Goal: Task Accomplishment & Management: Complete application form

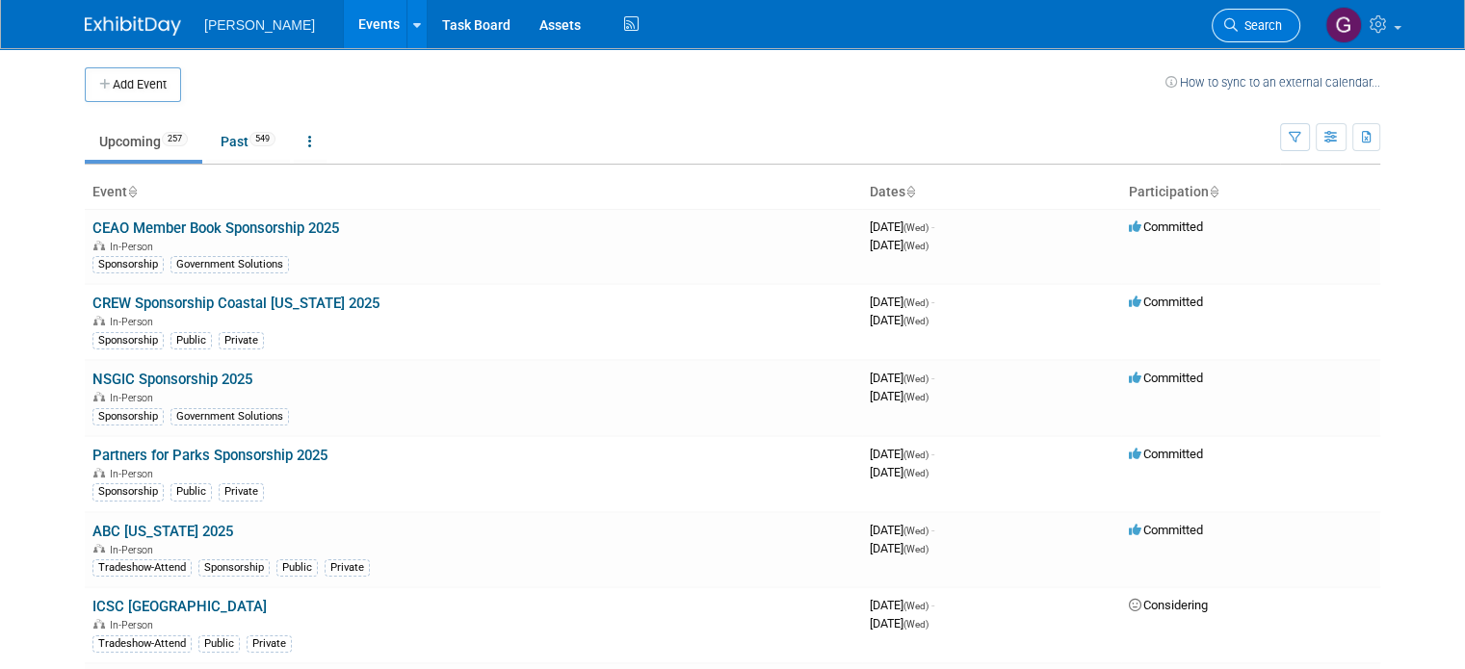
click at [1258, 30] on span "Search" at bounding box center [1260, 25] width 44 height 14
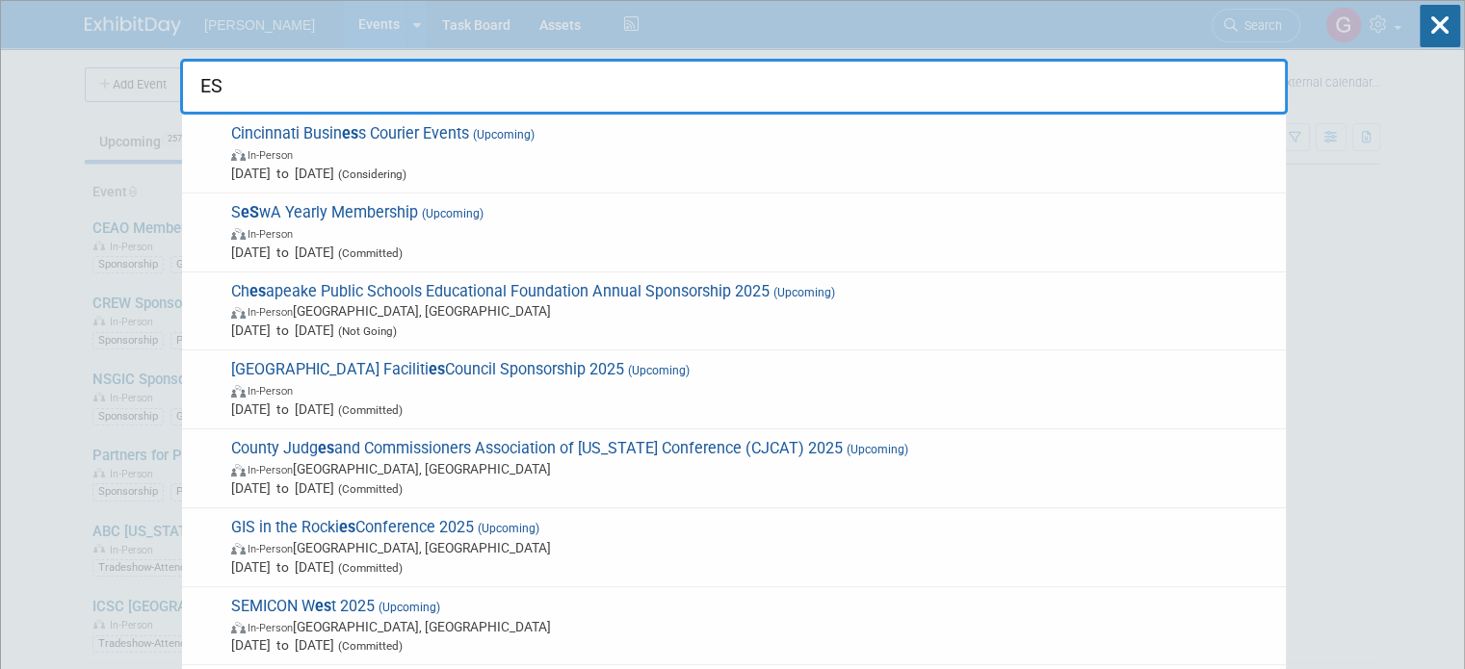
type input "E"
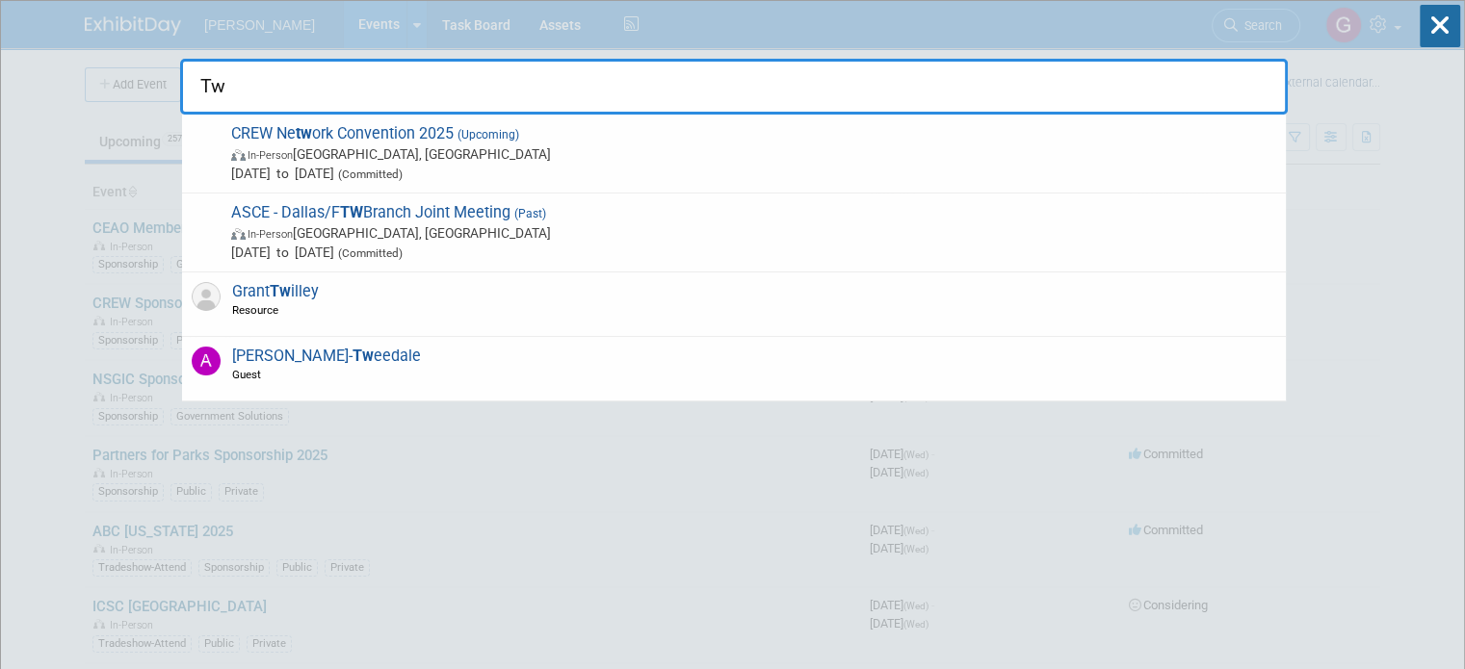
type input "T"
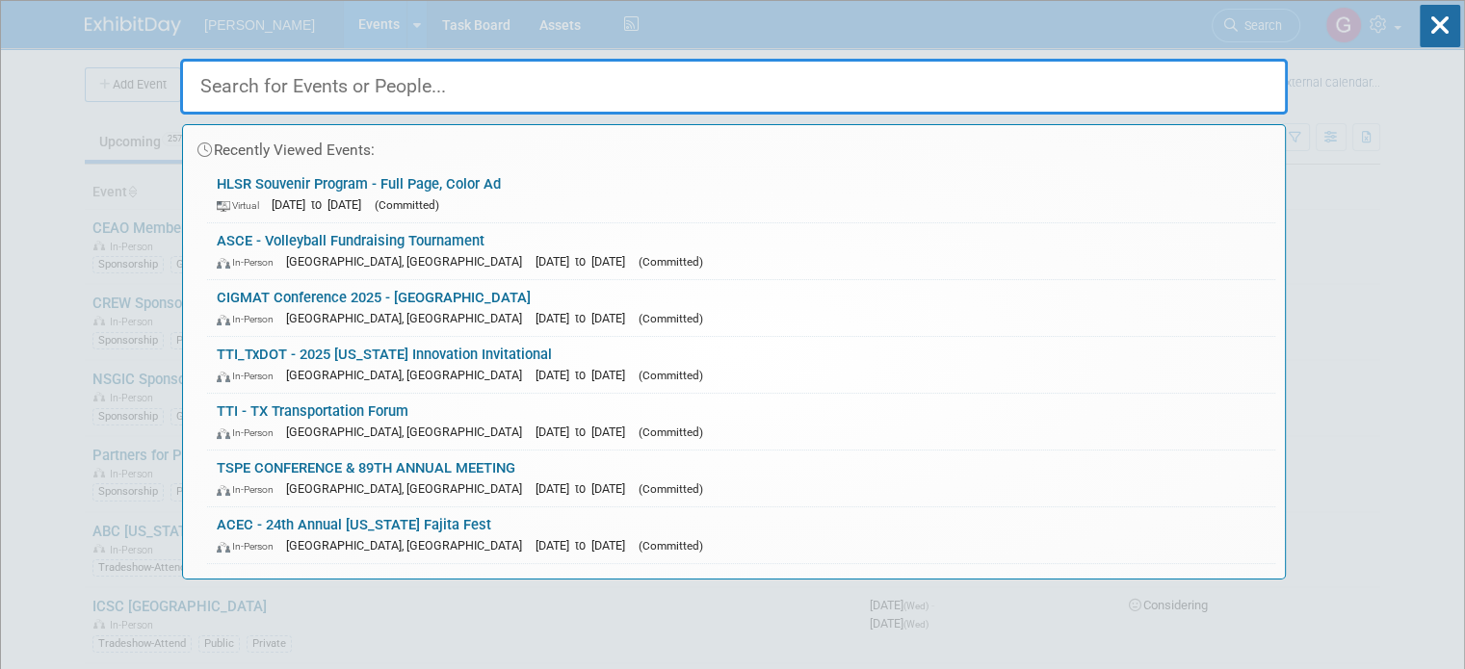
type input "W"
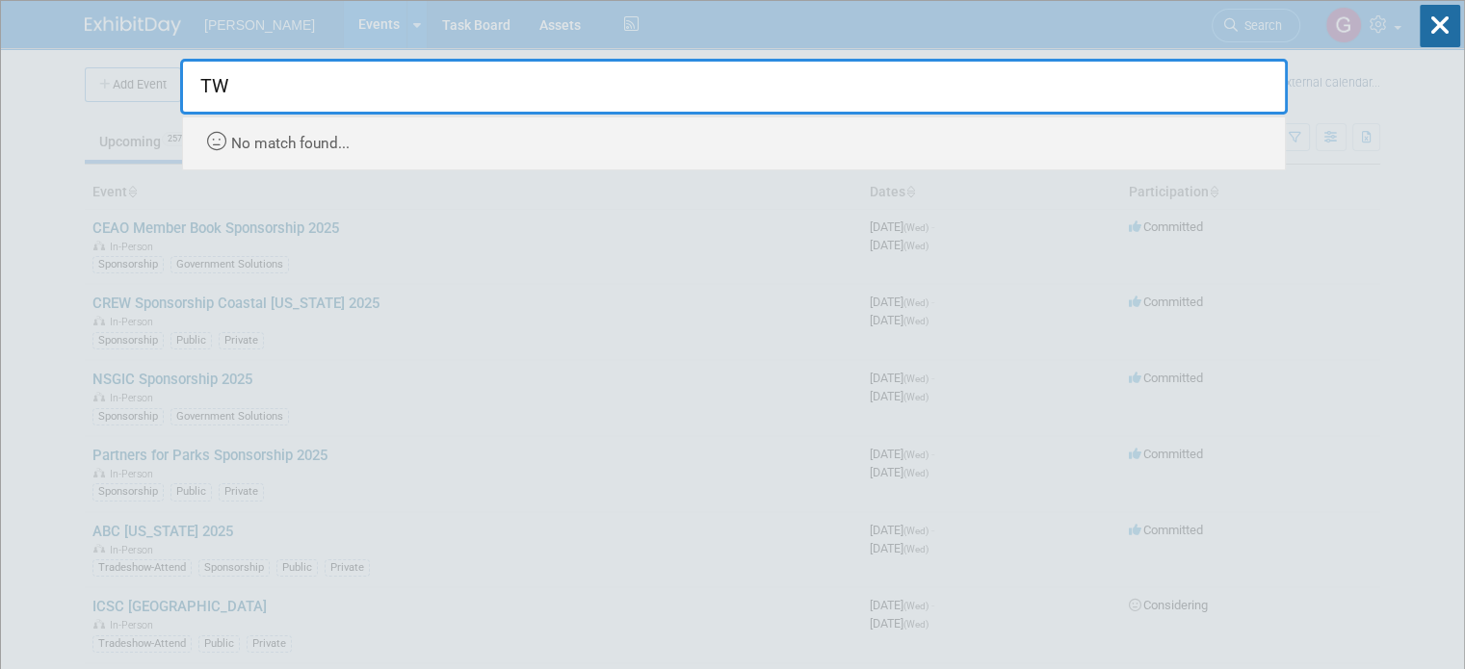
type input "T"
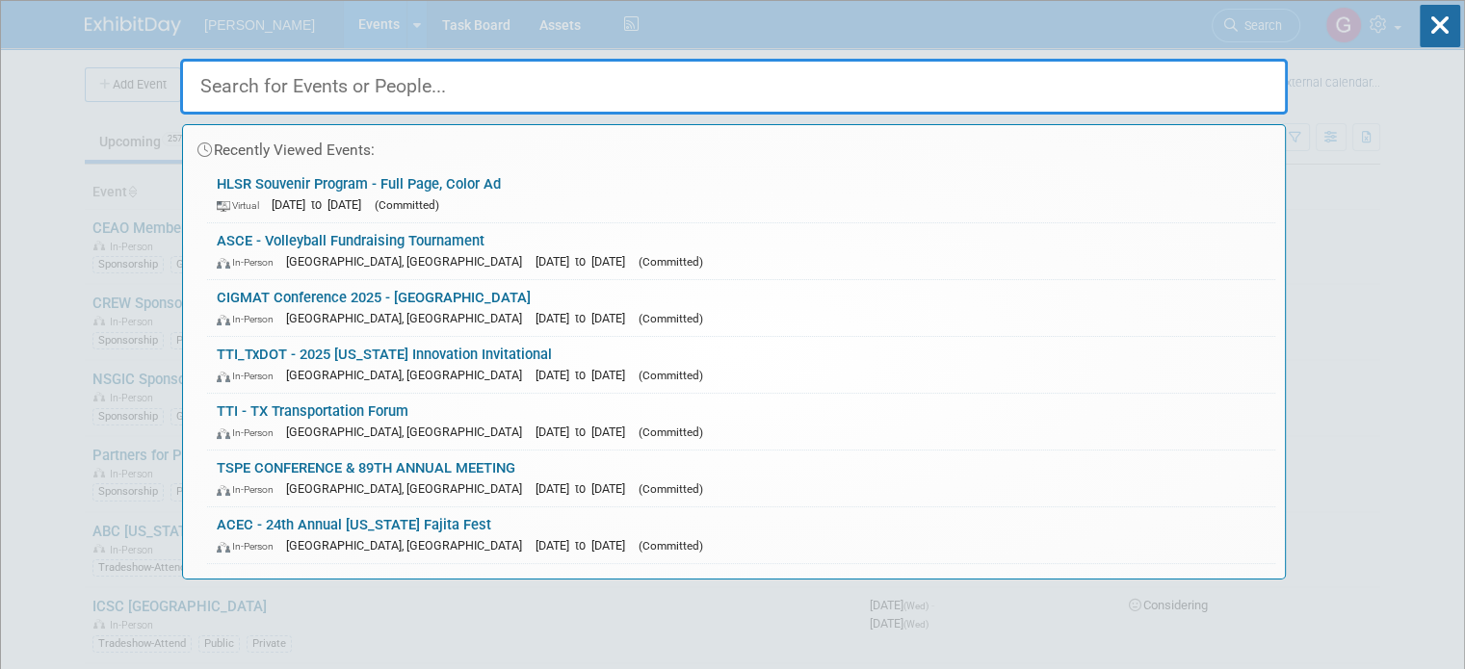
click at [486, 94] on input "text" at bounding box center [734, 87] width 1108 height 56
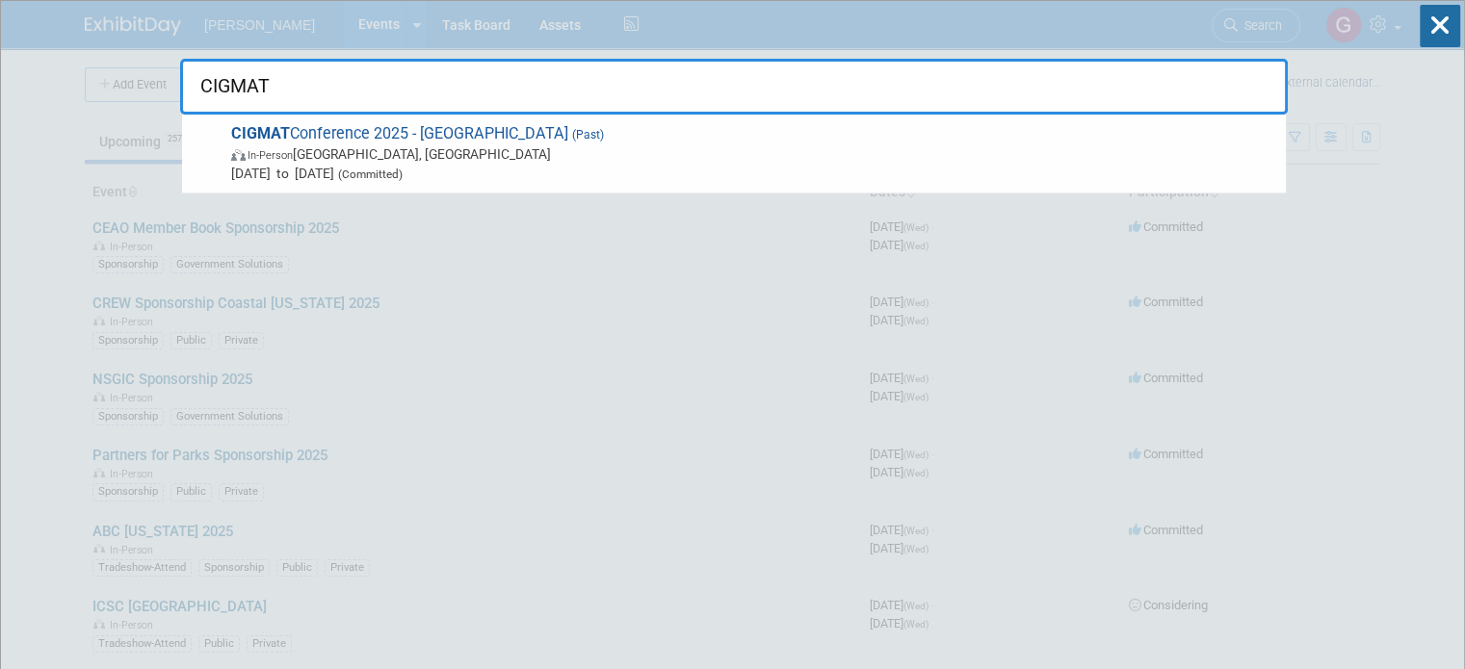
drag, startPoint x: 316, startPoint y: 83, endPoint x: 92, endPoint y: 90, distance: 223.5
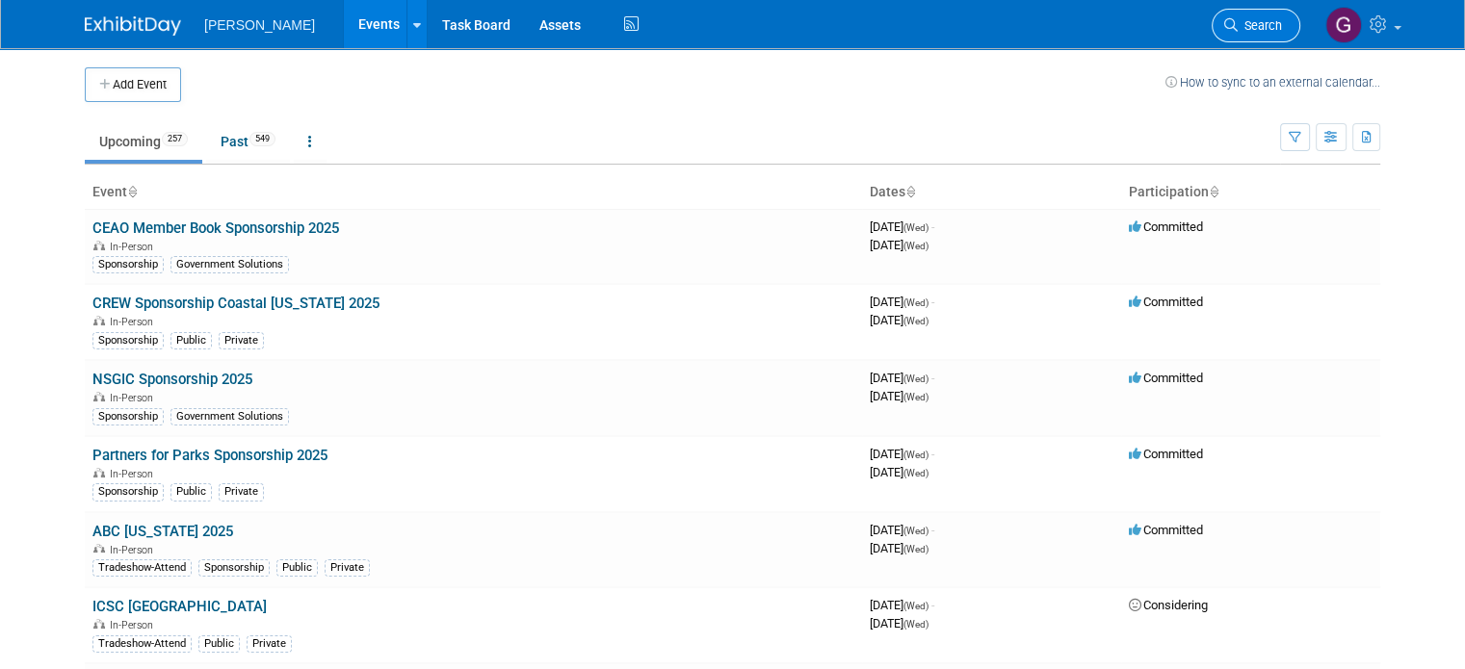
click at [1255, 22] on span "Search" at bounding box center [1260, 25] width 44 height 14
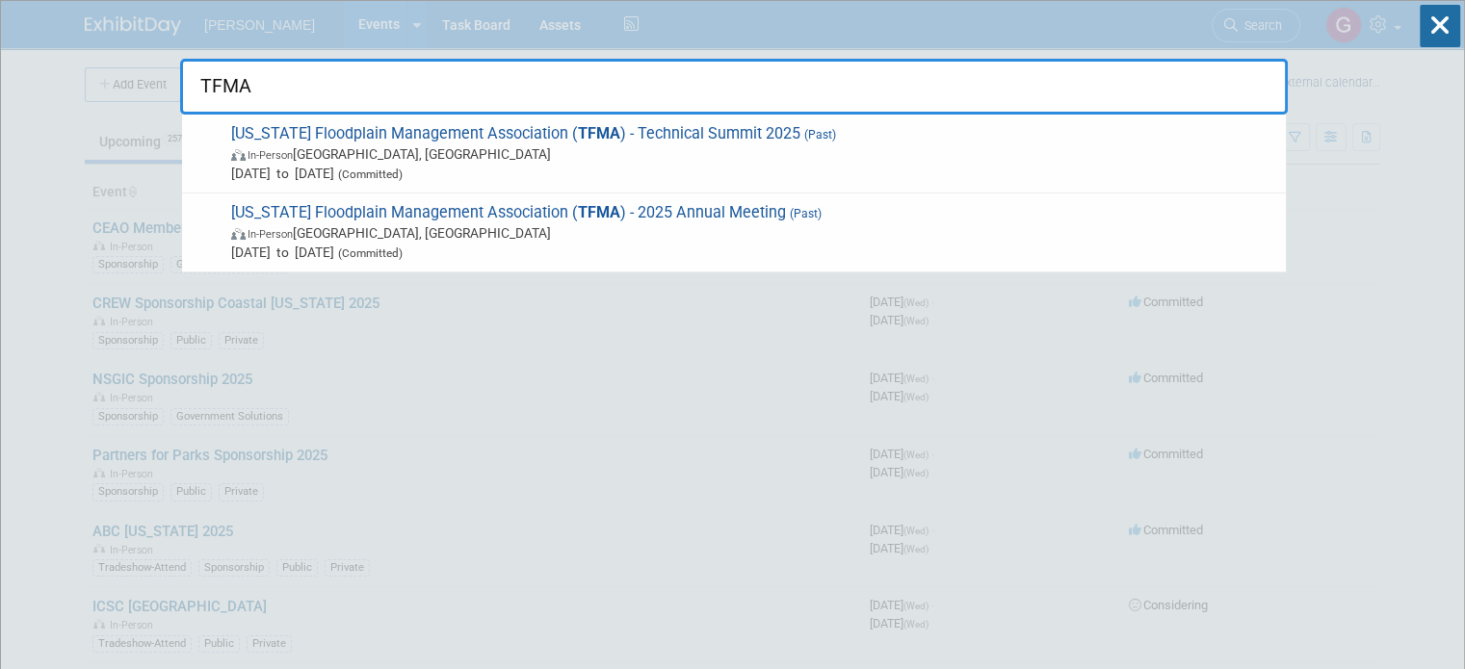
type input "TFMA"
drag, startPoint x: 434, startPoint y: 69, endPoint x: 72, endPoint y: 107, distance: 364.1
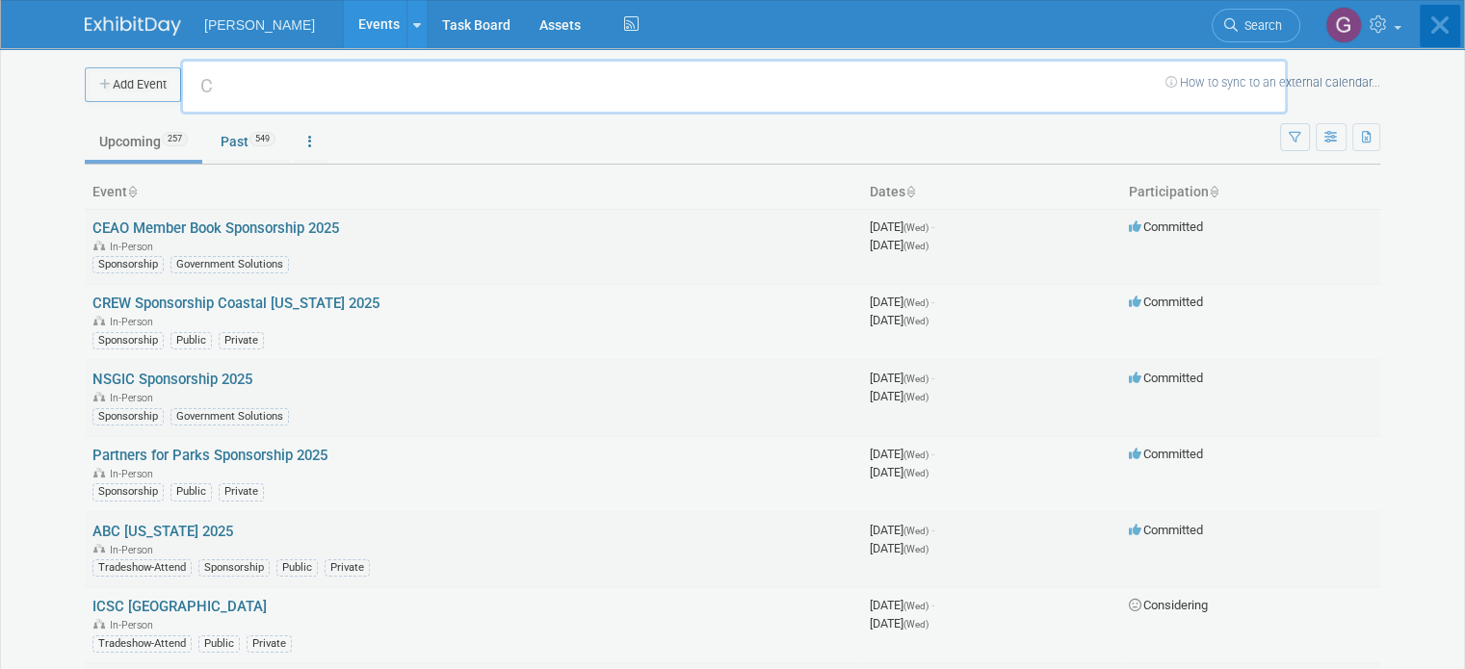
type input "C"
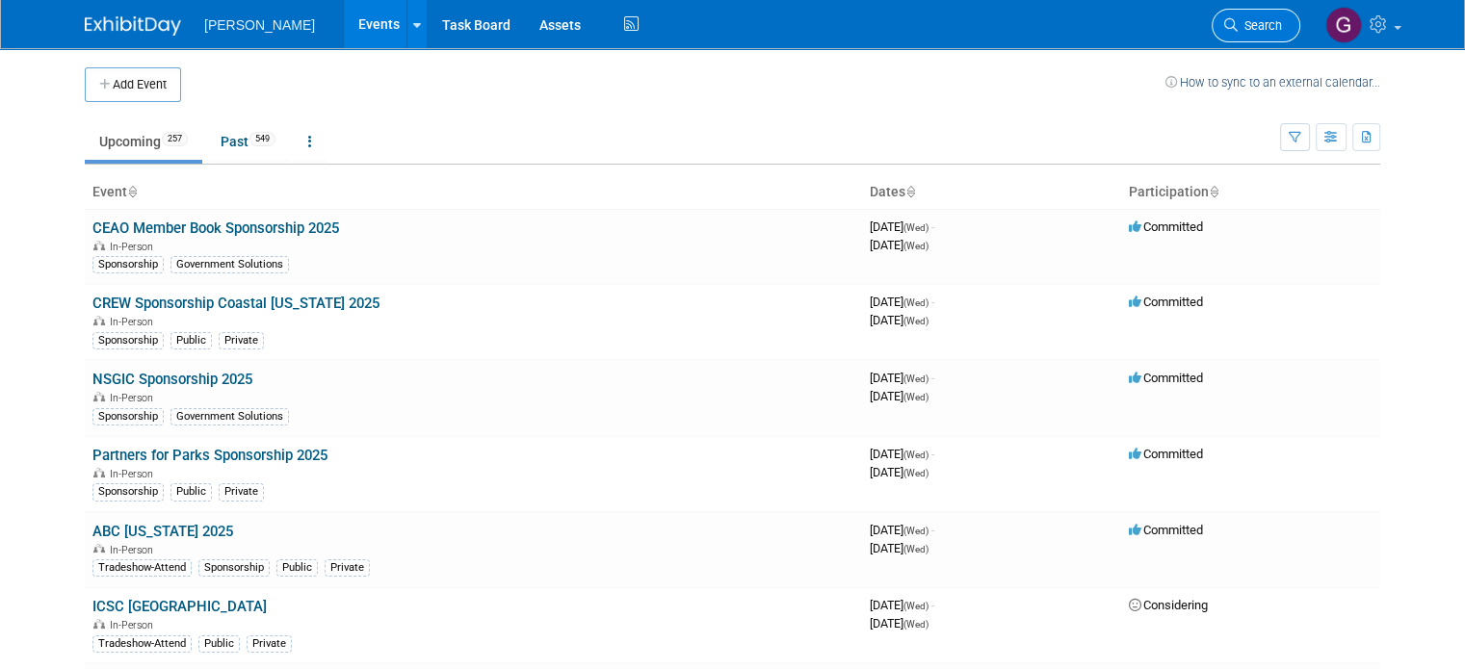
click at [1271, 38] on link "Search" at bounding box center [1256, 26] width 89 height 34
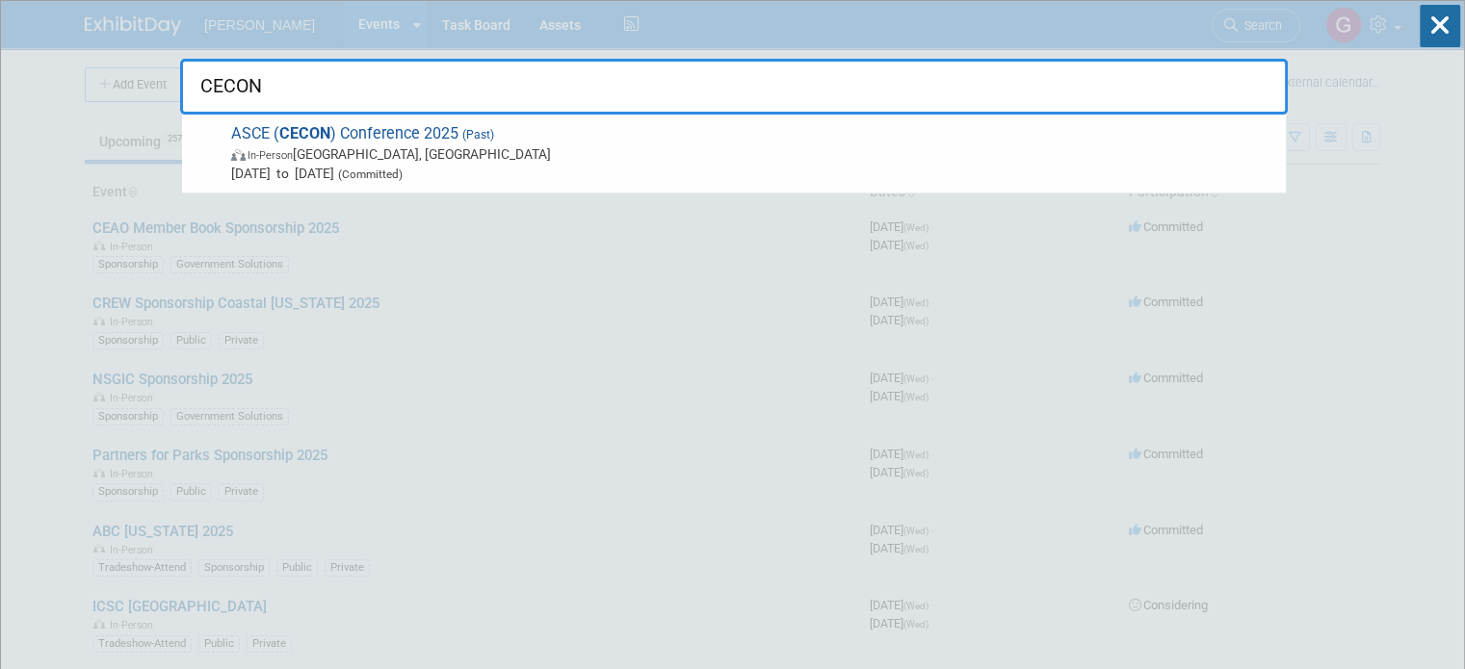
type input "CECON"
drag, startPoint x: 289, startPoint y: 90, endPoint x: 156, endPoint y: 54, distance: 137.6
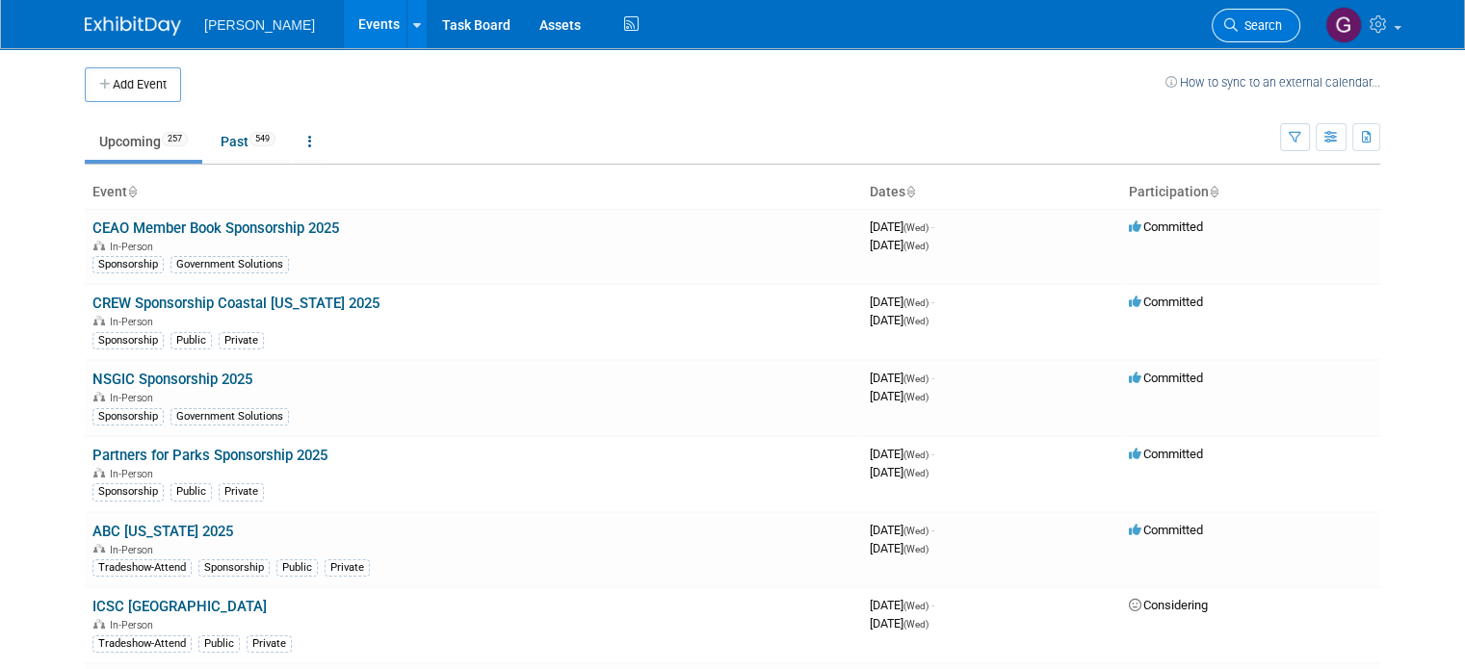
click at [1281, 10] on link "Search" at bounding box center [1256, 26] width 89 height 34
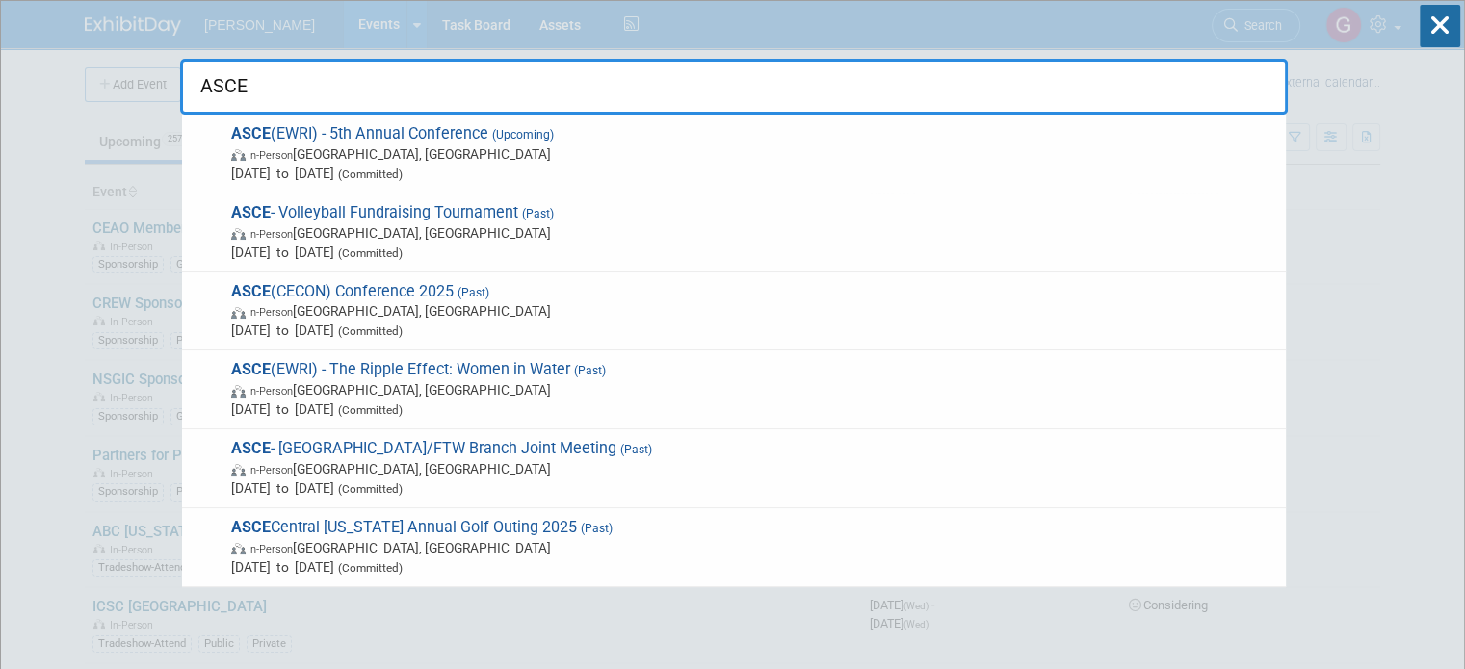
type input "ASCE"
drag, startPoint x: 380, startPoint y: 90, endPoint x: 4, endPoint y: 111, distance: 377.2
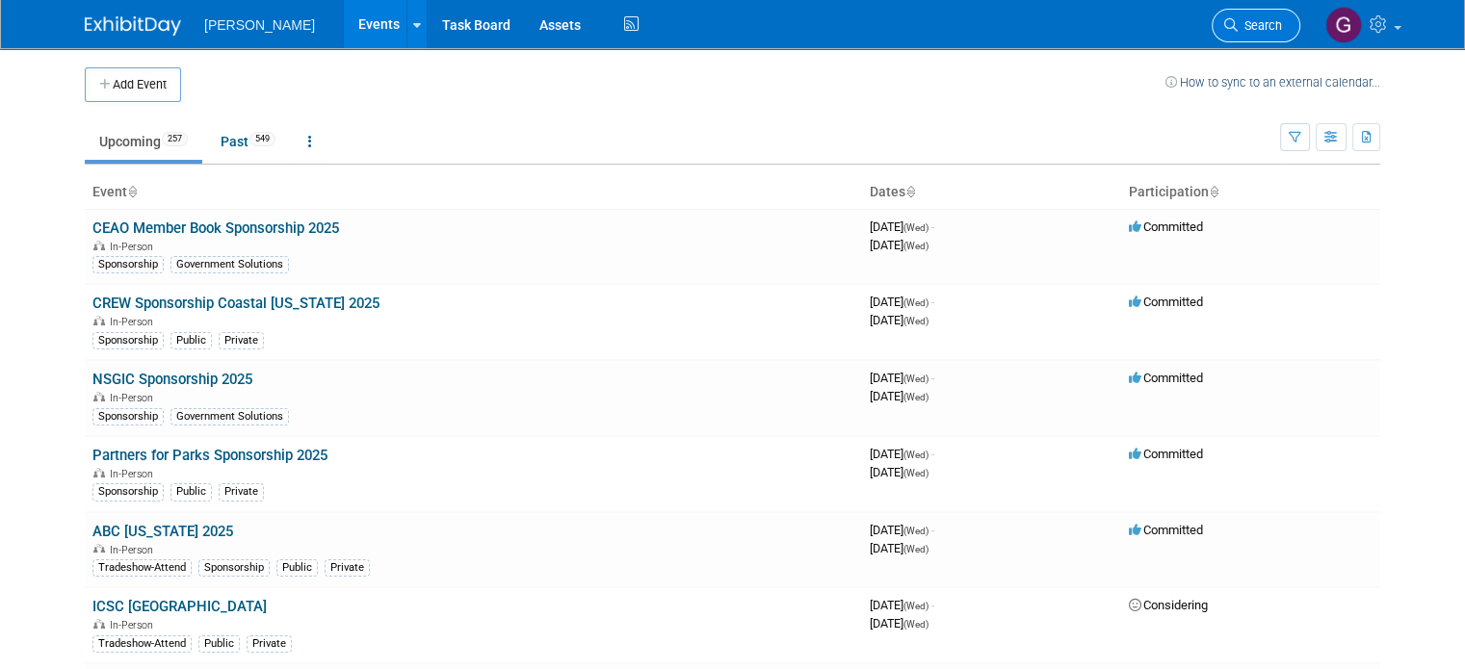
click at [1262, 25] on span "Search" at bounding box center [1260, 25] width 44 height 14
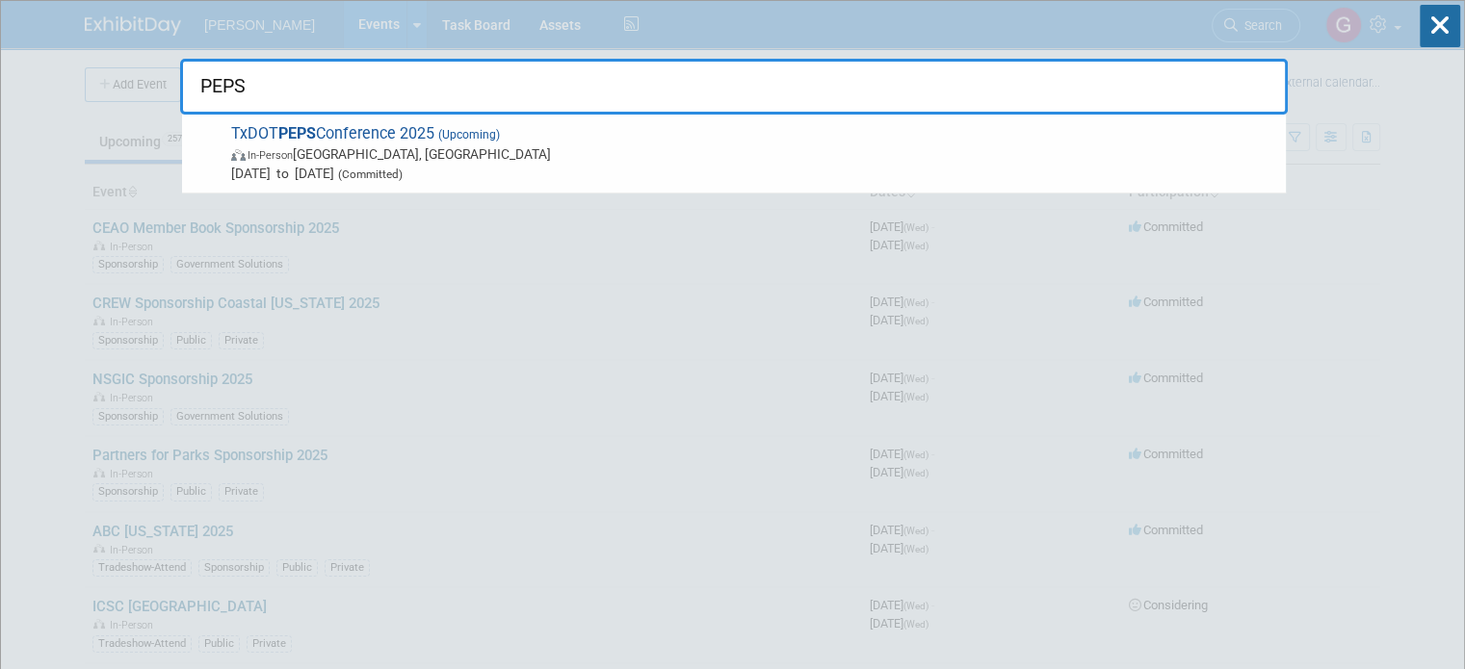
click at [289, 88] on input "PEPS" at bounding box center [734, 87] width 1108 height 56
drag, startPoint x: 289, startPoint y: 88, endPoint x: 117, endPoint y: 65, distance: 173.0
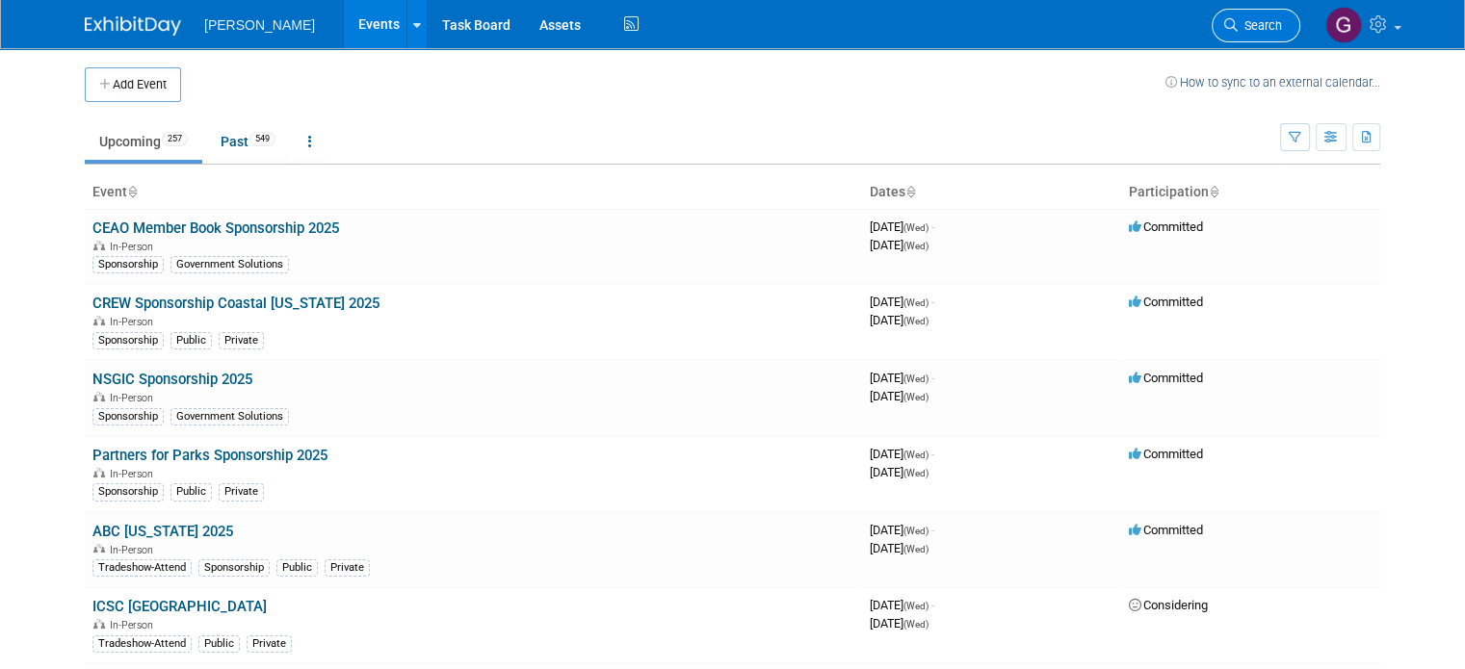
click at [1260, 38] on link "Search" at bounding box center [1256, 26] width 89 height 34
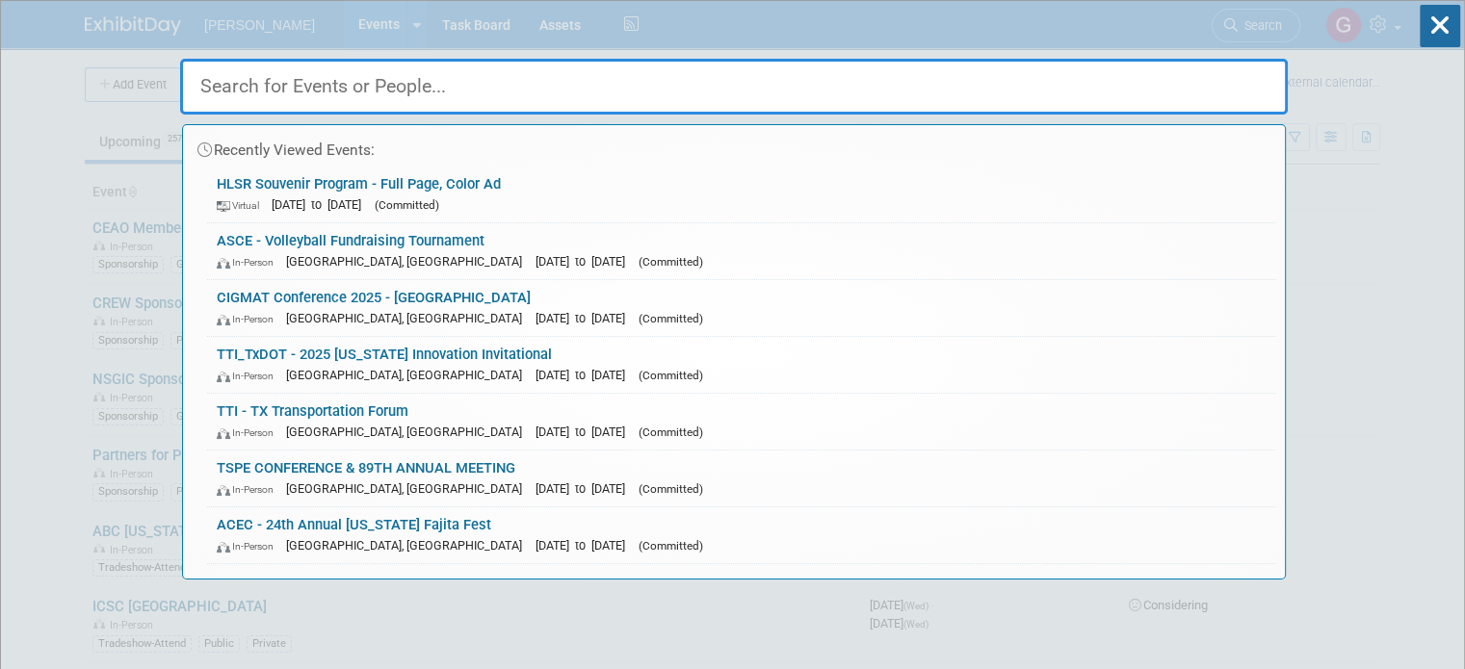
type input "T"
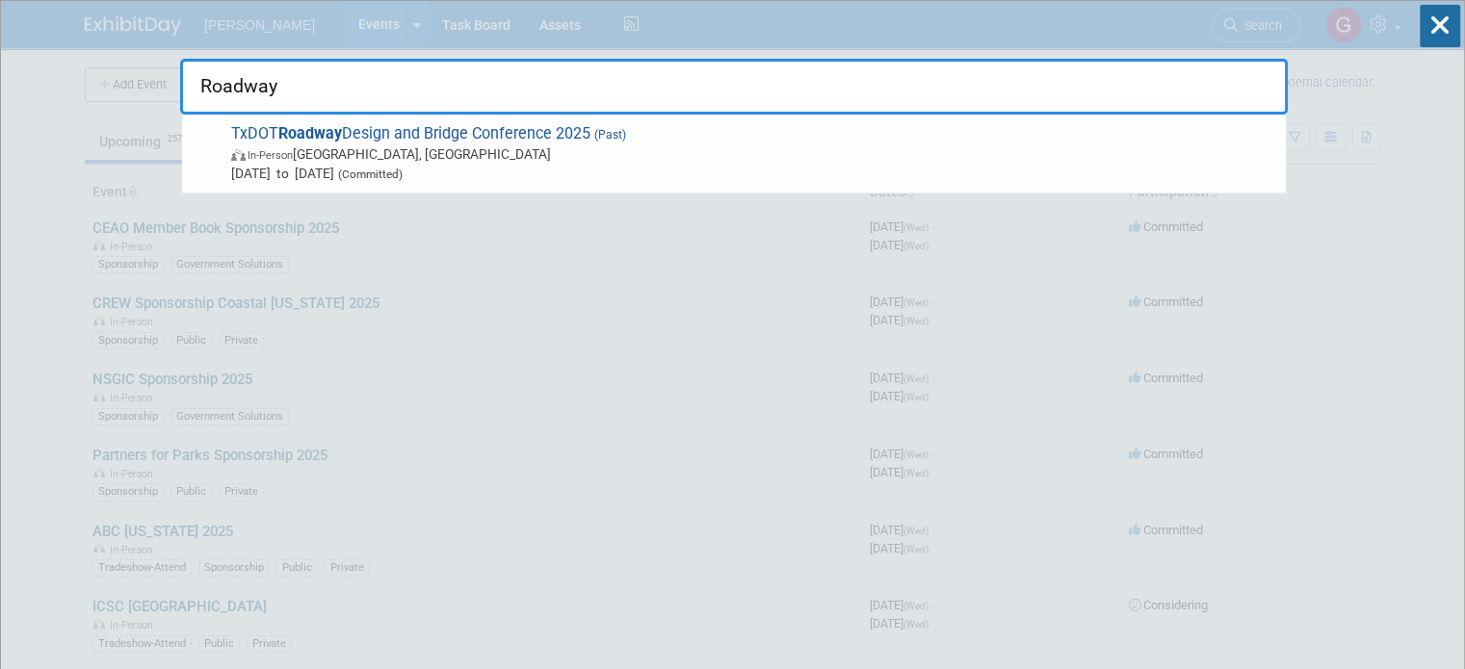
type input "Roadway"
drag, startPoint x: 316, startPoint y: 68, endPoint x: 35, endPoint y: 114, distance: 284.8
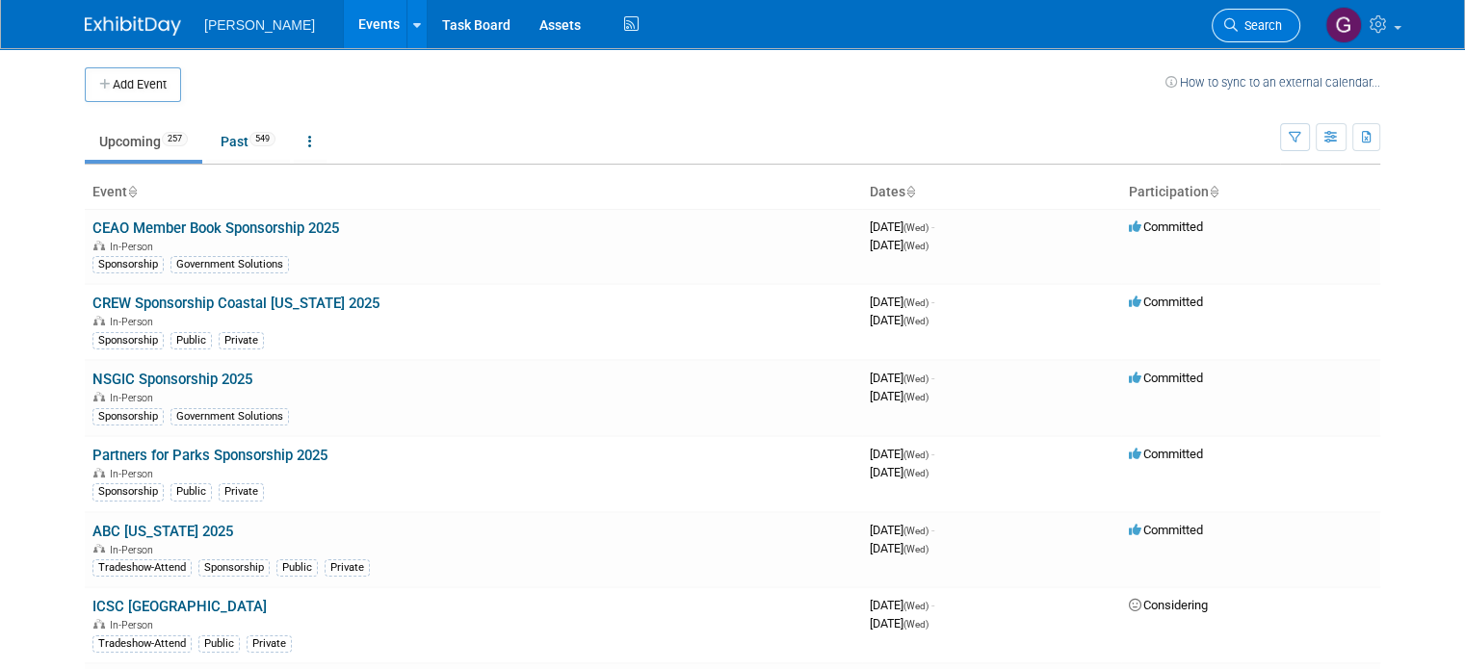
click at [1262, 25] on span "Search" at bounding box center [1260, 25] width 44 height 14
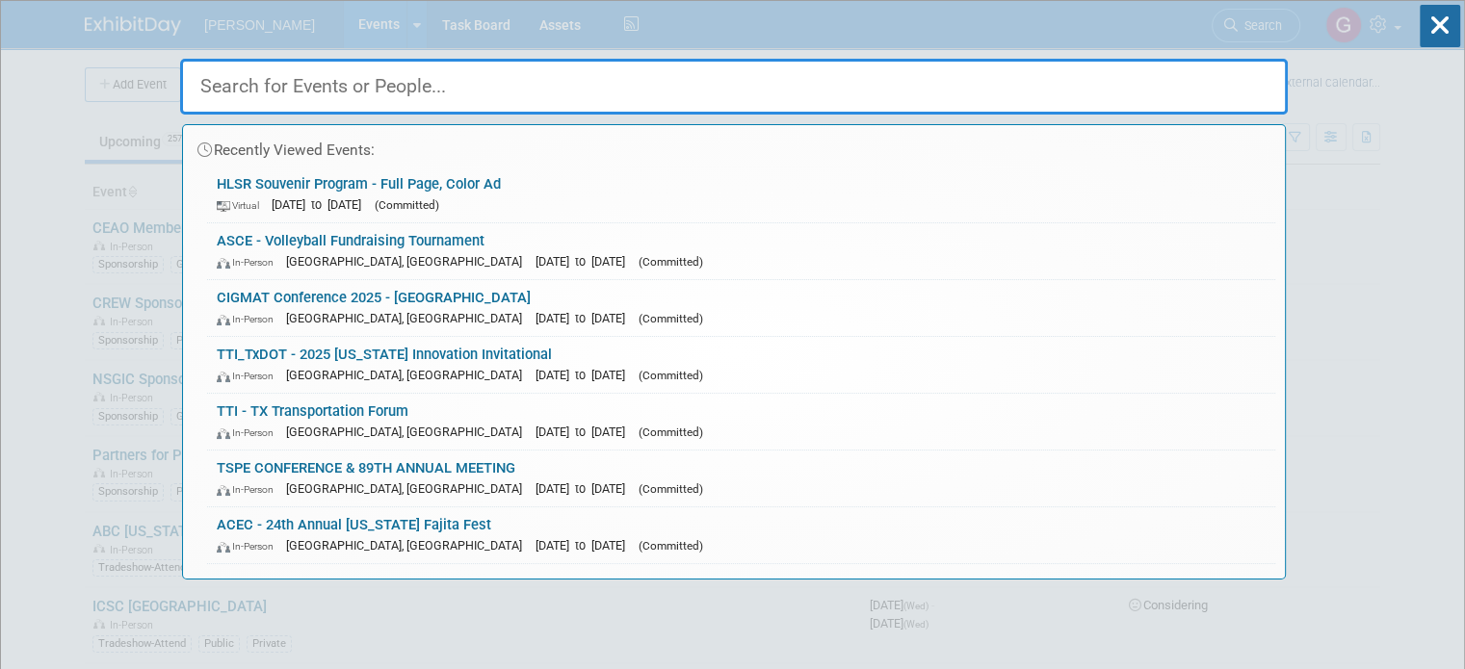
click at [413, 64] on input "text" at bounding box center [734, 87] width 1108 height 56
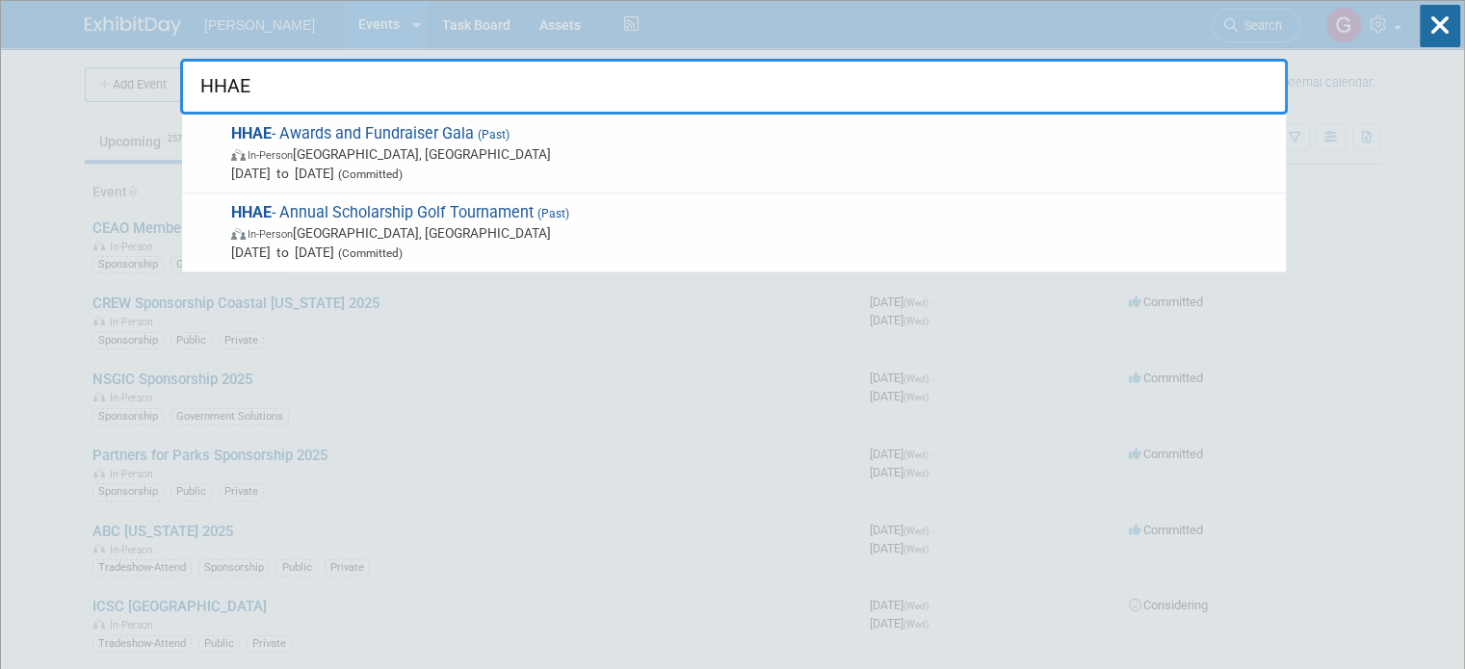
type input "HHAE"
drag, startPoint x: 416, startPoint y: 86, endPoint x: 140, endPoint y: 84, distance: 276.4
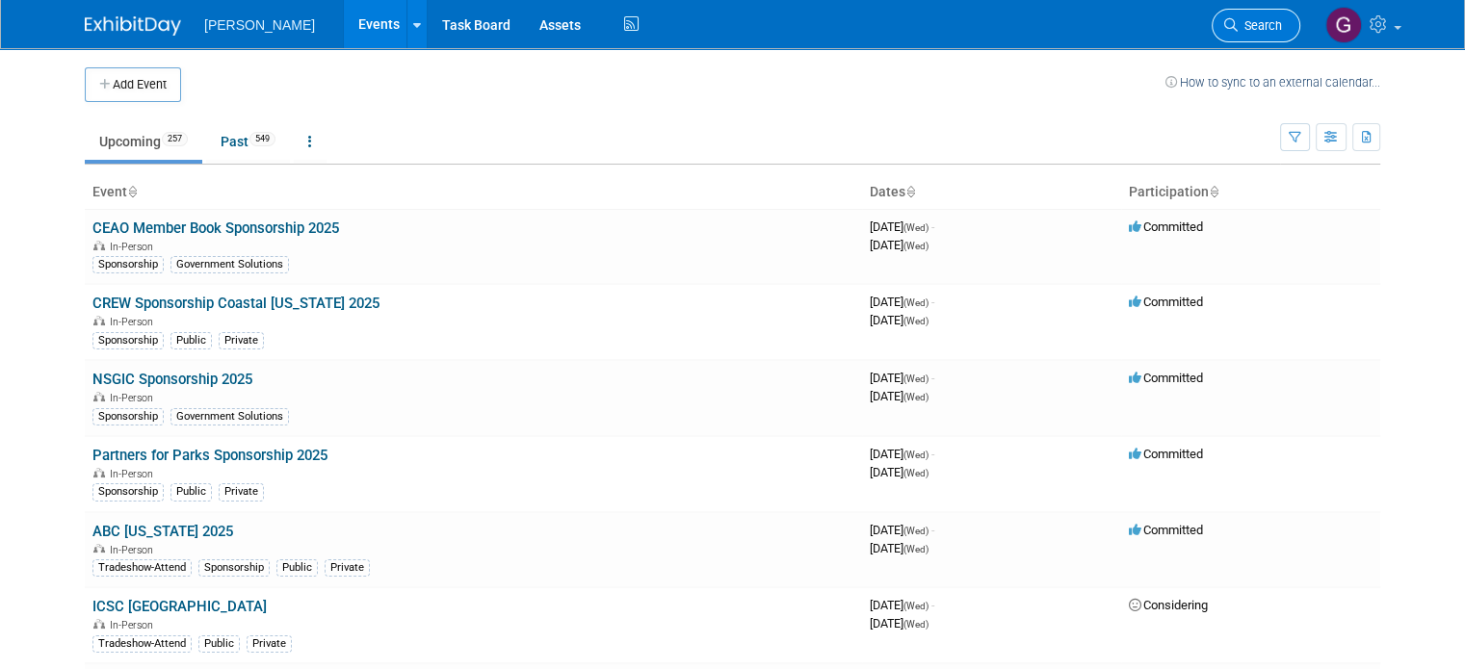
click at [1279, 21] on span "Search" at bounding box center [1260, 25] width 44 height 14
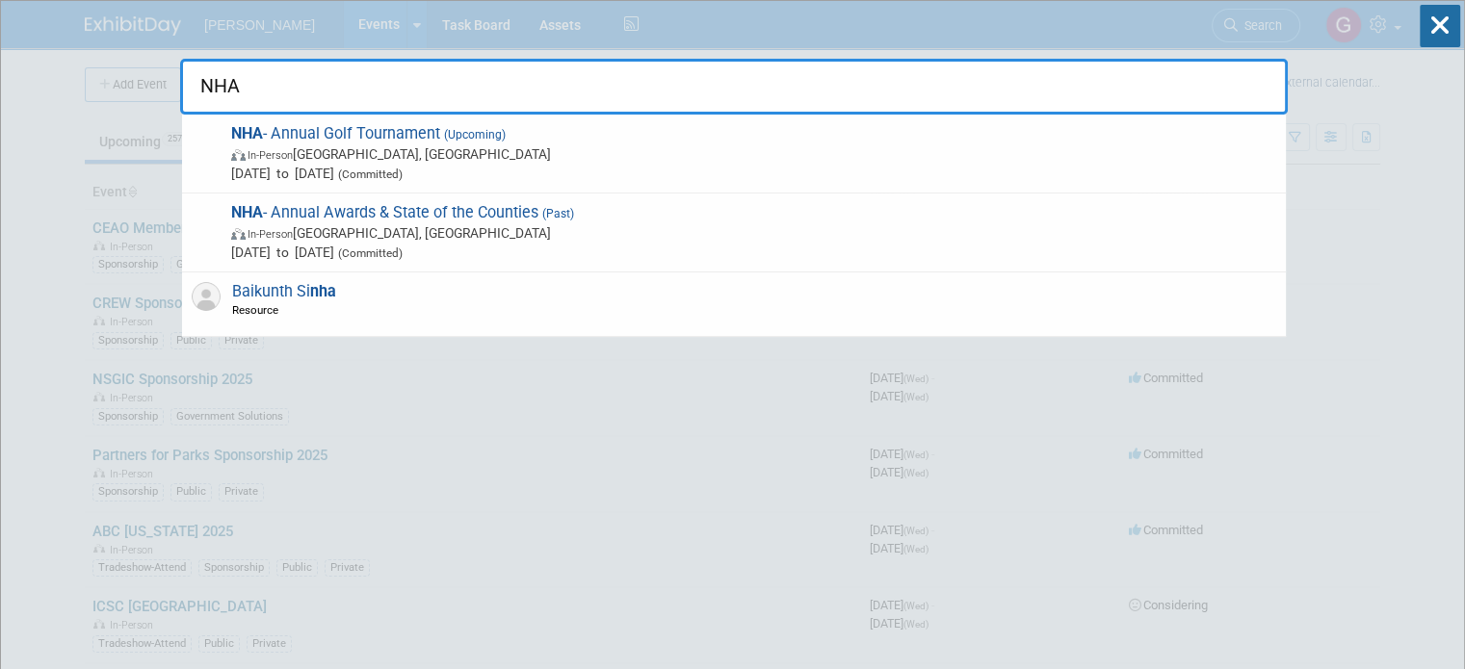
click at [383, 88] on input "NHA" at bounding box center [734, 87] width 1108 height 56
type input "N"
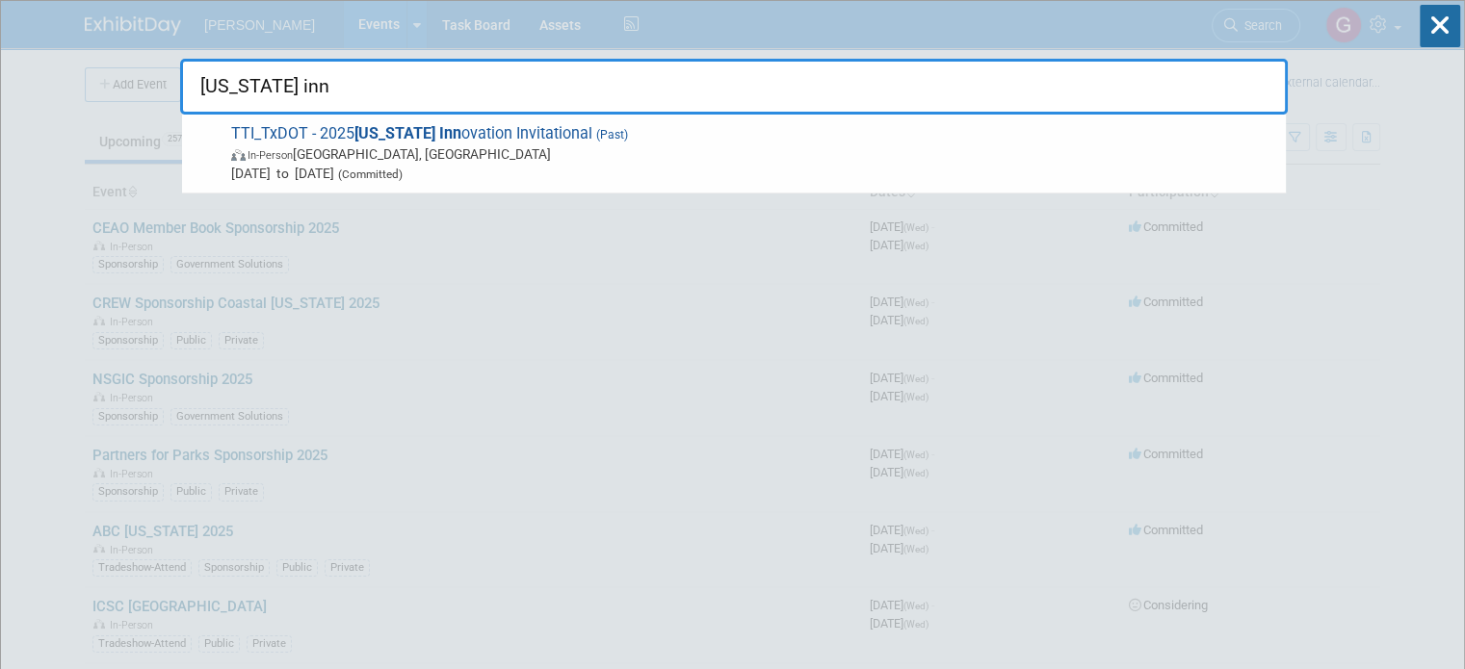
type input "Texas inn"
drag, startPoint x: 463, startPoint y: 88, endPoint x: 38, endPoint y: 94, distance: 425.7
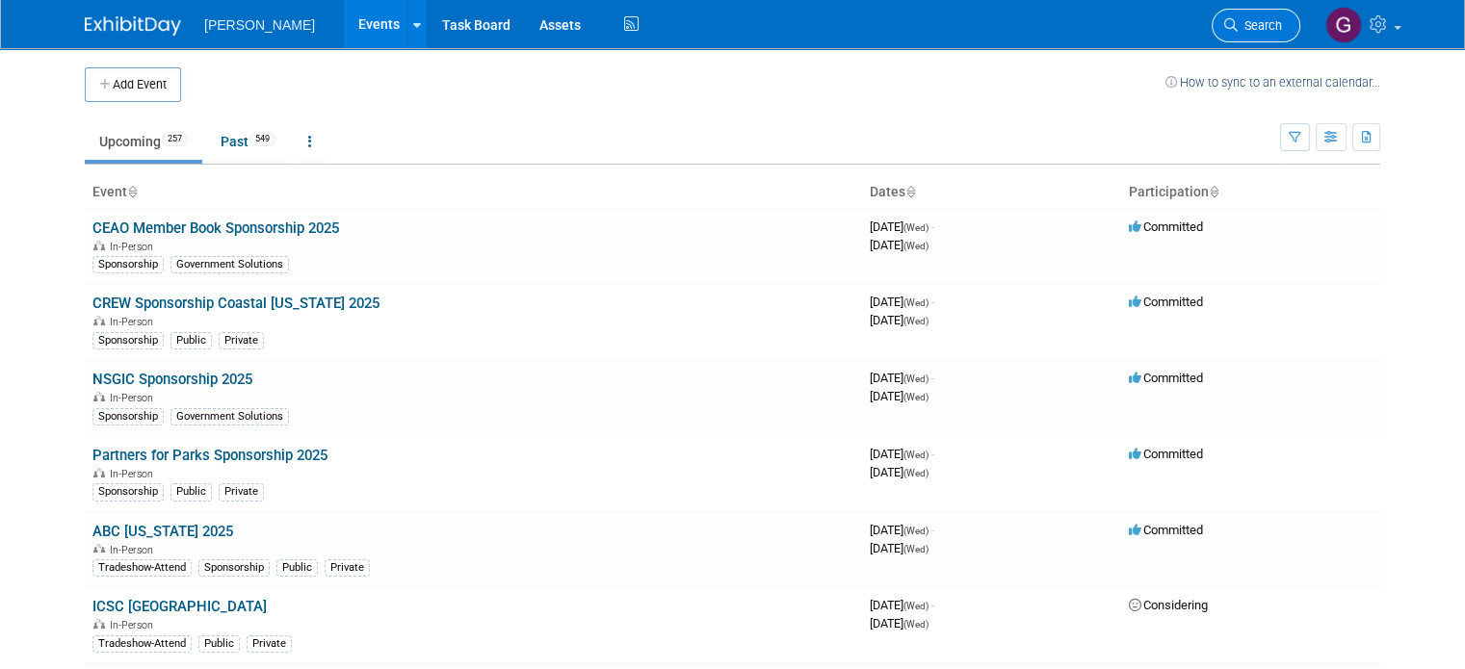
click at [1238, 27] on link "Search" at bounding box center [1256, 26] width 89 height 34
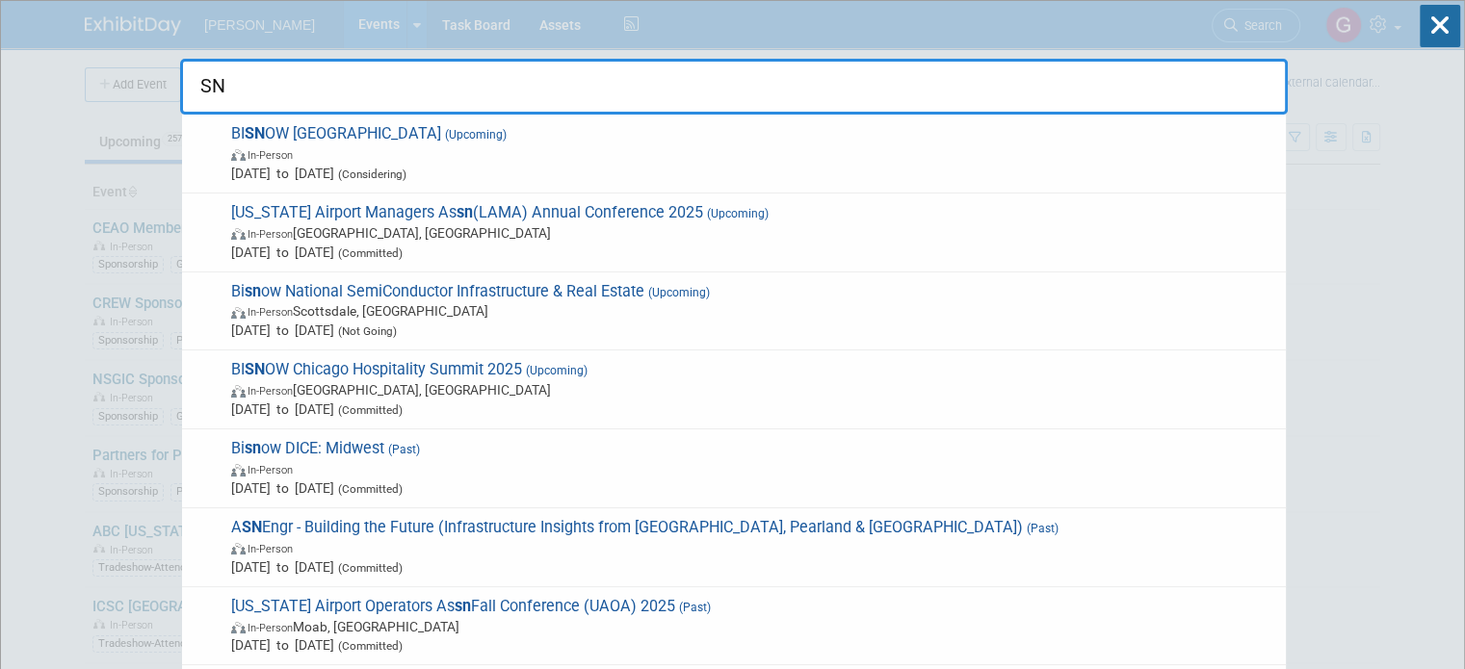
type input "S"
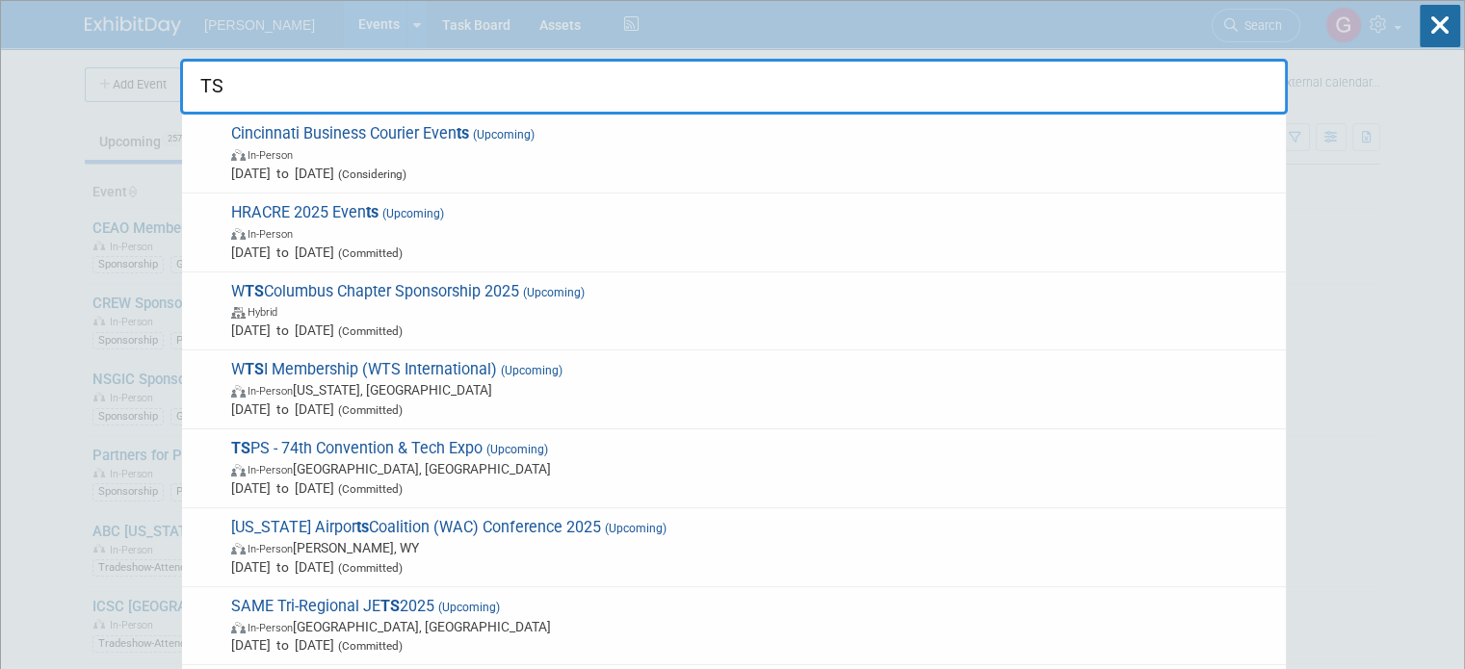
type input "T"
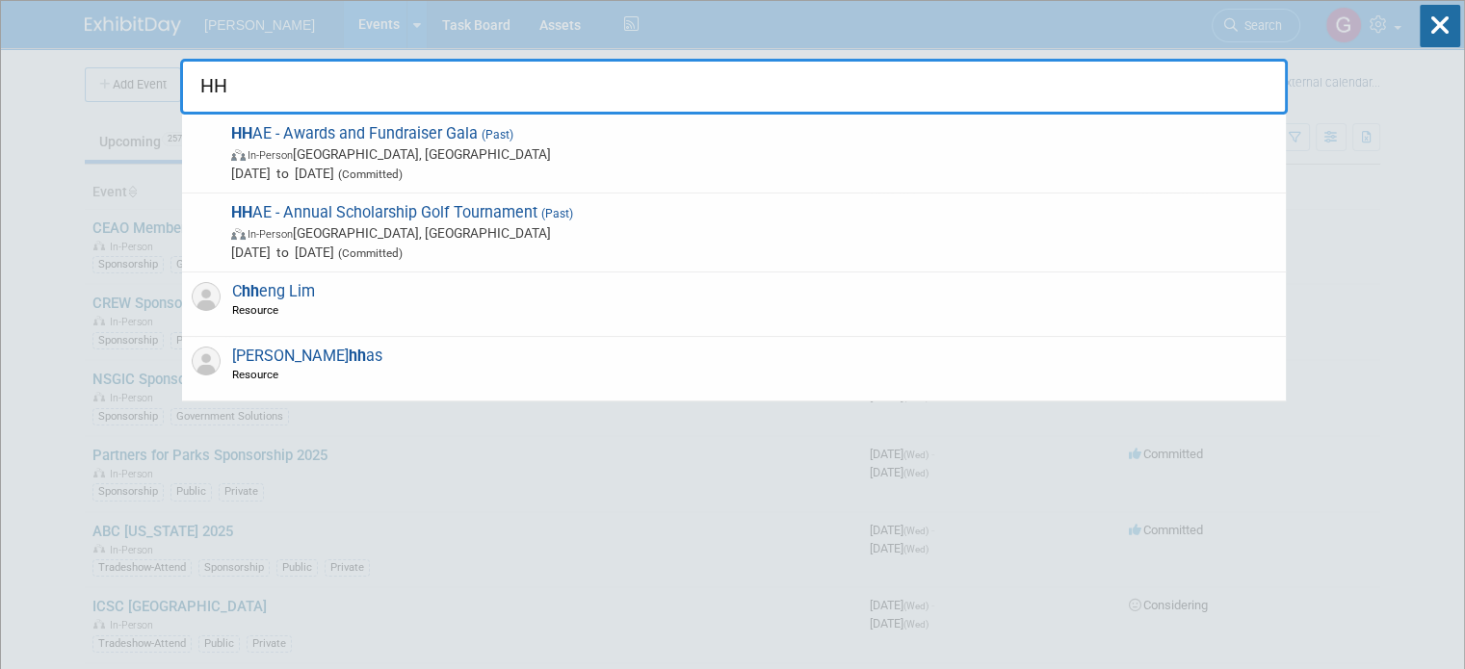
type input "H"
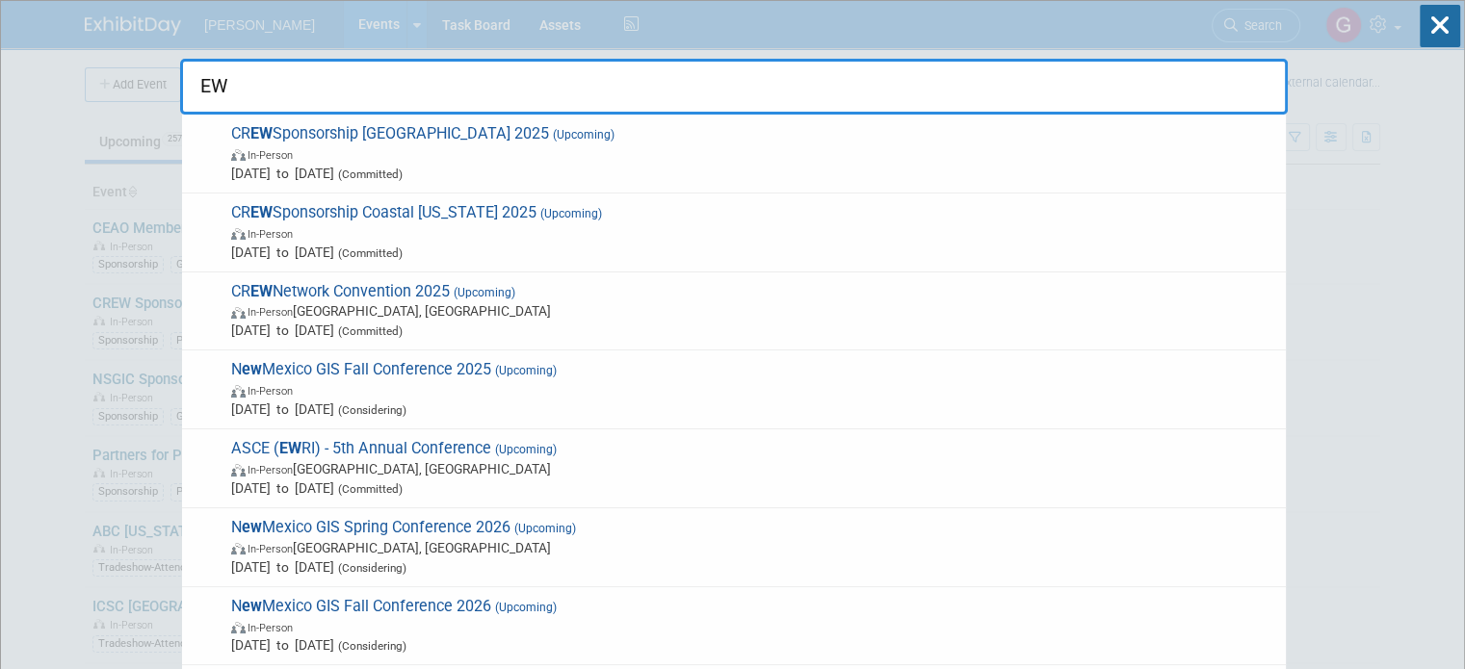
type input "E"
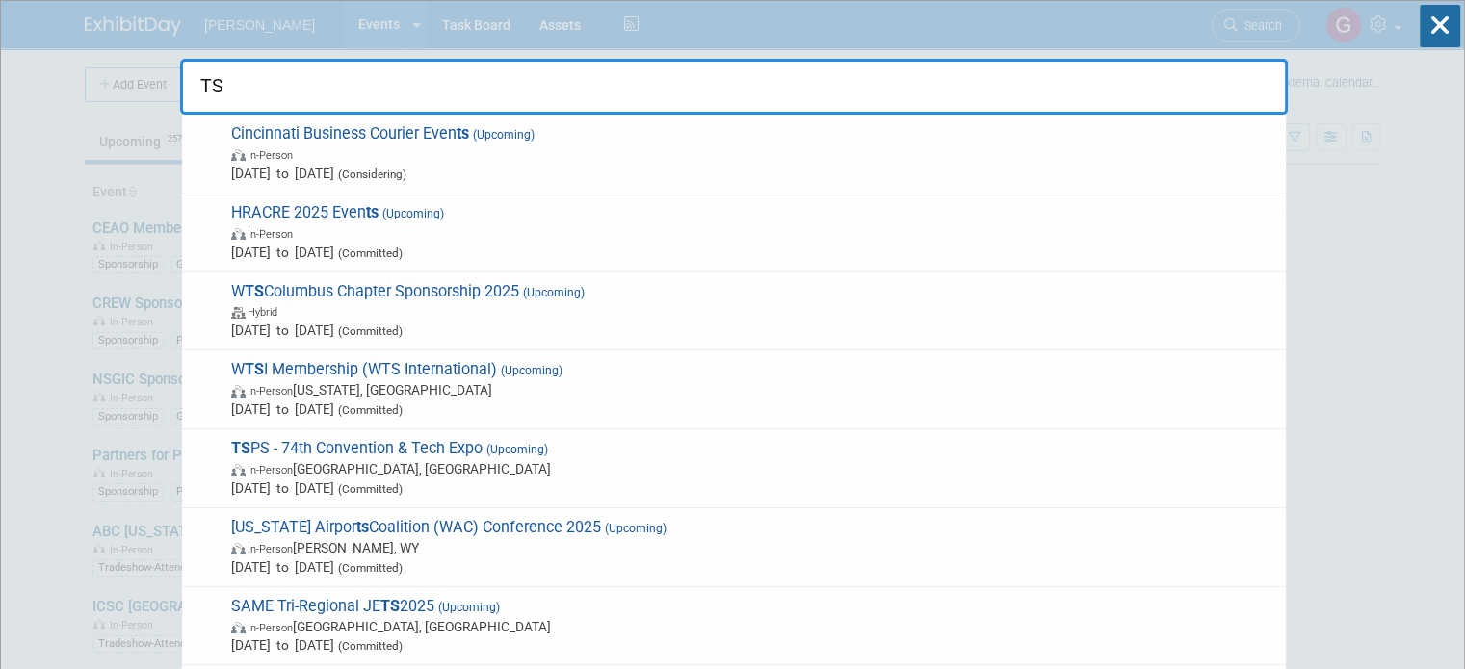
type input "T"
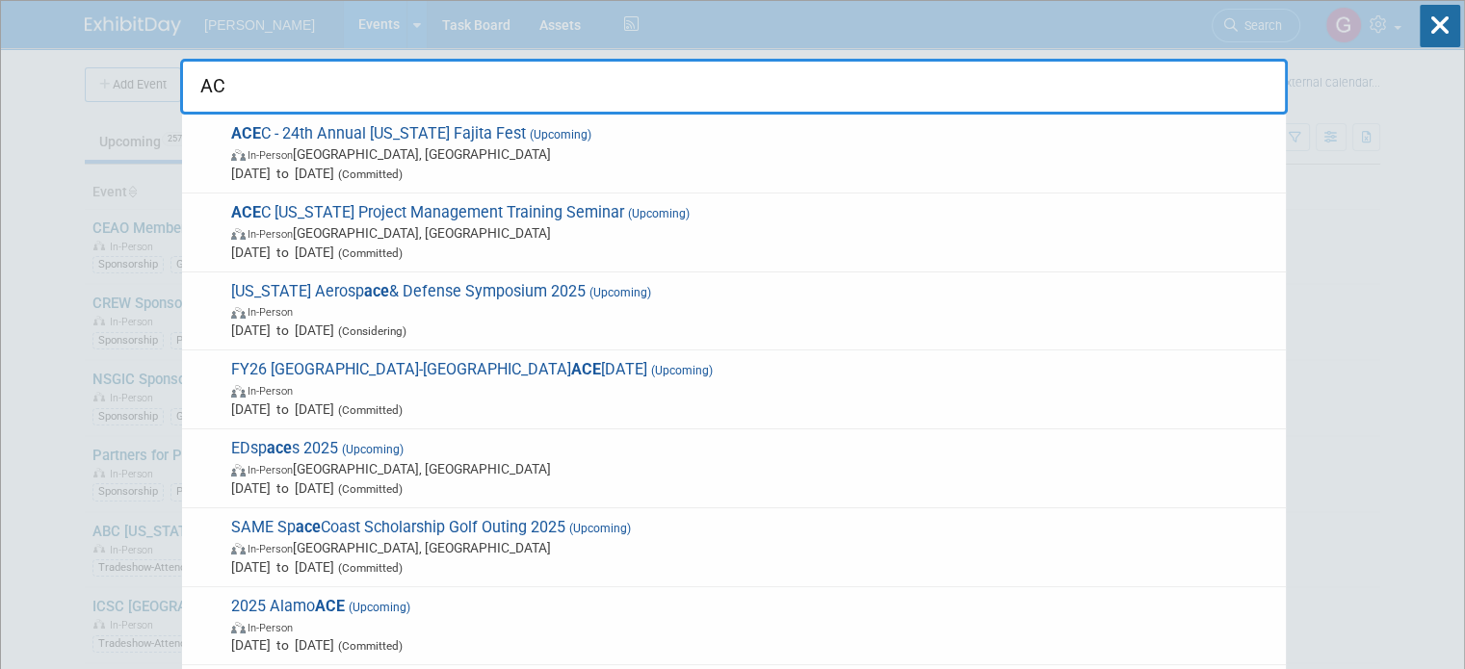
type input "A"
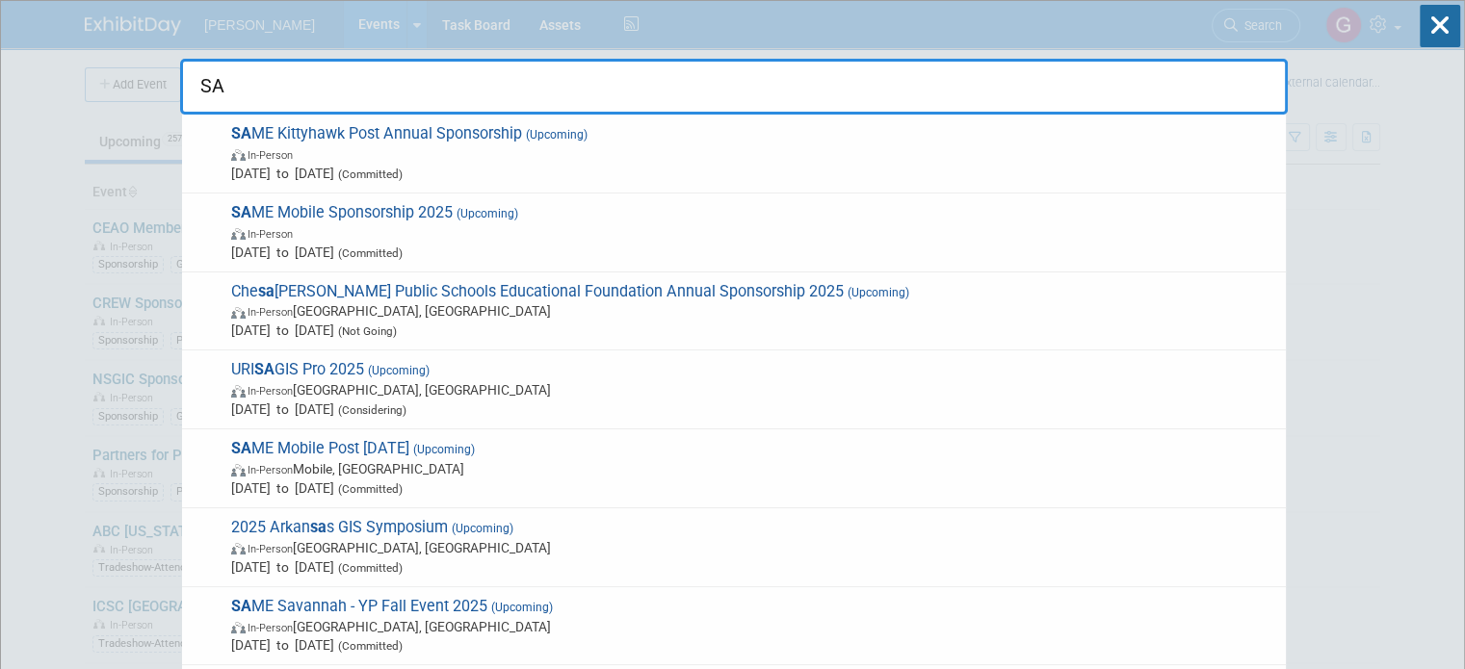
type input "S"
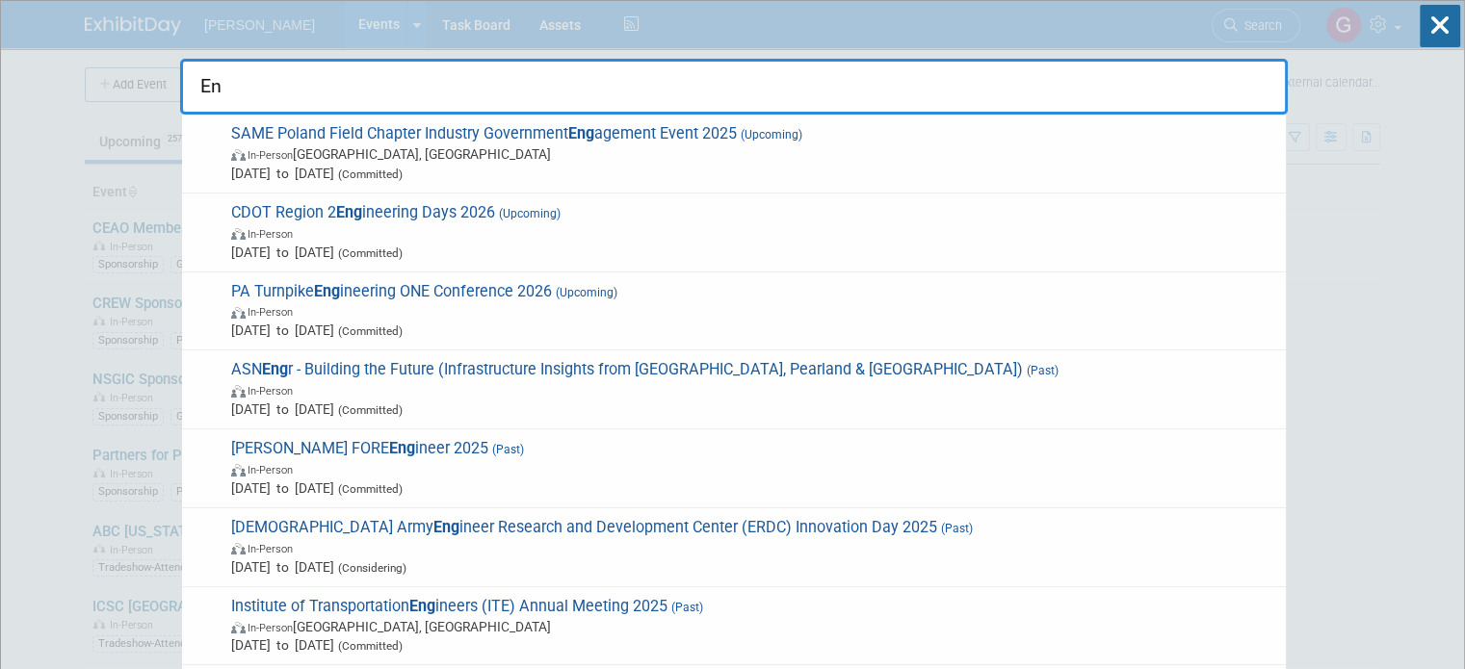
type input "E"
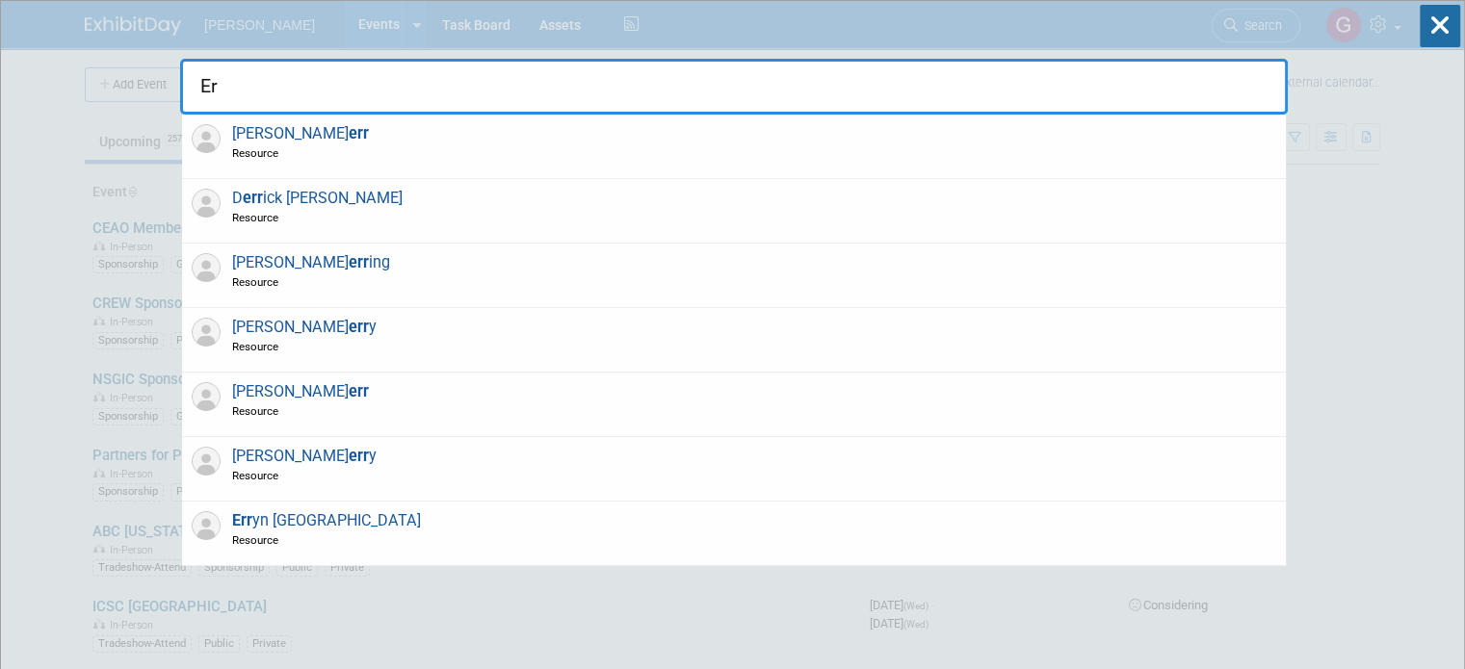
type input "E"
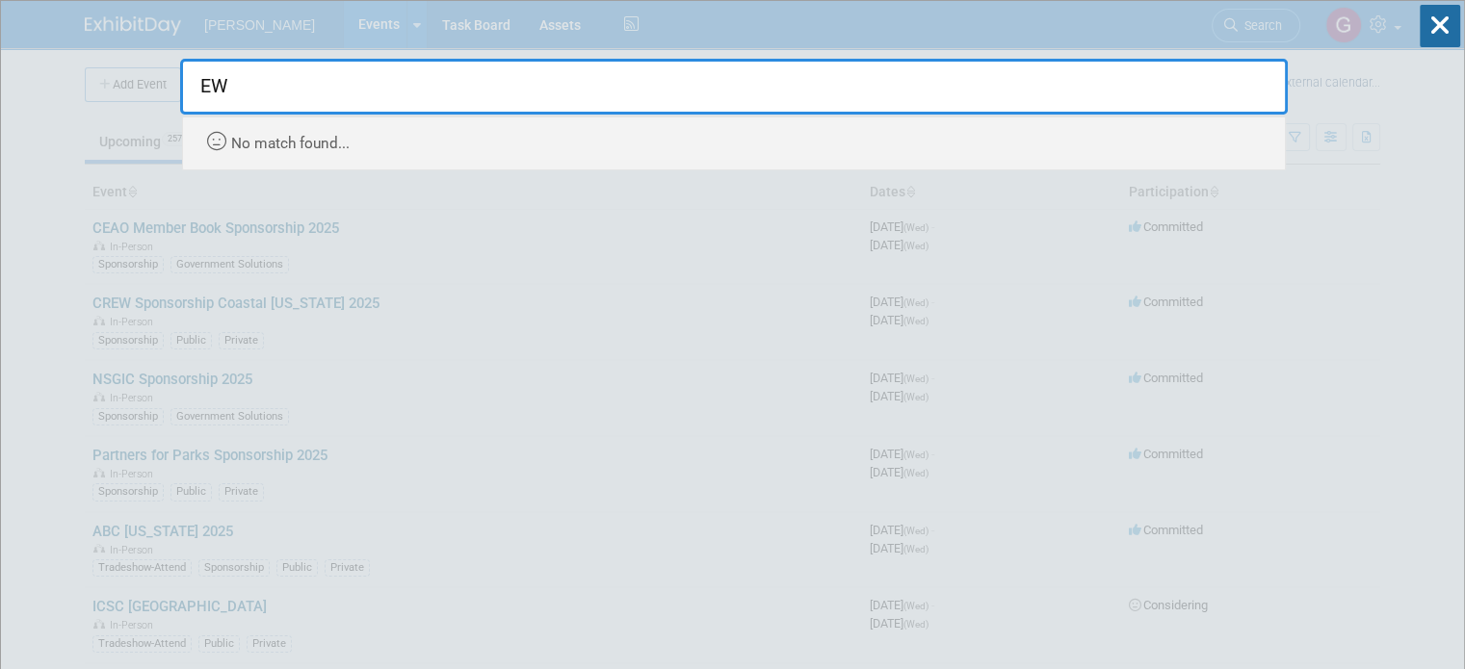
type input "E"
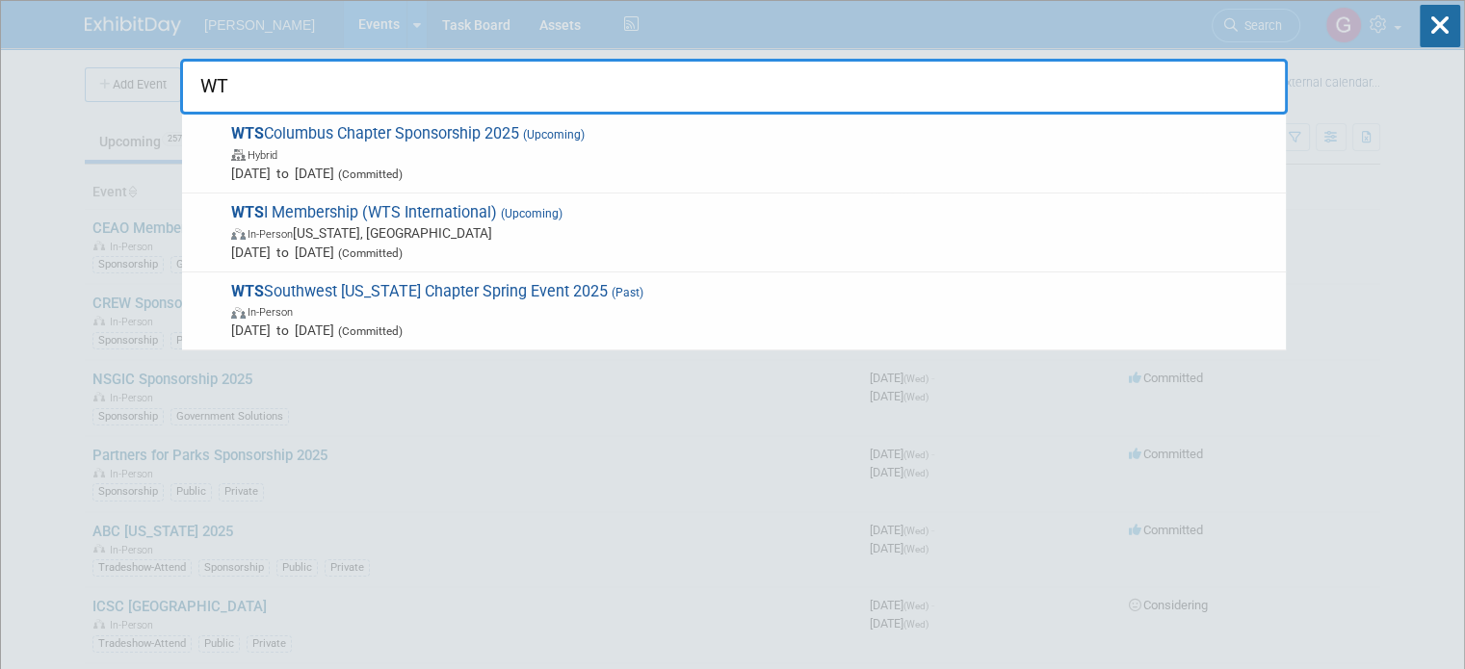
type input "W"
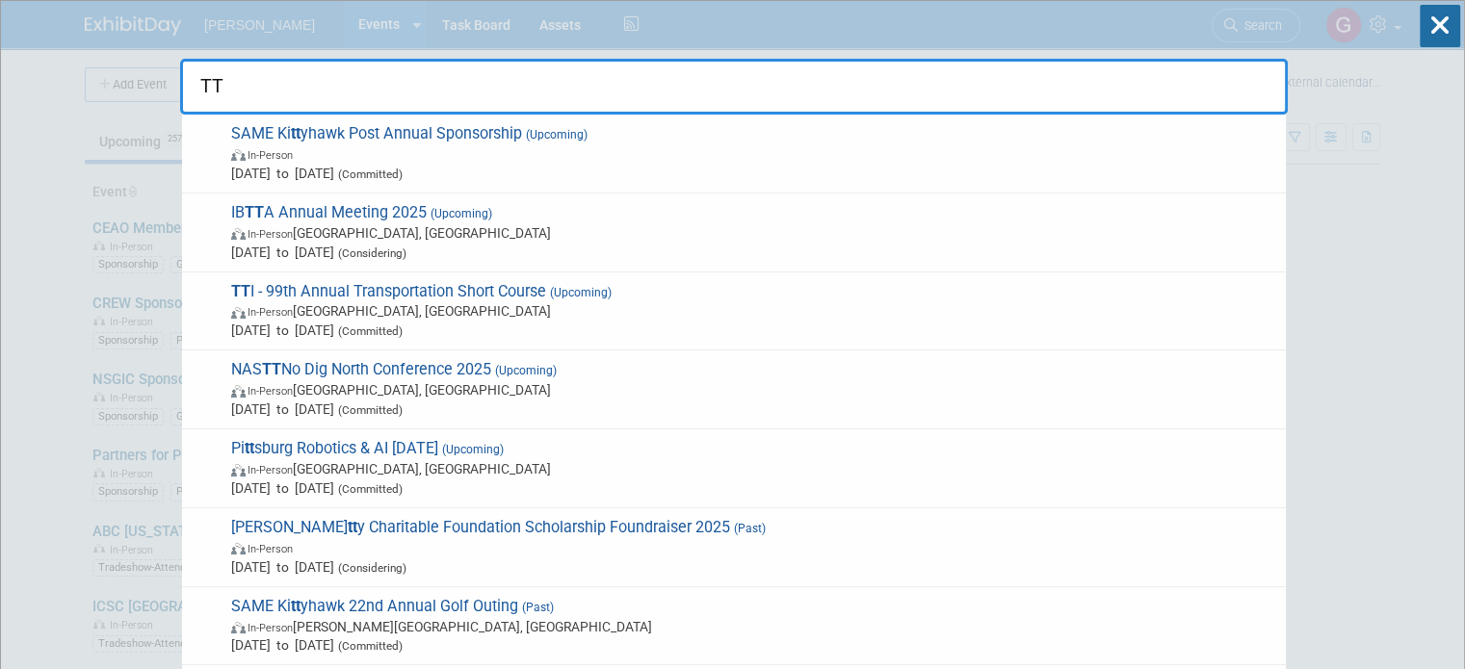
type input "T"
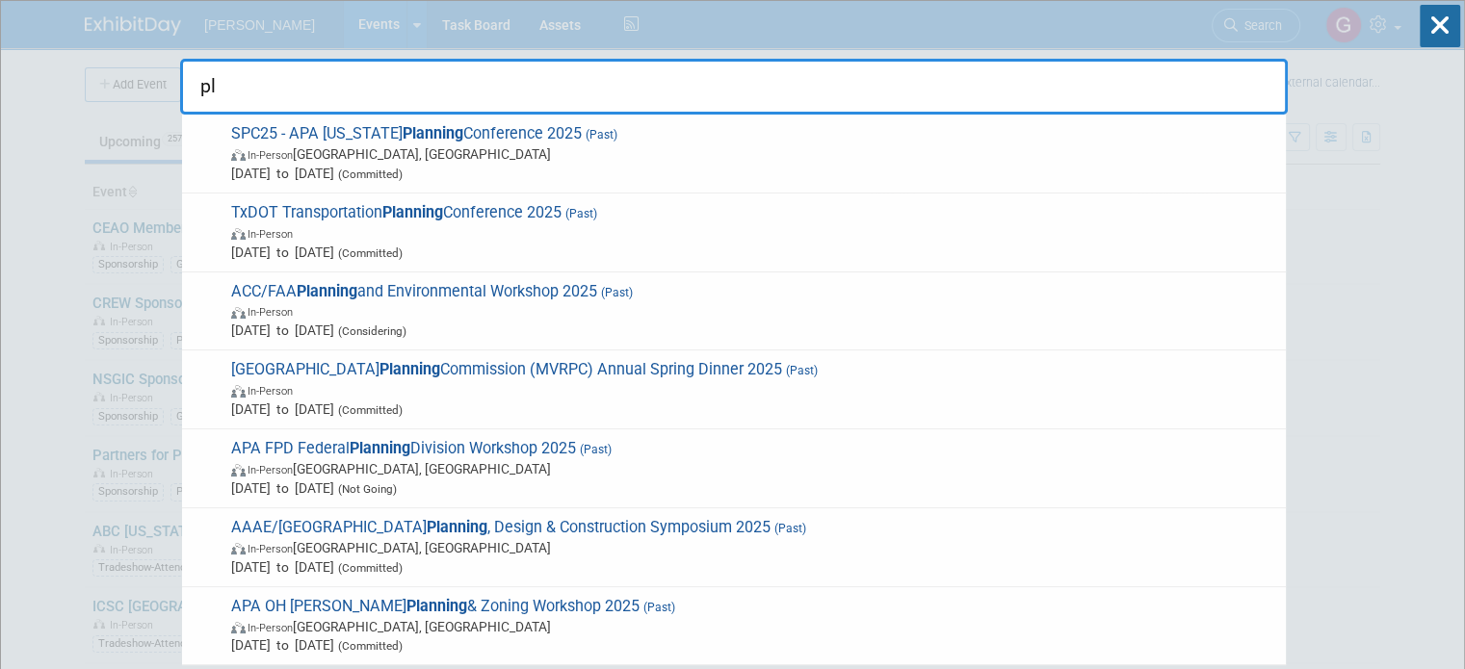
type input "p"
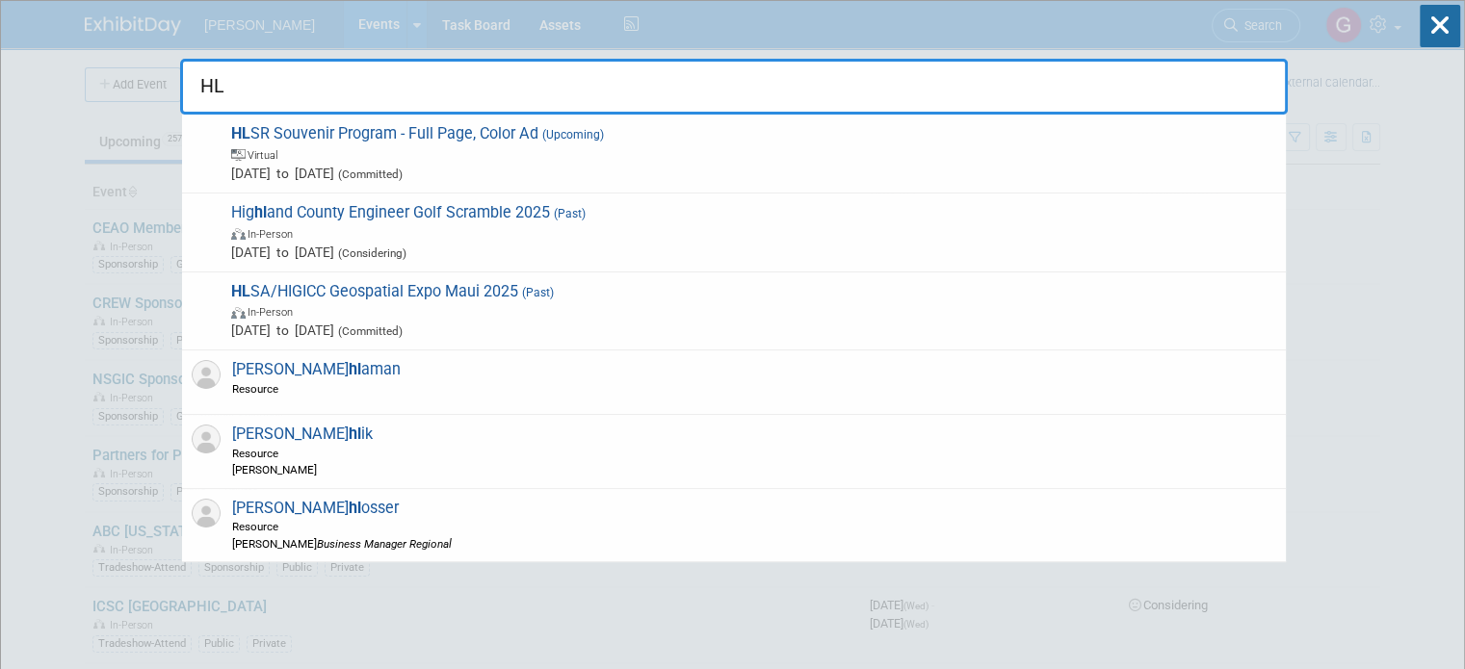
type input "H"
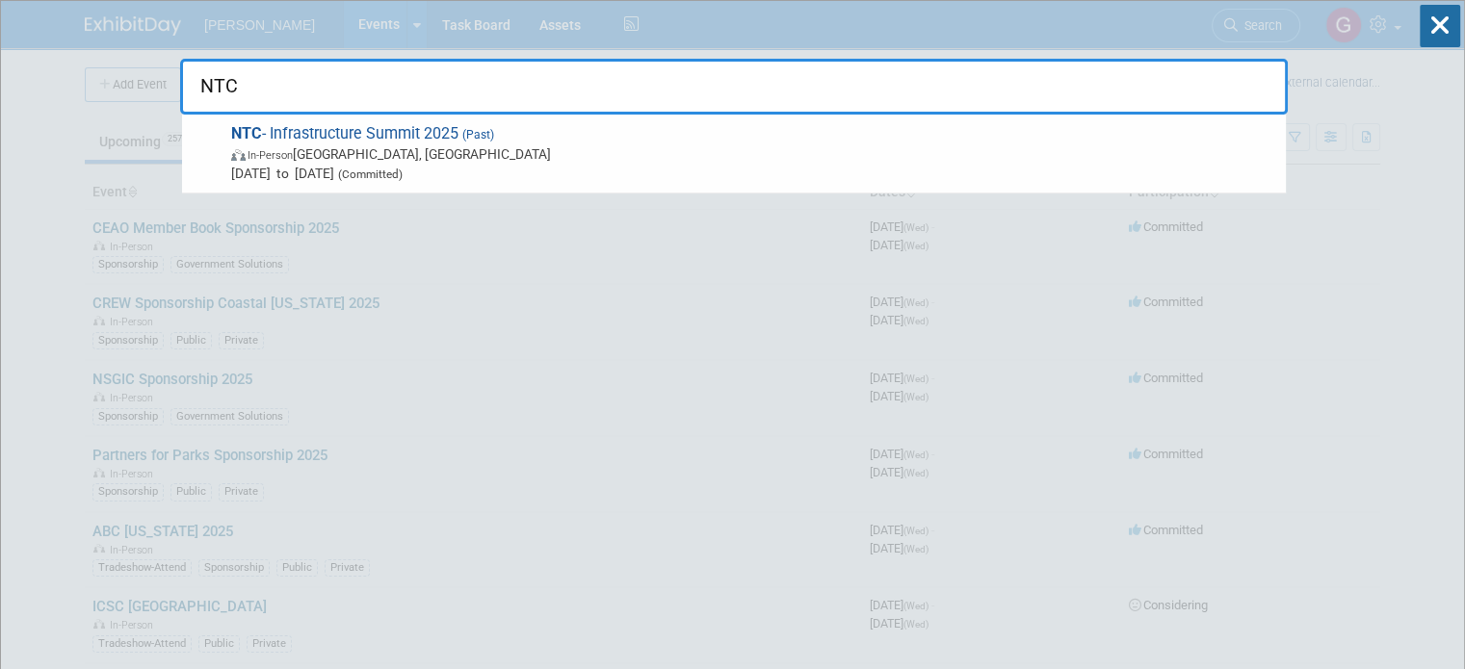
type input "NTC"
drag, startPoint x: 402, startPoint y: 89, endPoint x: 120, endPoint y: 80, distance: 281.4
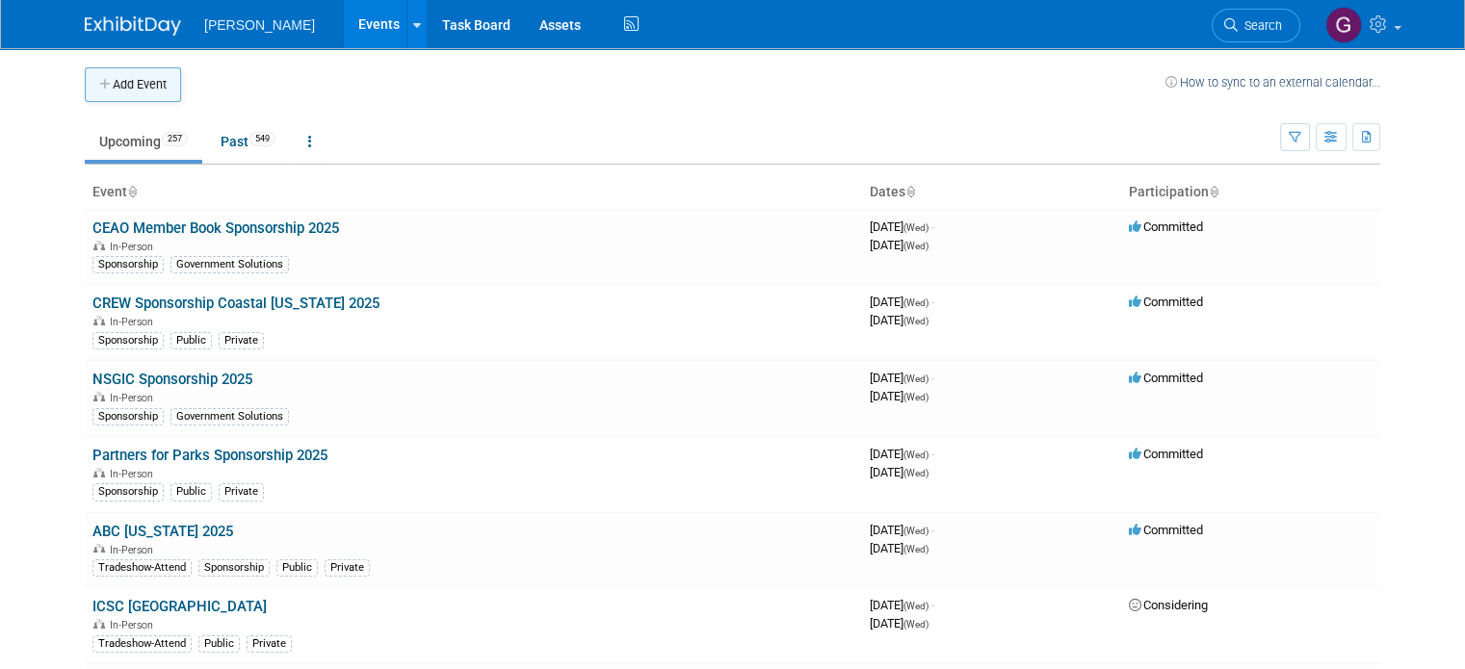
click at [128, 68] on button "Add Event" at bounding box center [133, 84] width 96 height 35
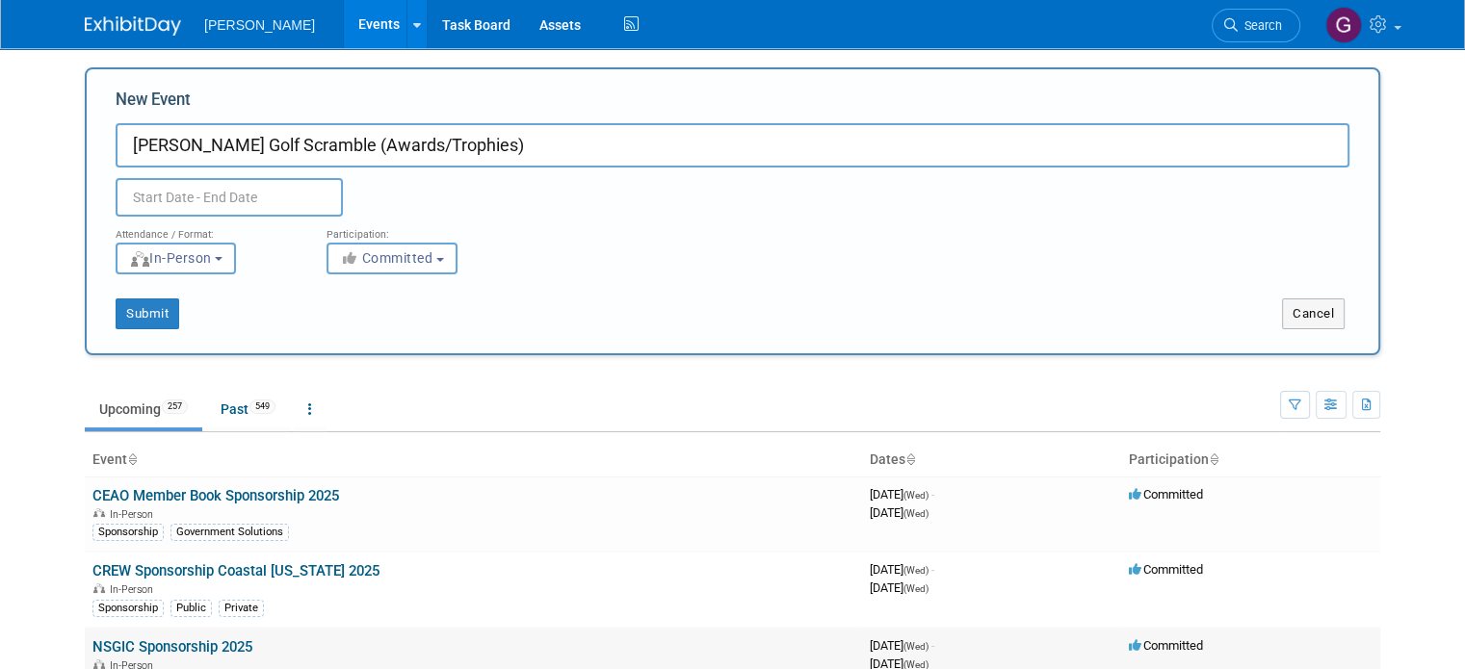
type input "[PERSON_NAME] Golf Scramble (Awards/Trophies)"
click at [1346, 158] on input "[PERSON_NAME] Golf Scramble (Awards/Trophies)" at bounding box center [733, 145] width 1234 height 44
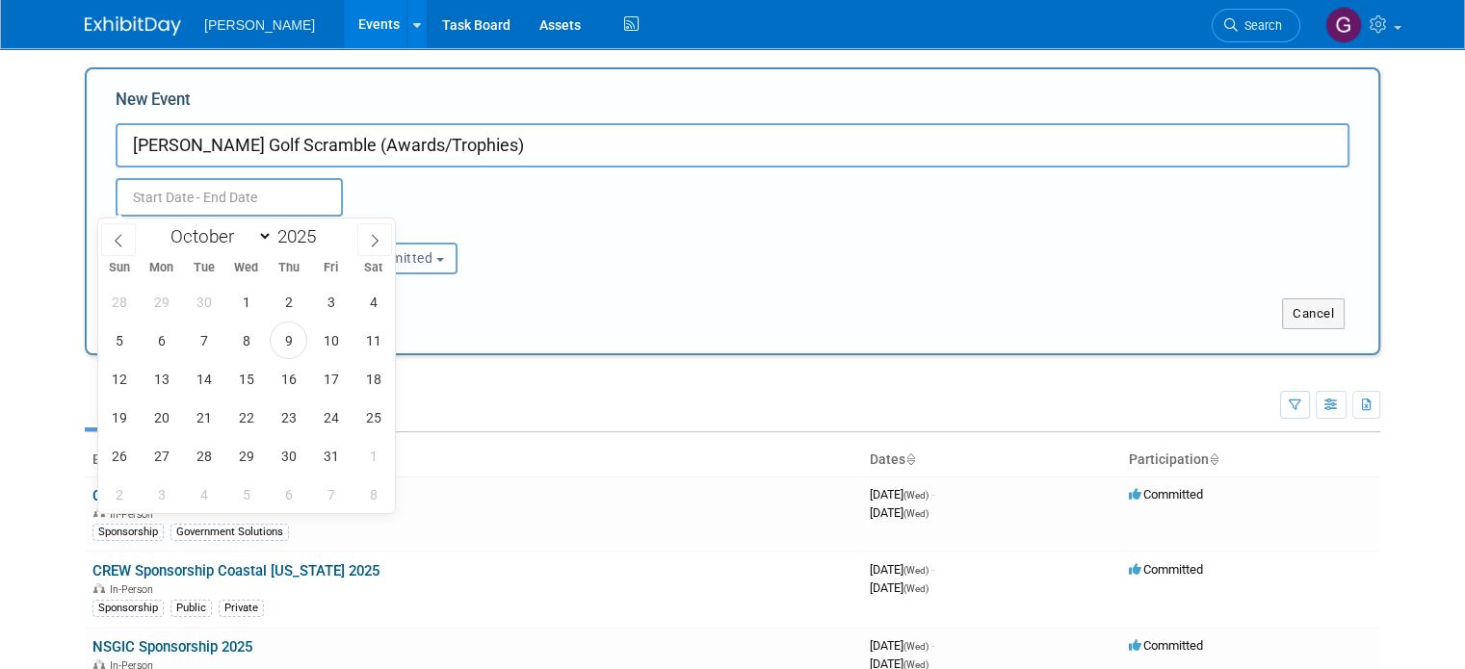
click at [285, 192] on input "text" at bounding box center [229, 197] width 227 height 39
click at [382, 246] on span at bounding box center [374, 239] width 35 height 33
select select "10"
click at [368, 380] on span "15" at bounding box center [373, 379] width 38 height 38
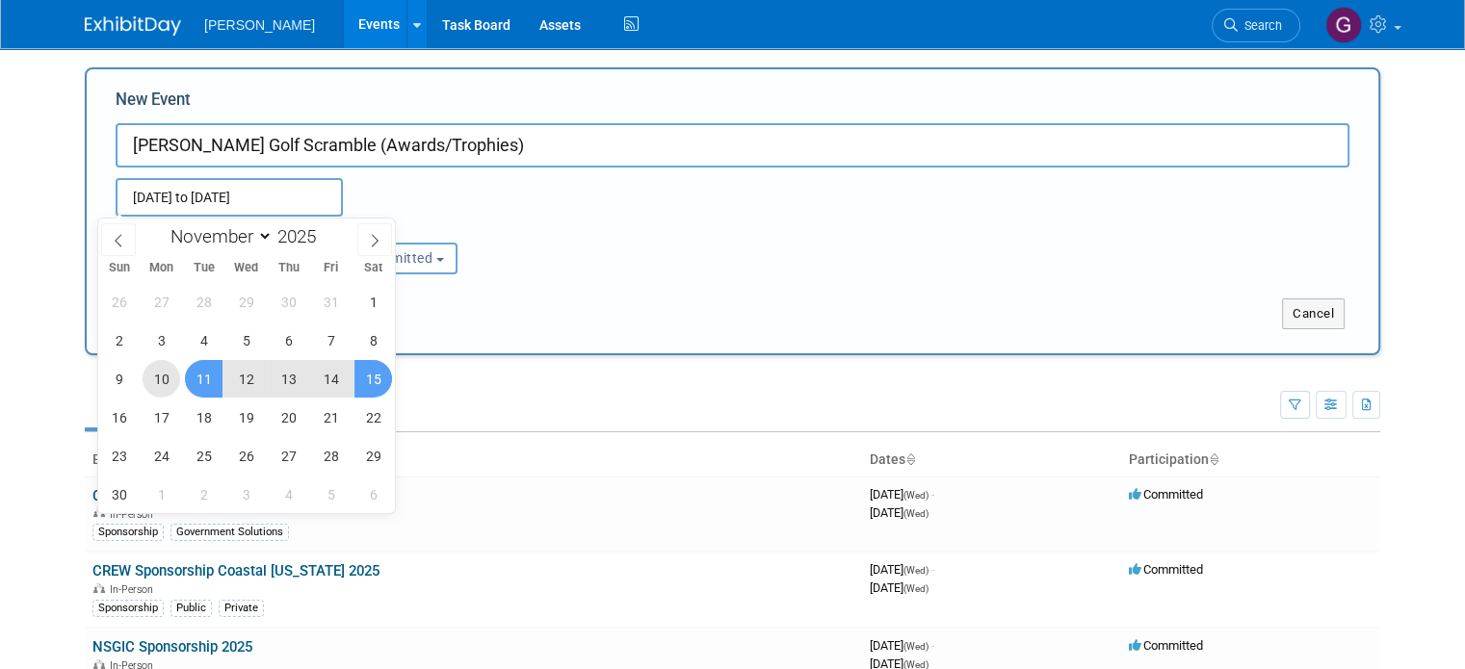
click at [170, 373] on span "10" at bounding box center [162, 379] width 38 height 38
type input "Nov 10, 2025 to Nov 15, 2025"
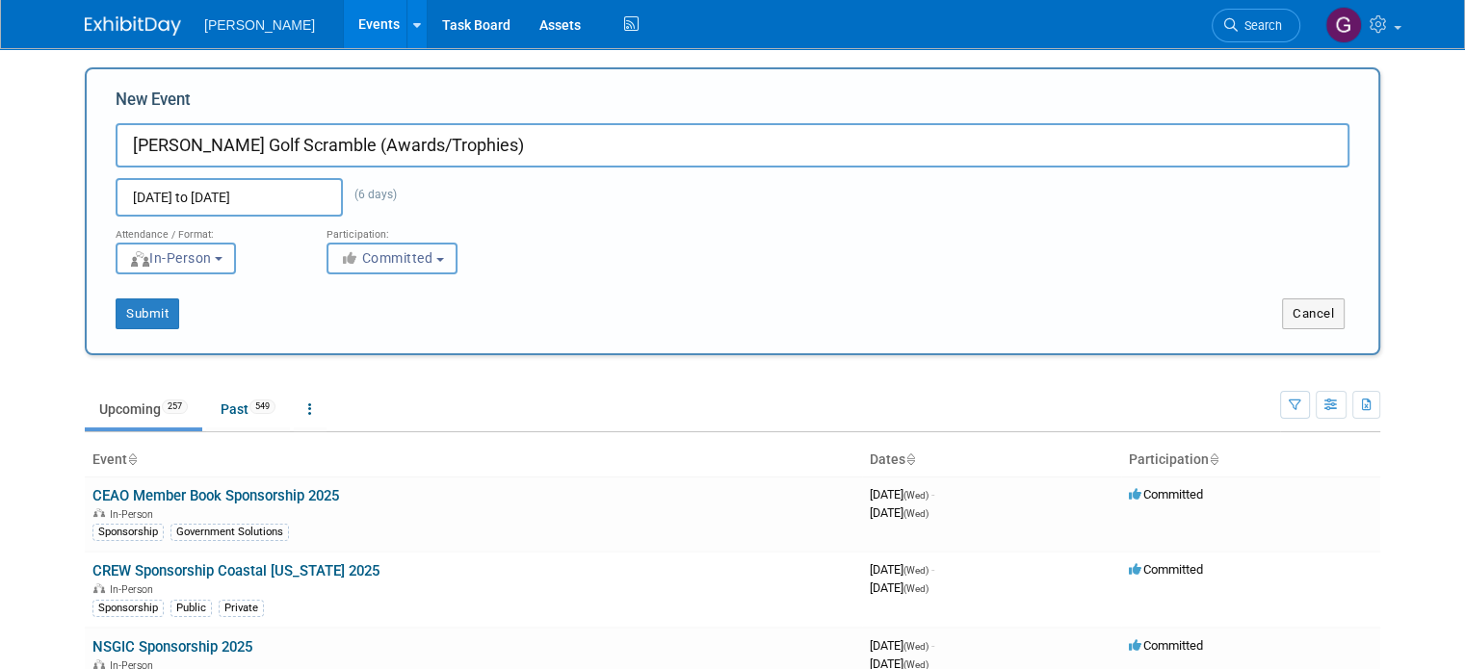
click at [362, 260] on span "Committed" at bounding box center [386, 257] width 93 height 15
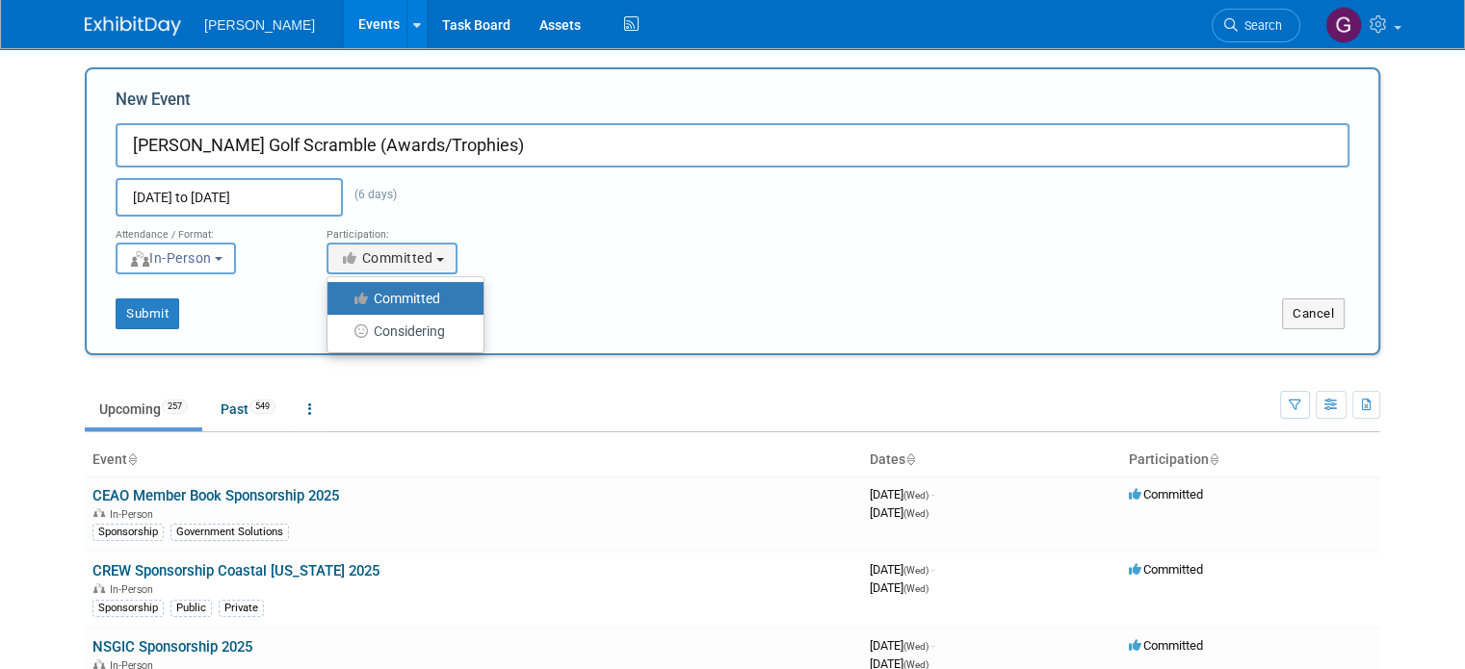
click at [360, 309] on label "Committed" at bounding box center [400, 298] width 127 height 25
click at [345, 305] on input "Committed" at bounding box center [338, 299] width 13 height 13
click at [140, 317] on button "Submit" at bounding box center [148, 314] width 64 height 31
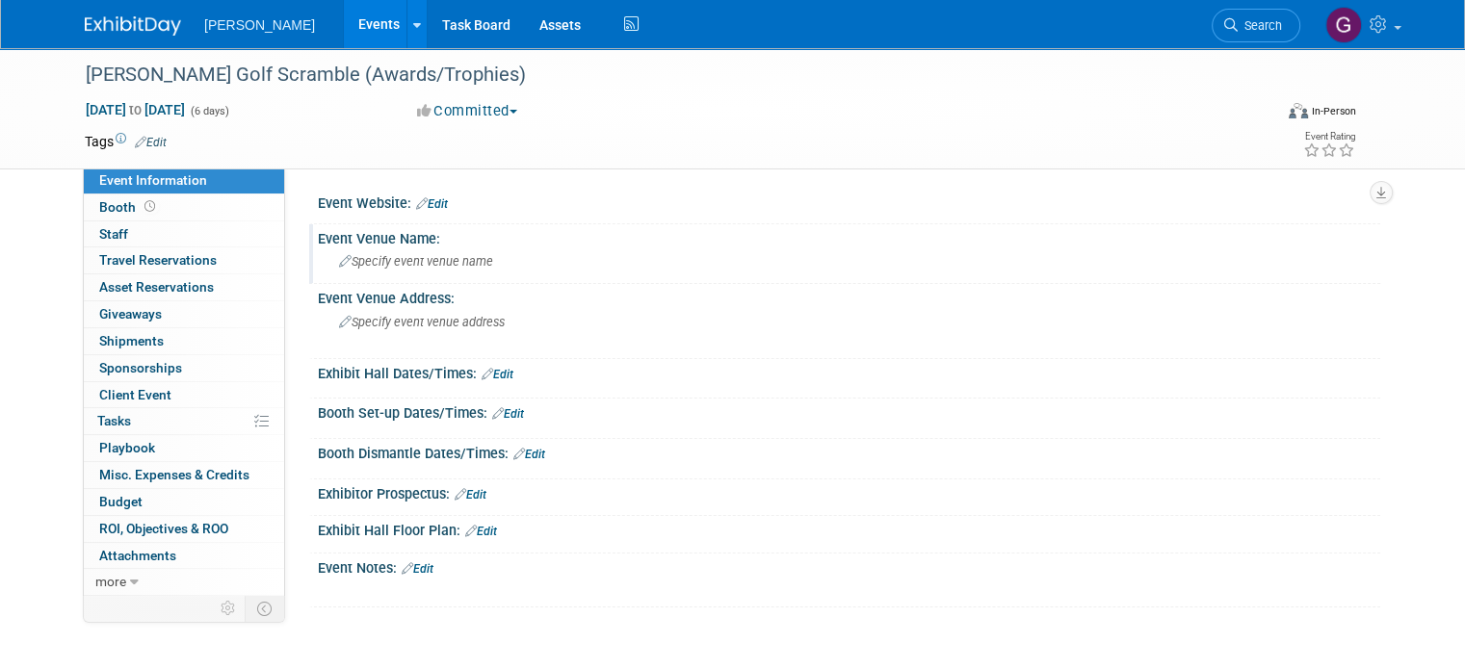
click at [412, 251] on div "Specify event venue name" at bounding box center [848, 262] width 1033 height 30
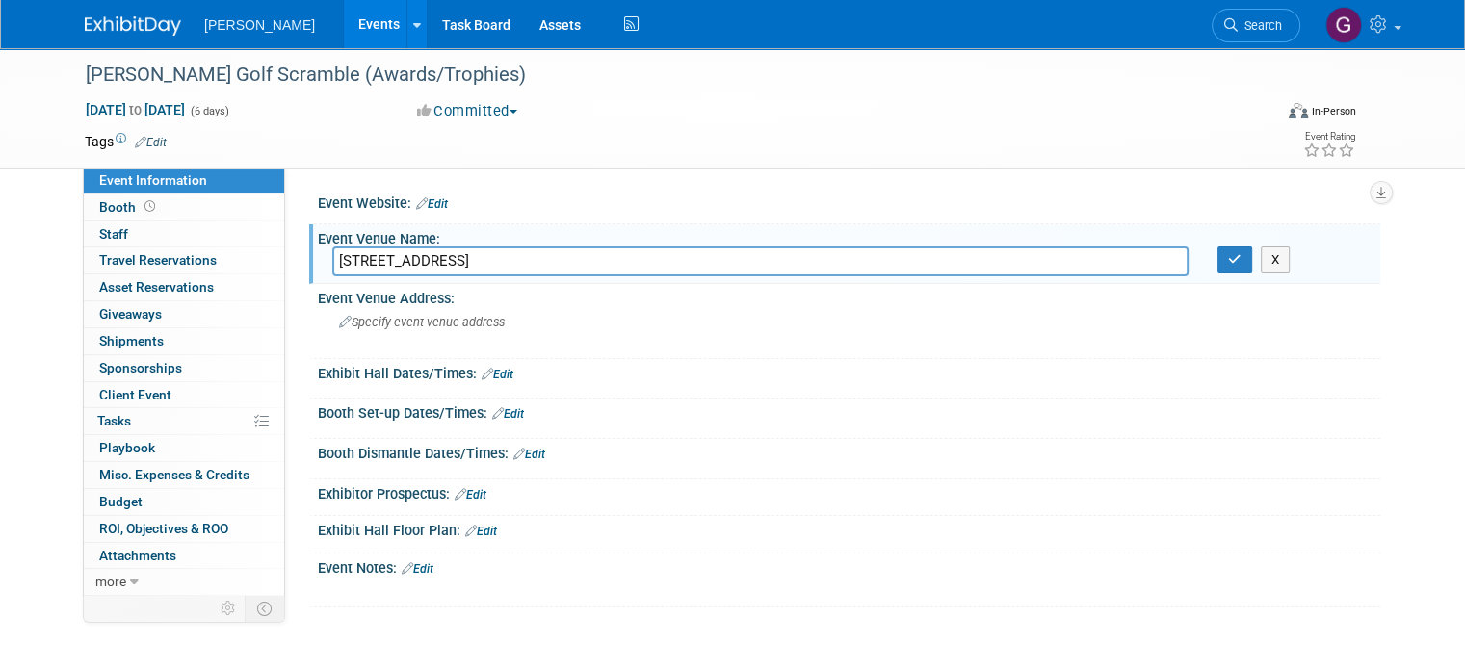
type input "[STREET_ADDRESS]"
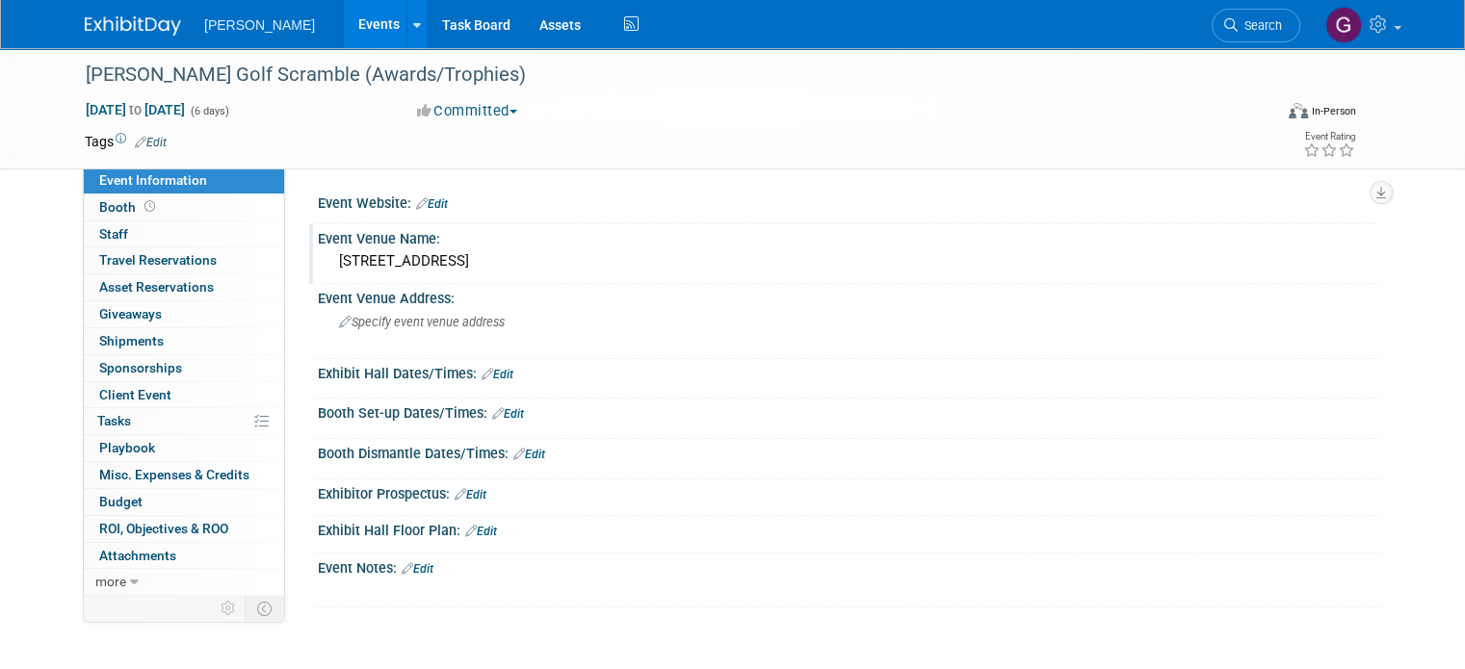
click at [439, 258] on div "[STREET_ADDRESS]" at bounding box center [848, 262] width 1033 height 30
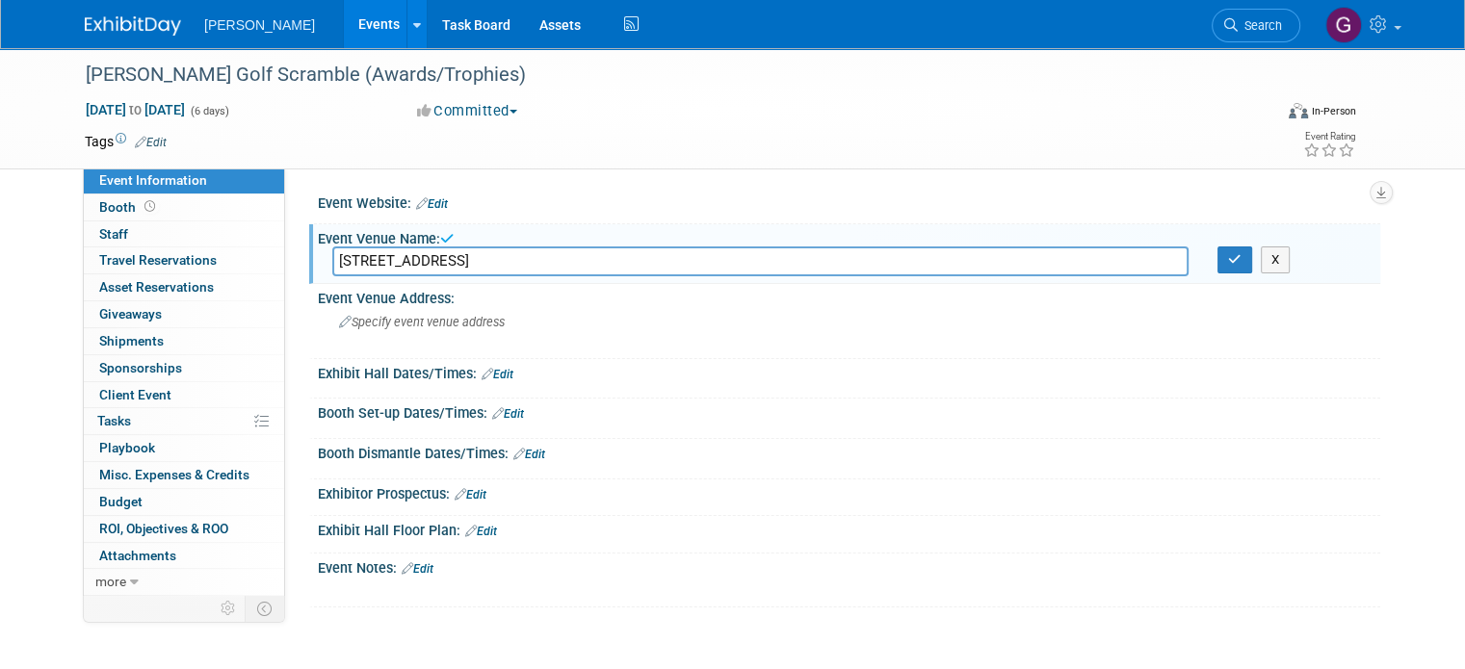
click at [439, 258] on input "[STREET_ADDRESS]" at bounding box center [760, 262] width 856 height 30
click at [446, 258] on input "[STREET_ADDRESS]" at bounding box center [760, 262] width 856 height 30
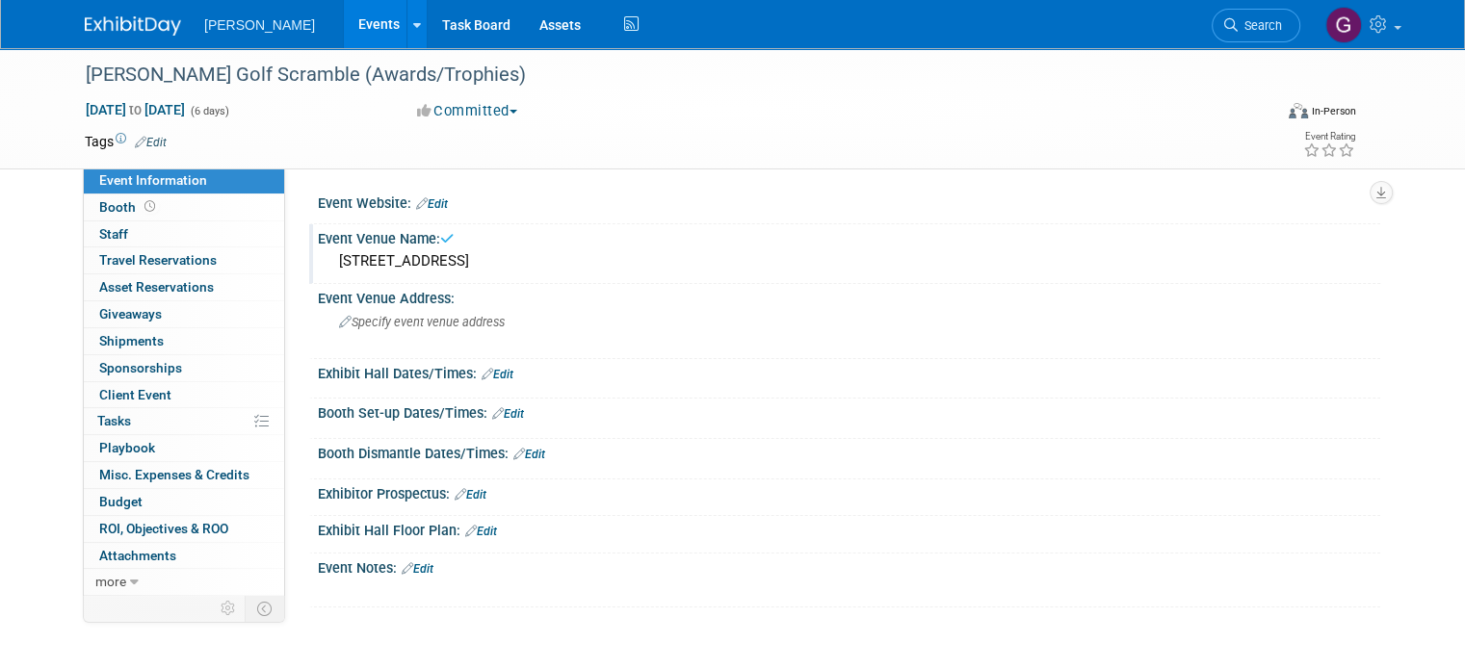
click at [456, 262] on div "5646 Weston Drive" at bounding box center [848, 262] width 1033 height 30
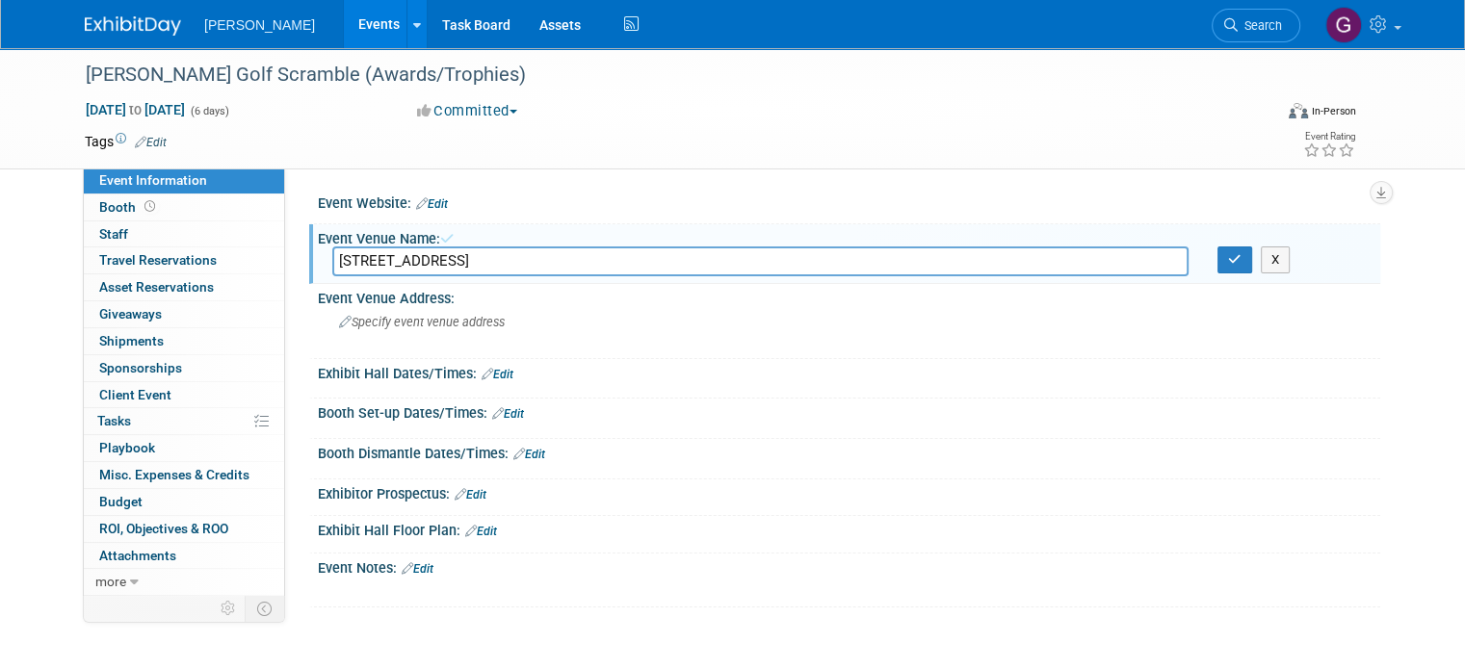
click at [456, 262] on input "5646 Weston Drive" at bounding box center [760, 262] width 856 height 30
click at [445, 261] on input "5646 Weston Drive" at bounding box center [760, 262] width 856 height 30
drag, startPoint x: 445, startPoint y: 261, endPoint x: 262, endPoint y: 234, distance: 185.0
click at [262, 234] on div "Event Information Event Info Booth Booth 0 Staff 0 Staff 0 Travel Reservations …" at bounding box center [732, 328] width 1324 height 560
click at [262, 234] on link "0 Staff 0" at bounding box center [184, 235] width 200 height 26
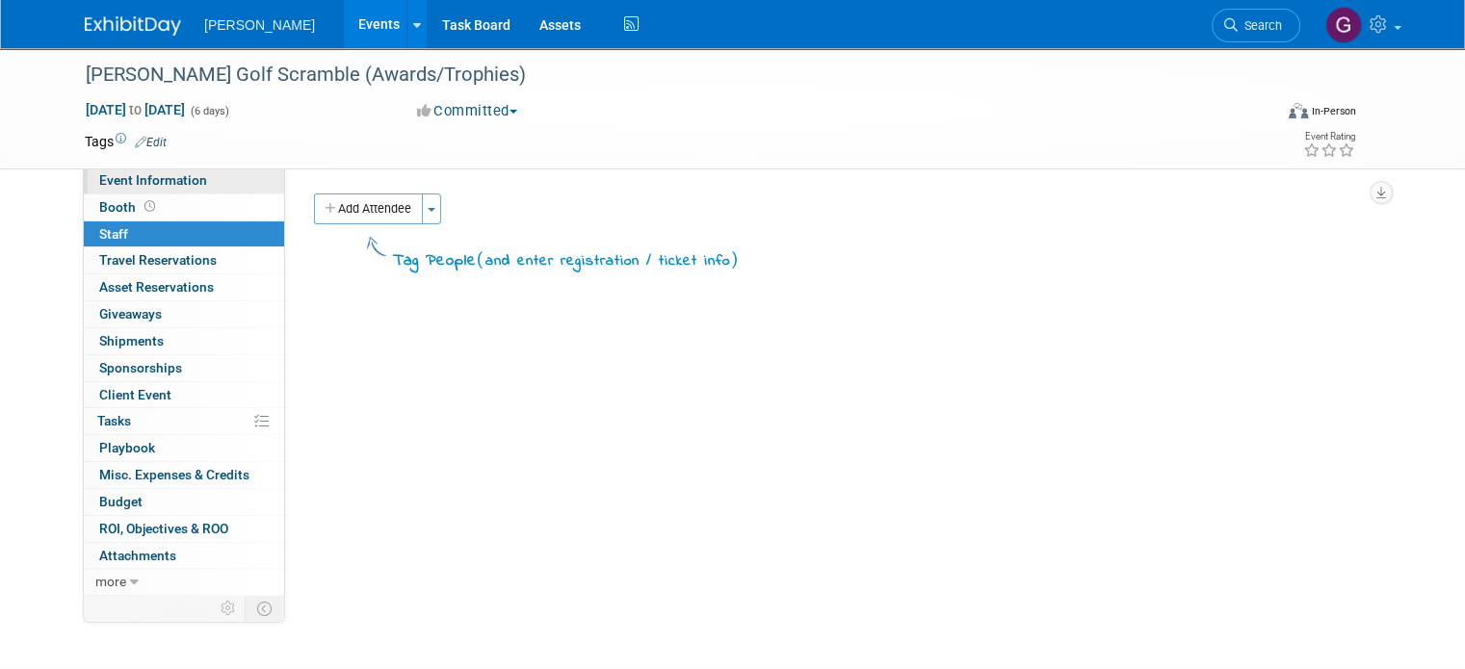
click at [148, 181] on span "Event Information" at bounding box center [153, 179] width 108 height 15
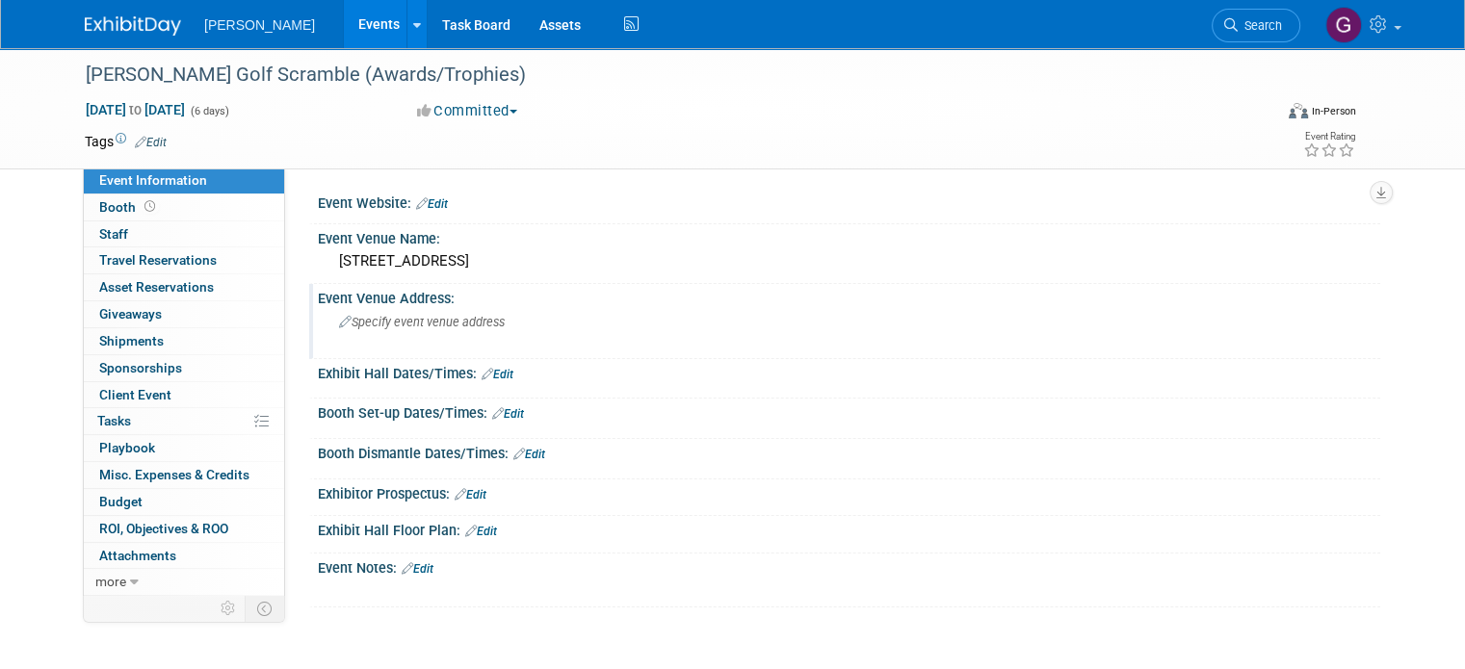
click at [403, 316] on span "Specify event venue address" at bounding box center [422, 322] width 166 height 14
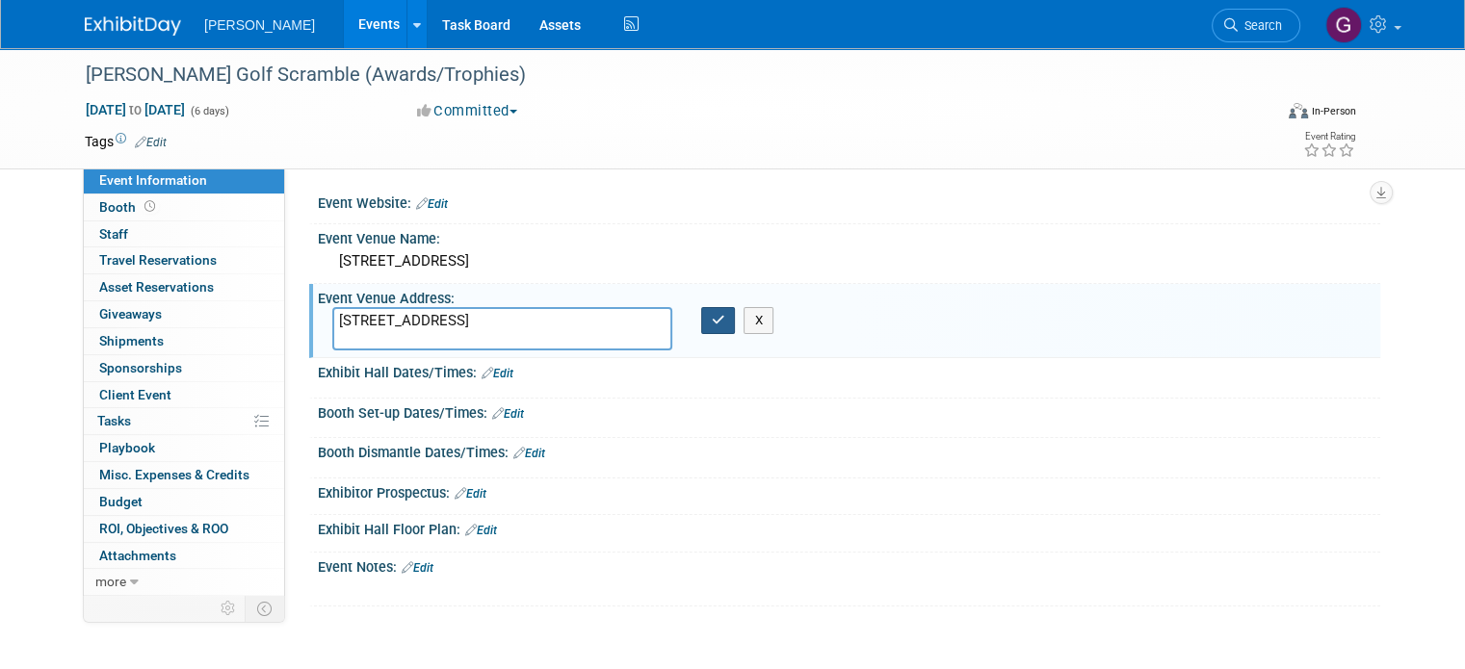
type textarea "5646 Weston Drive Fulshear, TX 77441"
click at [720, 315] on button "button" at bounding box center [718, 320] width 35 height 27
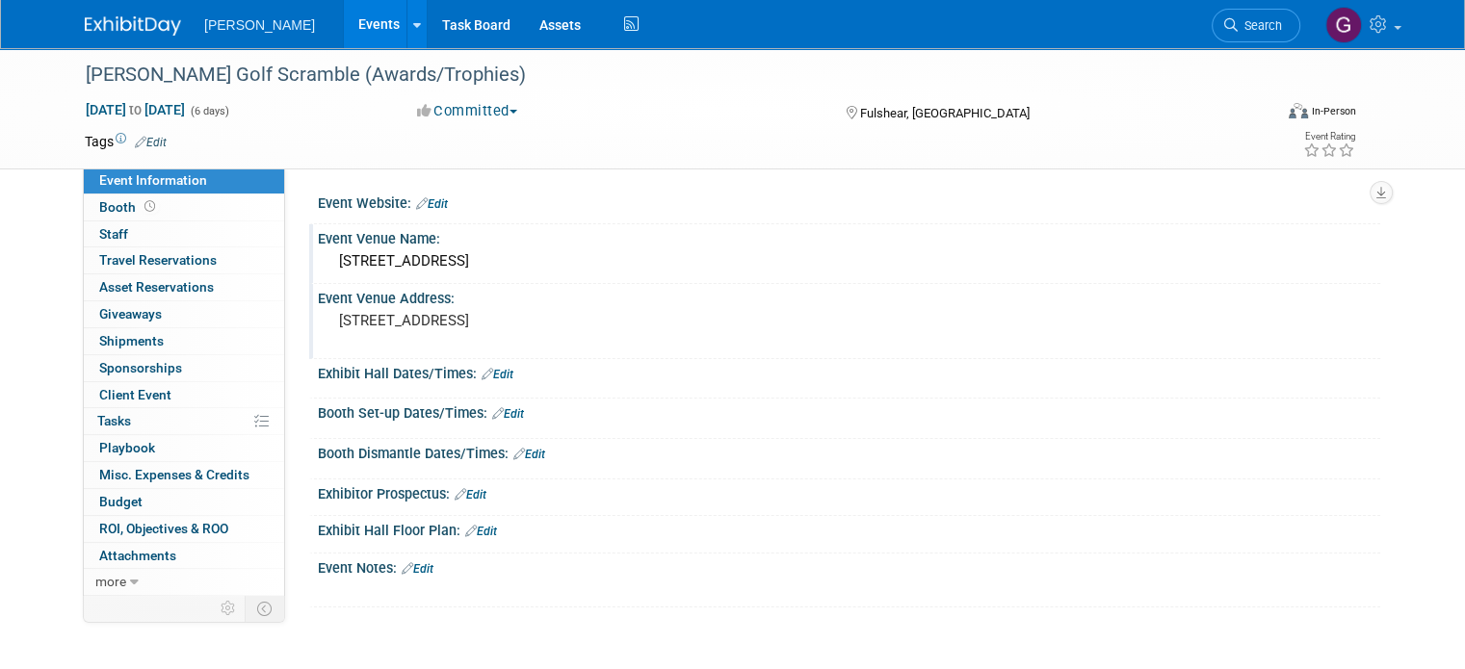
click at [477, 244] on div "Event Venue Name:" at bounding box center [849, 236] width 1062 height 24
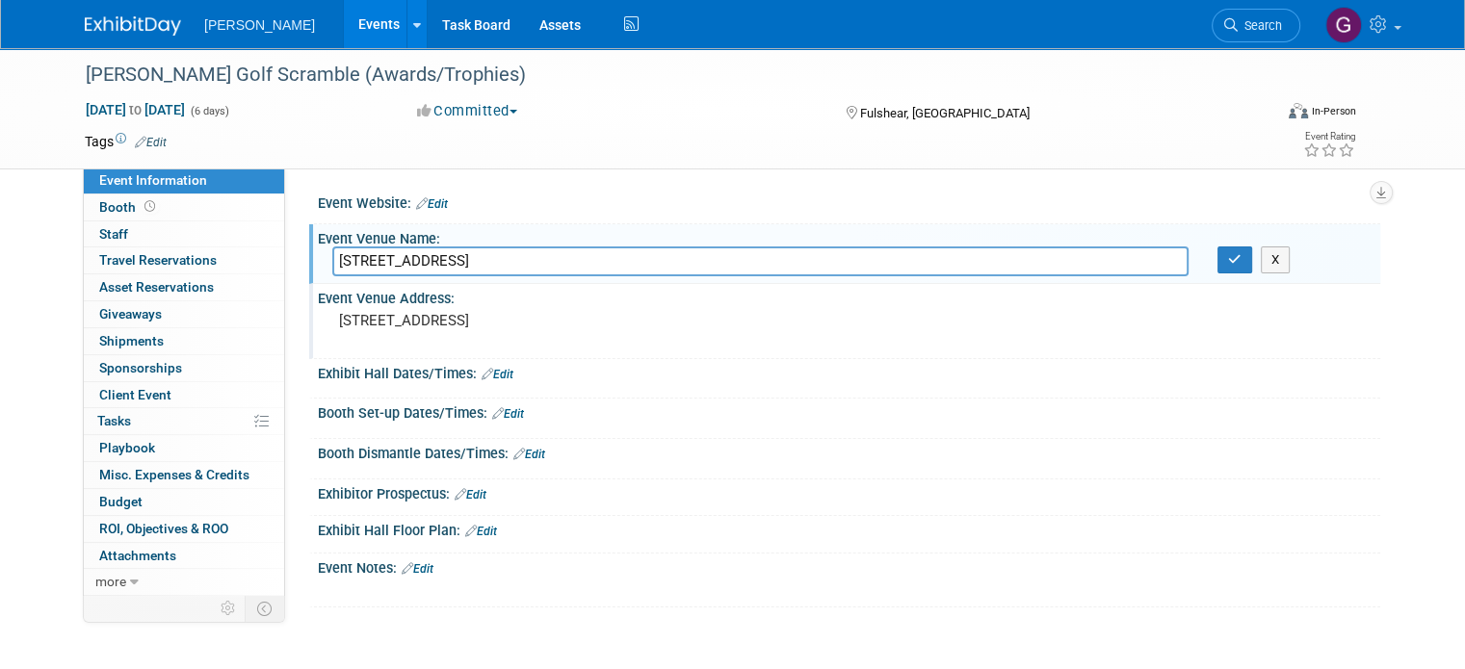
click at [477, 244] on div "Event Venue Name:" at bounding box center [849, 236] width 1062 height 24
drag, startPoint x: 460, startPoint y: 263, endPoint x: 288, endPoint y: 252, distance: 172.7
click at [288, 252] on div "Event Website: Edit Event Venue Name: 5646 Weston Drive 5646 Weston Drive X" at bounding box center [832, 381] width 1095 height 426
click at [1239, 264] on icon "button" at bounding box center [1234, 259] width 13 height 13
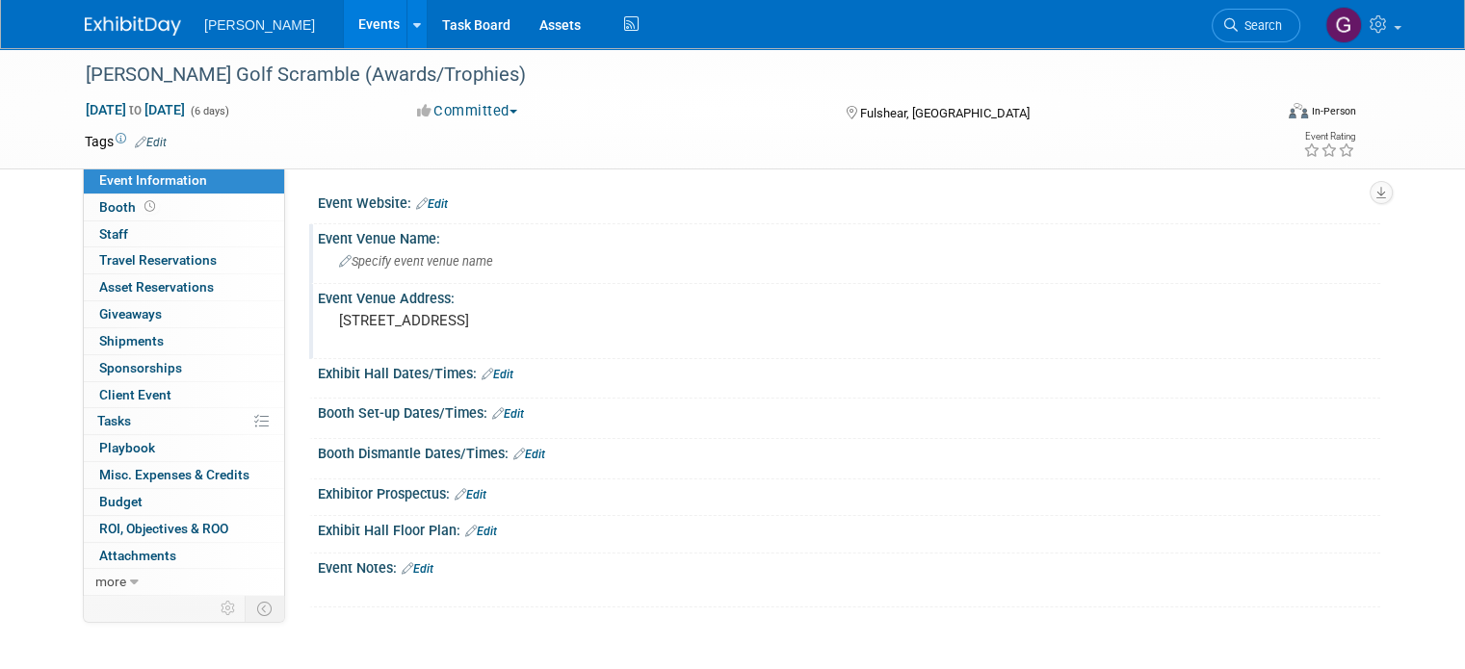
click at [418, 252] on div "Specify event venue name" at bounding box center [848, 262] width 1033 height 30
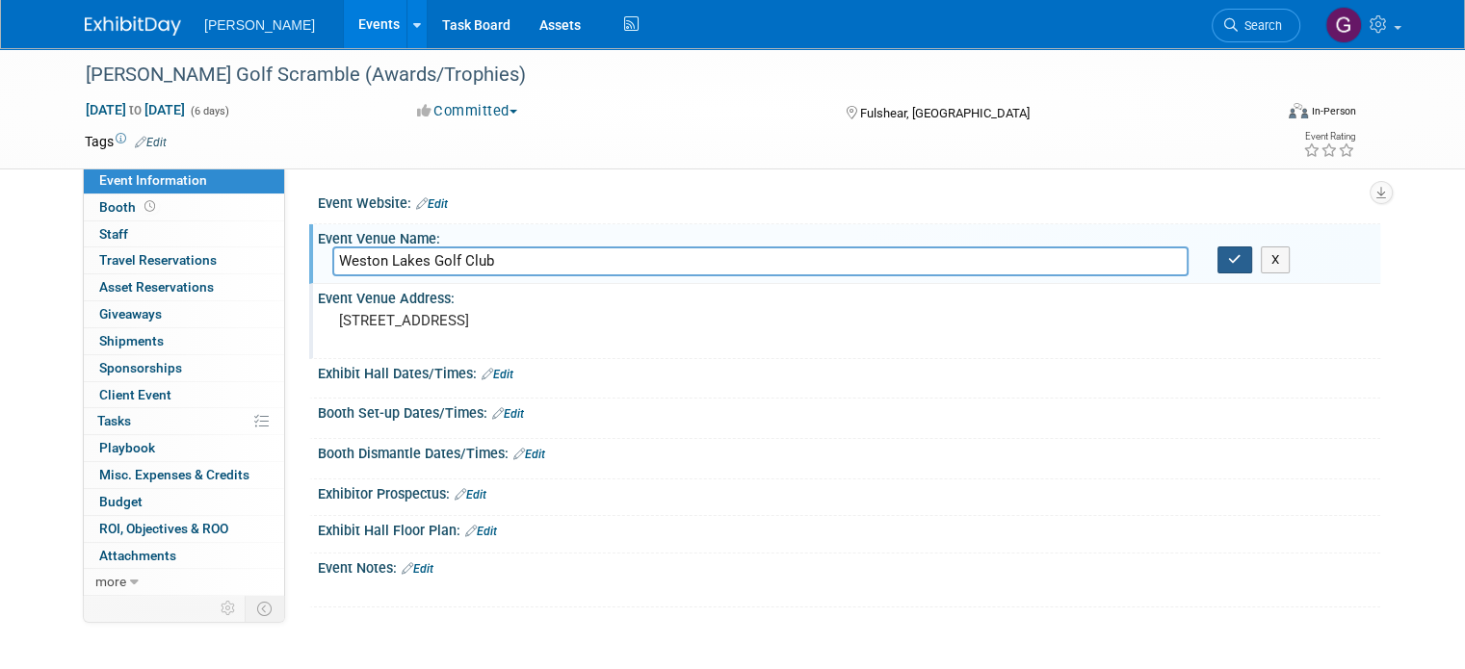
type input "Weston Lakes Golf Club"
click at [1231, 259] on button "button" at bounding box center [1234, 260] width 35 height 27
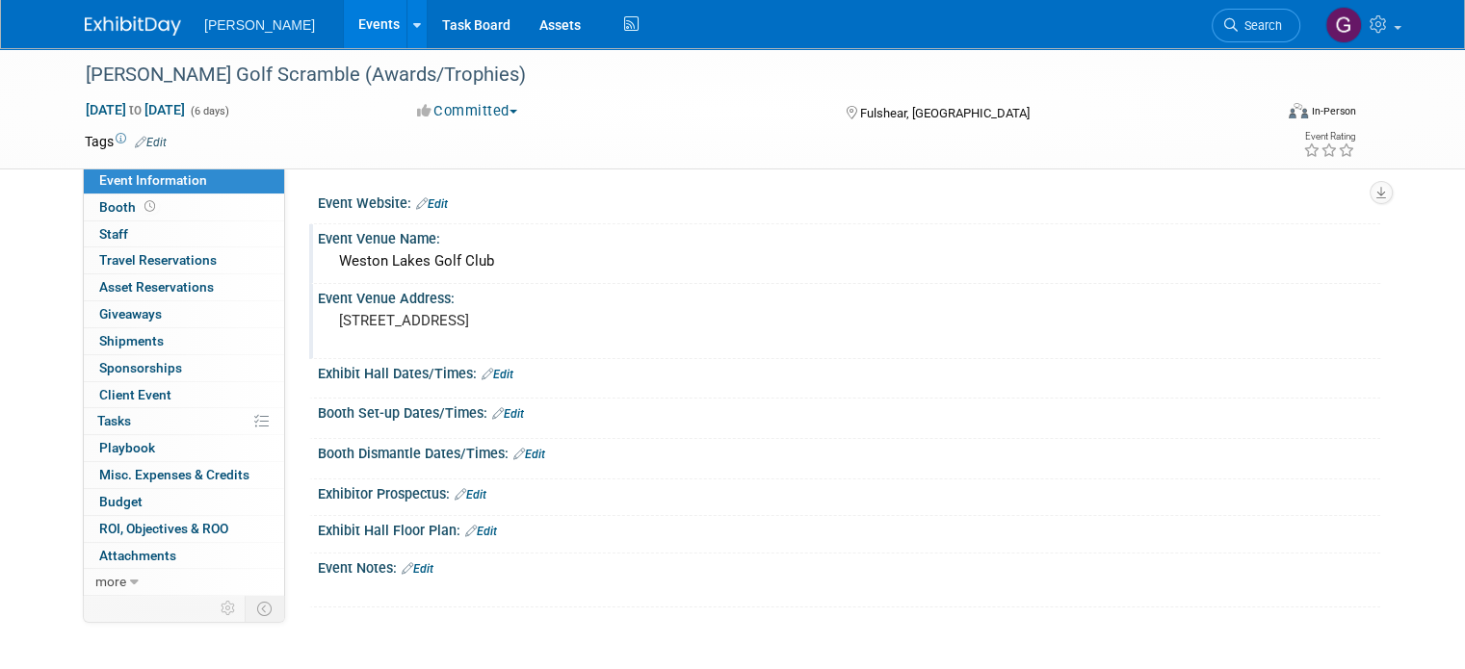
click at [407, 567] on link "Edit" at bounding box center [418, 568] width 32 height 13
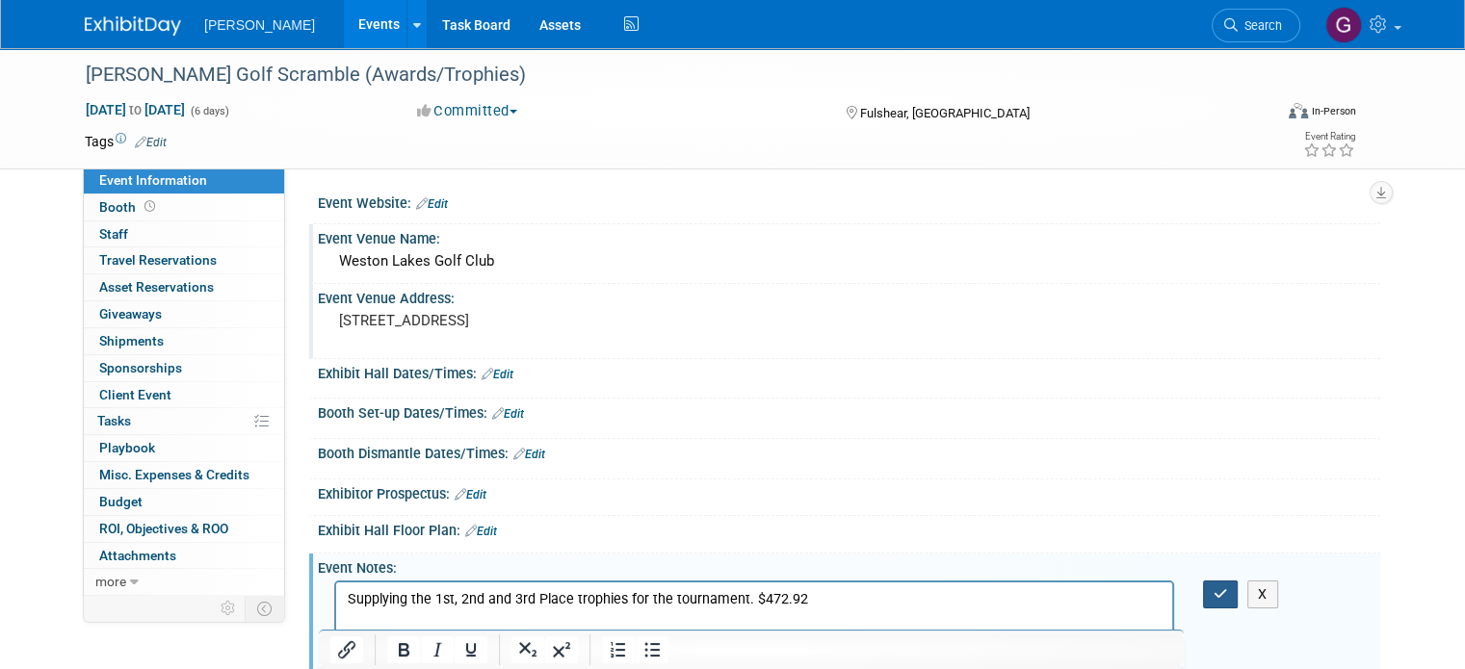
click at [1228, 589] on icon "button" at bounding box center [1220, 593] width 14 height 13
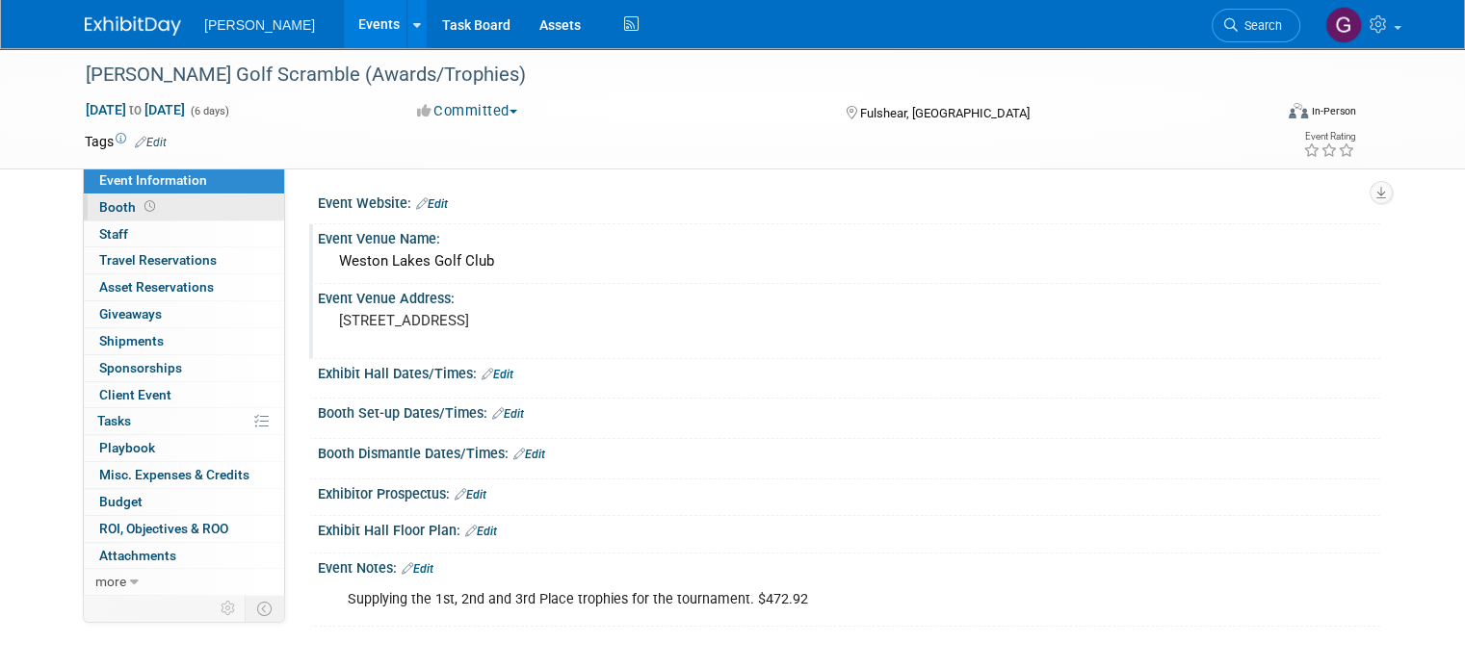
click at [152, 211] on link "Booth" at bounding box center [184, 208] width 200 height 26
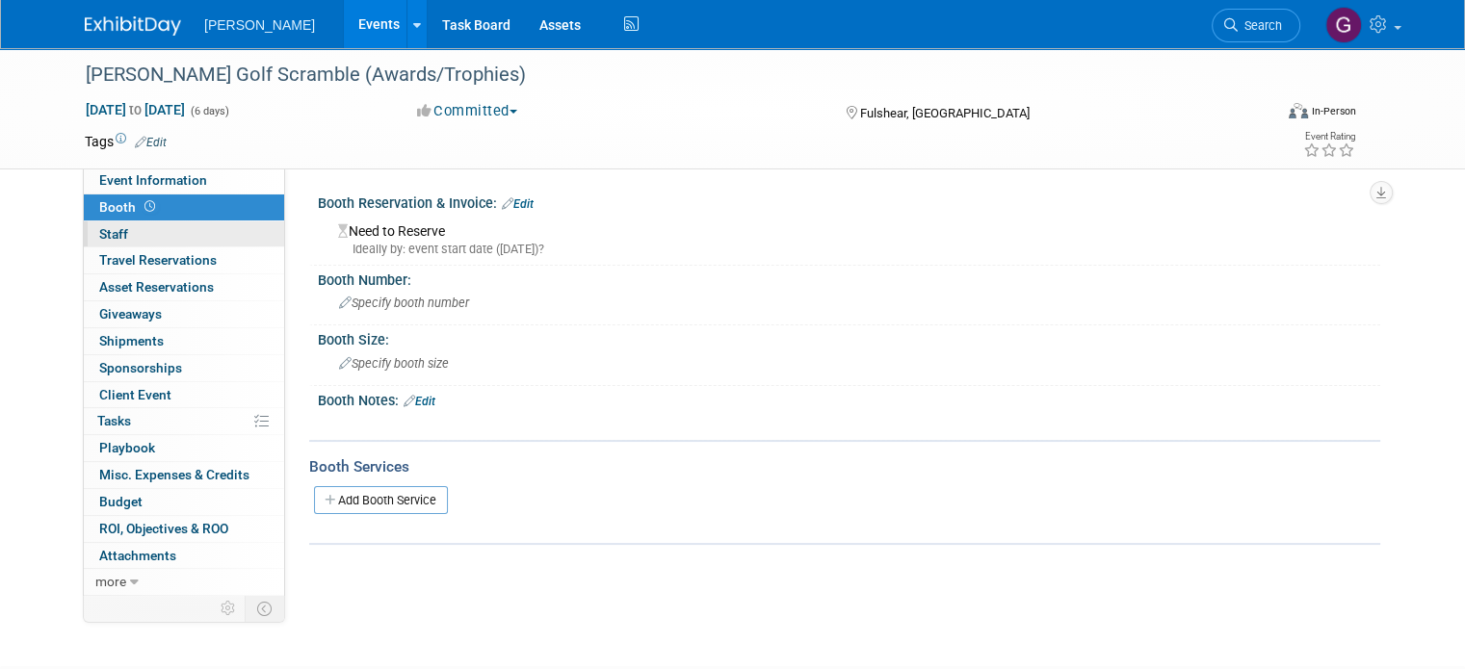
click at [132, 233] on link "0 Staff 0" at bounding box center [184, 235] width 200 height 26
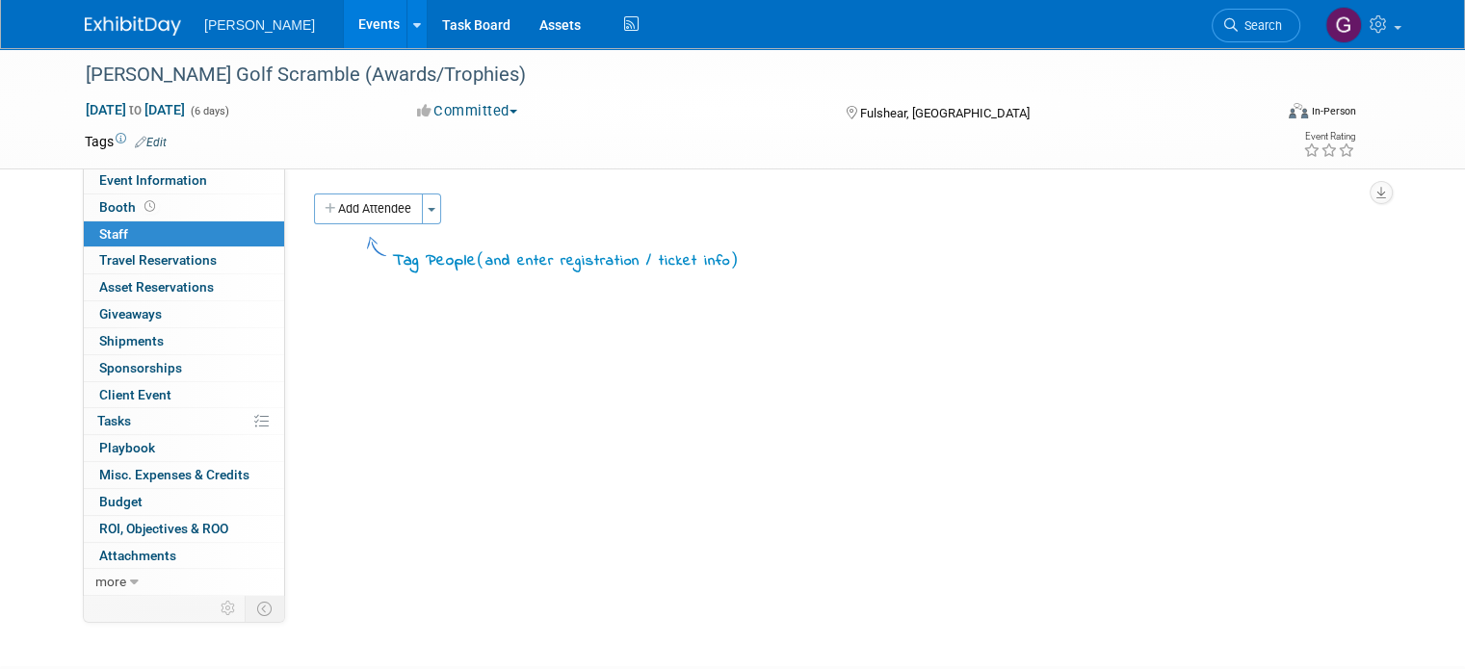
click at [143, 145] on link "Edit" at bounding box center [151, 142] width 32 height 13
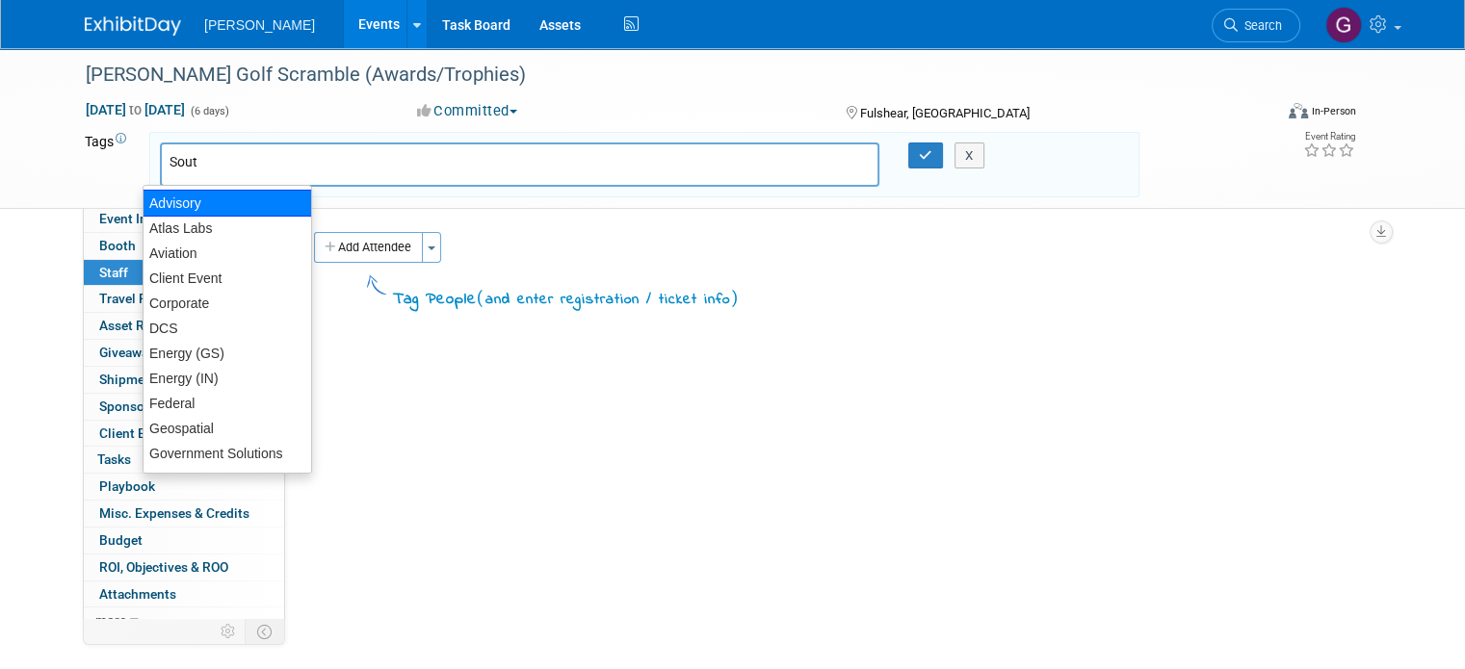
type input "South"
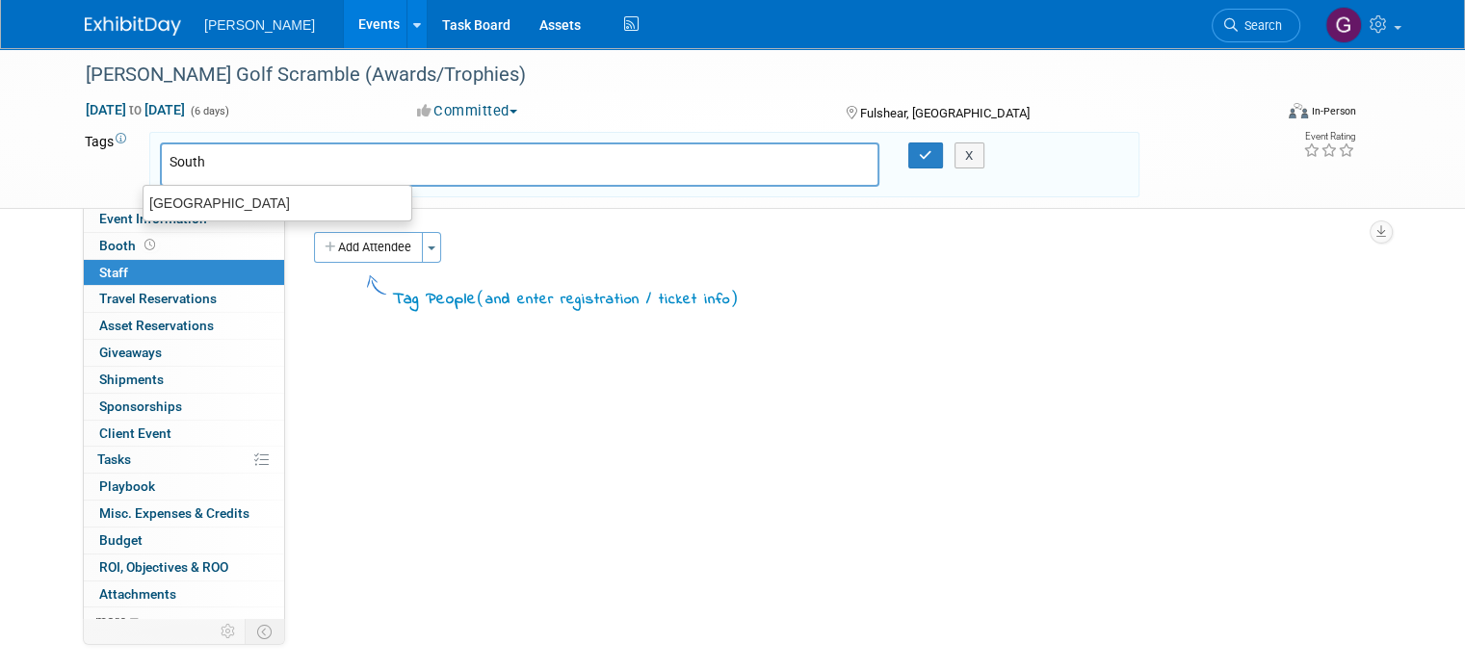
click at [182, 196] on div "[GEOGRAPHIC_DATA]" at bounding box center [277, 203] width 268 height 25
type input "[GEOGRAPHIC_DATA]"
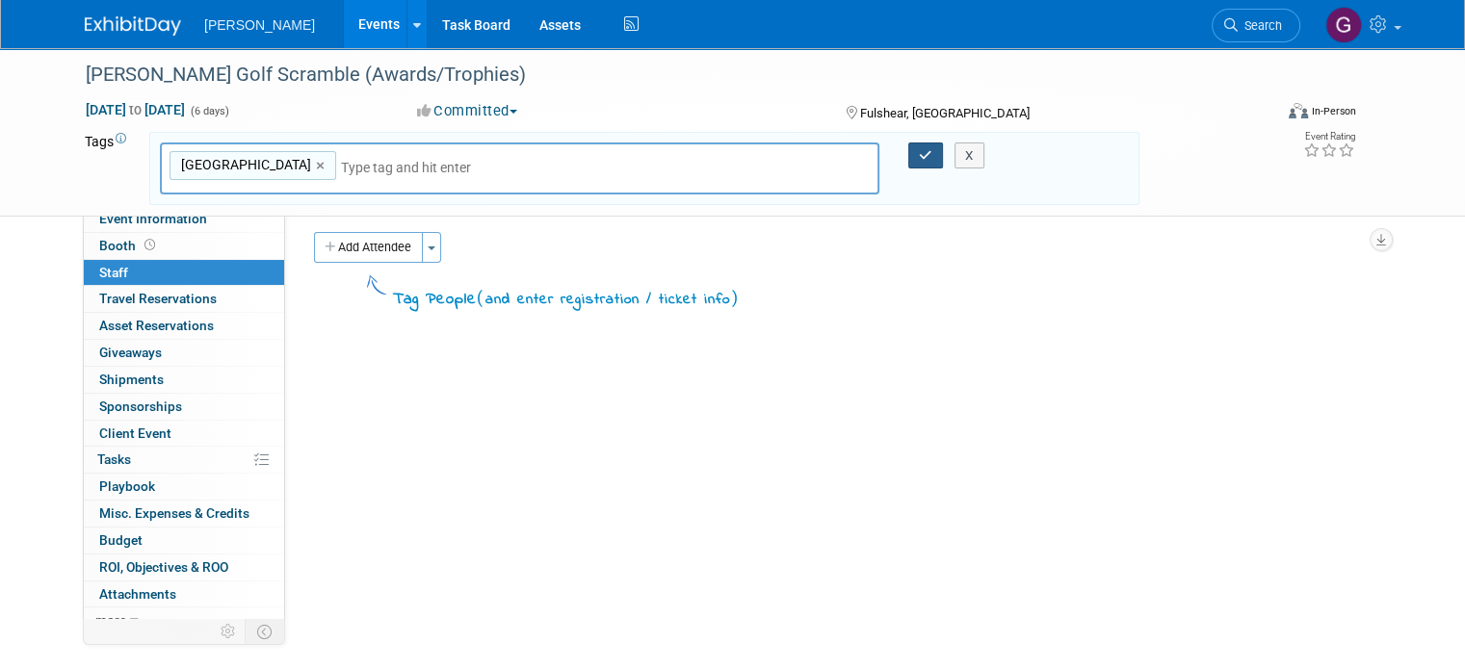
click at [935, 143] on button "button" at bounding box center [925, 156] width 35 height 27
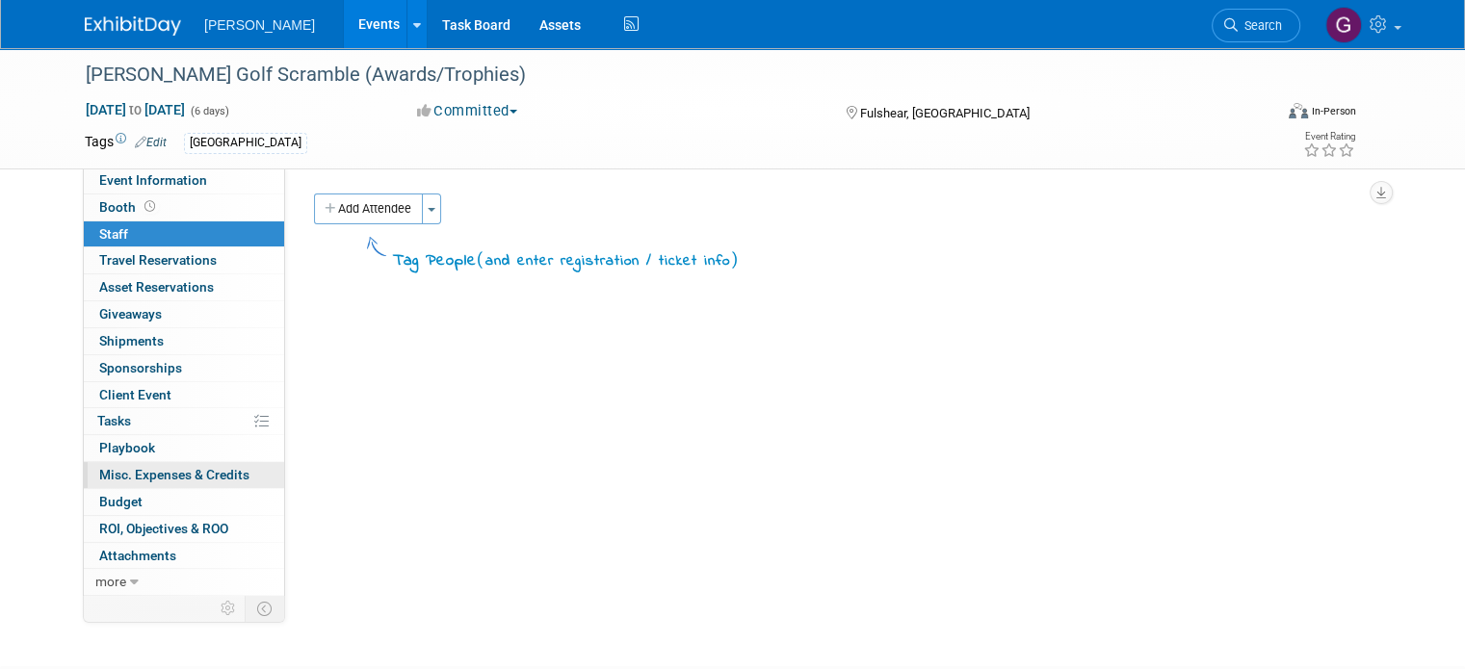
click at [146, 469] on span "Misc. Expenses & Credits 0" at bounding box center [174, 474] width 150 height 15
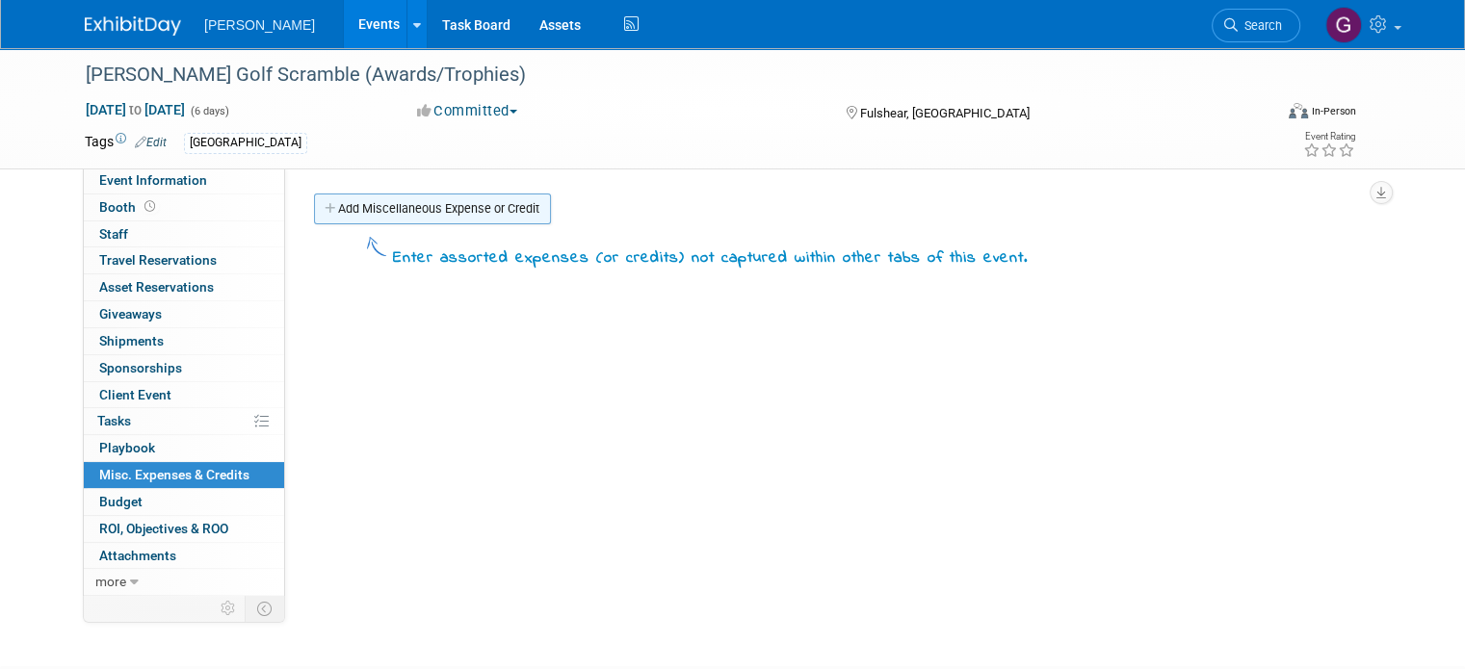
click at [474, 205] on link "Add Miscellaneous Expense or Credit" at bounding box center [432, 209] width 237 height 31
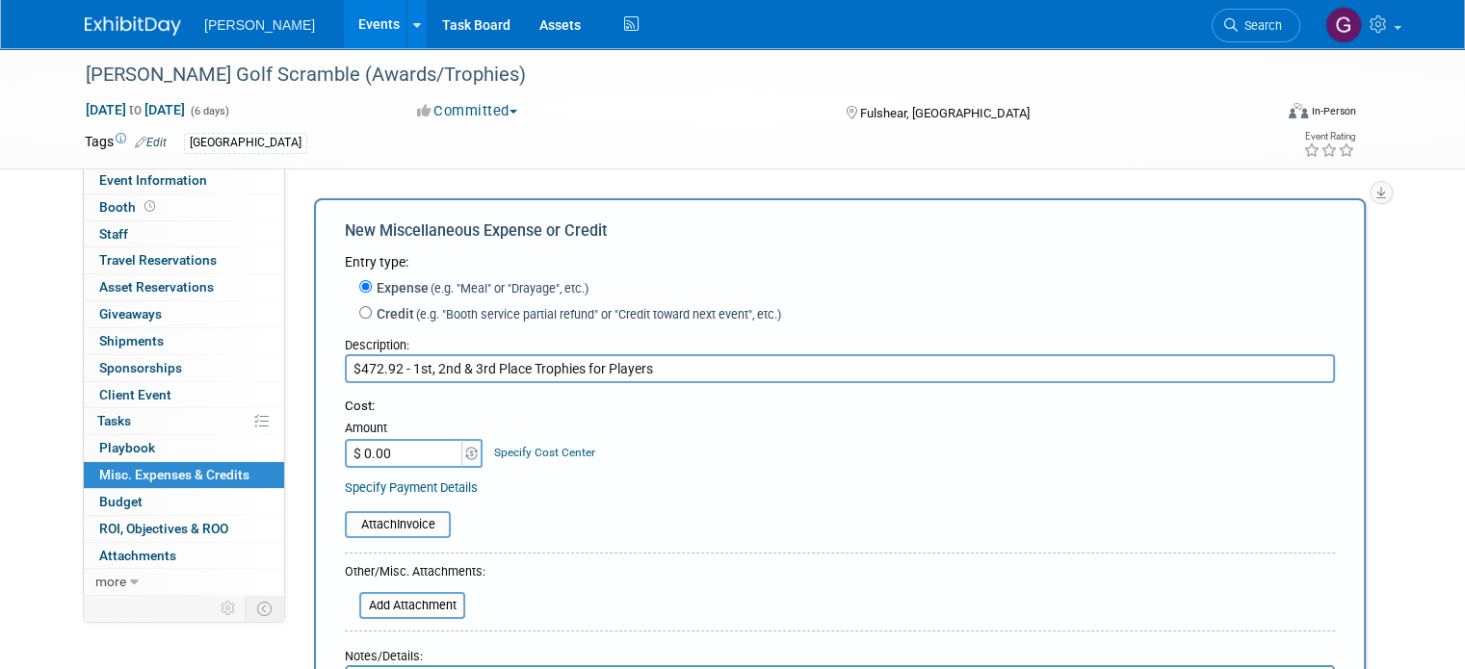
type input "$472.92 - 1st, 2nd & 3rd Place Trophies for Players"
type input "$ 472.92"
drag, startPoint x: 396, startPoint y: 364, endPoint x: 245, endPoint y: 342, distance: 152.8
click at [245, 342] on div "Event Information Event Info Booth Booth 0 Staff 0 Staff 0 Travel Reservations …" at bounding box center [732, 448] width 1324 height 801
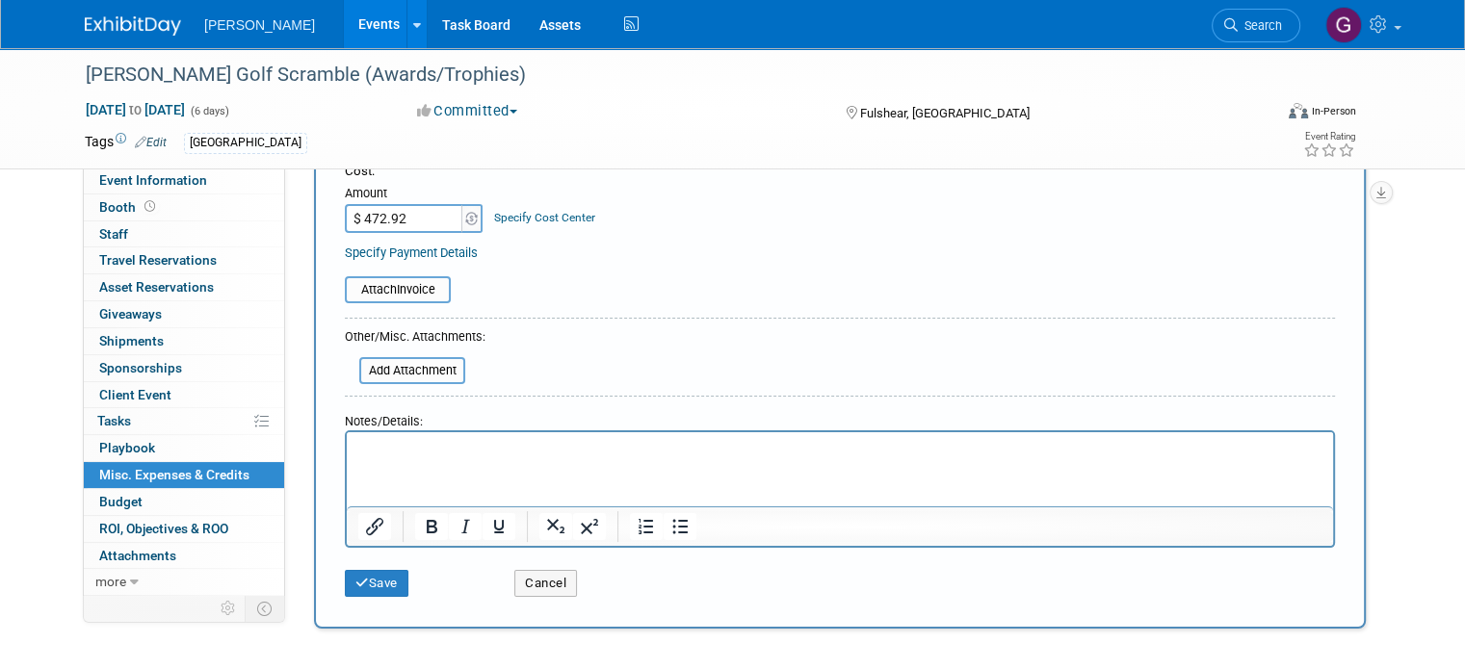
scroll to position [247, 0]
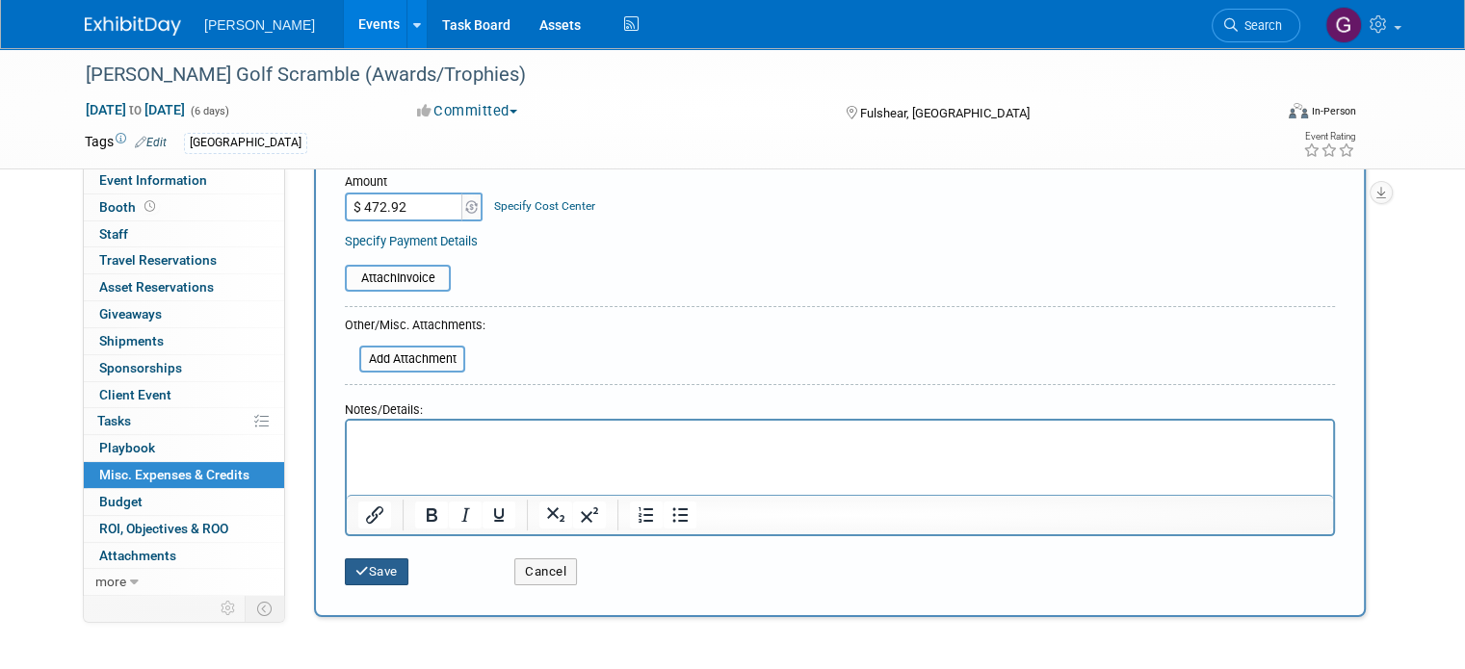
type input "1st, 2nd & 3rd Place Trophies for Players"
click at [369, 566] on button "Save" at bounding box center [377, 572] width 64 height 27
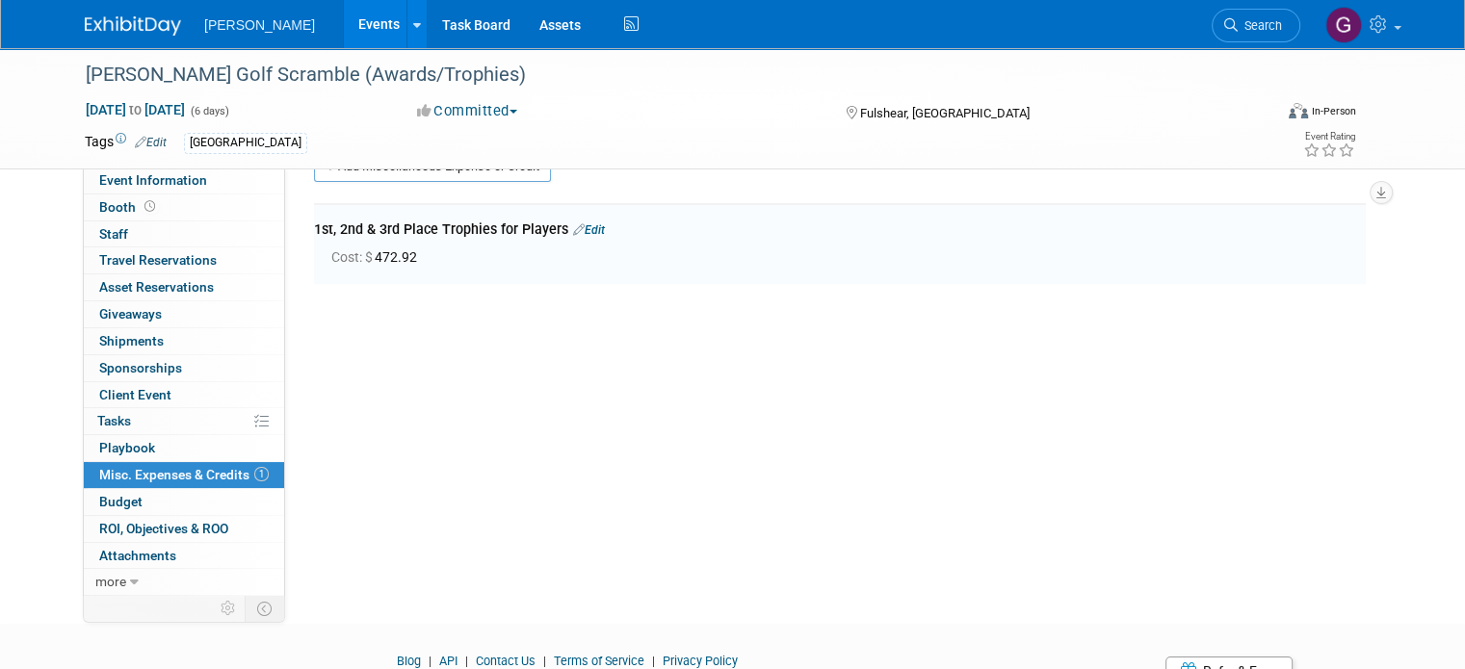
scroll to position [41, 0]
click at [577, 227] on link "Edit" at bounding box center [589, 230] width 32 height 13
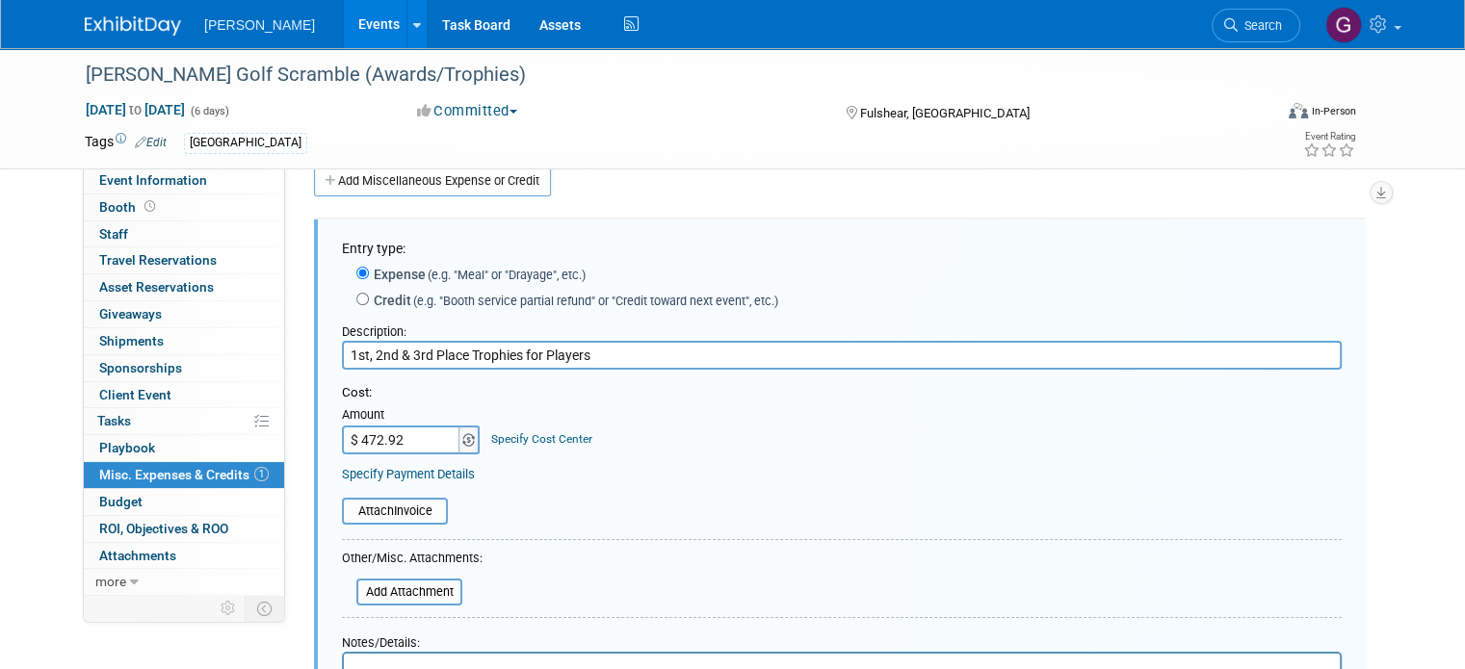
scroll to position [0, 0]
click at [404, 587] on input "file" at bounding box center [345, 592] width 229 height 23
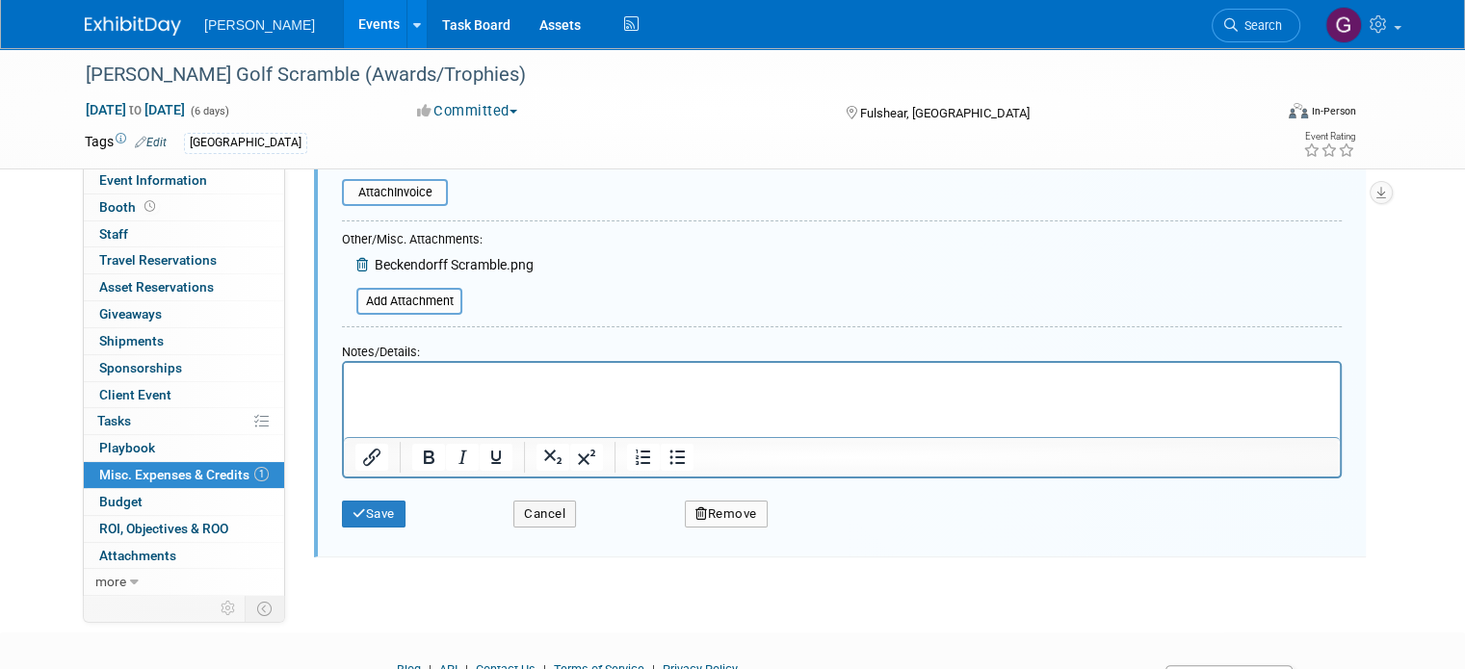
scroll to position [351, 0]
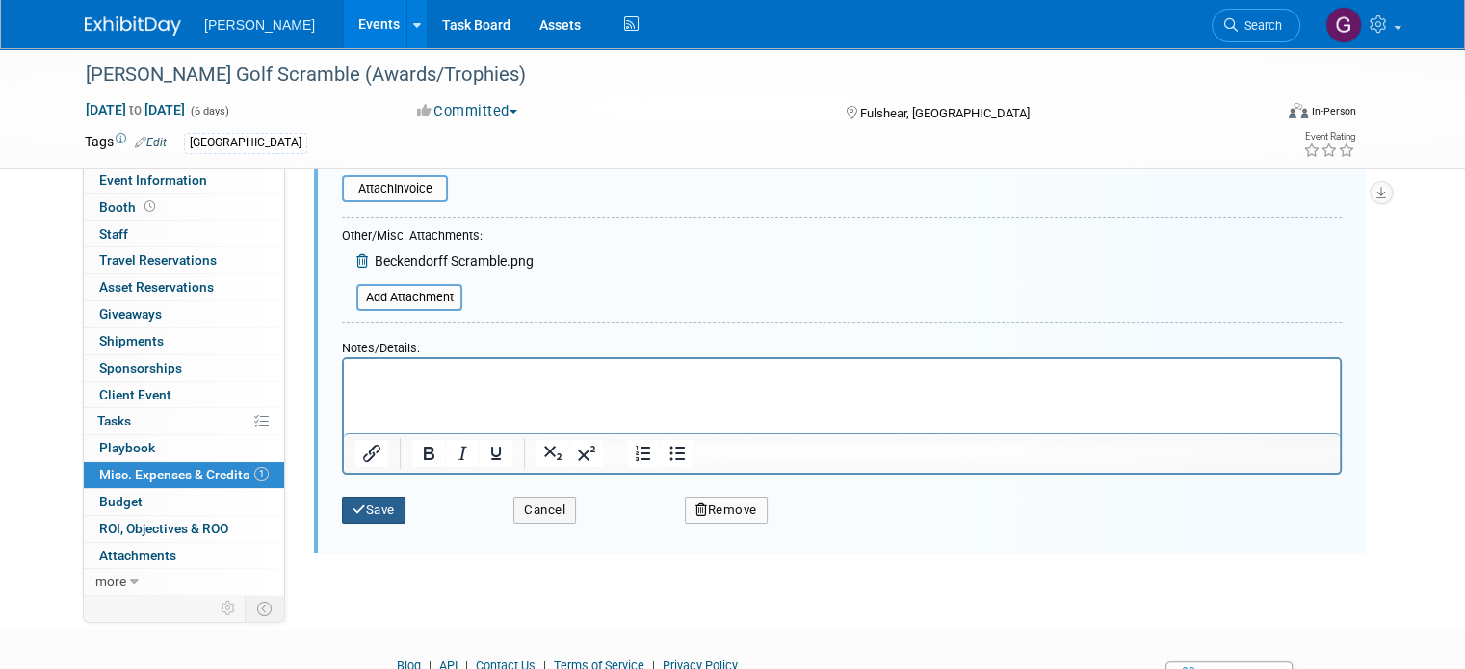
click at [382, 514] on button "Save" at bounding box center [374, 510] width 64 height 27
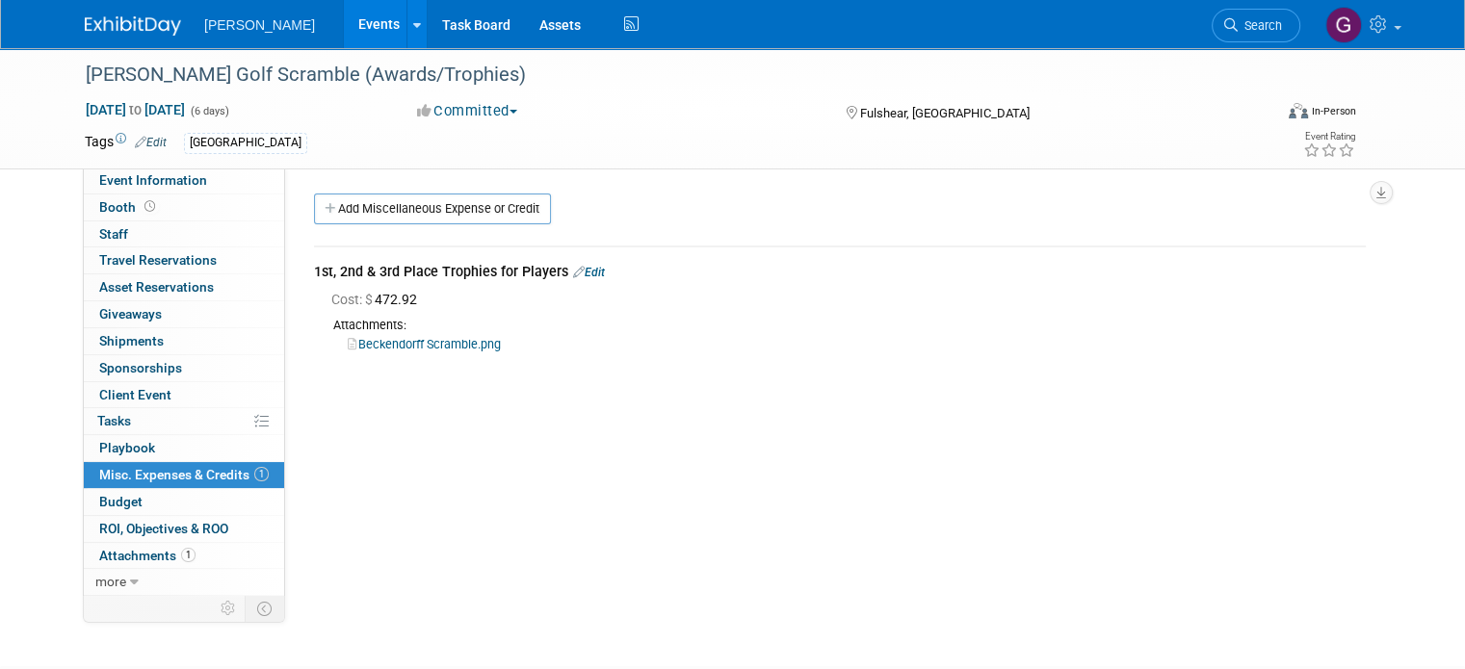
scroll to position [131, 0]
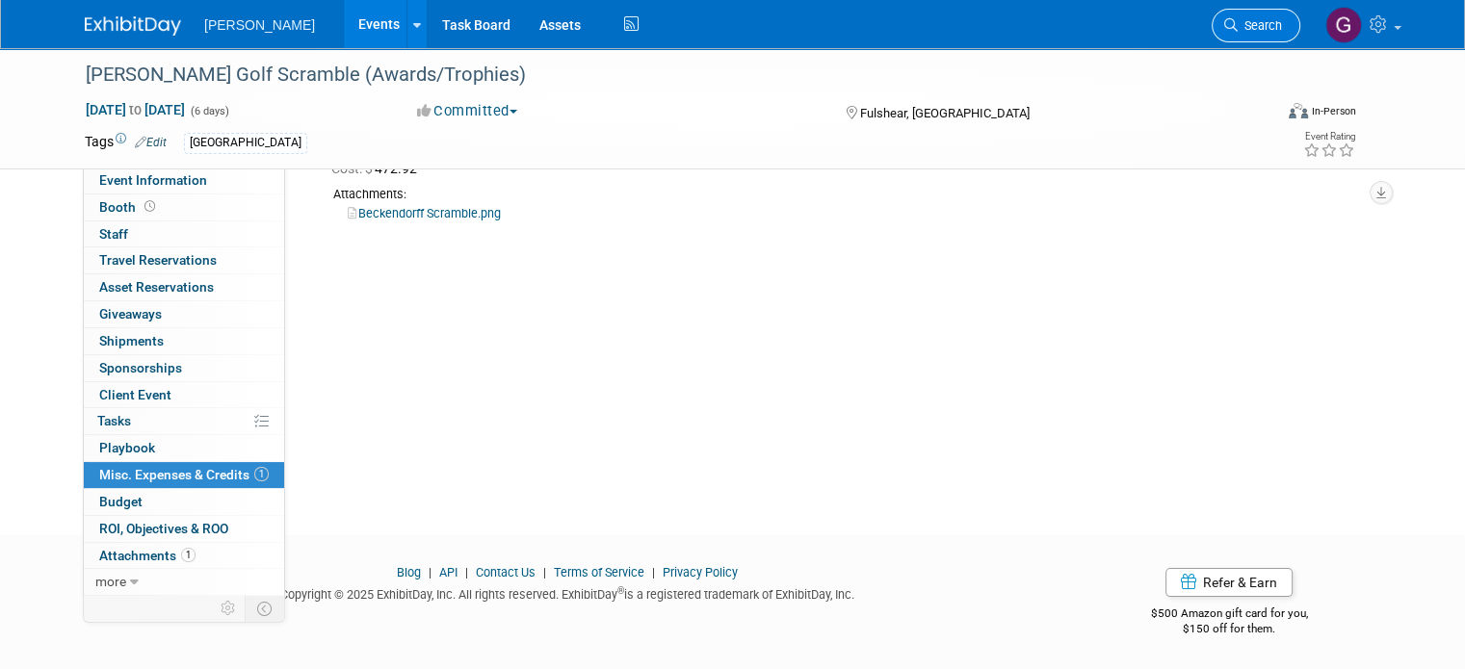
click at [1265, 20] on span "Search" at bounding box center [1260, 25] width 44 height 14
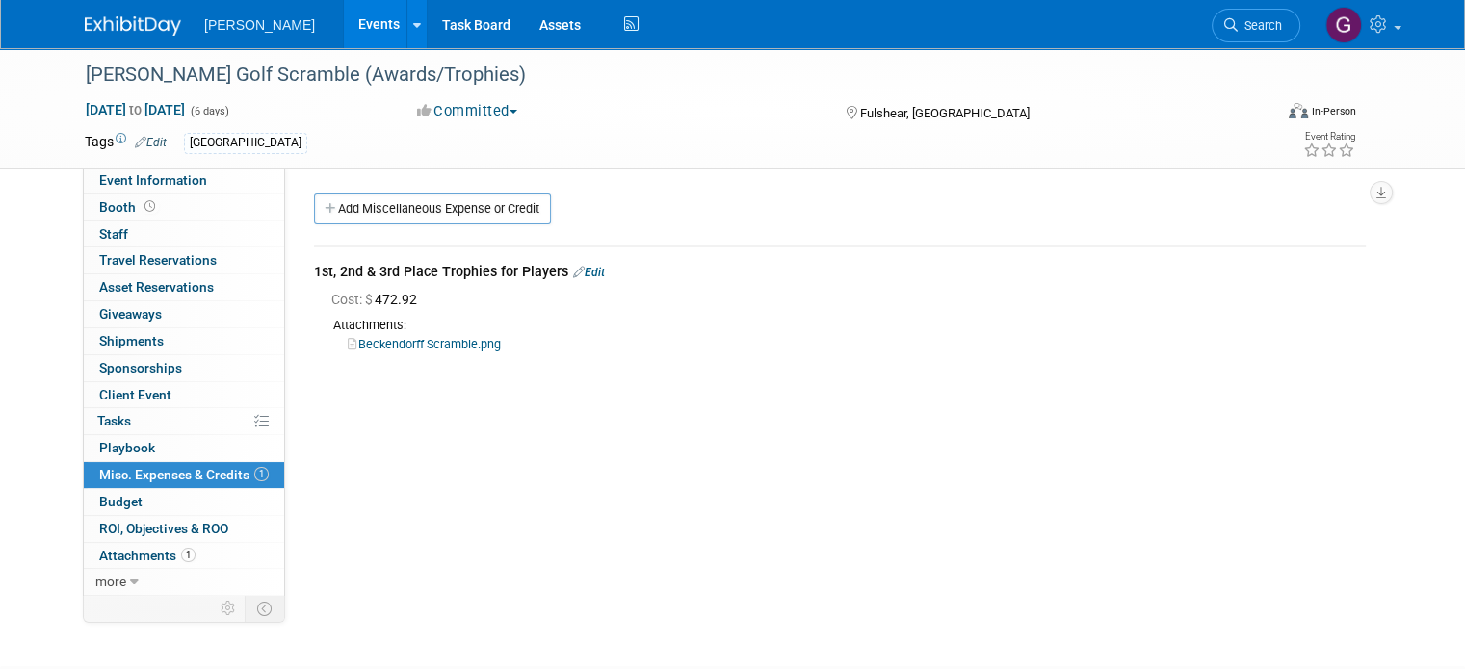
click at [125, 47] on div "Woolpert Events Add Event Bulk Upload Events Shareable Event Boards Recently Vi…" at bounding box center [732, 24] width 1295 height 48
click at [127, 27] on img at bounding box center [133, 25] width 96 height 19
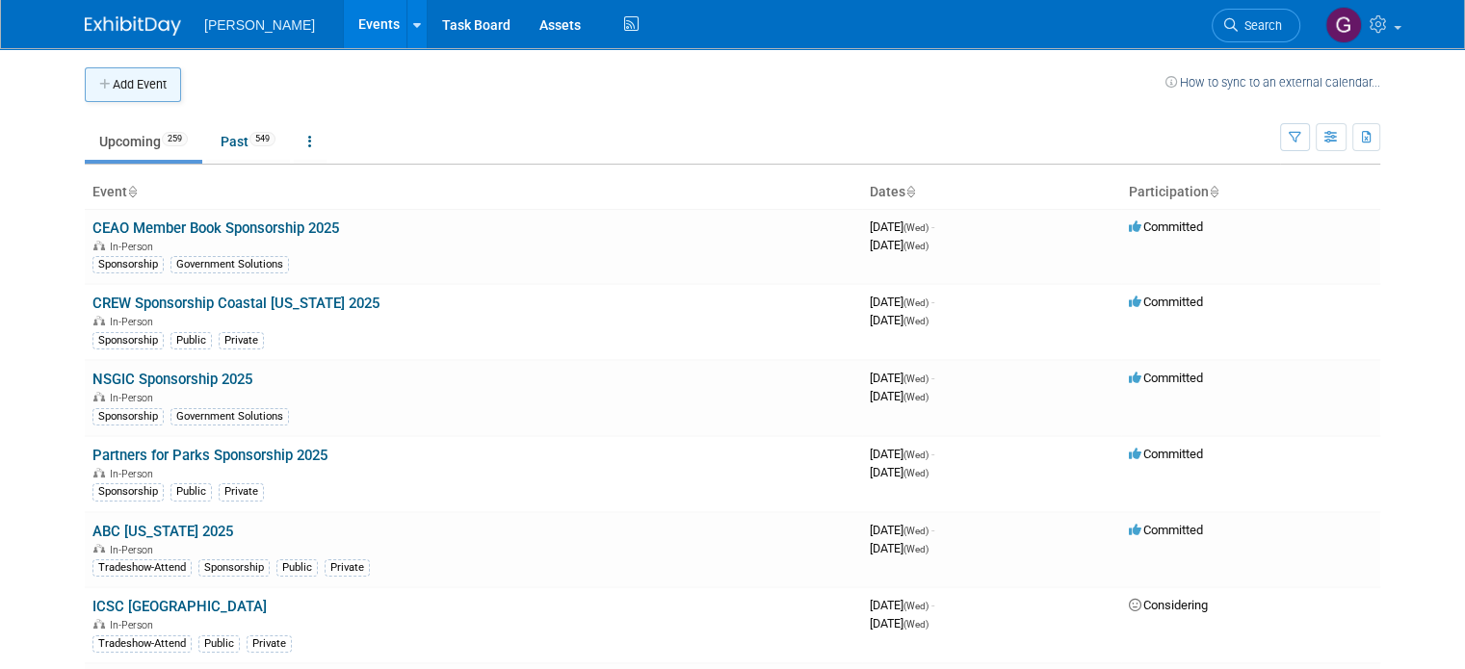
click at [129, 78] on button "Add Event" at bounding box center [133, 84] width 96 height 35
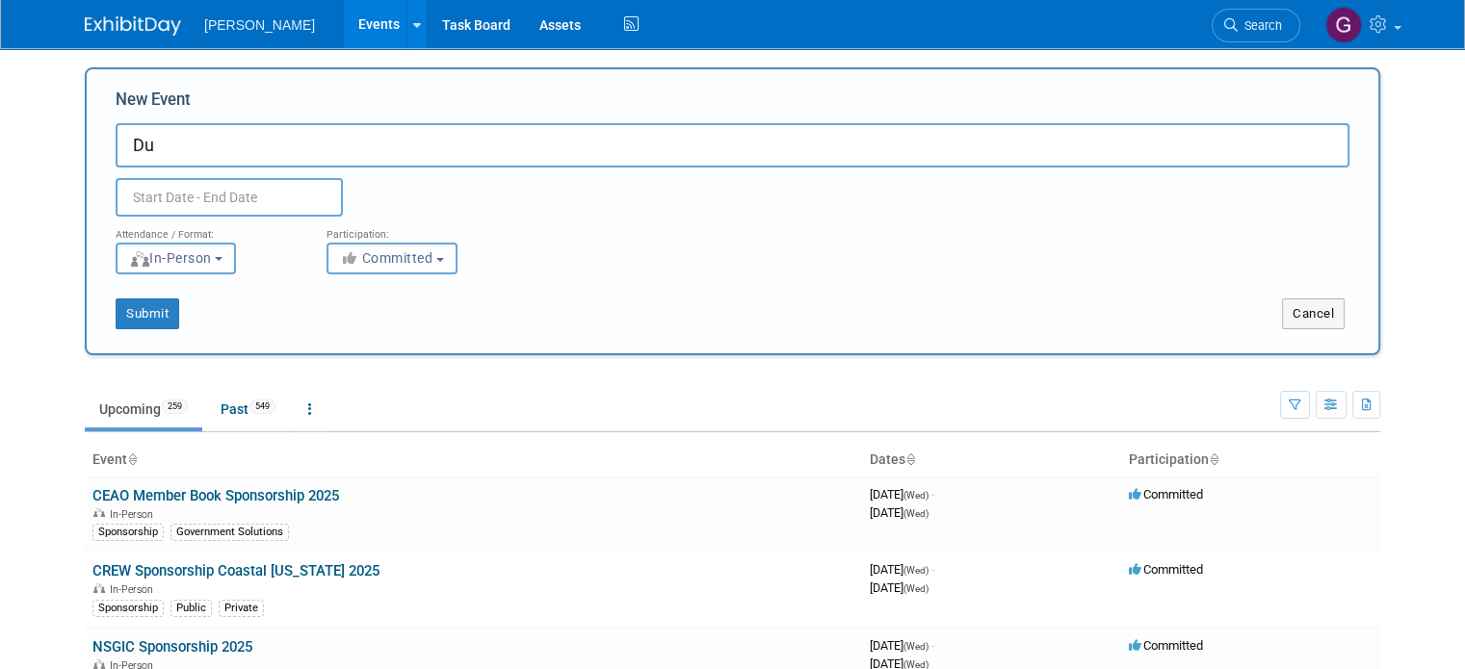
type input "D"
click at [1319, 302] on button "Cancel" at bounding box center [1313, 314] width 63 height 31
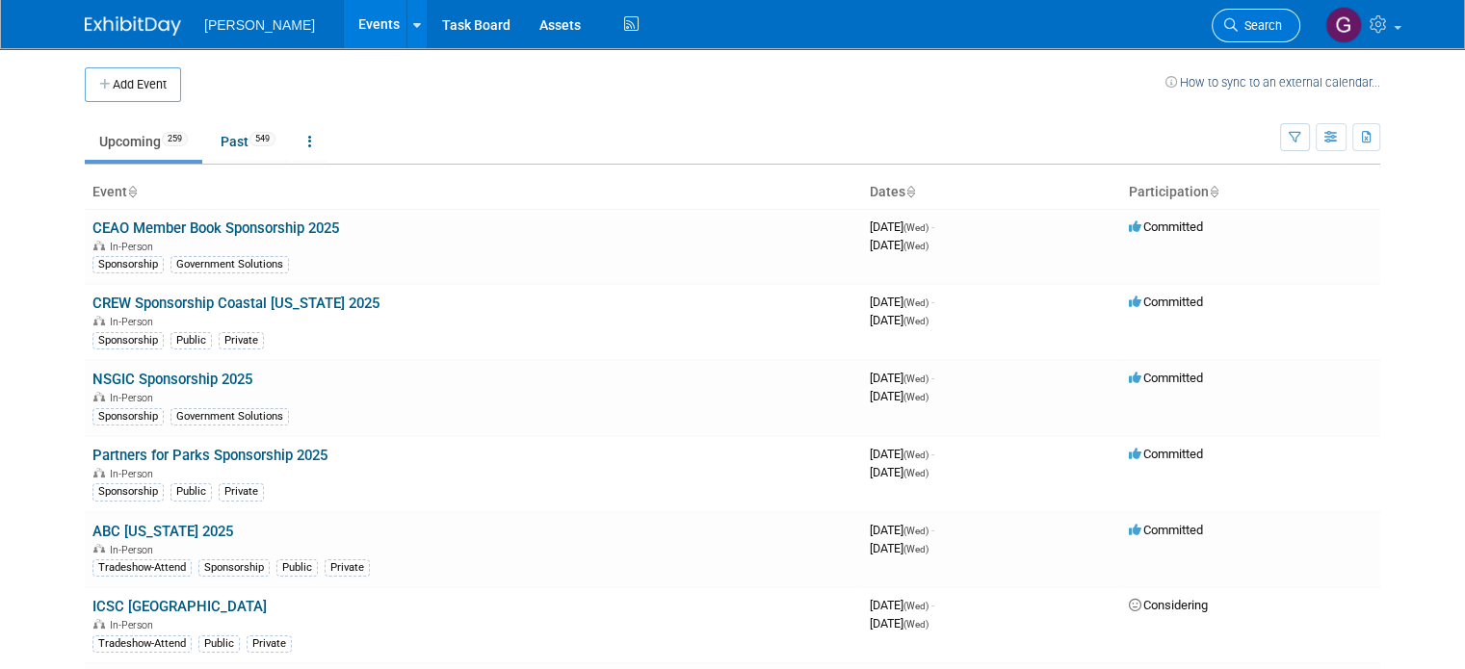
click at [1264, 15] on link "Search" at bounding box center [1256, 26] width 89 height 34
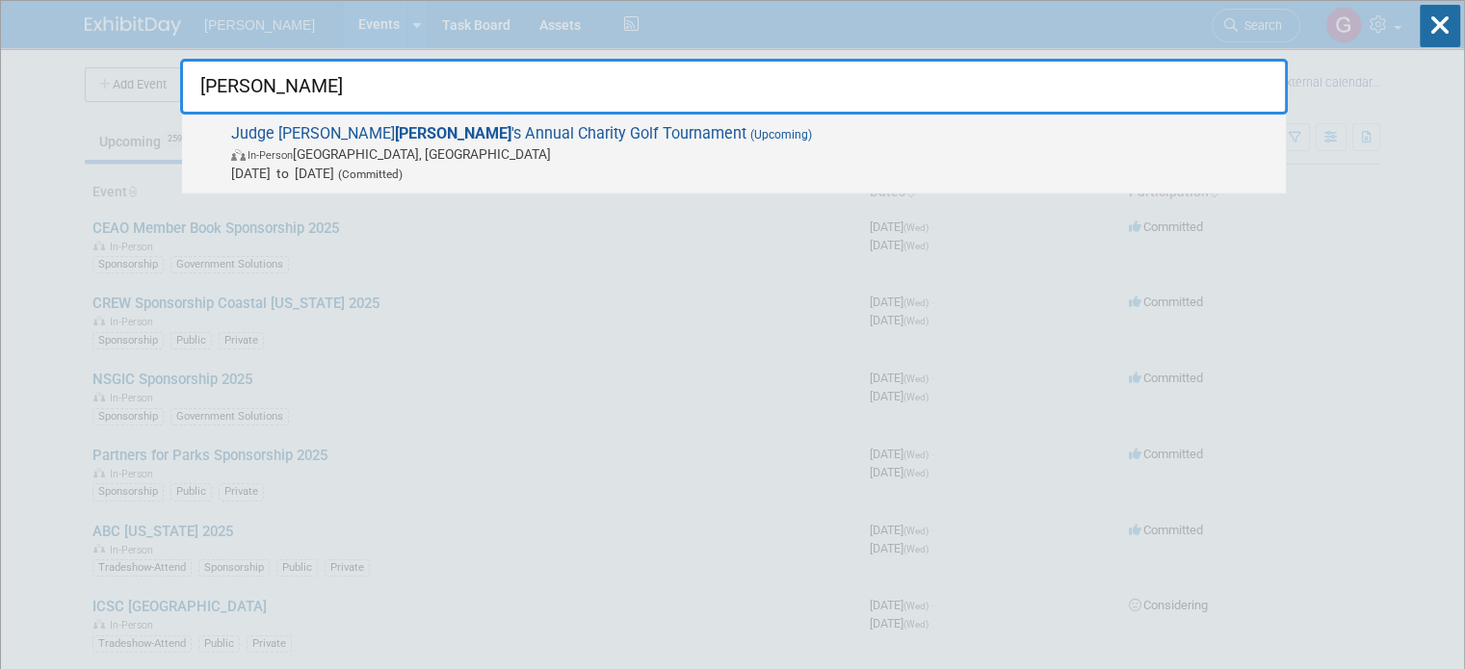
type input "Duhon"
click at [547, 136] on span "Judge Trey Duhon 's Annual Charity Golf Tournament (Upcoming) In-Person Hempste…" at bounding box center [750, 153] width 1051 height 59
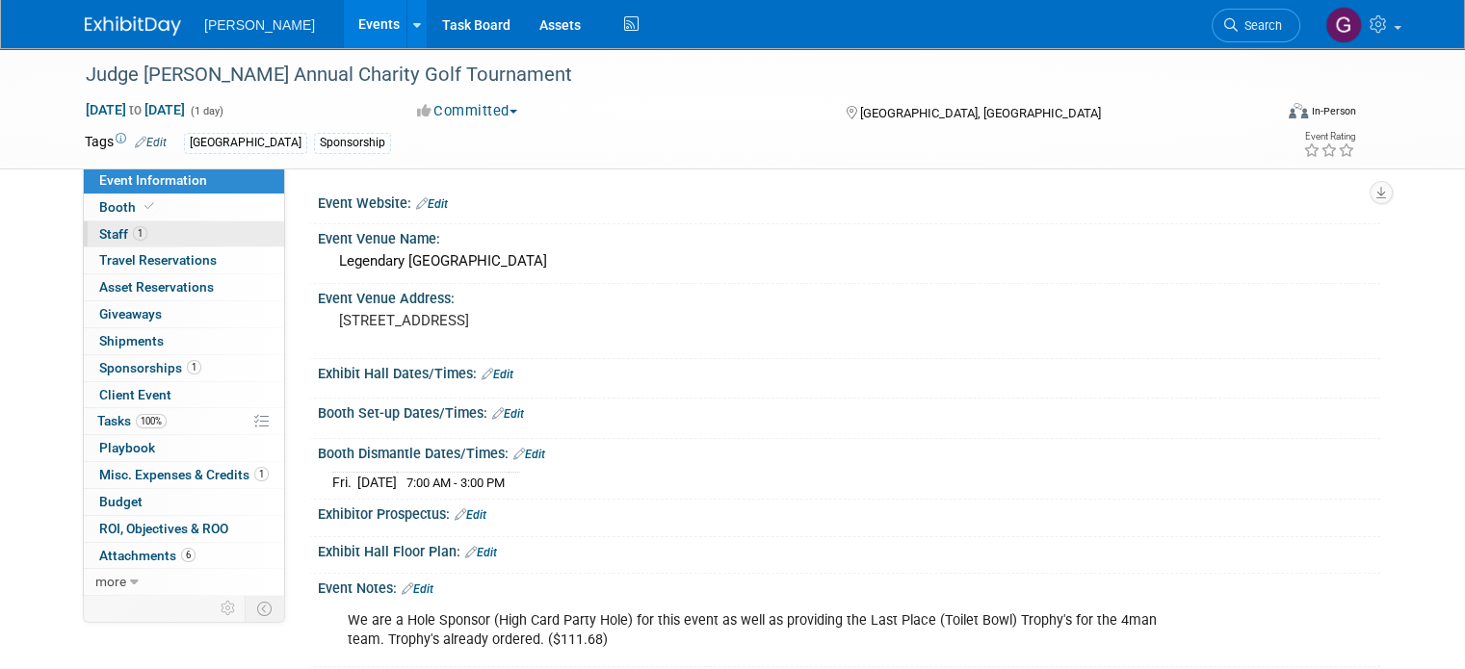
click at [216, 234] on link "1 Staff 1" at bounding box center [184, 235] width 200 height 26
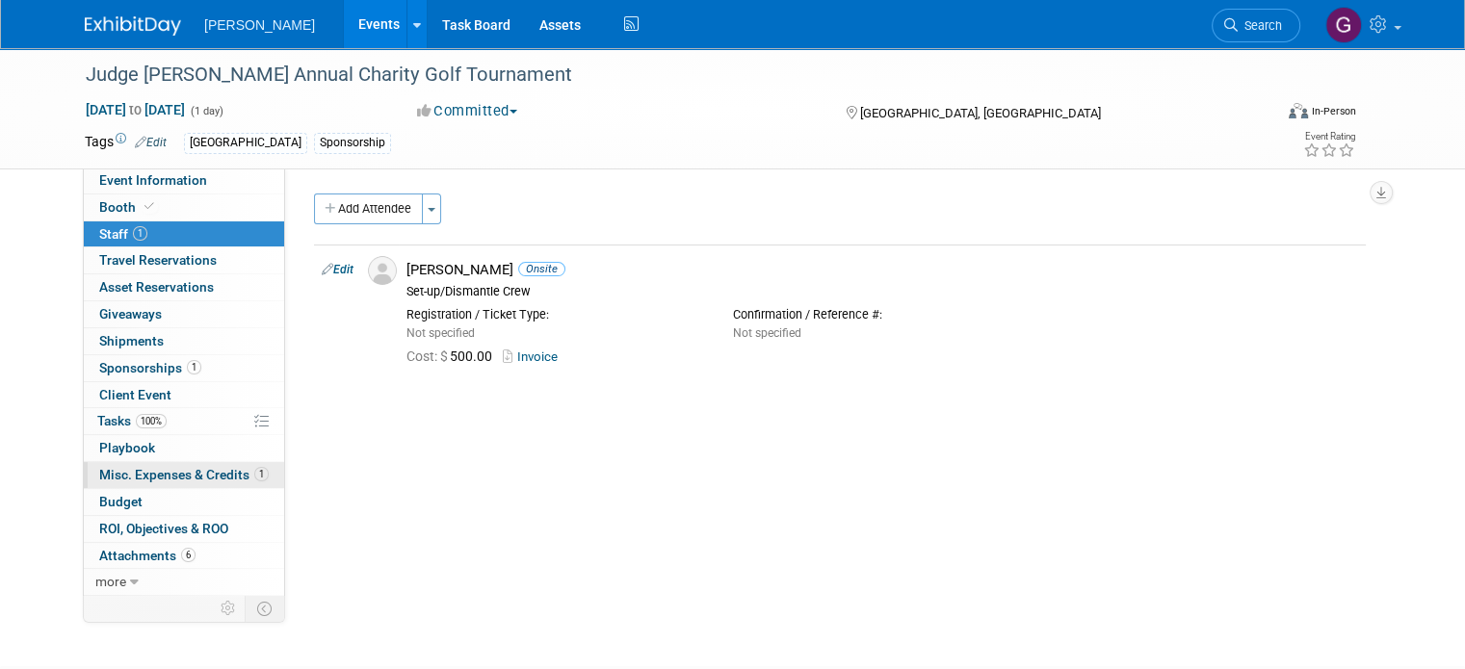
click at [154, 473] on span "Misc. Expenses & Credits 1" at bounding box center [184, 474] width 170 height 15
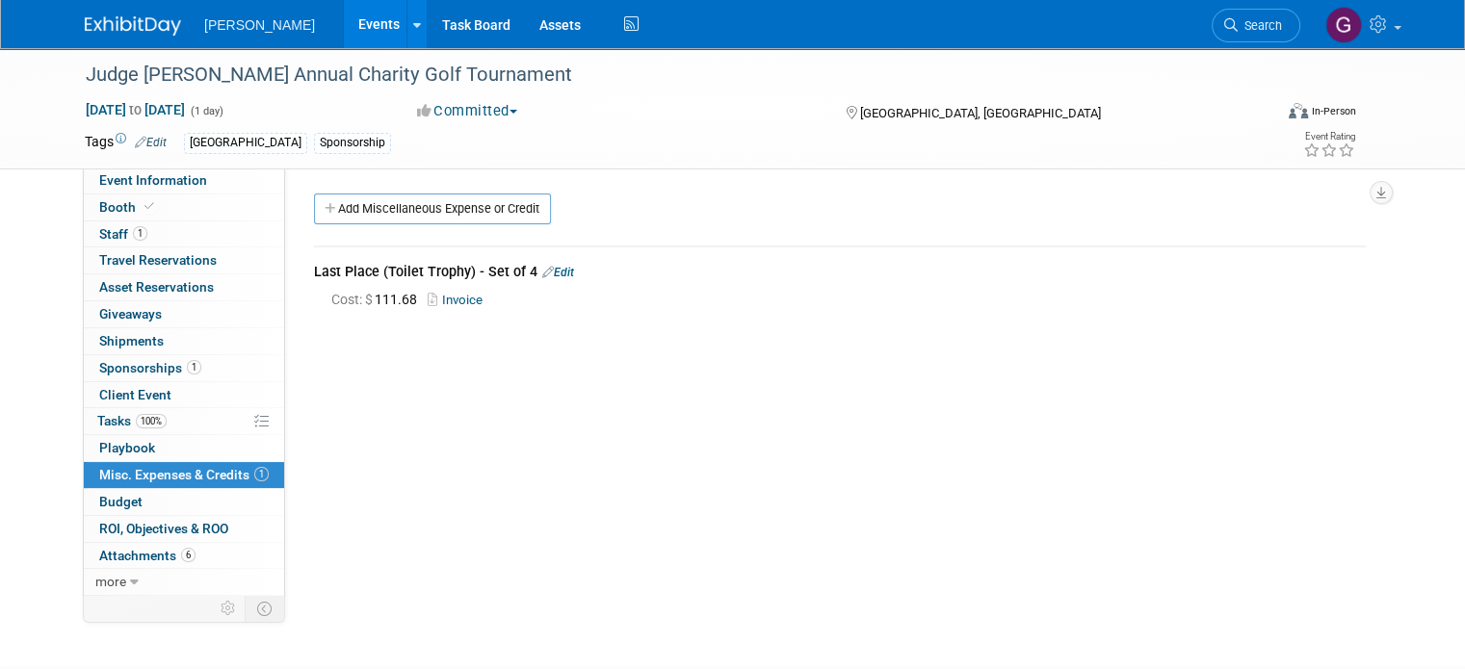
click at [443, 301] on link "Invoice" at bounding box center [459, 300] width 63 height 14
click at [203, 176] on link "Event Information" at bounding box center [184, 181] width 200 height 26
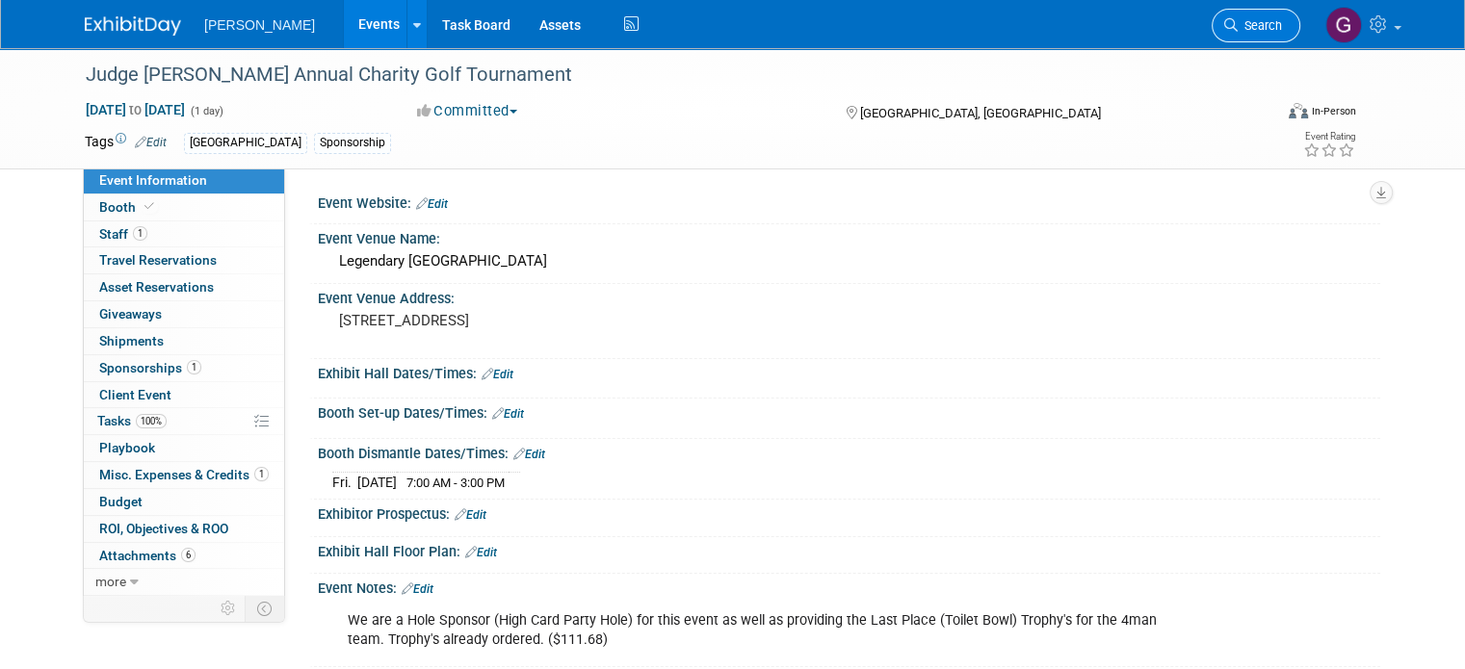
click at [1282, 18] on span "Search" at bounding box center [1260, 25] width 44 height 14
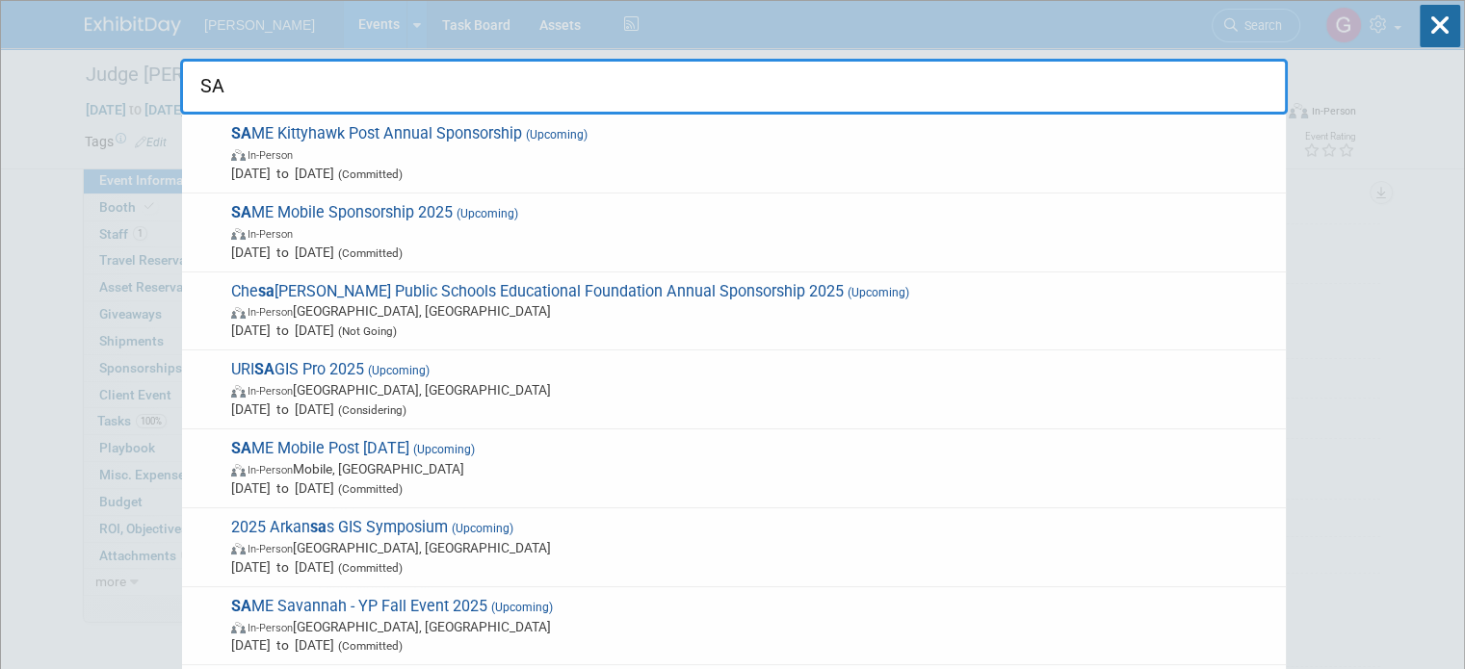
type input "S"
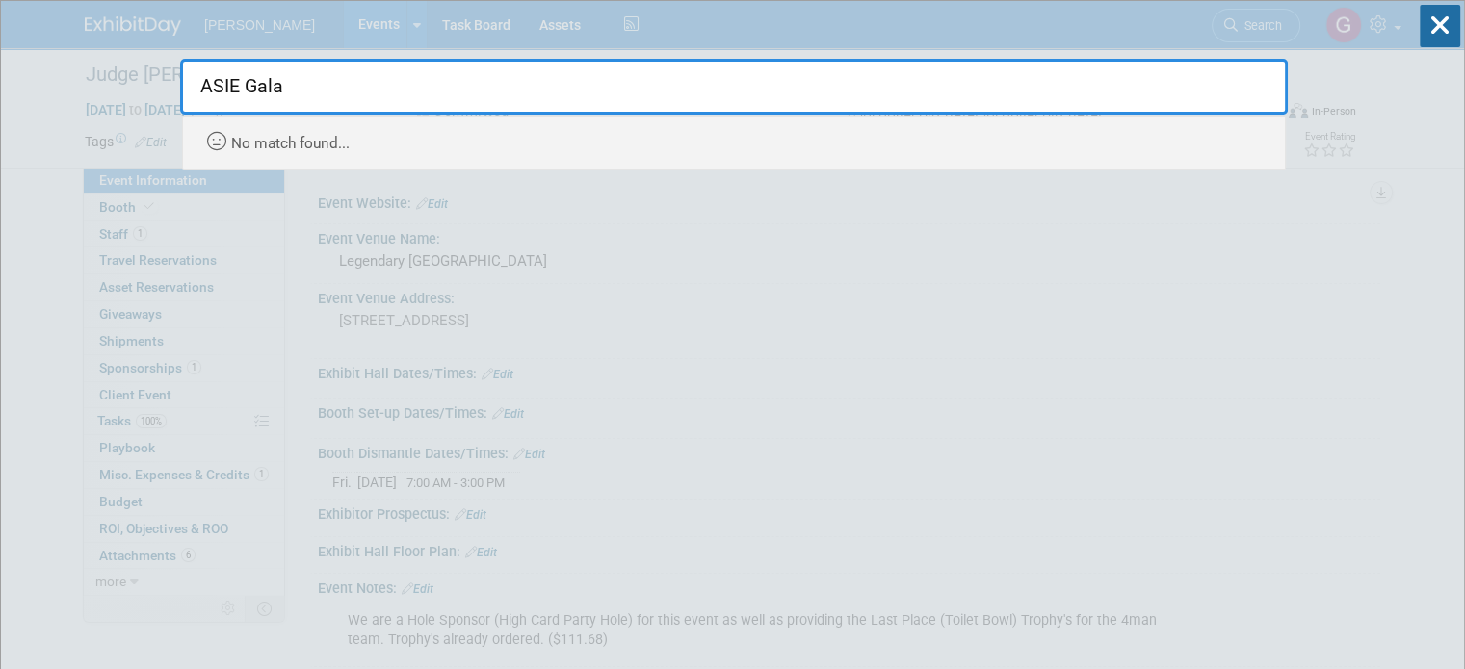
type input "ASIE Gala"
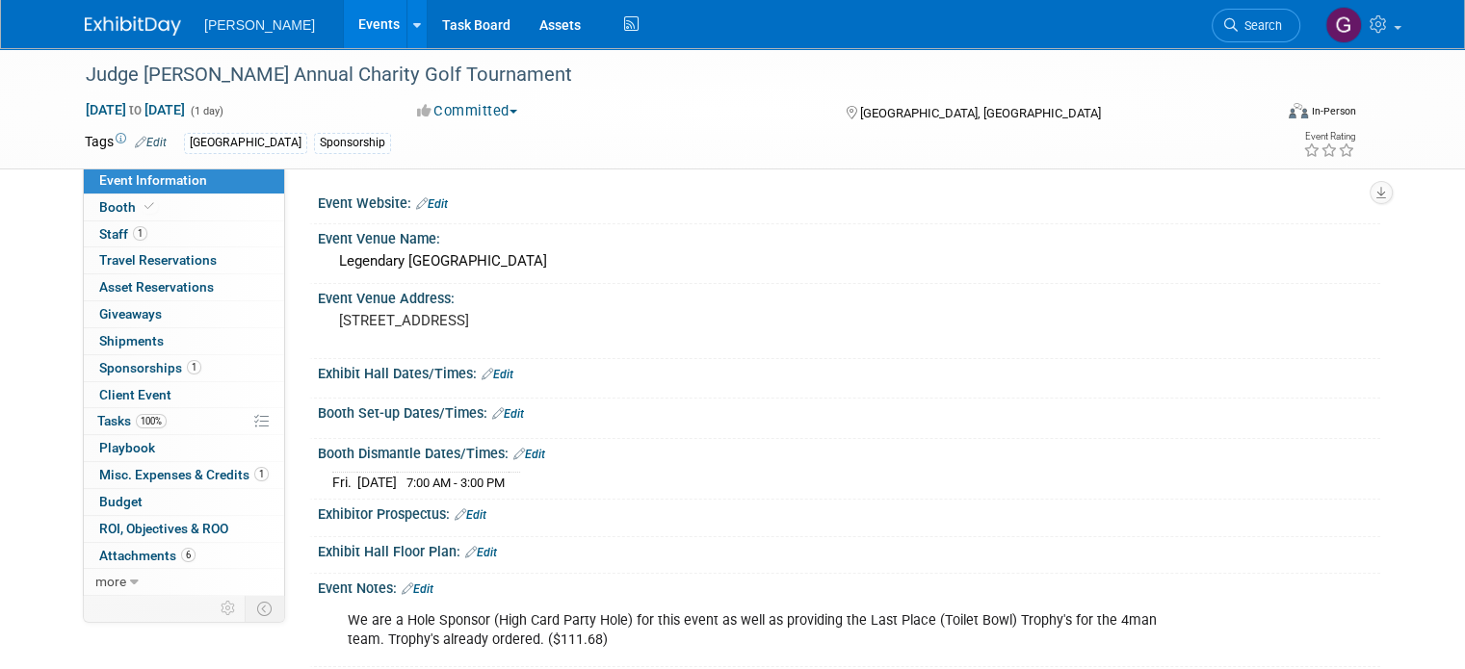
click at [133, 26] on img at bounding box center [133, 25] width 96 height 19
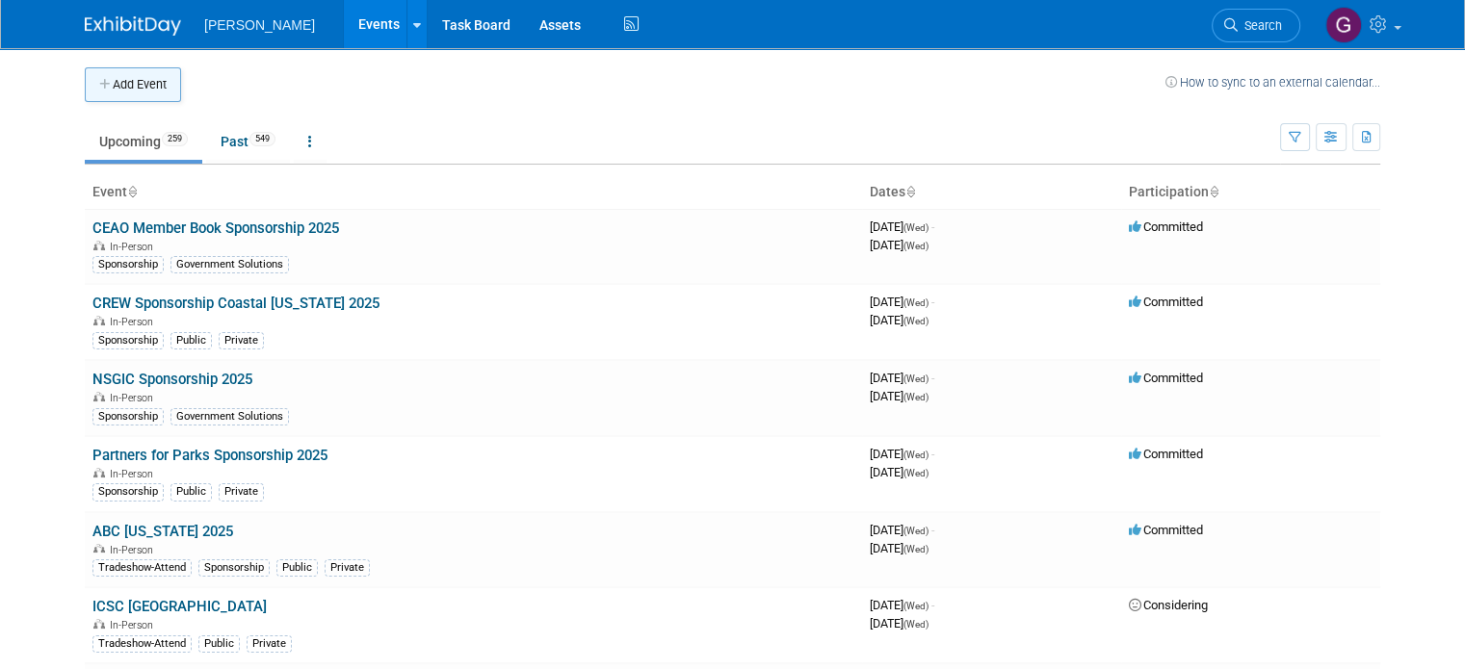
click at [144, 91] on button "Add Event" at bounding box center [133, 84] width 96 height 35
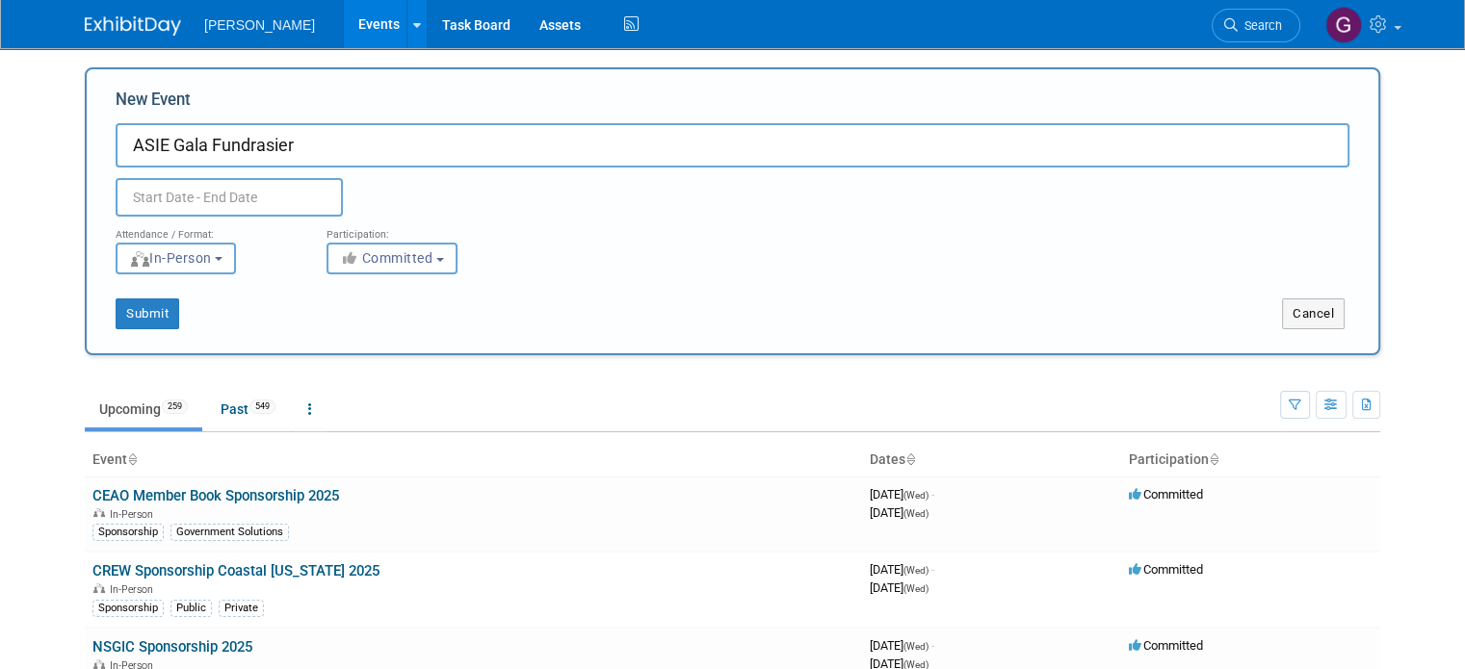
click at [253, 134] on input "ASIE Gala Fundrasier" at bounding box center [733, 145] width 1234 height 44
type input "ASIE Gala Fundraiser"
click at [267, 196] on input "text" at bounding box center [229, 197] width 227 height 39
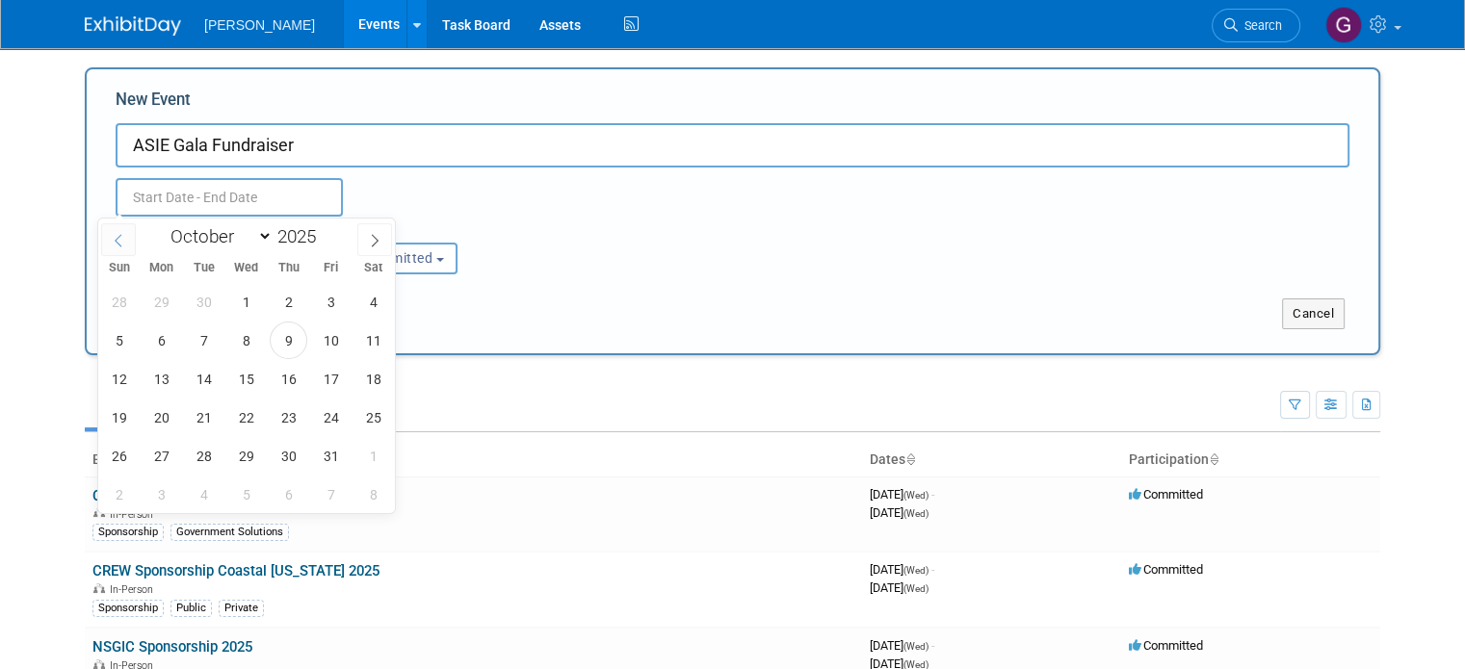
click at [123, 234] on icon at bounding box center [118, 240] width 13 height 13
select select "8"
click at [155, 301] on span "1" at bounding box center [162, 302] width 38 height 38
type input "Sep 1, 2025 to Sep 1, 2025"
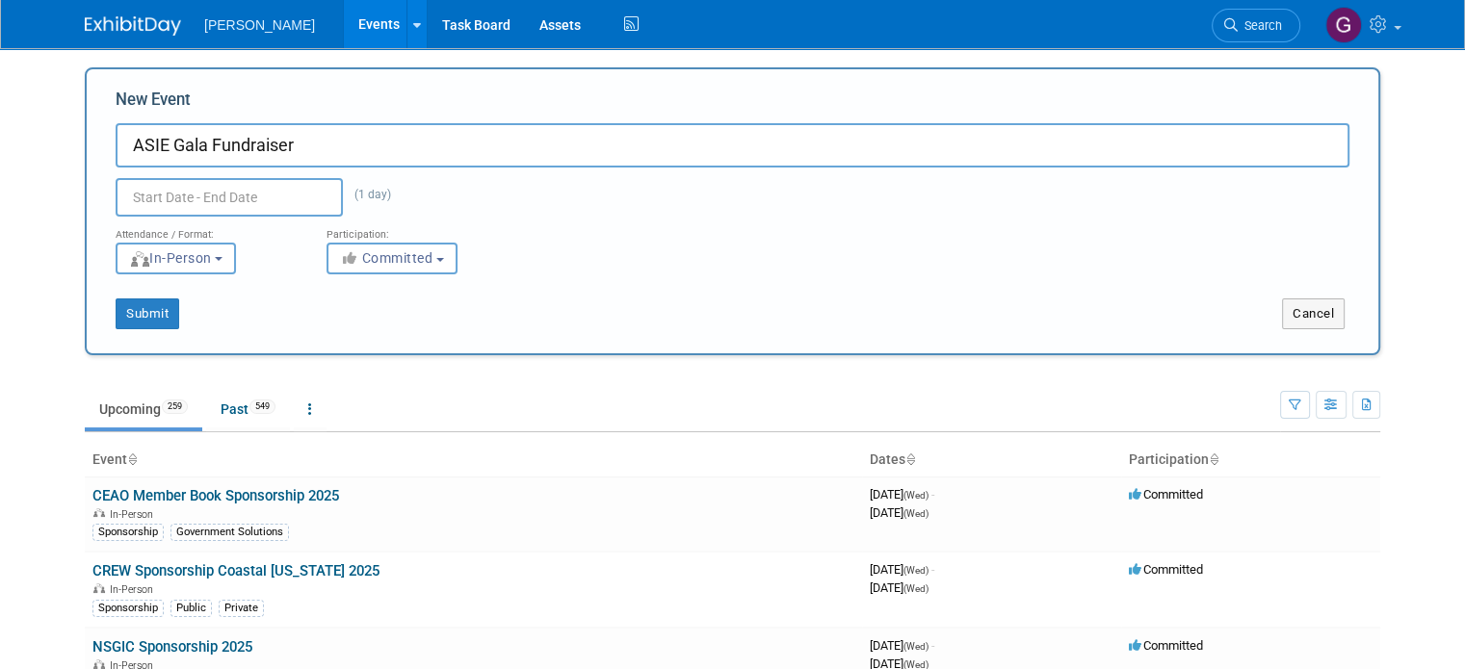
type input "Sep 1, 2025 to Sep 1, 2025"
click at [513, 205] on div "Sep 1, 2025 to Sep 1, 2025 (1 day) Duplicate Event Warning" at bounding box center [732, 192] width 1263 height 49
click at [218, 265] on button "In-Person" at bounding box center [176, 259] width 120 height 32
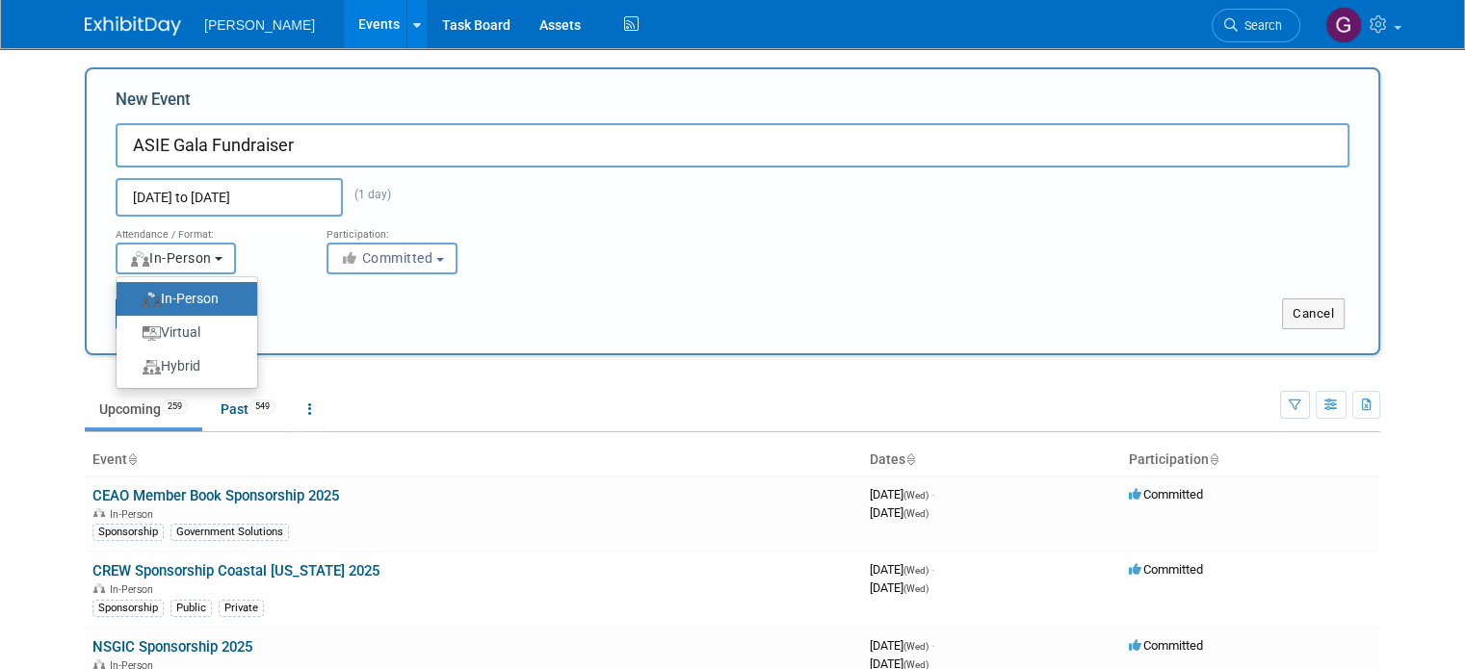
click at [218, 265] on button "In-Person" at bounding box center [176, 259] width 120 height 32
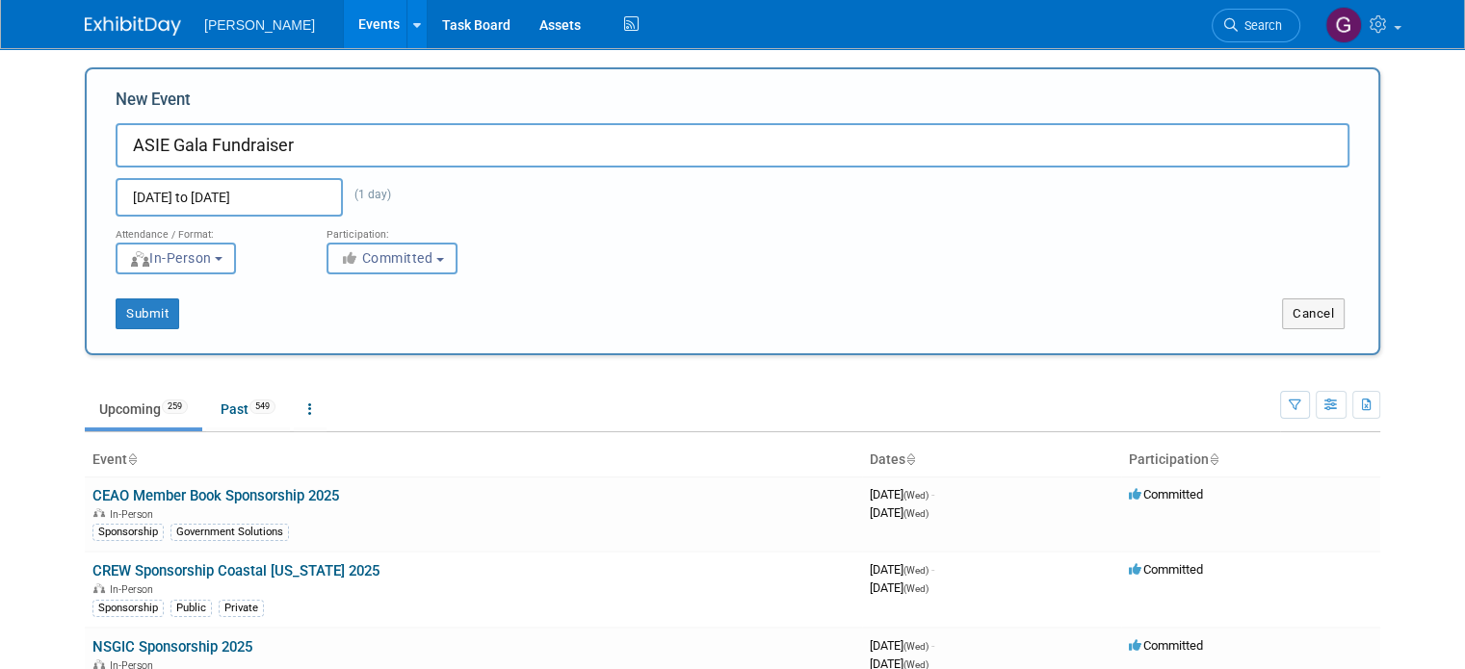
click at [374, 254] on span "Committed" at bounding box center [386, 257] width 93 height 15
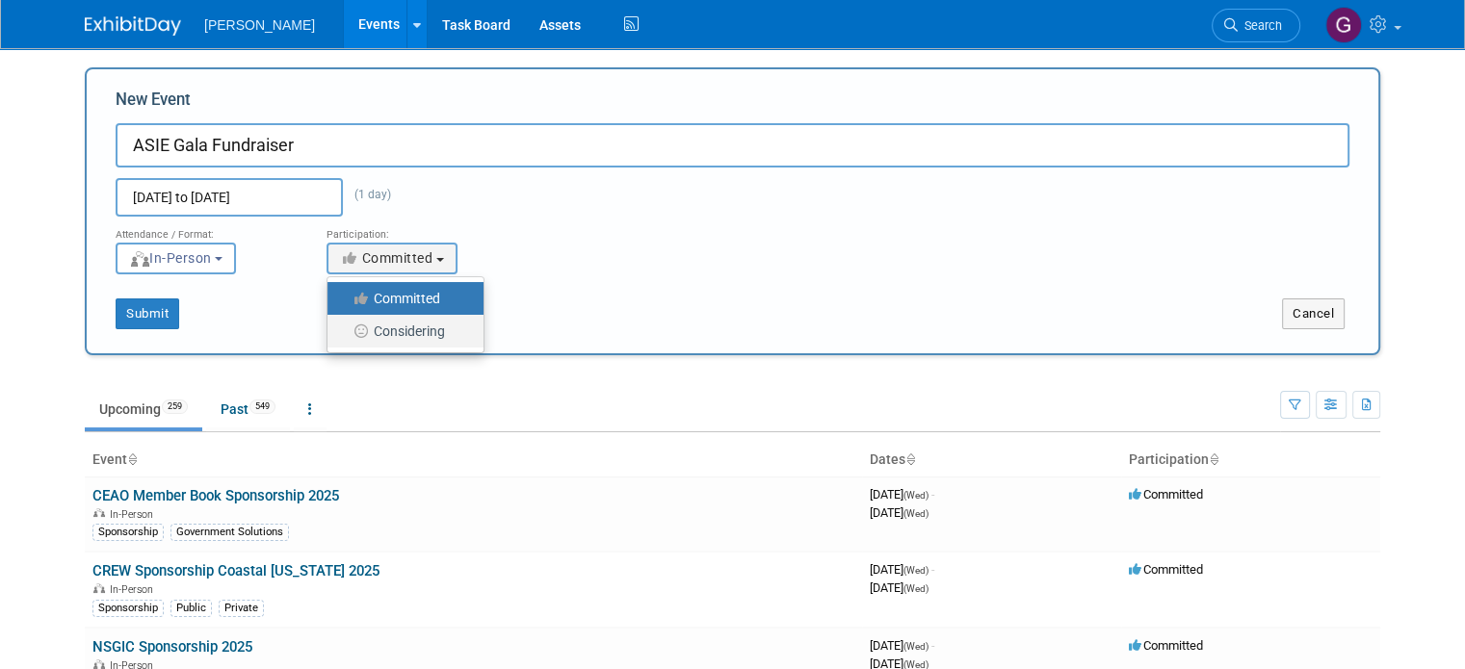
click at [378, 338] on label "Considering" at bounding box center [400, 331] width 127 height 25
click at [345, 338] on input "Considering" at bounding box center [338, 332] width 13 height 13
select select "2"
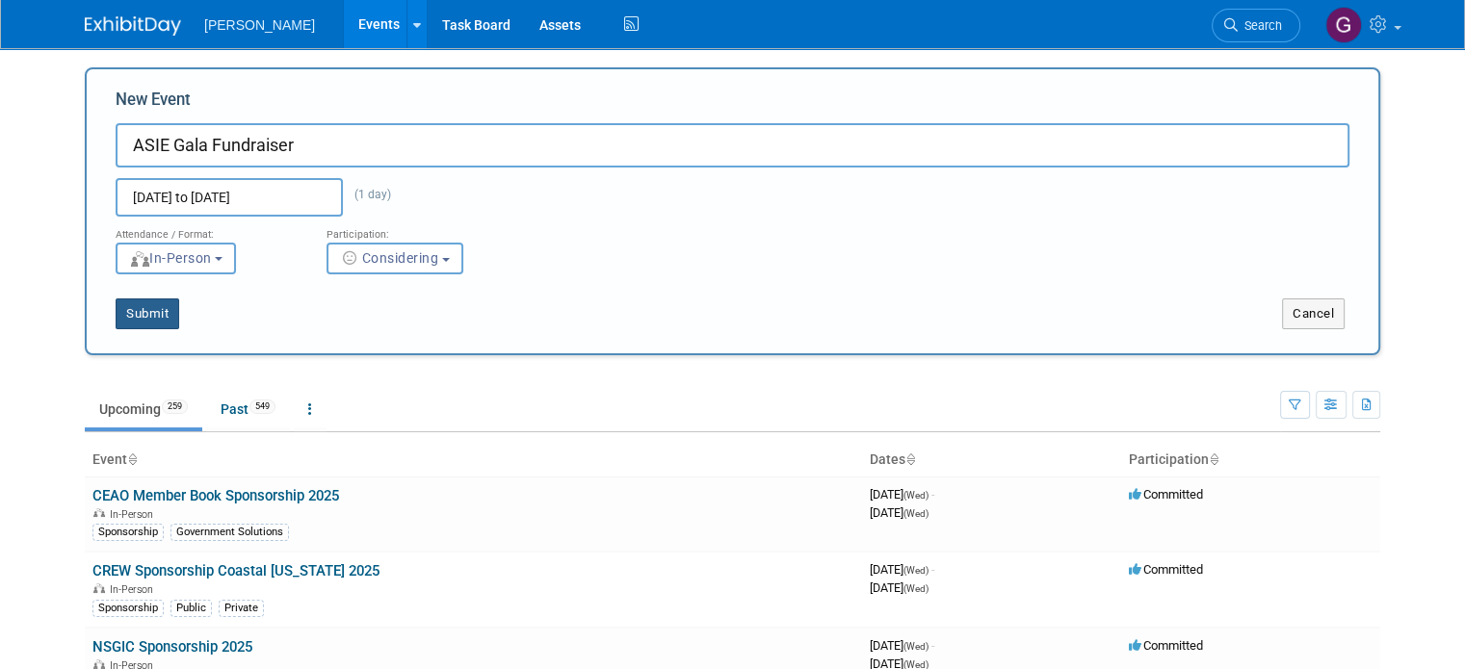
click at [139, 314] on button "Submit" at bounding box center [148, 314] width 64 height 31
type input "ASIE Gala Fundraiser"
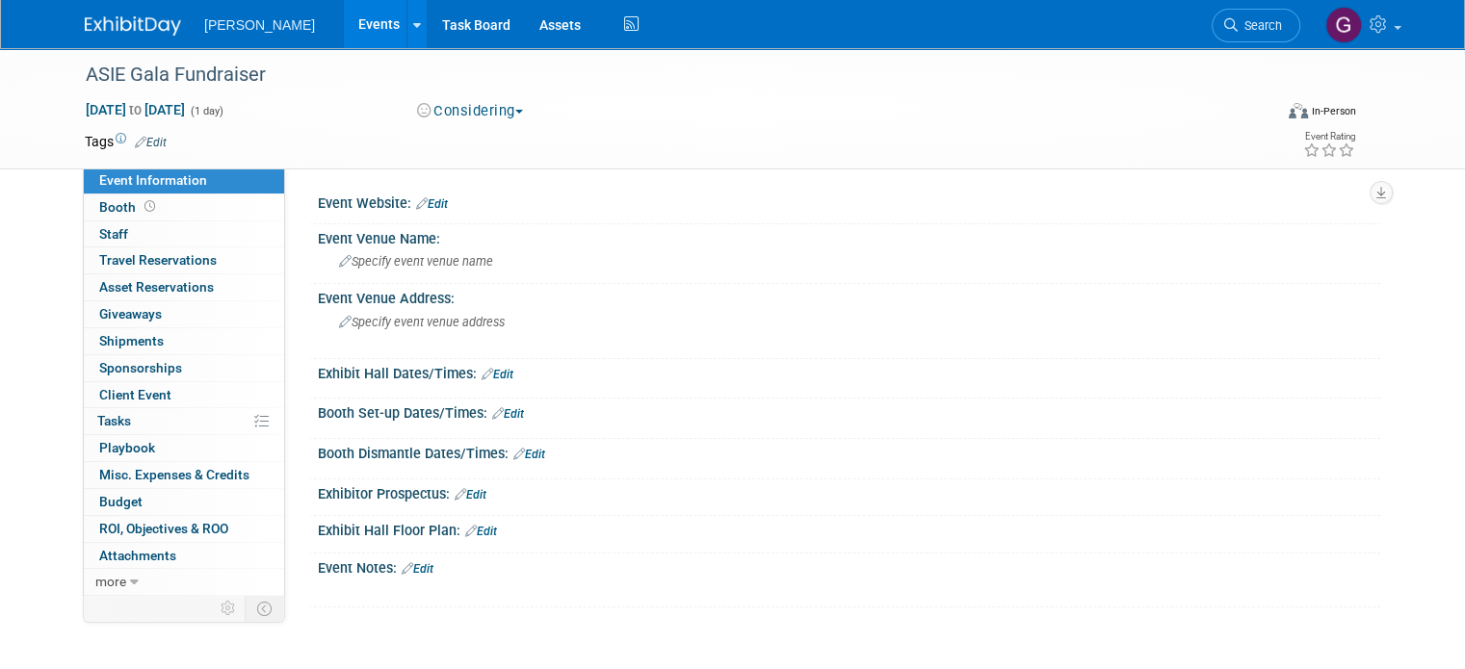
click at [142, 145] on link "Edit" at bounding box center [151, 142] width 32 height 13
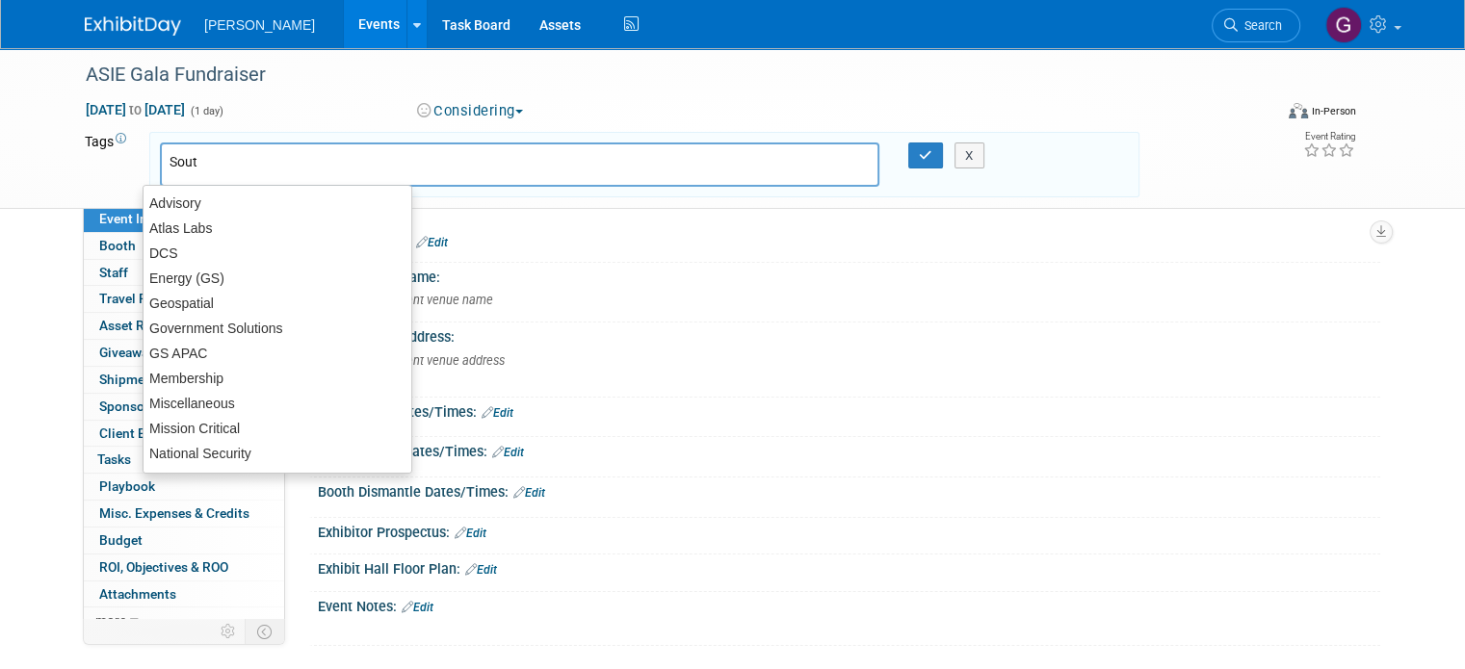
type input "South"
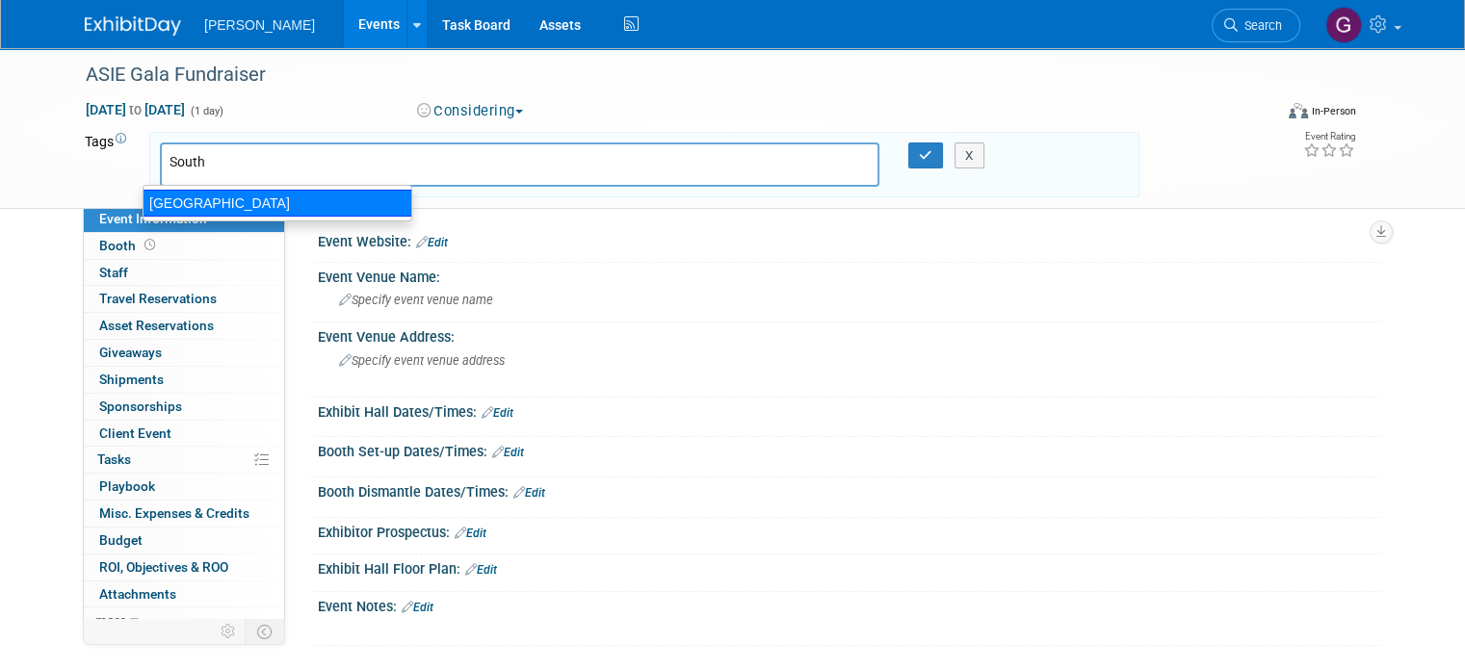
click at [170, 202] on div "[GEOGRAPHIC_DATA]" at bounding box center [278, 203] width 270 height 27
type input "[GEOGRAPHIC_DATA]"
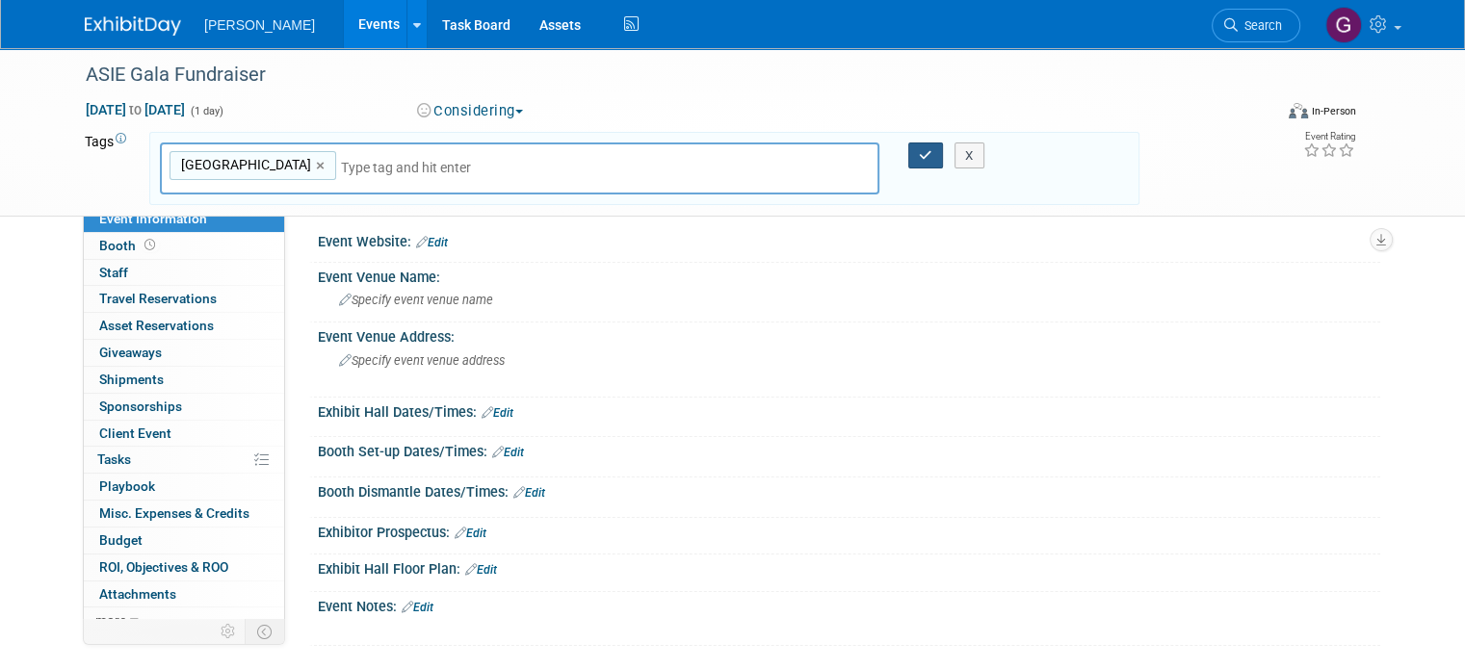
click at [935, 162] on button "button" at bounding box center [925, 156] width 35 height 27
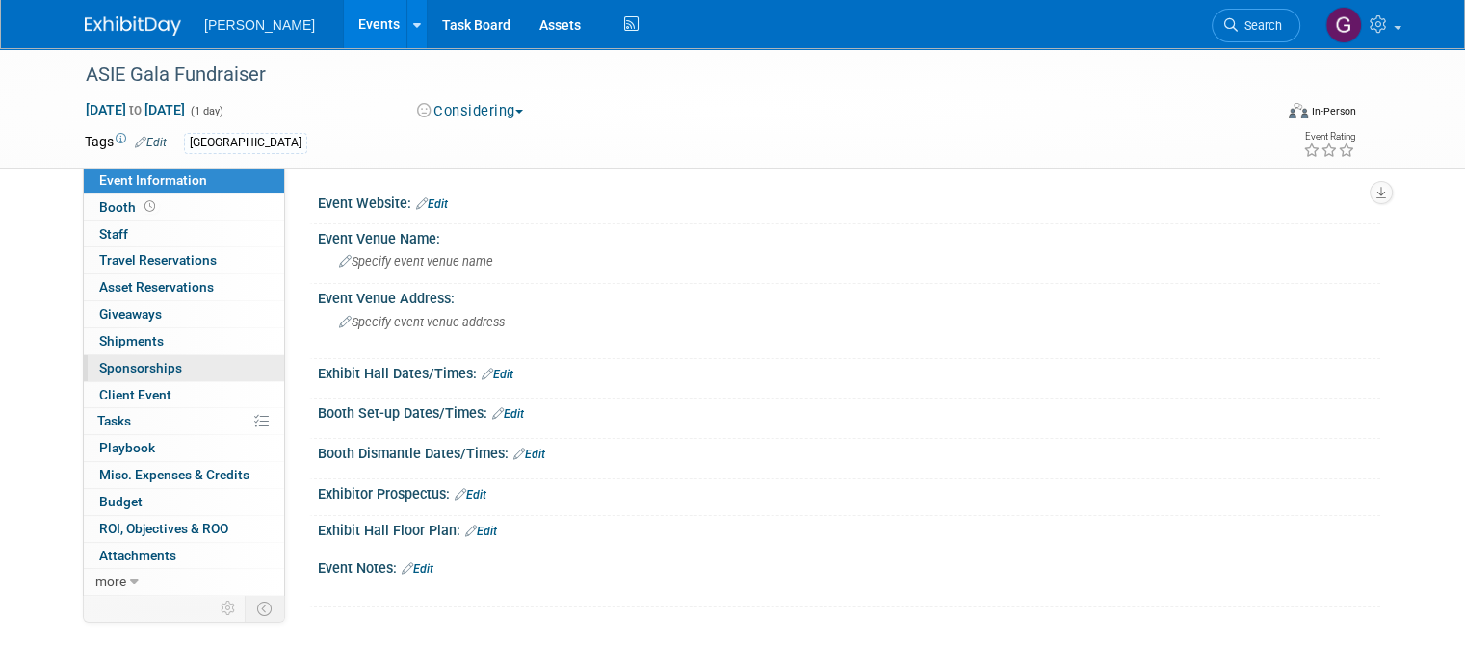
click at [151, 361] on span "Sponsorships 0" at bounding box center [140, 367] width 83 height 15
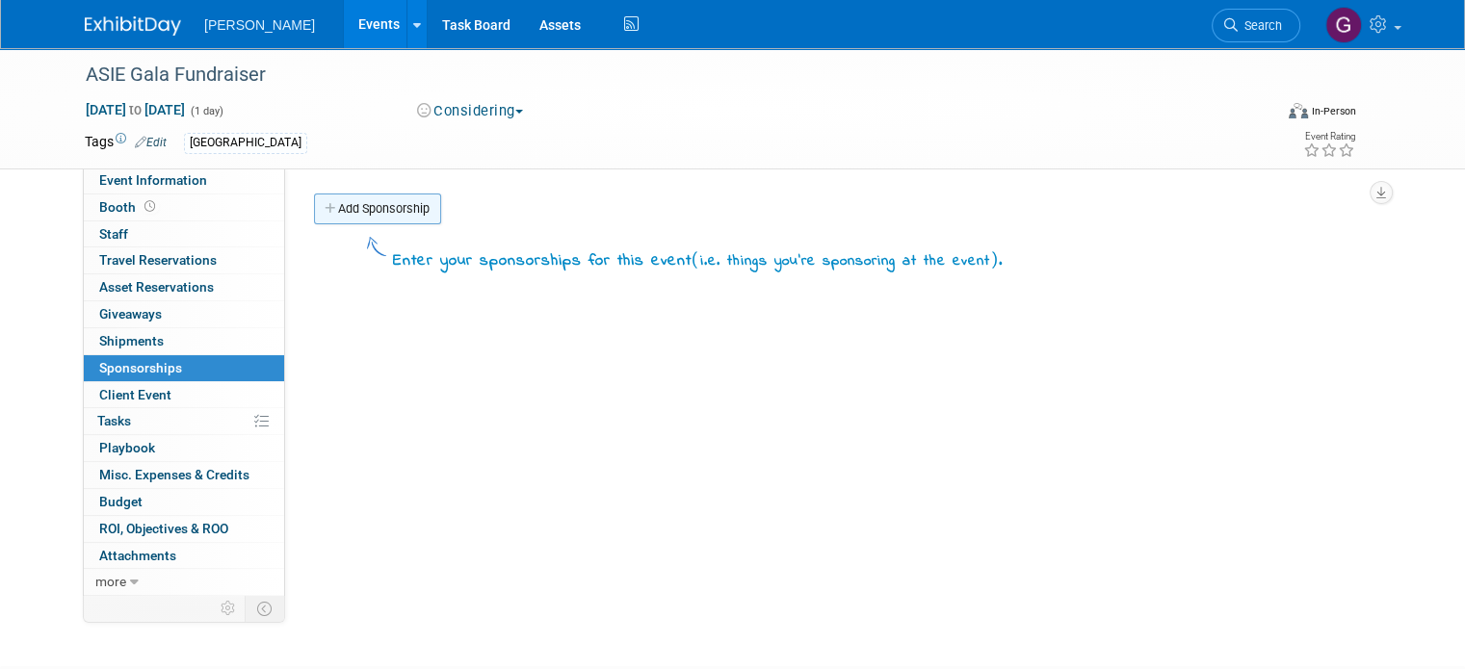
click at [399, 201] on link "Add Sponsorship" at bounding box center [377, 209] width 127 height 31
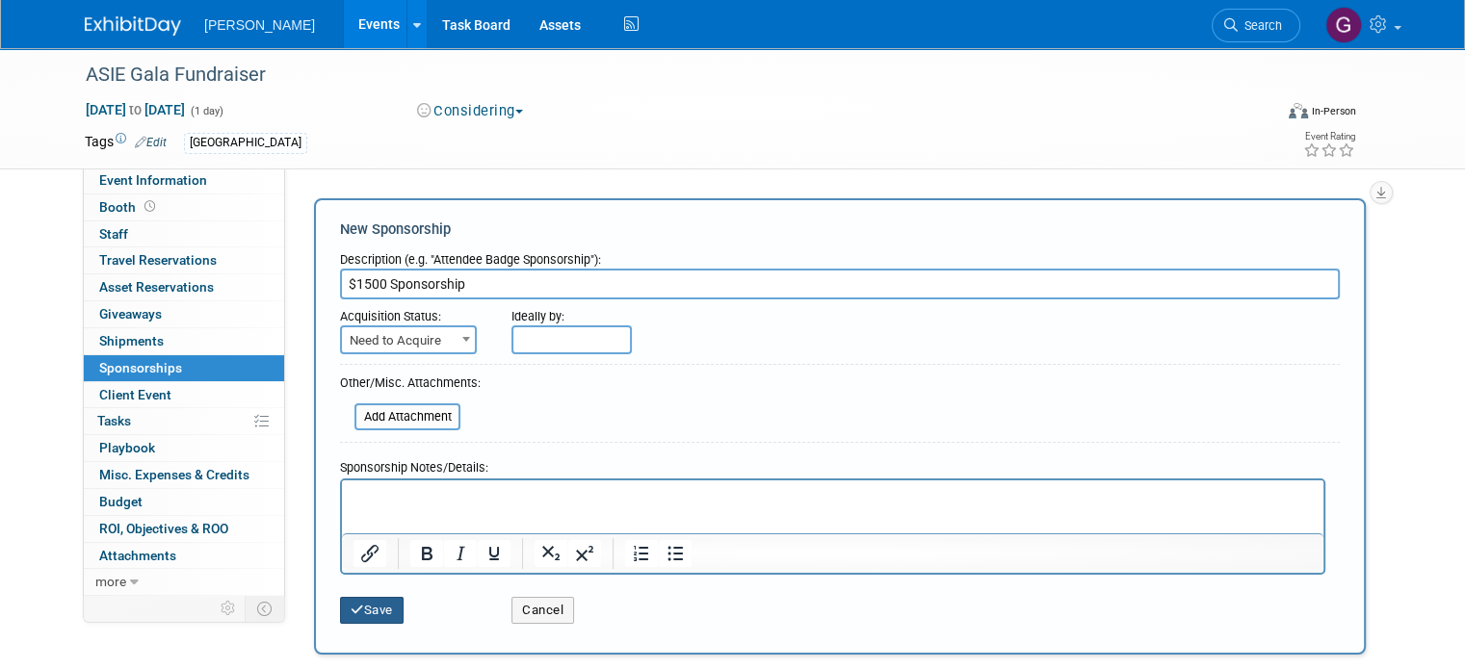
type input "$1500 Sponsorship"
click at [362, 613] on button "Save" at bounding box center [372, 610] width 64 height 27
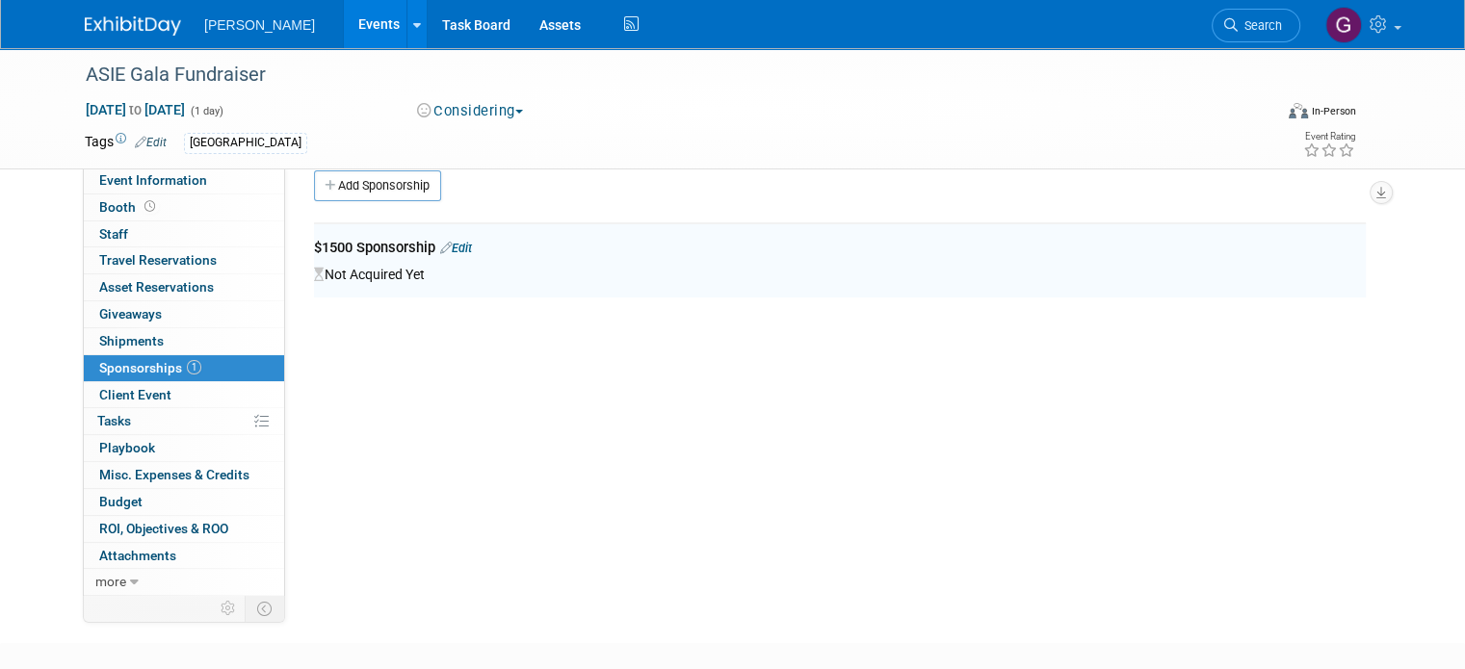
scroll to position [39, 0]
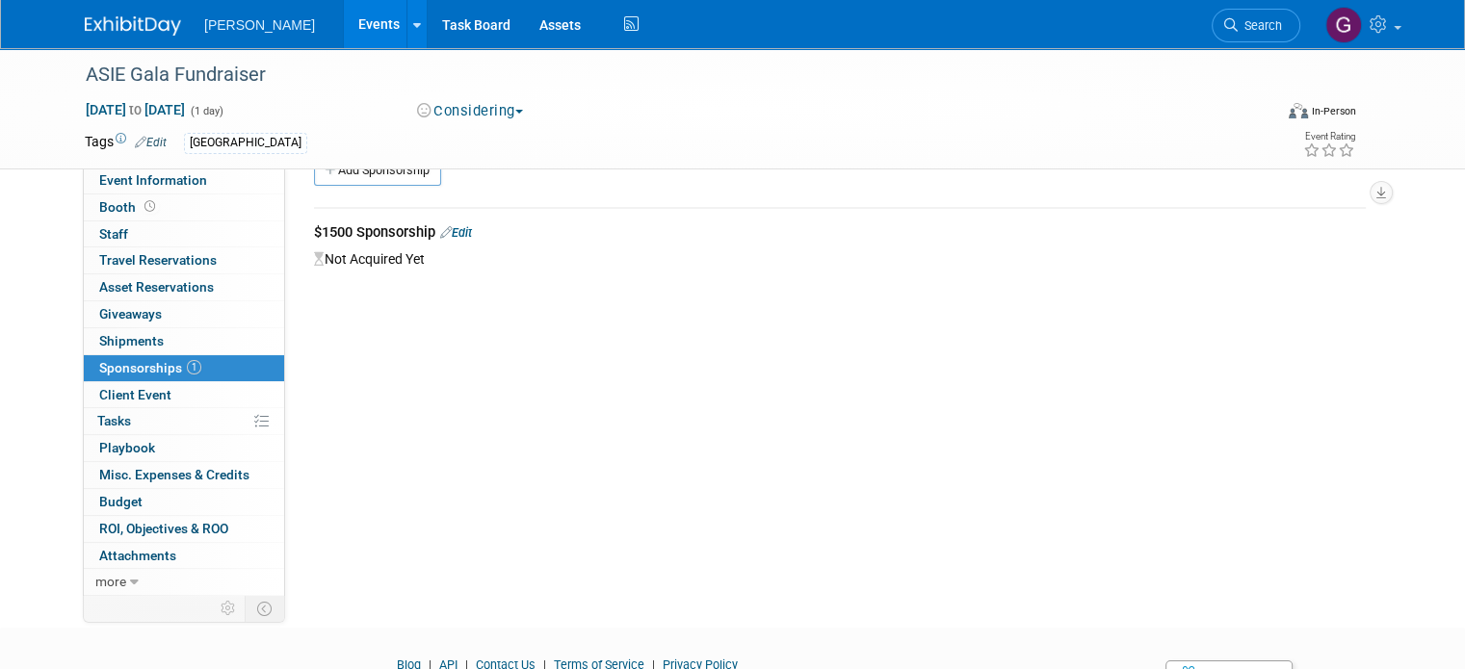
click at [108, 42] on div "[PERSON_NAME] Events Add Event Bulk Upload Events Shareable Event Boards Recent…" at bounding box center [732, 24] width 1295 height 48
click at [108, 36] on img at bounding box center [133, 25] width 96 height 19
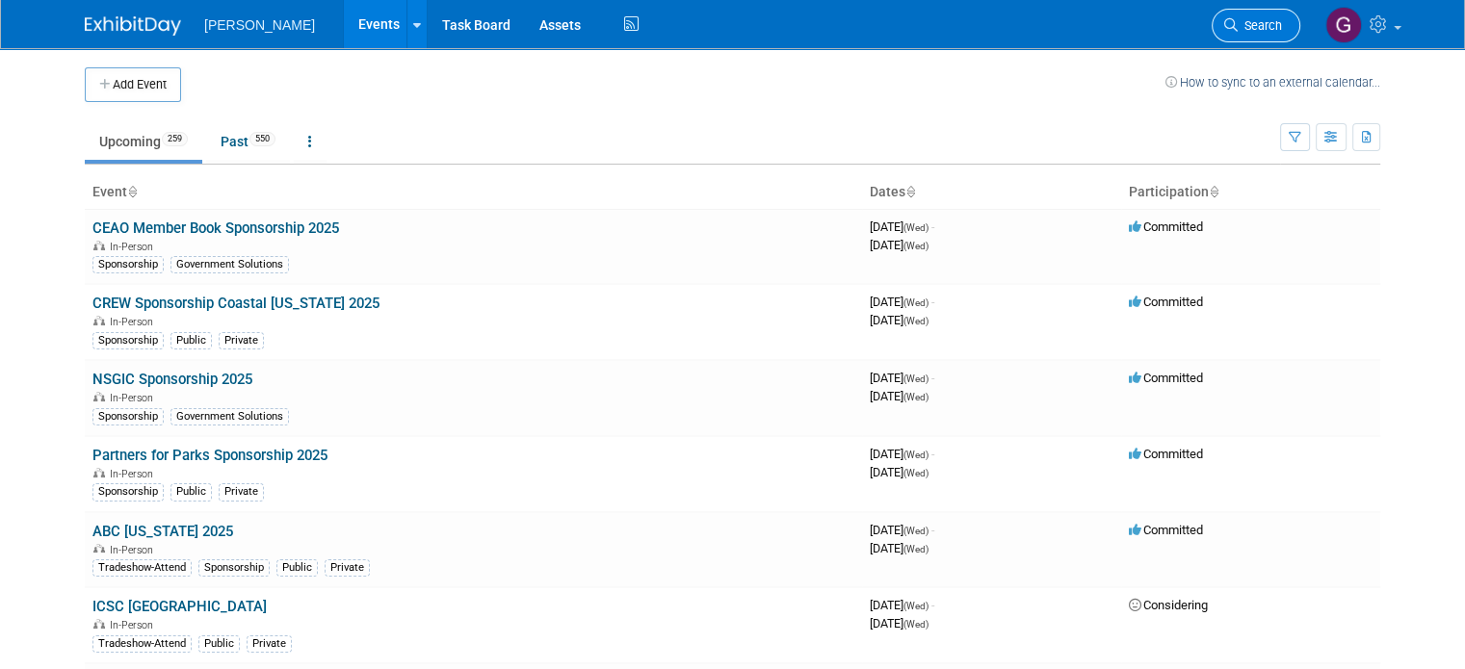
click at [1275, 27] on span "Search" at bounding box center [1260, 25] width 44 height 14
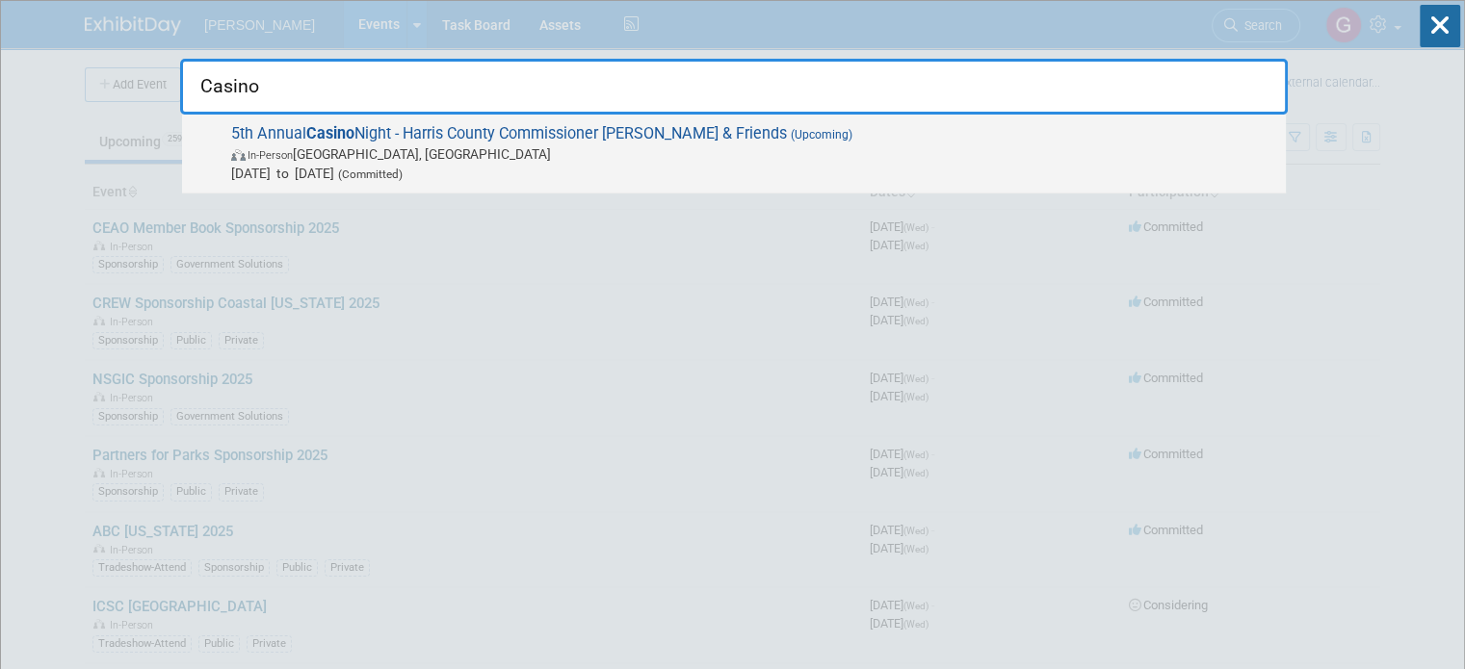
type input "Casino"
click at [1027, 155] on span "In-Person [GEOGRAPHIC_DATA], [GEOGRAPHIC_DATA]" at bounding box center [753, 153] width 1045 height 19
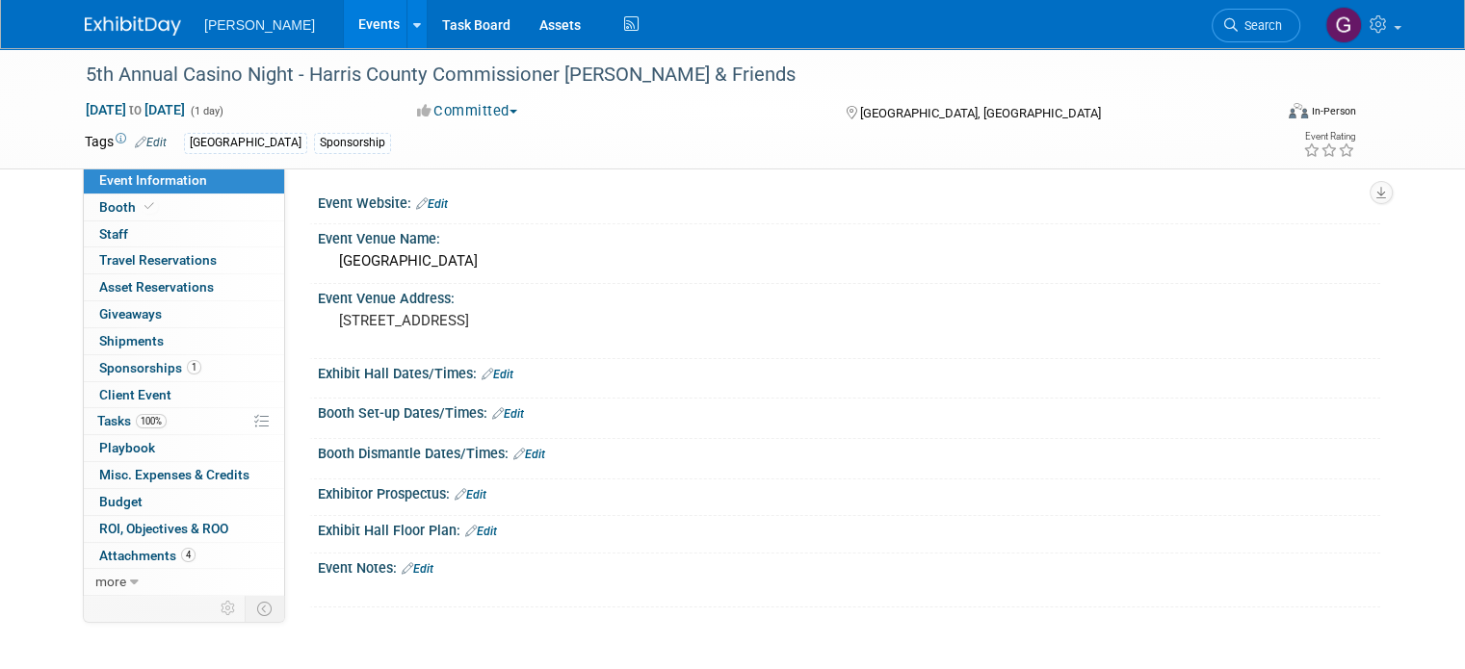
click at [417, 565] on link "Edit" at bounding box center [418, 568] width 32 height 13
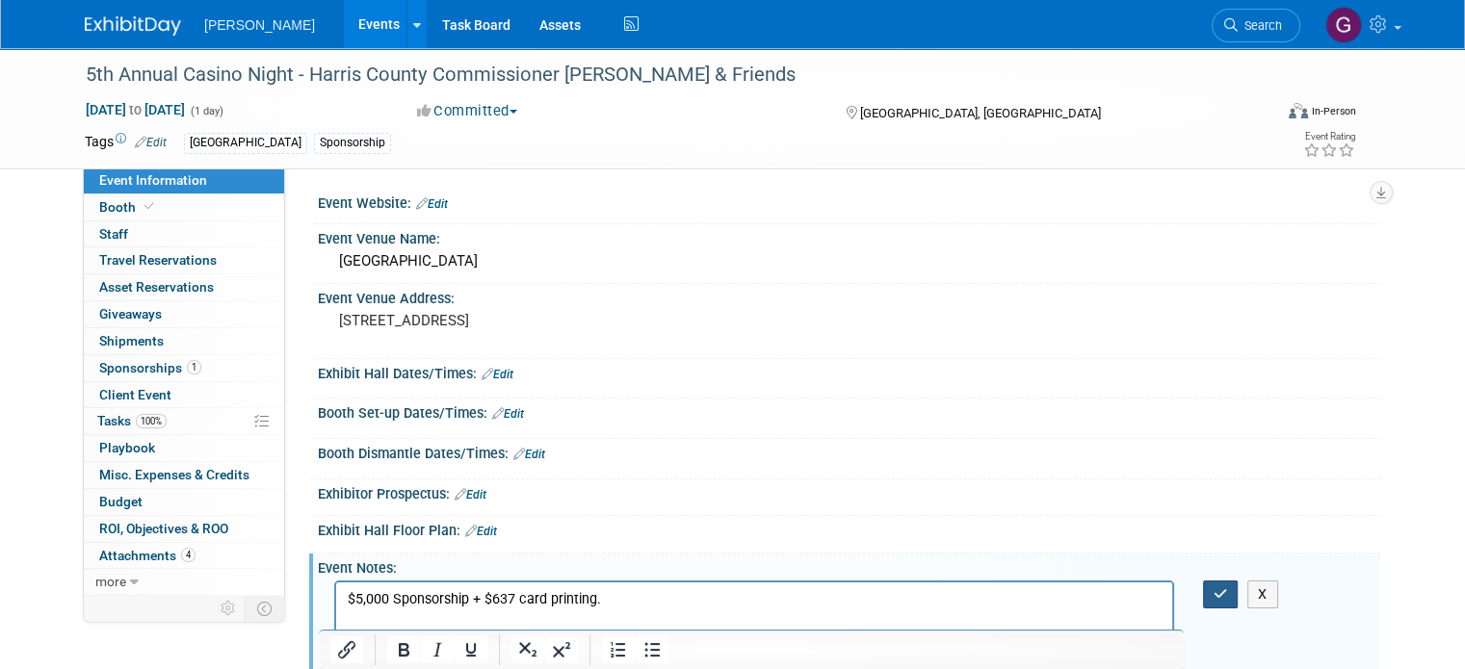
click at [1239, 594] on button "button" at bounding box center [1221, 595] width 36 height 28
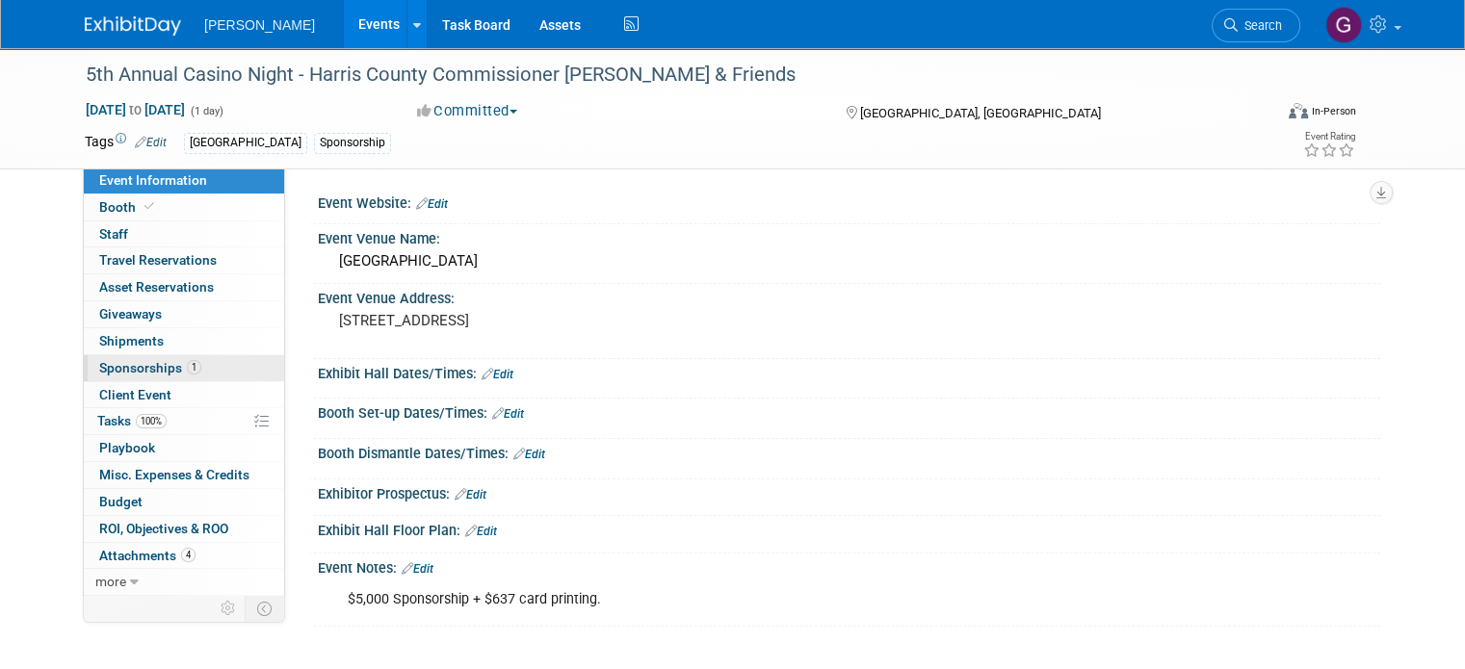
click at [235, 368] on link "1 Sponsorships 1" at bounding box center [184, 368] width 200 height 26
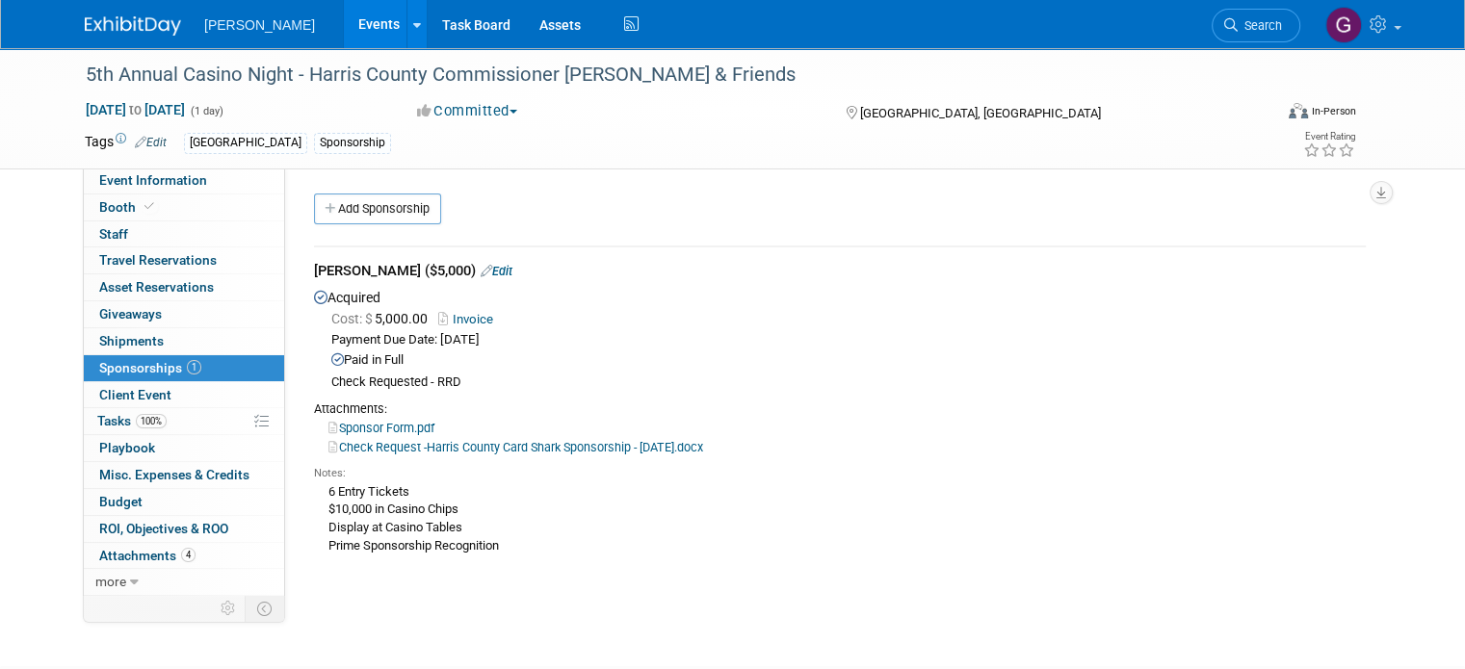
click at [108, 41] on div "[PERSON_NAME] Events Add Event Bulk Upload Events Shareable Event Boards Recent…" at bounding box center [732, 24] width 1295 height 48
click at [108, 31] on img at bounding box center [133, 25] width 96 height 19
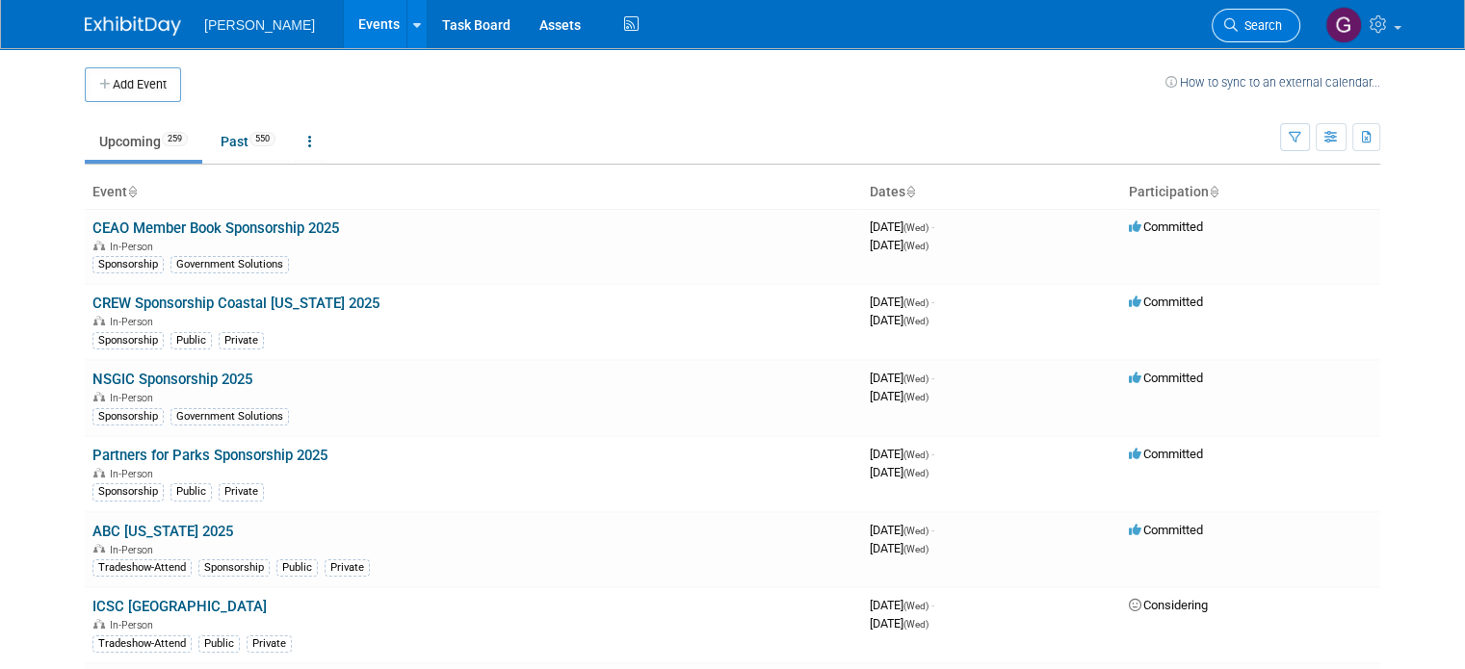
click at [1276, 21] on span "Search" at bounding box center [1260, 25] width 44 height 14
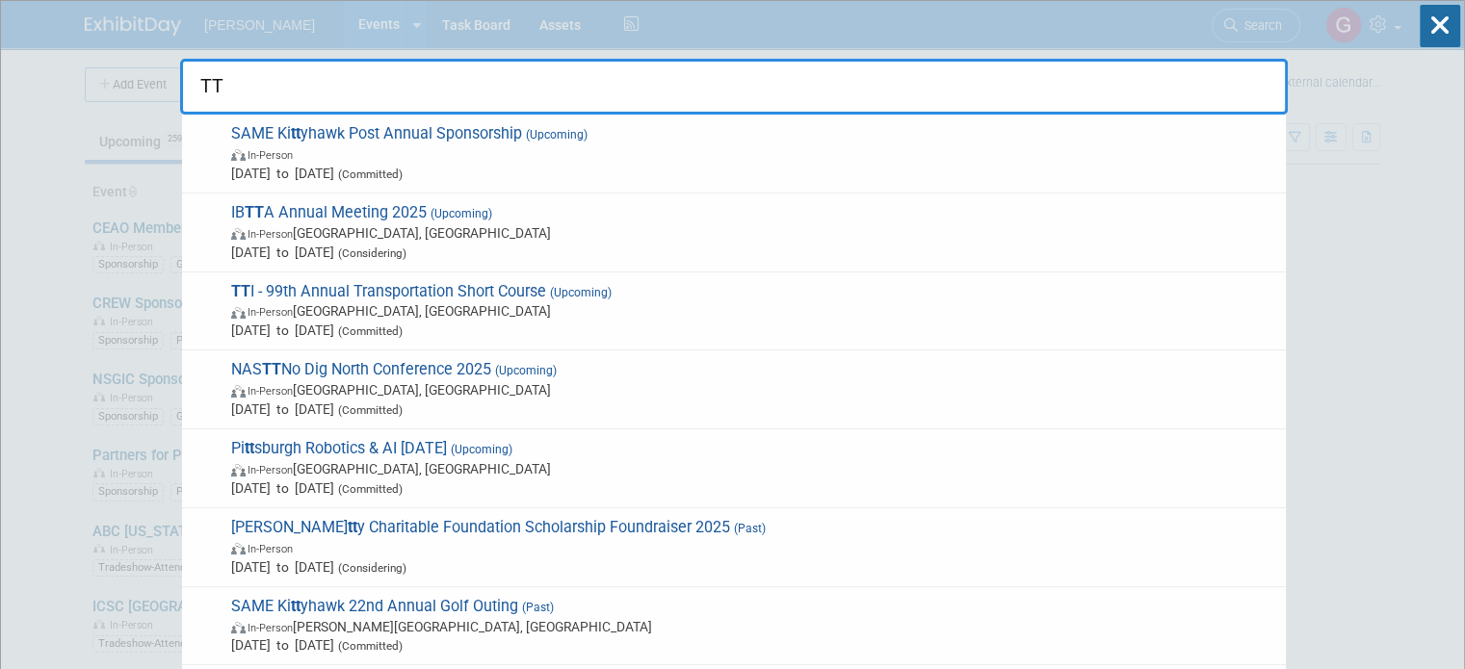
type input "T"
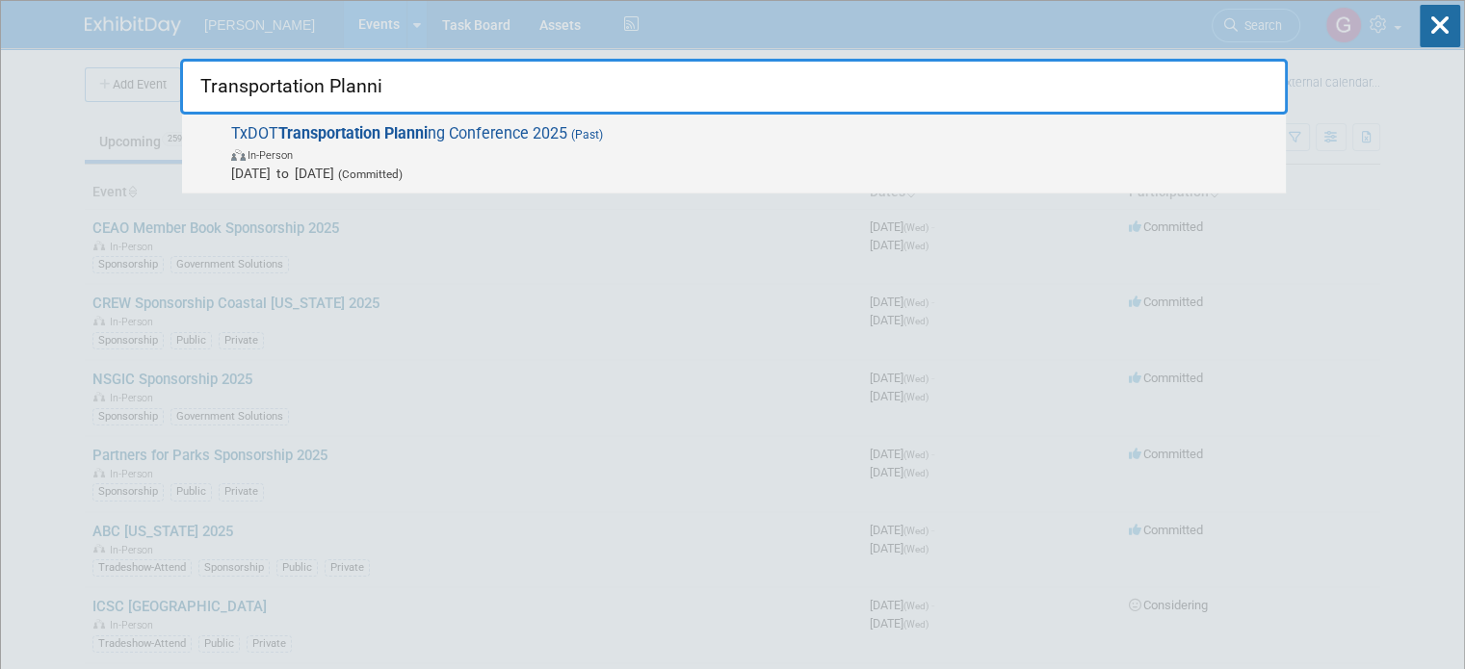
type input "Transportation Planni"
click at [617, 144] on span "In-Person" at bounding box center [753, 153] width 1045 height 19
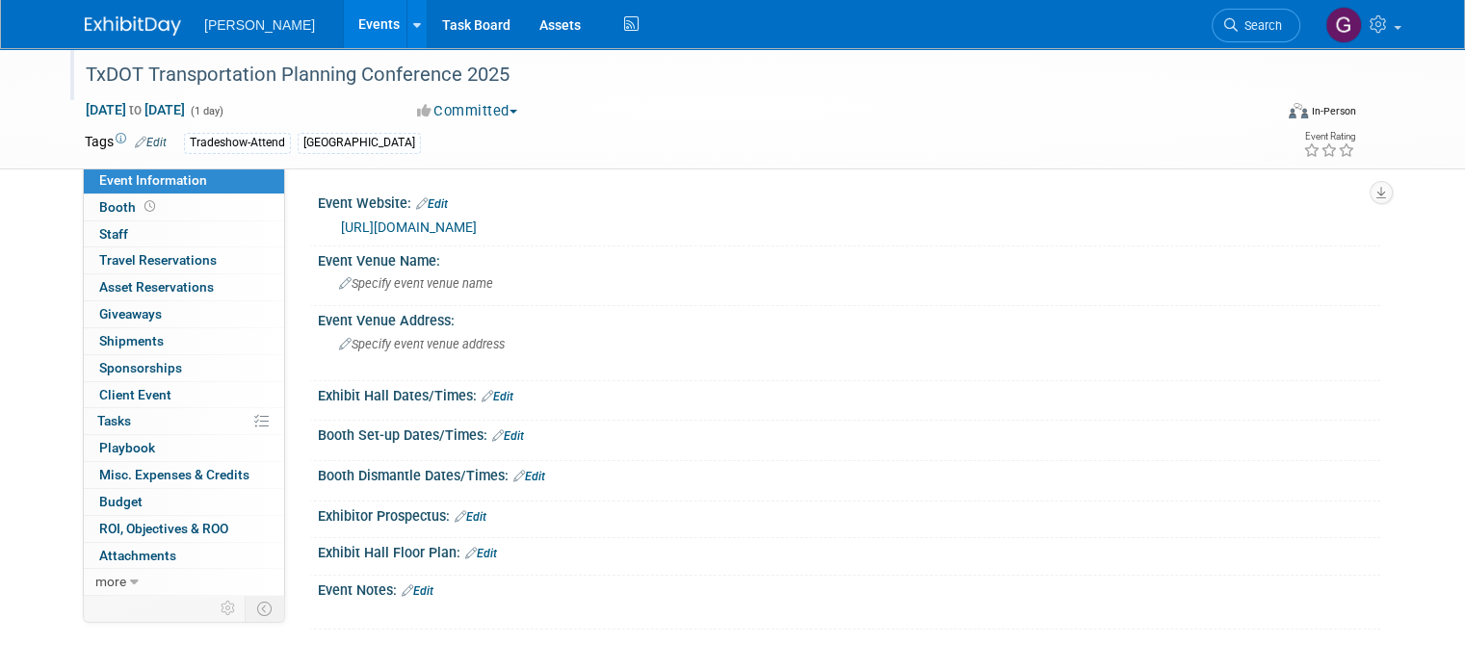
click at [127, 69] on div "TxDOT Transportation Planning Conference 2025" at bounding box center [663, 75] width 1169 height 35
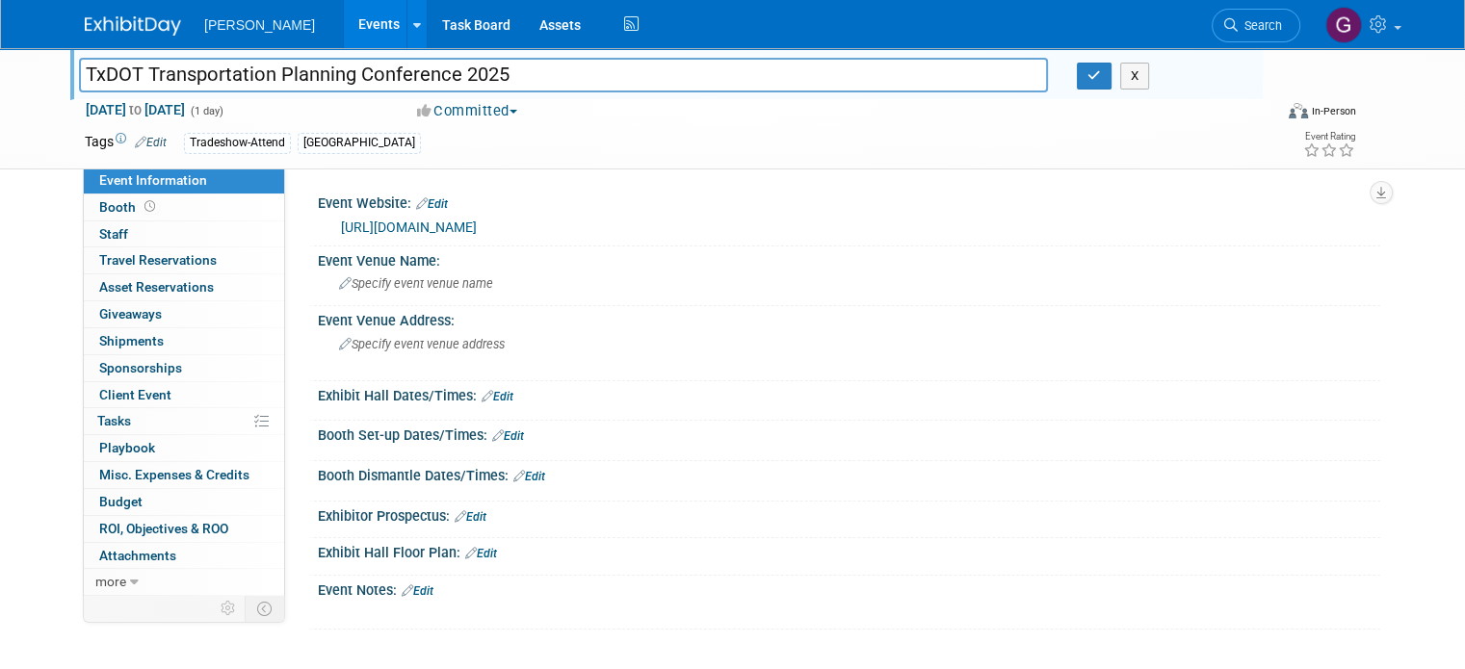
click at [127, 69] on input "TxDOT Transportation Planning Conference 2025" at bounding box center [563, 75] width 969 height 34
type input "TTI Transportation Planning Conference 2025"
click at [1098, 84] on button "button" at bounding box center [1094, 76] width 35 height 27
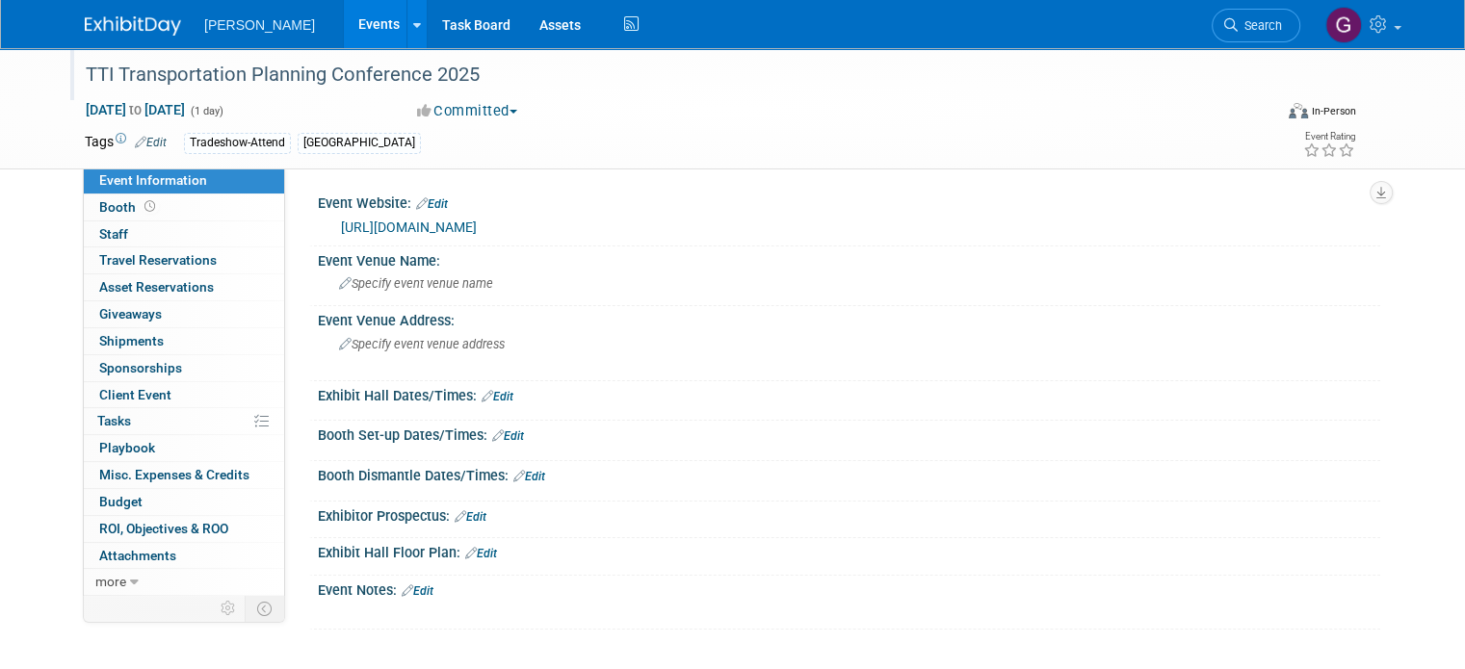
click at [417, 592] on link "Edit" at bounding box center [418, 591] width 32 height 13
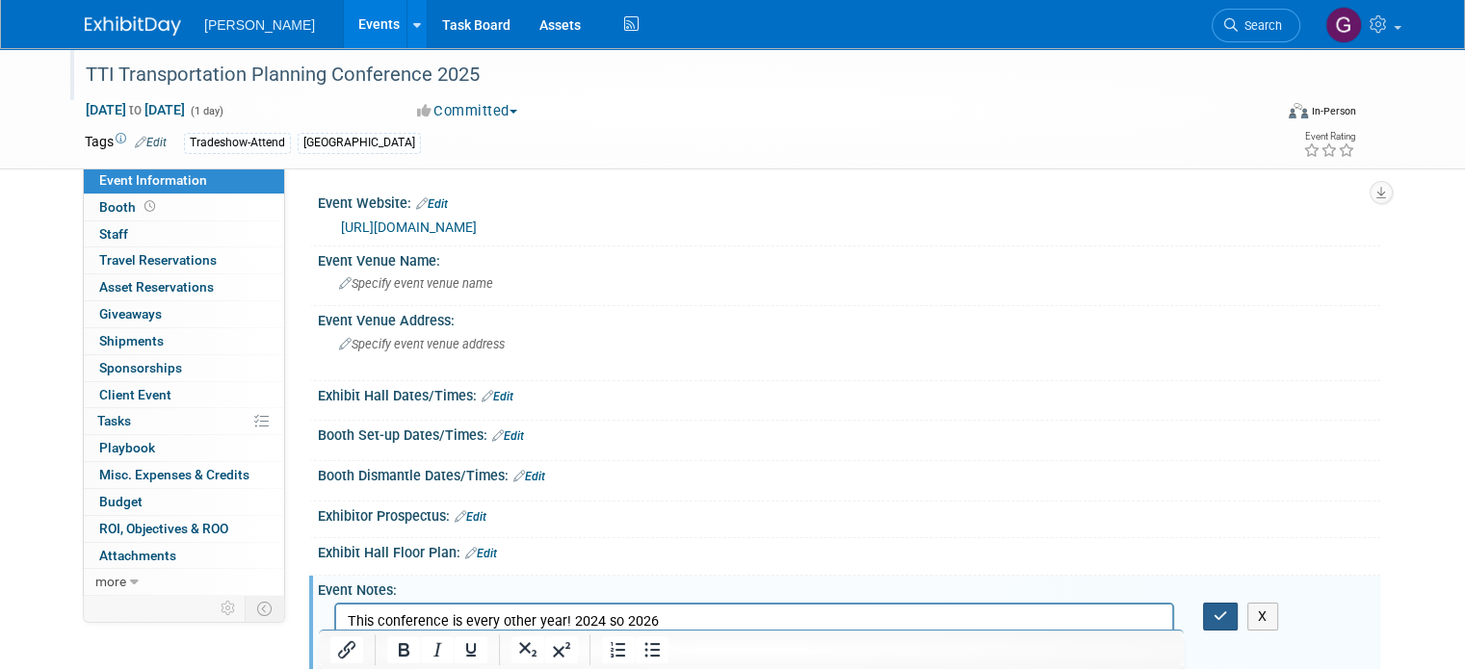
click at [1239, 617] on button "button" at bounding box center [1221, 617] width 36 height 28
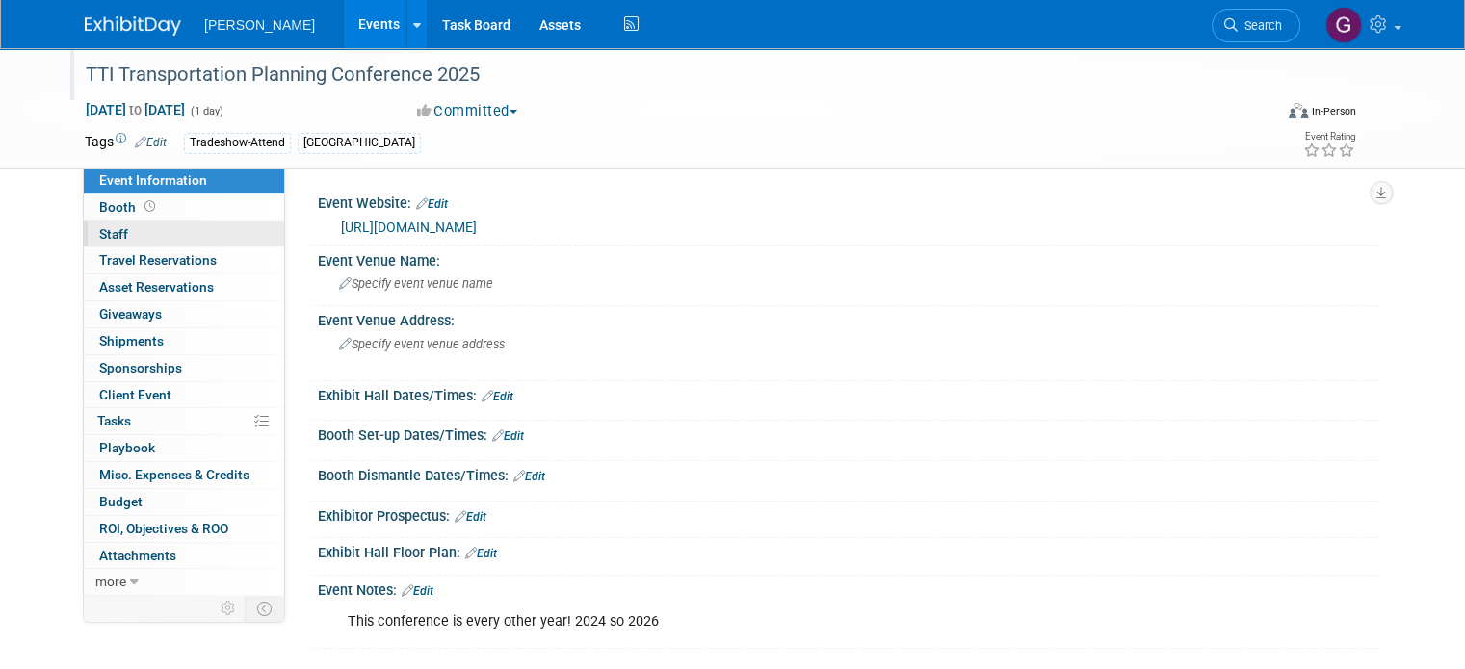
click at [131, 232] on link "0 Staff 0" at bounding box center [184, 235] width 200 height 26
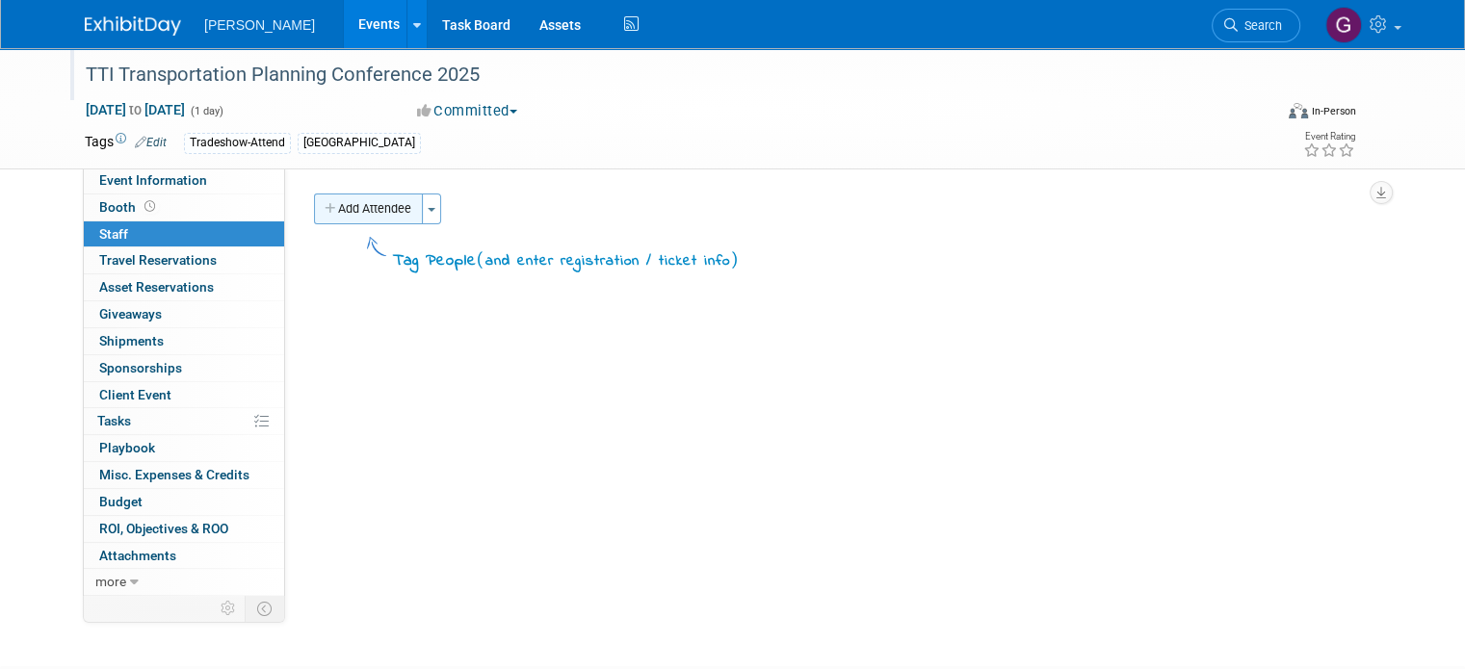
click at [366, 204] on button "Add Attendee" at bounding box center [368, 209] width 109 height 31
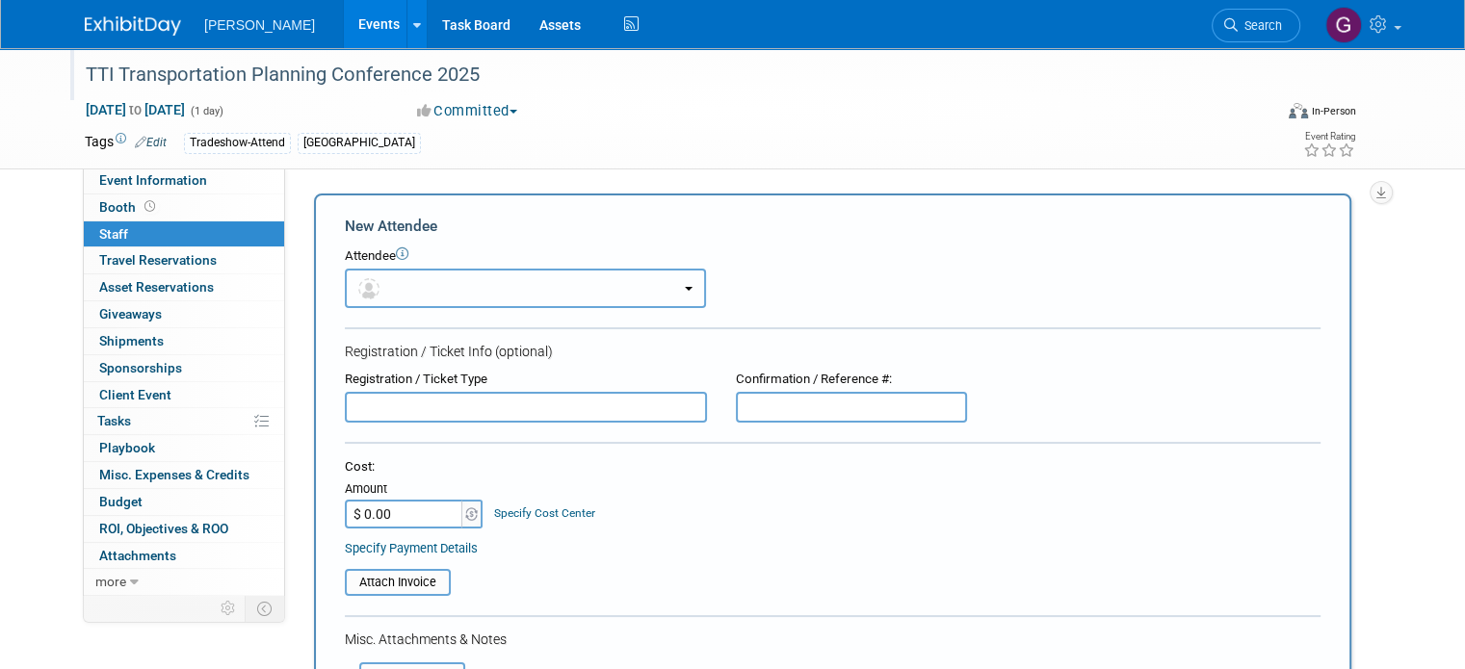
click at [424, 291] on button "button" at bounding box center [525, 288] width 361 height 39
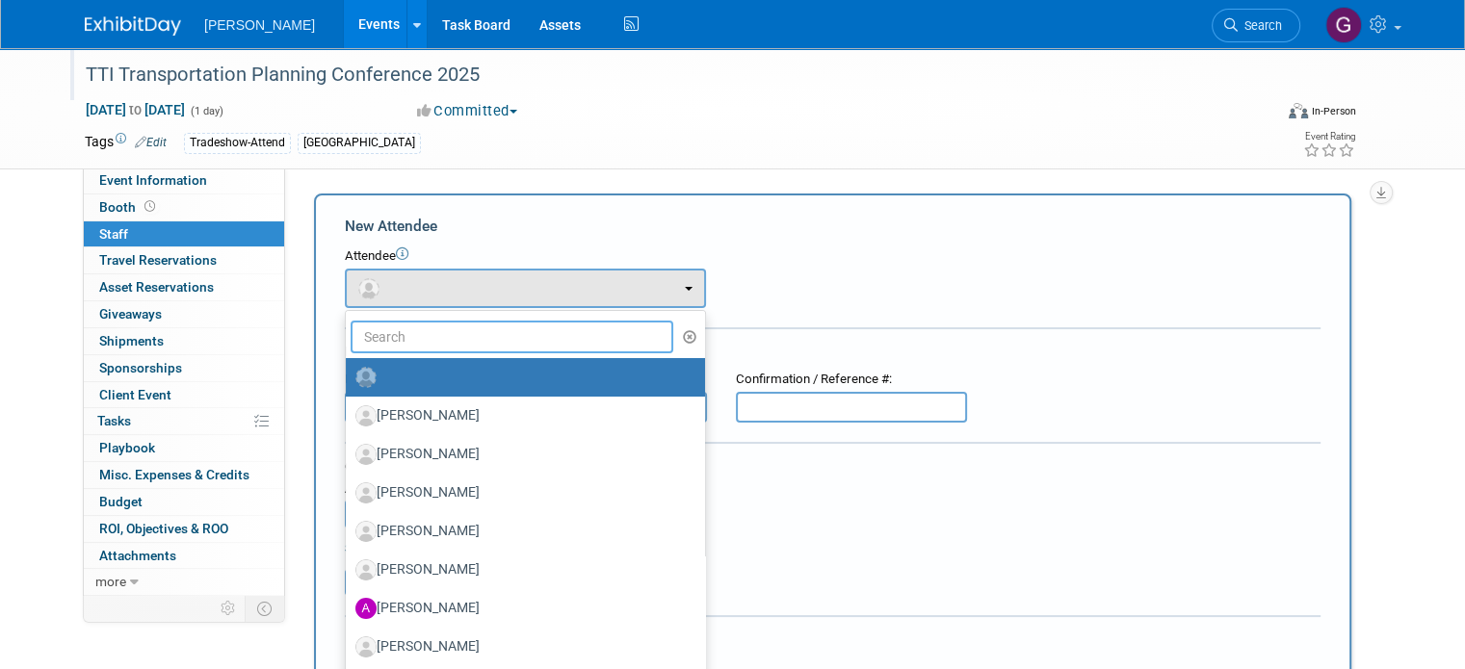
click at [428, 337] on input "text" at bounding box center [512, 337] width 323 height 33
type input "shashi"
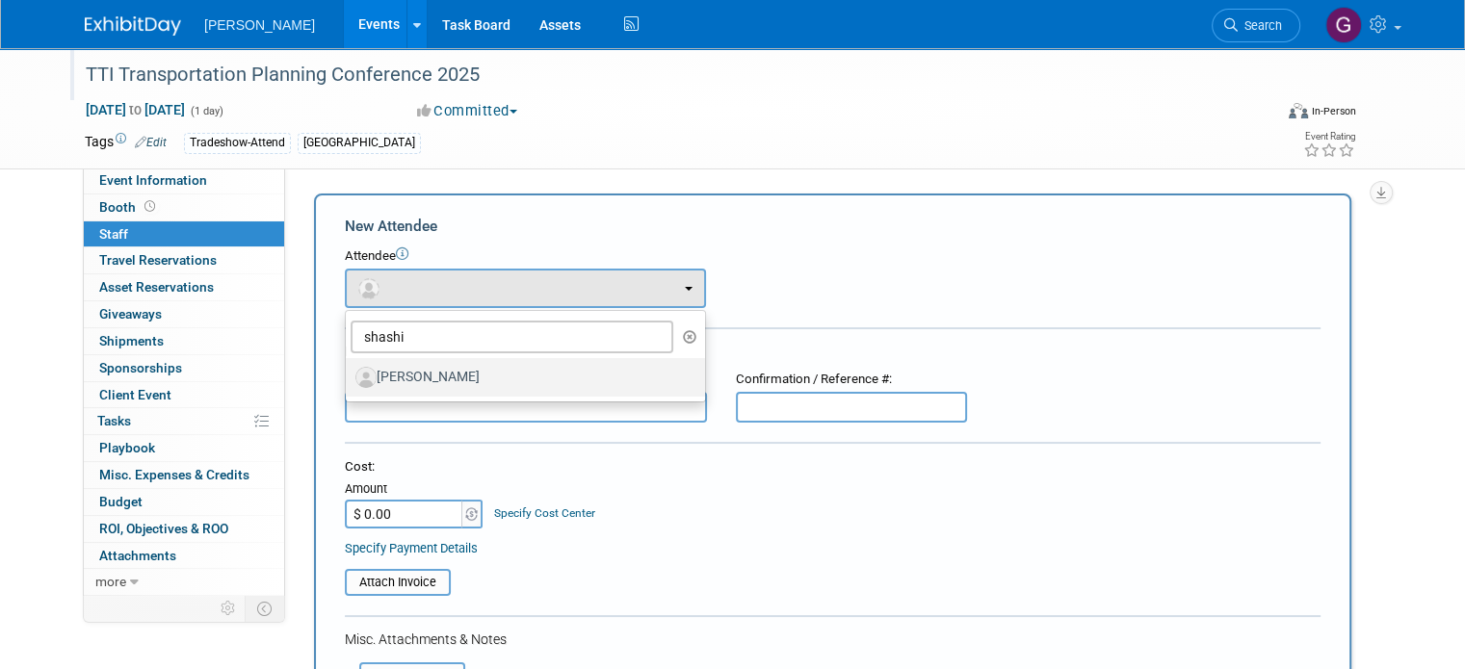
click at [424, 386] on label "Shashi Velugati" at bounding box center [520, 377] width 330 height 31
click at [349, 381] on input "Shashi Velugati" at bounding box center [342, 375] width 13 height 13
select select "f499dbbc-4fc2-498b-ab6f-0ce986ae431d"
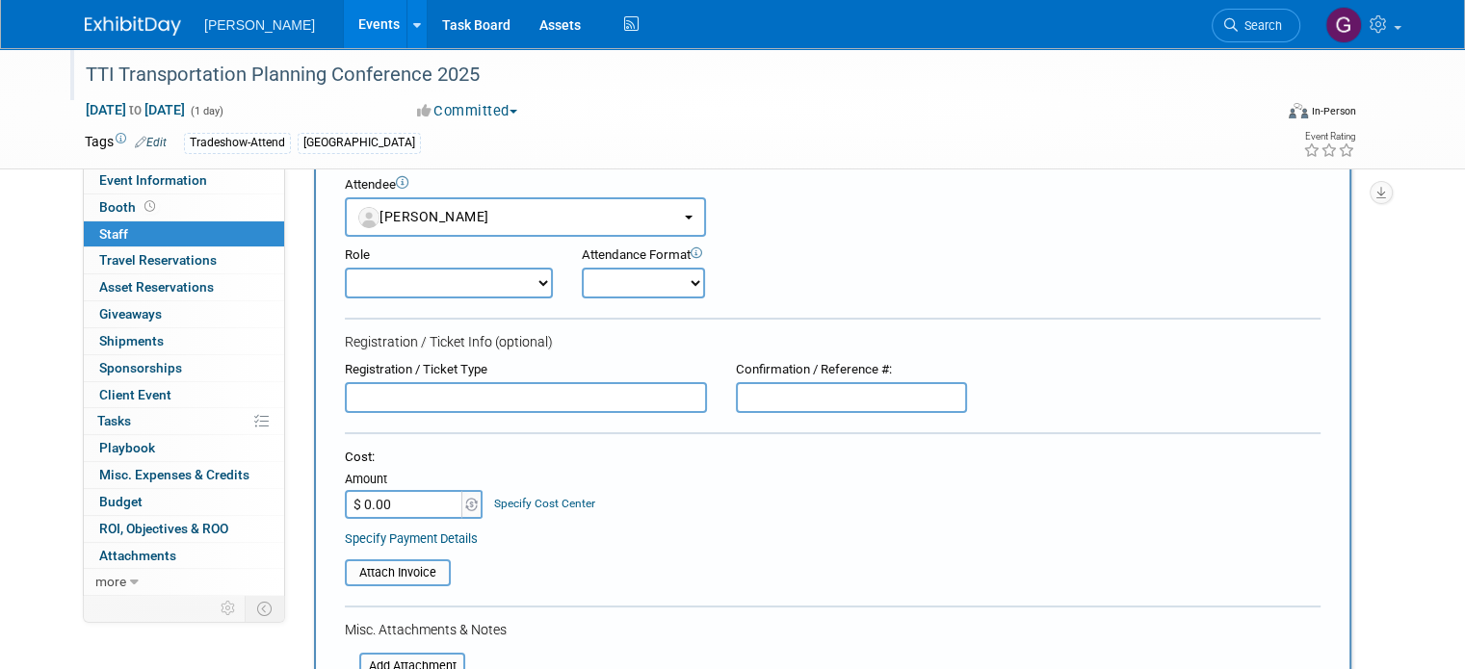
scroll to position [84, 0]
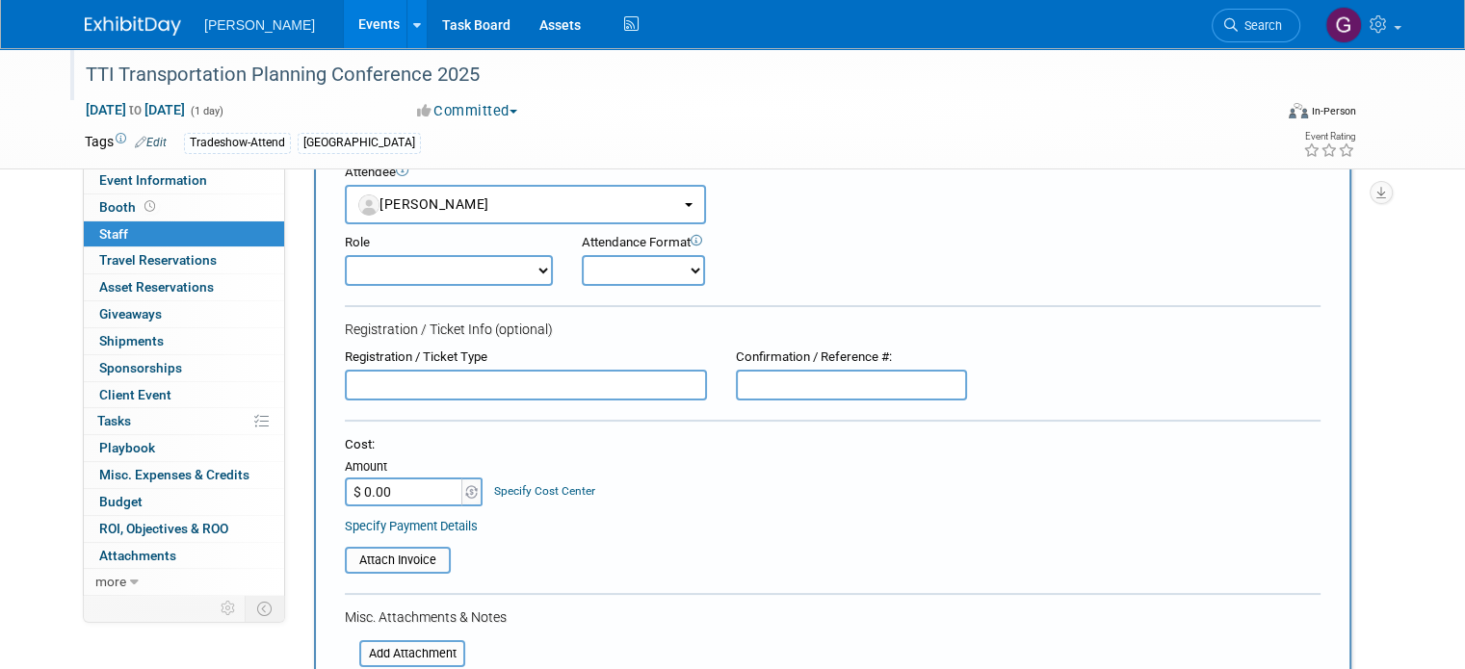
click at [405, 484] on input "$ 0.00" at bounding box center [405, 492] width 120 height 29
type input "$ 650.00"
click at [650, 563] on table "Attach Invoice" at bounding box center [833, 560] width 976 height 27
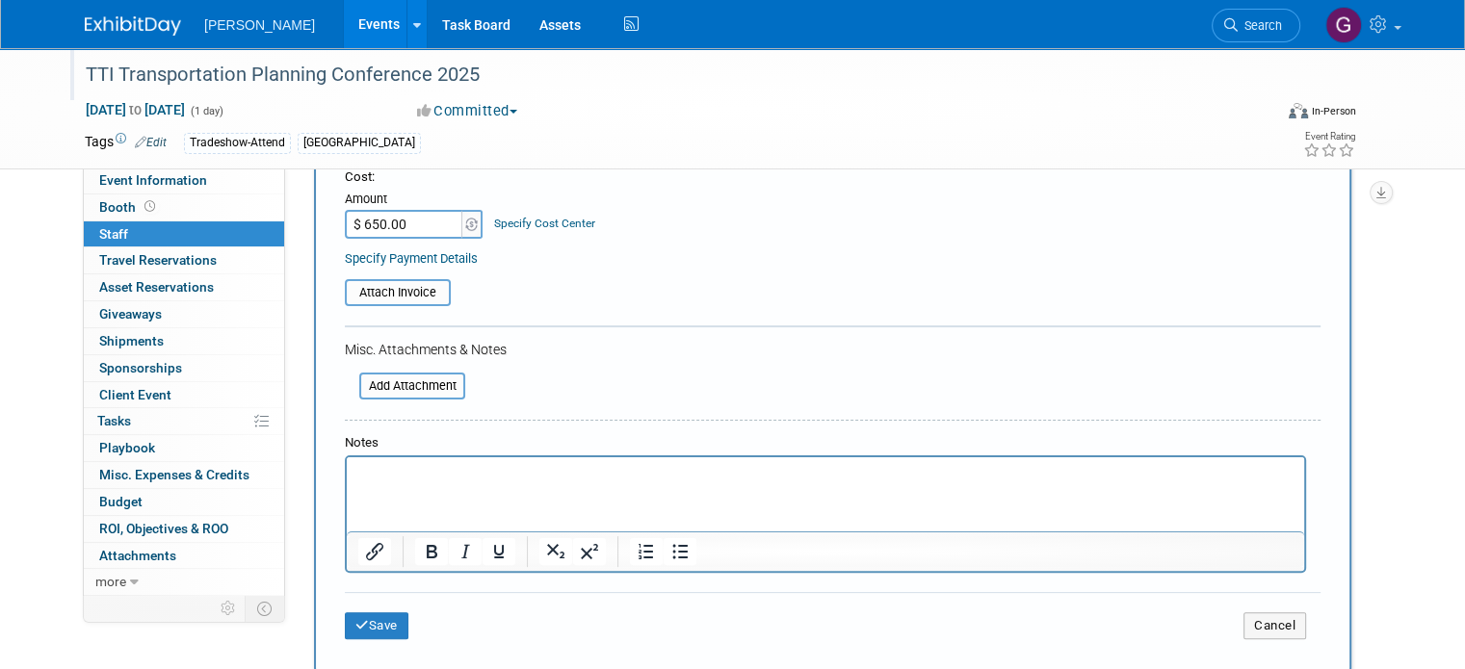
scroll to position [386, 0]
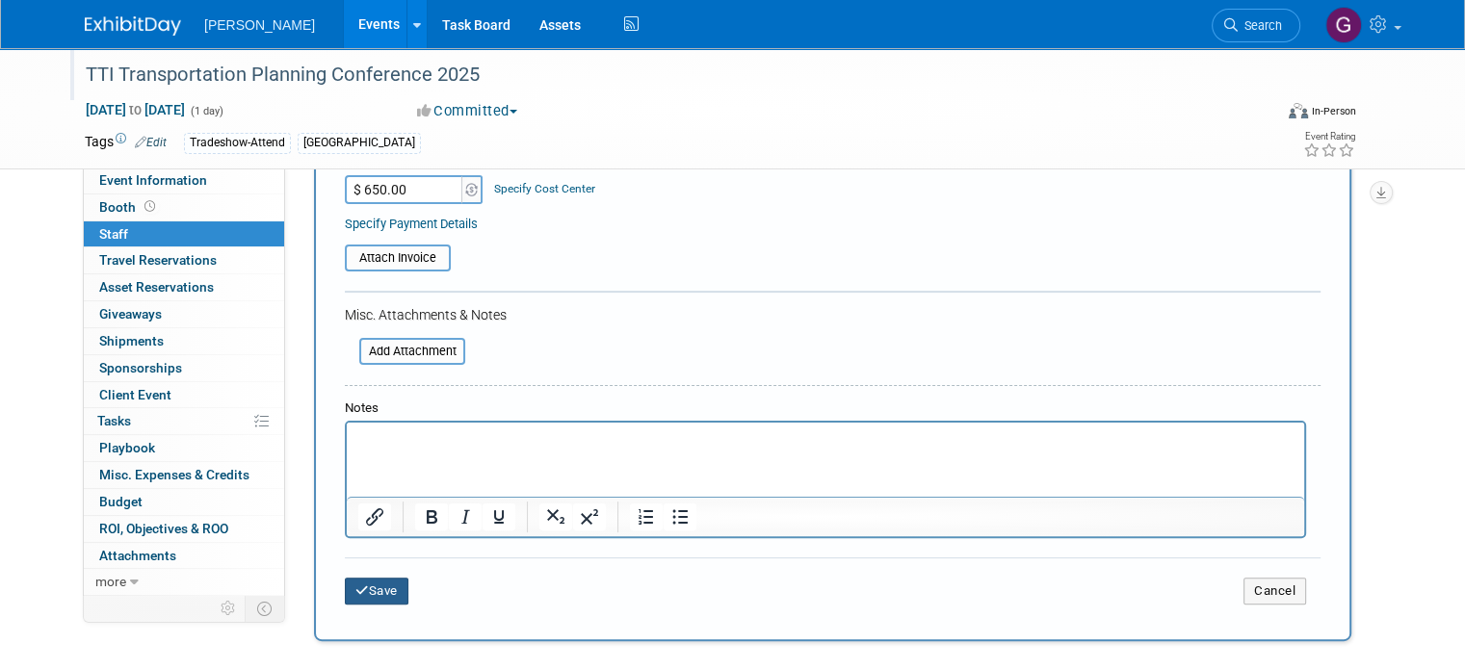
click at [380, 587] on button "Save" at bounding box center [377, 591] width 64 height 27
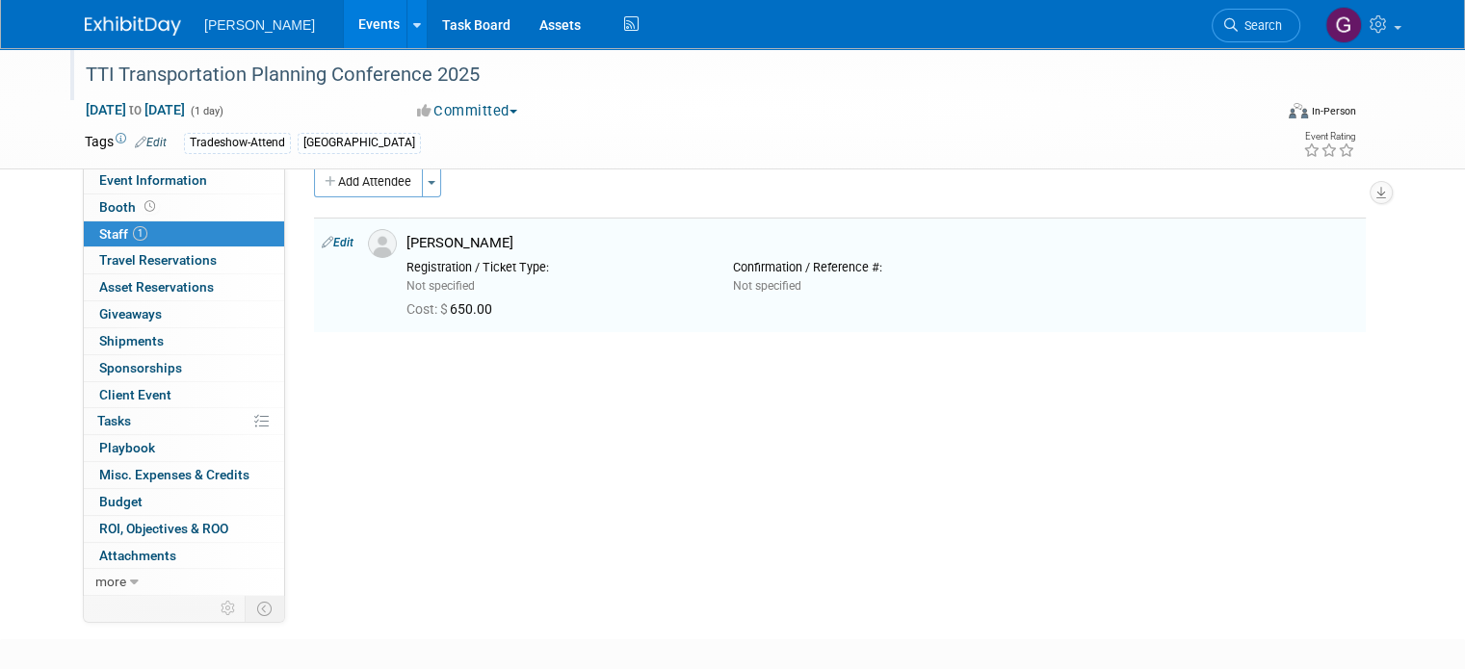
scroll to position [21, 0]
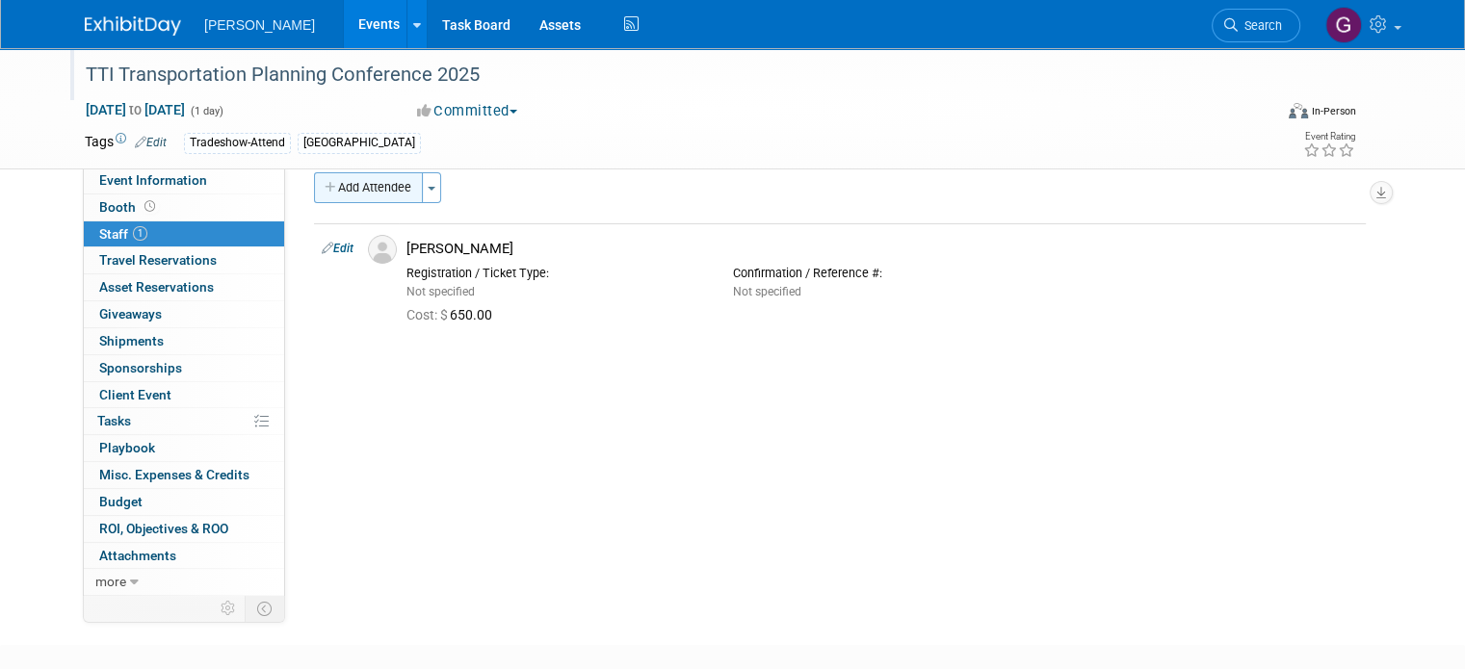
click at [365, 185] on button "Add Attendee" at bounding box center [368, 187] width 109 height 31
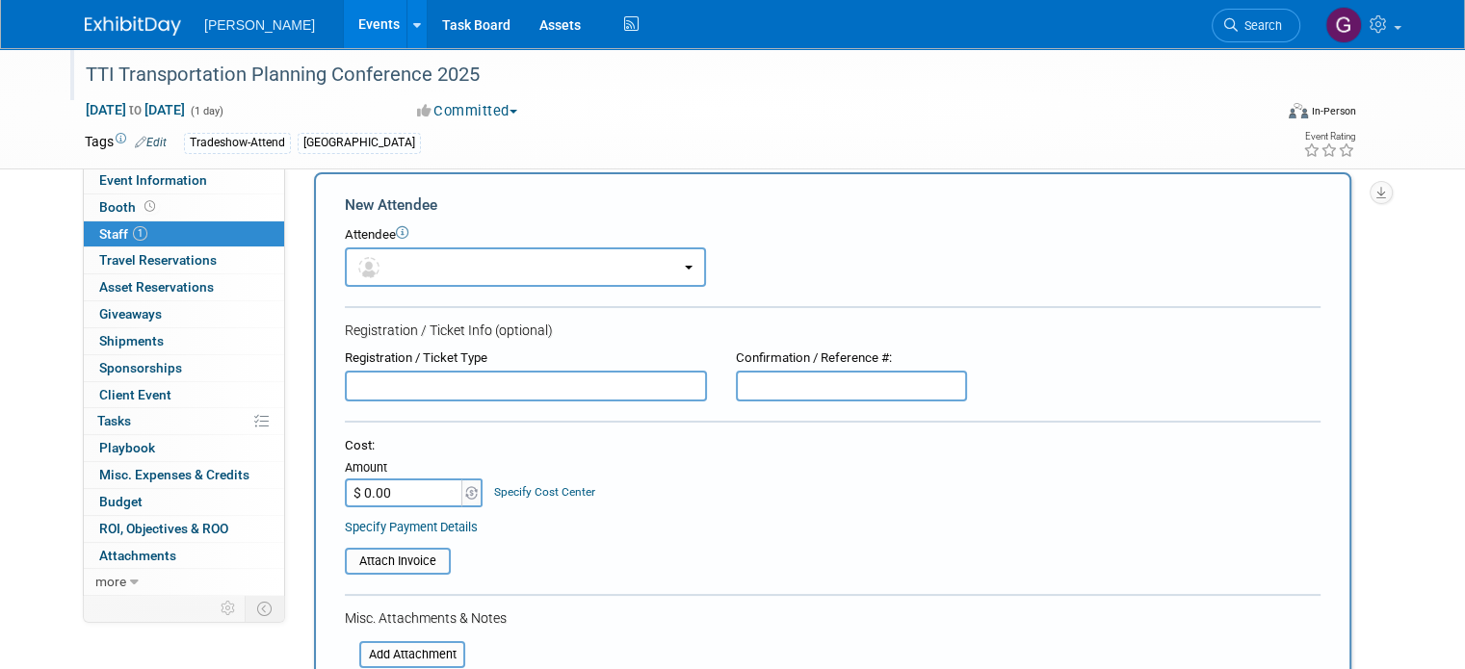
scroll to position [0, 0]
click at [410, 264] on button "button" at bounding box center [525, 267] width 361 height 39
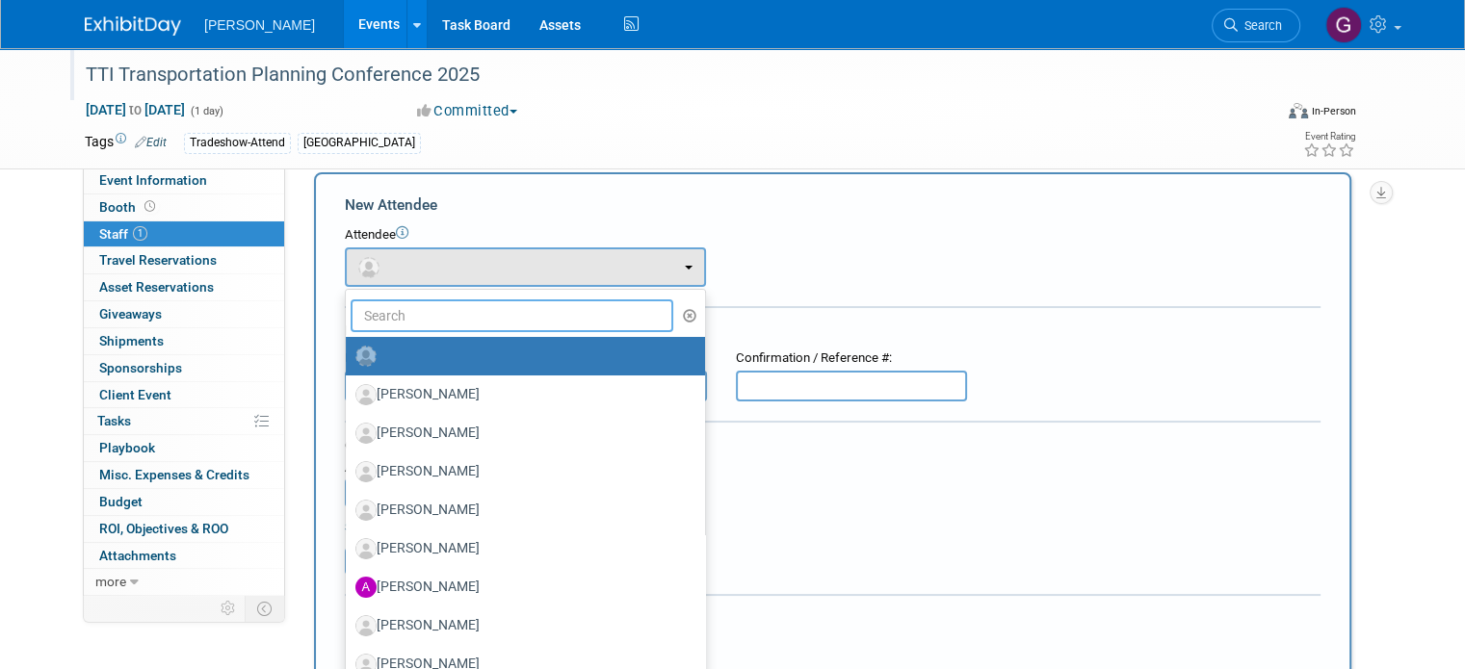
click at [412, 315] on input "text" at bounding box center [512, 316] width 323 height 33
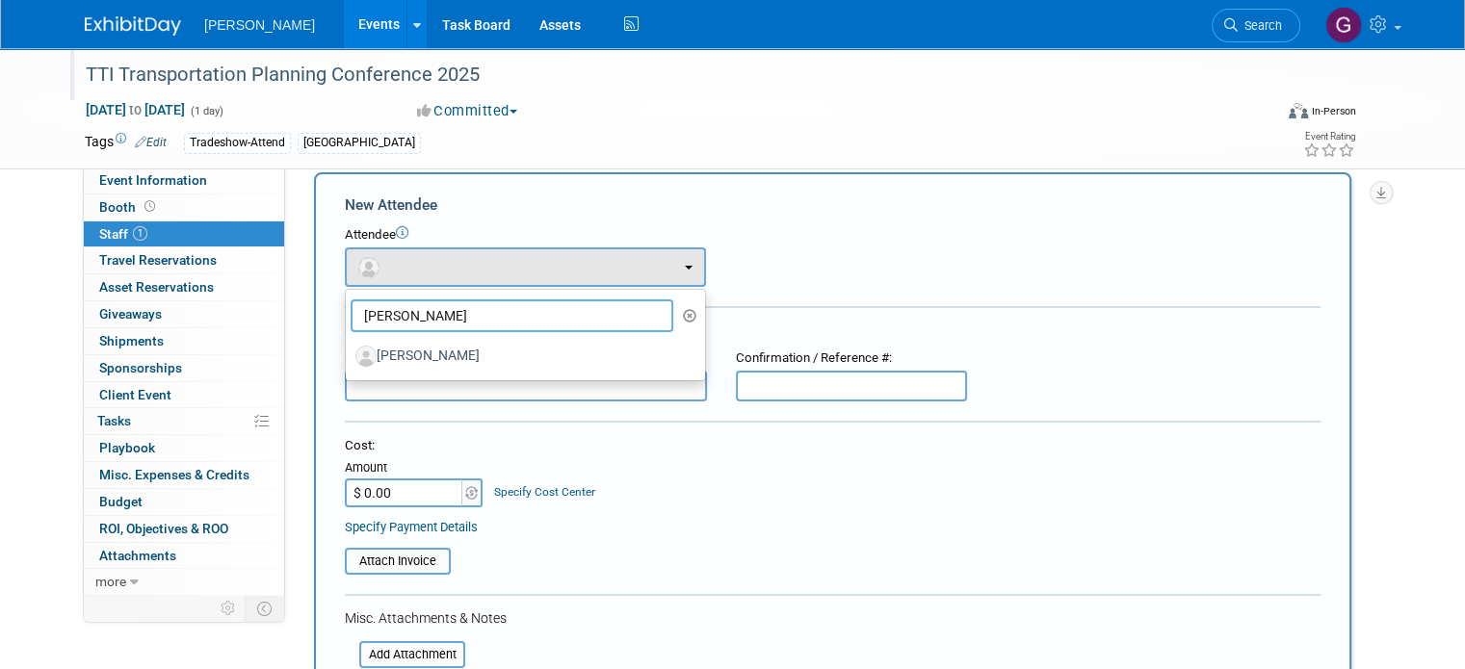
type input "john brig"
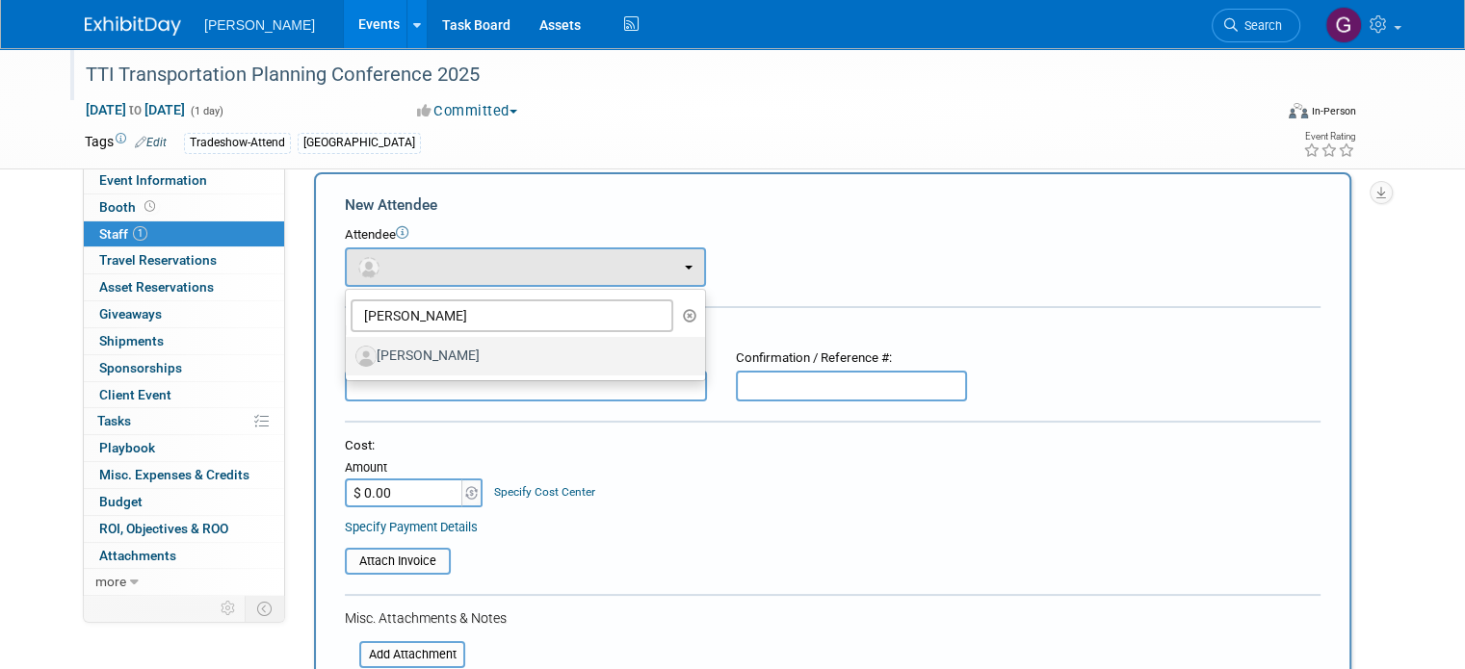
click at [416, 349] on label "John Brigham" at bounding box center [520, 356] width 330 height 31
click at [349, 349] on input "John Brigham" at bounding box center [342, 354] width 13 height 13
select select "78a8efb5-6542-46e8-8000-718288bd662f"
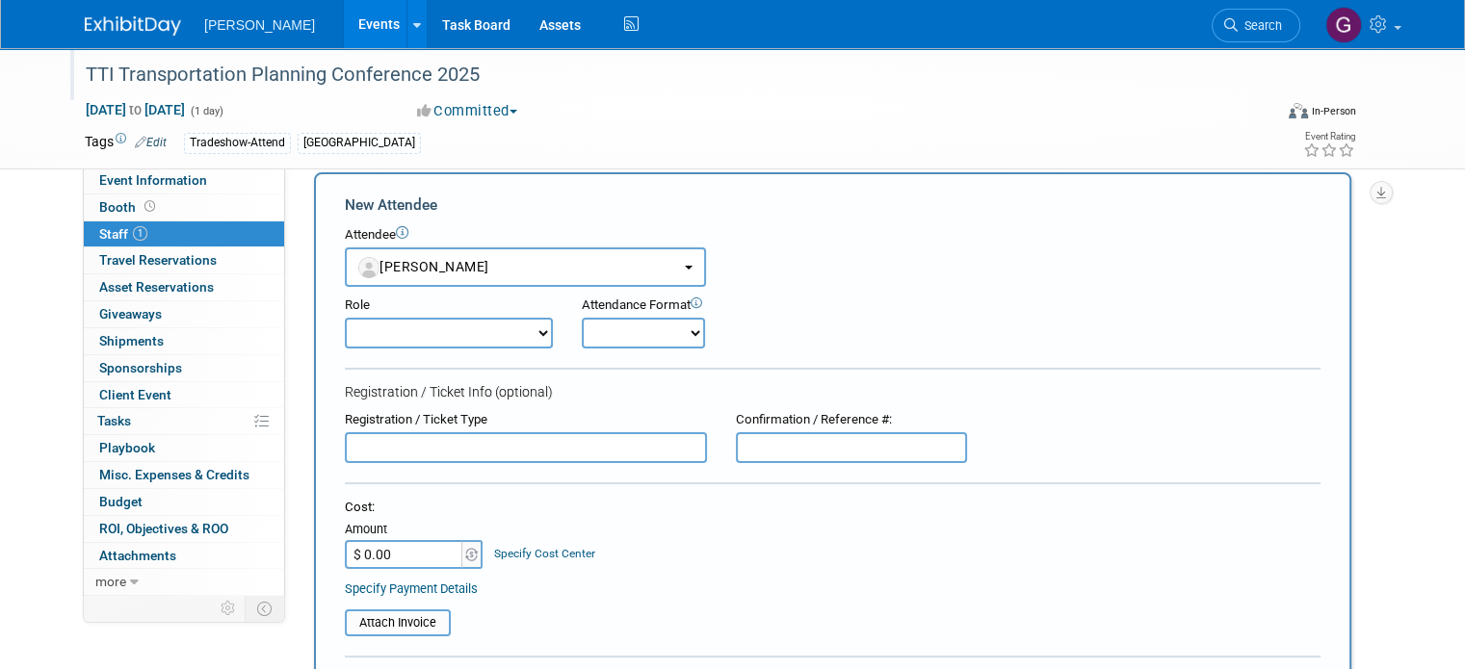
click at [409, 550] on input "$ 0.00" at bounding box center [405, 554] width 120 height 29
type input "$ 650.00"
click at [713, 132] on td "Tradeshow-Attend South Region" at bounding box center [653, 143] width 973 height 22
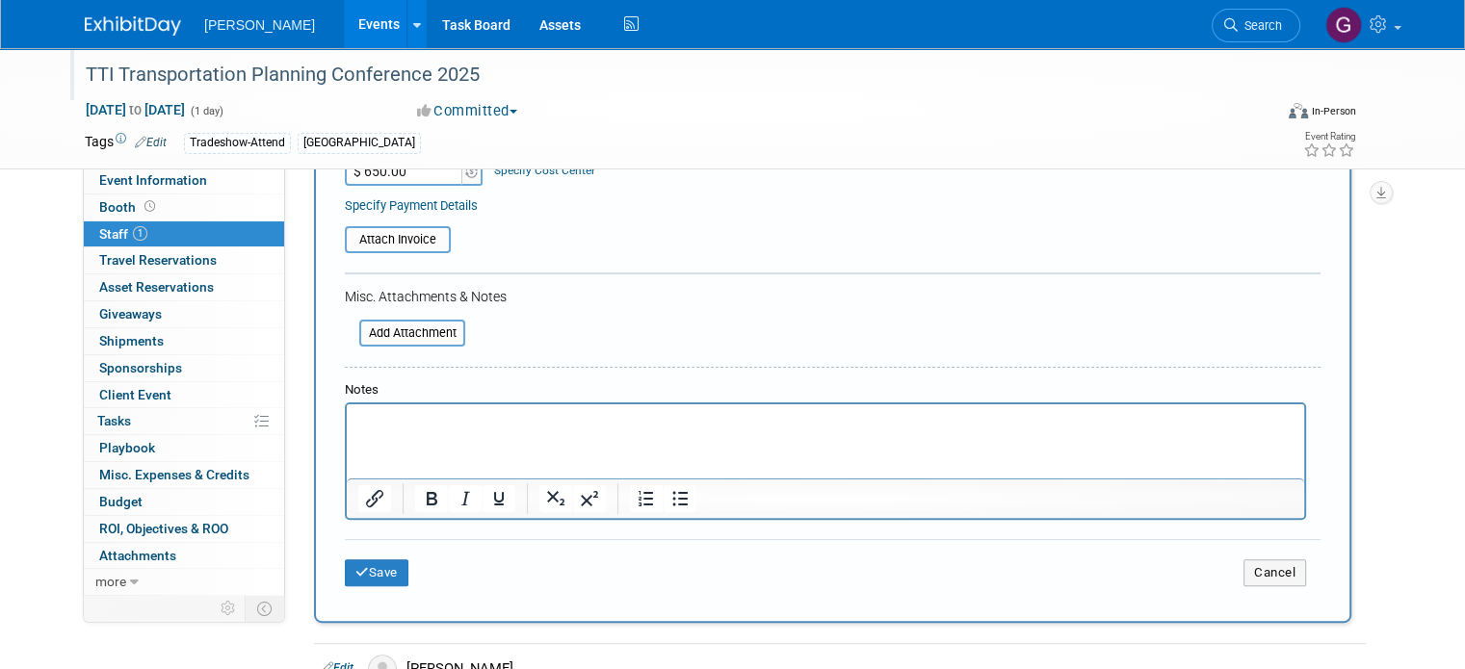
scroll to position [415, 0]
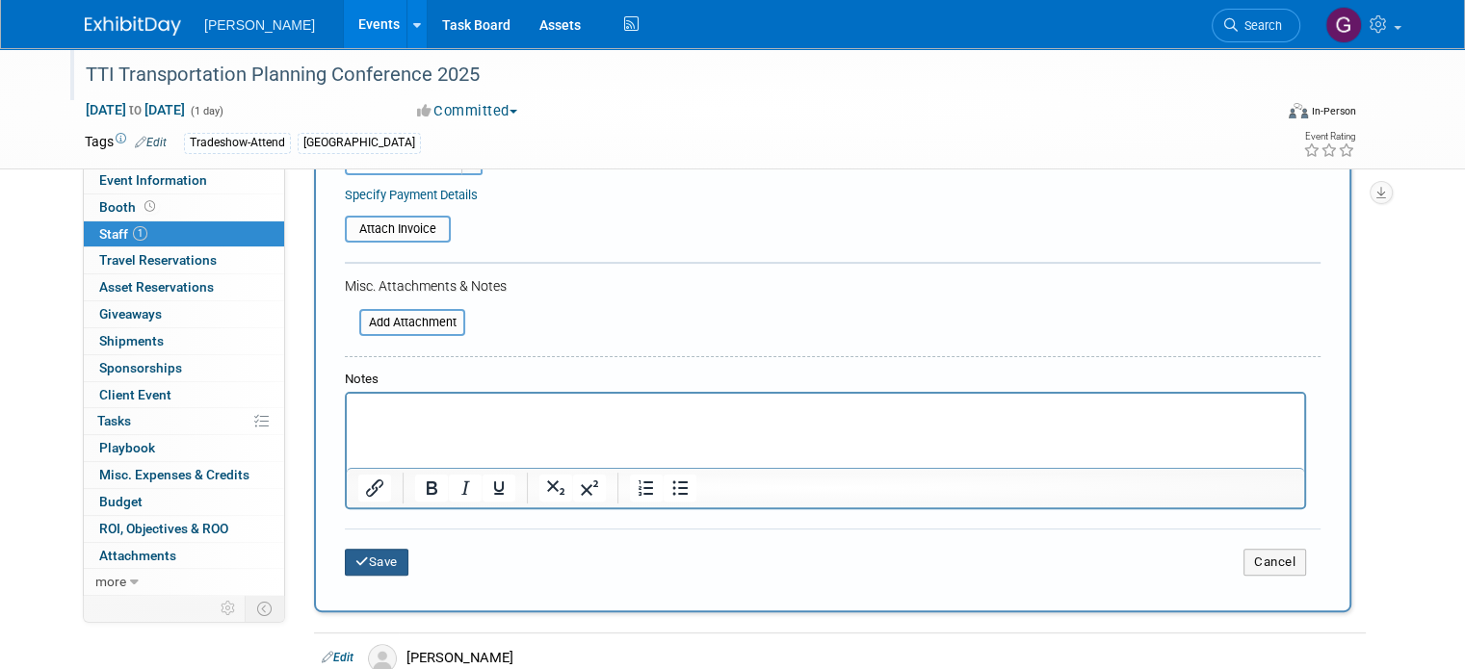
click at [376, 565] on button "Save" at bounding box center [377, 562] width 64 height 27
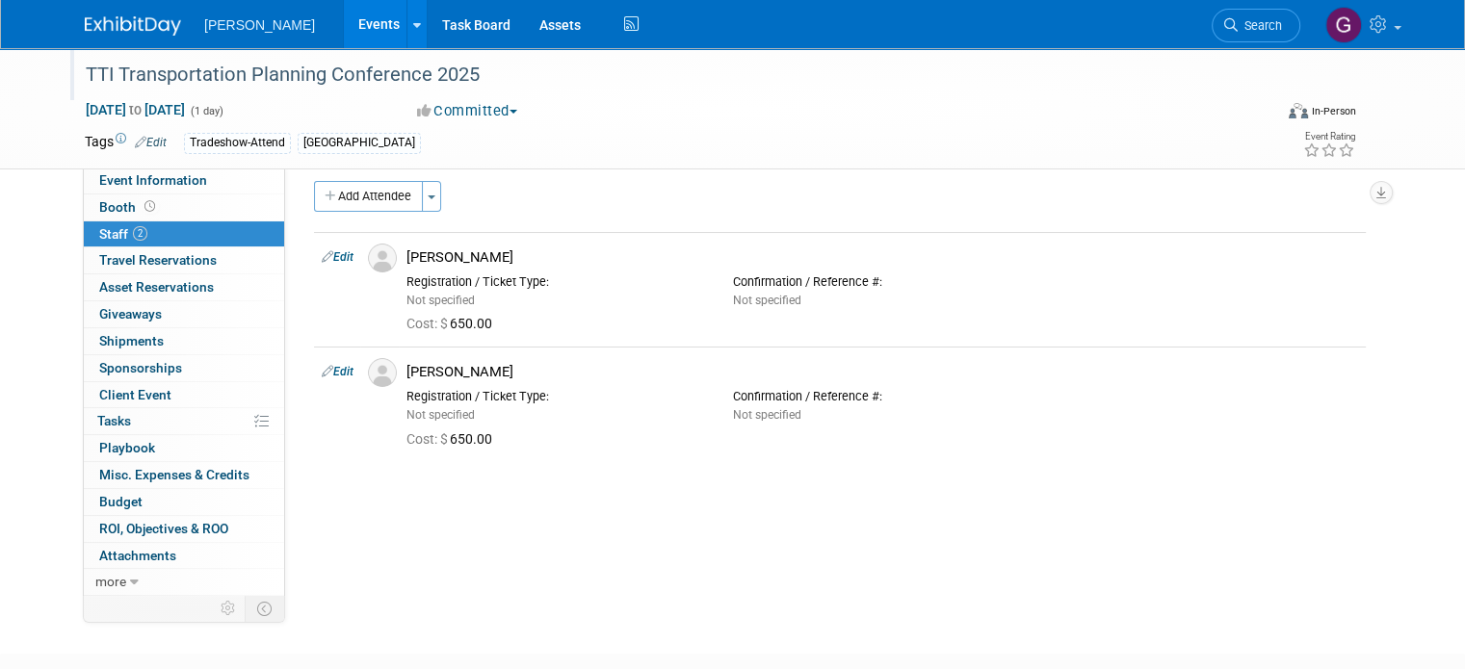
scroll to position [0, 0]
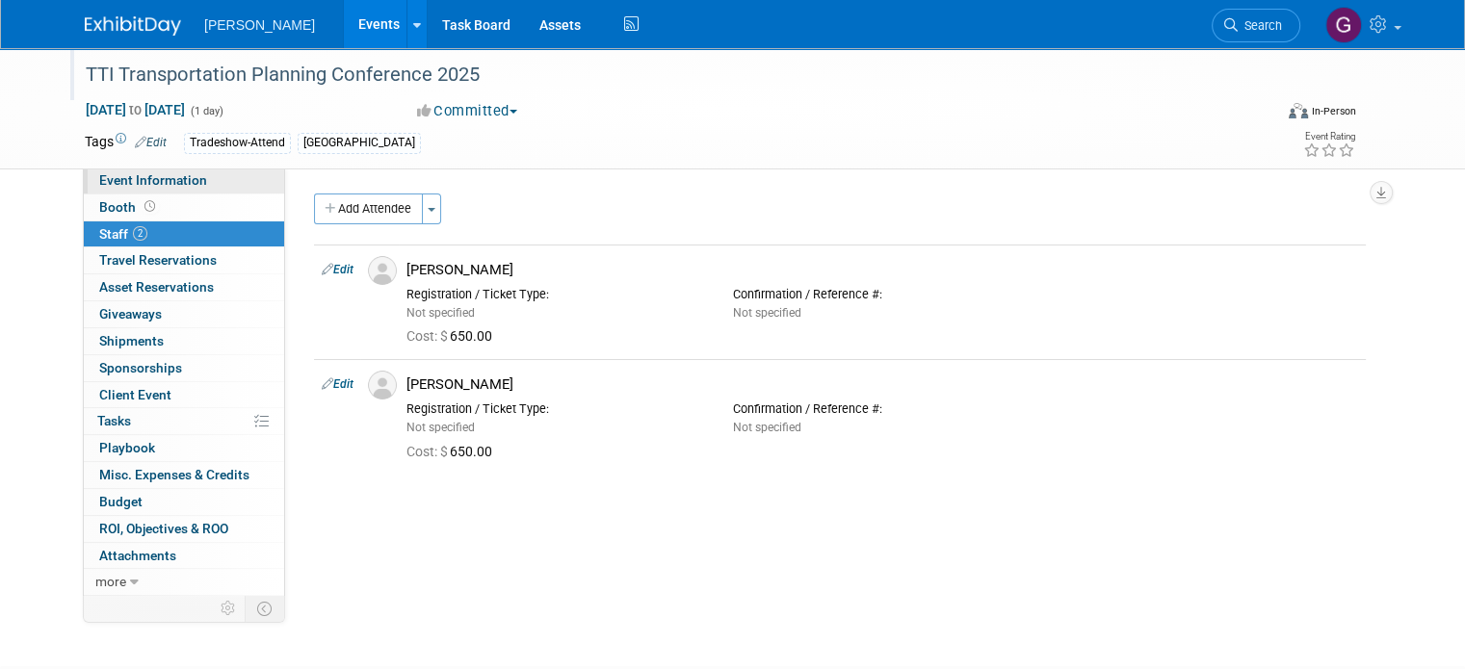
click at [191, 180] on link "Event Information" at bounding box center [184, 181] width 200 height 26
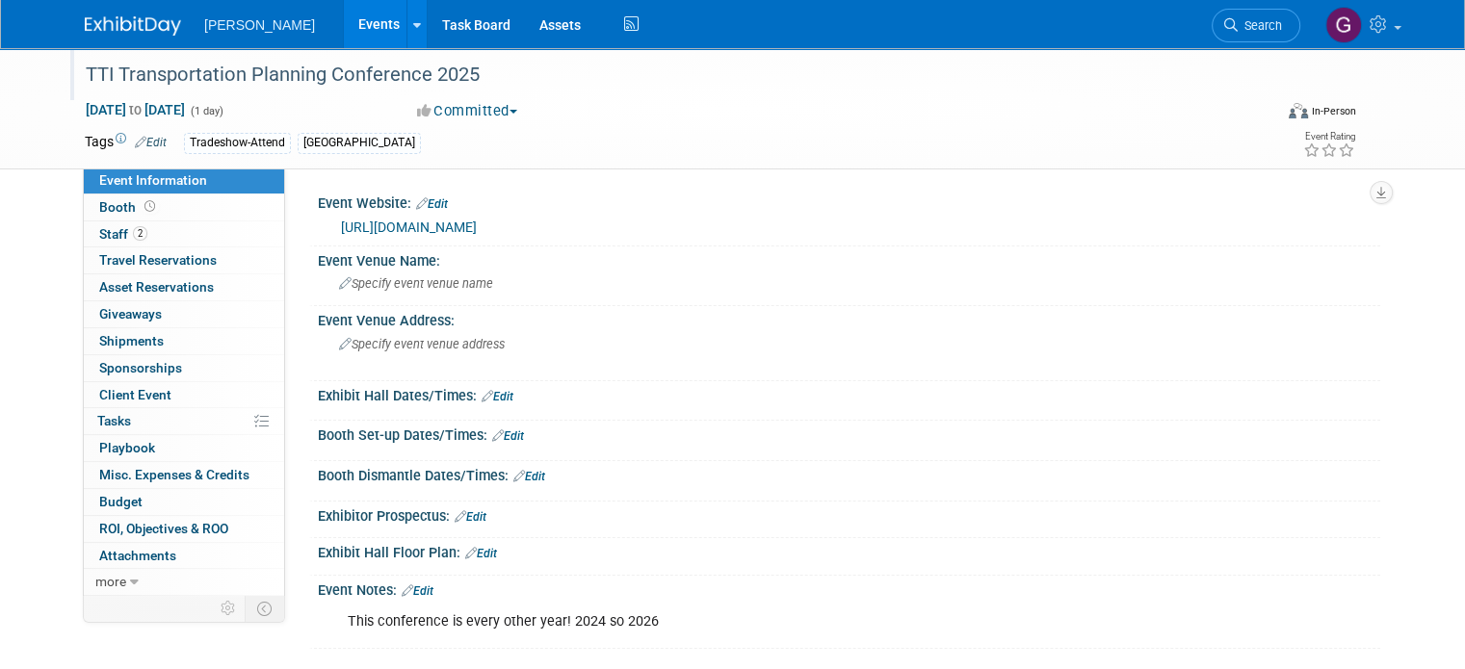
click at [432, 229] on link "https://tti.tamu.edu/" at bounding box center [409, 227] width 136 height 15
click at [450, 223] on div "https://tti.tamu.edu/" at bounding box center [853, 228] width 1025 height 22
click at [416, 199] on link "Edit" at bounding box center [432, 203] width 32 height 13
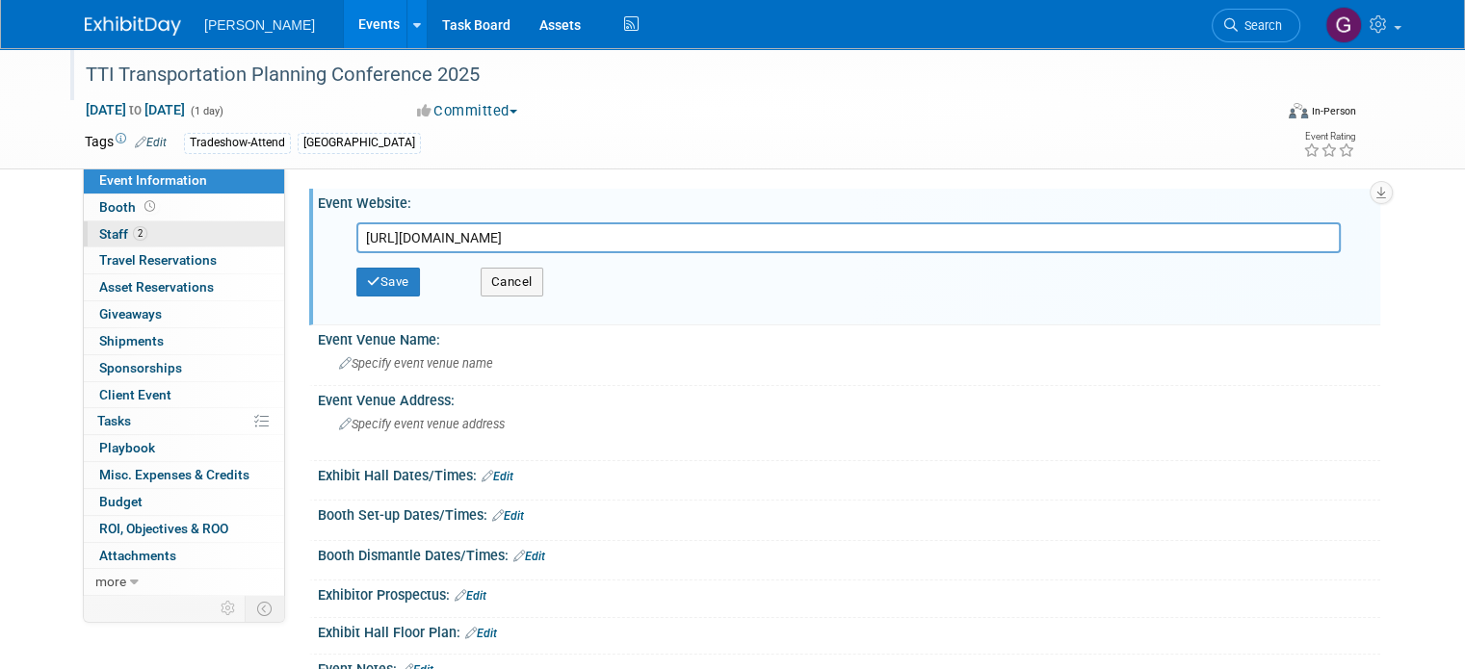
drag, startPoint x: 520, startPoint y: 245, endPoint x: 233, endPoint y: 246, distance: 287.0
click at [233, 246] on div "Event Information Event Info Booth Booth 2 Staff 2 Staff 0 Travel Reservations …" at bounding box center [732, 388] width 1324 height 681
type input "https://events.tti.tamu.edu/conferences-and-events/"
click at [366, 273] on button "Save" at bounding box center [388, 282] width 64 height 29
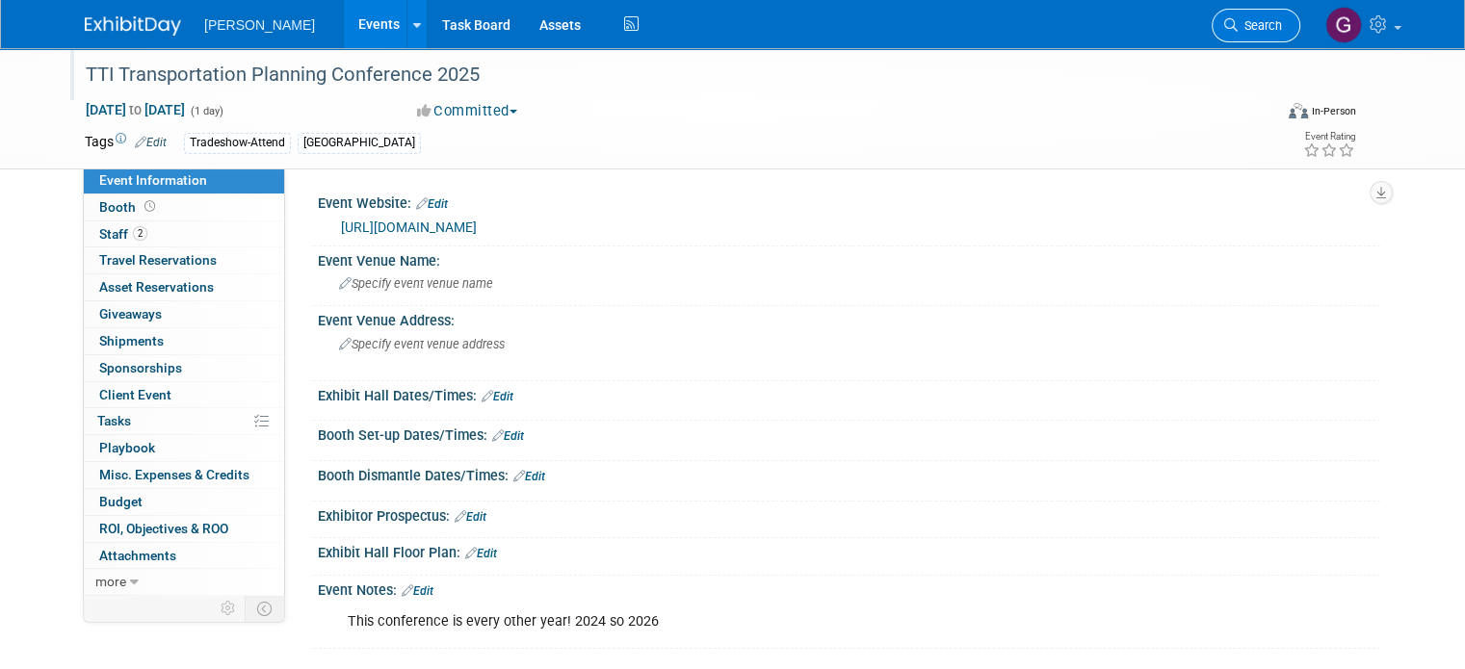
click at [1254, 23] on span "Search" at bounding box center [1260, 25] width 44 height 14
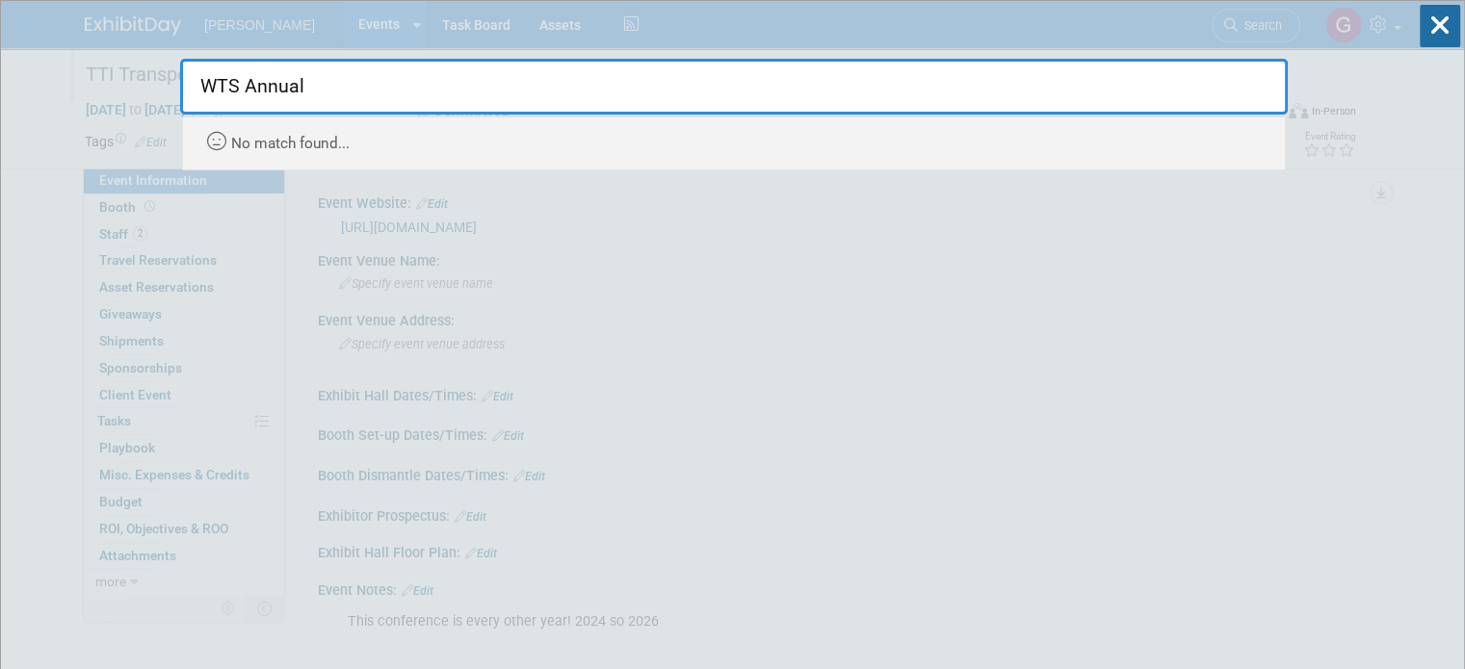
type input "WTS Annual"
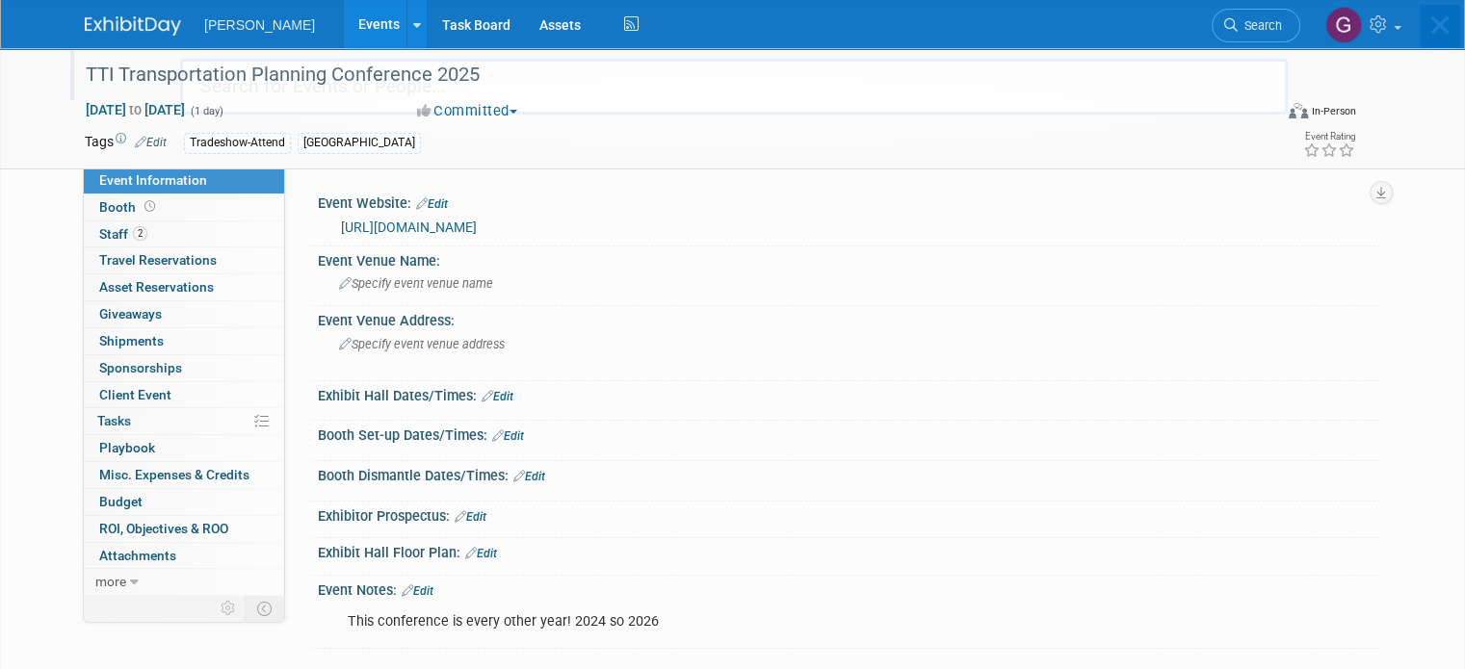
click at [103, 31] on img at bounding box center [133, 25] width 96 height 19
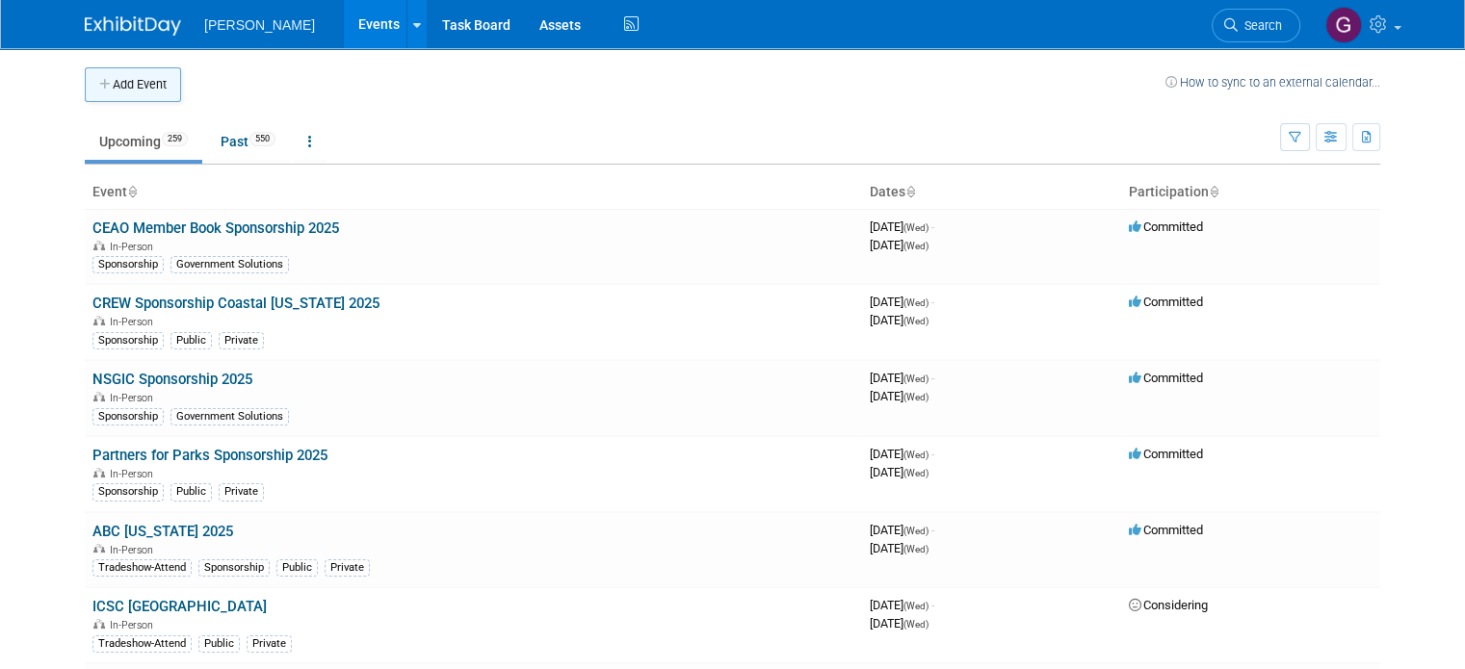
click at [131, 71] on button "Add Event" at bounding box center [133, 84] width 96 height 35
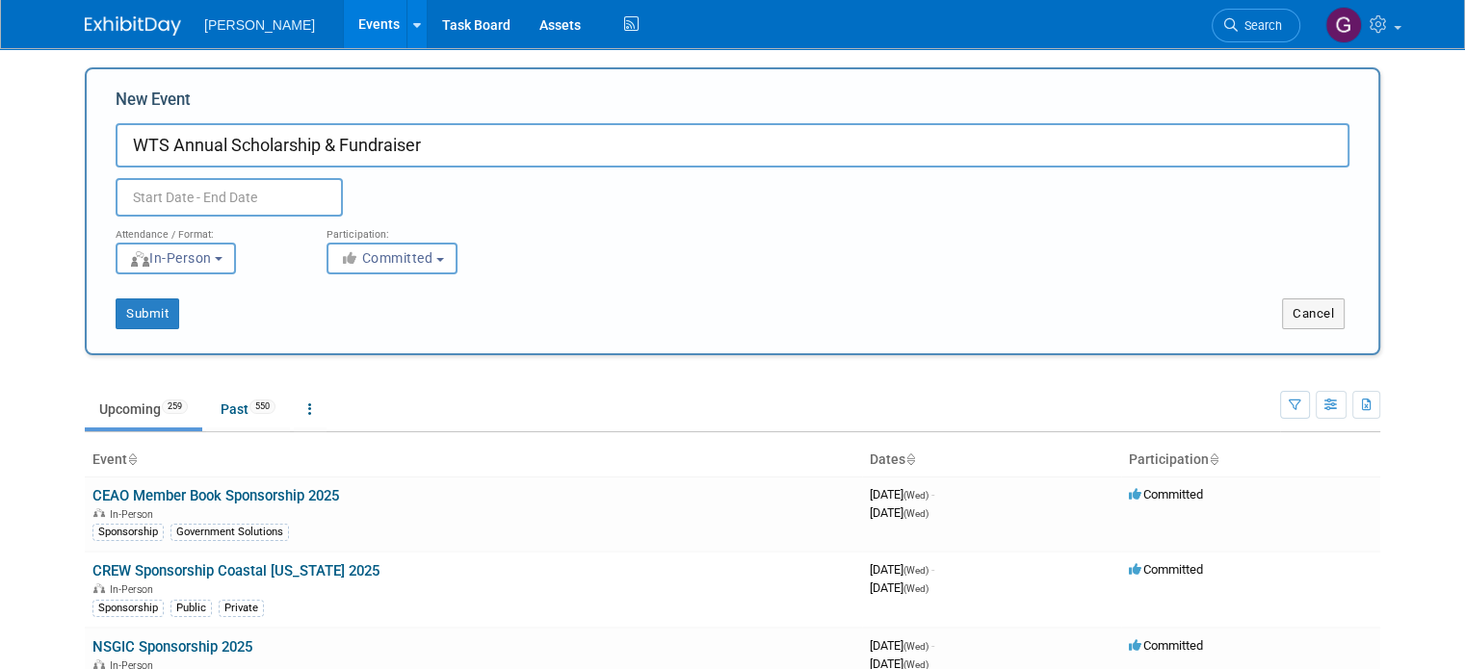
type input "WTS Annual Scholarship & Fundraiser"
click at [195, 200] on input "text" at bounding box center [229, 197] width 227 height 39
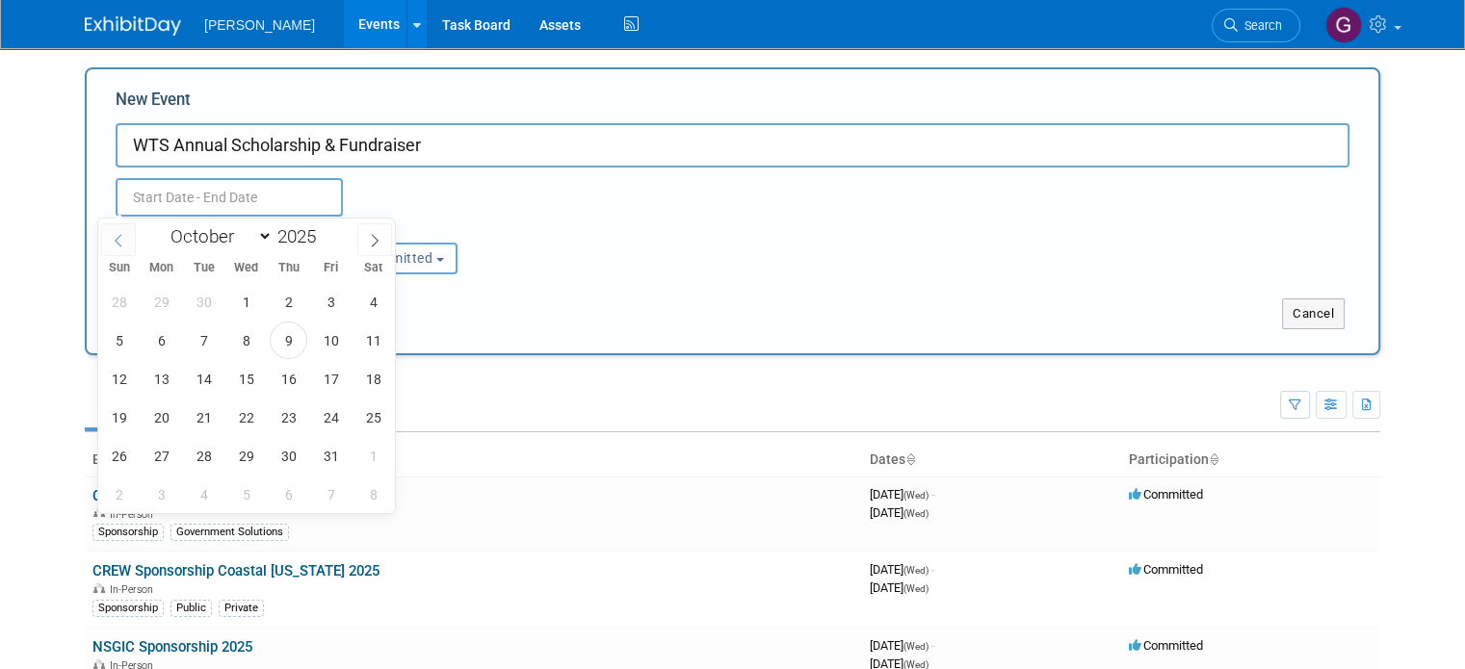
click at [123, 238] on icon at bounding box center [118, 240] width 13 height 13
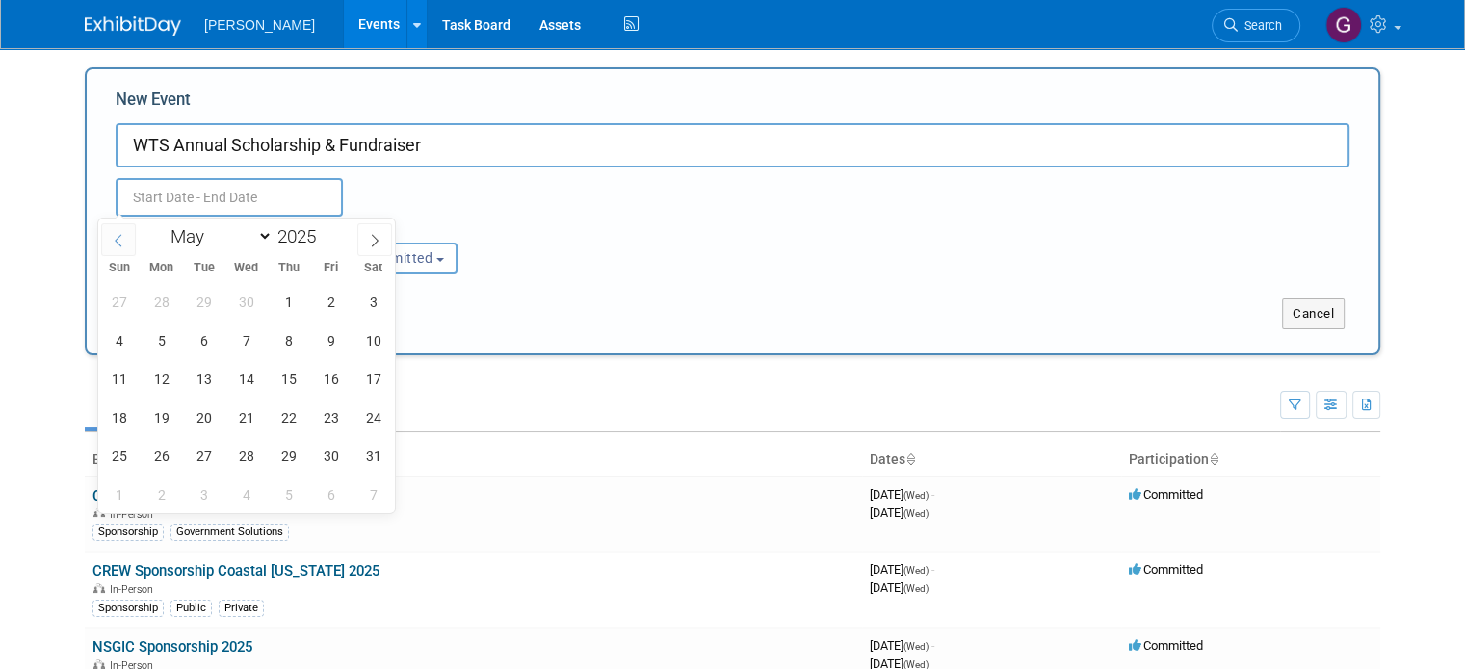
click at [123, 238] on icon at bounding box center [118, 240] width 13 height 13
select select "2"
click at [326, 416] on span "21" at bounding box center [331, 418] width 38 height 38
type input "[DATE] to [DATE]"
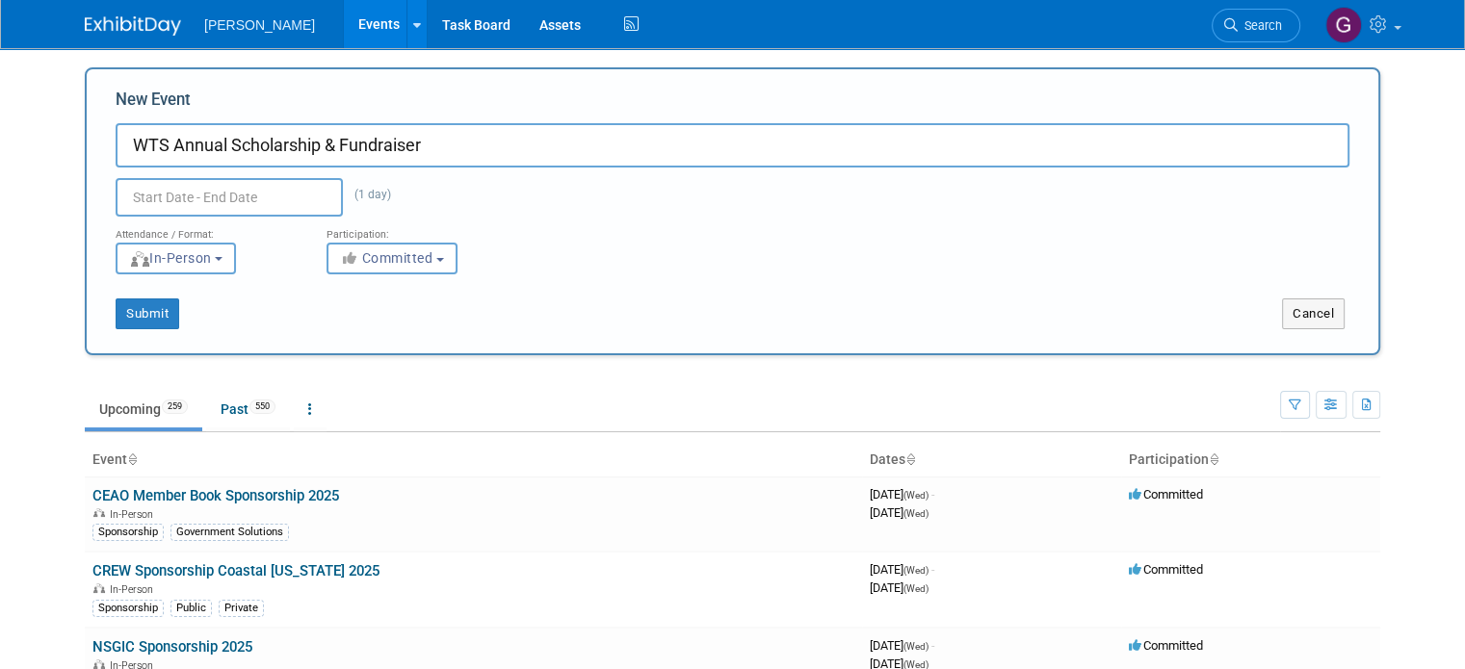
type input "[DATE] to [DATE]"
click at [516, 223] on div "Attendance / Format: <img src="[URL][DOMAIN_NAME]" style="width: 19px; margin-t…" at bounding box center [732, 246] width 1263 height 58
click at [139, 309] on button "Submit" at bounding box center [148, 314] width 64 height 31
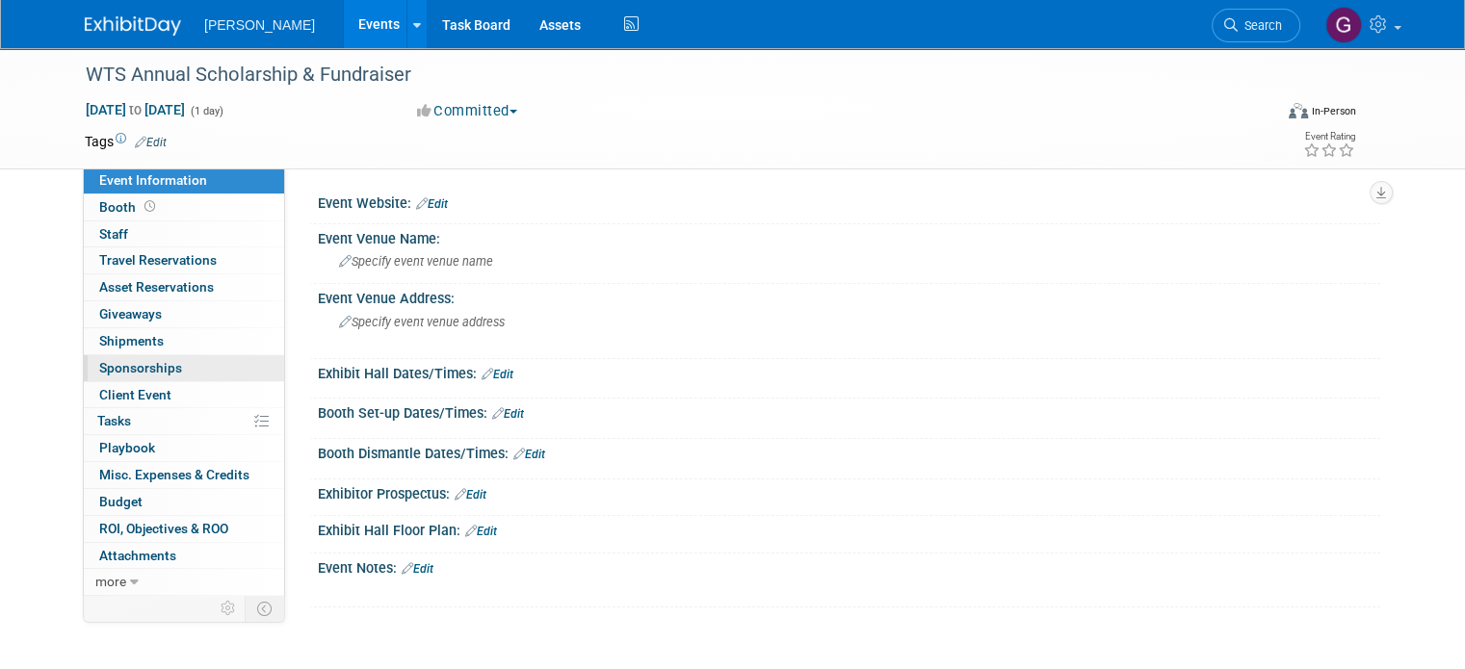
click at [195, 377] on link "0 Sponsorships 0" at bounding box center [184, 368] width 200 height 26
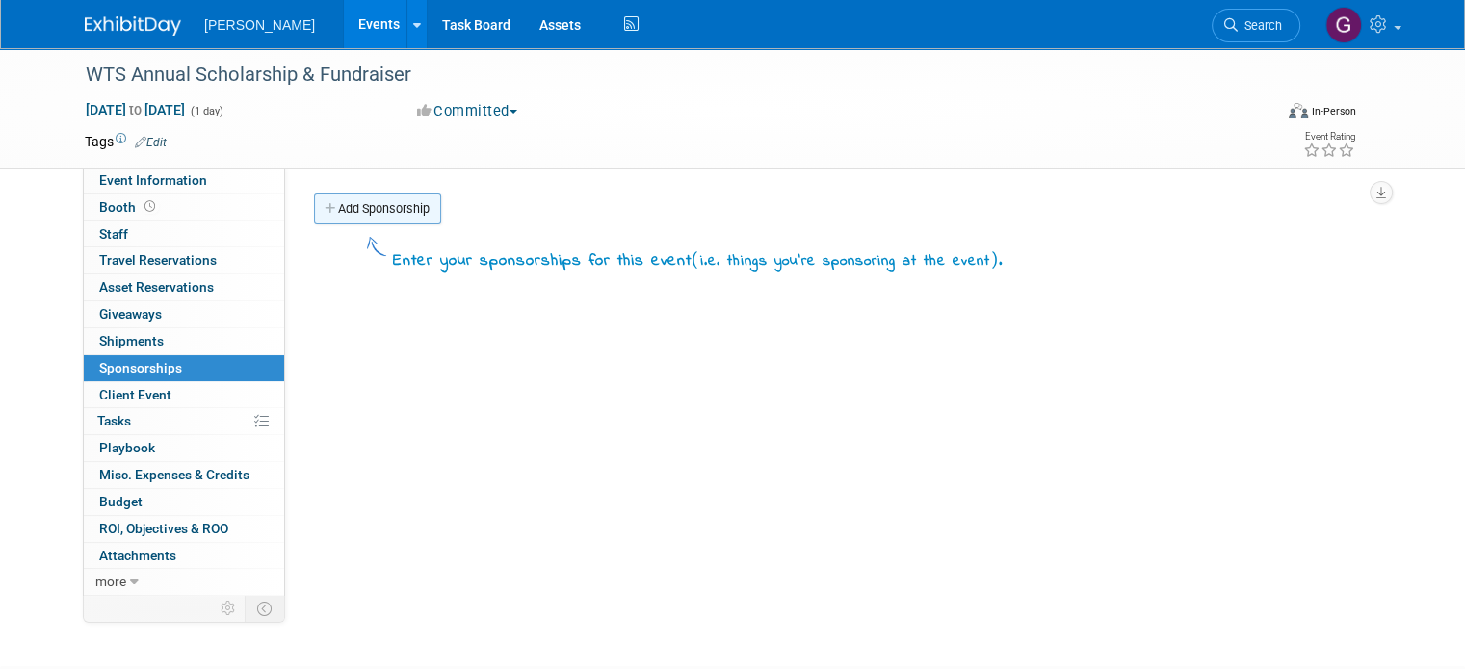
click at [372, 211] on link "Add Sponsorship" at bounding box center [377, 209] width 127 height 31
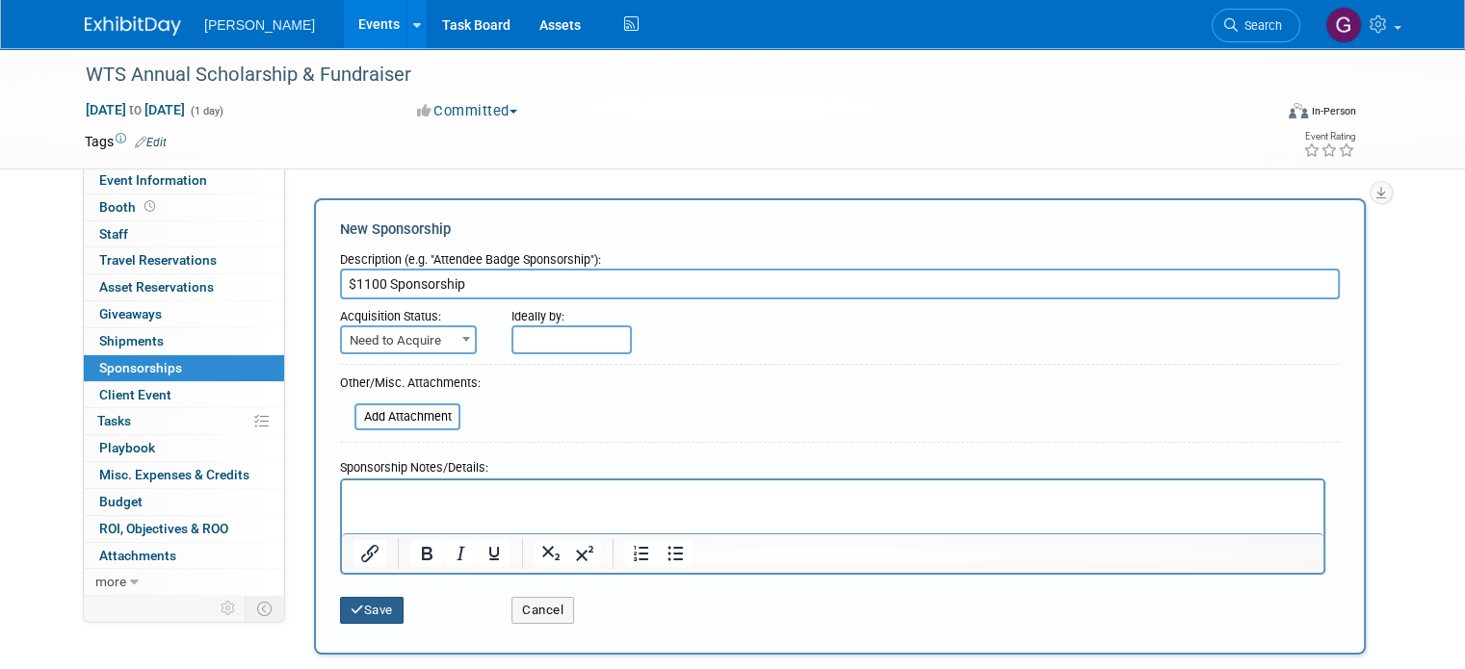
type input "$1100 Sponsorship"
click at [370, 604] on button "Save" at bounding box center [372, 610] width 64 height 27
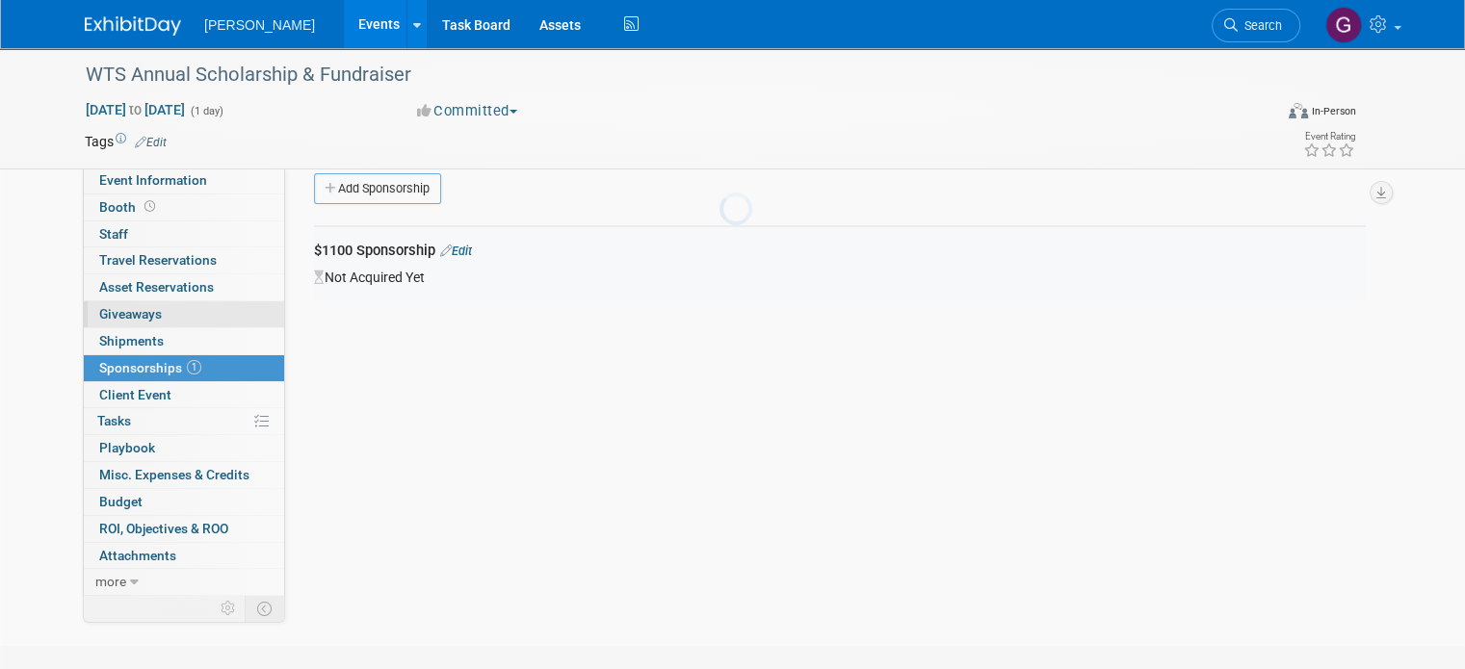
scroll to position [39, 0]
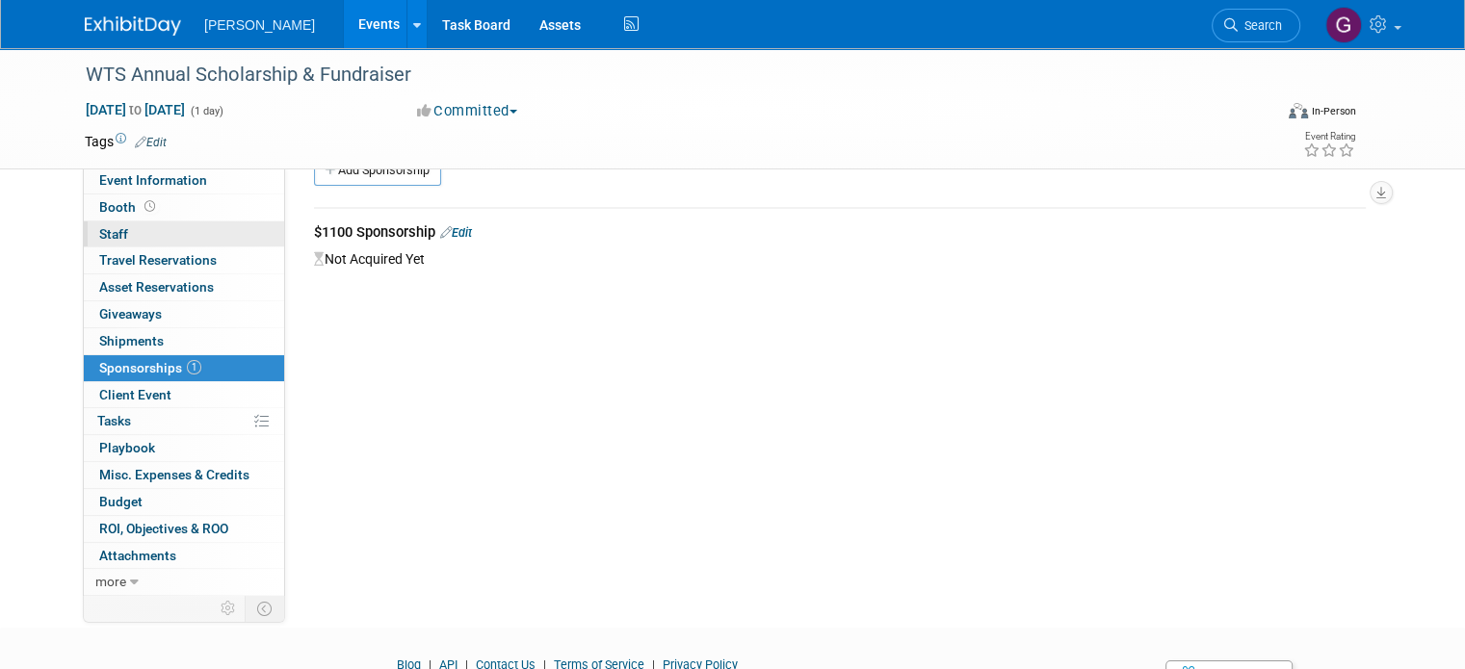
click at [149, 236] on link "0 Staff 0" at bounding box center [184, 235] width 200 height 26
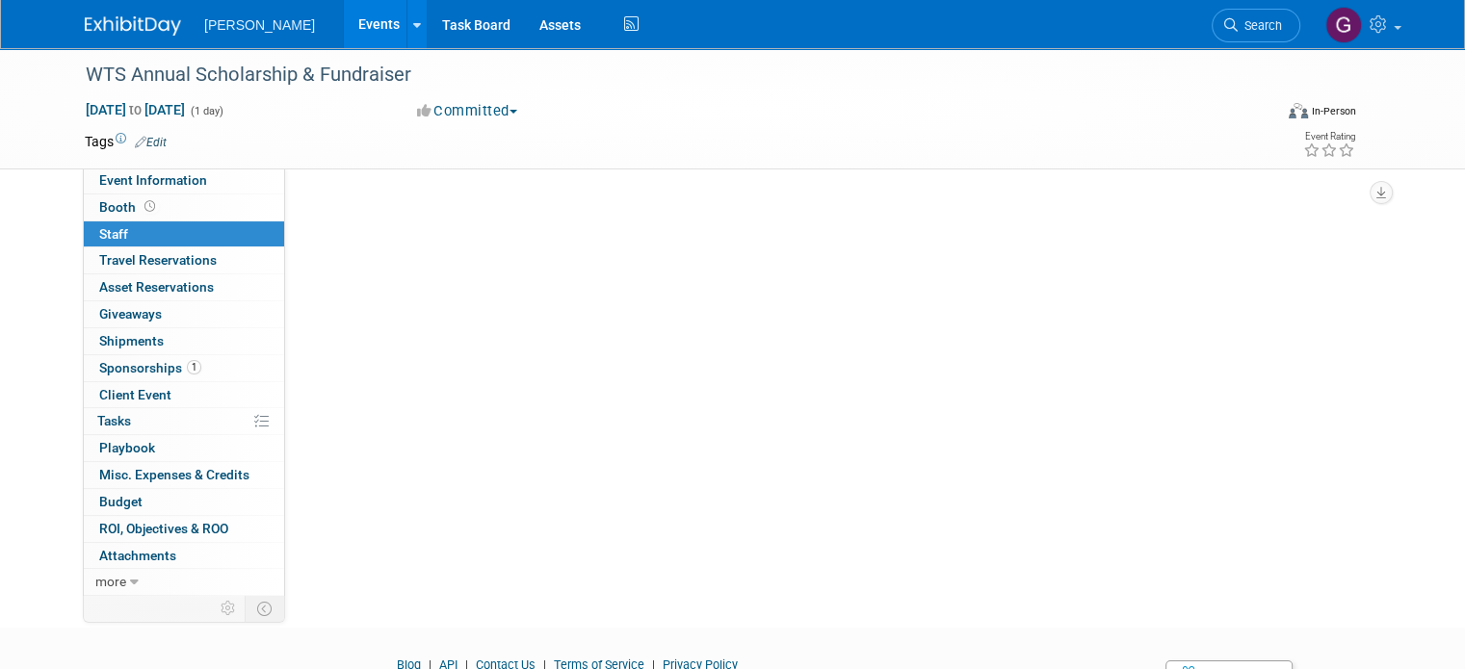
scroll to position [0, 0]
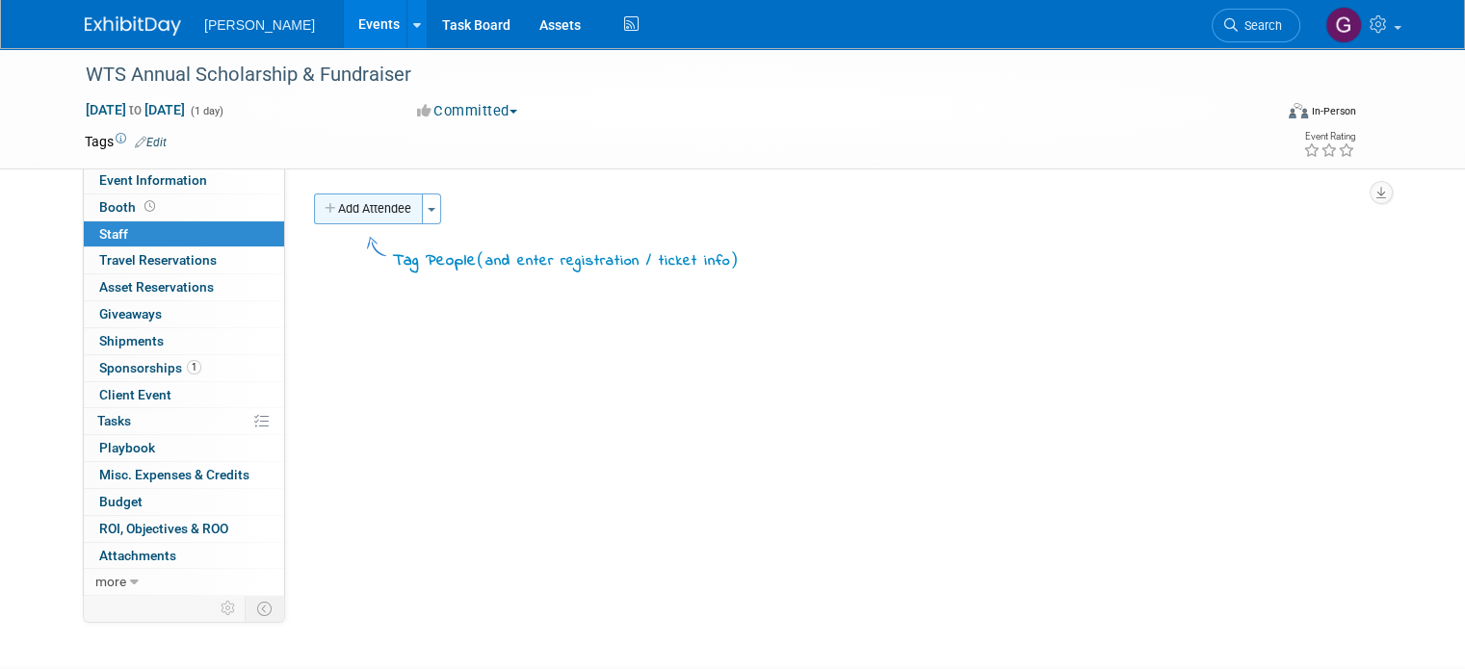
click at [348, 207] on button "Add Attendee" at bounding box center [368, 209] width 109 height 31
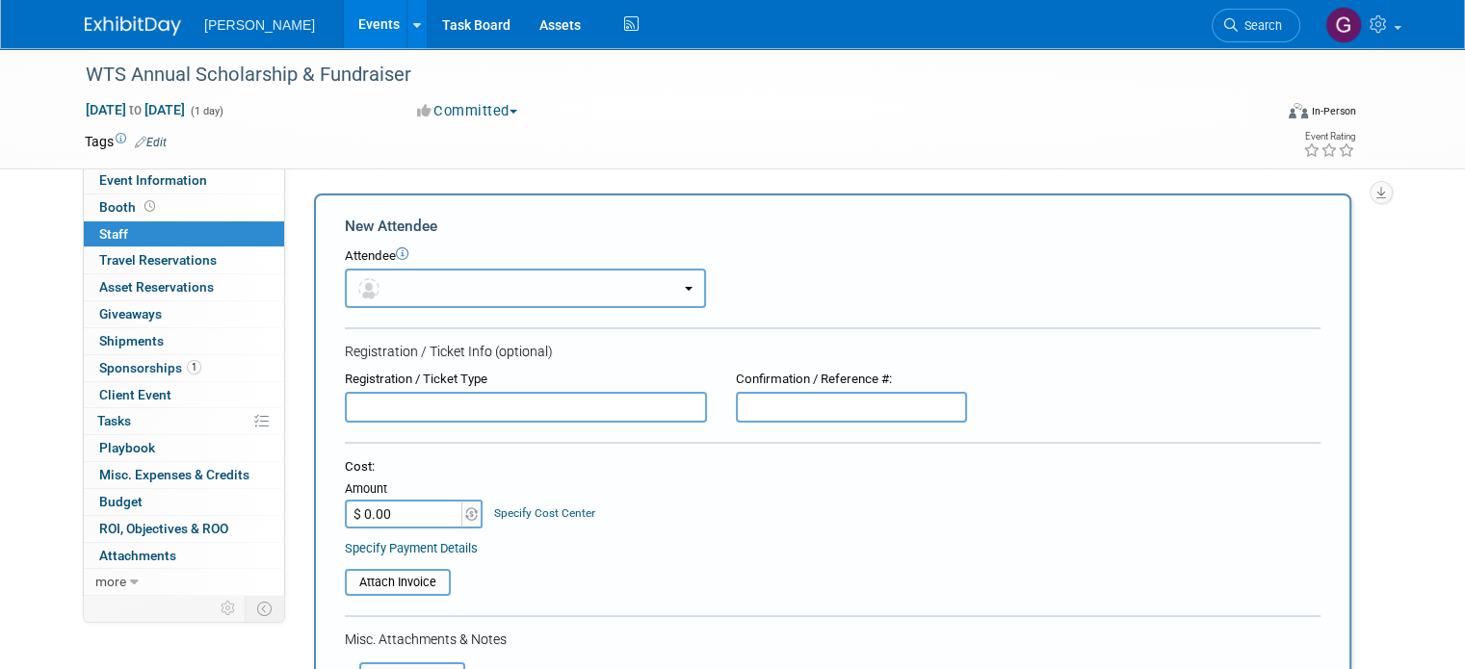
click at [419, 291] on button "button" at bounding box center [525, 288] width 361 height 39
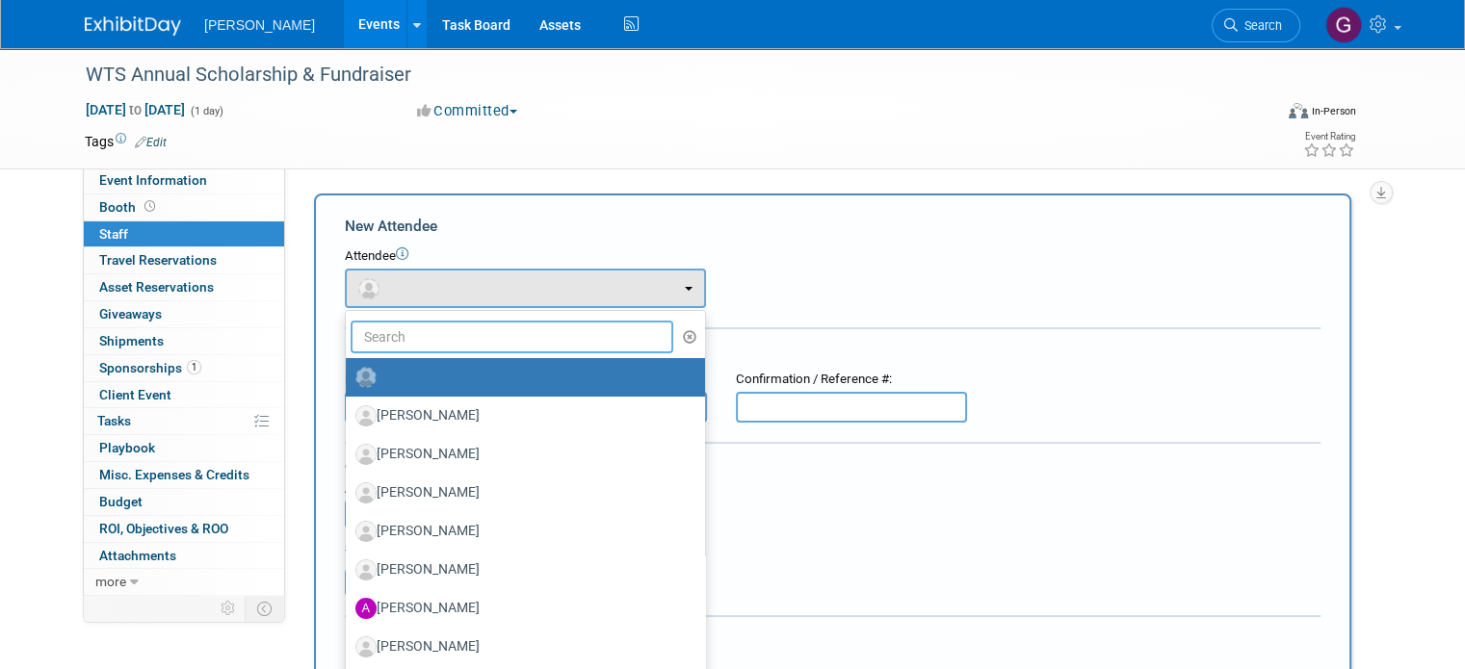
click at [429, 335] on input "text" at bounding box center [512, 337] width 323 height 33
type input "ASang"
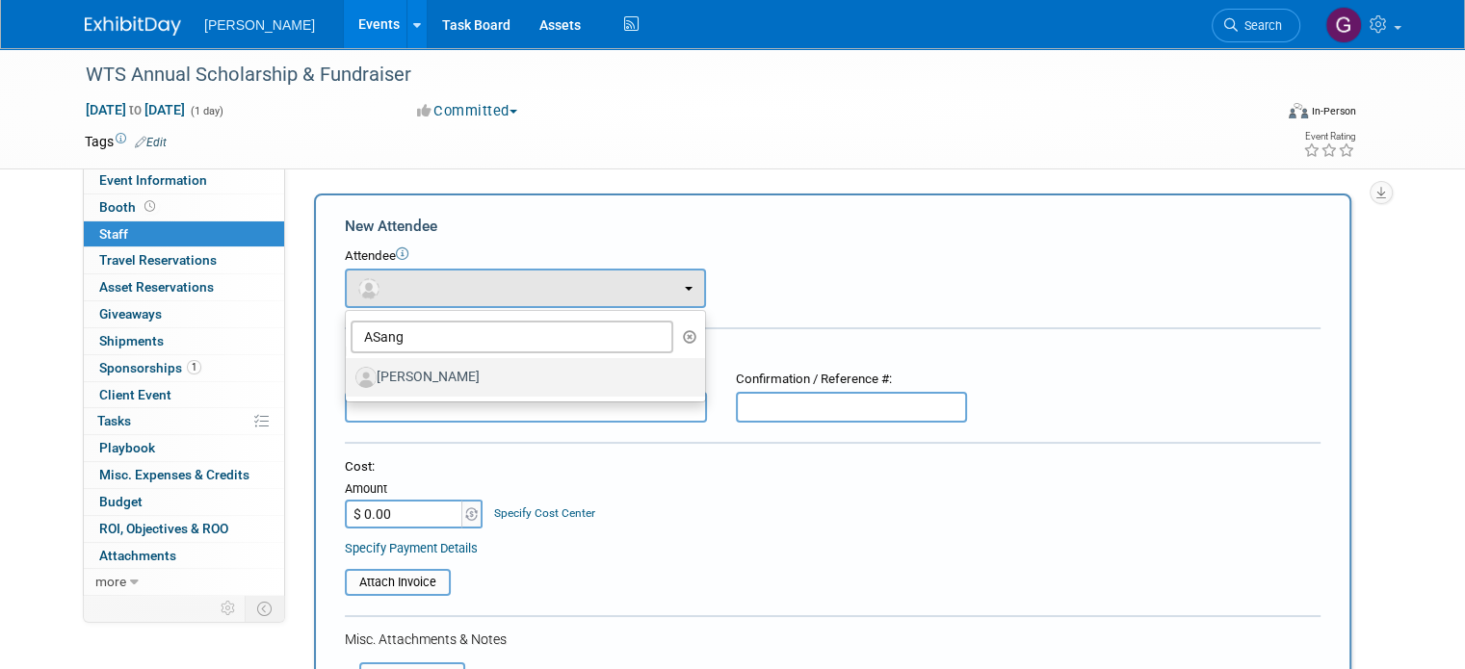
click at [430, 369] on label "Asanga Nanayakkara" at bounding box center [520, 377] width 330 height 31
click at [349, 369] on input "Asanga Nanayakkara" at bounding box center [342, 375] width 13 height 13
select select "dd188e22-1f5b-4940-9ba5-2fc53df1c2fd"
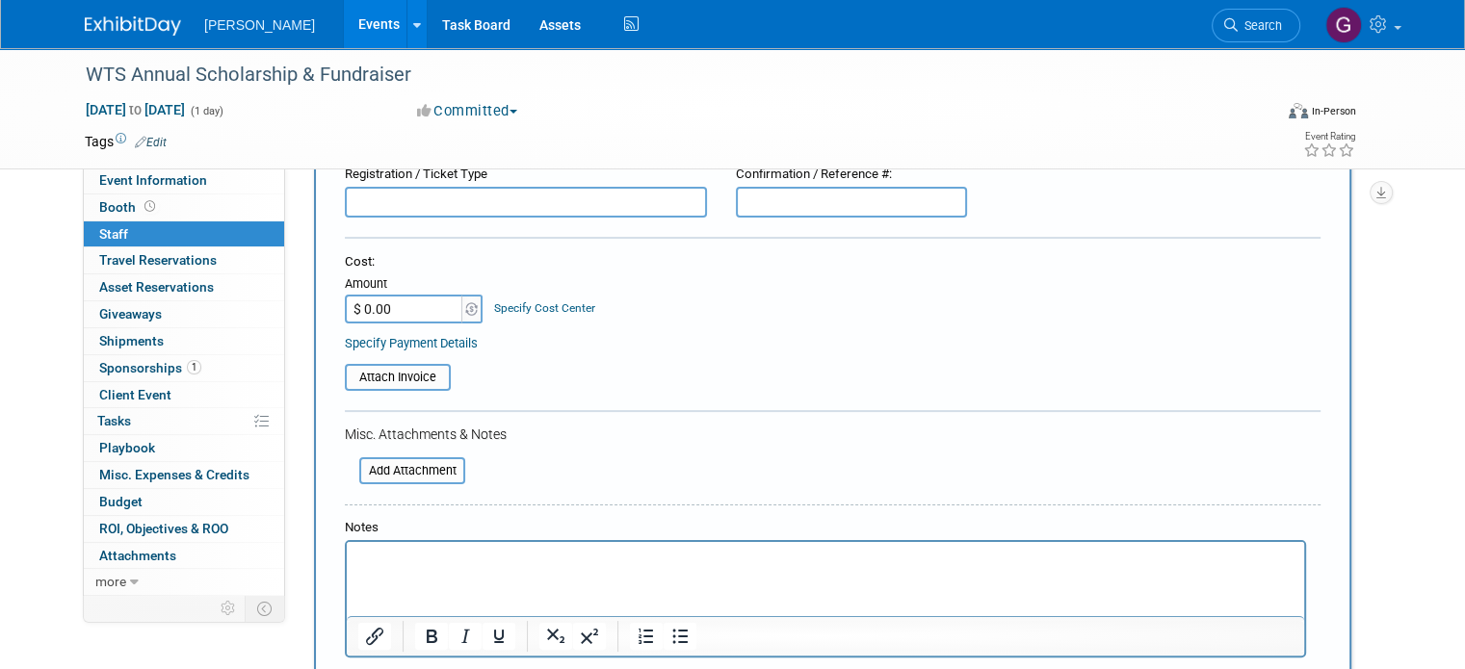
scroll to position [300, 0]
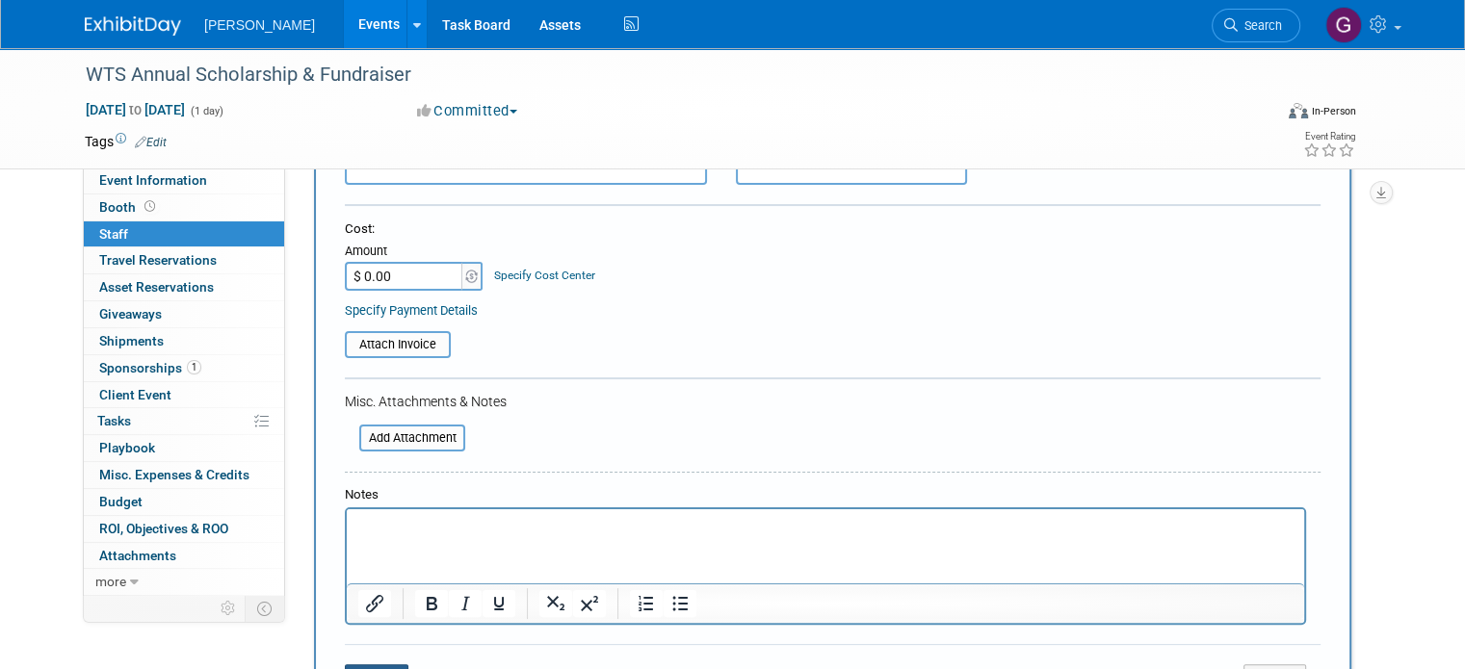
click at [347, 665] on button "Save" at bounding box center [377, 678] width 64 height 27
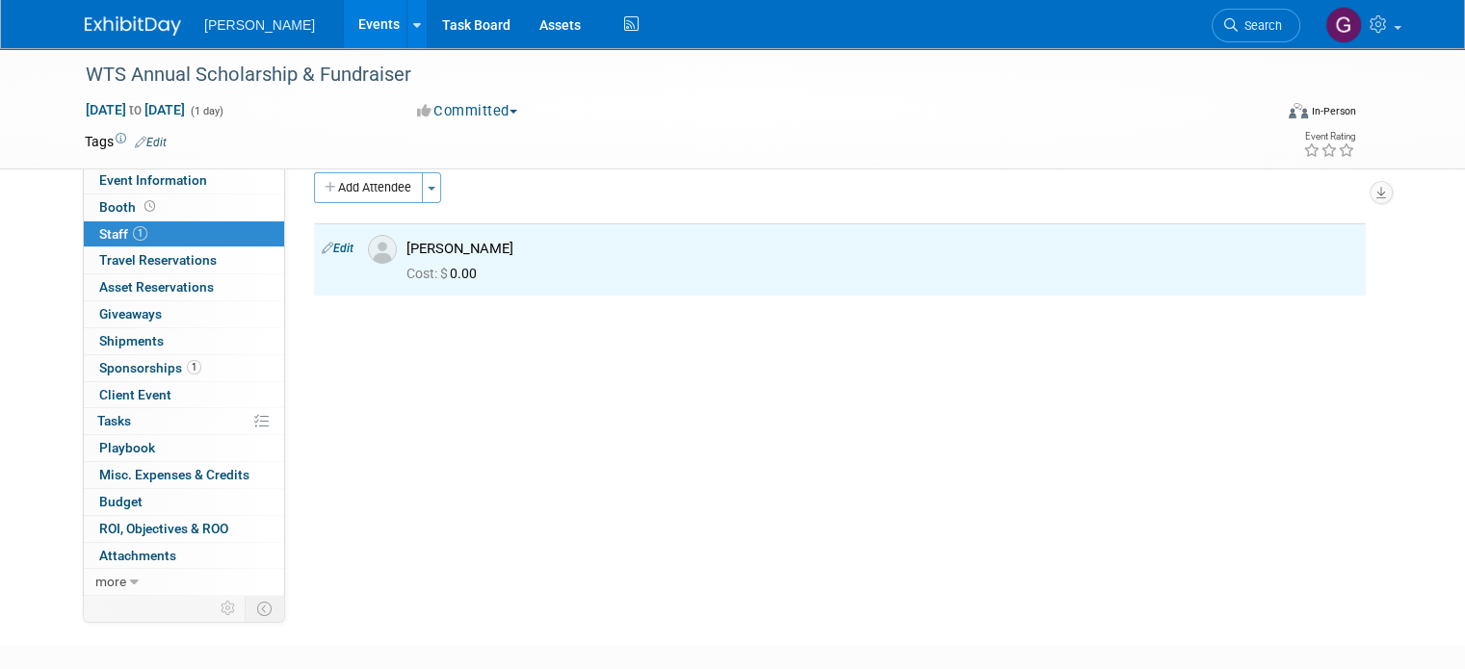
scroll to position [0, 0]
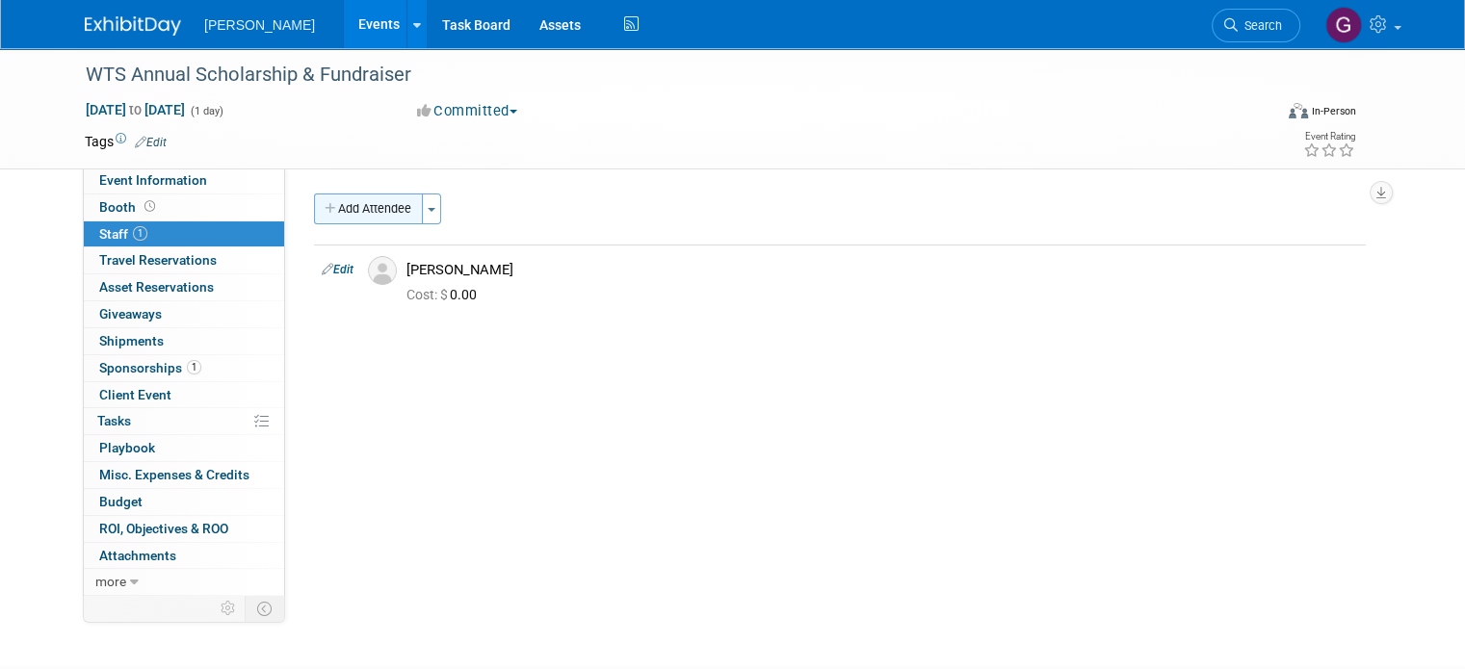
click at [389, 217] on button "Add Attendee" at bounding box center [368, 209] width 109 height 31
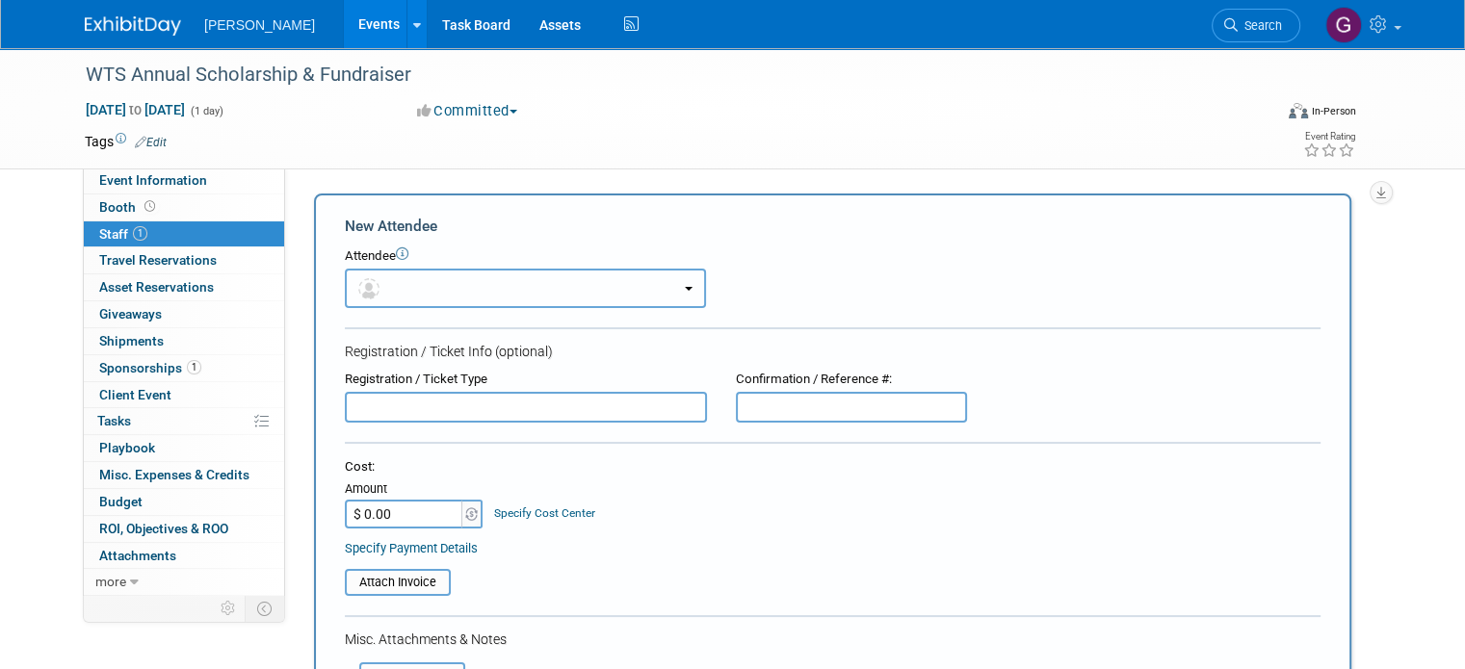
click at [403, 284] on button "button" at bounding box center [525, 288] width 361 height 39
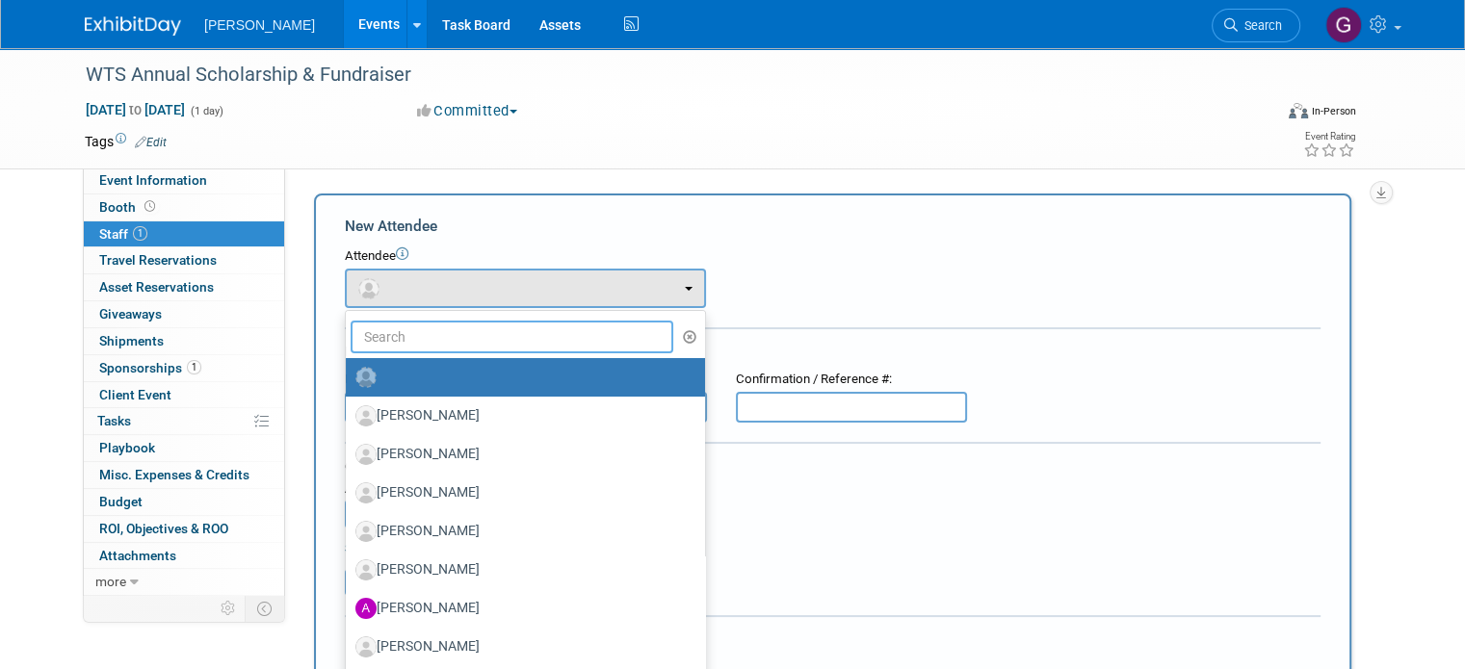
click at [404, 330] on input "text" at bounding box center [512, 337] width 323 height 33
type input "Mariss"
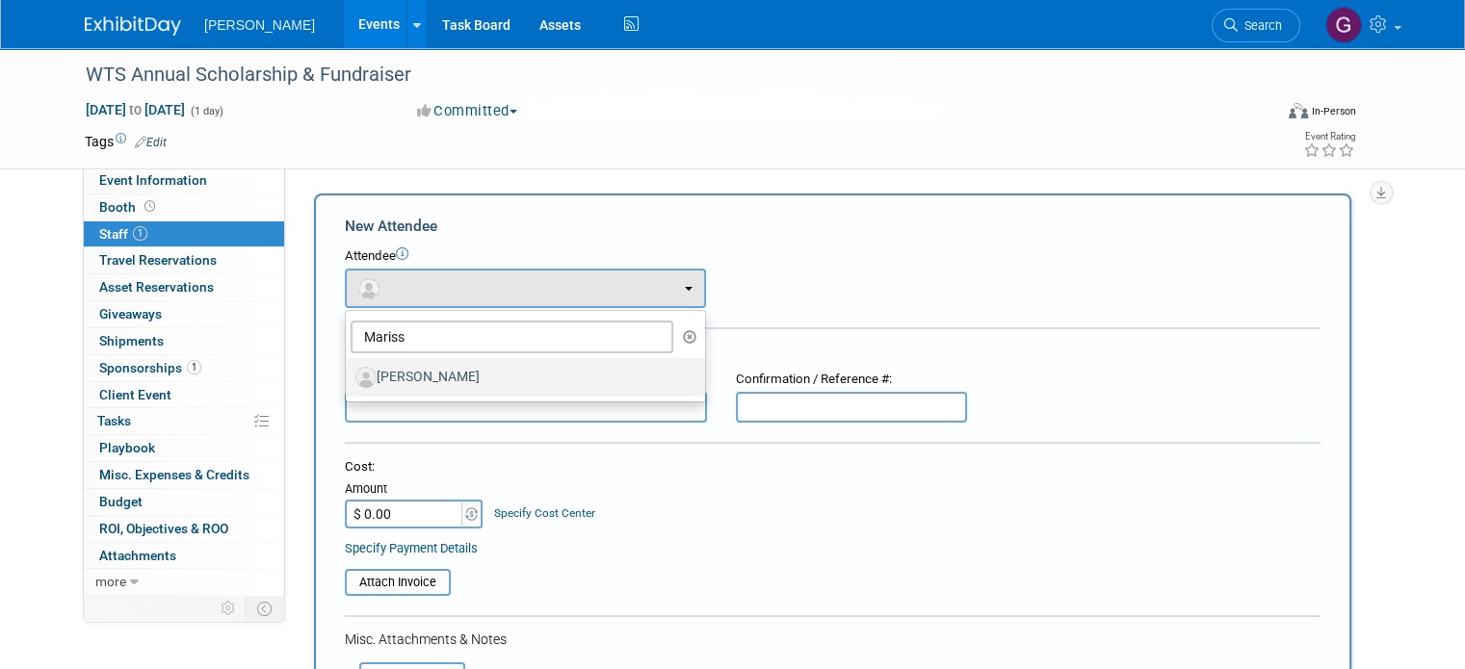
click at [415, 383] on label "Marissa Williams" at bounding box center [520, 377] width 330 height 31
click at [349, 381] on input "Marissa Williams" at bounding box center [342, 375] width 13 height 13
select select "20654537-cbc6-4f35-83c2-9a37b5fa3e2a"
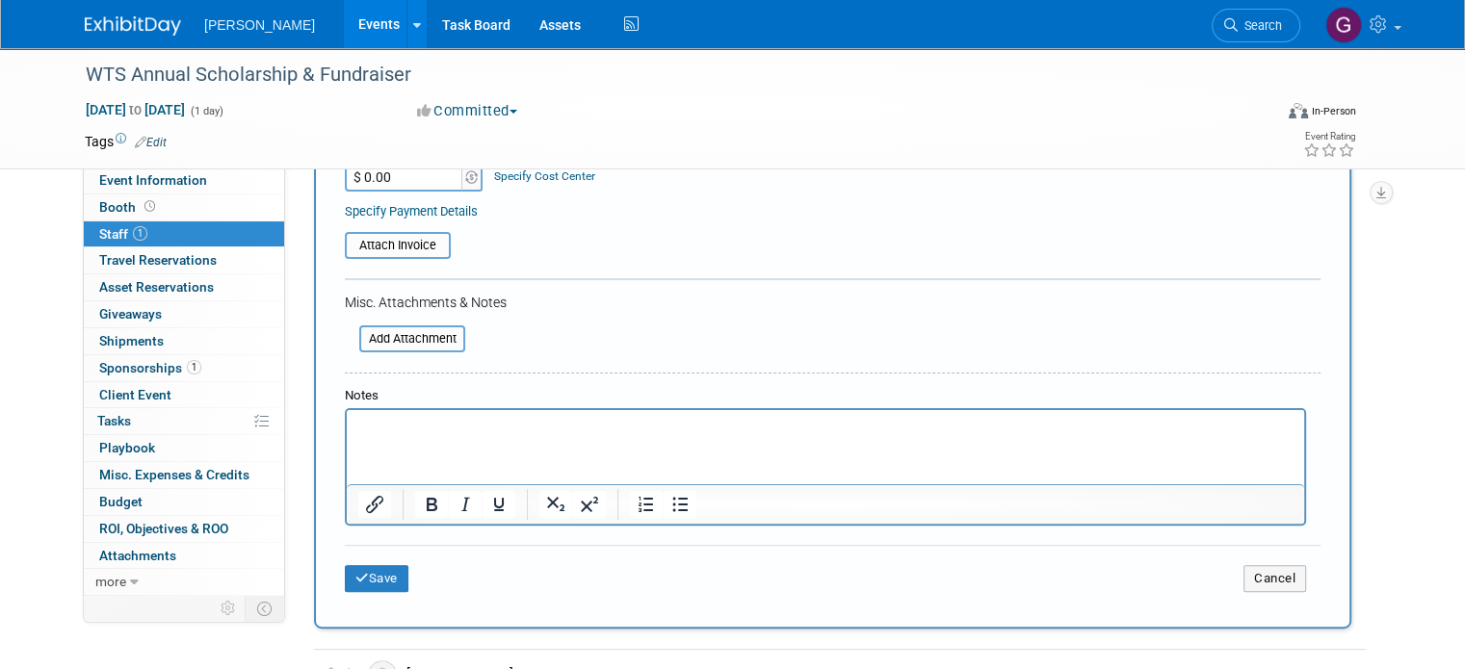
scroll to position [444, 0]
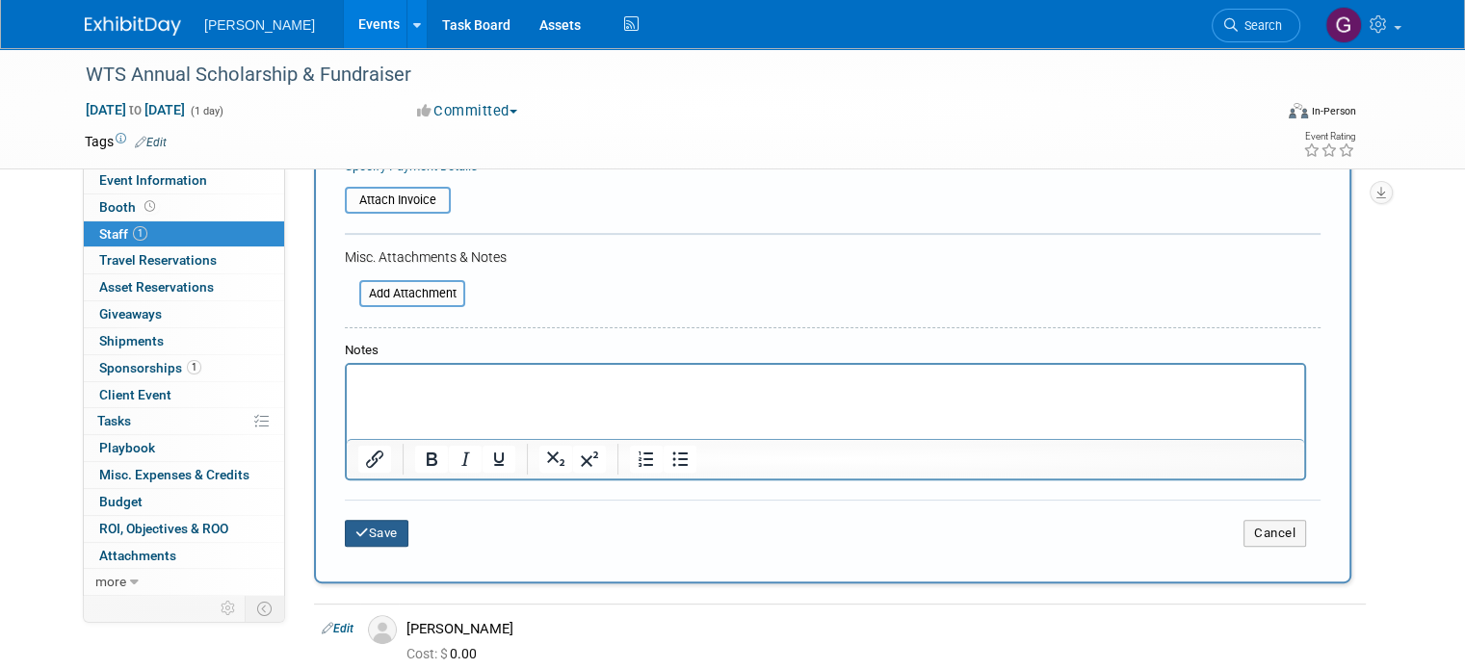
click at [385, 523] on button "Save" at bounding box center [377, 533] width 64 height 27
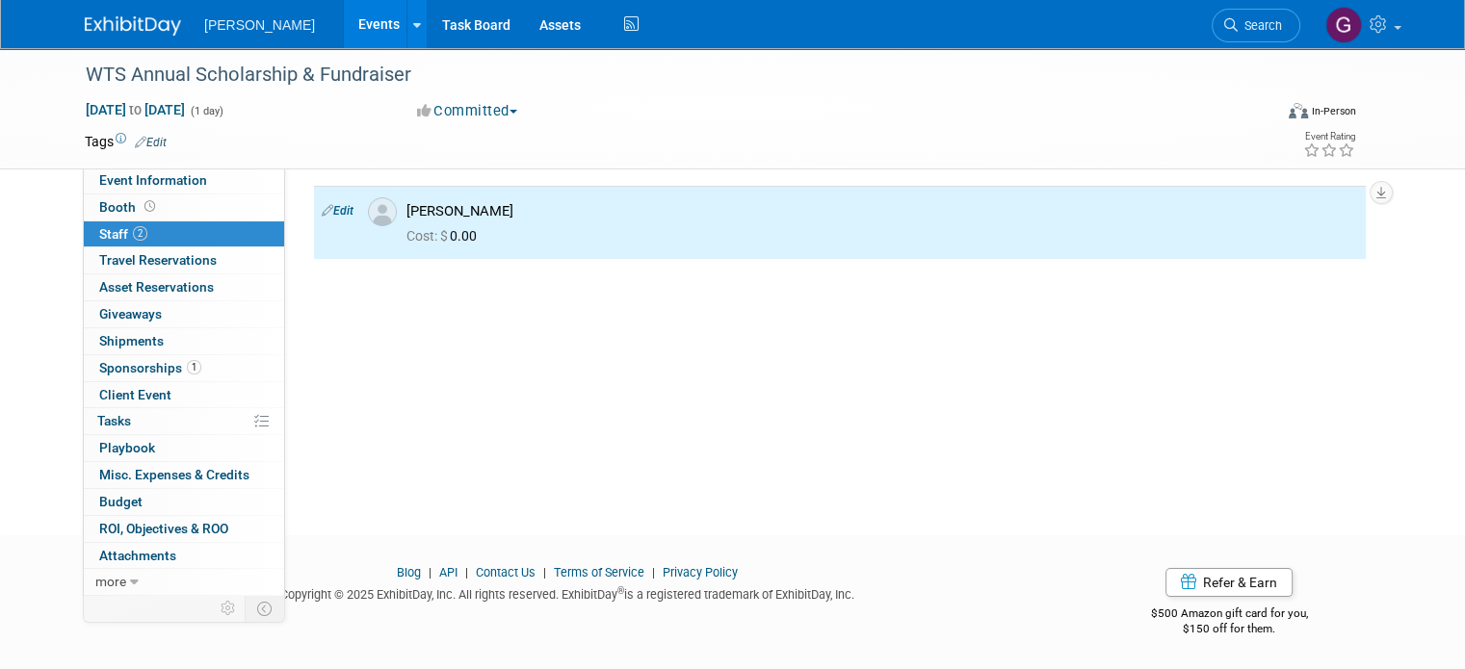
scroll to position [0, 0]
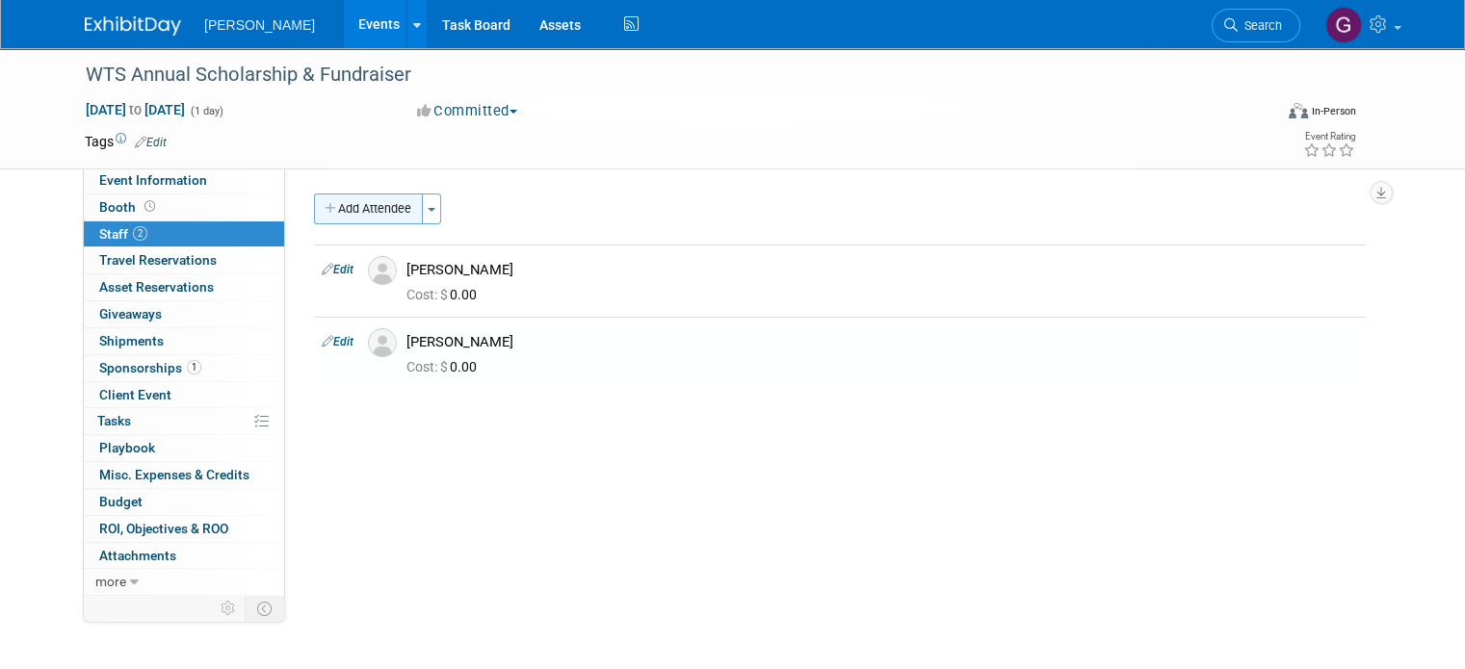
click at [355, 204] on button "Add Attendee" at bounding box center [368, 209] width 109 height 31
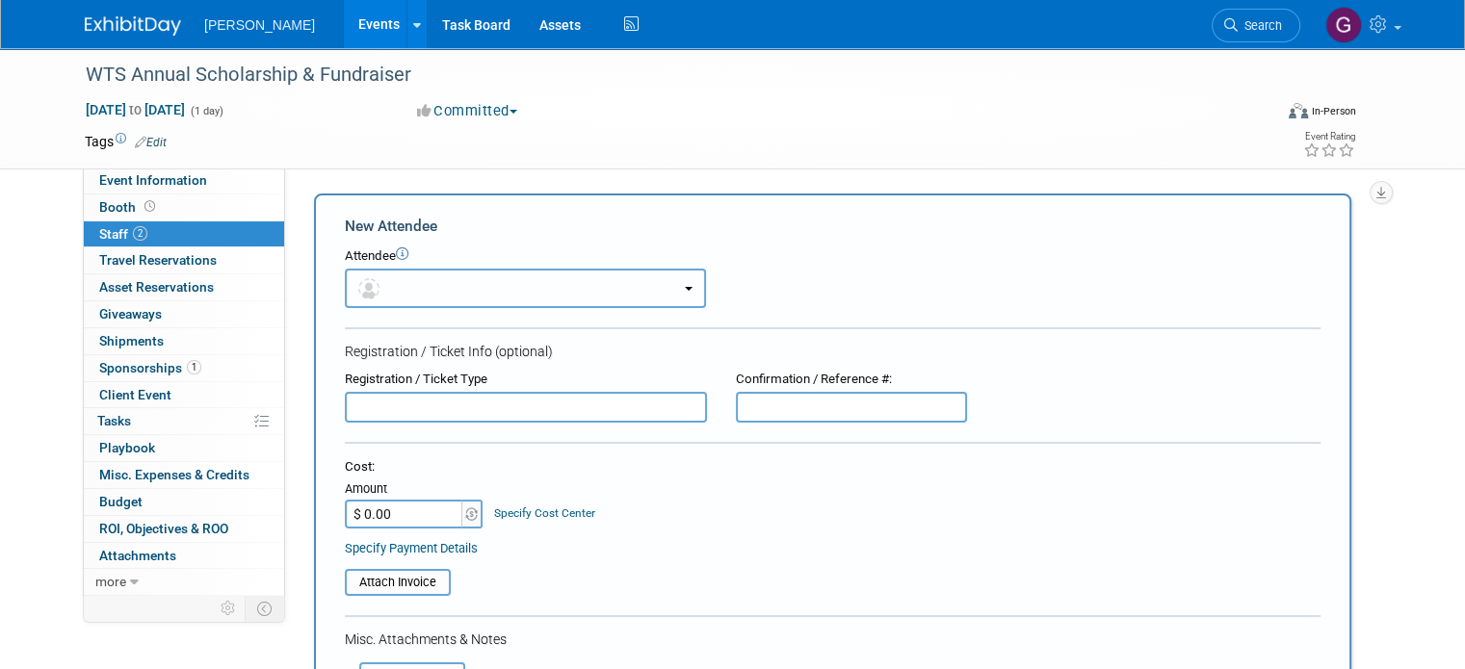
click at [440, 279] on button "button" at bounding box center [525, 288] width 361 height 39
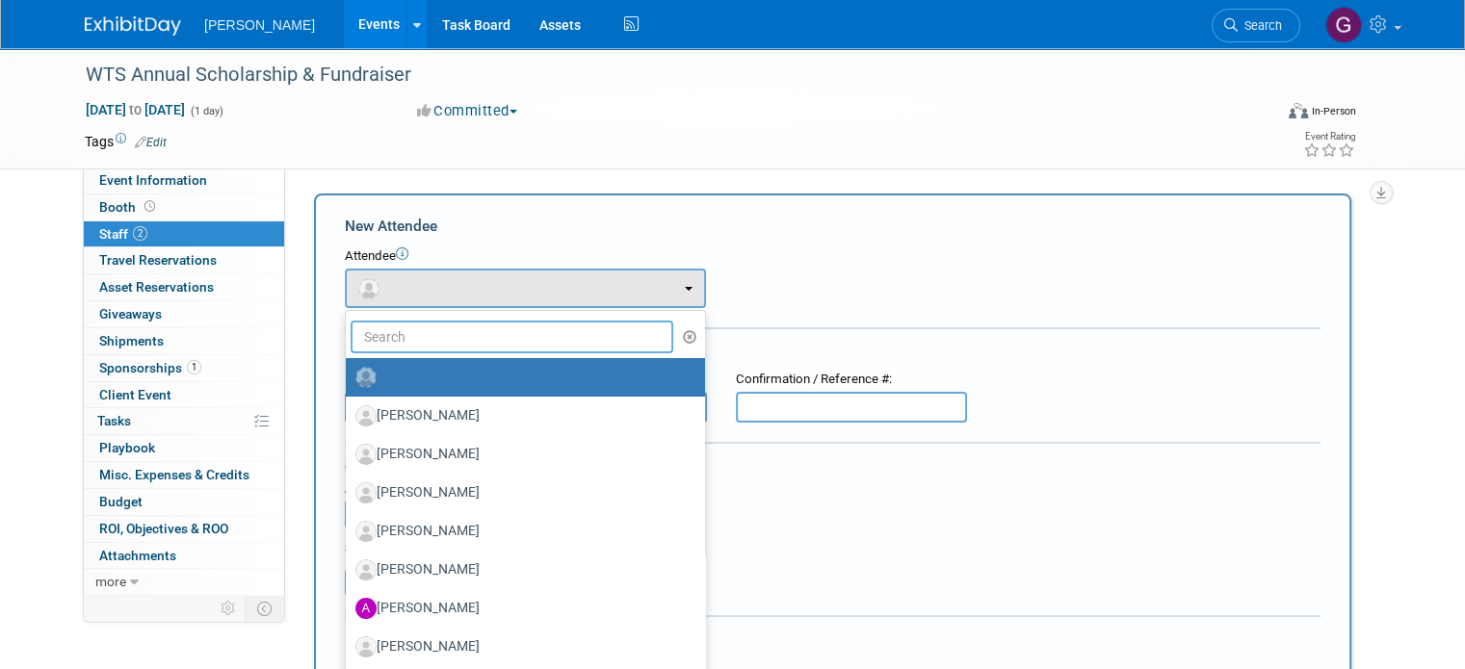
click at [434, 342] on input "text" at bounding box center [512, 337] width 323 height 33
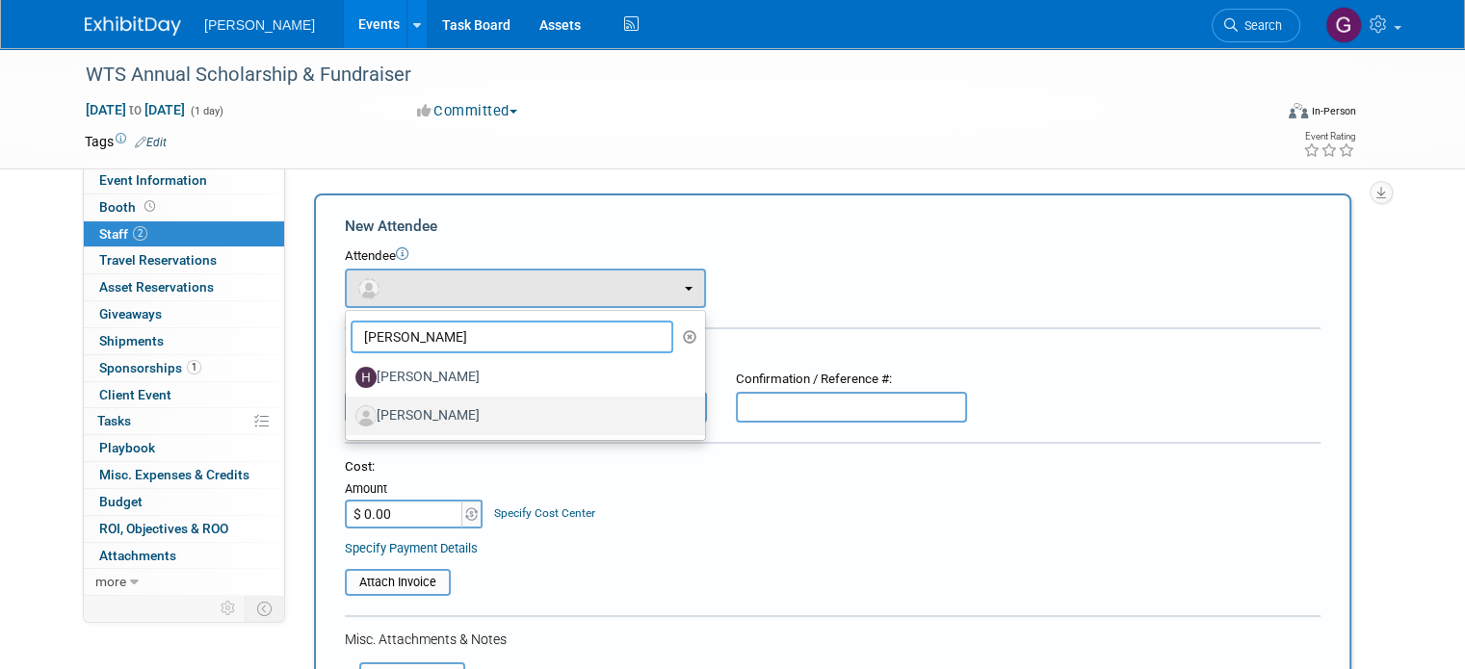
type input "Holly"
click at [432, 398] on link "Holly Estes" at bounding box center [525, 416] width 359 height 39
click at [430, 404] on label "Holly Estes" at bounding box center [520, 416] width 330 height 31
click at [349, 407] on input "Holly Estes" at bounding box center [342, 413] width 13 height 13
select select "d06ddae9-d0ad-49e0-9323-75ecdb58493b"
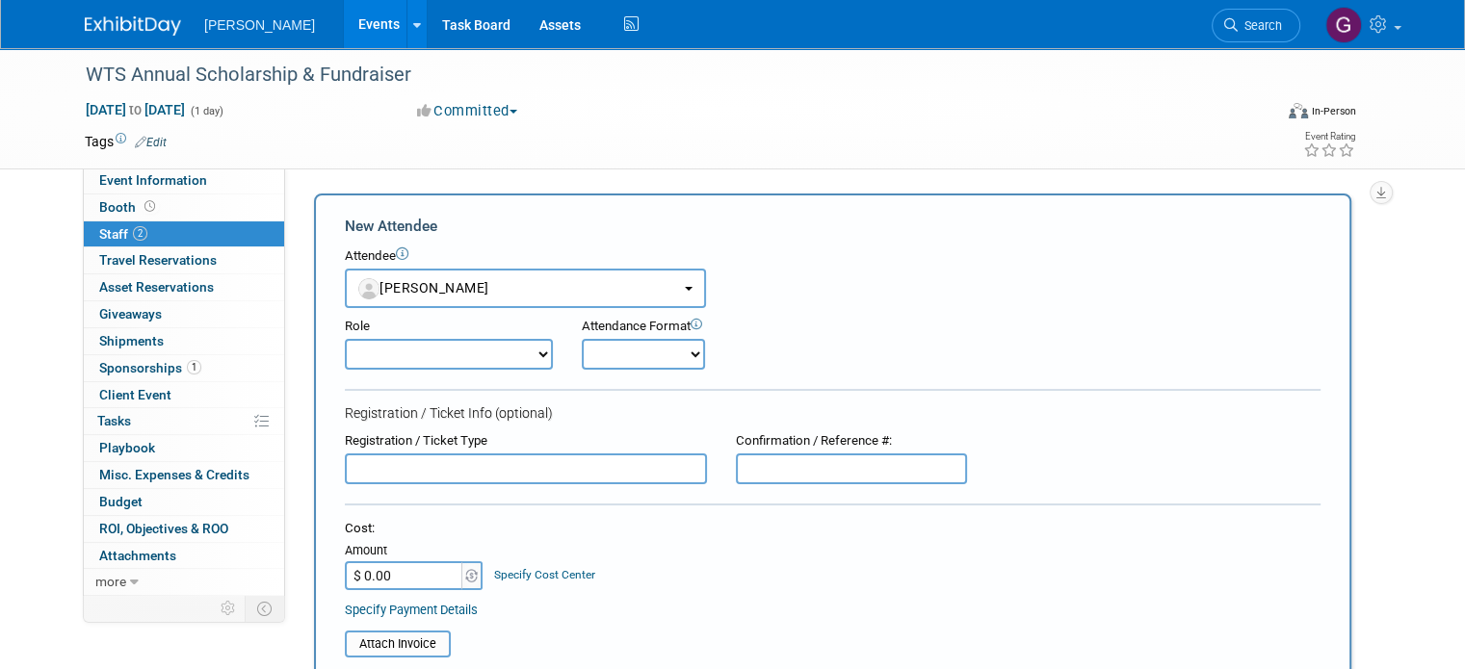
scroll to position [400, 0]
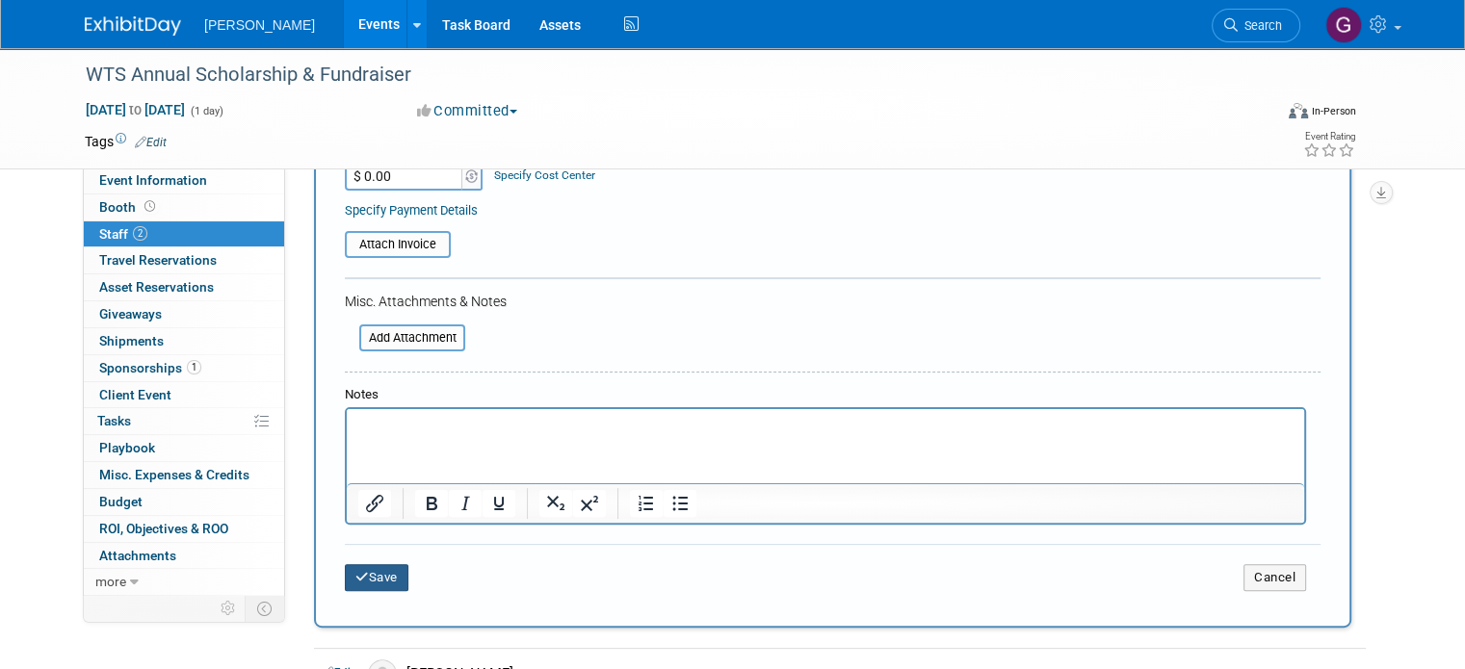
click at [370, 579] on button "Save" at bounding box center [377, 577] width 64 height 27
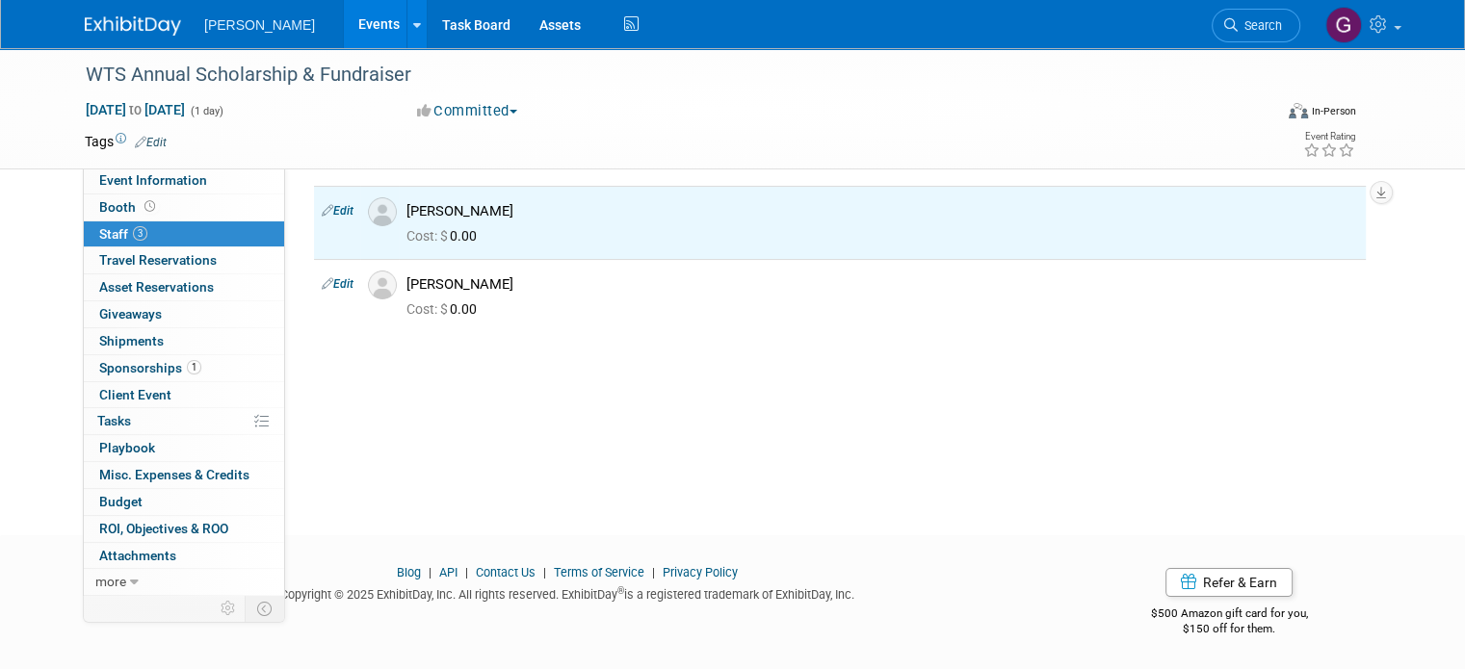
scroll to position [0, 0]
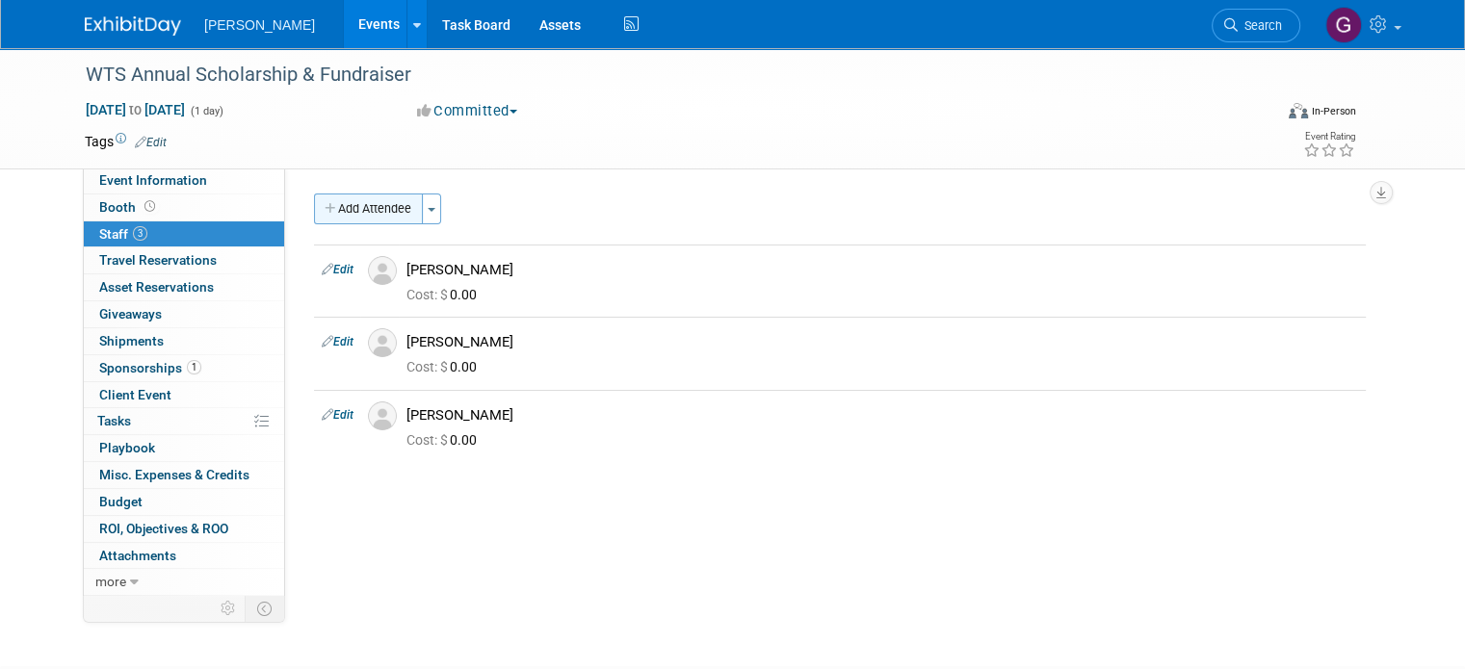
click at [359, 207] on button "Add Attendee" at bounding box center [368, 209] width 109 height 31
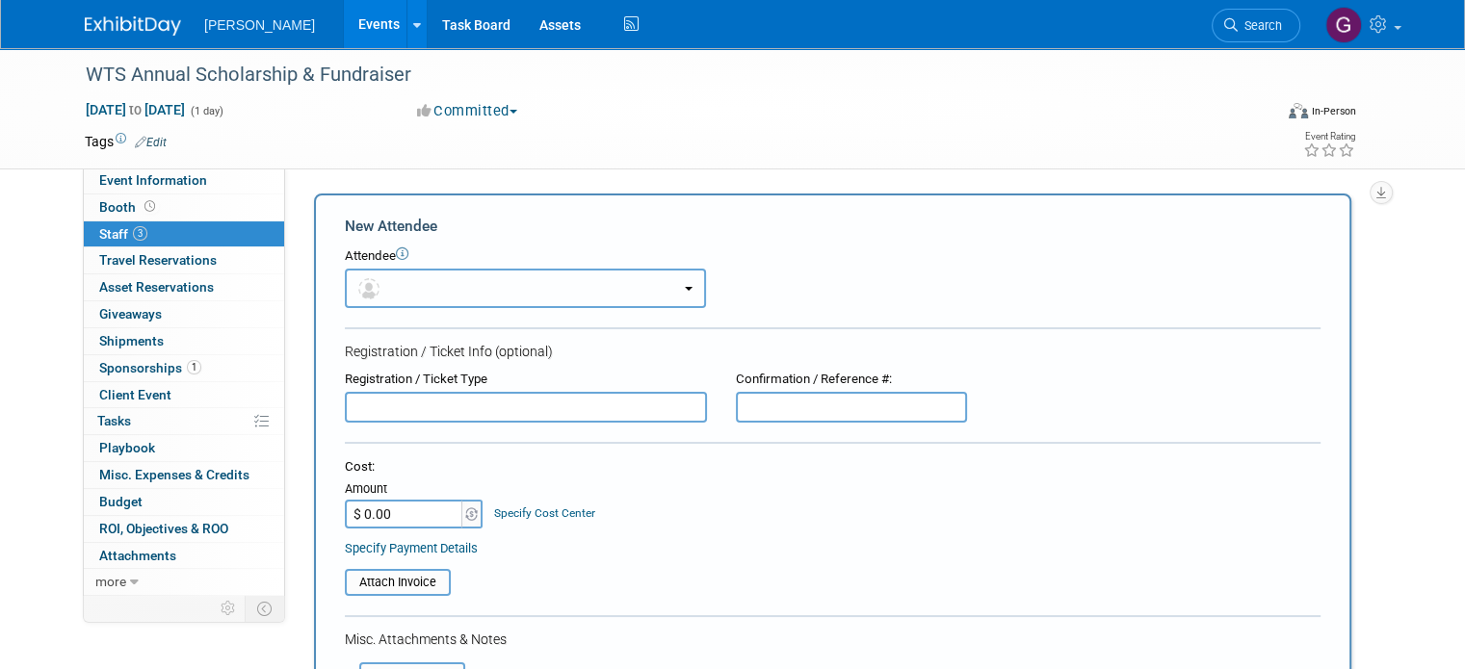
click at [424, 300] on button "button" at bounding box center [525, 288] width 361 height 39
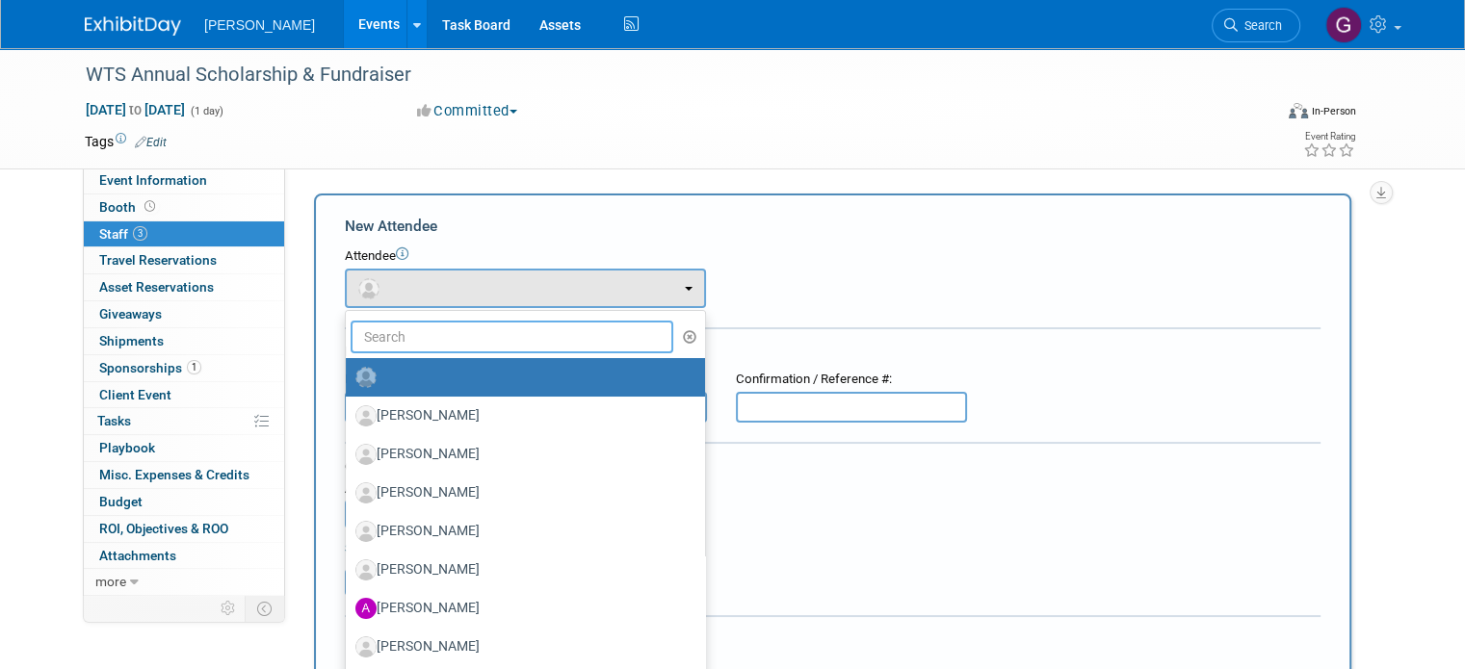
click at [437, 338] on input "text" at bounding box center [512, 337] width 323 height 33
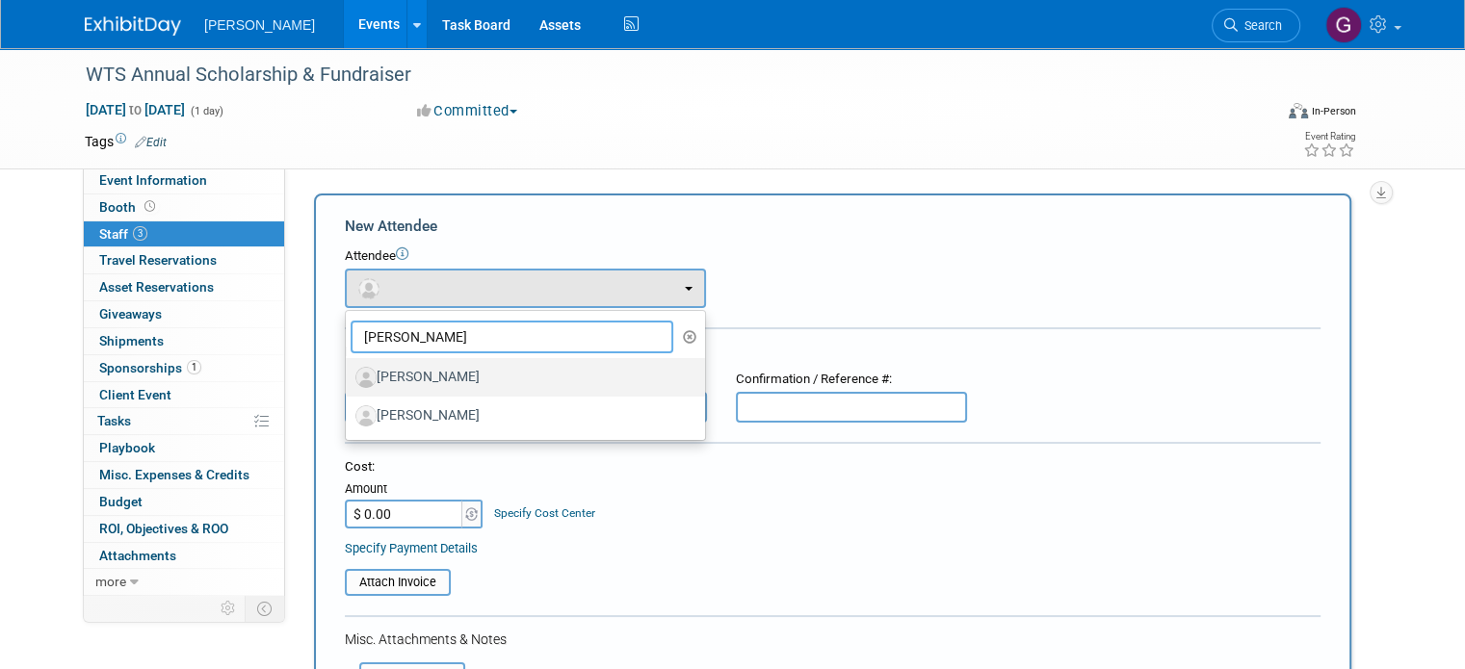
type input "hann"
click at [436, 379] on label "[PERSON_NAME]" at bounding box center [520, 377] width 330 height 31
click at [349, 379] on input "[PERSON_NAME]" at bounding box center [342, 375] width 13 height 13
select select "fcd6a213-9c32-4b1a-9359-fcab66bffa6c"
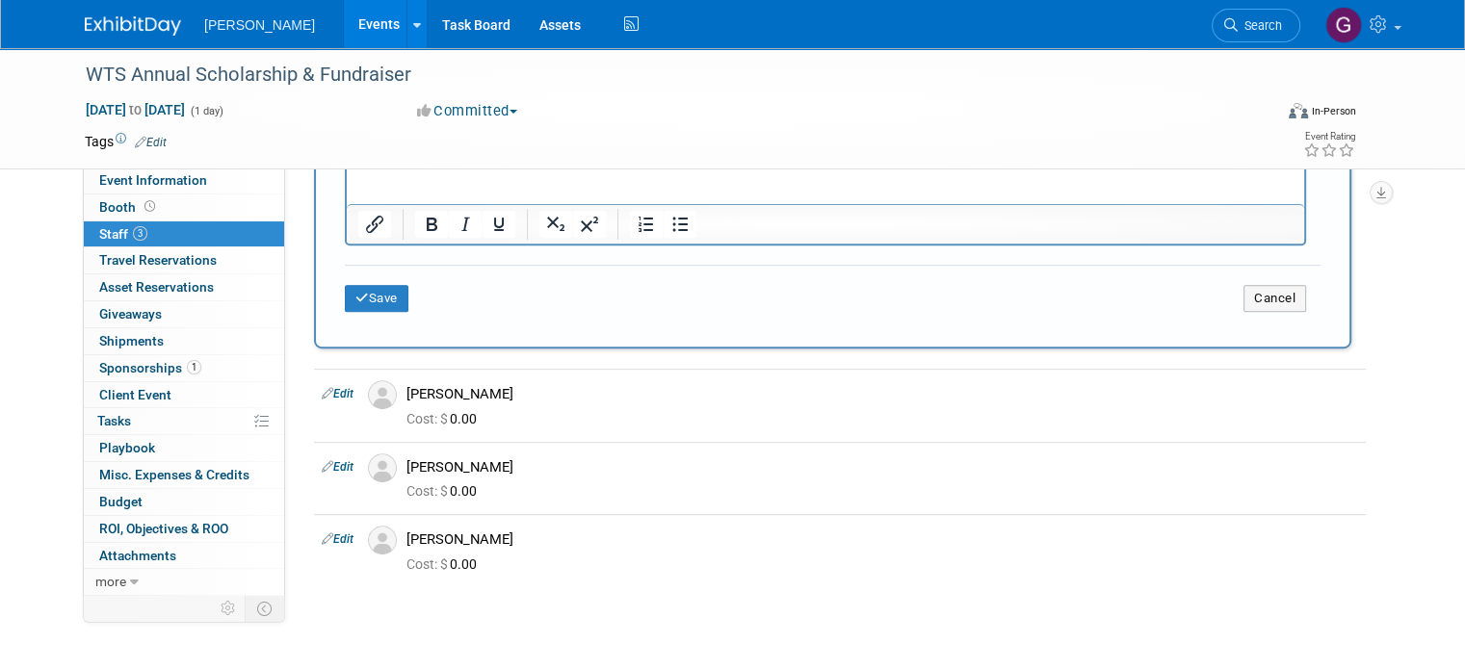
scroll to position [666, 0]
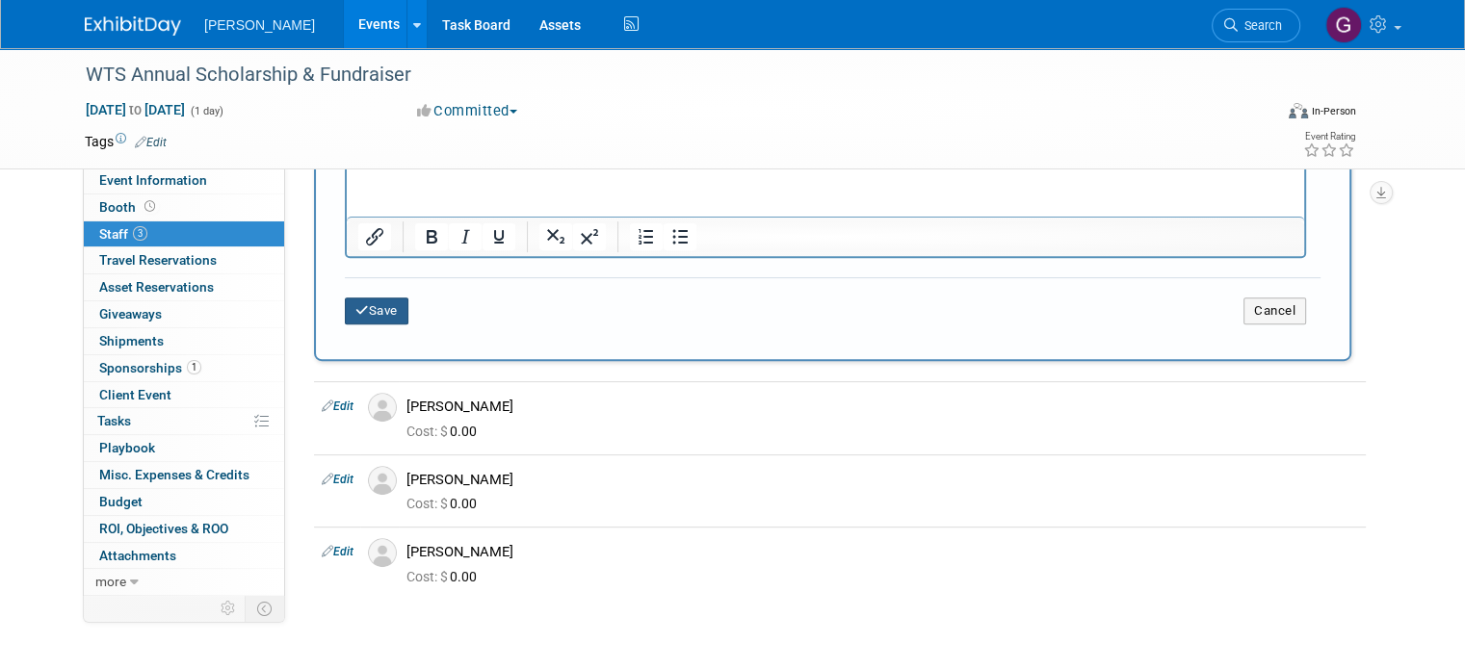
click at [362, 311] on button "Save" at bounding box center [377, 311] width 64 height 27
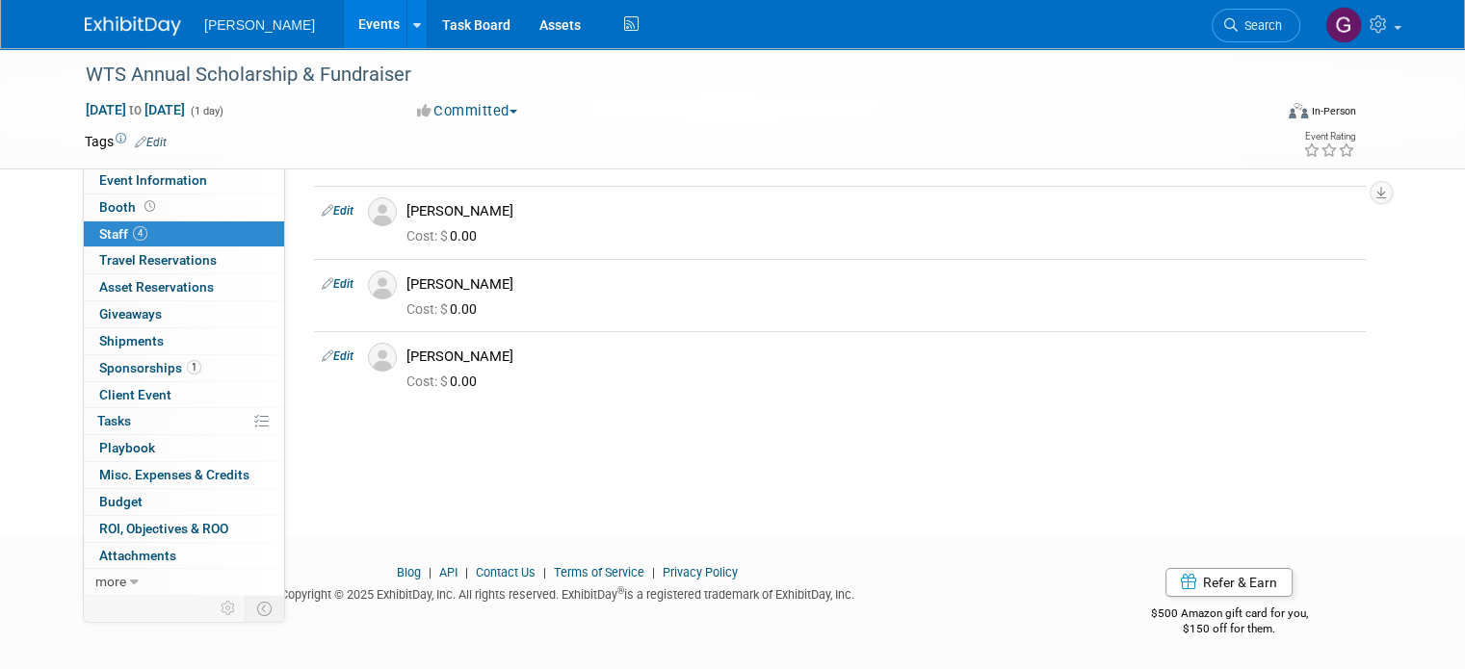
scroll to position [0, 0]
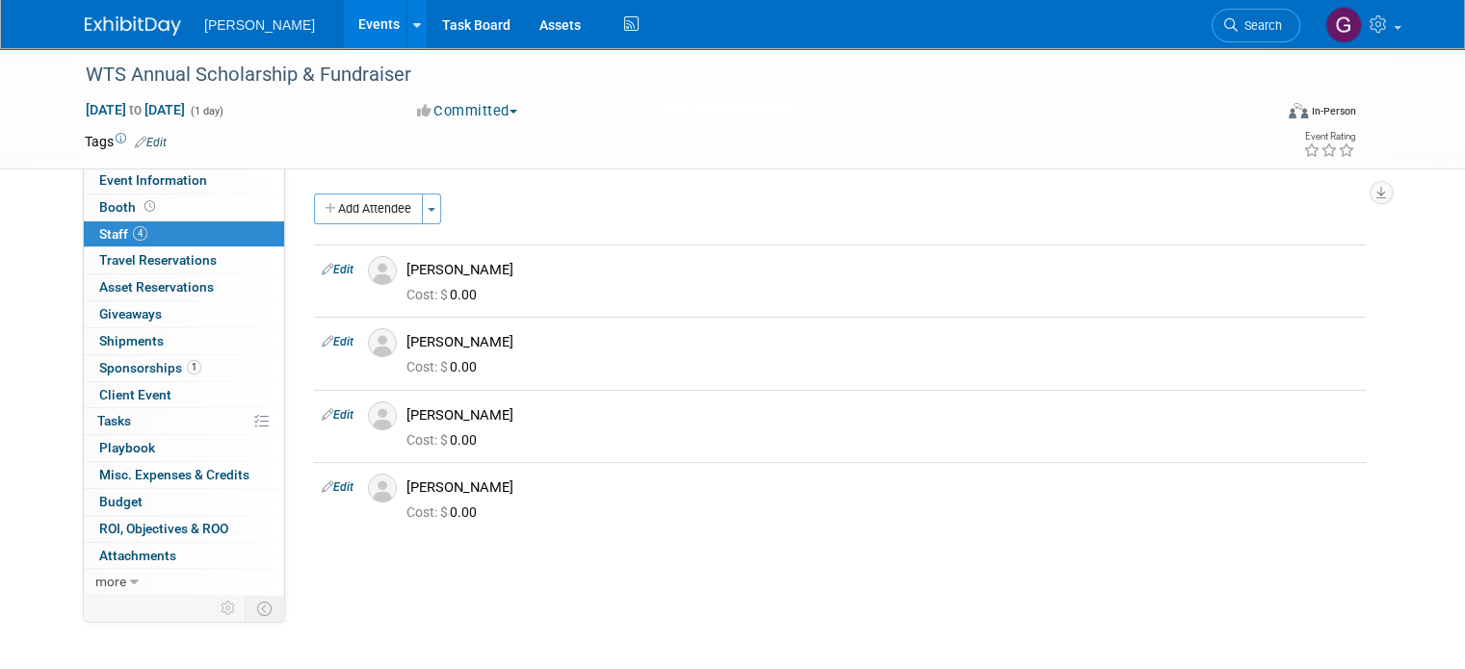
click at [114, 26] on img at bounding box center [133, 25] width 96 height 19
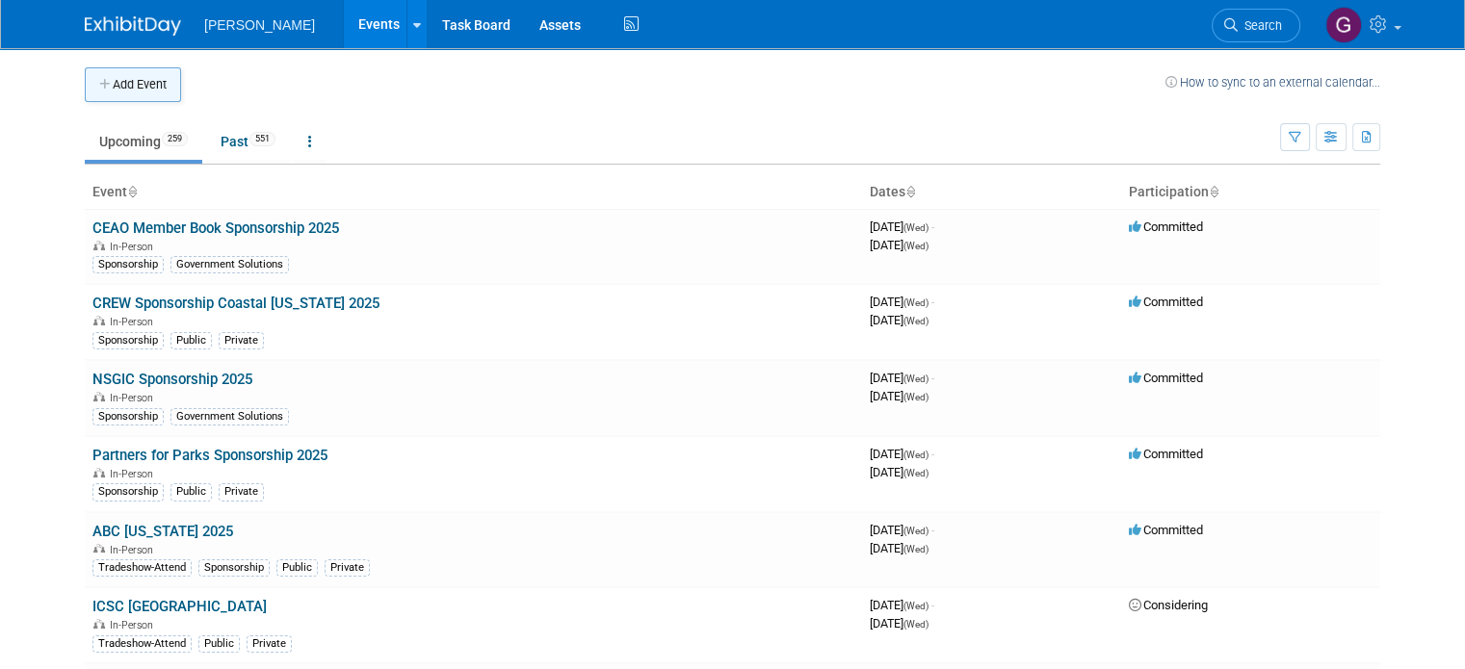
click at [139, 92] on button "Add Event" at bounding box center [133, 84] width 96 height 35
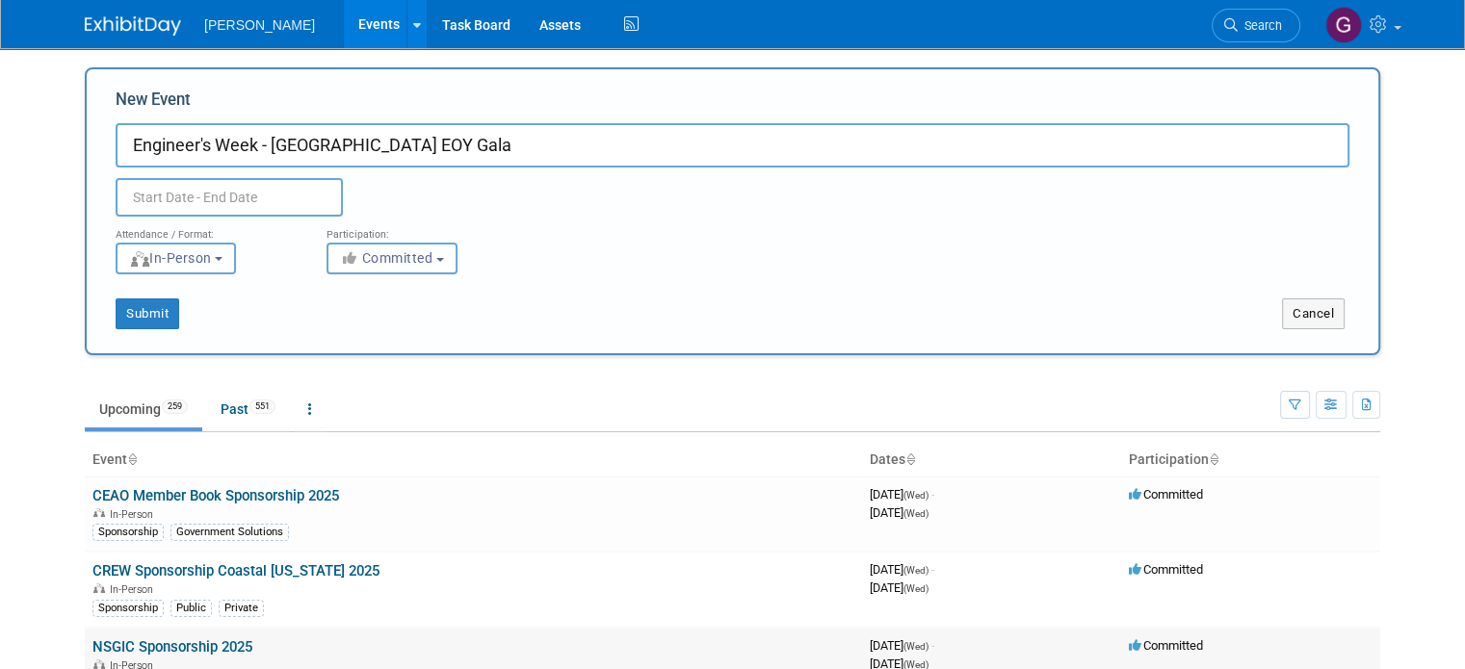
type input "Engineer's Week - [GEOGRAPHIC_DATA] EOY Gala"
click at [264, 190] on input "text" at bounding box center [229, 197] width 227 height 39
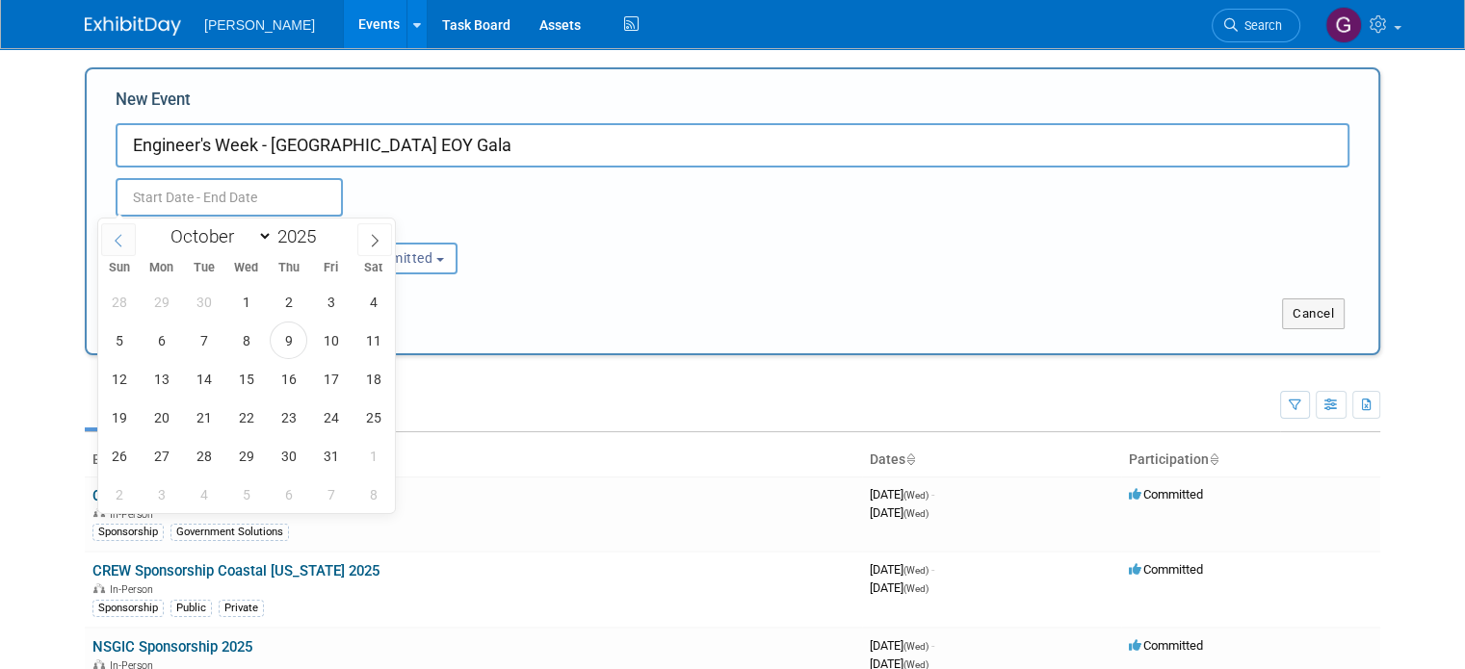
click at [112, 230] on span at bounding box center [118, 239] width 35 height 33
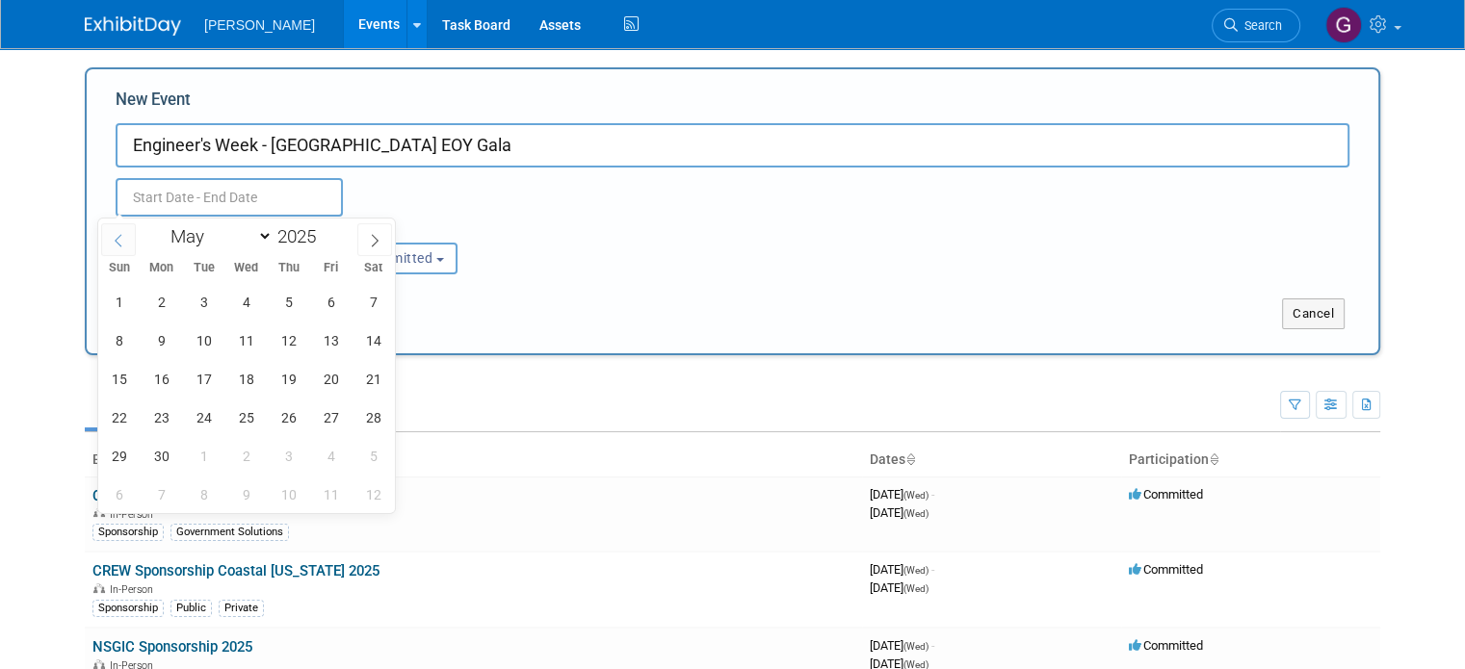
click at [112, 230] on span at bounding box center [118, 239] width 35 height 33
select select "1"
click at [326, 418] on span "21" at bounding box center [331, 418] width 38 height 38
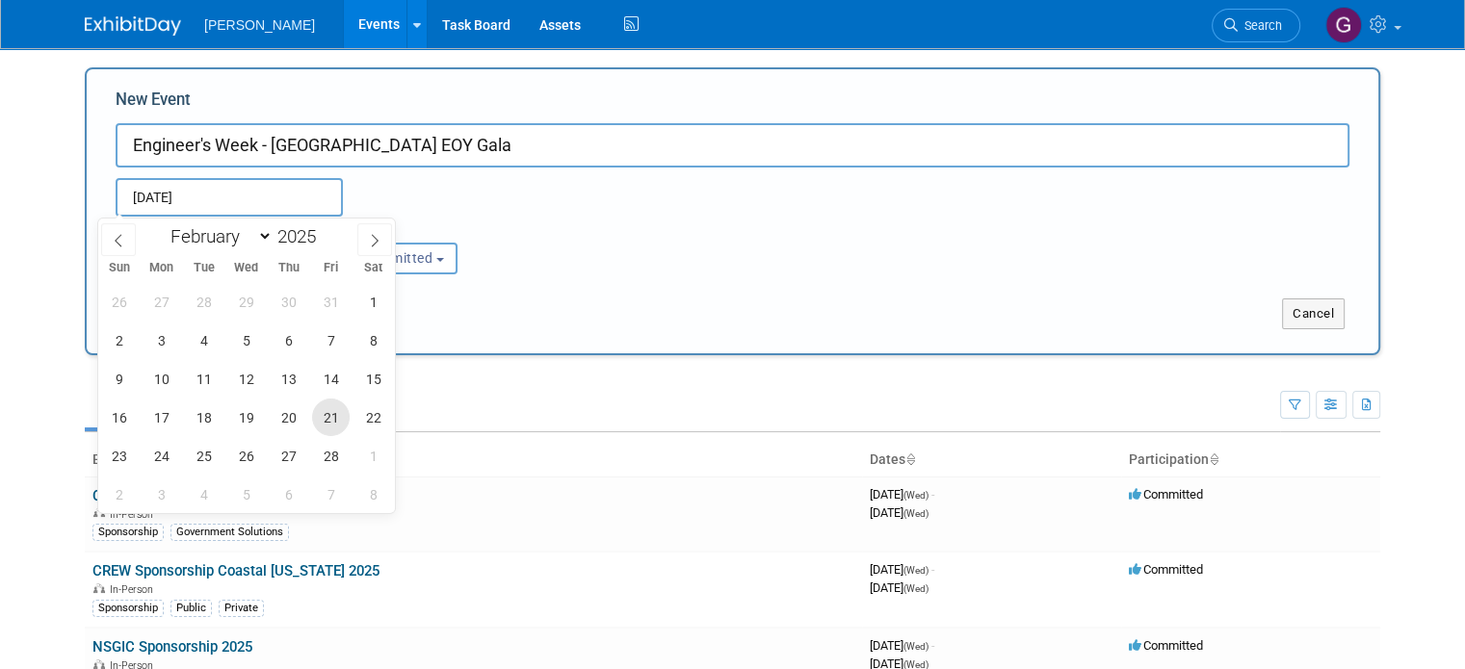
type input "[DATE] to [DATE]"
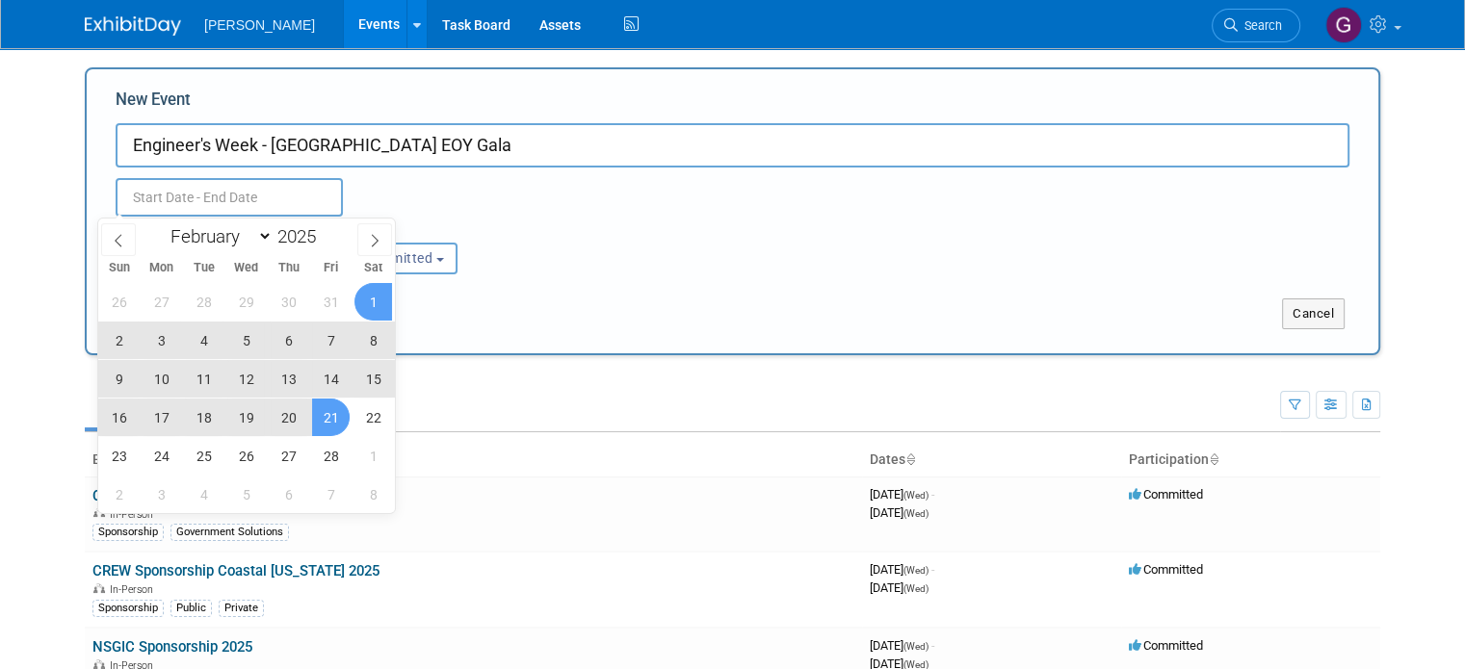
type input "[DATE] to [DATE]"
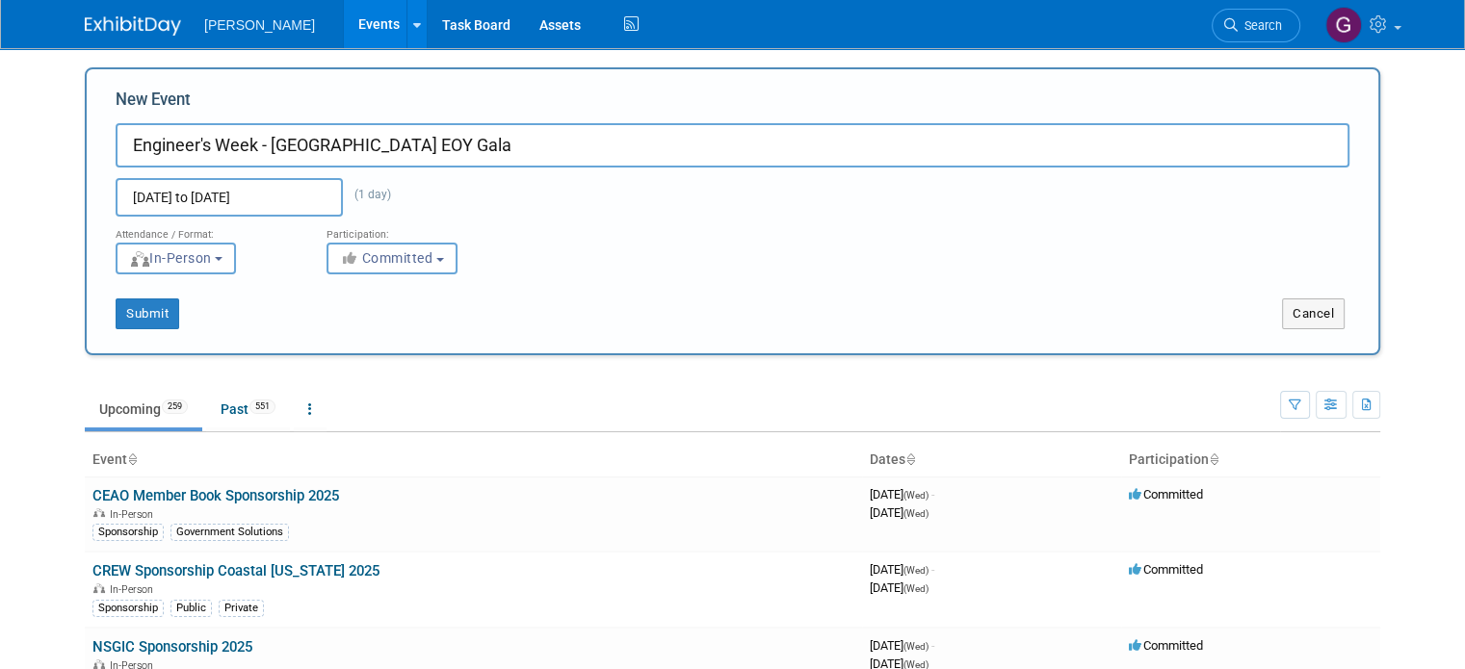
click at [458, 204] on div "[DATE] to [DATE] (1 day) Duplicate Event Warning" at bounding box center [732, 192] width 1263 height 49
click at [131, 318] on button "Submit" at bounding box center [148, 314] width 64 height 31
type input "Engineer's Week - [GEOGRAPHIC_DATA] EOY Gala"
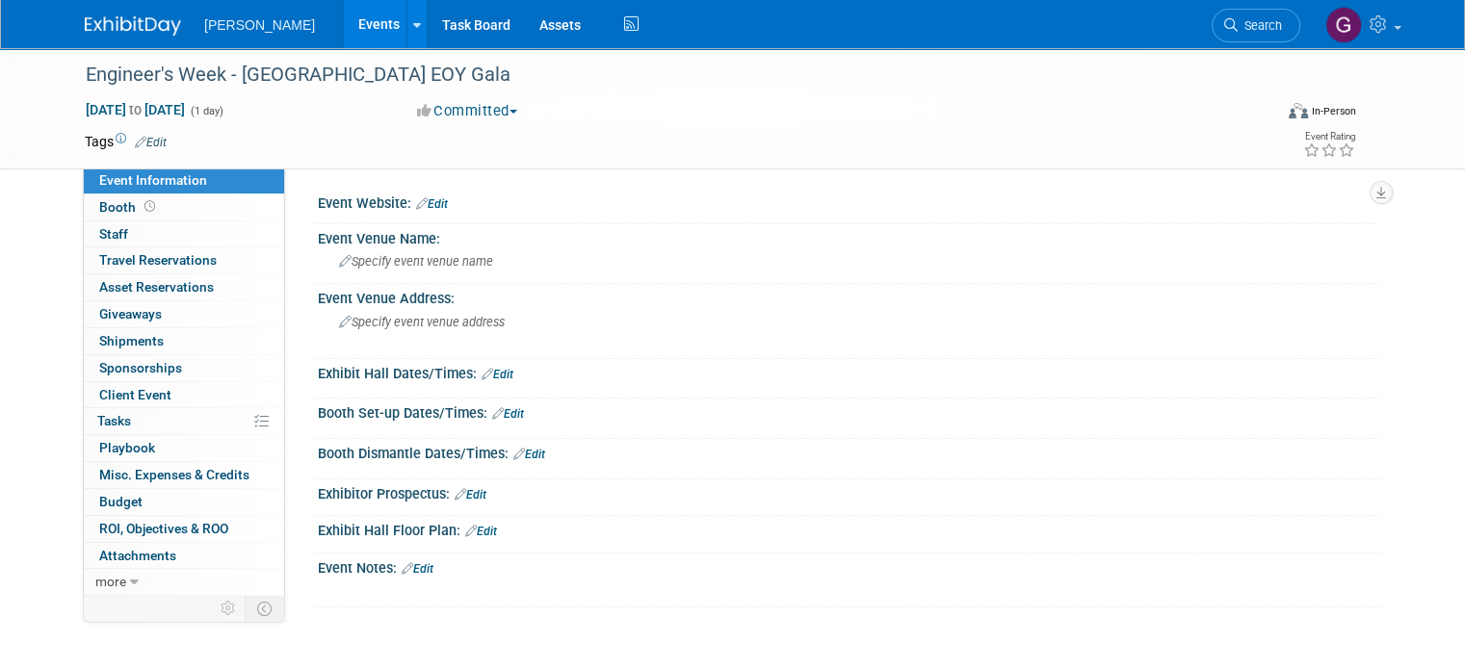
click at [143, 136] on link "Edit" at bounding box center [151, 142] width 32 height 13
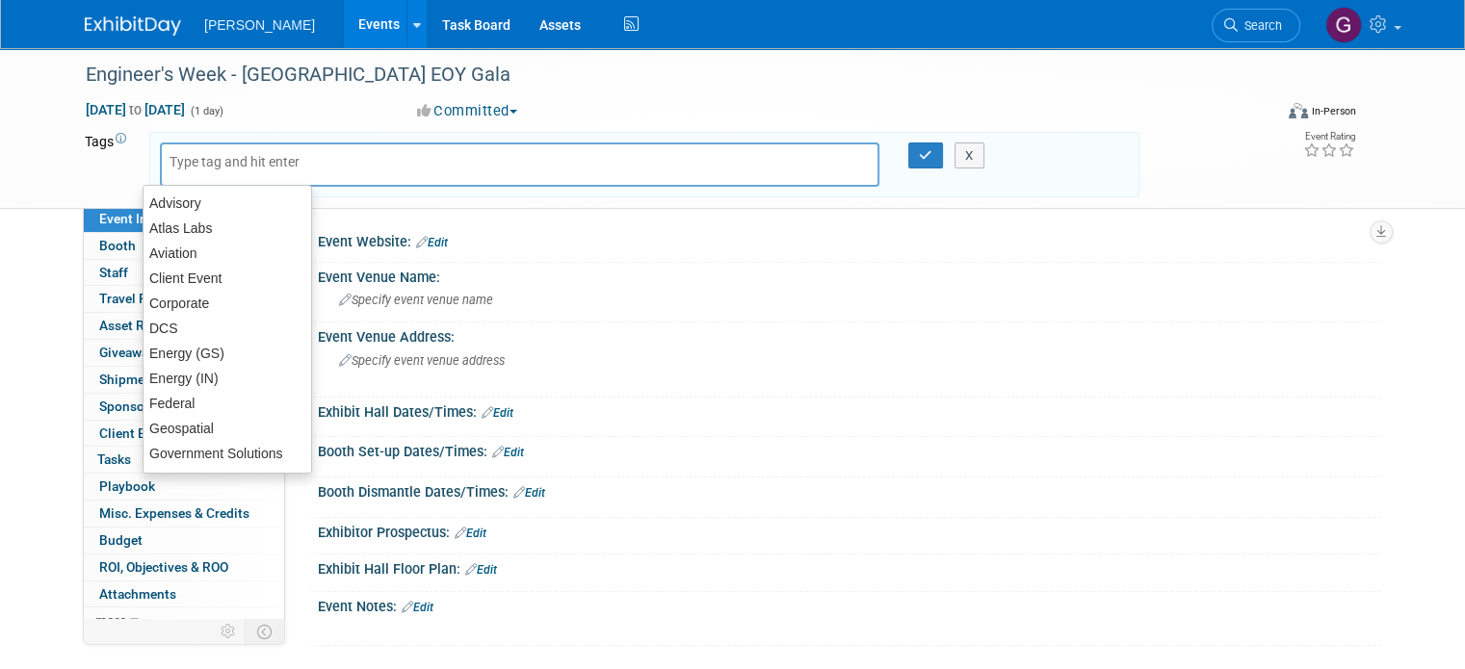
click at [195, 157] on input "text" at bounding box center [247, 161] width 154 height 19
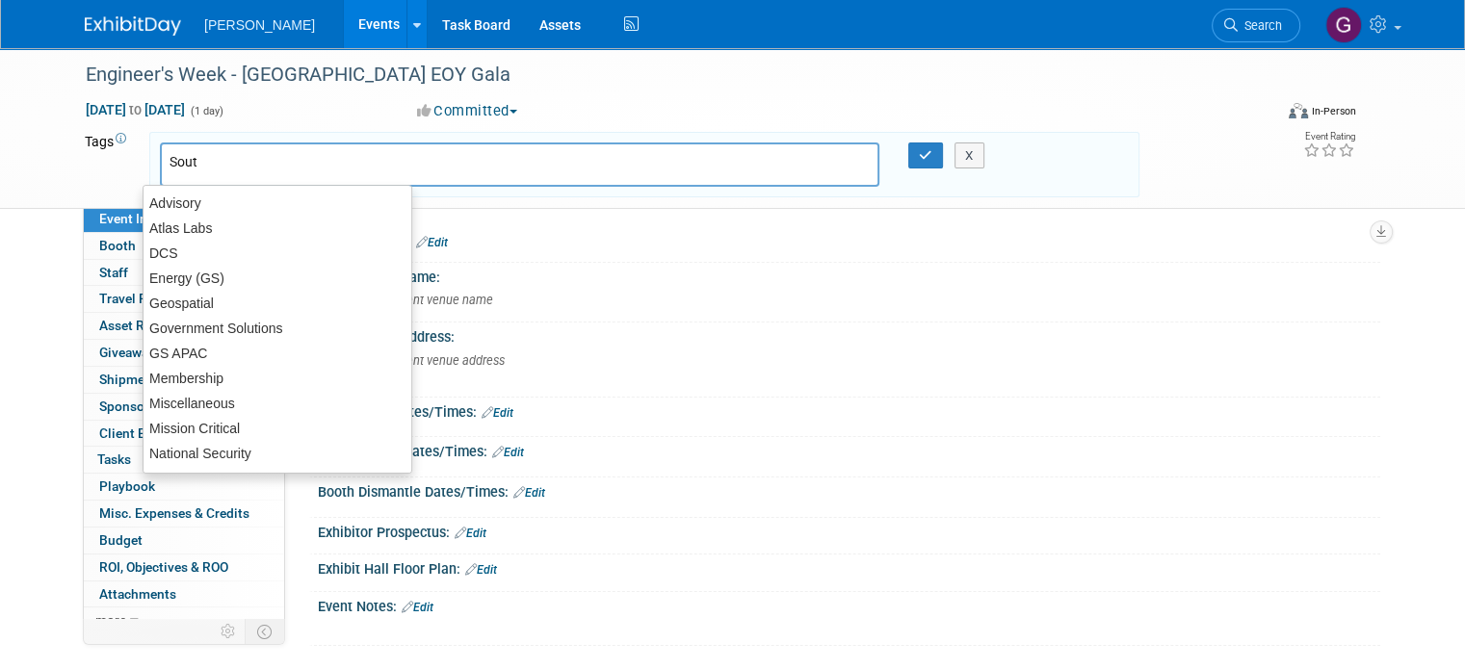
type input "South"
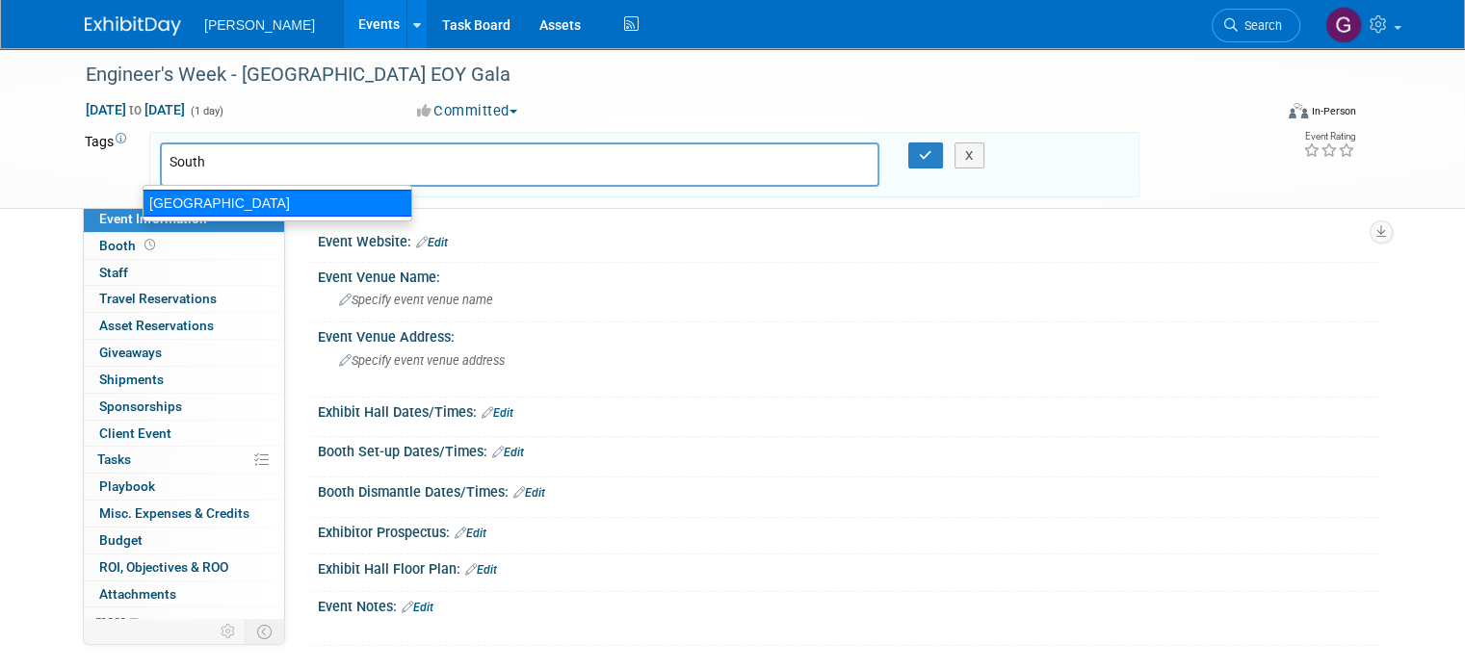
click at [196, 197] on div "[GEOGRAPHIC_DATA]" at bounding box center [278, 203] width 270 height 27
type input "[GEOGRAPHIC_DATA]"
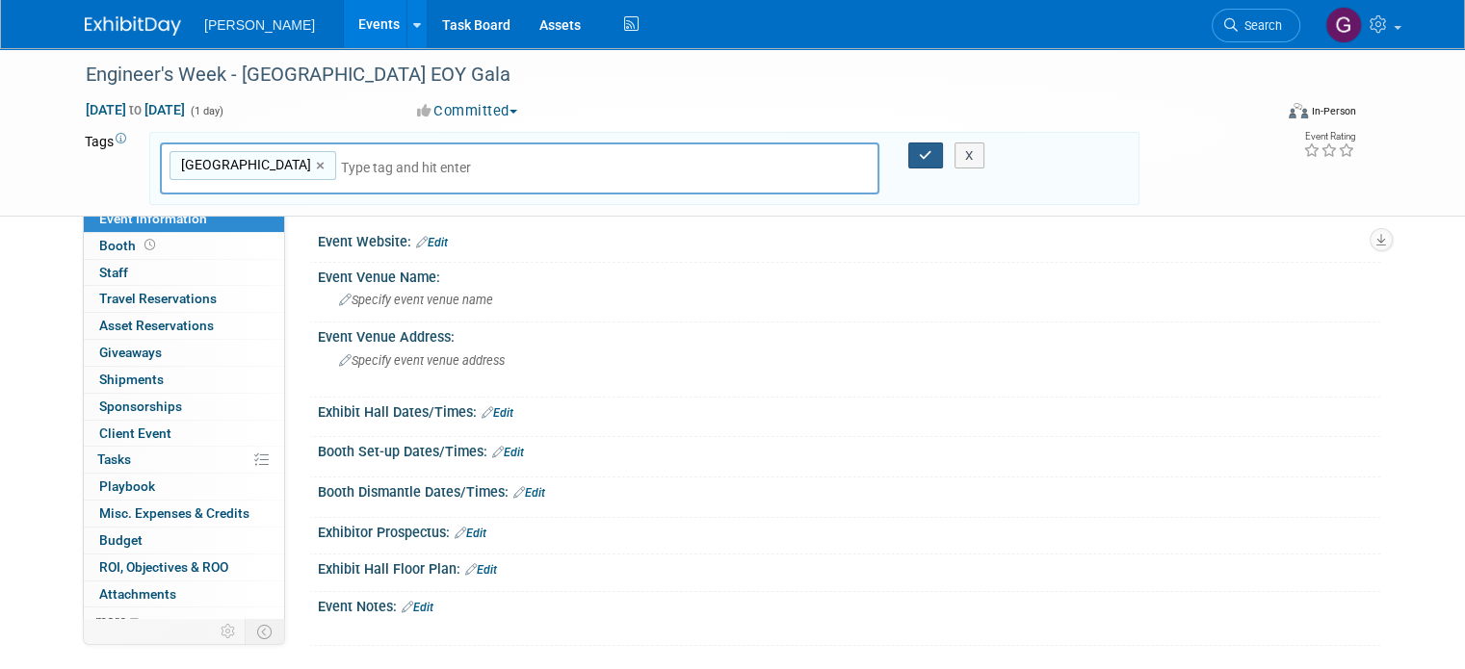
click at [931, 157] on icon "button" at bounding box center [925, 155] width 13 height 13
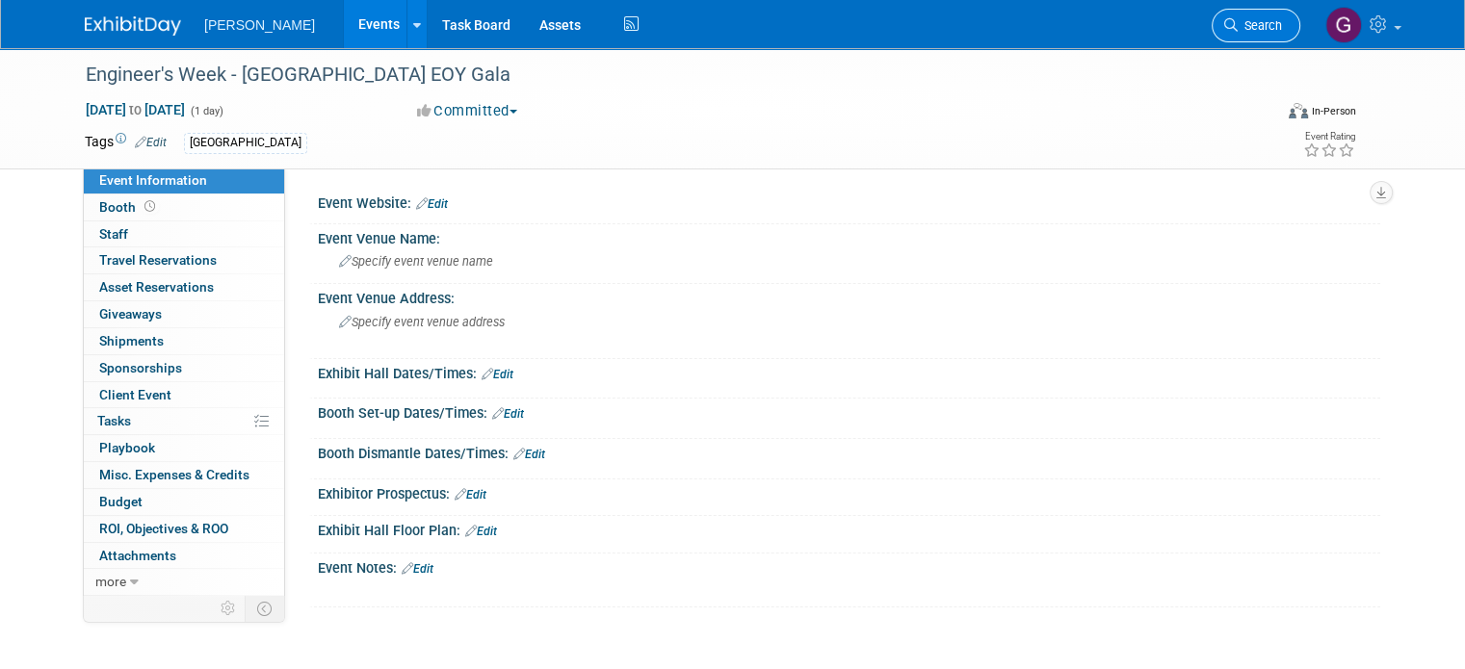
click at [1268, 13] on link "Search" at bounding box center [1256, 26] width 89 height 34
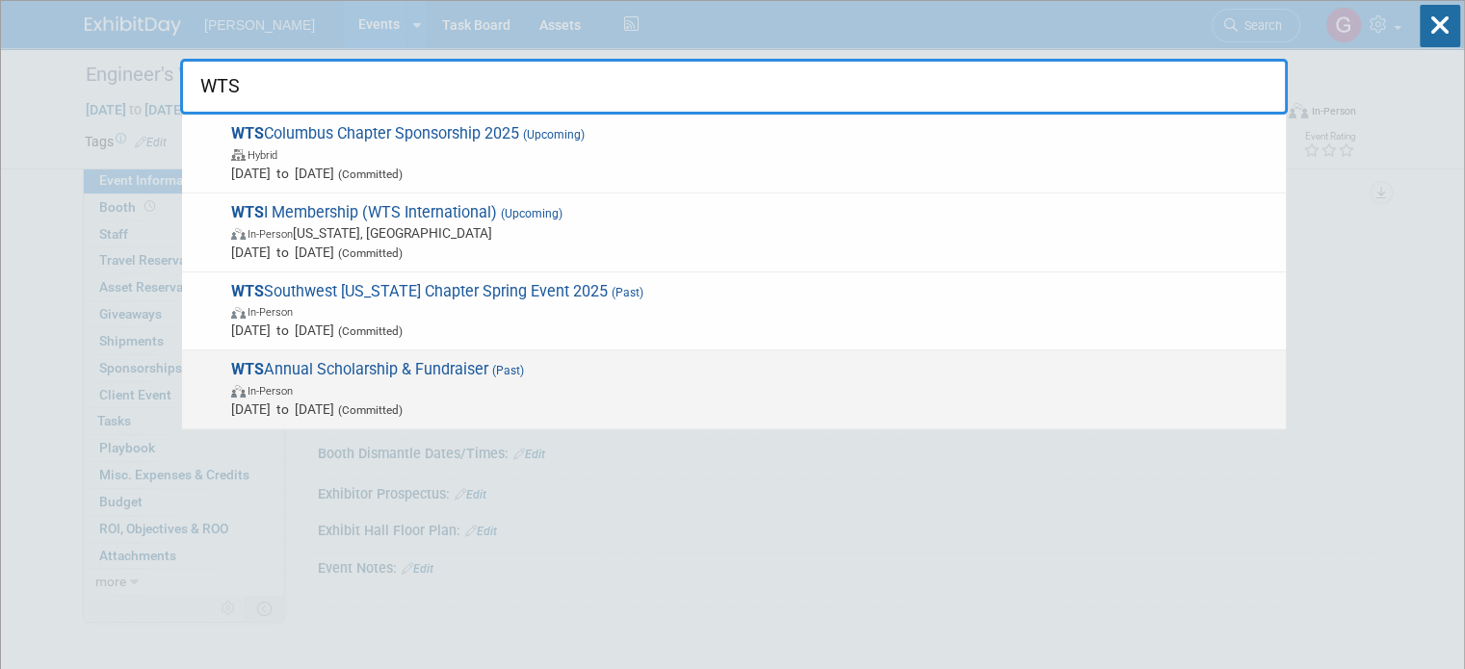
type input "WTS"
click at [435, 382] on span "In-Person" at bounding box center [753, 389] width 1045 height 19
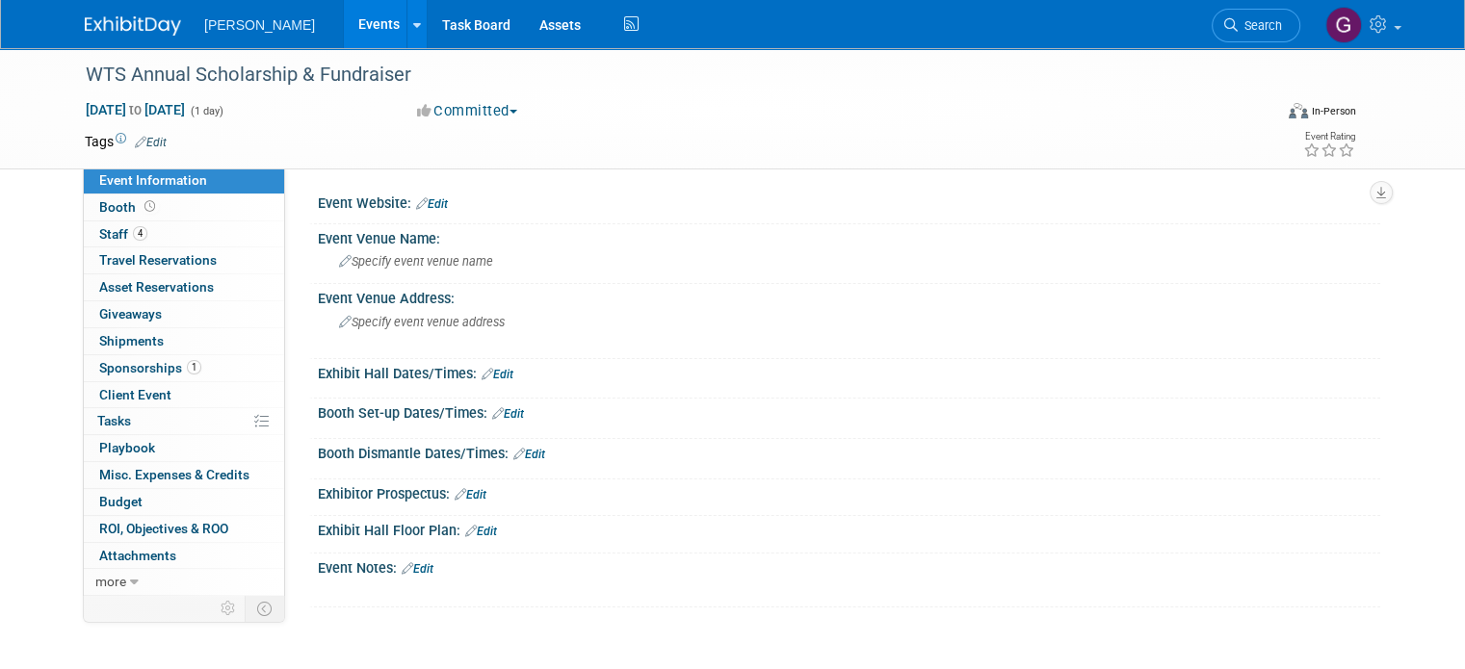
click at [143, 143] on link "Edit" at bounding box center [151, 142] width 32 height 13
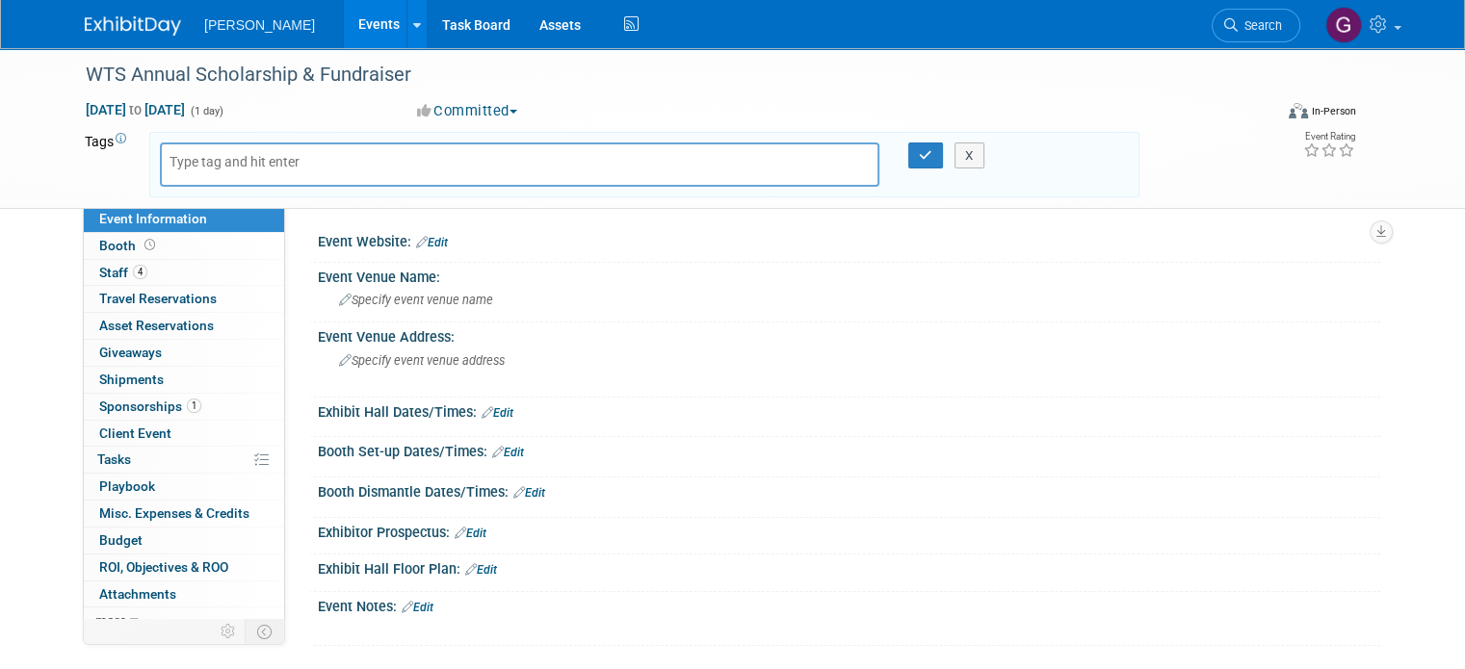
click at [177, 176] on div at bounding box center [519, 165] width 719 height 44
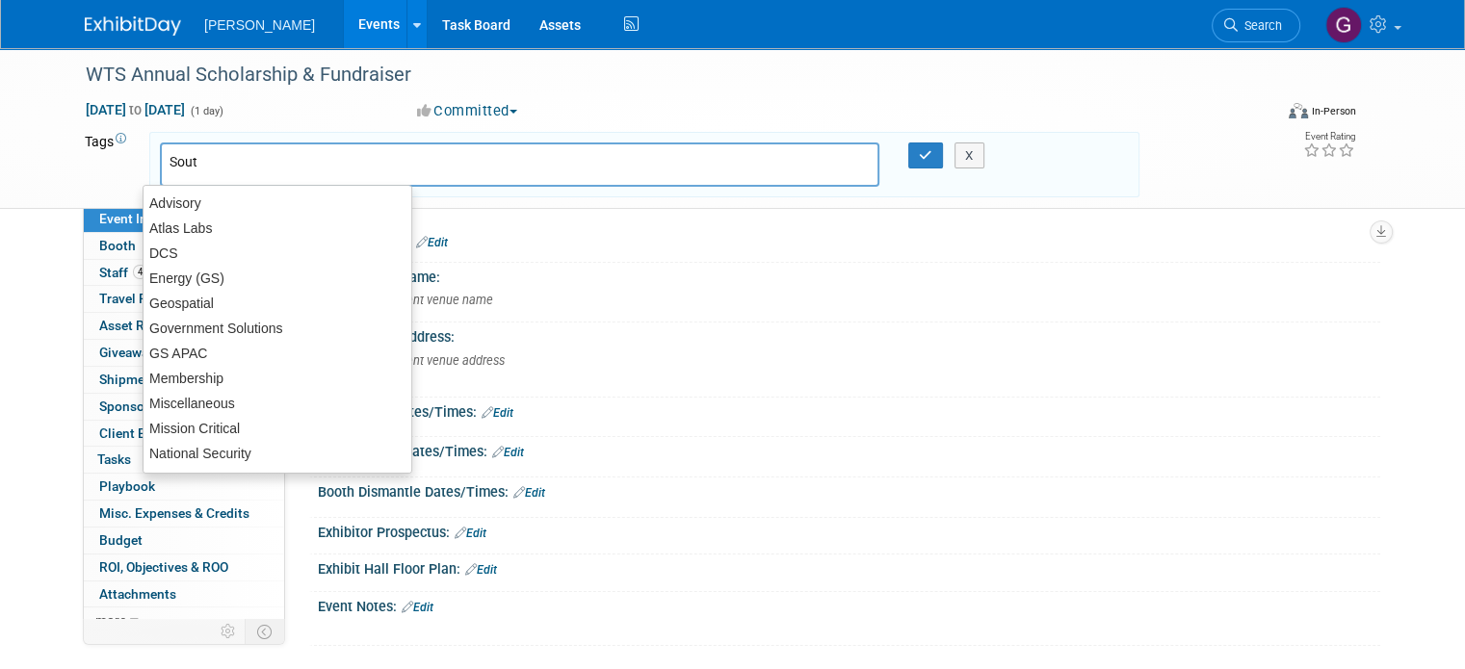
type input "South"
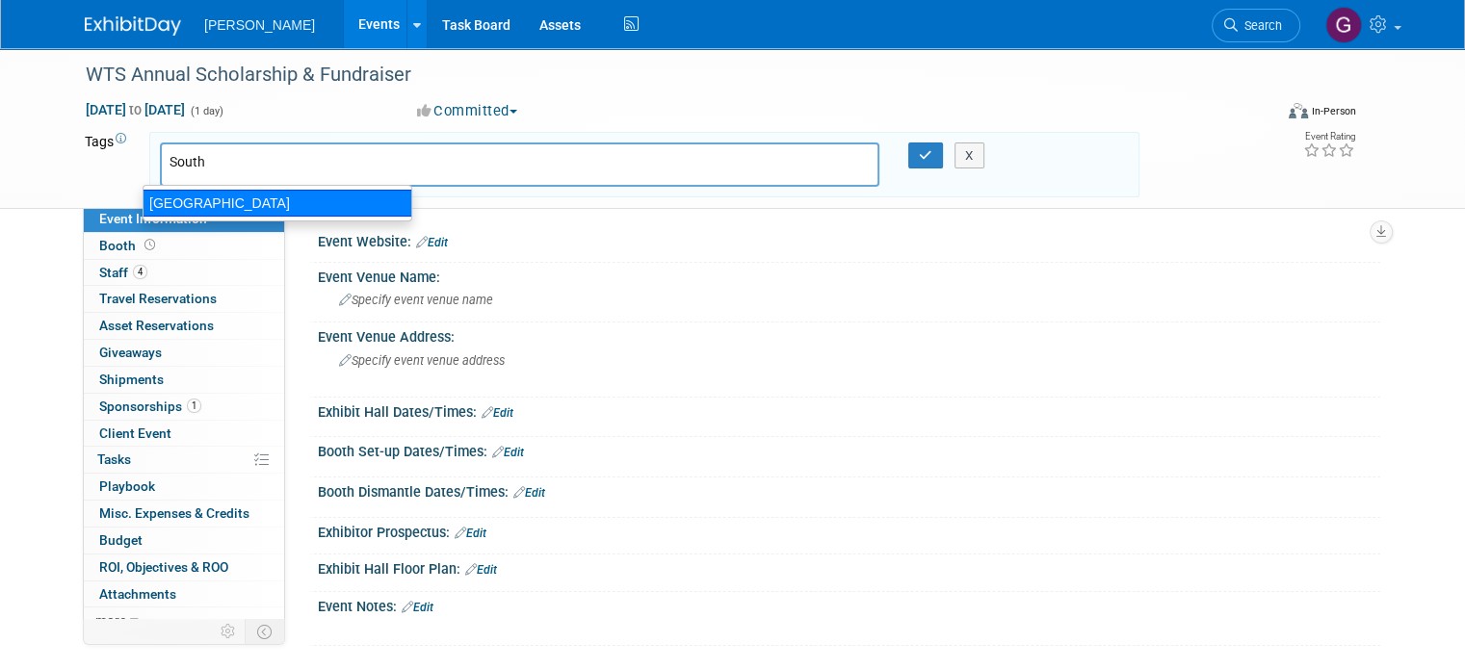
click at [185, 199] on div "[GEOGRAPHIC_DATA]" at bounding box center [278, 203] width 270 height 27
type input "[GEOGRAPHIC_DATA]"
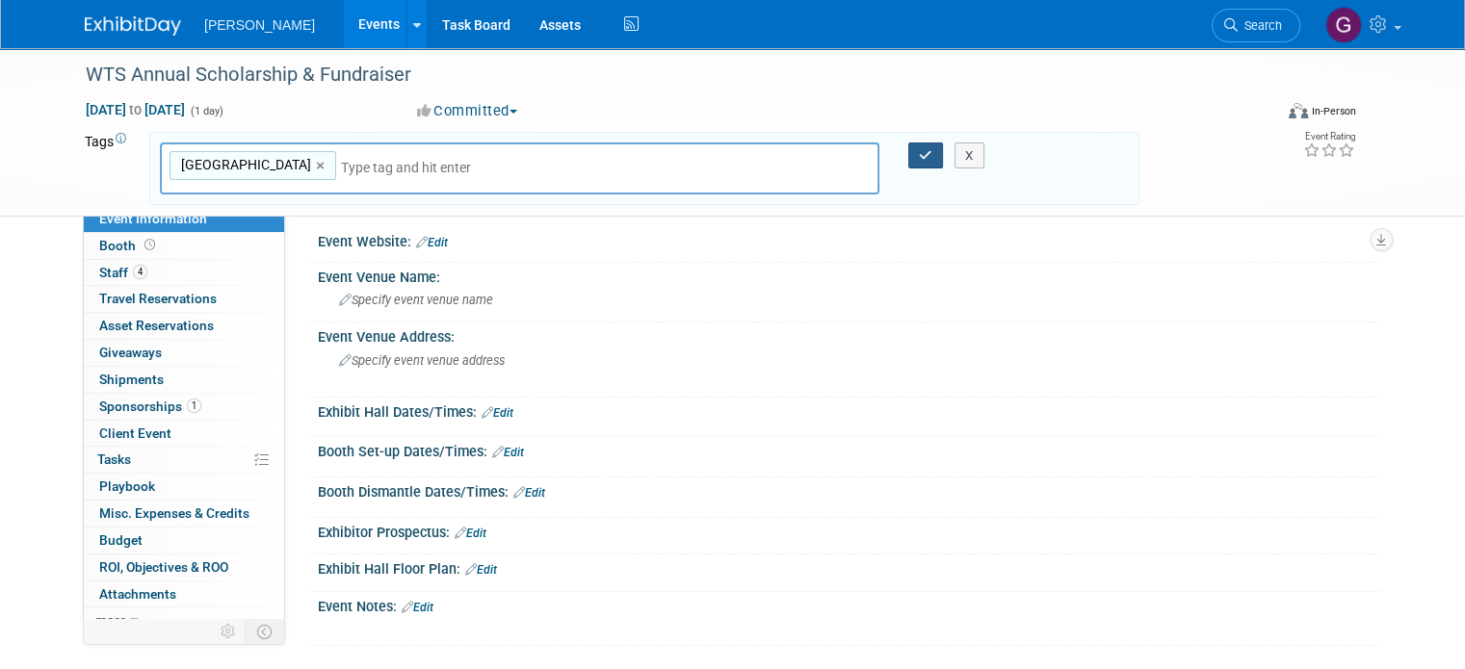
click at [931, 149] on icon "button" at bounding box center [925, 155] width 13 height 13
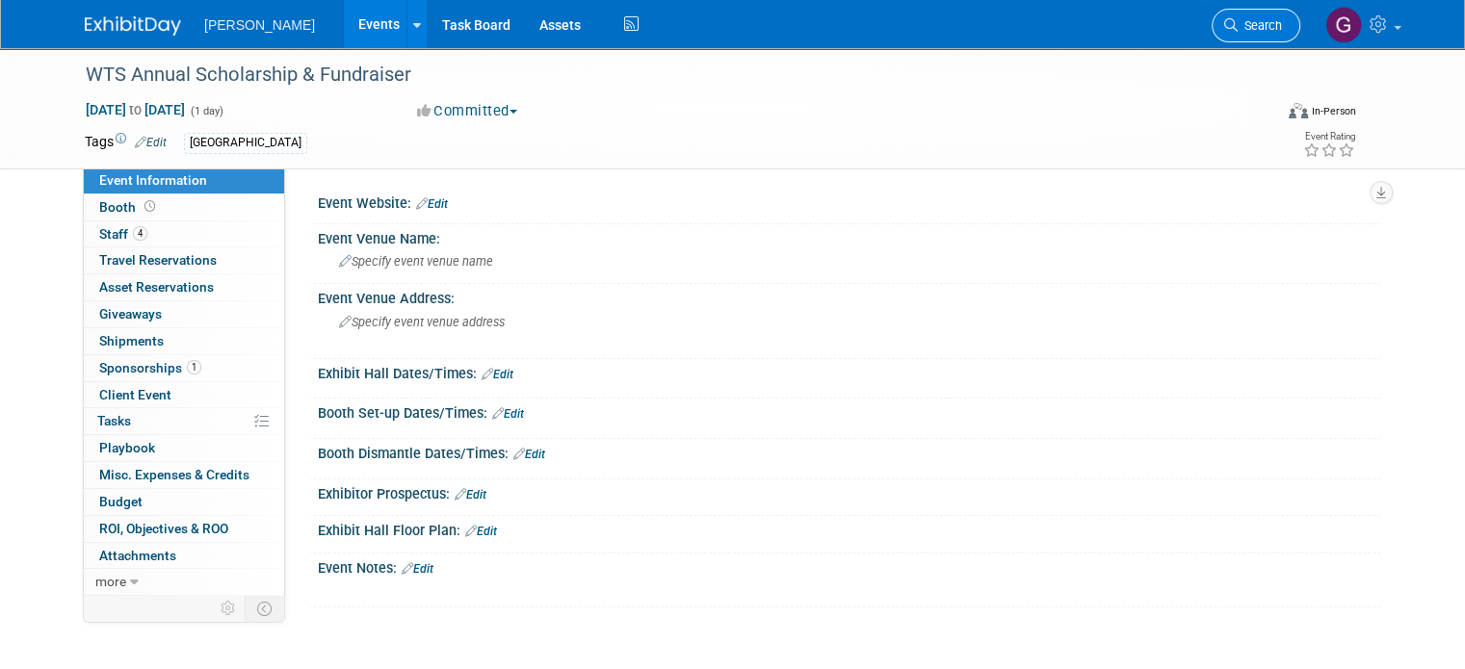
click at [1268, 29] on span "Search" at bounding box center [1260, 25] width 44 height 14
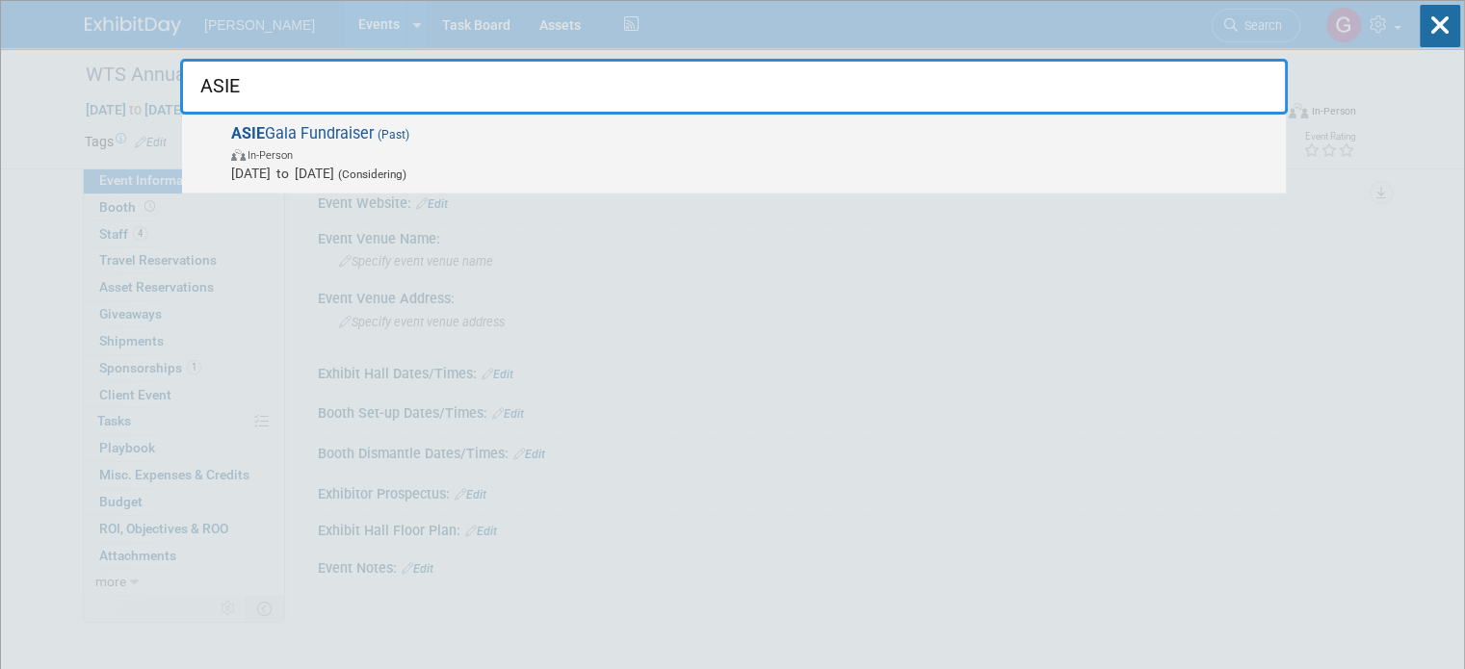
type input "ASIE"
click at [420, 156] on span "In-Person" at bounding box center [753, 153] width 1045 height 19
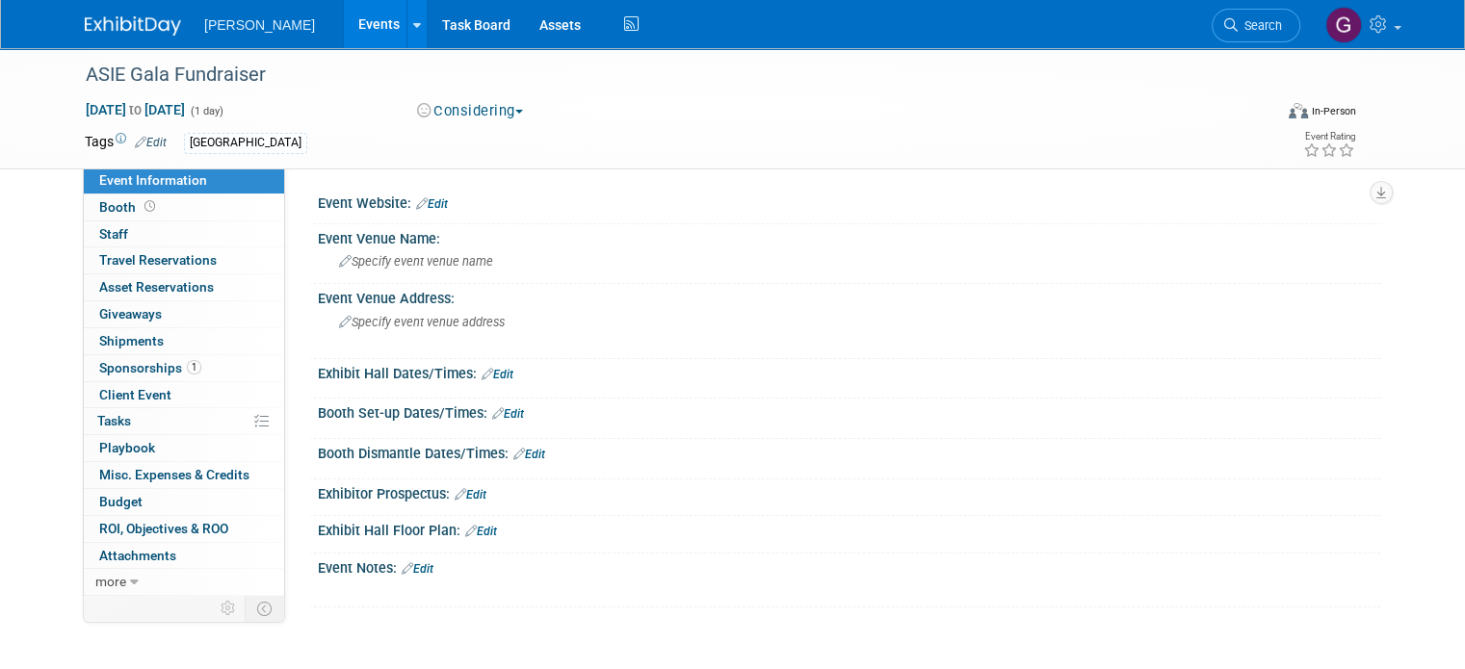
click at [1265, 7] on li "Search" at bounding box center [1256, 23] width 89 height 47
click at [1257, 26] on span "Search" at bounding box center [1260, 25] width 44 height 14
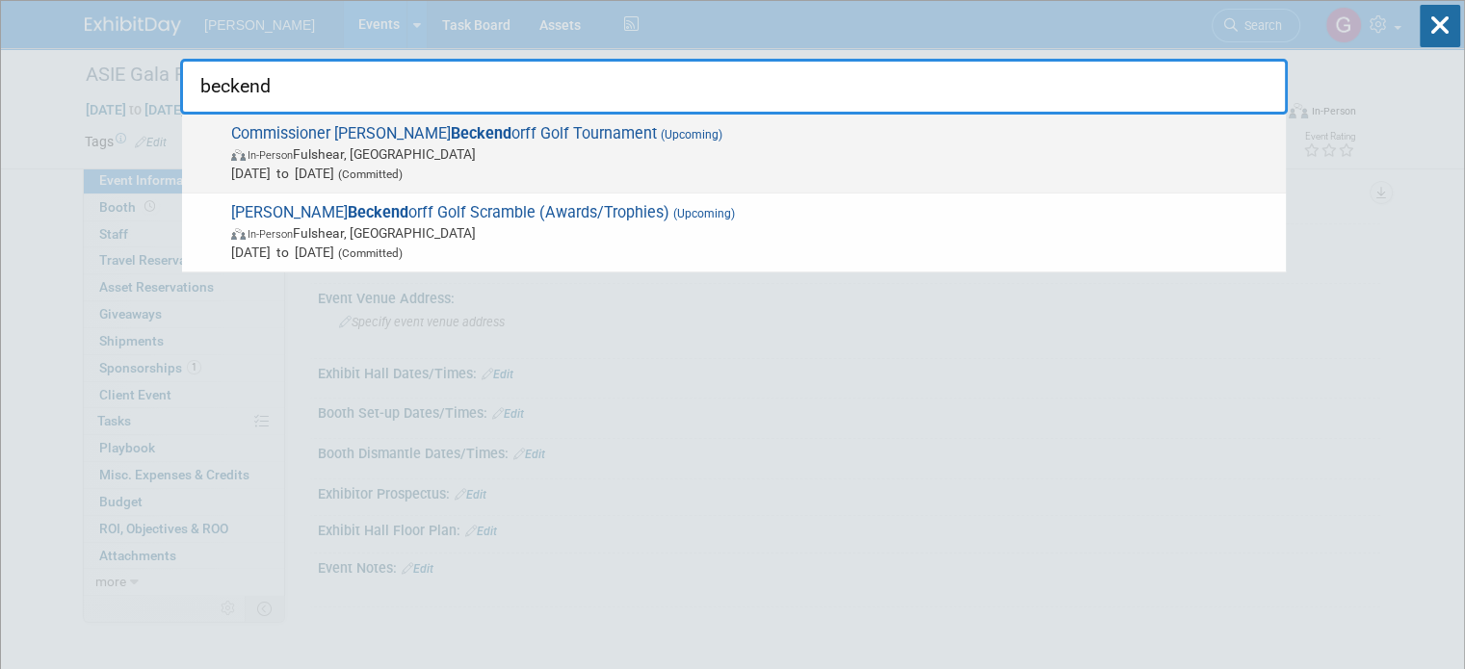
type input "beckend"
click at [611, 166] on span "Nov 10, 2025 to Nov 10, 2025 (Committed)" at bounding box center [753, 173] width 1045 height 19
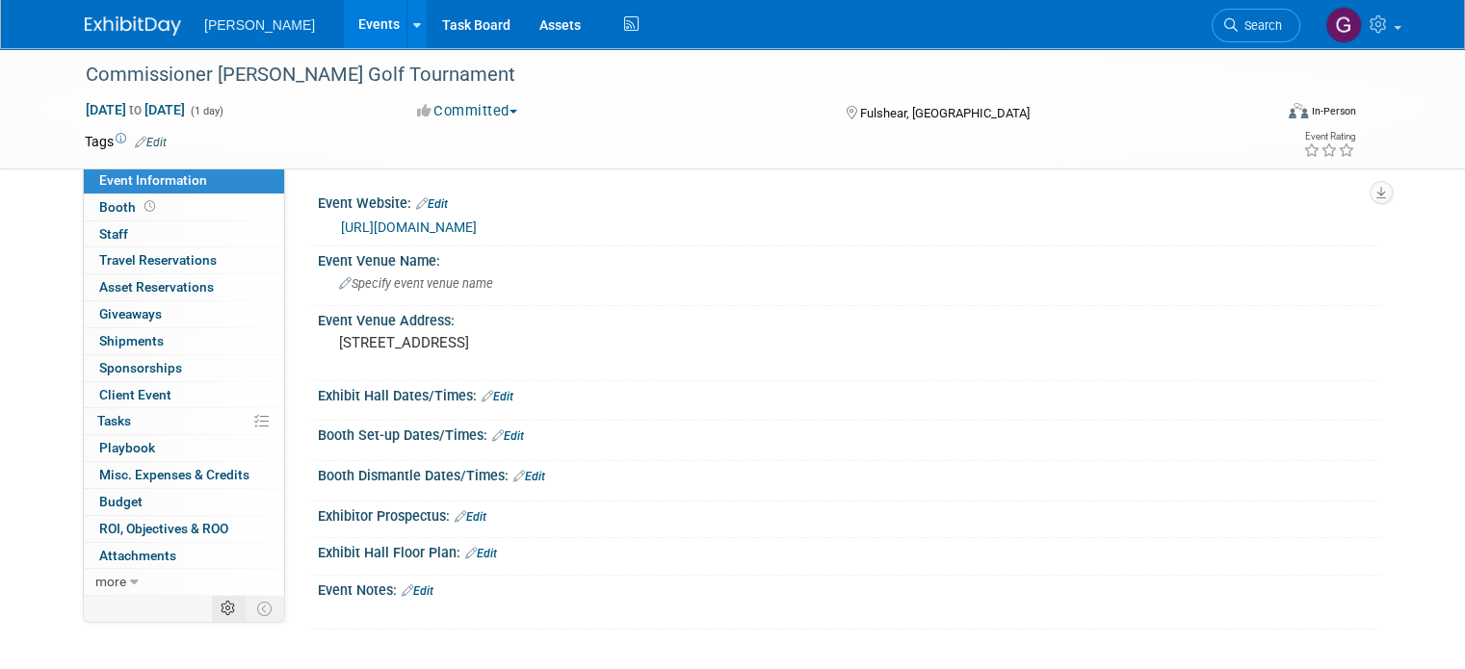
click at [221, 609] on icon at bounding box center [228, 609] width 14 height 14
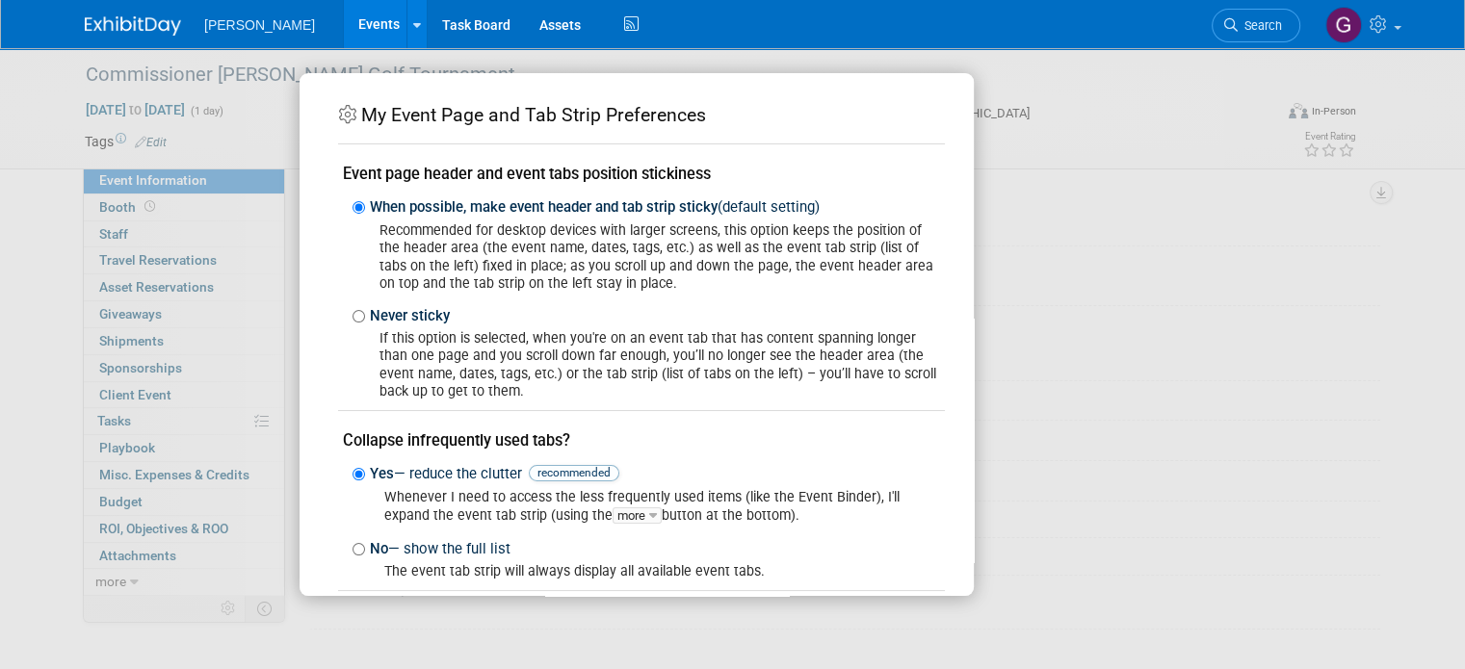
click at [1028, 296] on div "My Event Page and Tab Strip Preferences Event page header and event tabs positi…" at bounding box center [733, 334] width 867 height 522
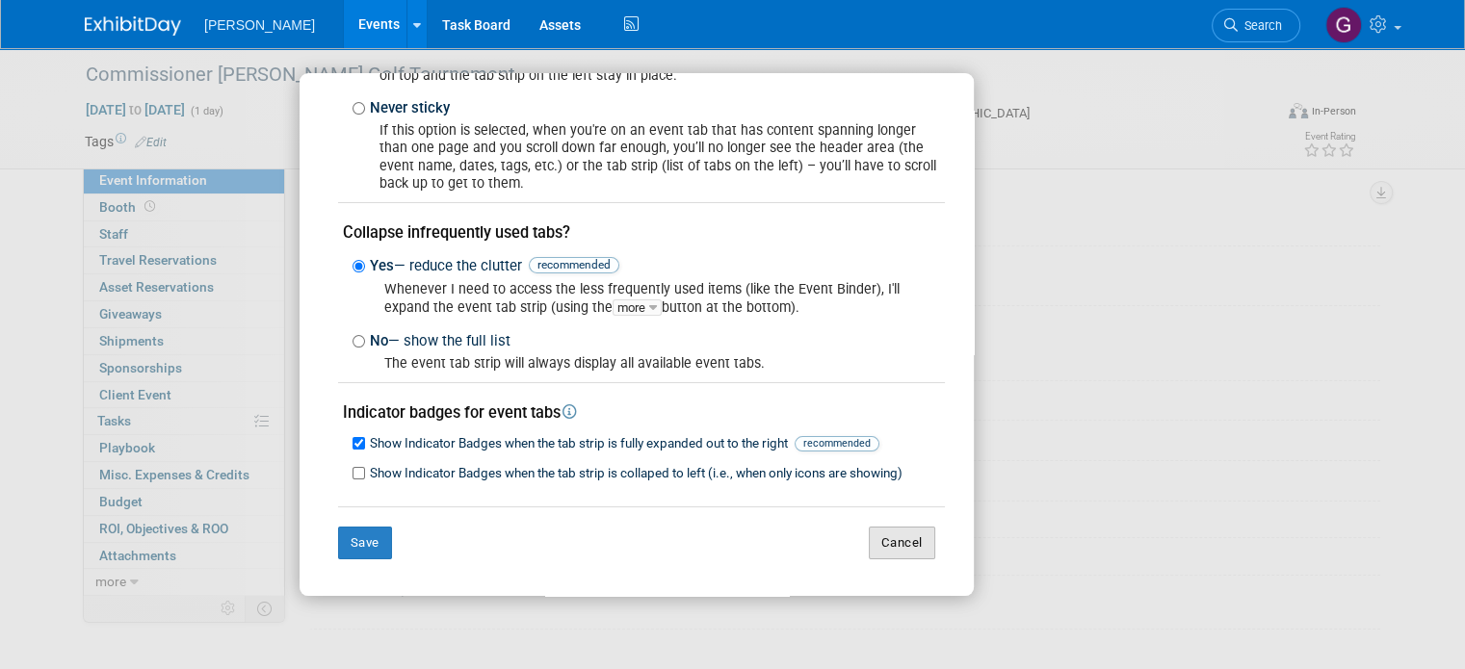
click at [905, 544] on button "Cancel" at bounding box center [902, 543] width 66 height 33
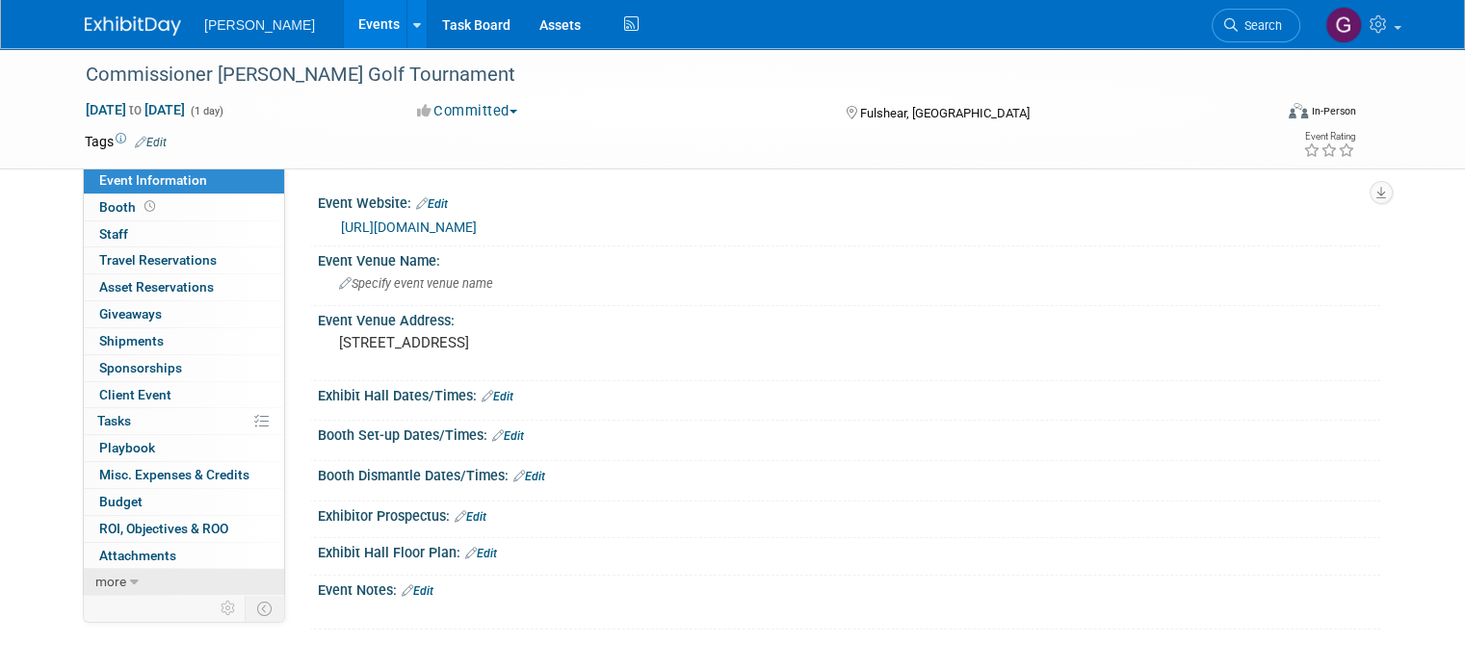
click at [122, 574] on link "more" at bounding box center [184, 582] width 200 height 26
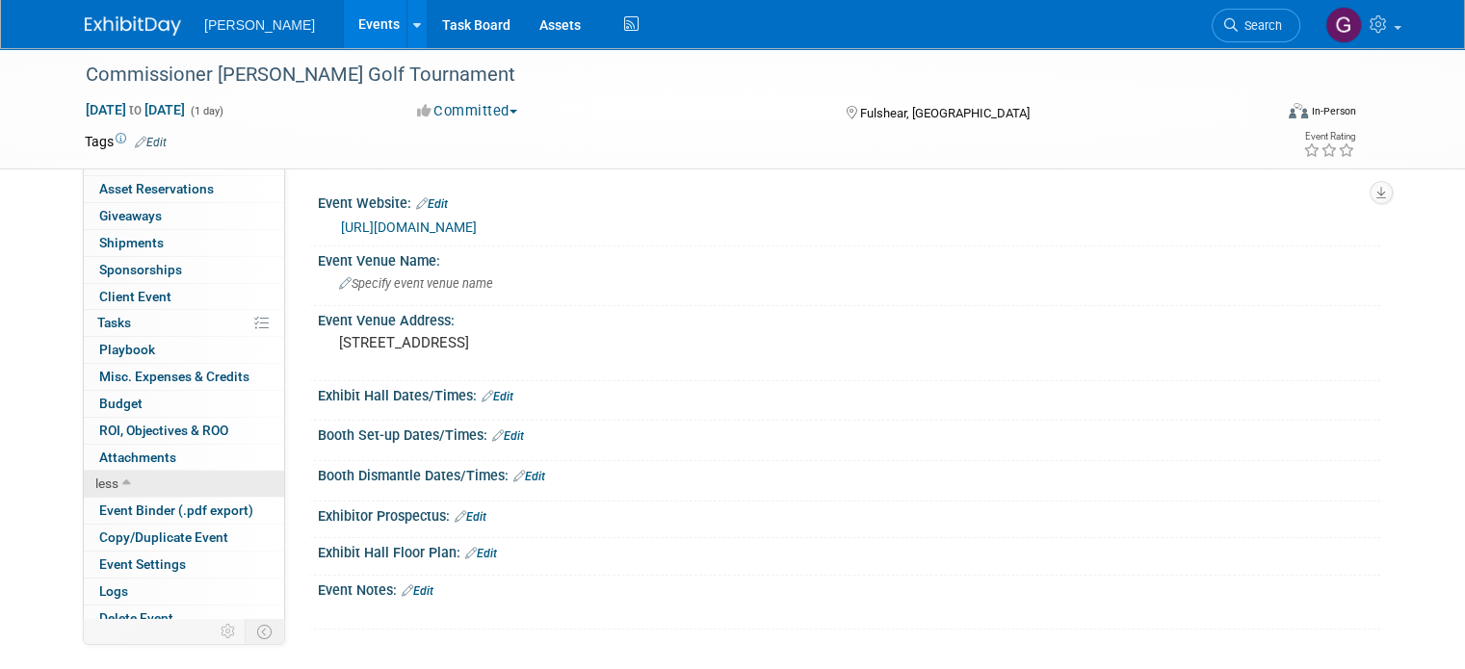
scroll to position [107, 0]
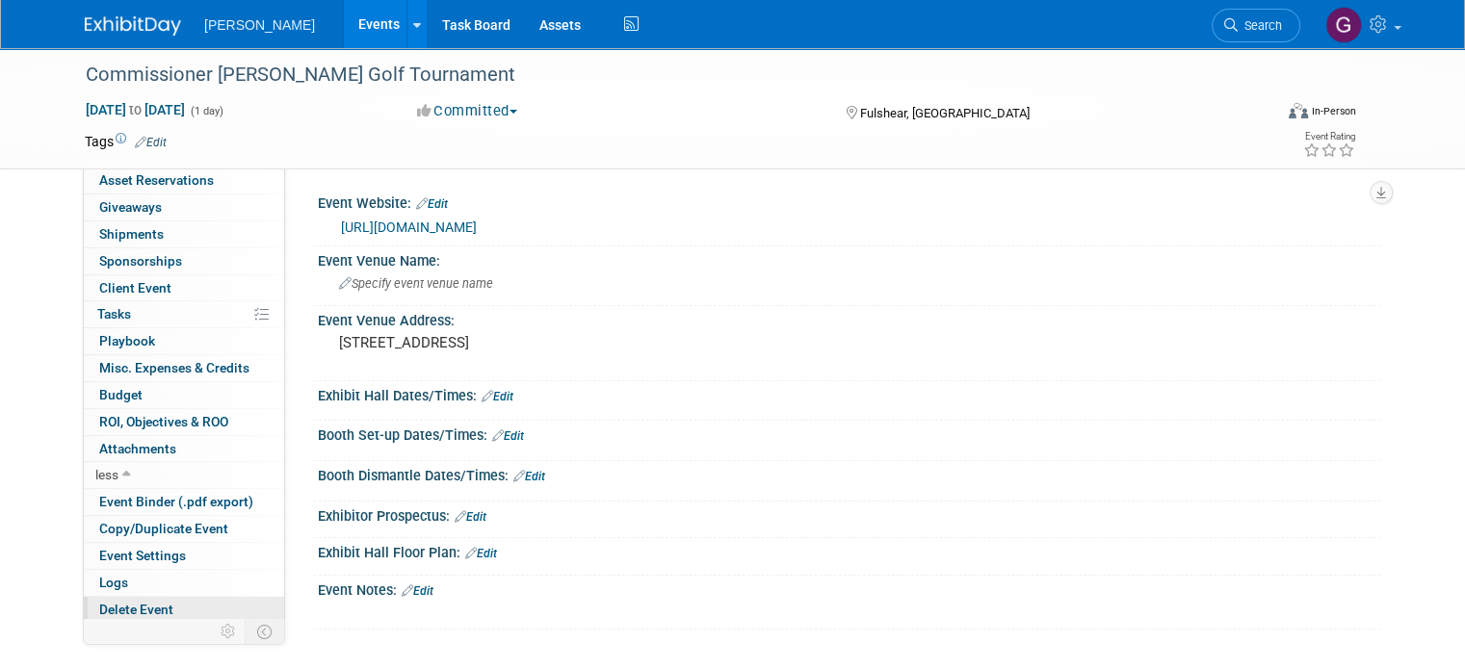
click at [169, 609] on link "Delete Event" at bounding box center [184, 610] width 200 height 26
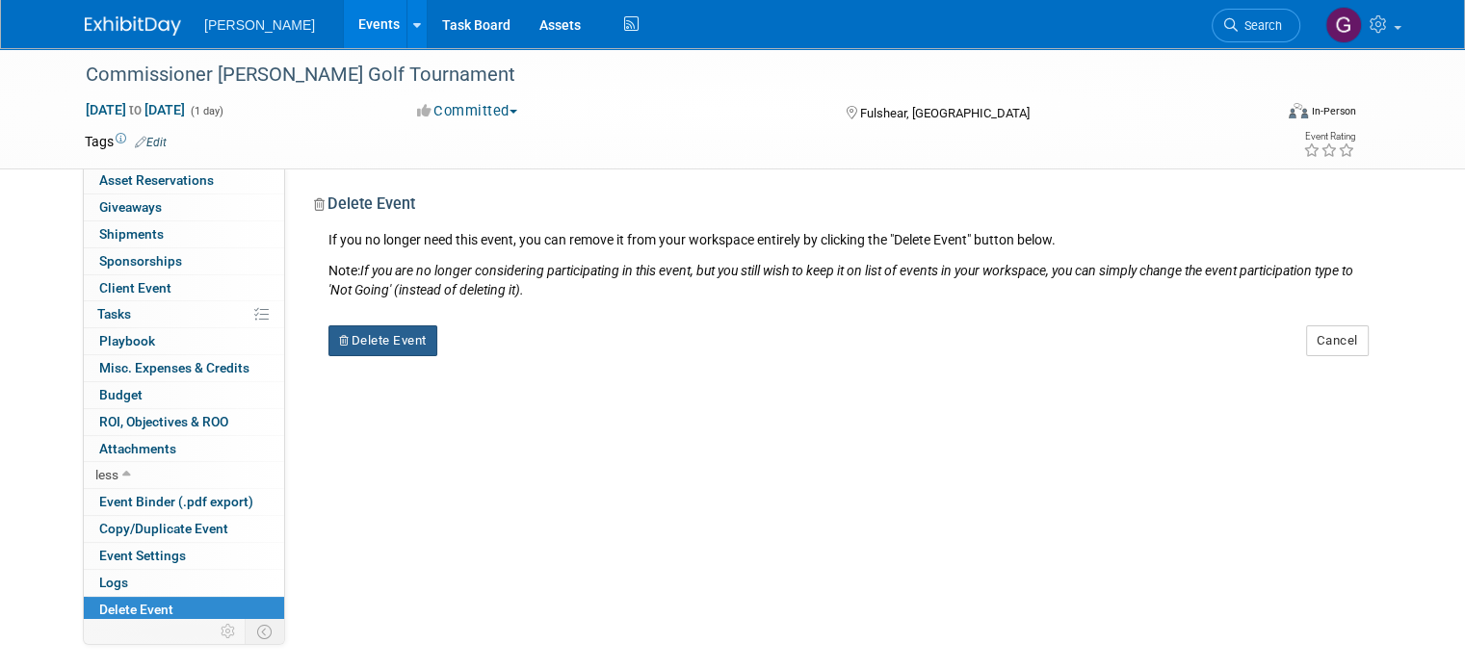
click at [379, 341] on button "Delete Event" at bounding box center [382, 341] width 109 height 31
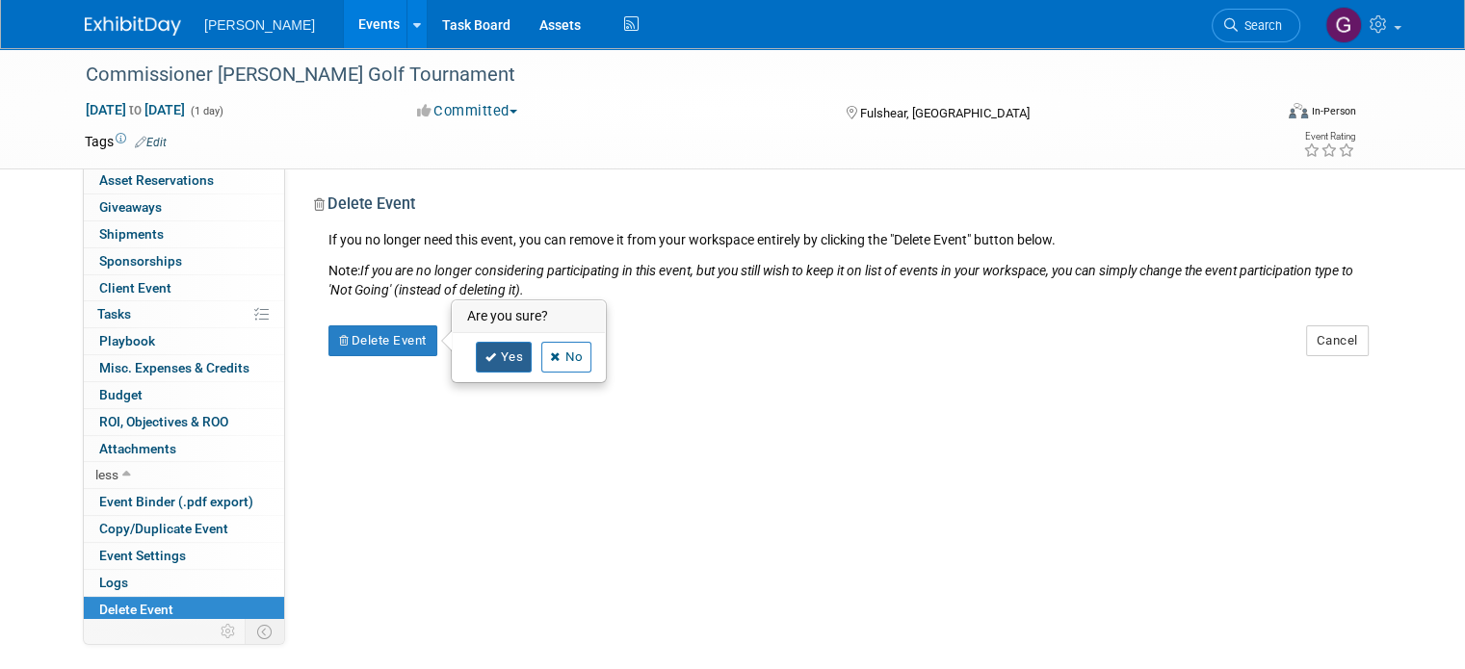
click at [482, 360] on link "Yes" at bounding box center [504, 357] width 56 height 31
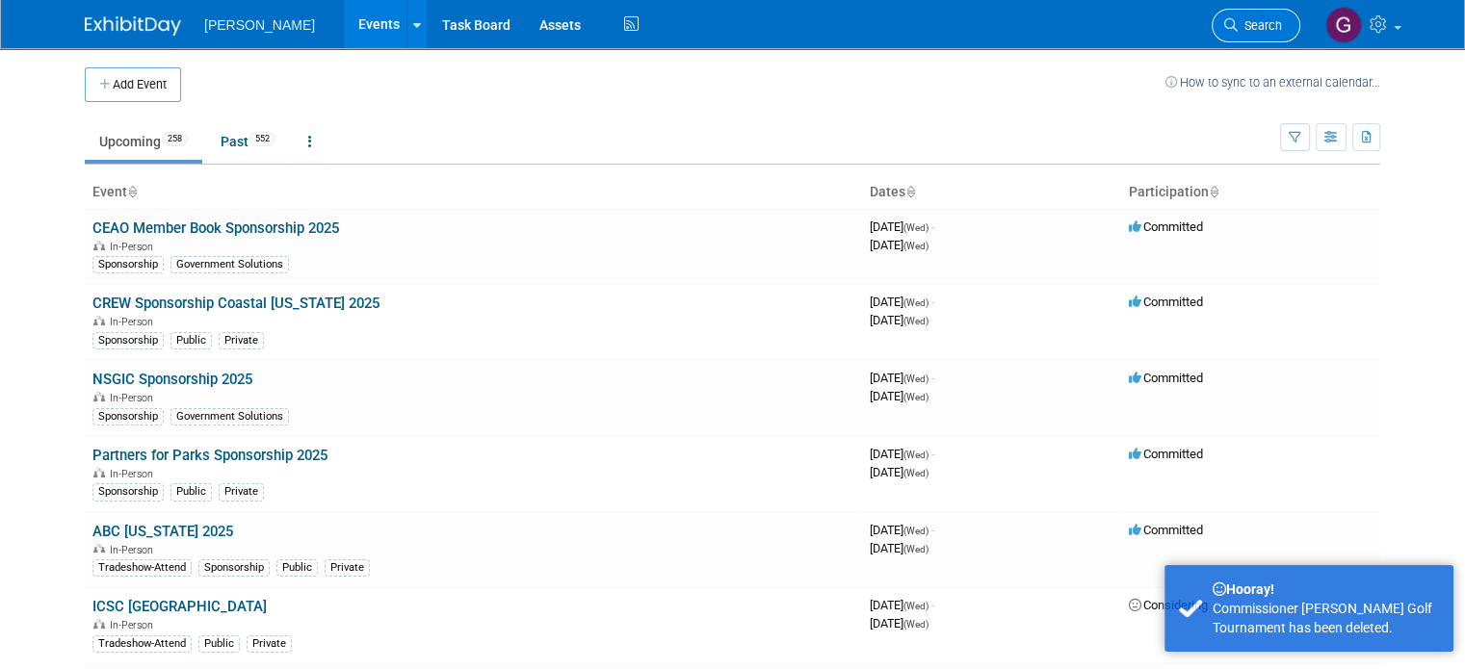
click at [1271, 27] on span "Search" at bounding box center [1260, 25] width 44 height 14
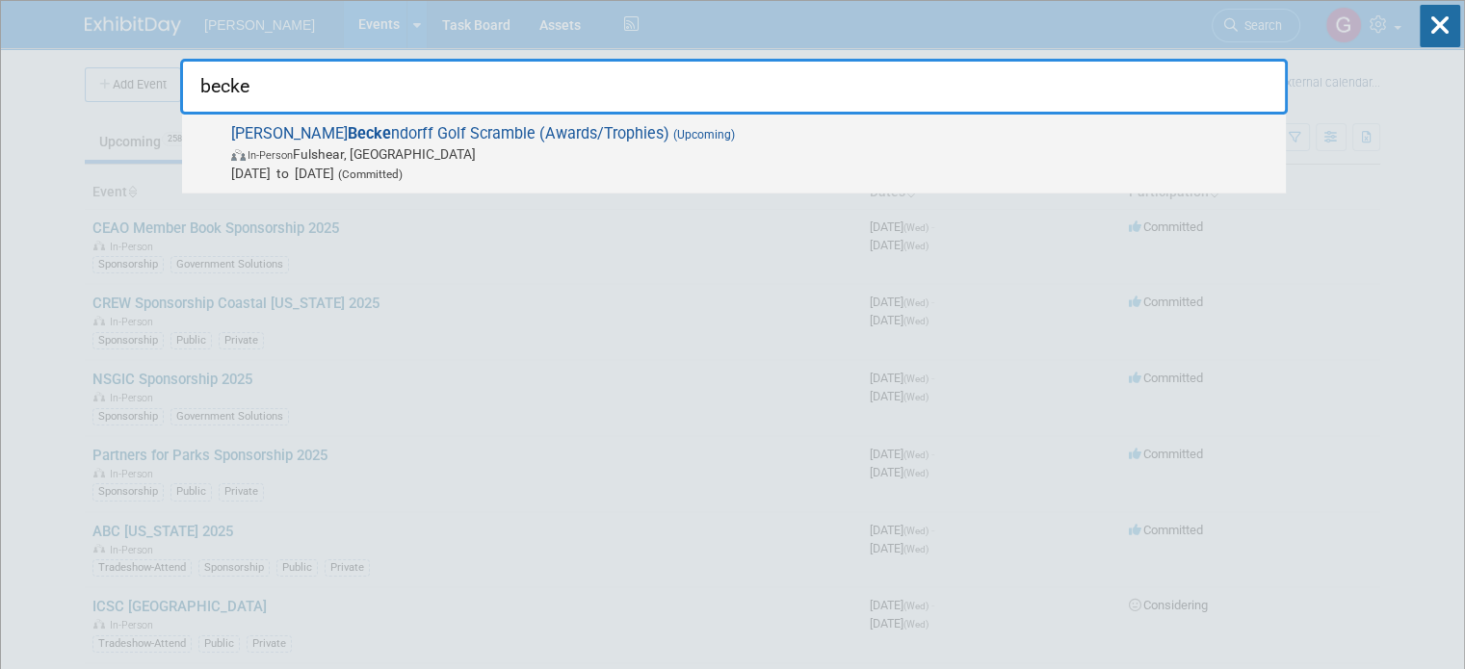
type input "becke"
click at [656, 152] on span "In-Person Fulshear, TX" at bounding box center [753, 153] width 1045 height 19
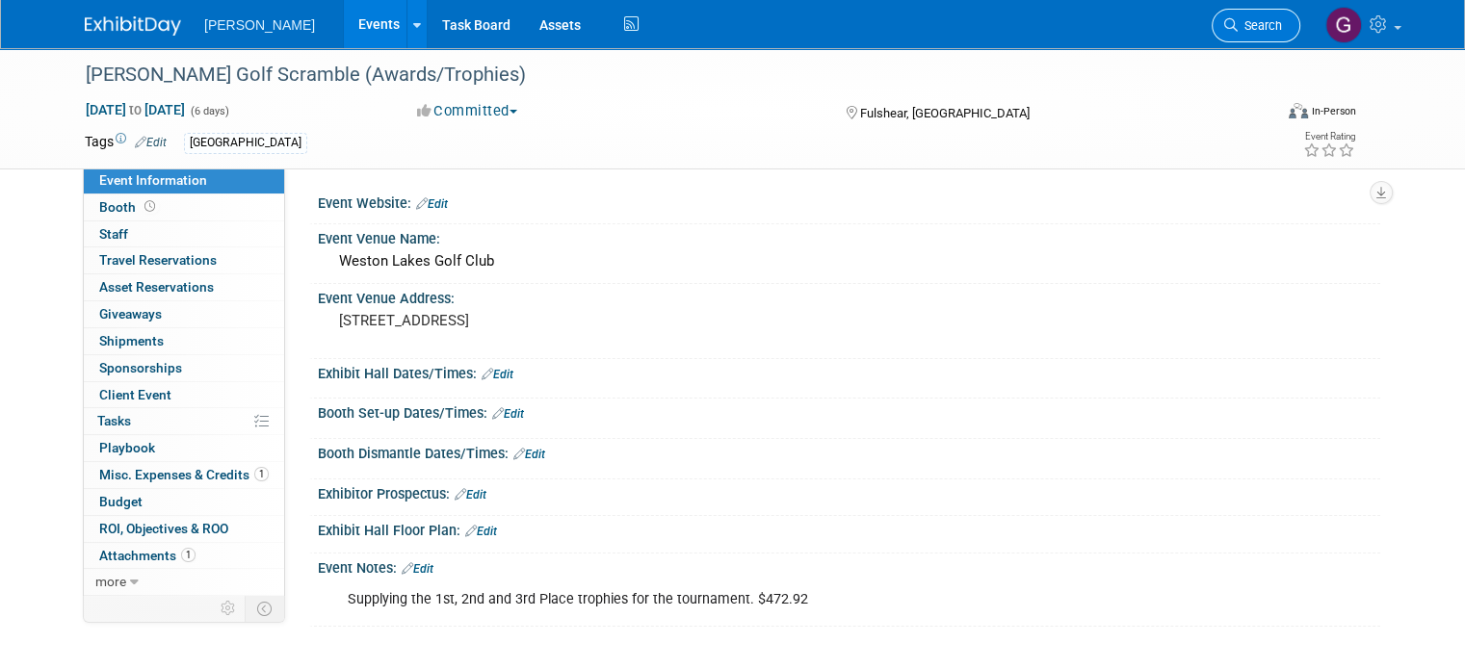
click at [1278, 25] on span "Search" at bounding box center [1260, 25] width 44 height 14
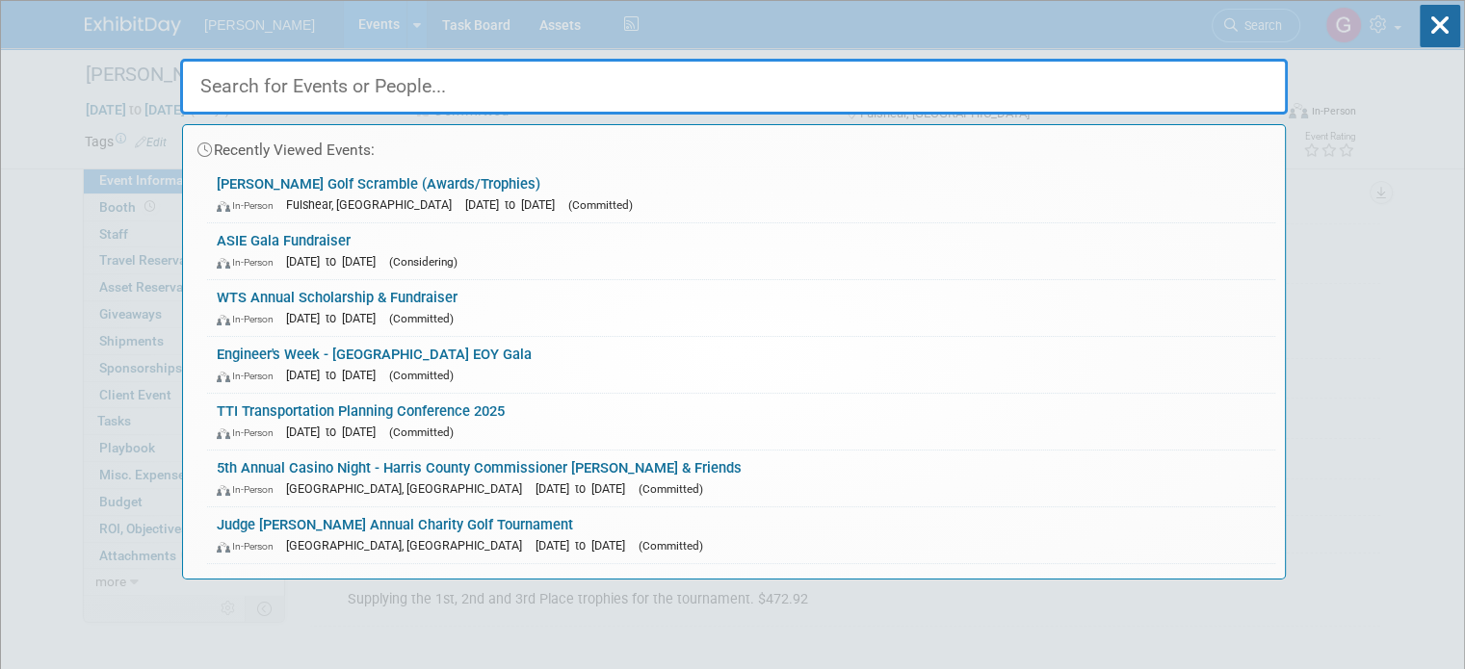
click at [597, 84] on input "text" at bounding box center [734, 87] width 1108 height 56
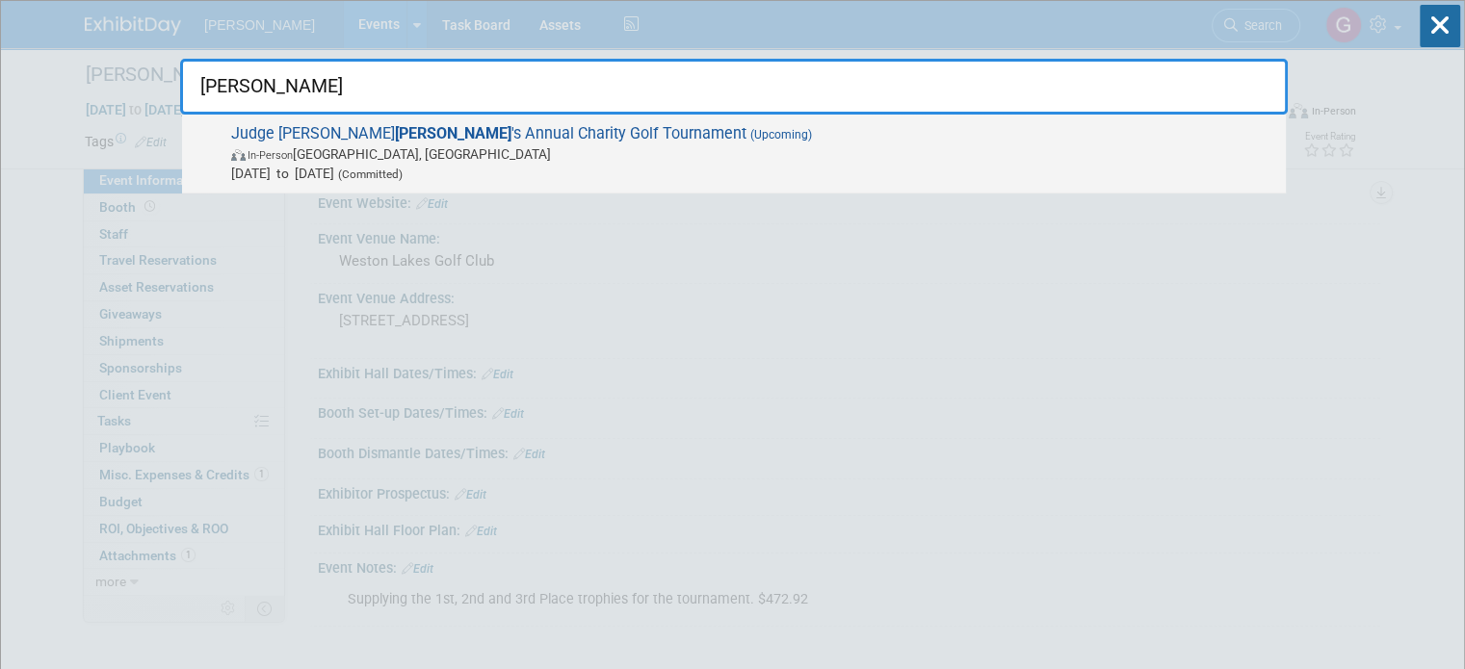
type input "duhon"
click at [579, 140] on span "Judge Trey Duhon 's Annual Charity Golf Tournament (Upcoming) In-Person Hempste…" at bounding box center [750, 153] width 1051 height 59
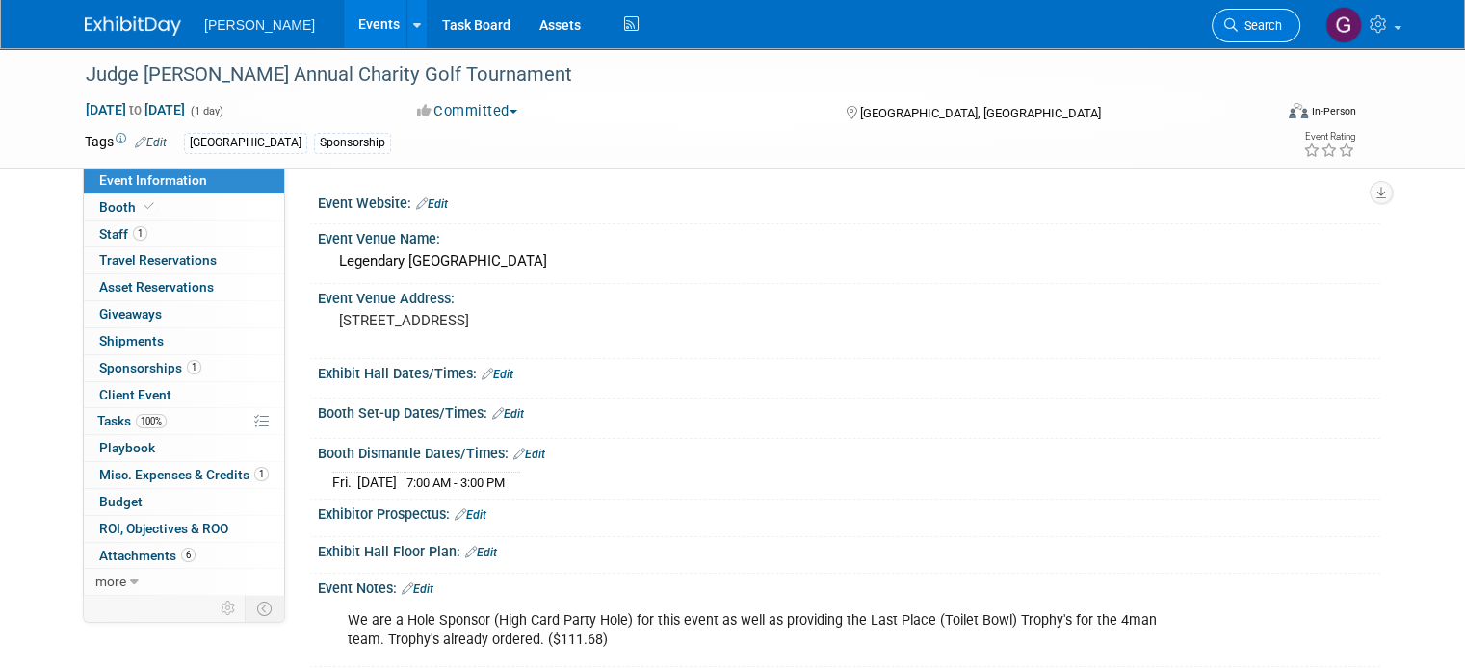
click at [1264, 28] on span "Search" at bounding box center [1260, 25] width 44 height 14
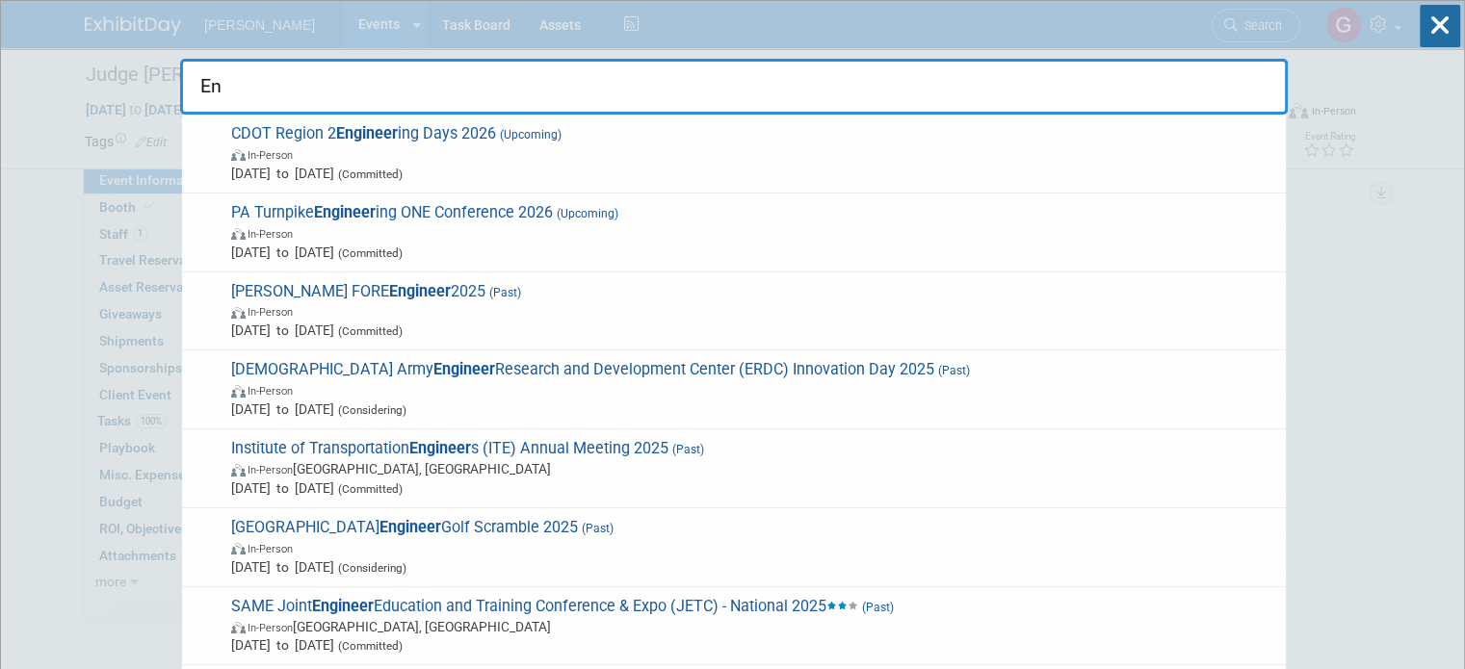
type input "E"
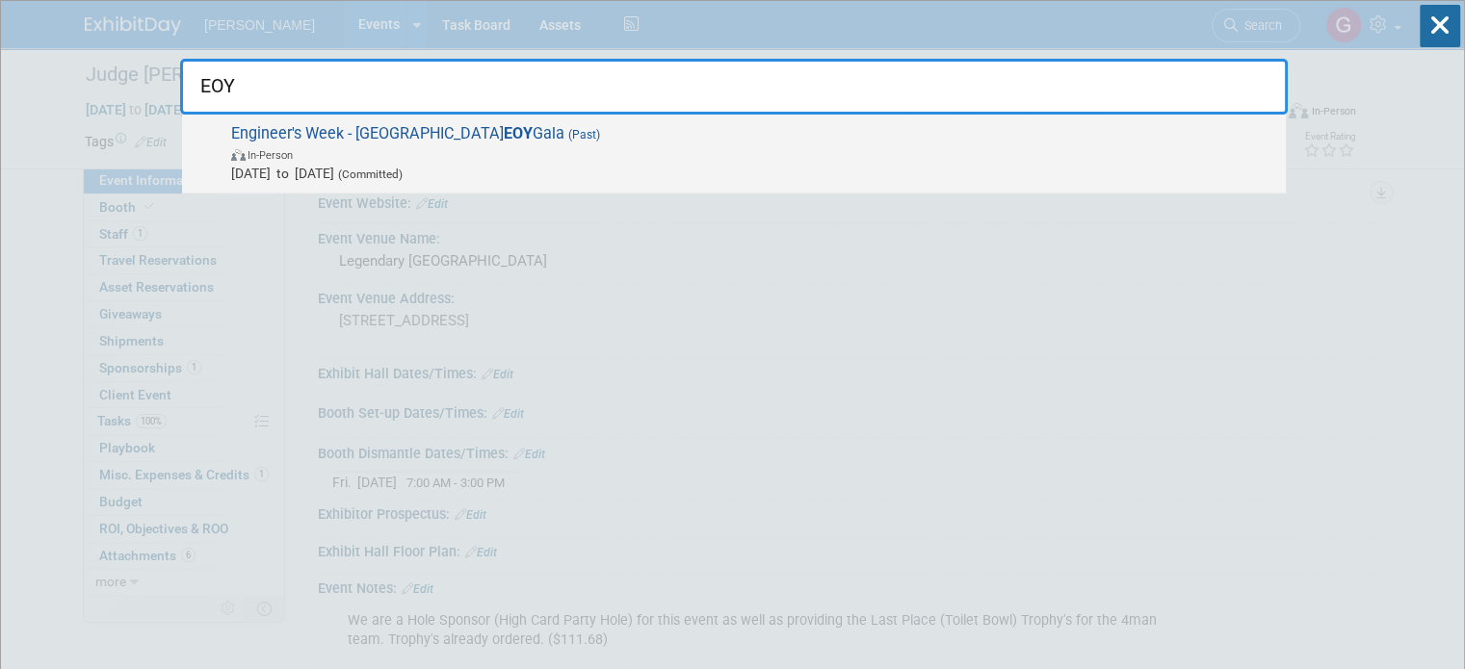
type input "EOY"
click at [637, 158] on span "In-Person" at bounding box center [753, 153] width 1045 height 19
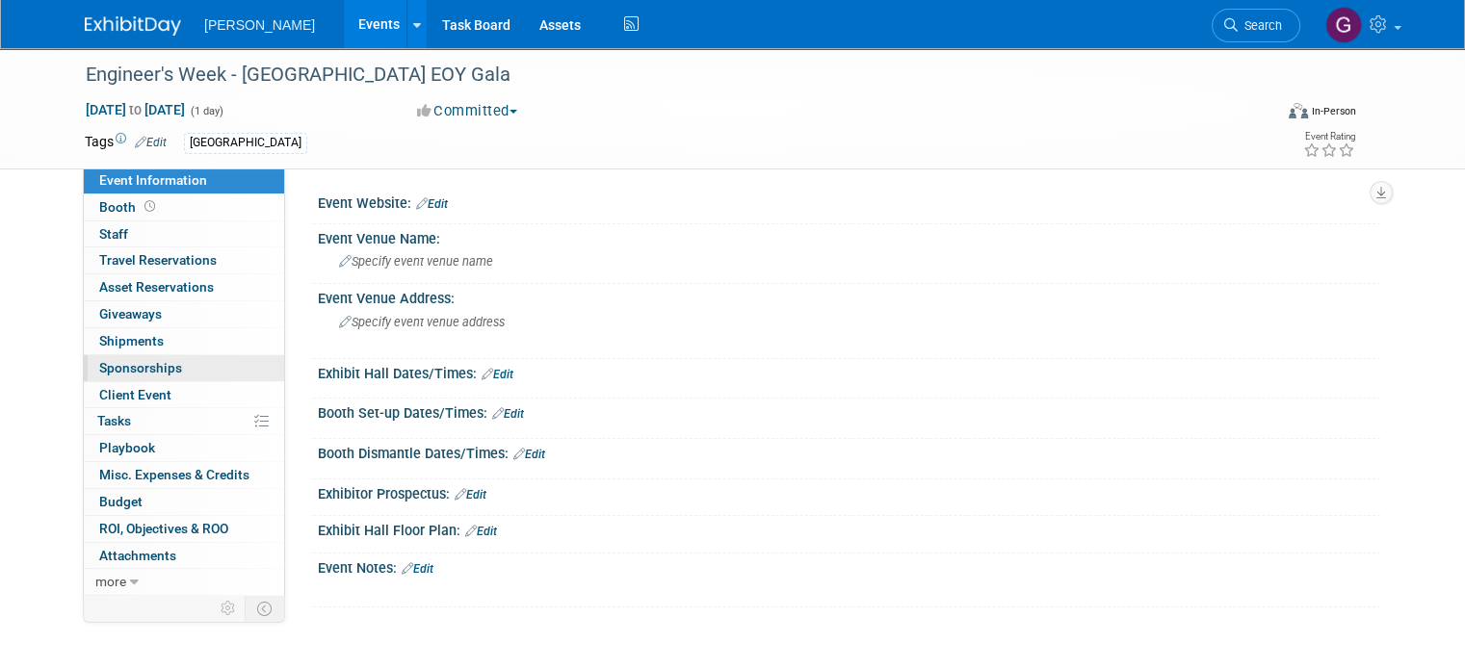
click at [175, 365] on link "0 Sponsorships 0" at bounding box center [184, 368] width 200 height 26
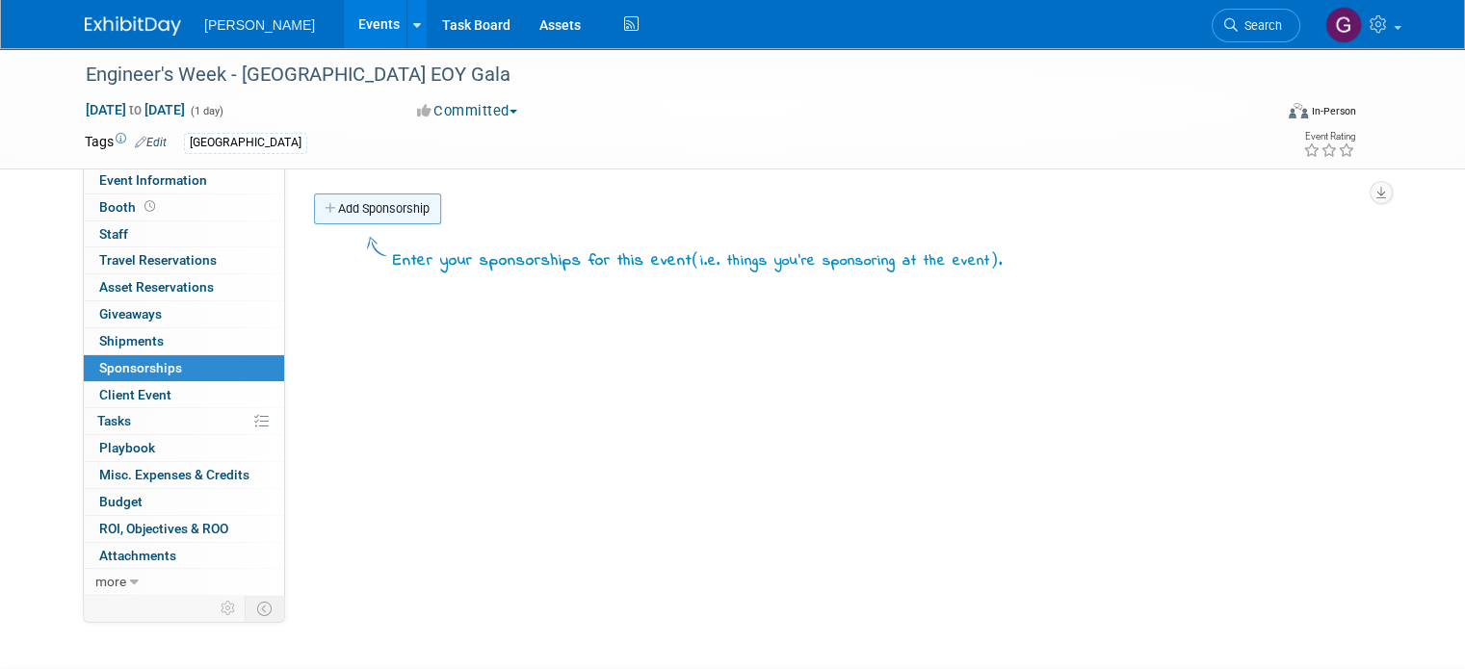
click at [402, 213] on link "Add Sponsorship" at bounding box center [377, 209] width 127 height 31
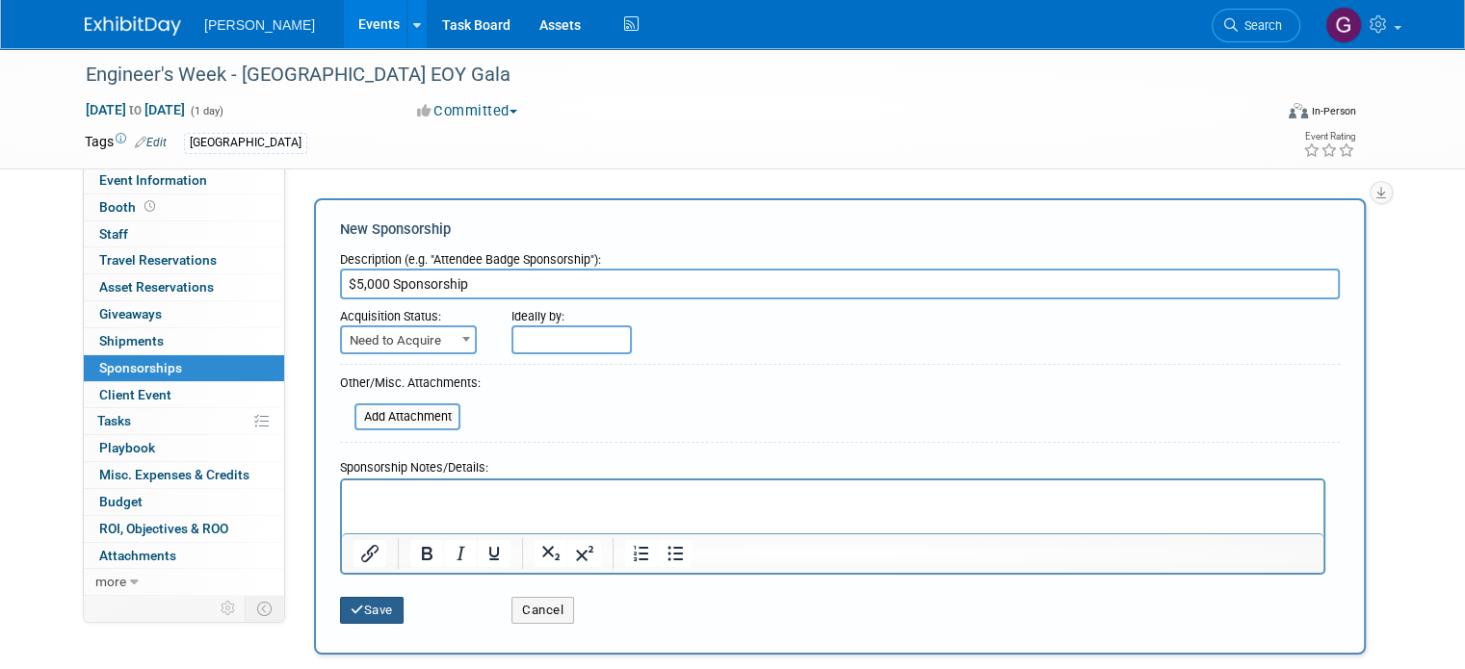
type input "$5,000 Sponsorship"
click at [382, 604] on button "Save" at bounding box center [372, 610] width 64 height 27
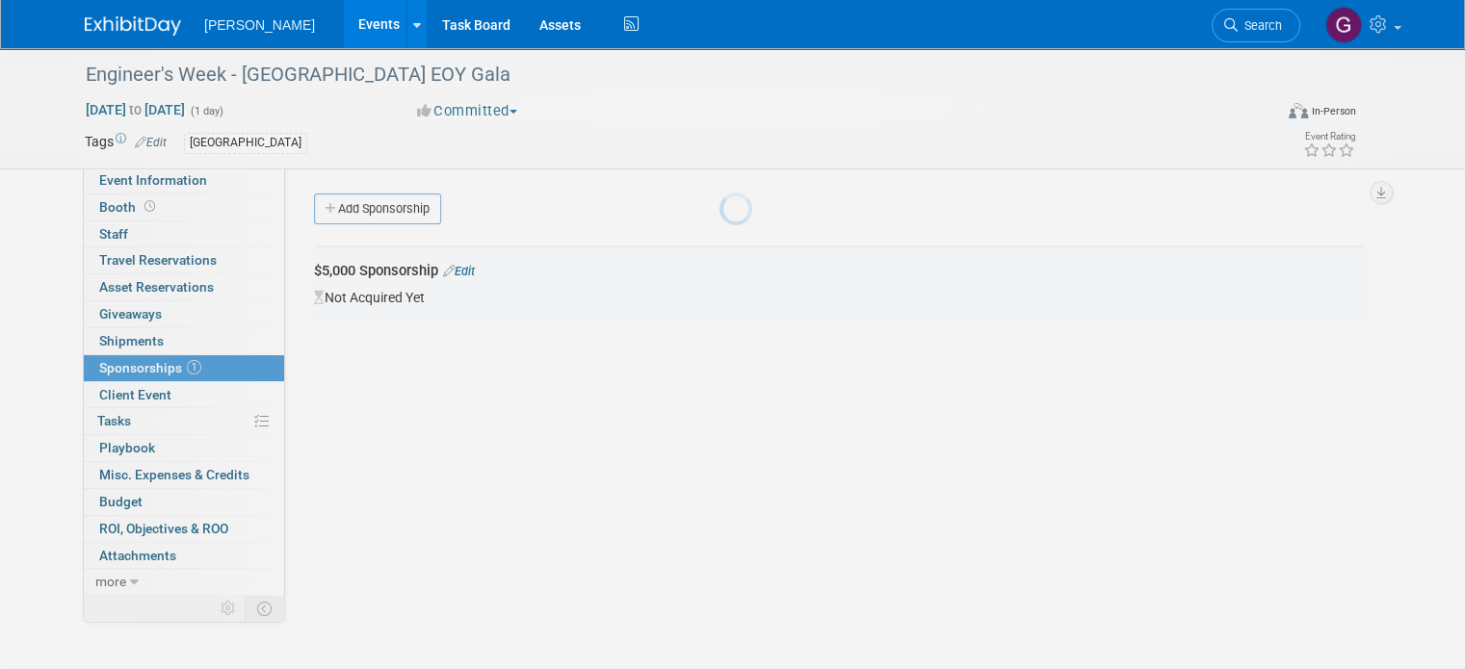
scroll to position [39, 0]
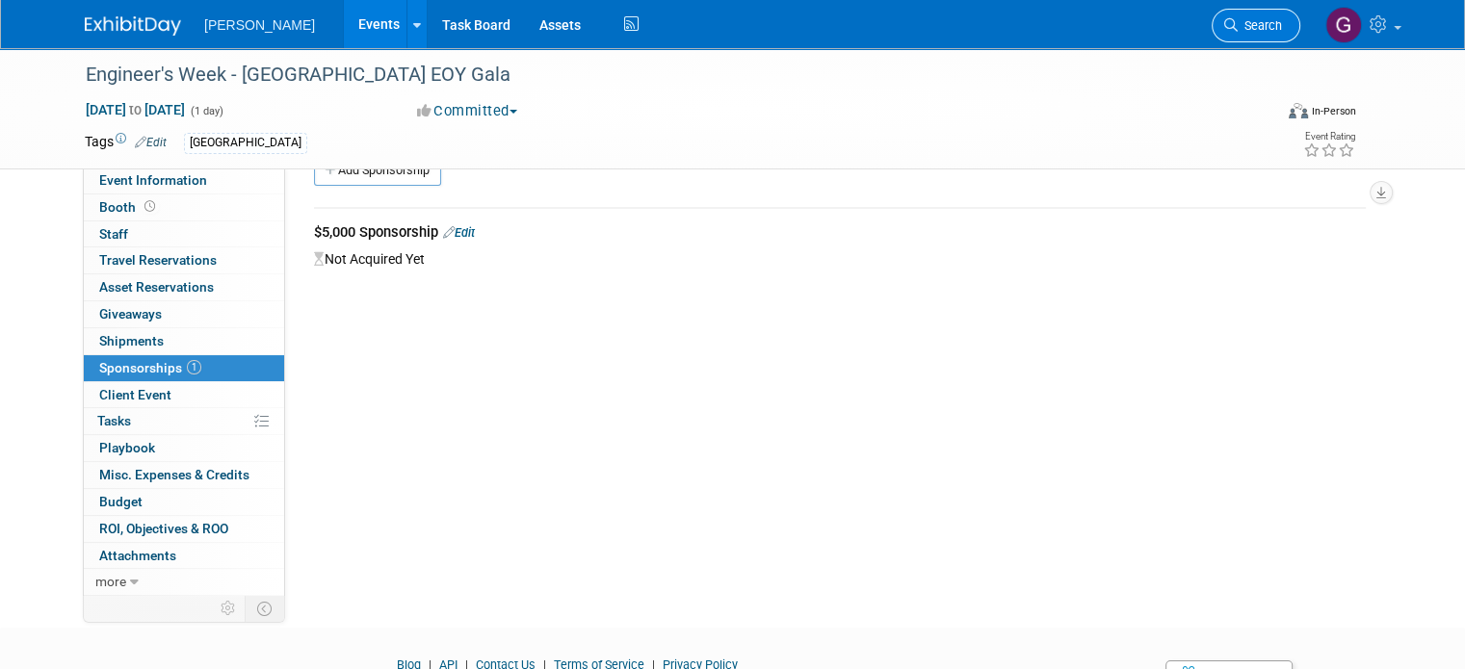
click at [1264, 22] on span "Search" at bounding box center [1260, 25] width 44 height 14
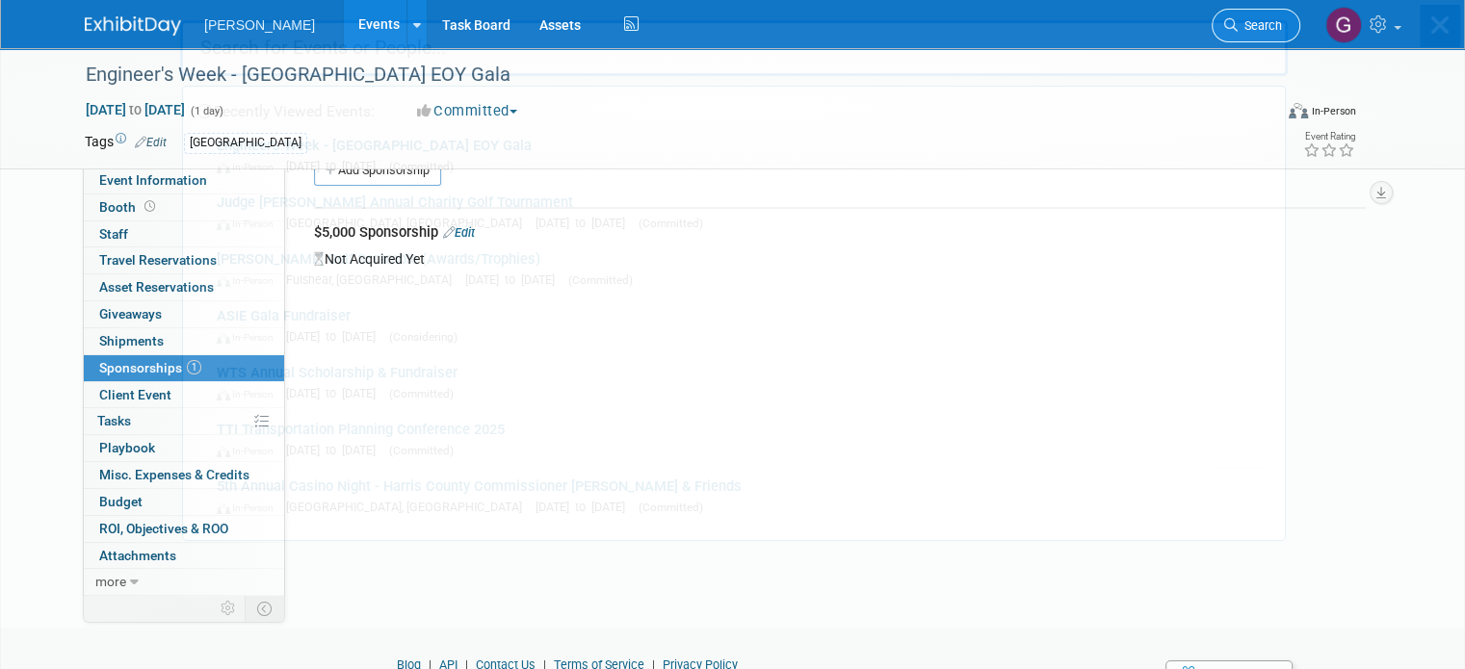
scroll to position [0, 0]
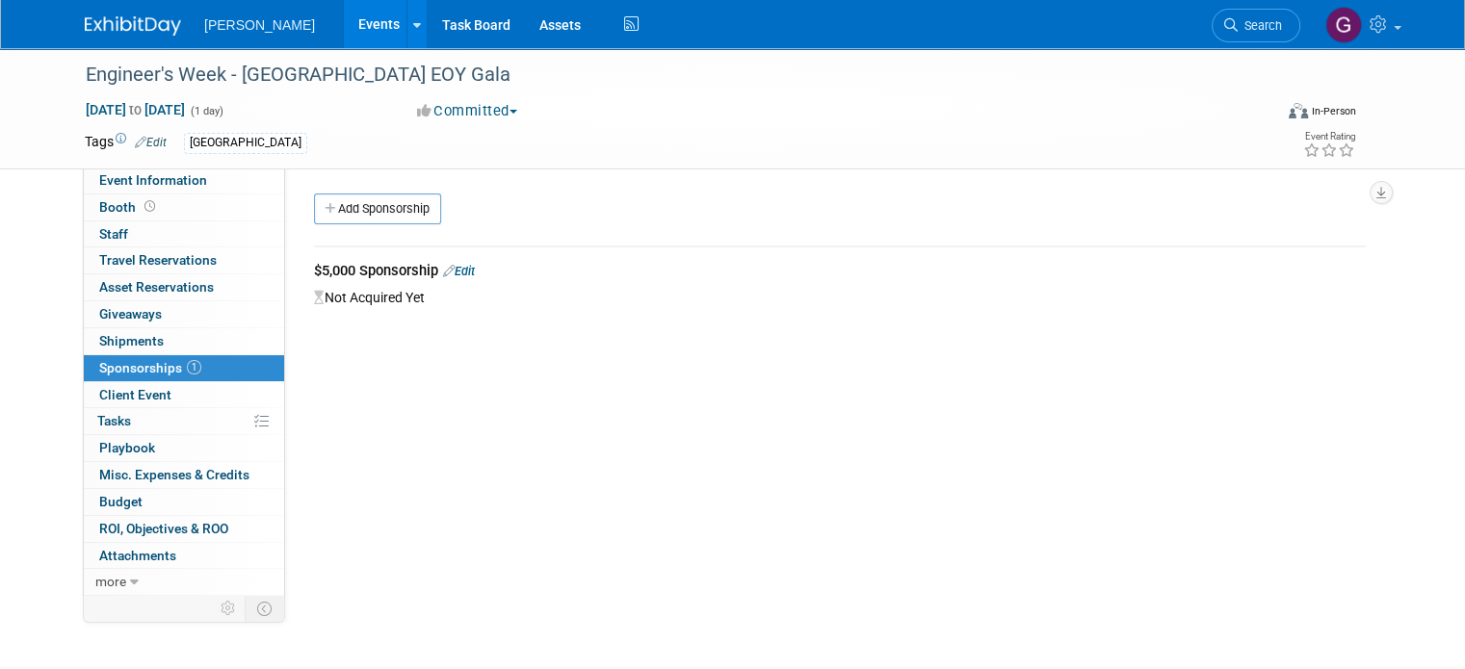
click at [149, 18] on img at bounding box center [133, 25] width 96 height 19
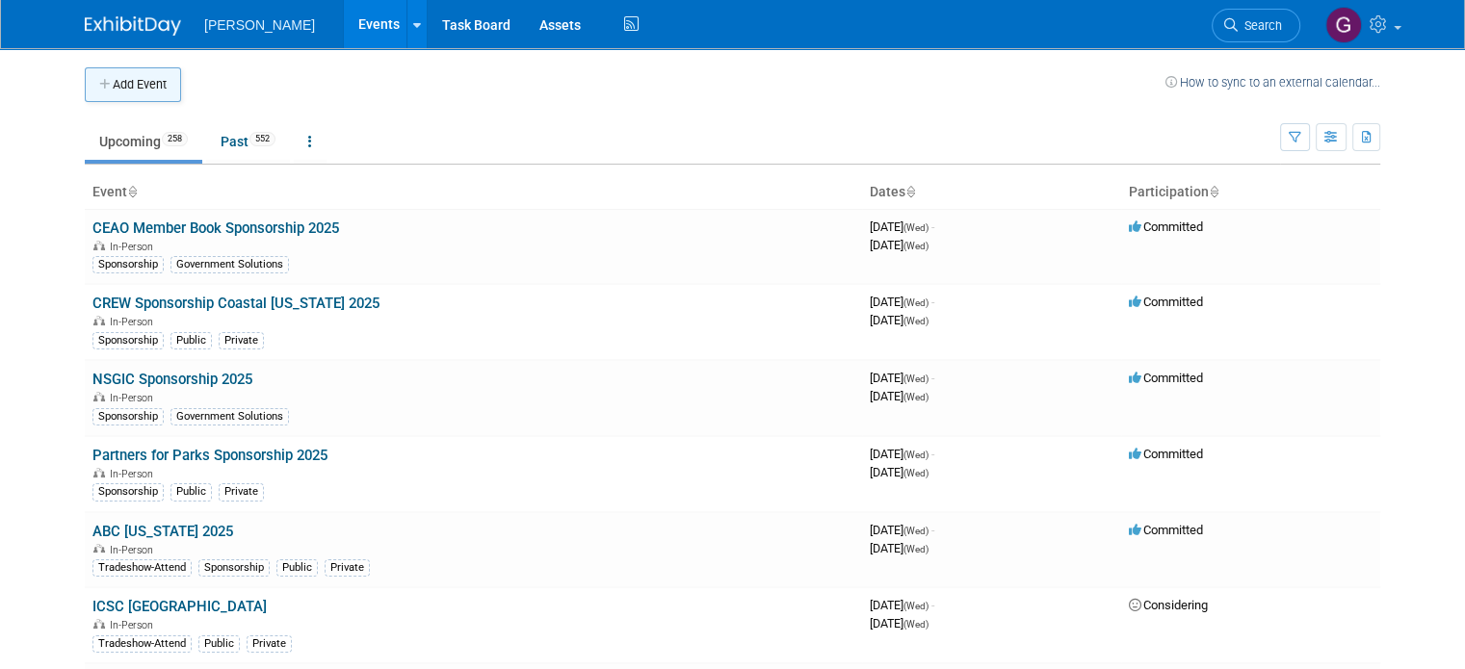
click at [117, 70] on button "Add Event" at bounding box center [133, 84] width 96 height 35
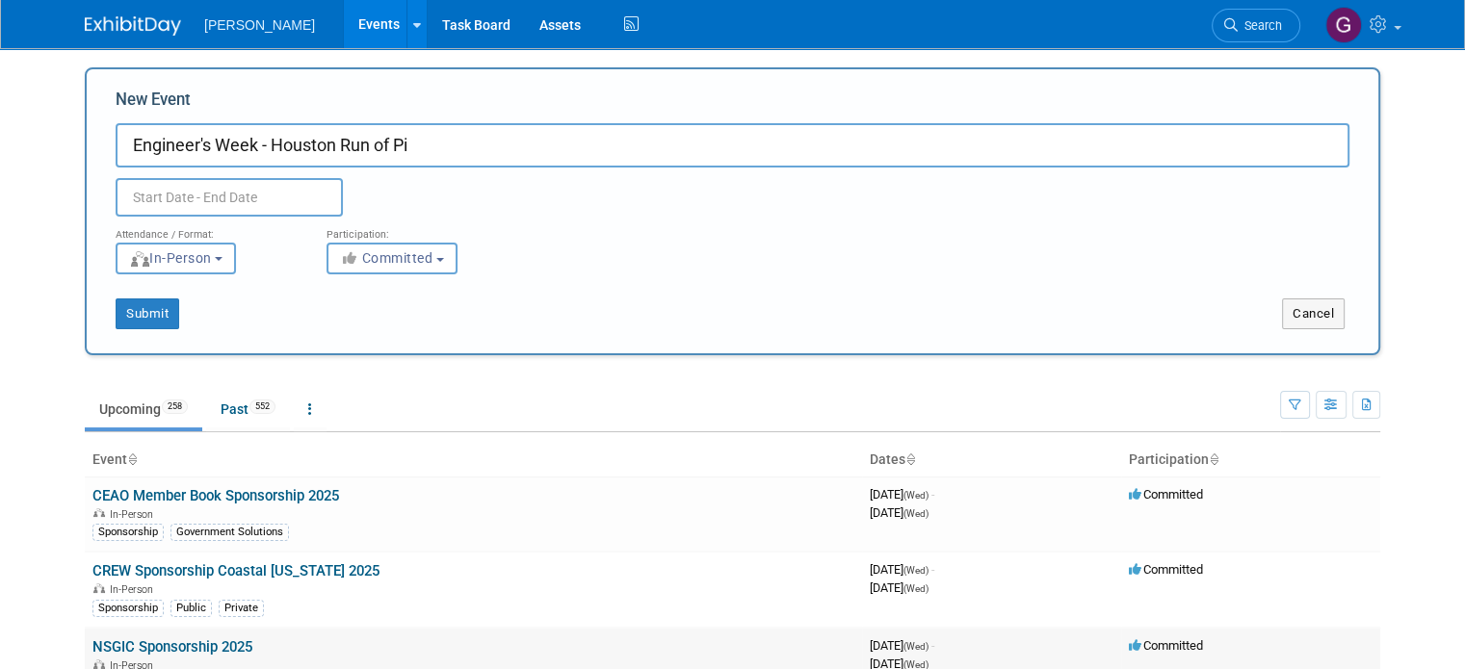
type input "Engineer's Week - Houston Run of Pi"
click at [250, 210] on body "Woolpert Events Add Event Bulk Upload Events Shareable Event Boards Recently Vi…" at bounding box center [732, 334] width 1465 height 669
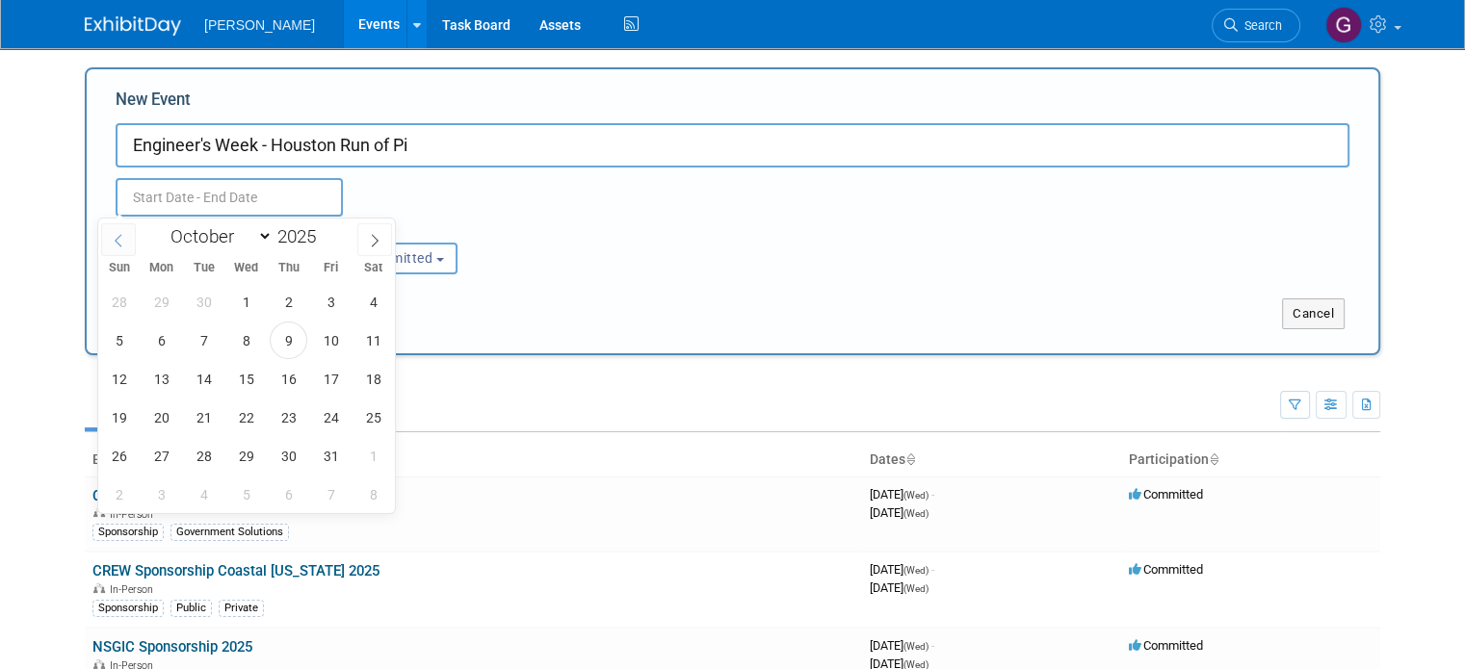
click at [116, 246] on icon at bounding box center [118, 240] width 13 height 13
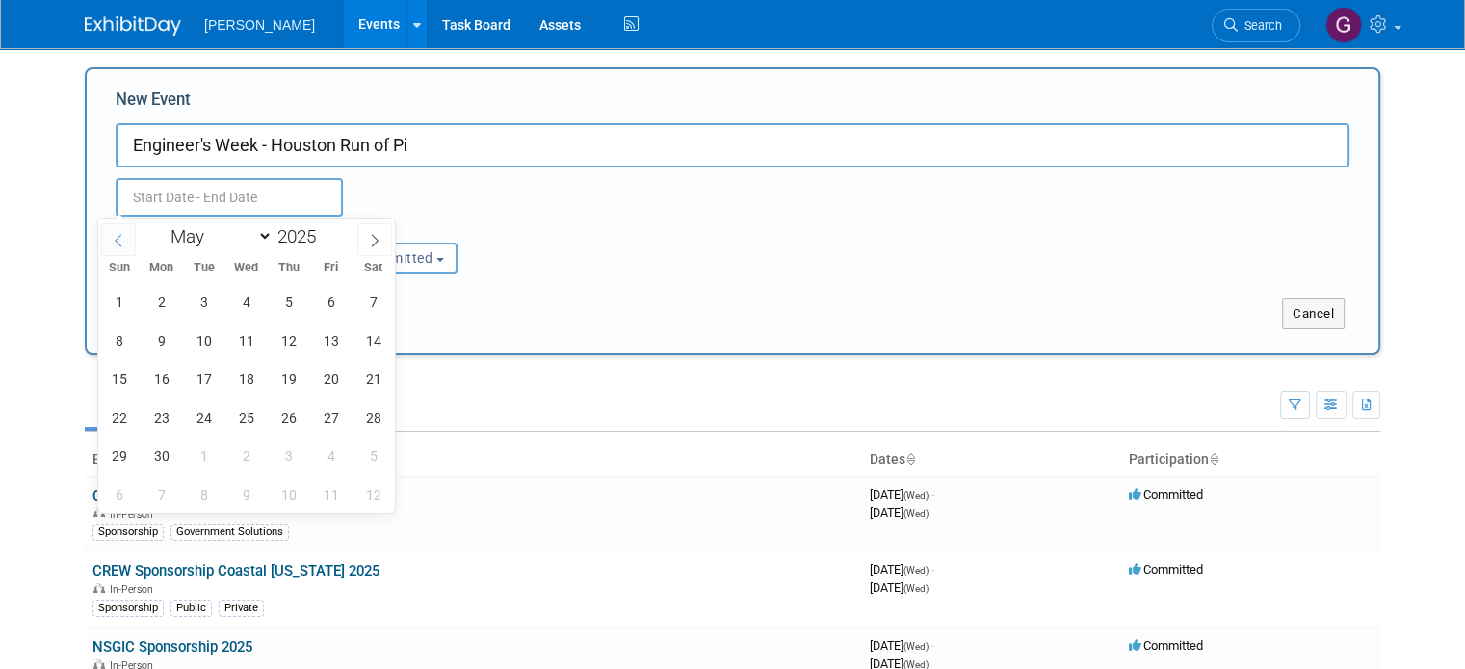
click at [116, 246] on icon at bounding box center [118, 240] width 13 height 13
select select "1"
click at [370, 373] on span "15" at bounding box center [373, 379] width 38 height 38
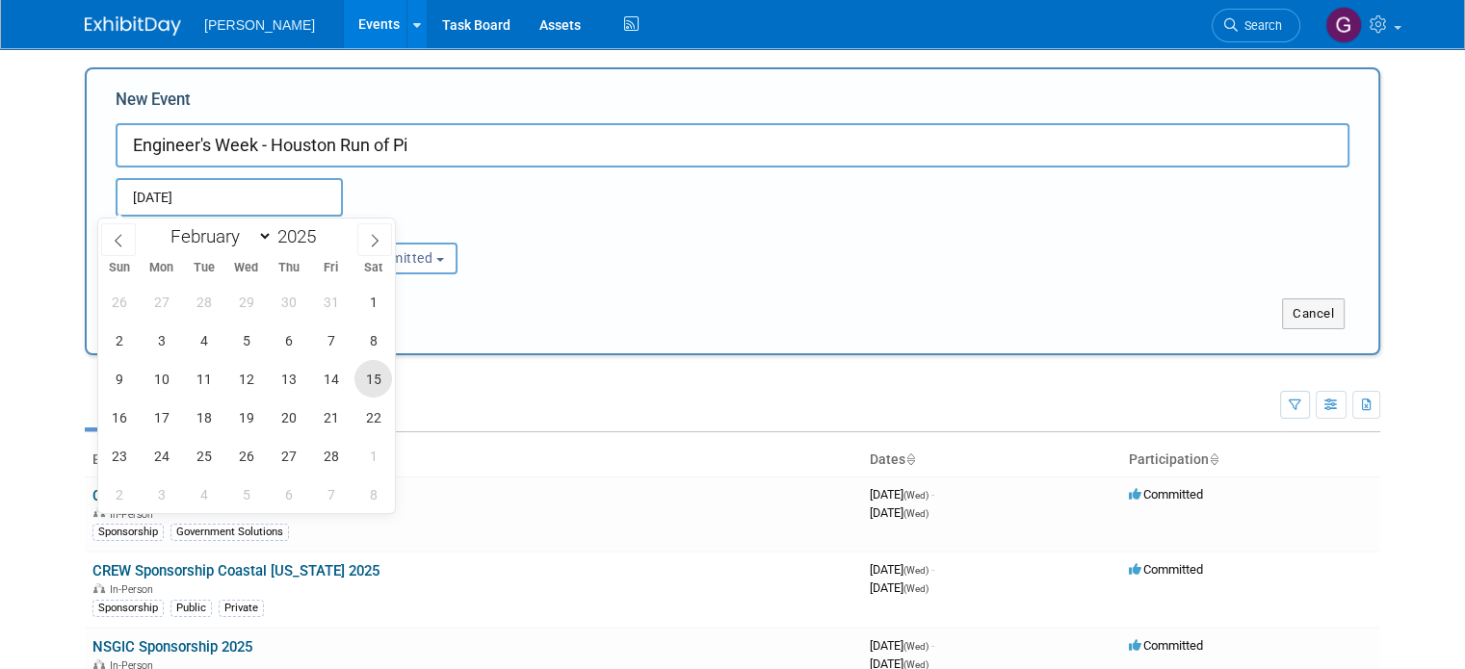
type input "[DATE] to [DATE]"
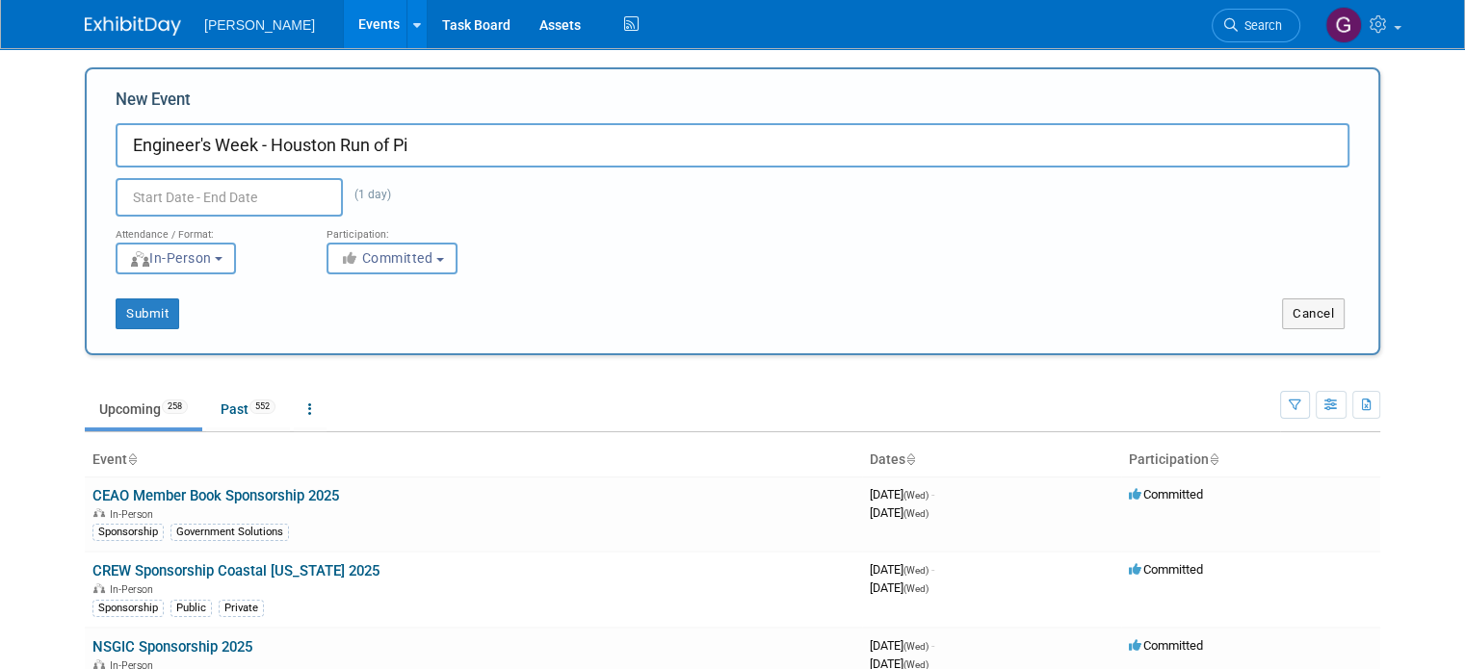
type input "[DATE] to [DATE]"
click at [482, 188] on div "Feb 15, 2025 to Feb 15, 2025 (1 day) Duplicate Event Warning" at bounding box center [732, 192] width 1263 height 49
click at [123, 312] on button "Submit" at bounding box center [148, 314] width 64 height 31
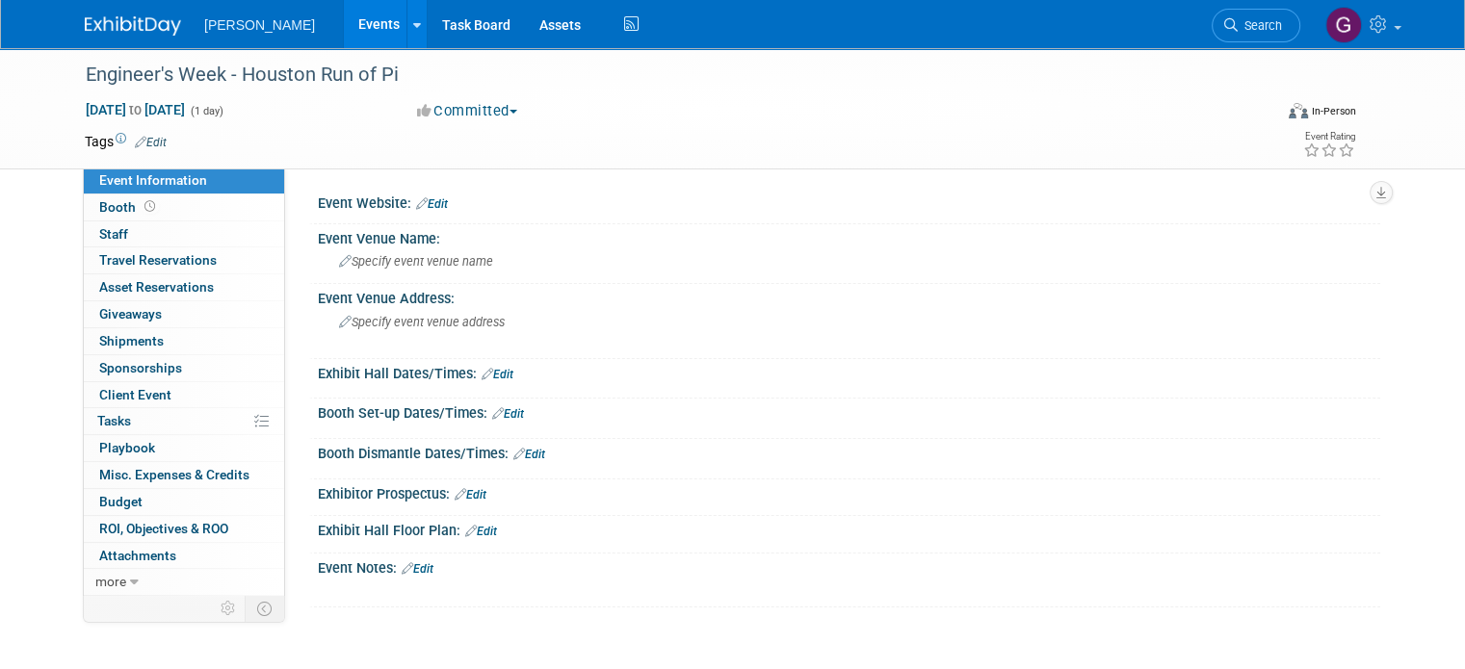
click at [416, 209] on link "Edit" at bounding box center [432, 203] width 32 height 13
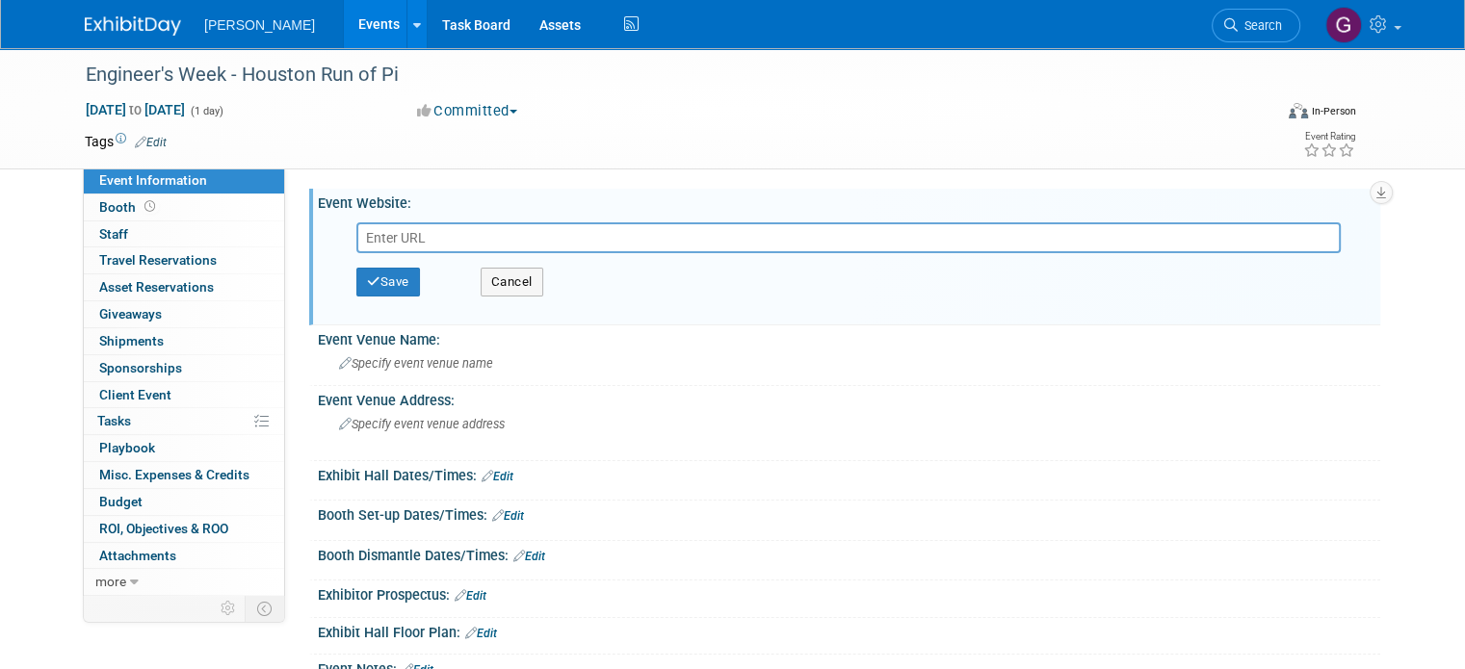
click at [413, 230] on input "text" at bounding box center [848, 237] width 984 height 31
type input "[URL][DOMAIN_NAME]"
click at [381, 301] on div "Save Cancel" at bounding box center [853, 282] width 994 height 58
click at [383, 280] on button "Save" at bounding box center [388, 282] width 64 height 29
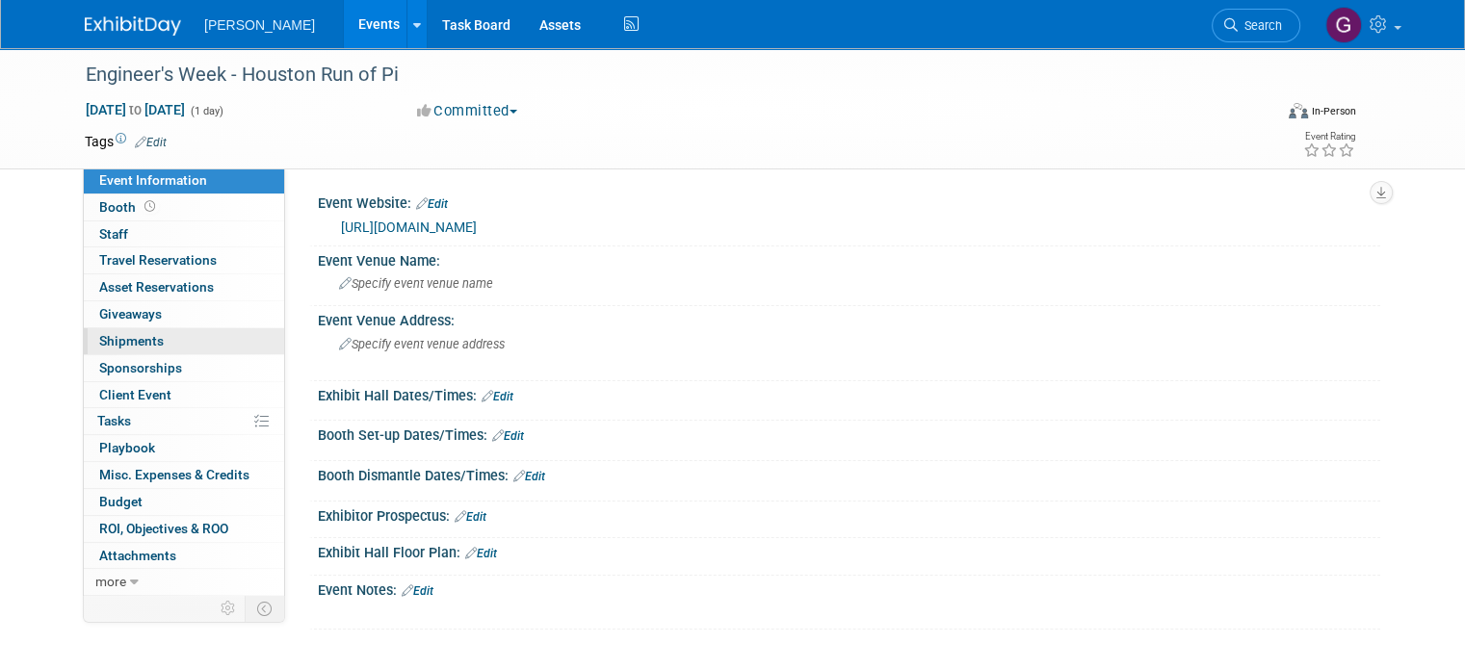
click at [146, 343] on link "0 Shipments 0" at bounding box center [184, 341] width 200 height 26
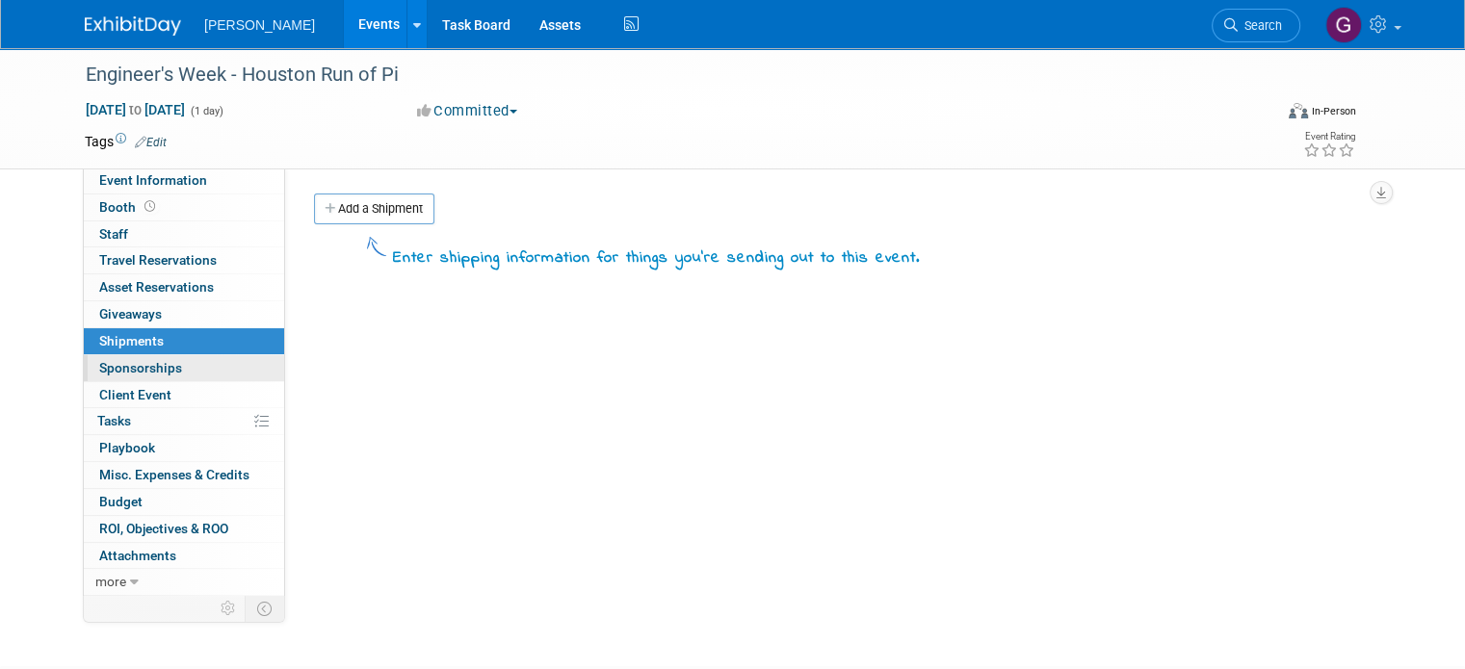
click at [146, 372] on span "Sponsorships 0" at bounding box center [140, 367] width 83 height 15
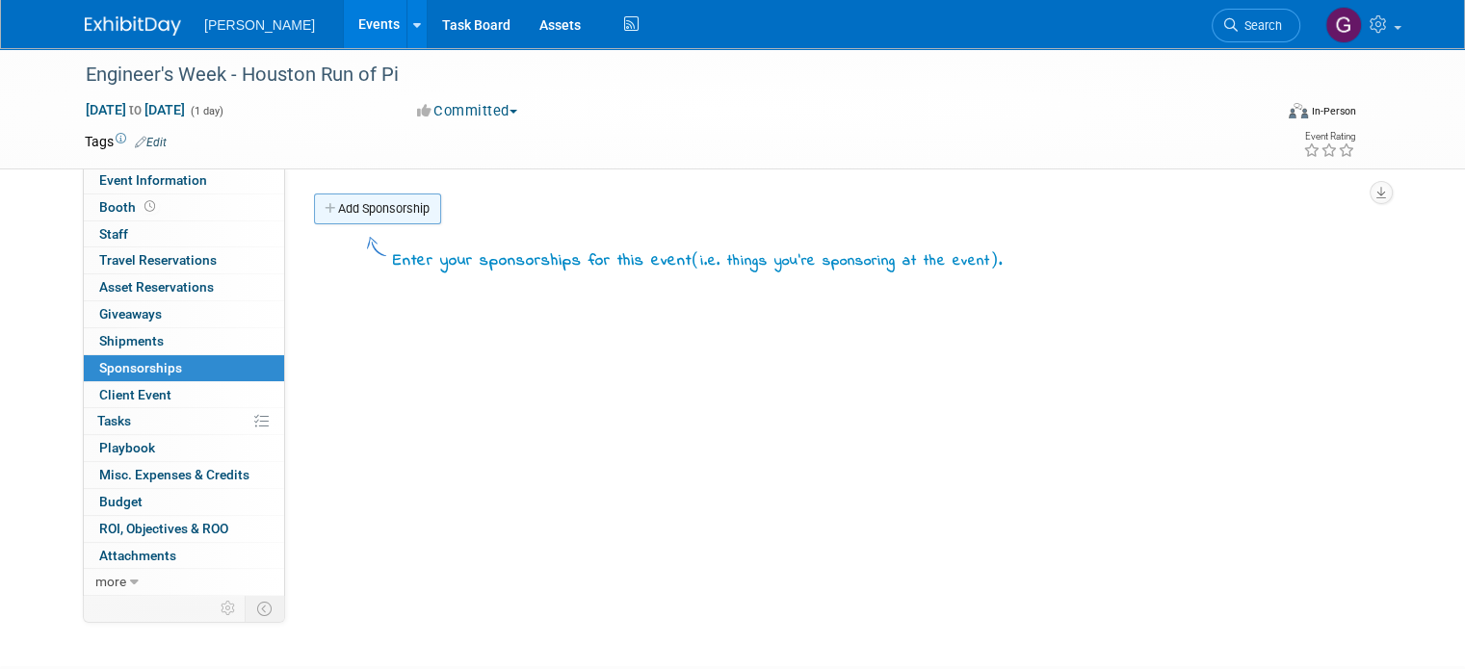
click at [362, 212] on link "Add Sponsorship" at bounding box center [377, 209] width 127 height 31
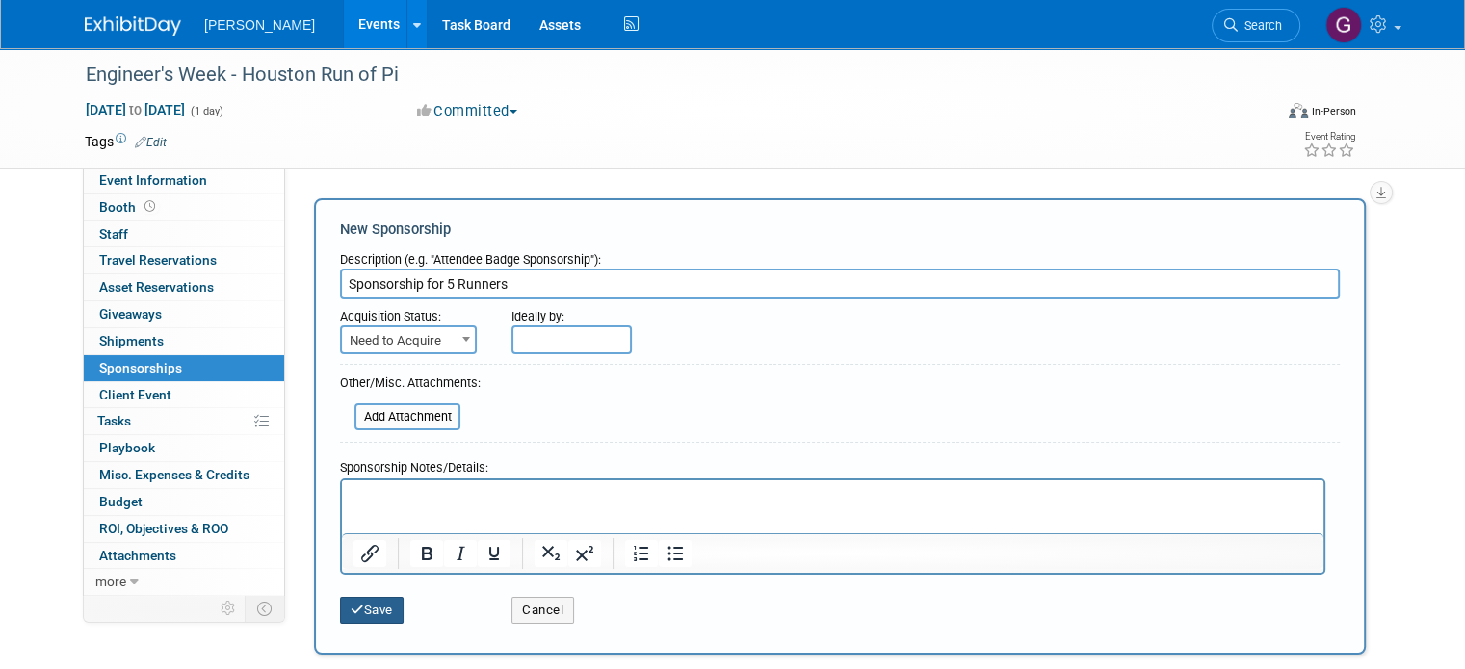
type input "Sponsorship for 5 Runners"
click at [352, 608] on button "Save" at bounding box center [372, 610] width 64 height 27
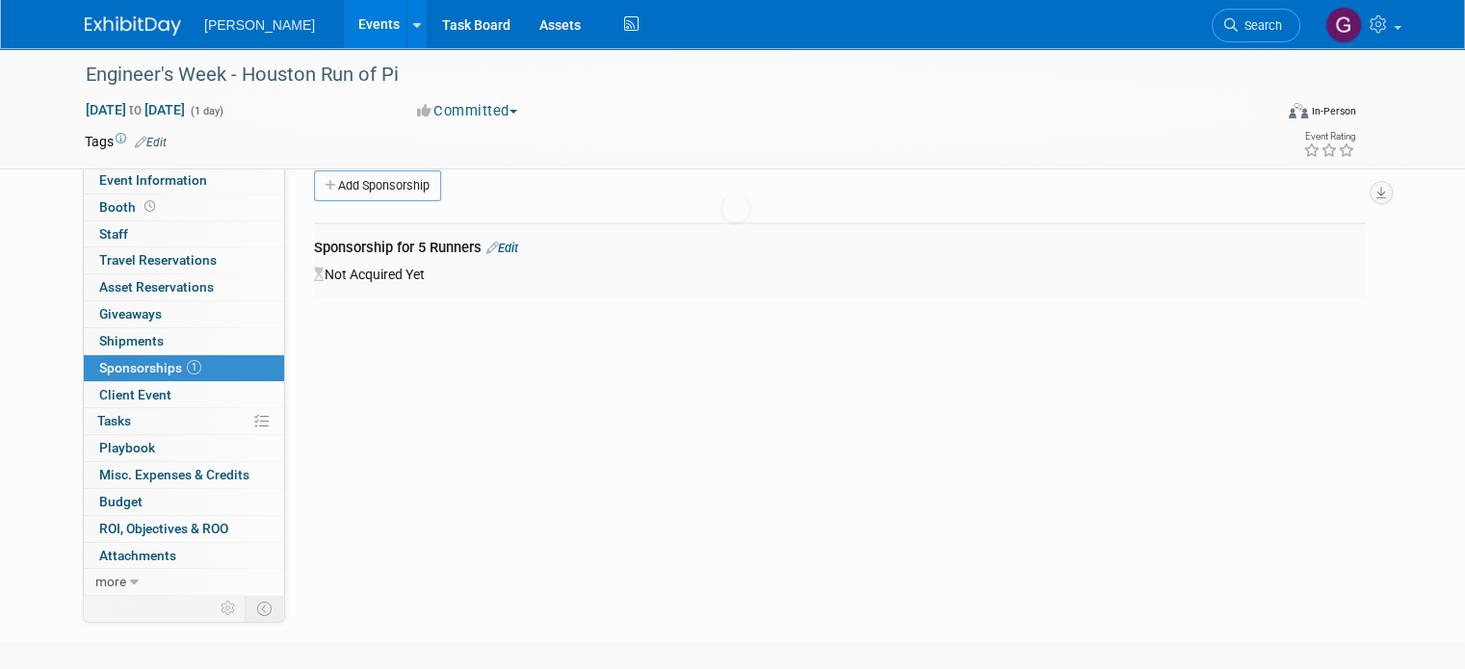
scroll to position [39, 0]
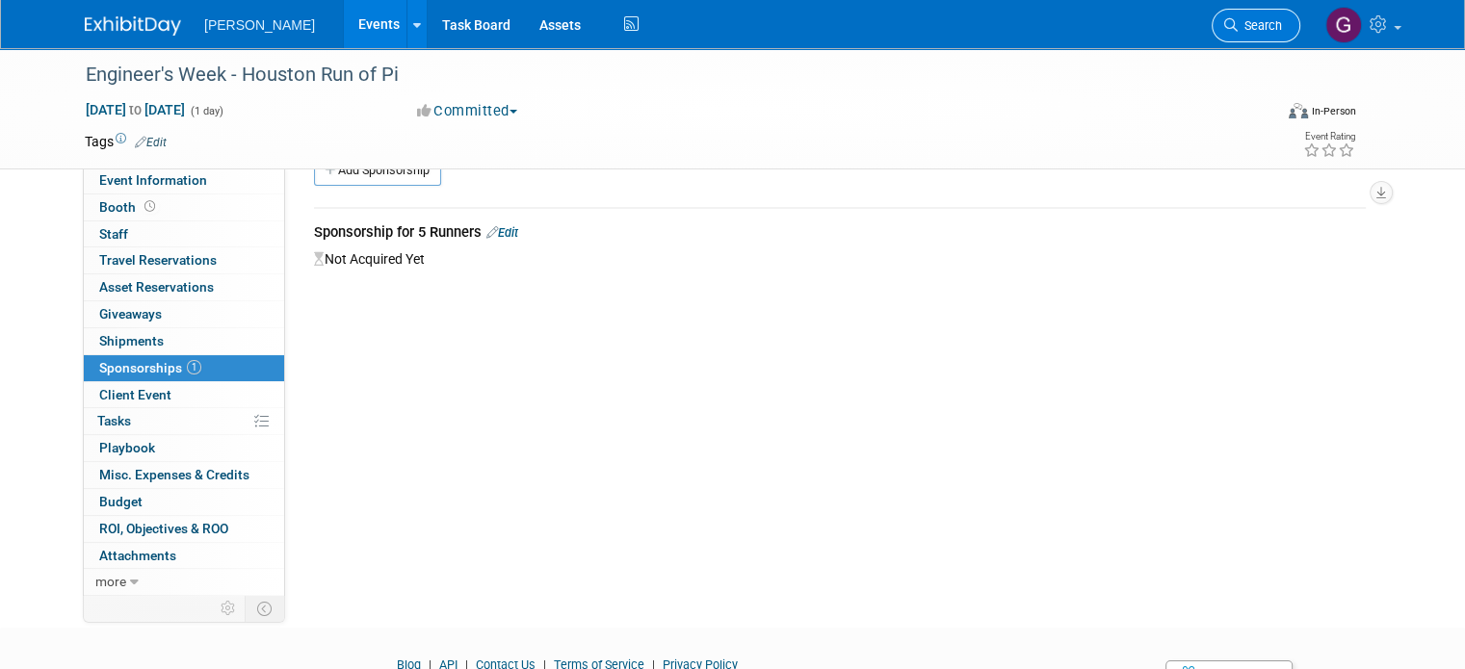
click at [1270, 19] on span "Search" at bounding box center [1260, 25] width 44 height 14
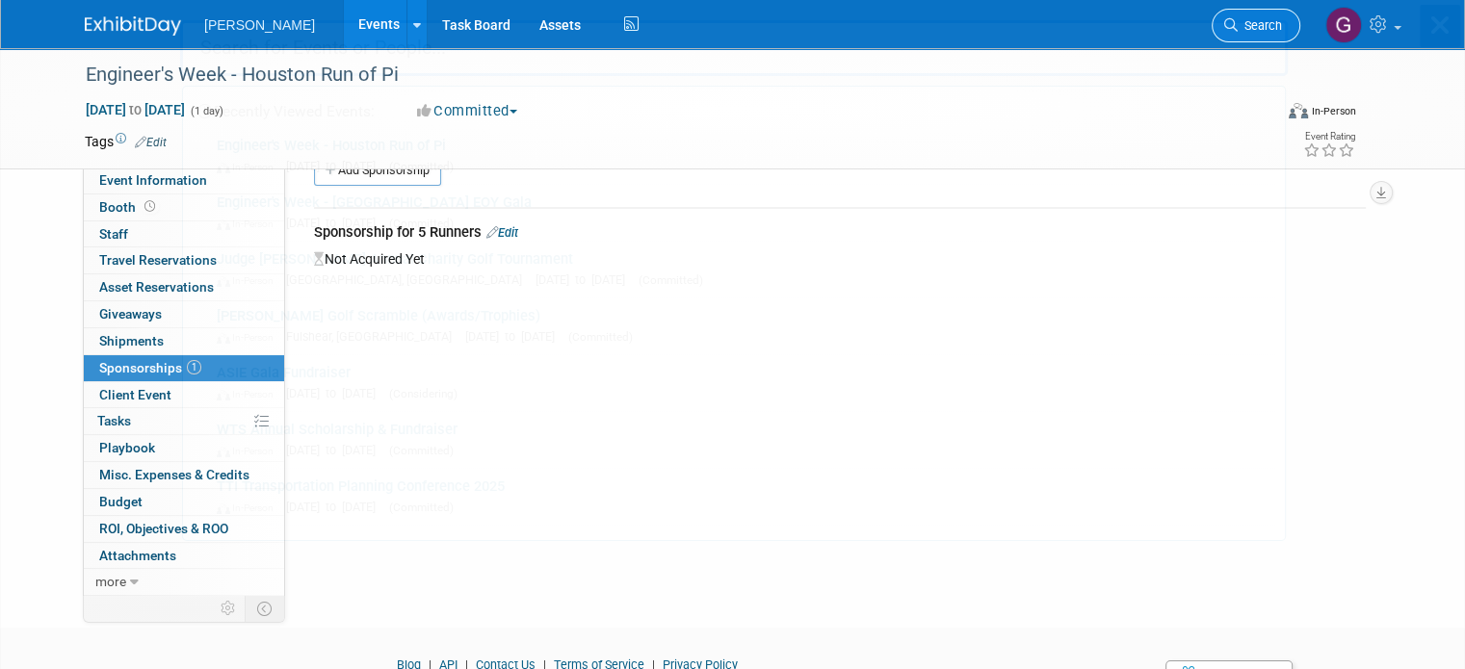
scroll to position [0, 0]
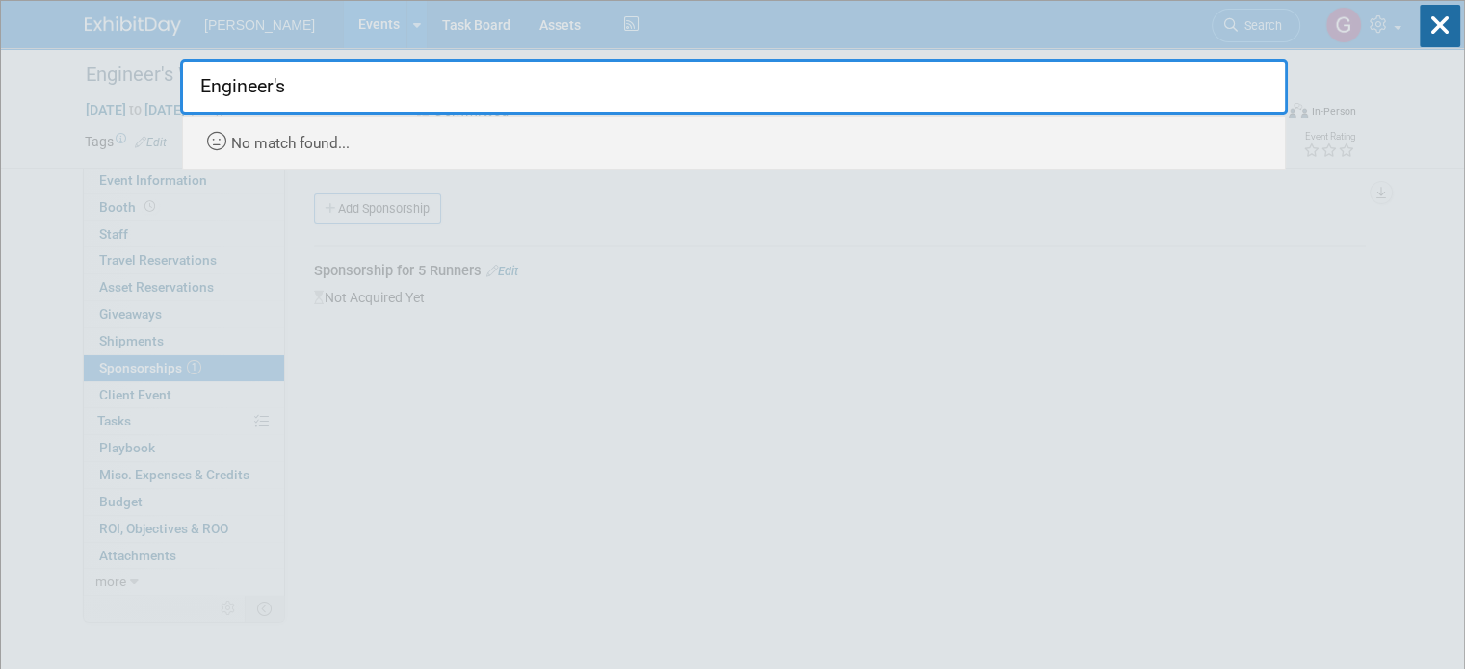
type input "Engineer's"
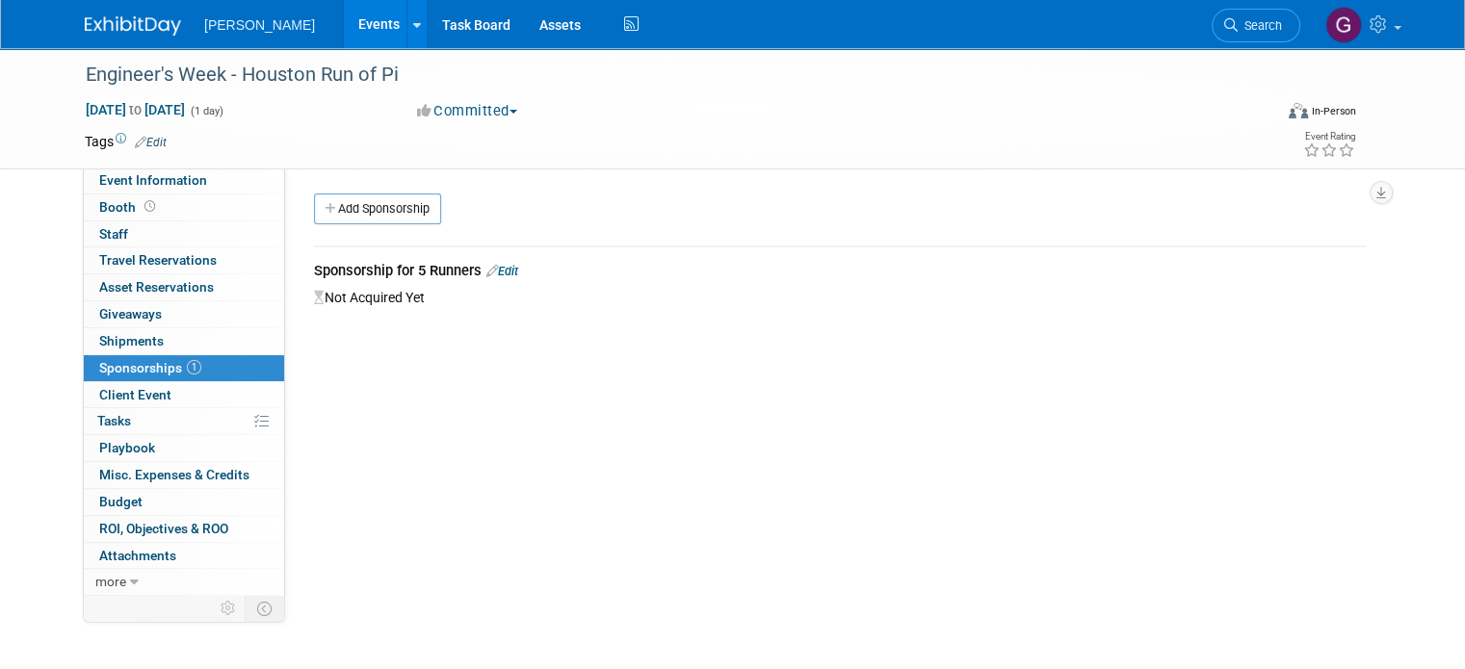
click at [108, 19] on img at bounding box center [133, 25] width 96 height 19
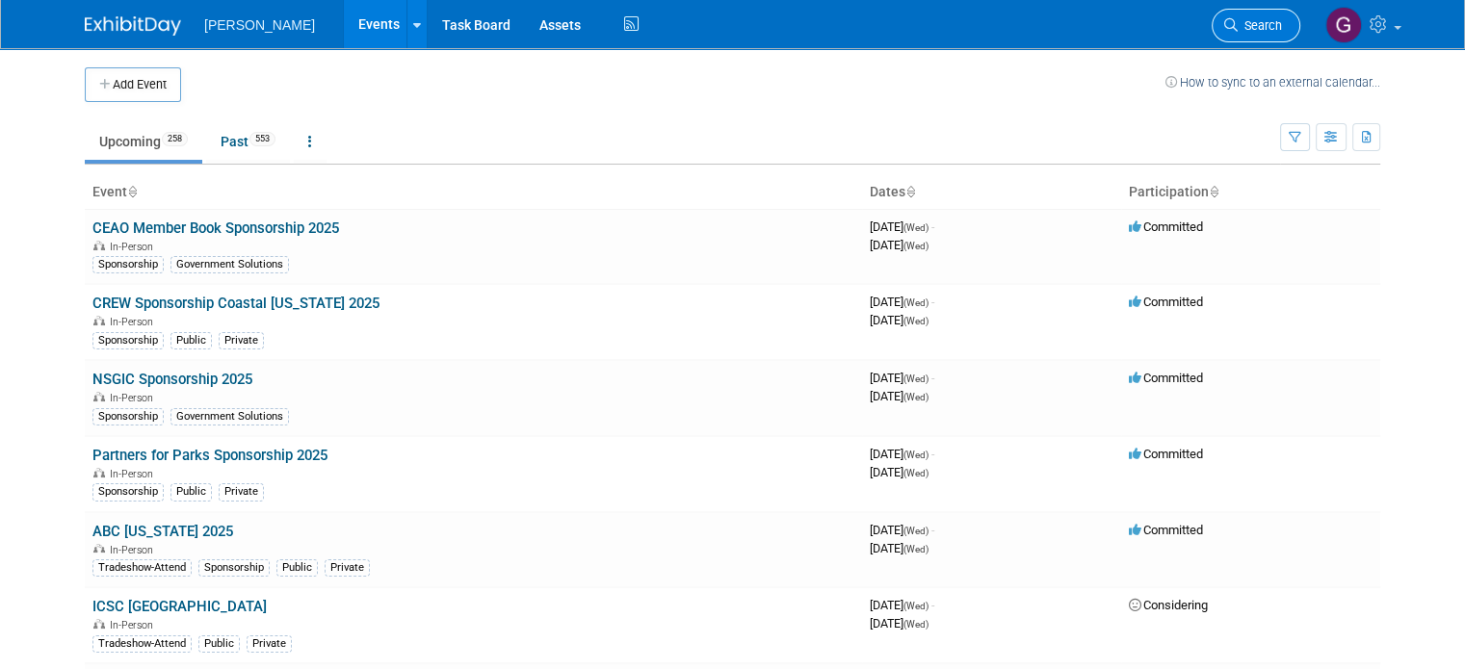
click at [1253, 16] on link "Search" at bounding box center [1256, 26] width 89 height 34
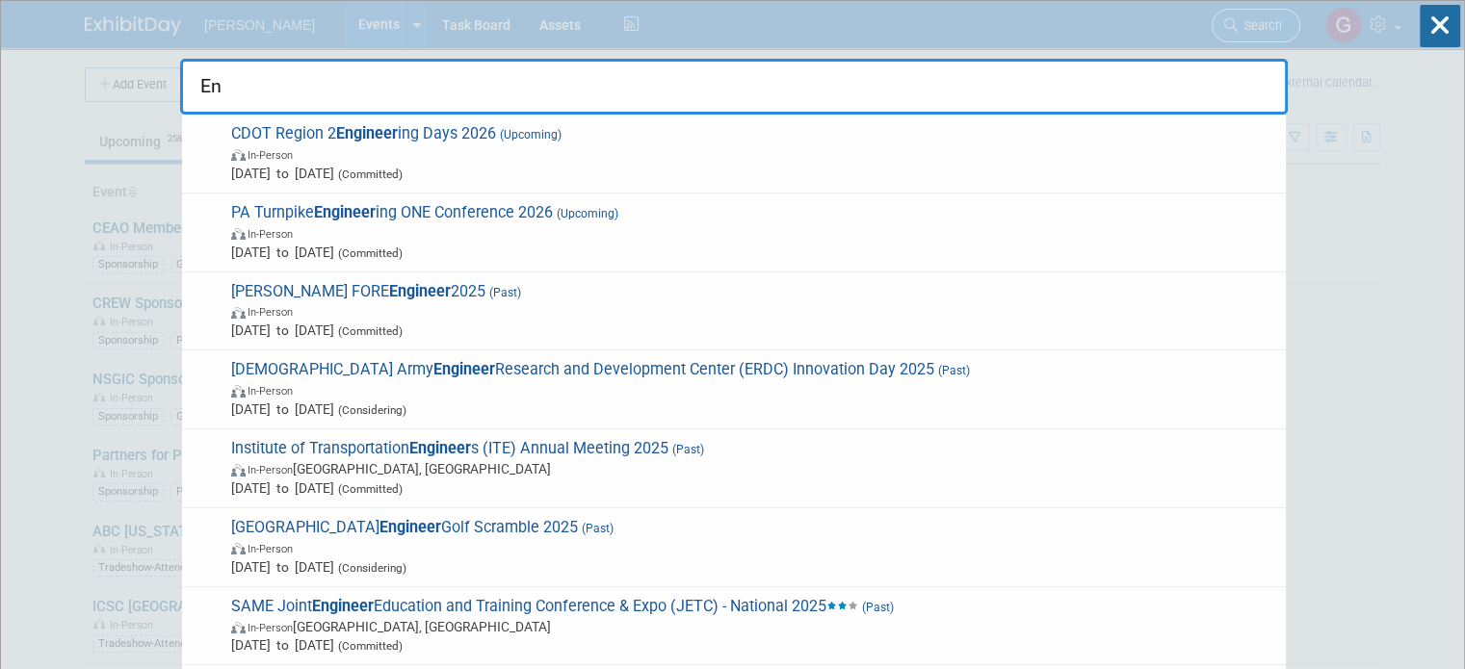
type input "E"
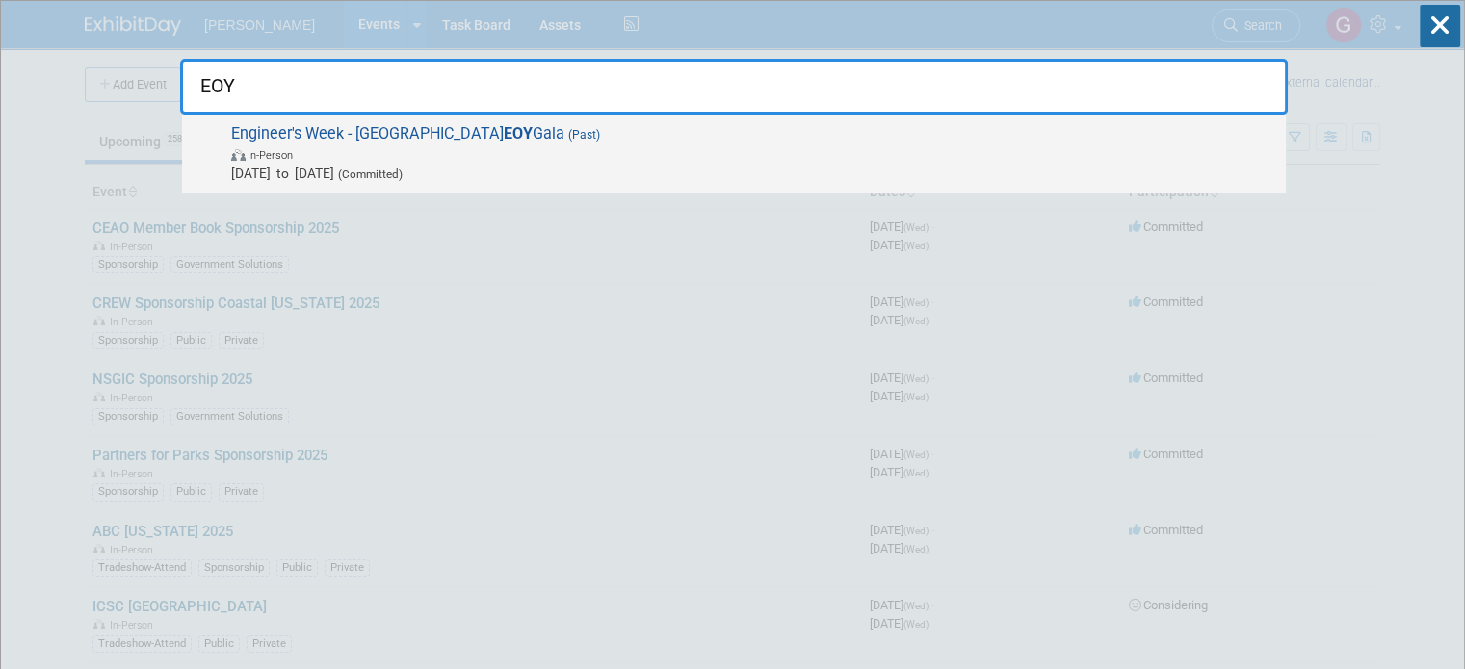
type input "EOY"
click at [630, 155] on span "In-Person" at bounding box center [753, 153] width 1045 height 19
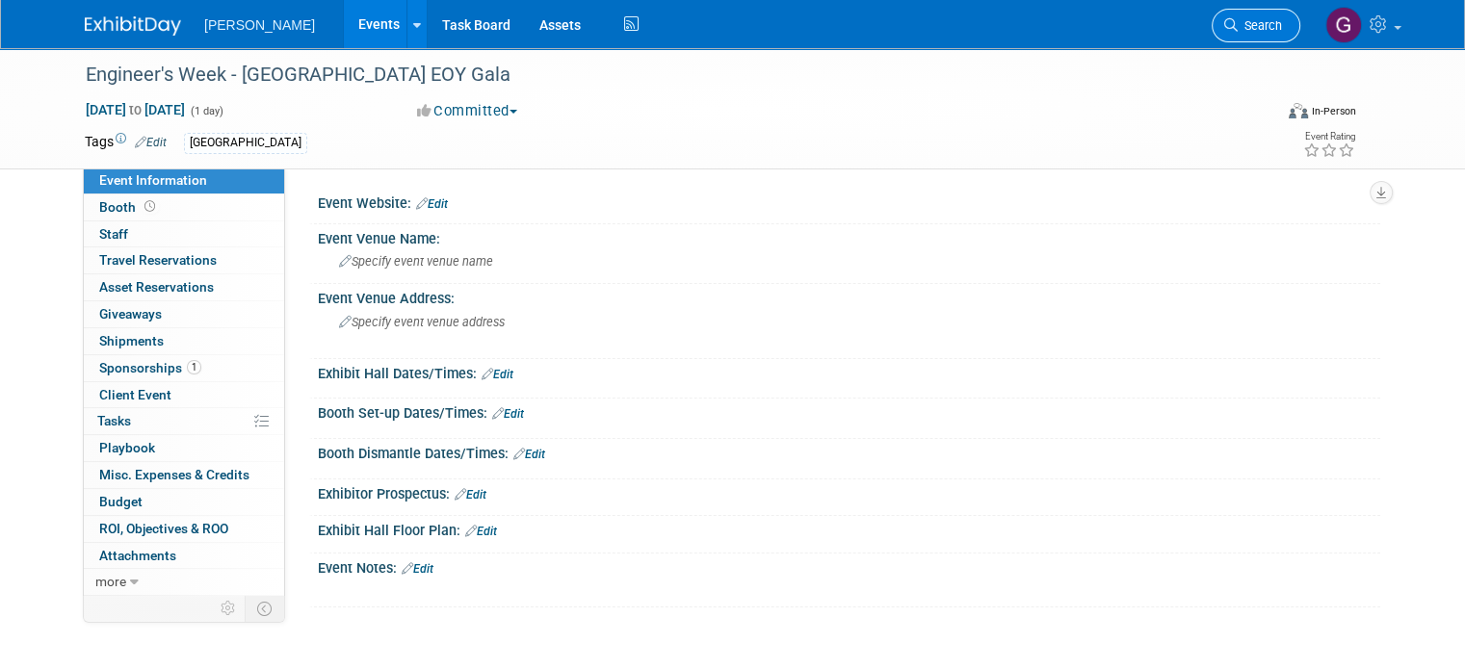
click at [1276, 22] on span "Search" at bounding box center [1260, 25] width 44 height 14
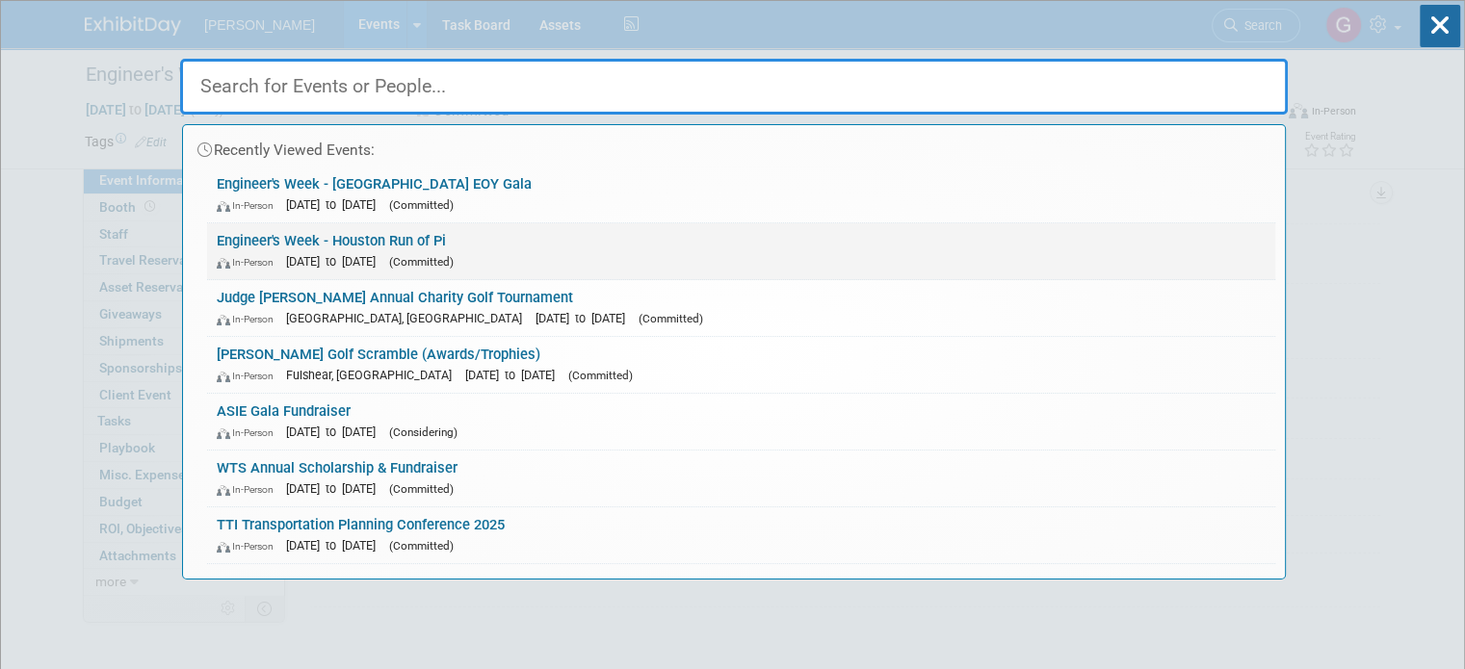
click at [511, 236] on link "Engineer's Week - Houston Run of Pi In-Person Feb 15, 2025 to Feb 15, 2025 (Com…" at bounding box center [741, 251] width 1068 height 56
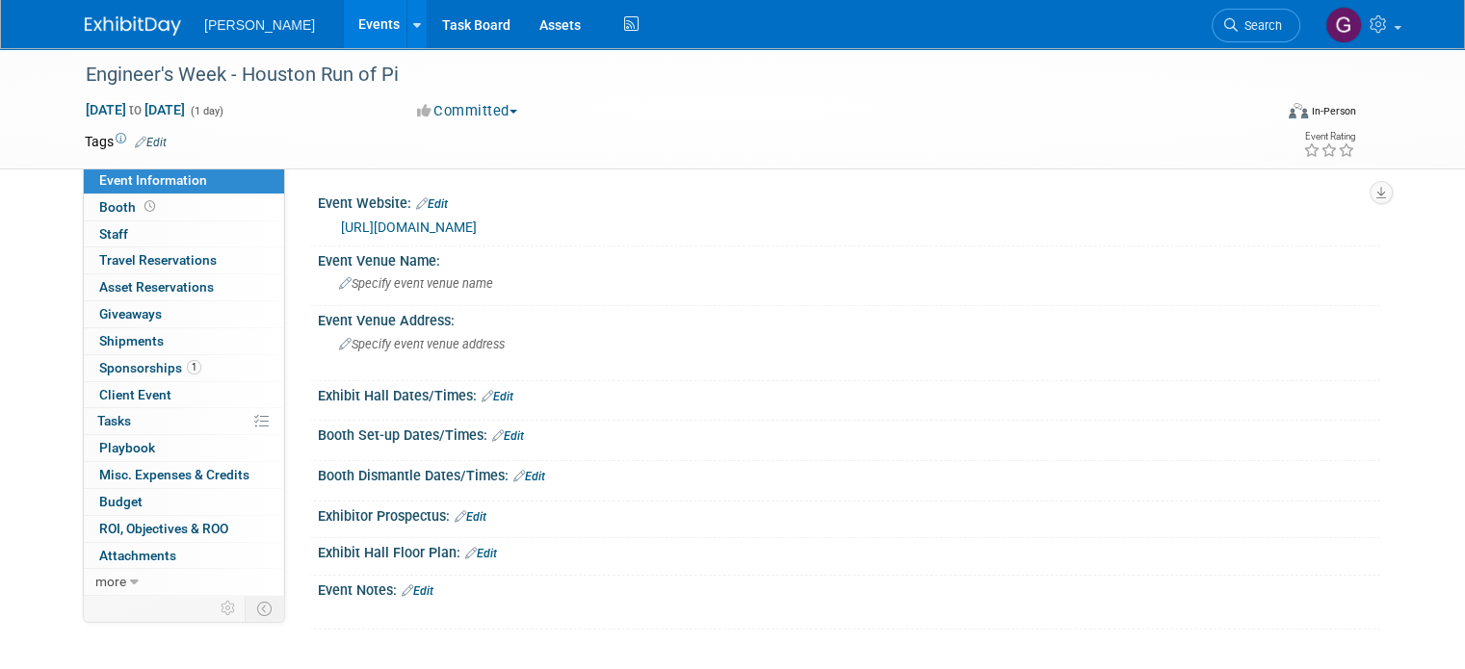
click at [143, 142] on link "Edit" at bounding box center [151, 142] width 32 height 13
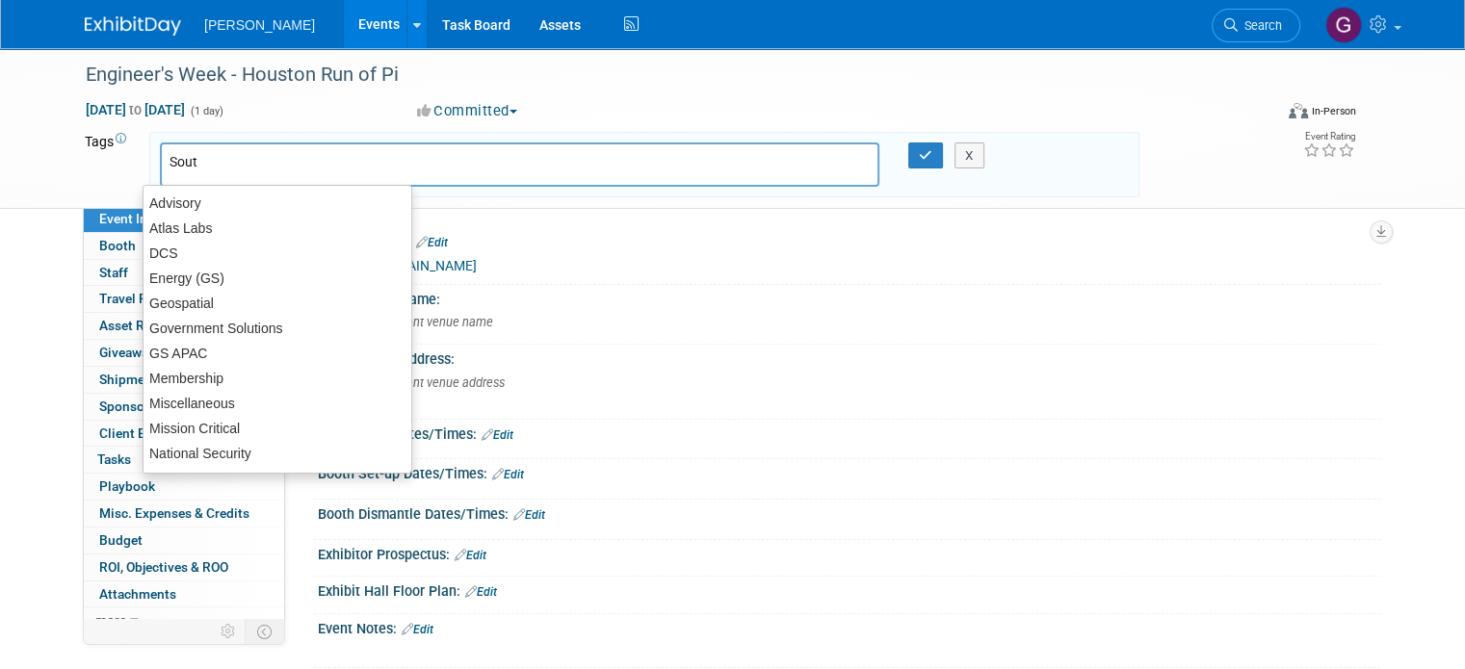
type input "South"
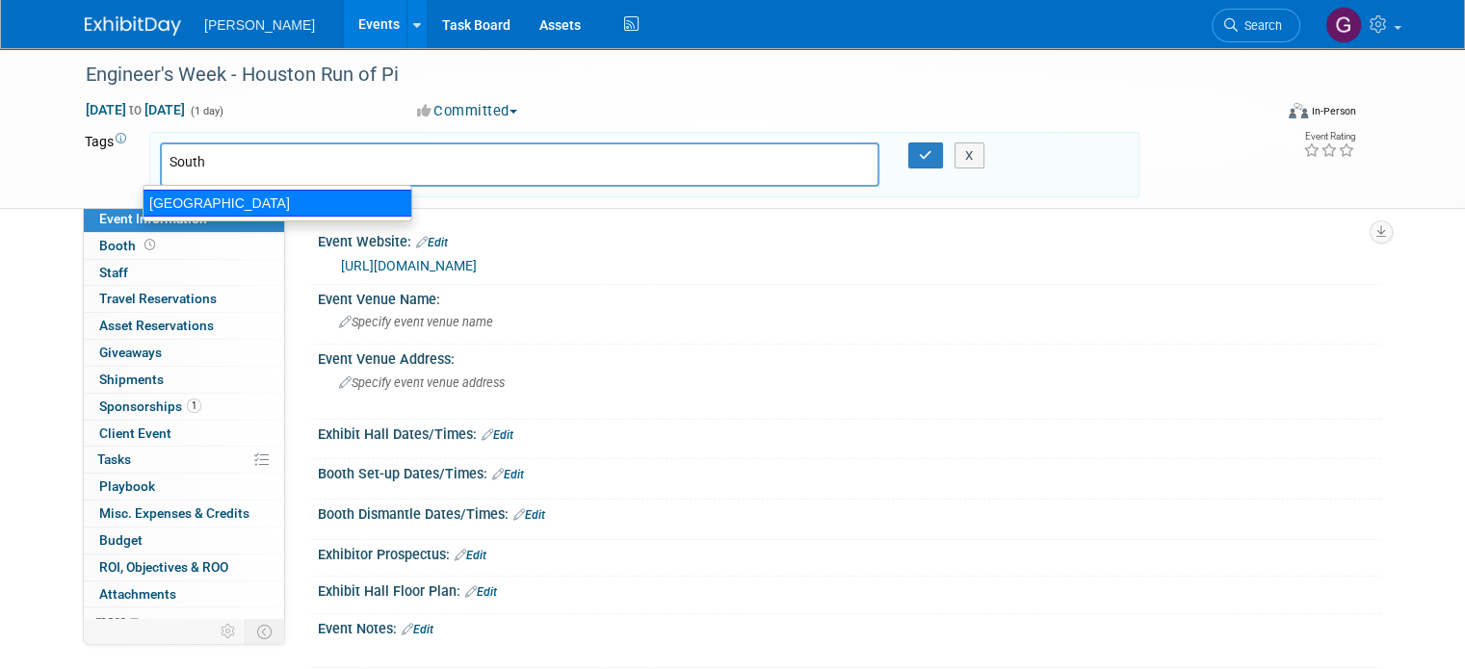
click at [204, 207] on div "[GEOGRAPHIC_DATA]" at bounding box center [278, 203] width 270 height 27
type input "[GEOGRAPHIC_DATA]"
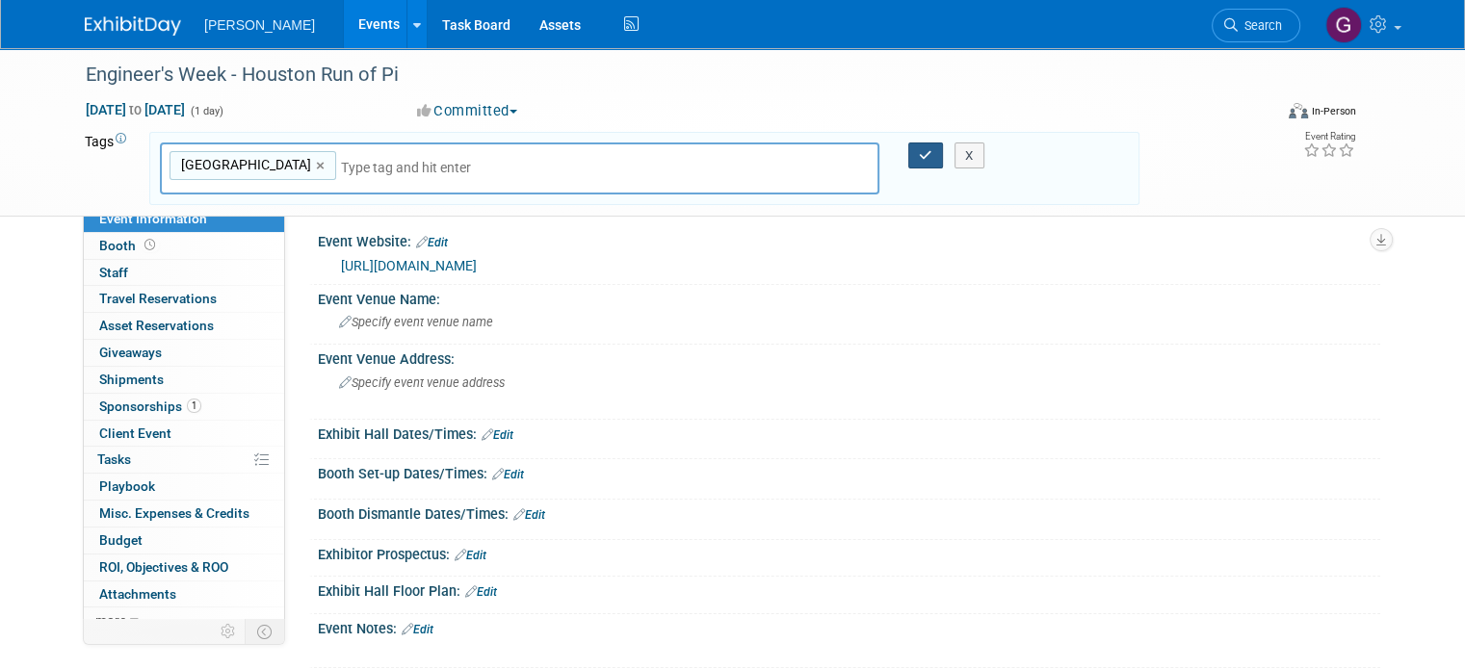
click at [928, 151] on icon "button" at bounding box center [925, 155] width 13 height 13
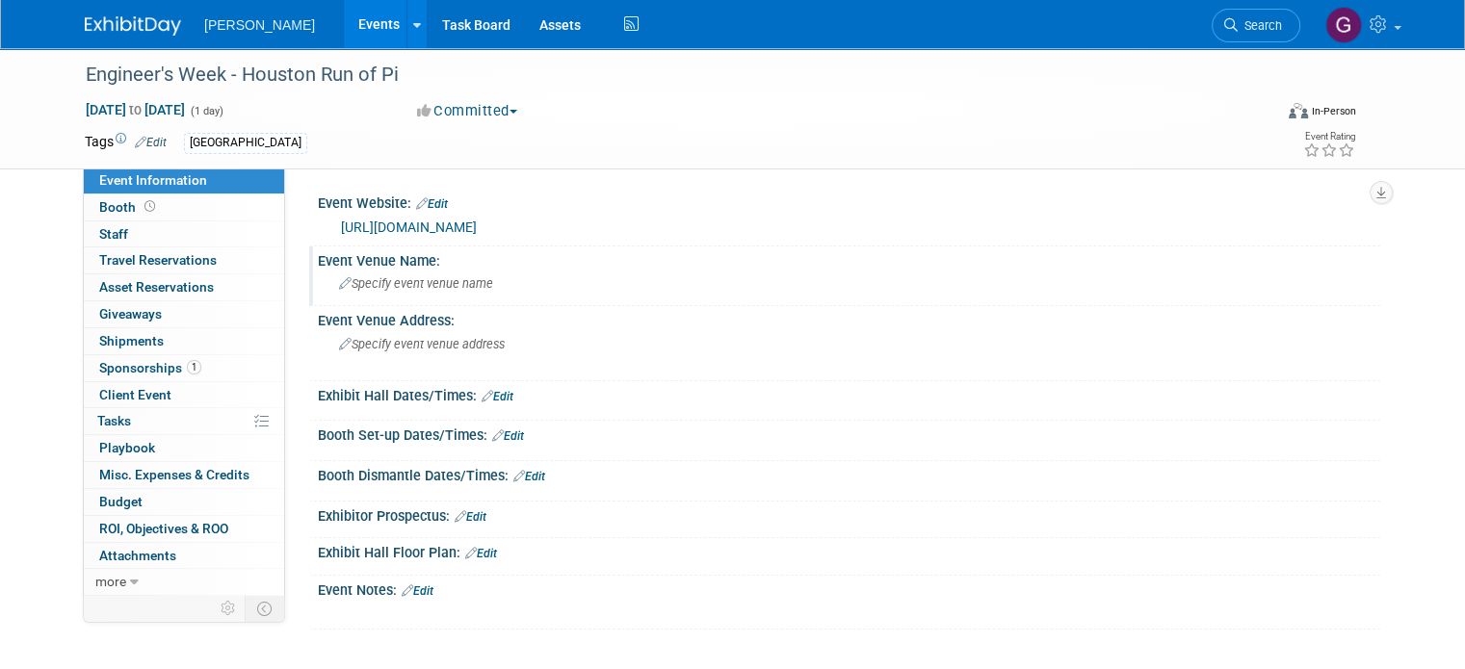
click at [559, 275] on div "Specify event venue name" at bounding box center [848, 284] width 1033 height 30
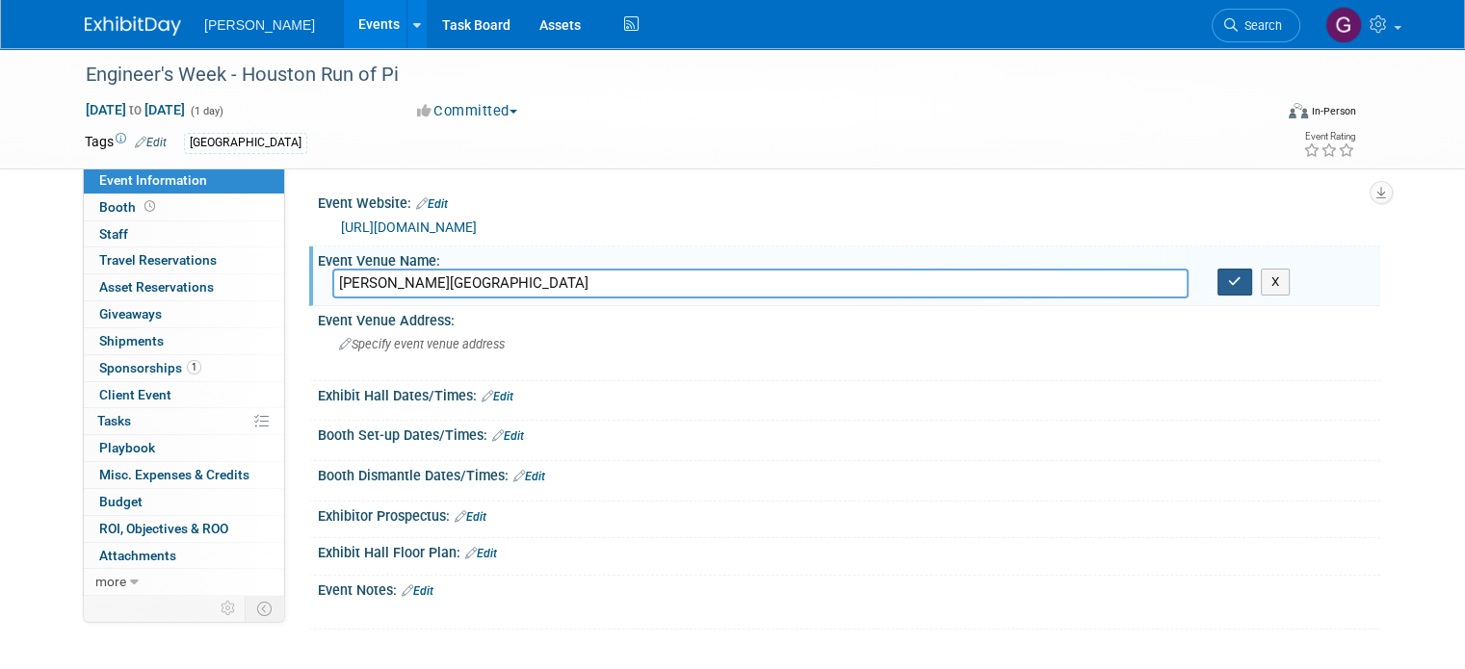
type input "McGregor Park"
click at [1241, 276] on icon "button" at bounding box center [1234, 281] width 13 height 13
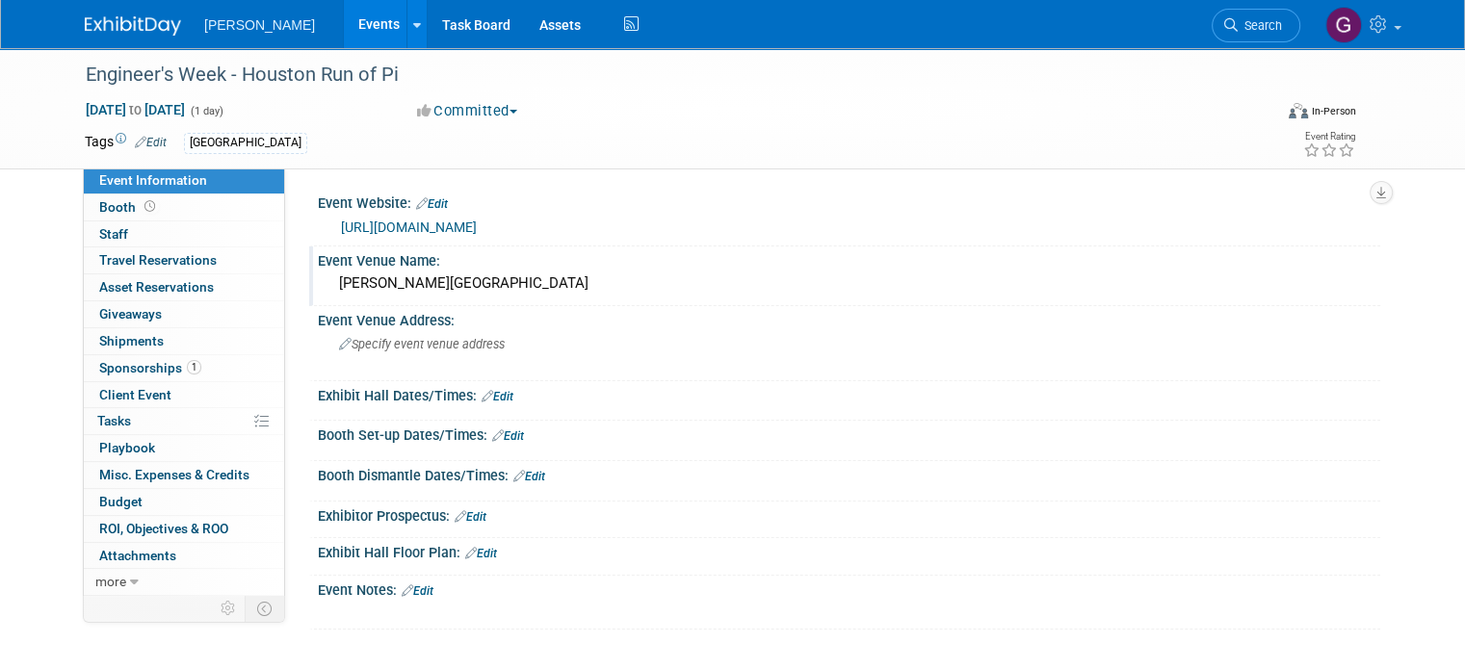
click at [411, 592] on link "Edit" at bounding box center [418, 591] width 32 height 13
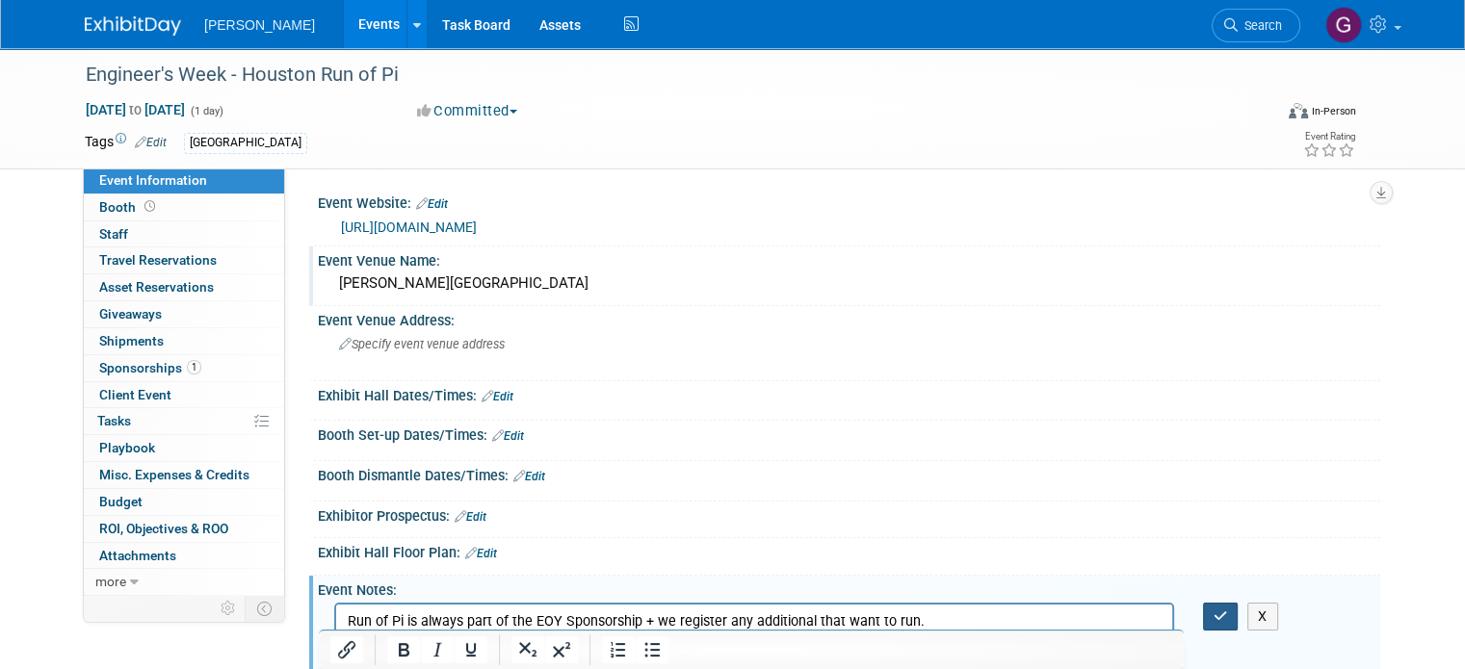
click at [1214, 611] on button "button" at bounding box center [1221, 617] width 36 height 28
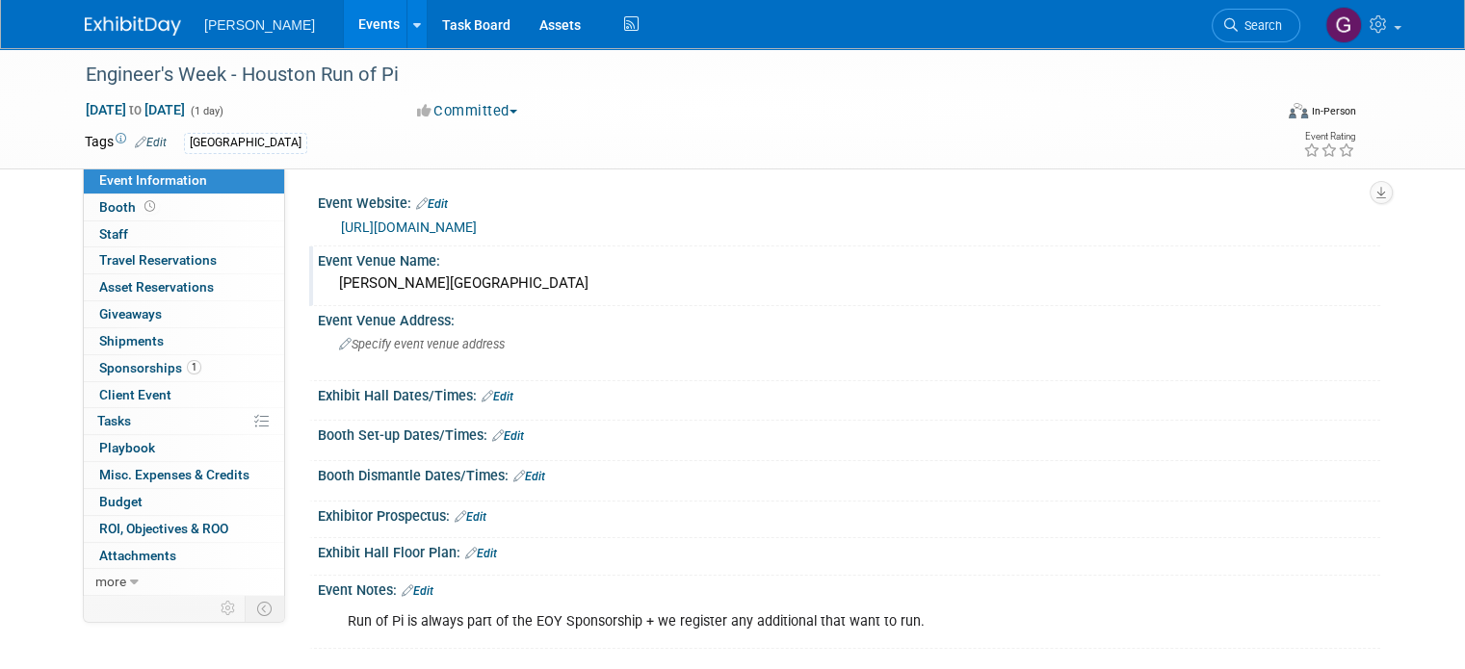
click at [151, 29] on img at bounding box center [133, 25] width 96 height 19
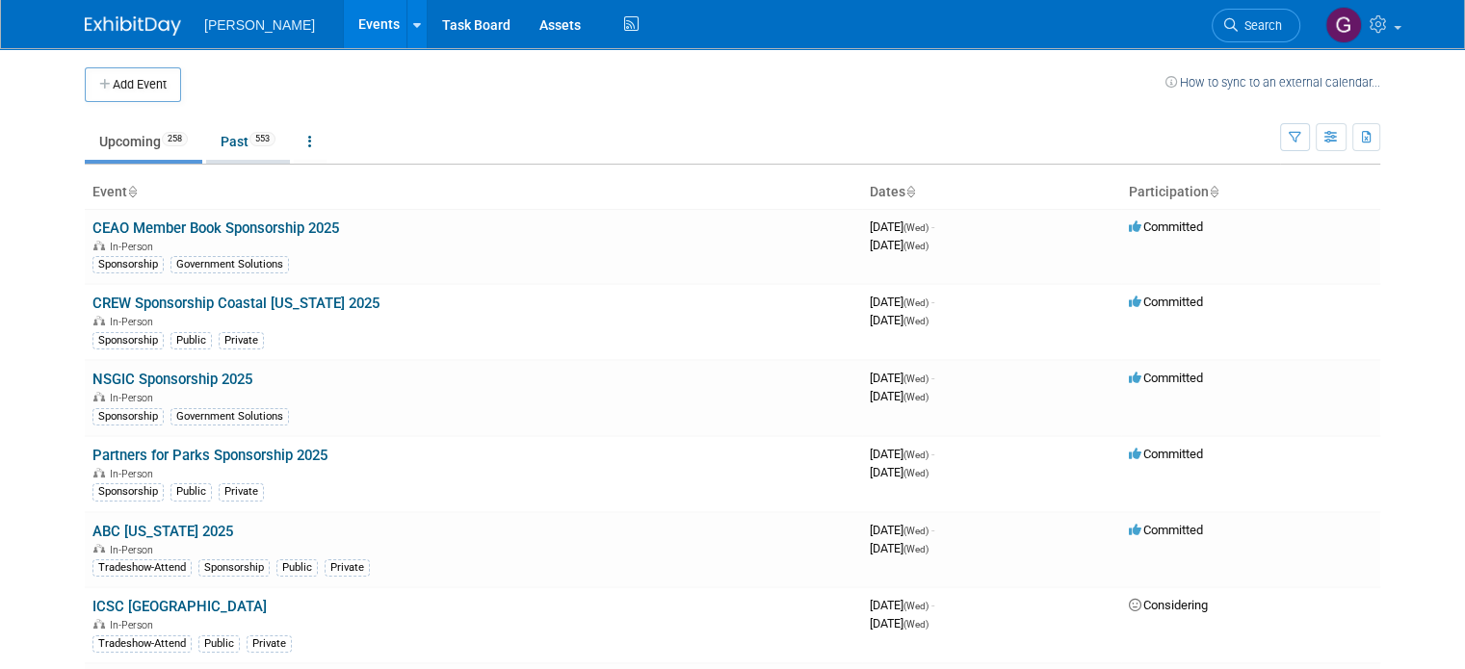
click at [212, 145] on link "Past 553" at bounding box center [248, 141] width 84 height 37
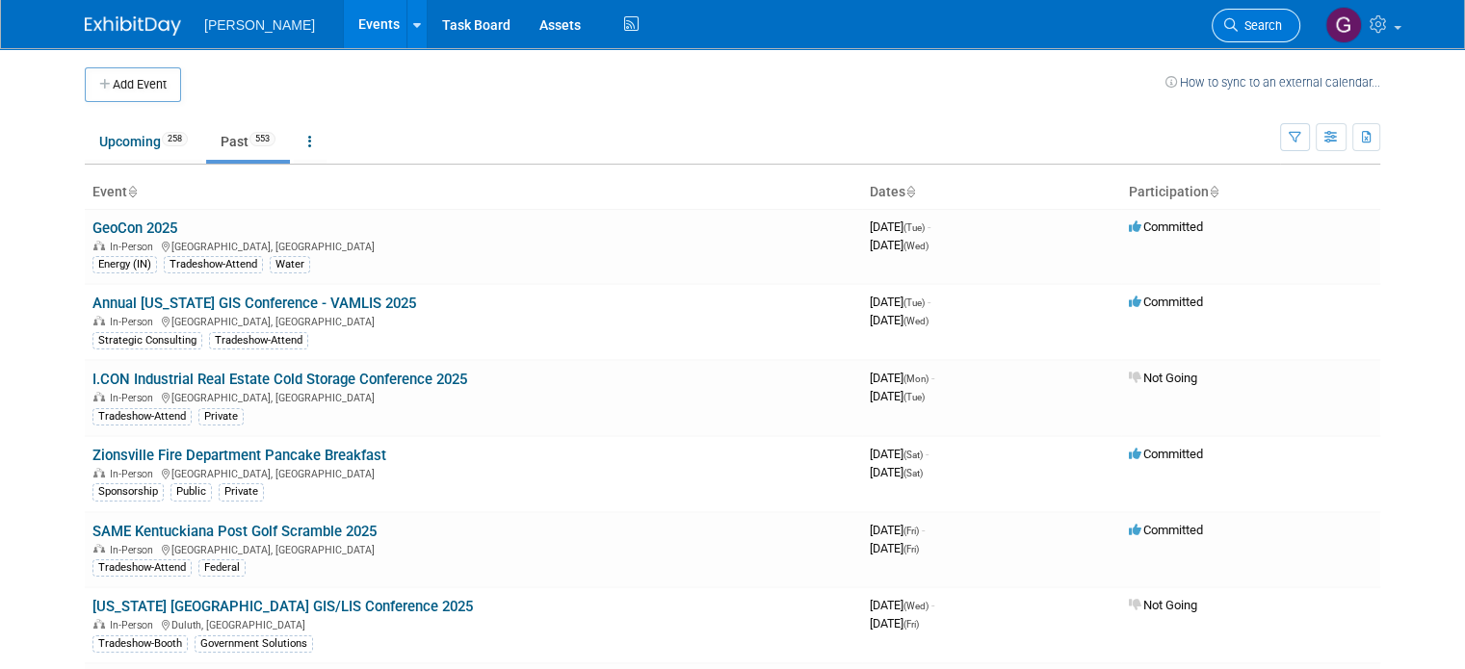
click at [1271, 34] on link "Search" at bounding box center [1256, 26] width 89 height 34
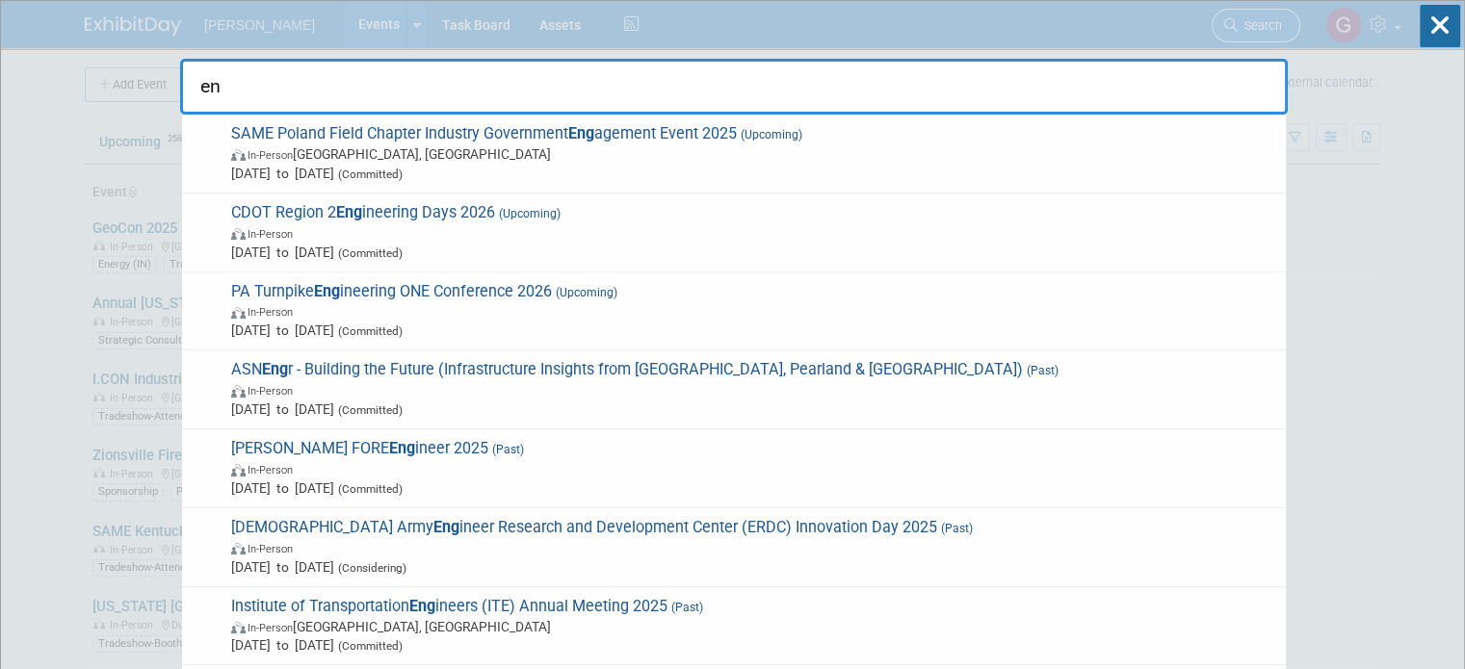
type input "e"
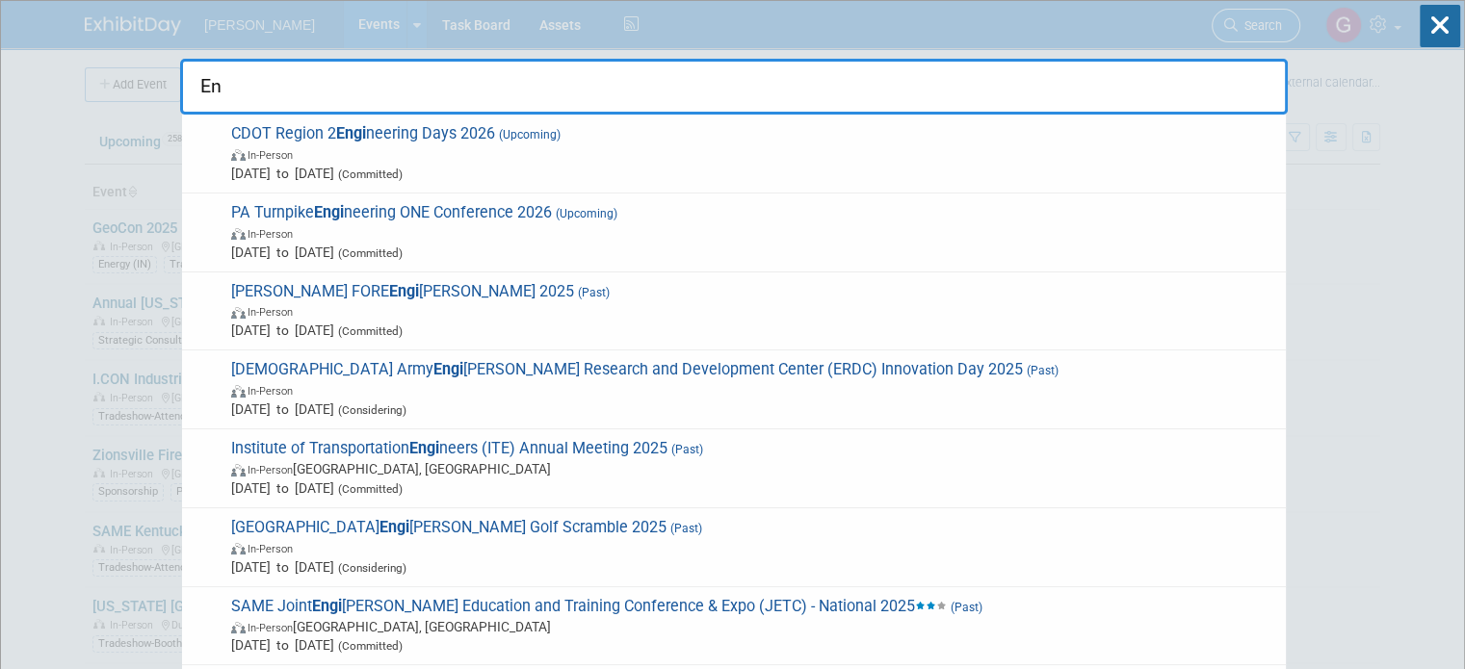
type input "E"
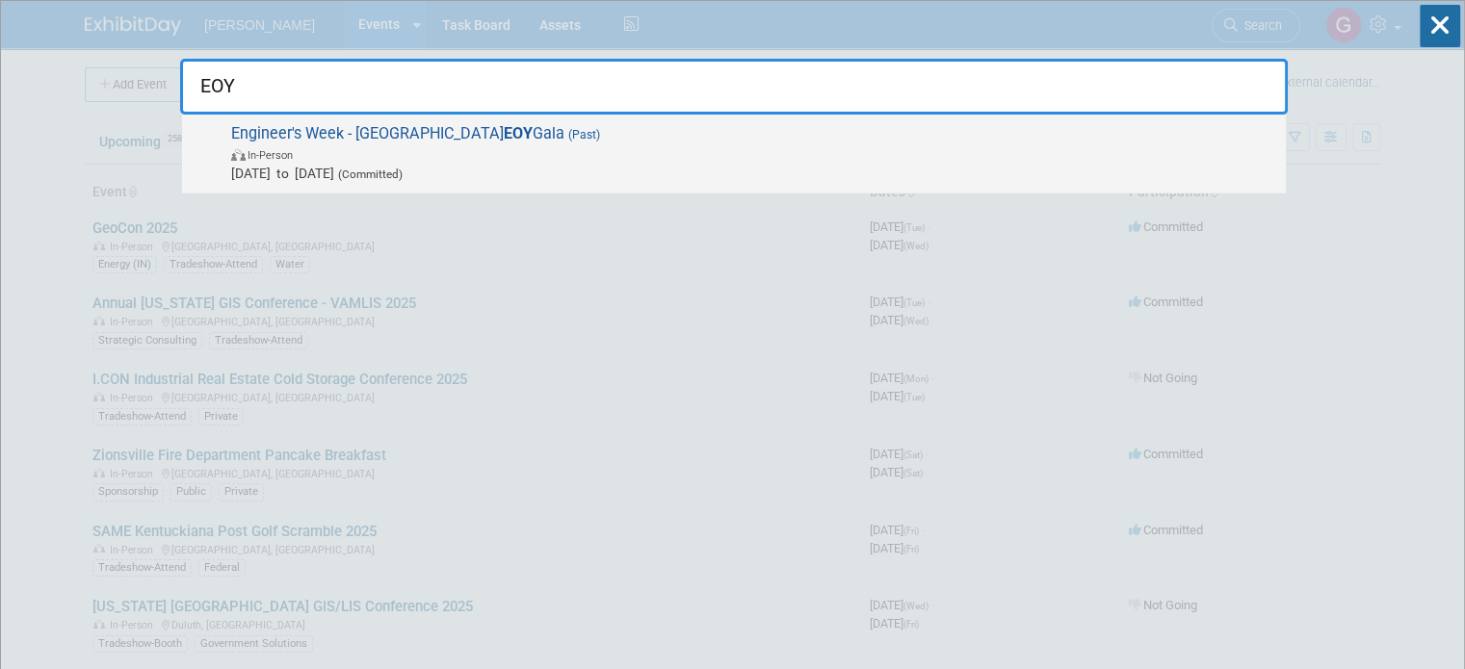
type input "EOY"
click at [1152, 154] on span "In-Person" at bounding box center [753, 153] width 1045 height 19
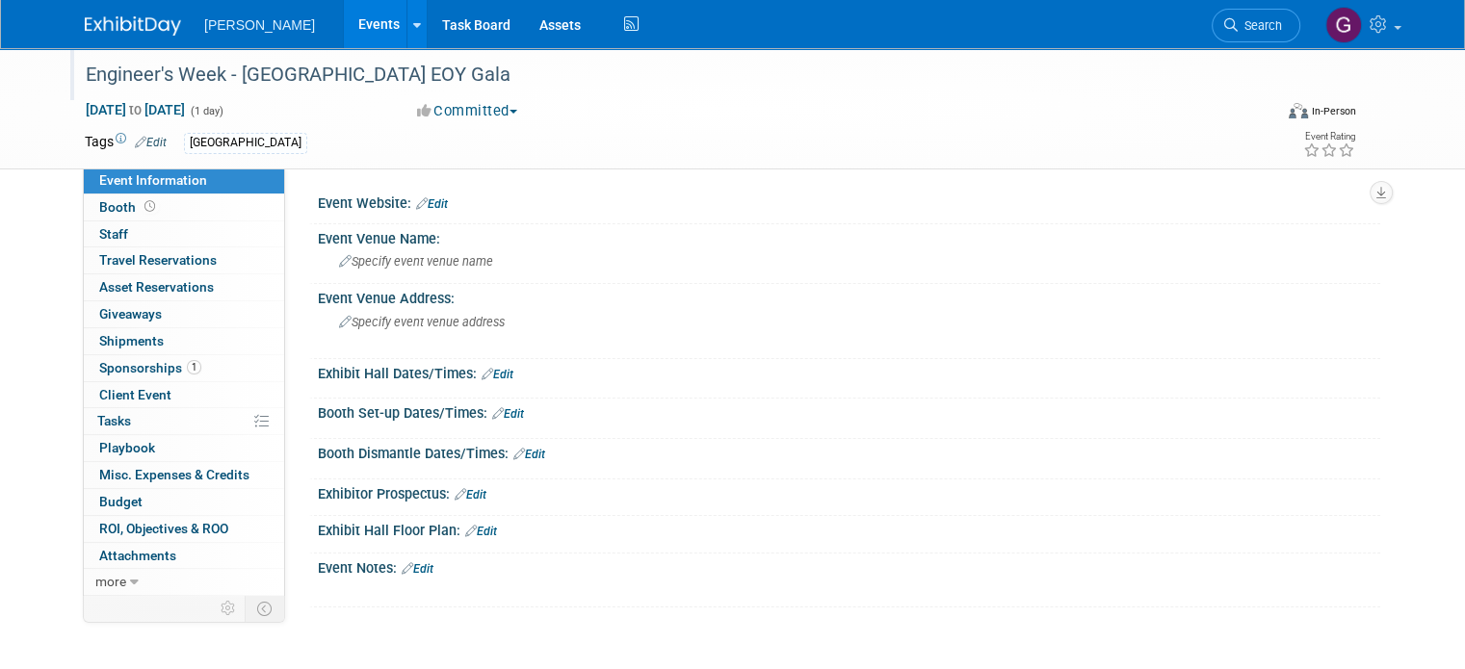
click at [352, 68] on div "Engineer's Week - [GEOGRAPHIC_DATA] EOY Gala" at bounding box center [663, 75] width 1169 height 35
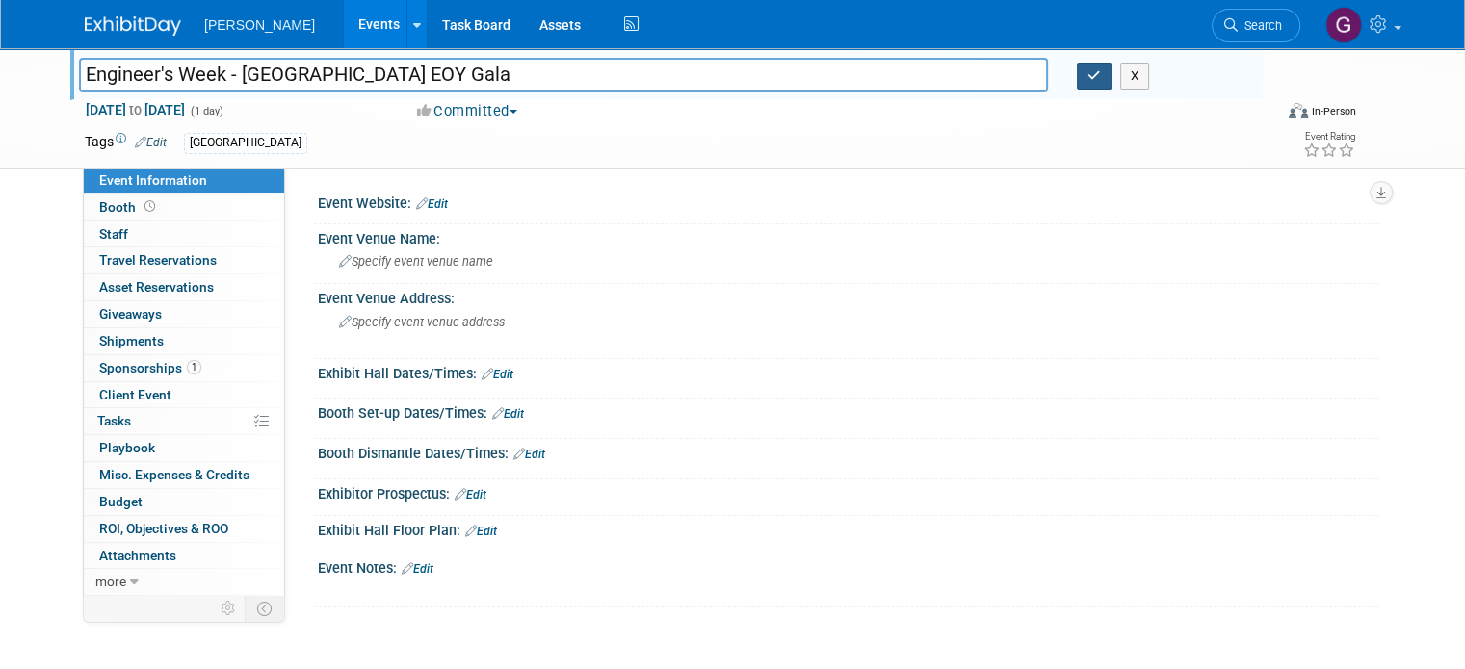
click at [1103, 88] on button "button" at bounding box center [1094, 76] width 35 height 27
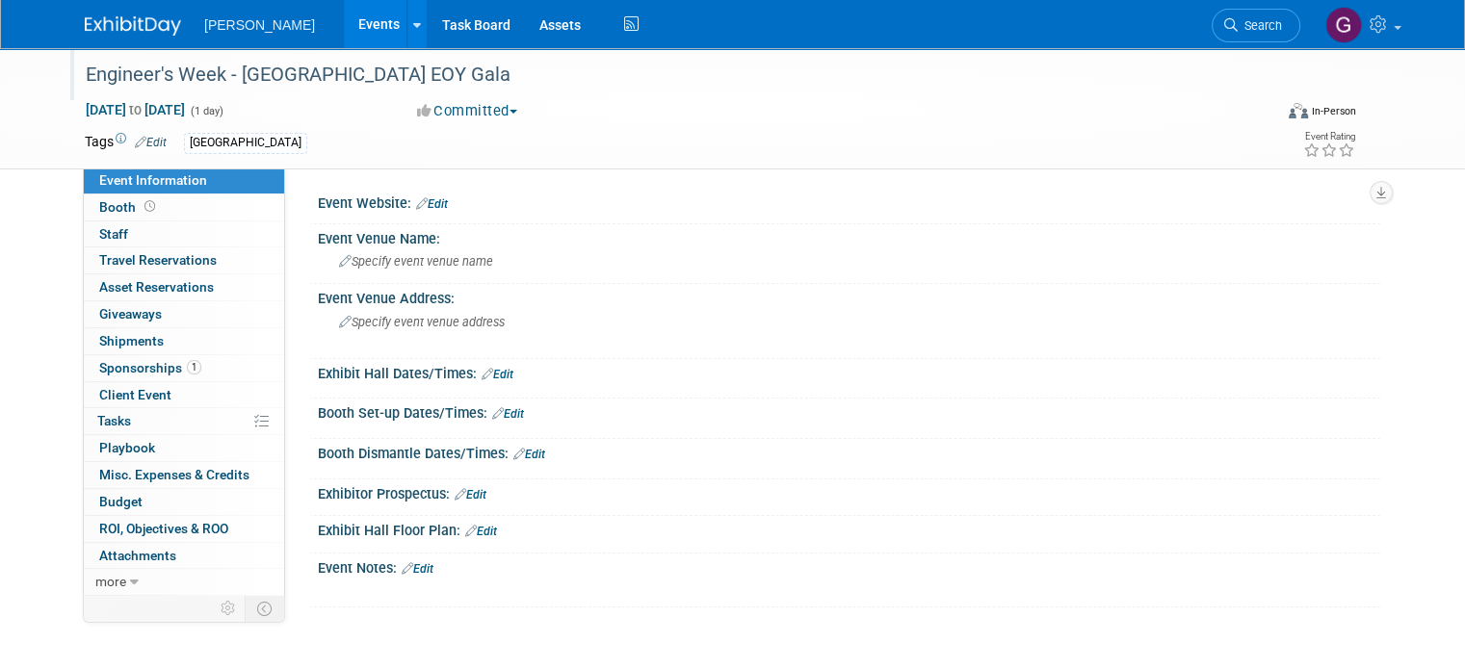
click at [108, 22] on img at bounding box center [133, 25] width 96 height 19
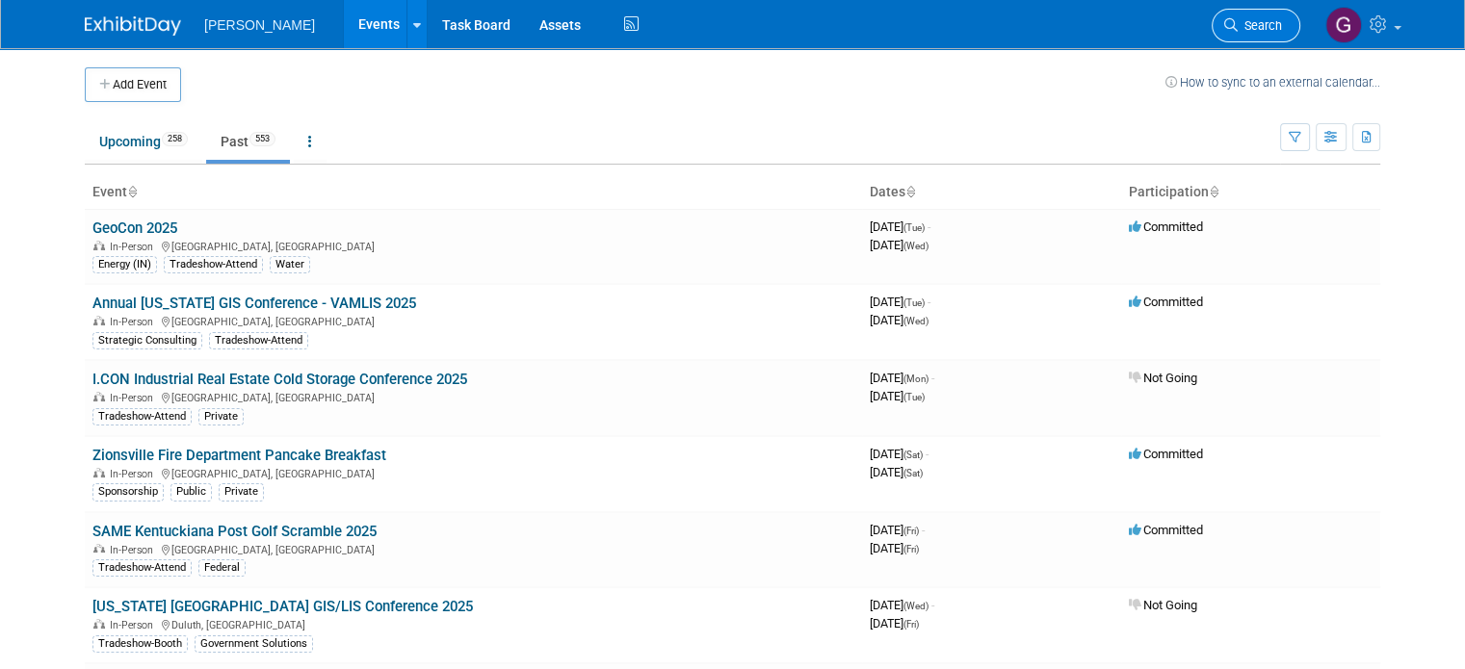
click at [1276, 32] on span "Search" at bounding box center [1260, 25] width 44 height 14
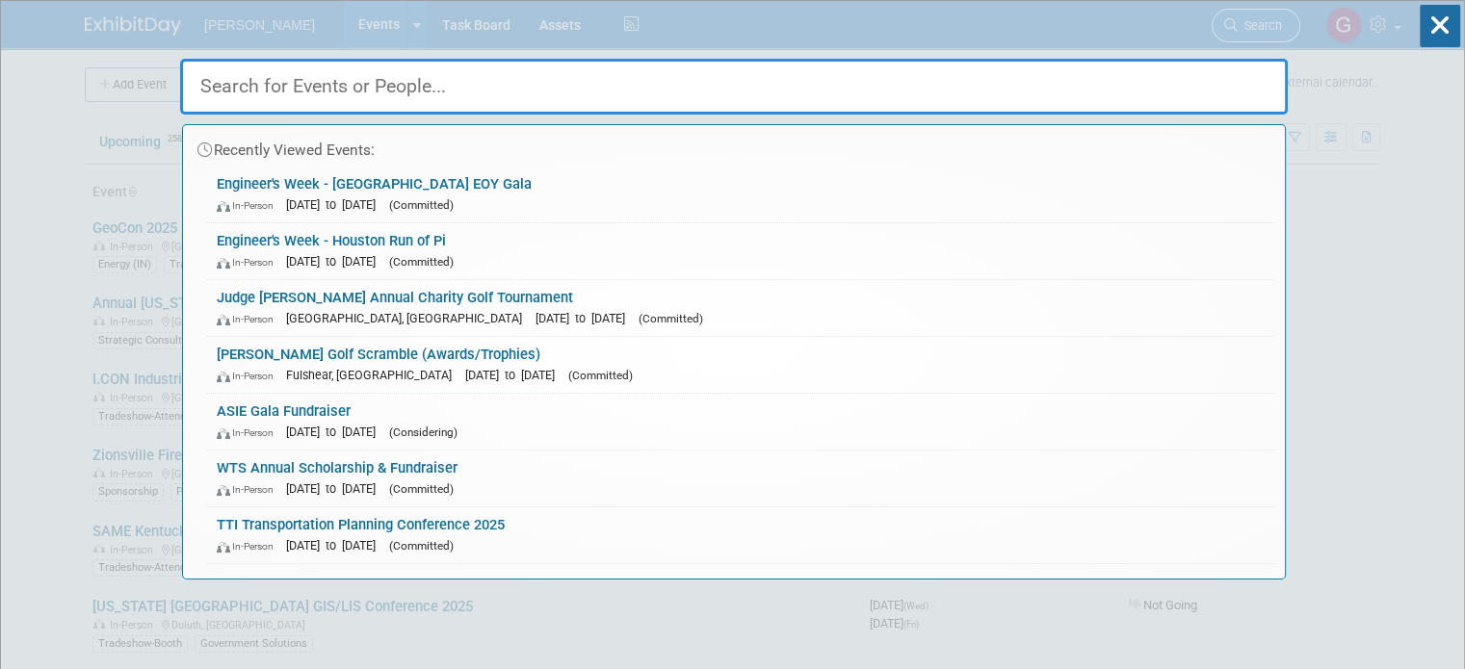
type input "E"
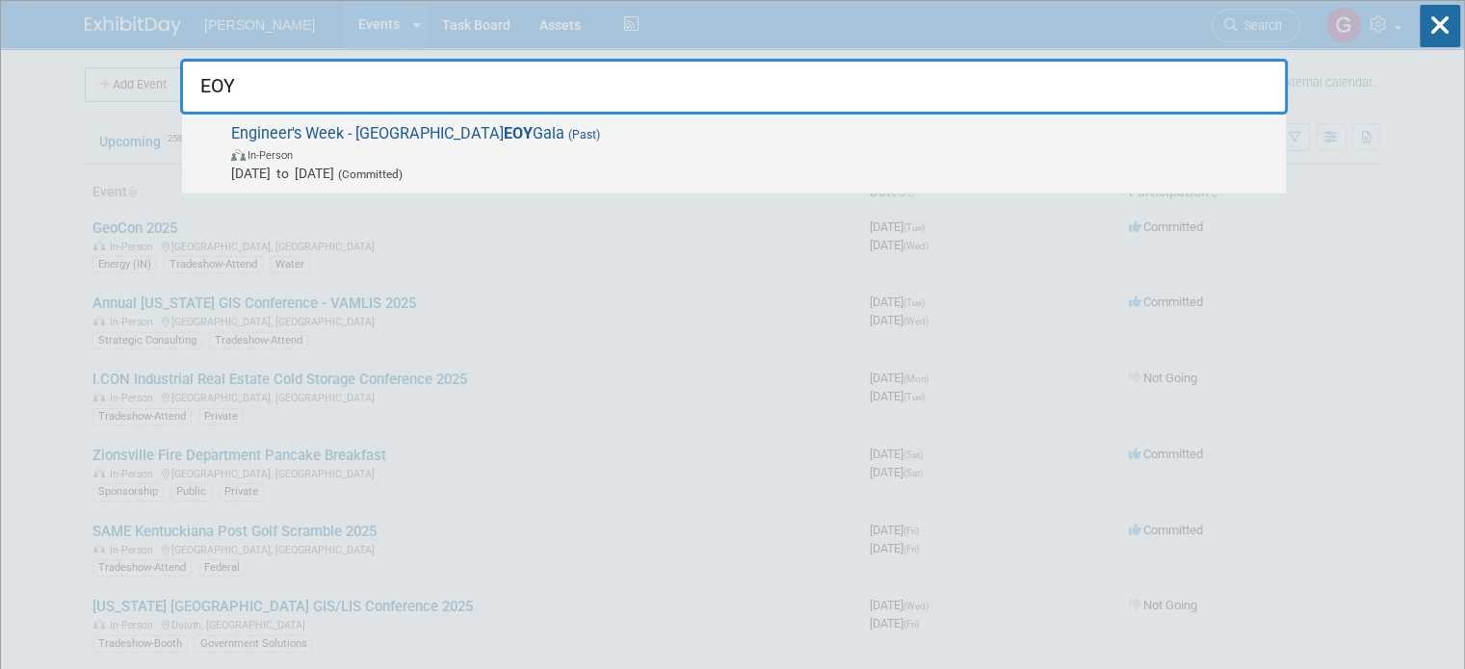
type input "EOY"
click at [512, 158] on span "In-Person" at bounding box center [753, 153] width 1045 height 19
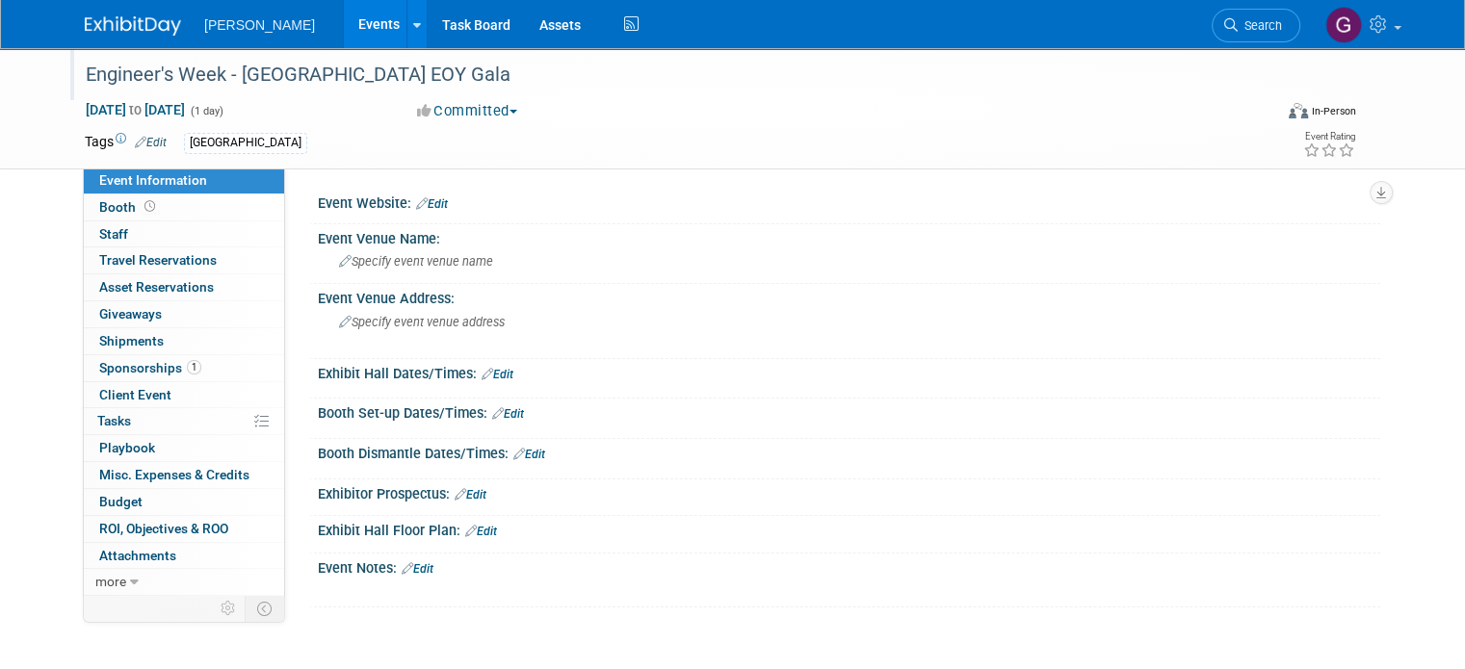
click at [79, 70] on div "Engineer's Week - [GEOGRAPHIC_DATA] EOY Gala" at bounding box center [663, 75] width 1169 height 35
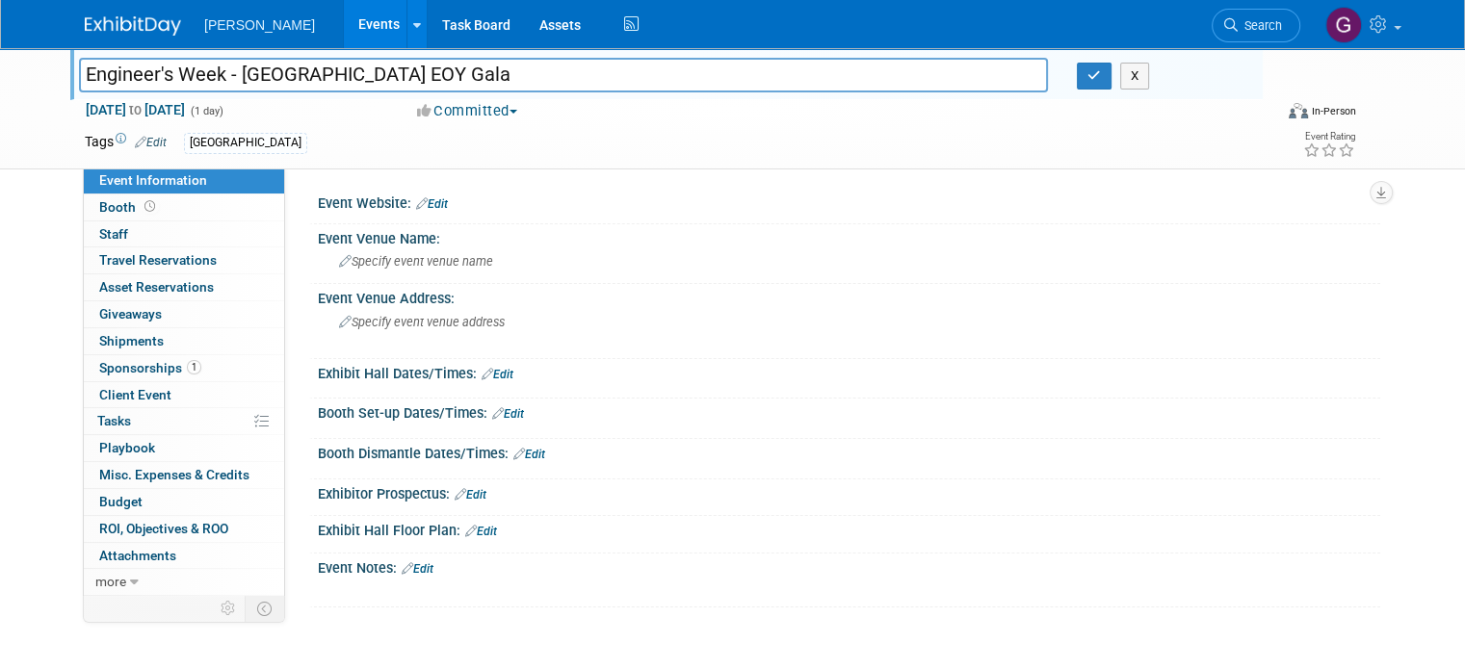
click at [79, 70] on input "Engineer's Week - [GEOGRAPHIC_DATA] EOY Gala" at bounding box center [563, 75] width 969 height 34
type input "EOY - Engineer's Week - [GEOGRAPHIC_DATA] EOY Gala"
click at [1101, 76] on icon "button" at bounding box center [1093, 75] width 13 height 13
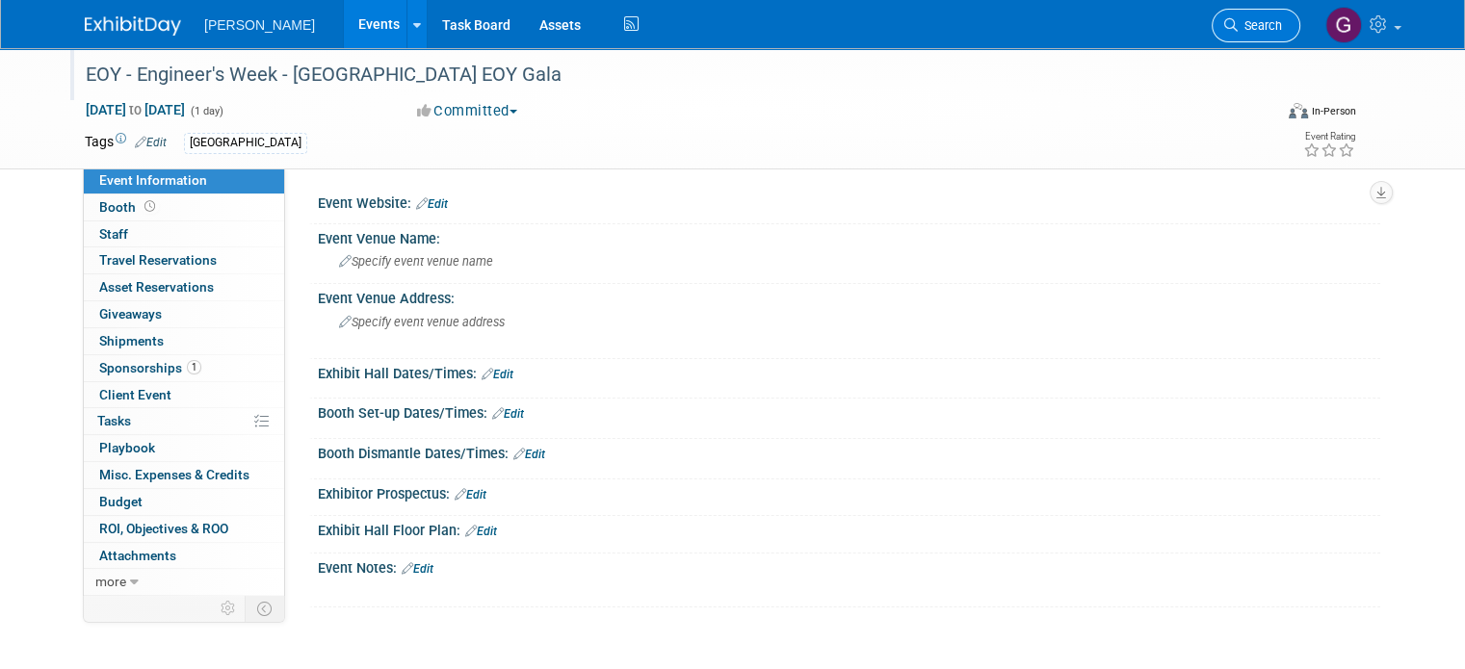
click at [1265, 27] on span "Search" at bounding box center [1260, 25] width 44 height 14
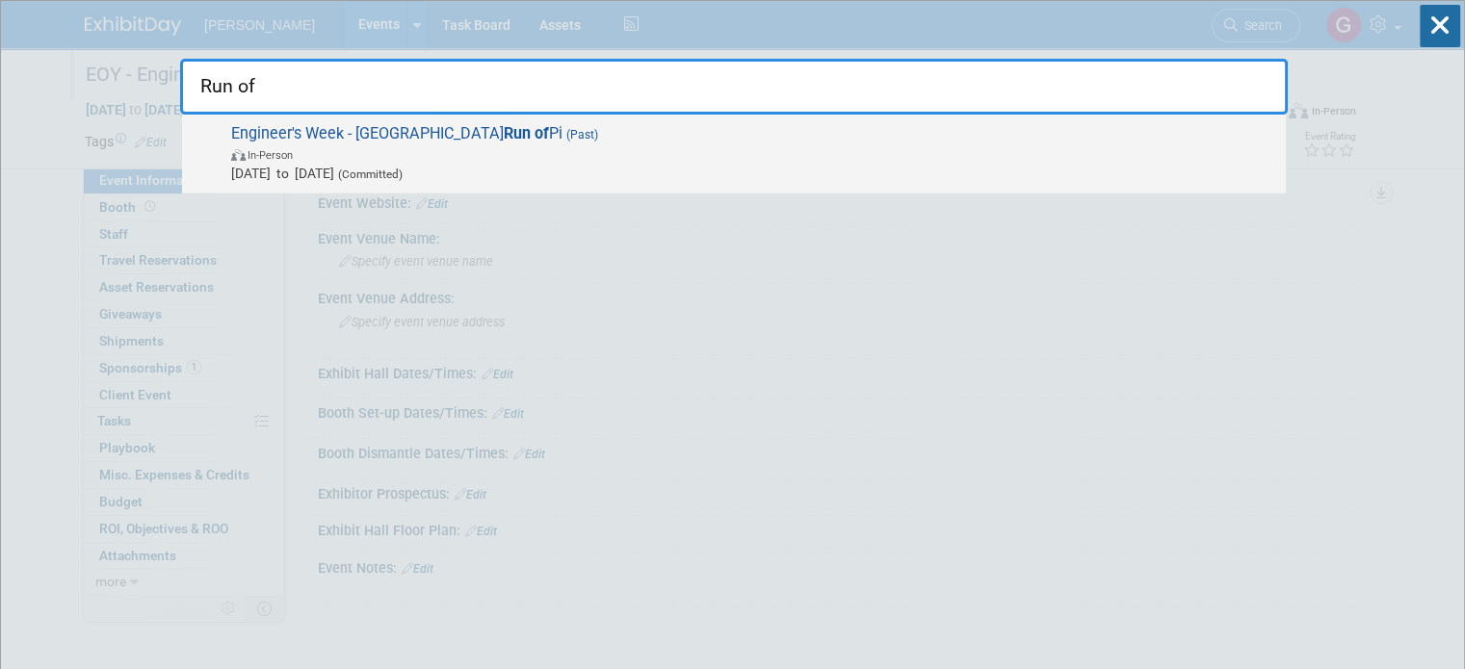
type input "Run of"
click at [733, 138] on span "Engineer's Week - Houston Run of Pi (Past) In-Person [DATE] to [DATE] (Committe…" at bounding box center [750, 153] width 1051 height 59
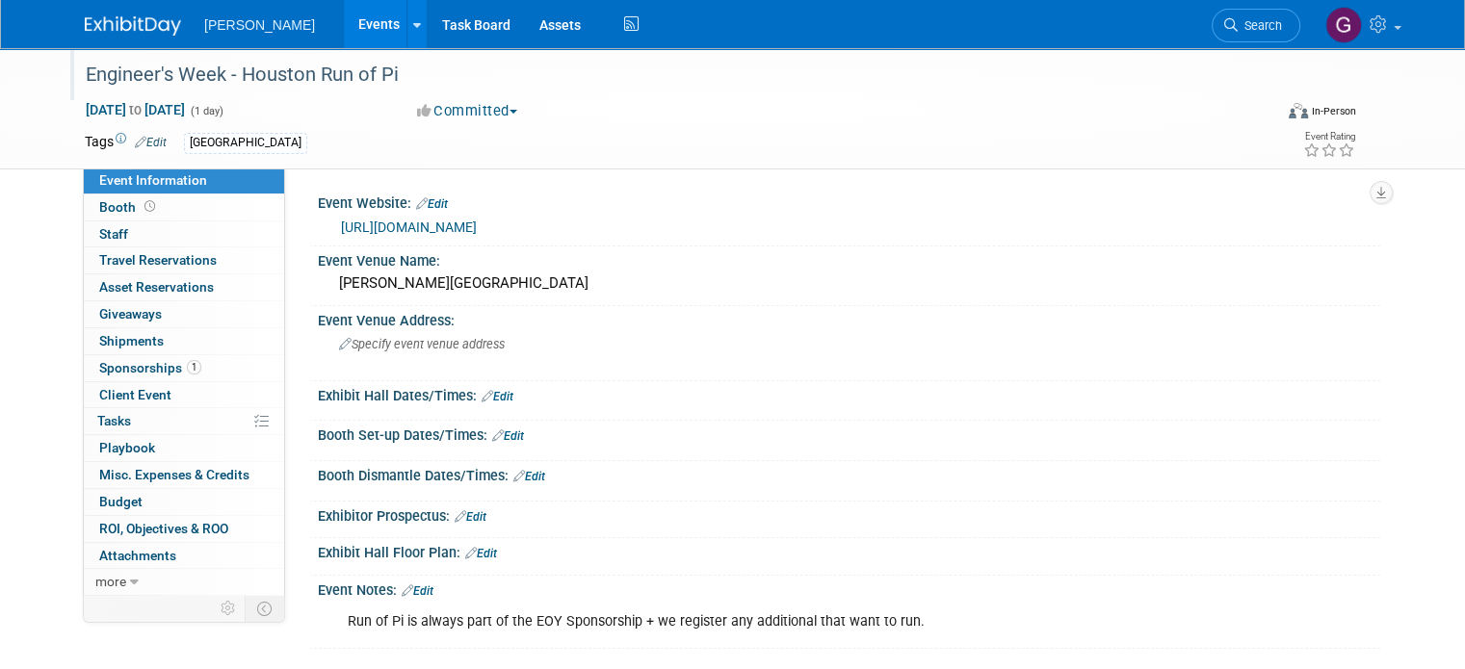
click at [385, 76] on div "Engineer's Week - Houston Run of Pi" at bounding box center [663, 75] width 1169 height 35
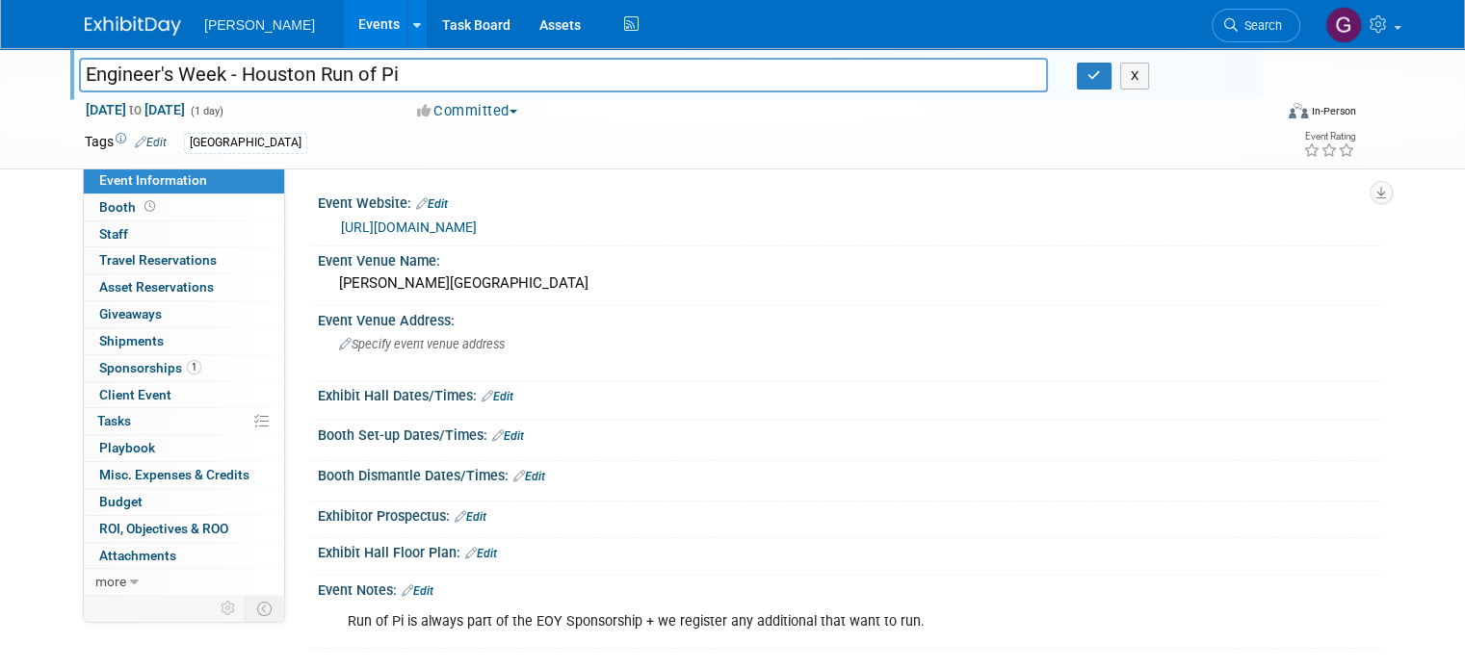
click at [79, 68] on input "Engineer's Week - Houston Run of Pi" at bounding box center [563, 75] width 969 height 34
type input "EOY - Engineer's Week - Houston Run of Pi"
click at [1094, 70] on button "button" at bounding box center [1094, 76] width 35 height 27
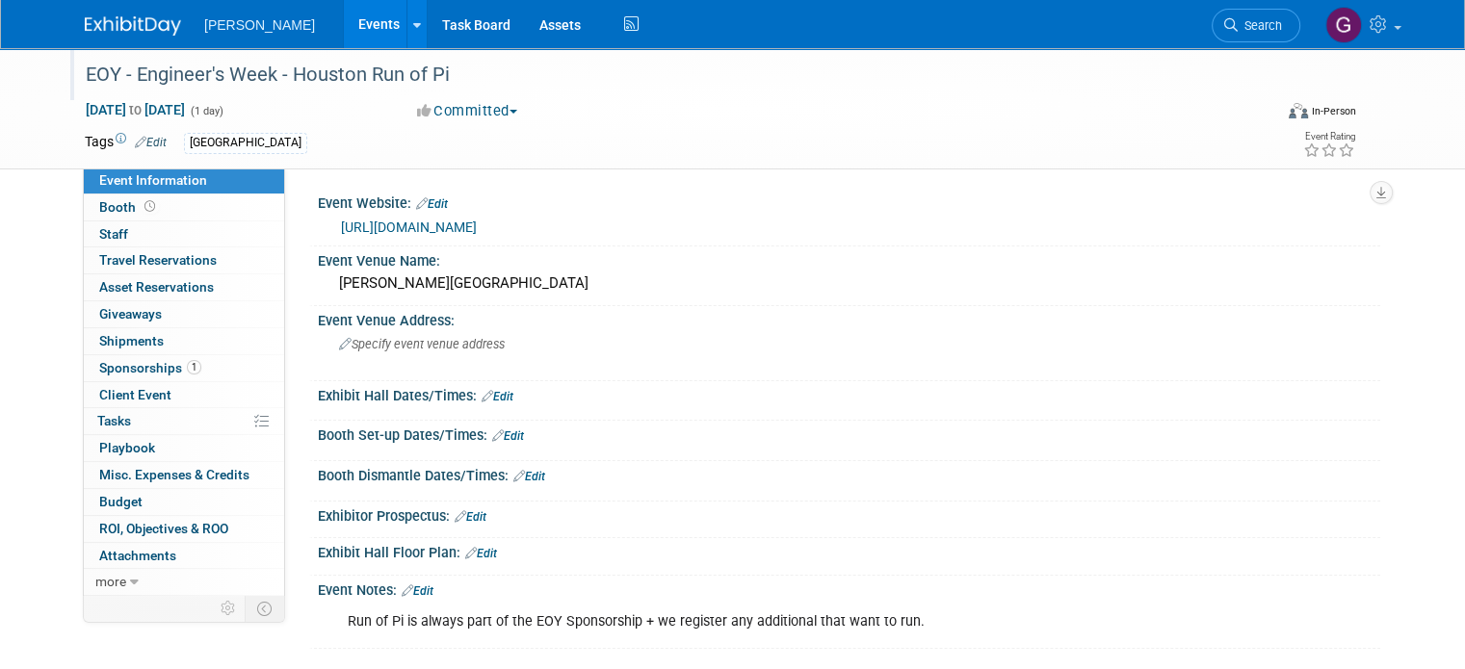
click at [136, 16] on img at bounding box center [133, 25] width 96 height 19
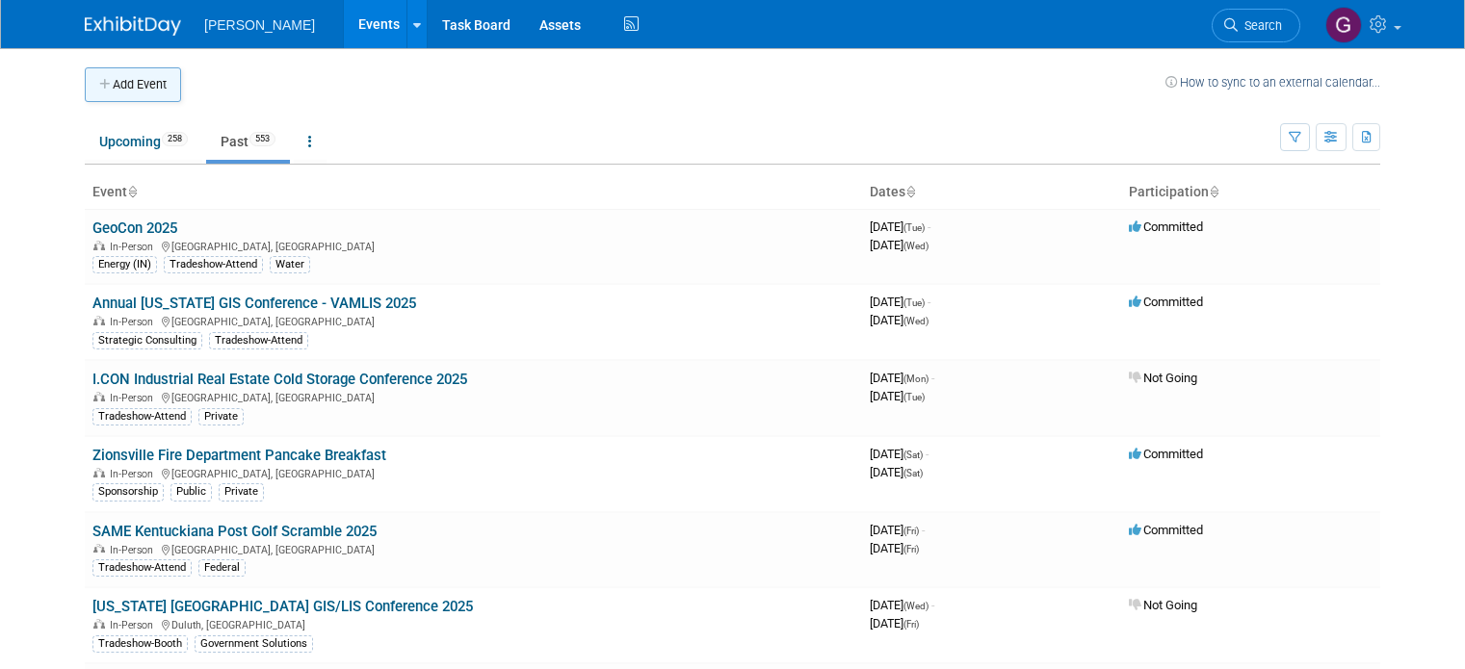
click at [123, 75] on button "Add Event" at bounding box center [133, 84] width 96 height 35
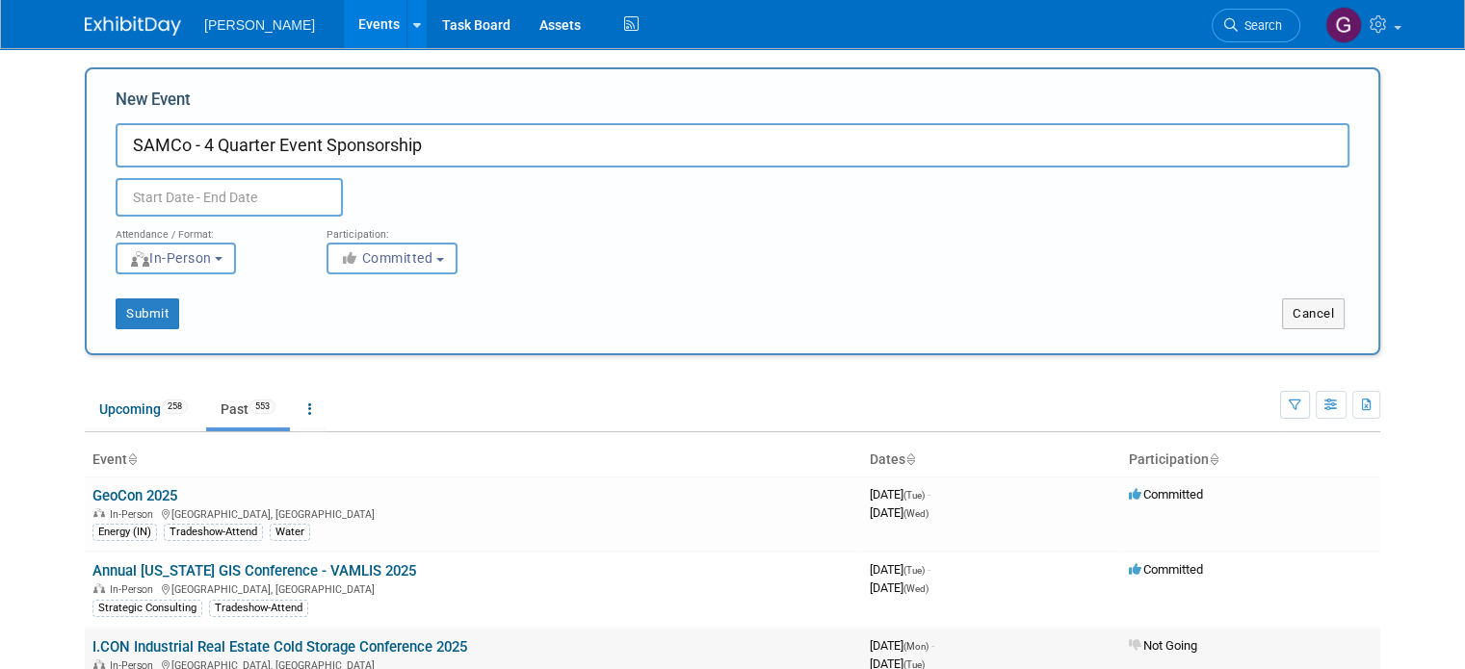
type input "SAMCo - 4 Quarter Event Sponsorship"
click at [265, 211] on body "Woolpert Events Add Event Bulk Upload Events Shareable Event Boards Recently Vi…" at bounding box center [732, 334] width 1465 height 669
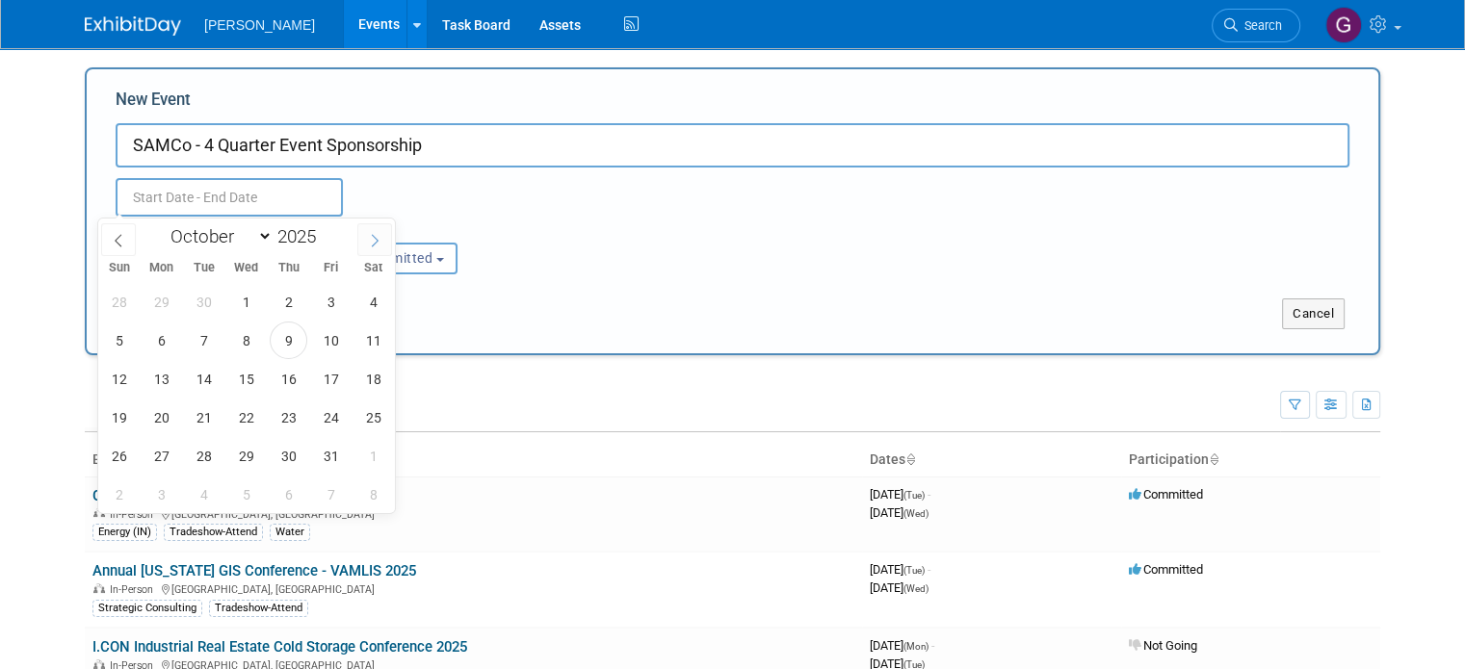
click at [366, 247] on span at bounding box center [374, 239] width 35 height 33
select select "11"
click at [160, 457] on span "29" at bounding box center [162, 456] width 38 height 38
type input "Dec 29, 2025 to Dec 29, 2025"
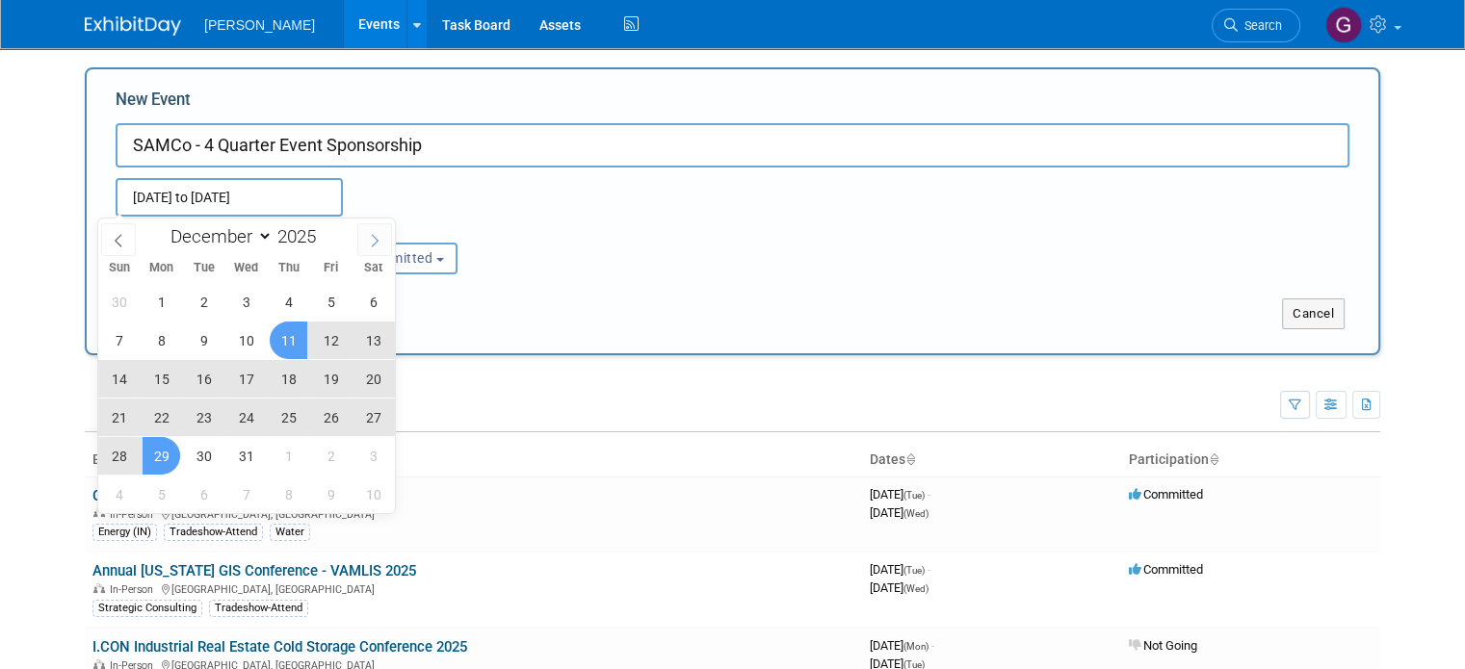
click at [374, 254] on span at bounding box center [374, 239] width 35 height 33
type input "2026"
select select "0"
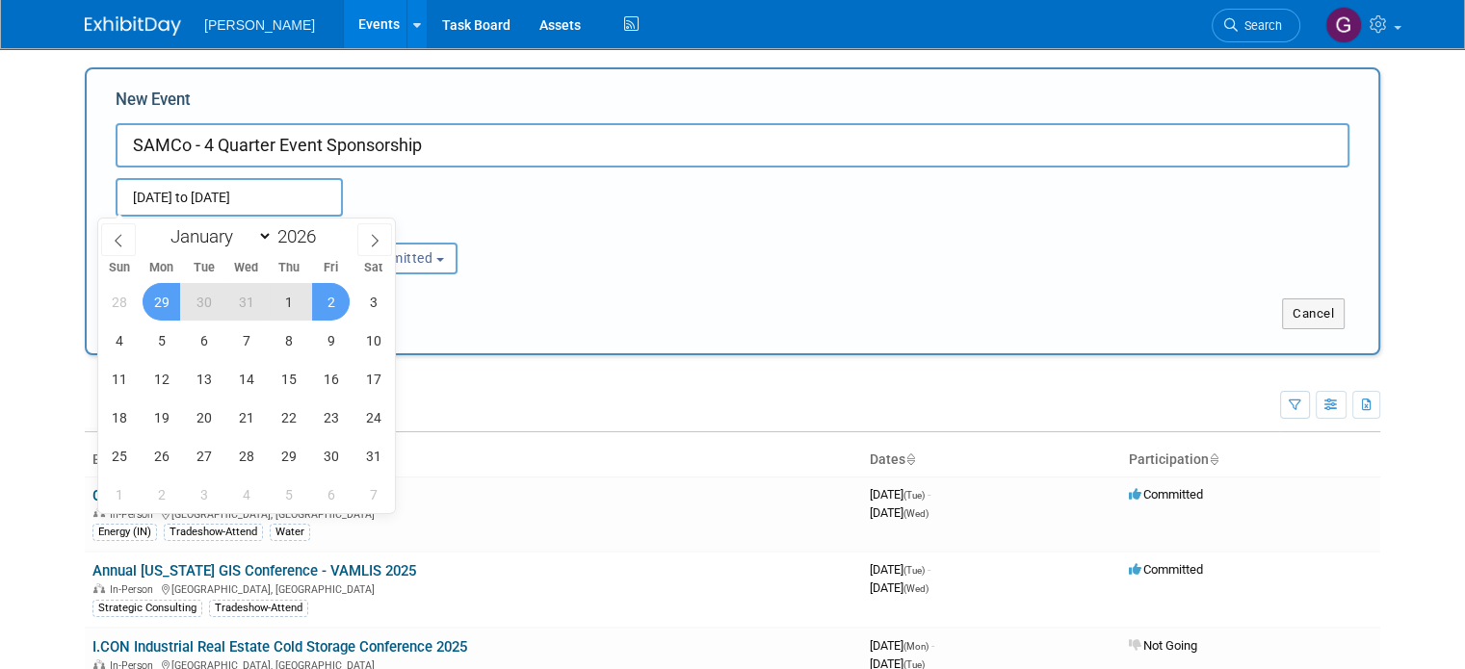
type input "2025"
type input "Dec 29, 2025 to Dec 29, 2025"
click at [371, 191] on div "Dec 29, 2025 to Dec 29, 2025" at bounding box center [264, 197] width 327 height 39
select select "11"
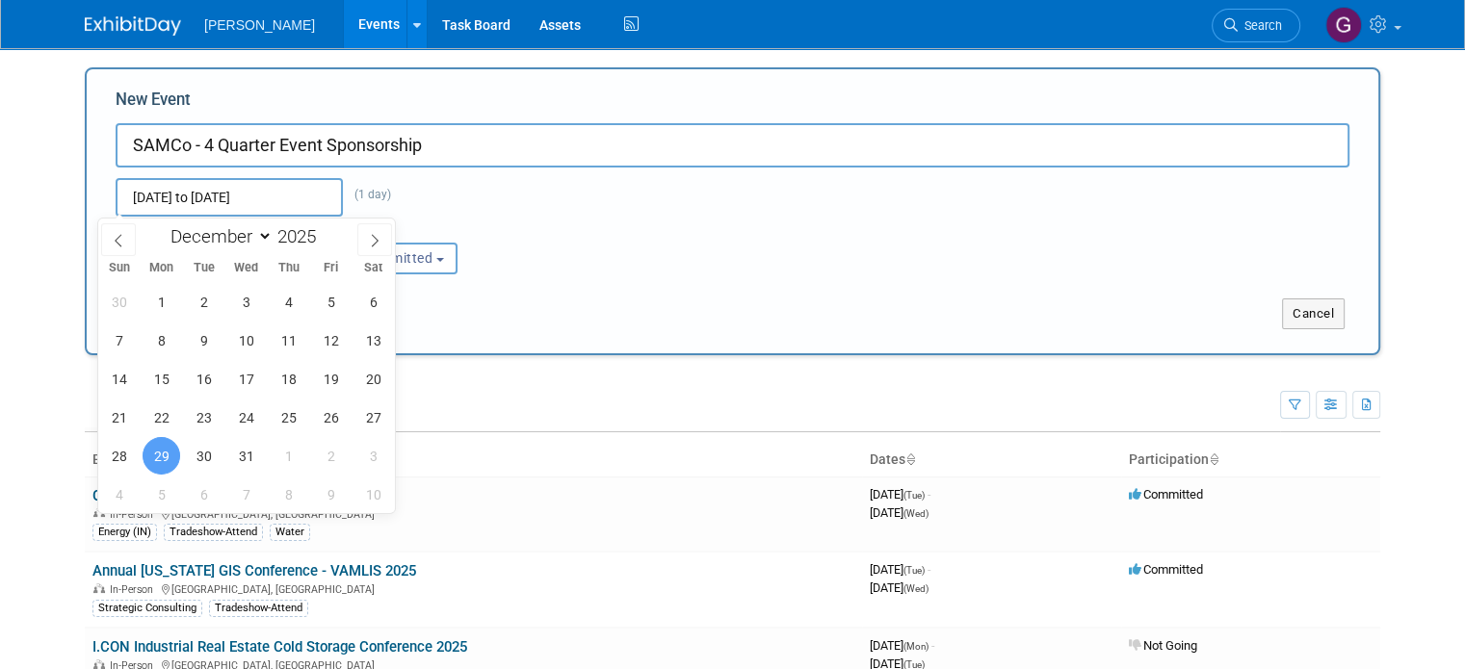
click at [312, 206] on input "Dec 29, 2025 to Dec 29, 2025" at bounding box center [229, 197] width 227 height 39
click at [374, 240] on icon at bounding box center [374, 240] width 13 height 13
type input "2026"
select select "0"
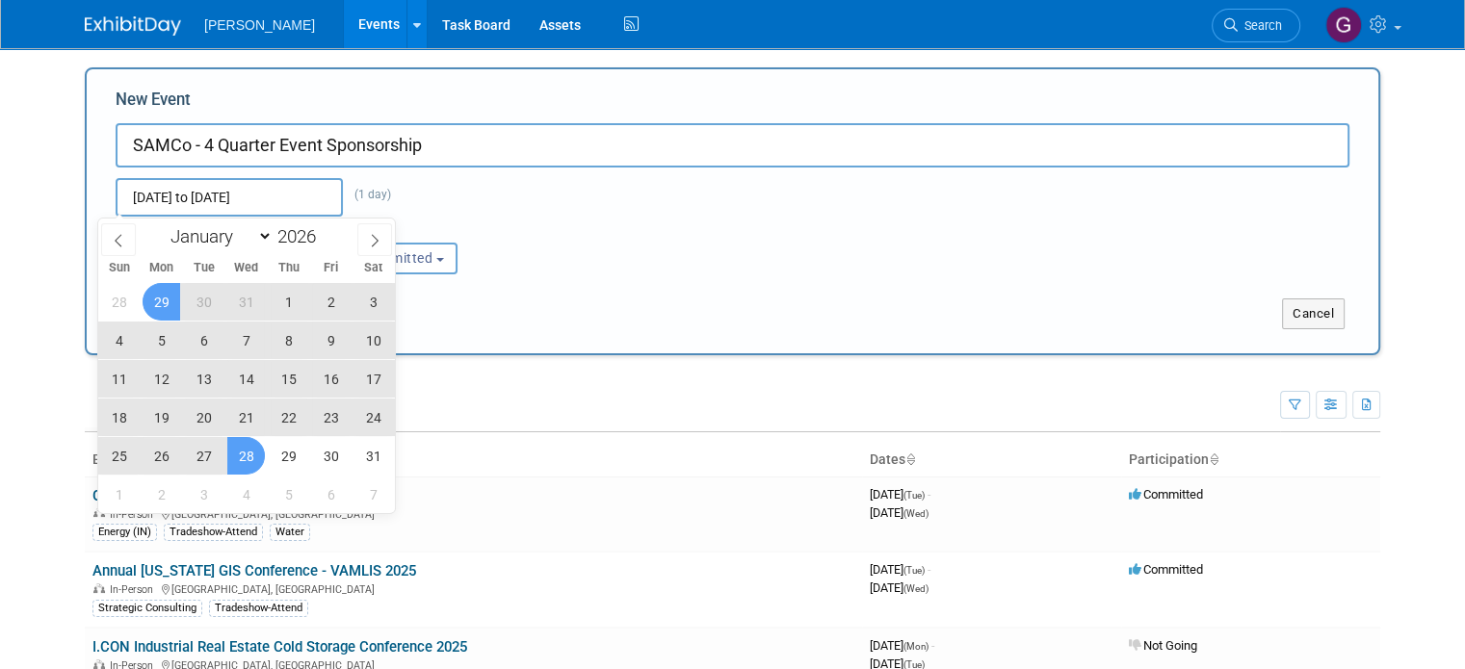
click at [254, 446] on span "28" at bounding box center [246, 456] width 38 height 38
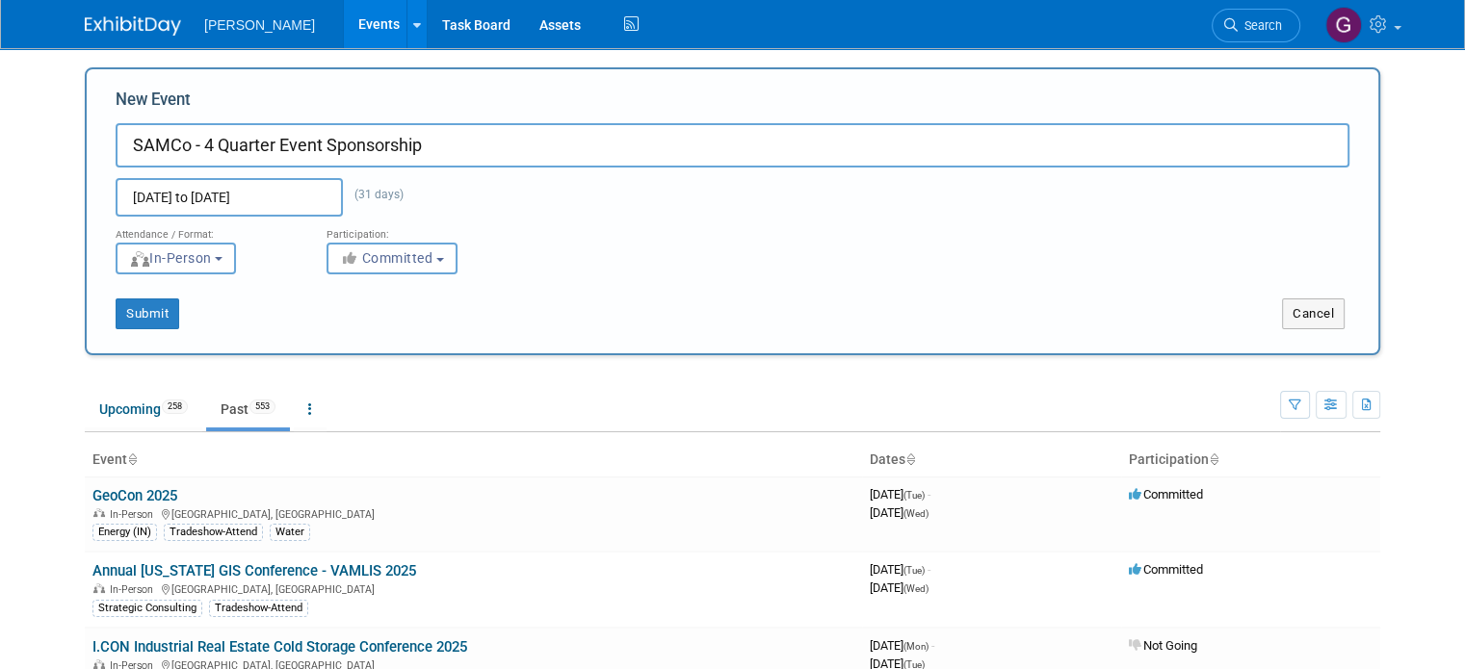
click at [186, 195] on input "Dec 29, 2025 to Jan 28, 2026" at bounding box center [229, 197] width 227 height 39
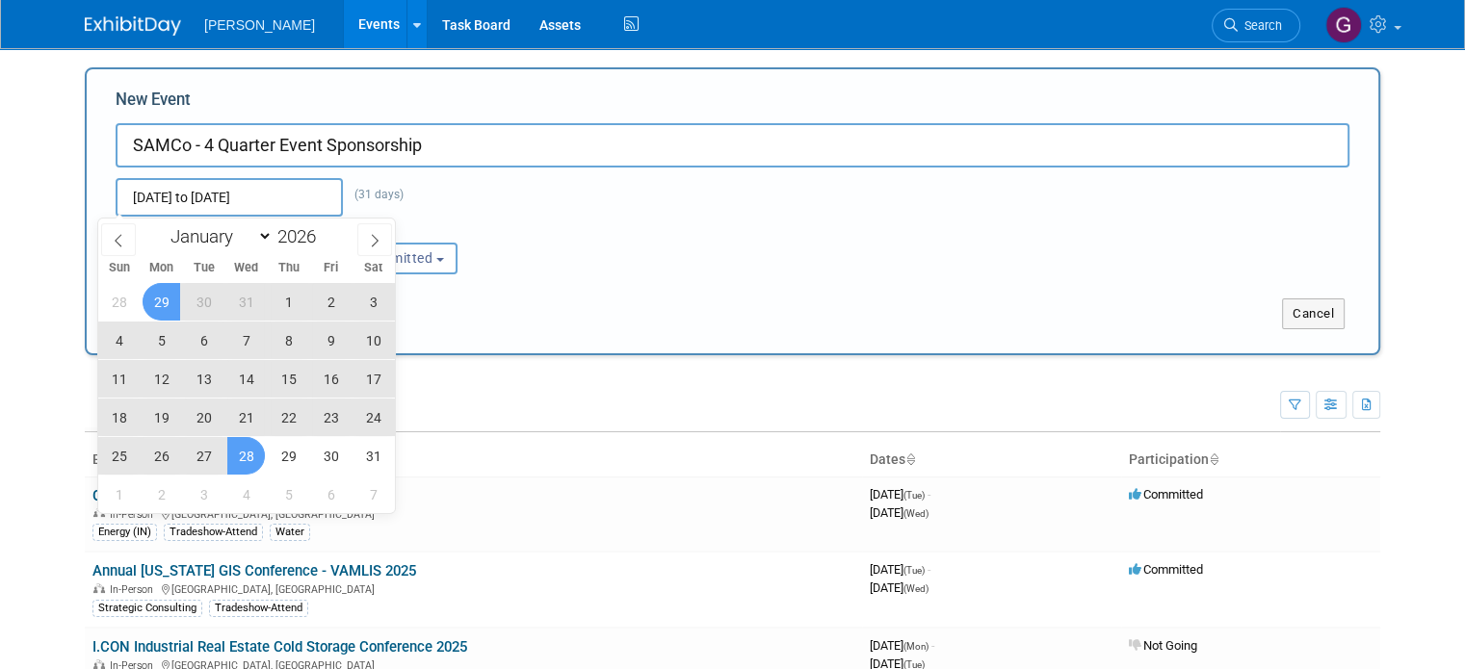
click at [248, 452] on span "28" at bounding box center [246, 456] width 38 height 38
type input "Jan 28, 2026 to Jan 28, 2026"
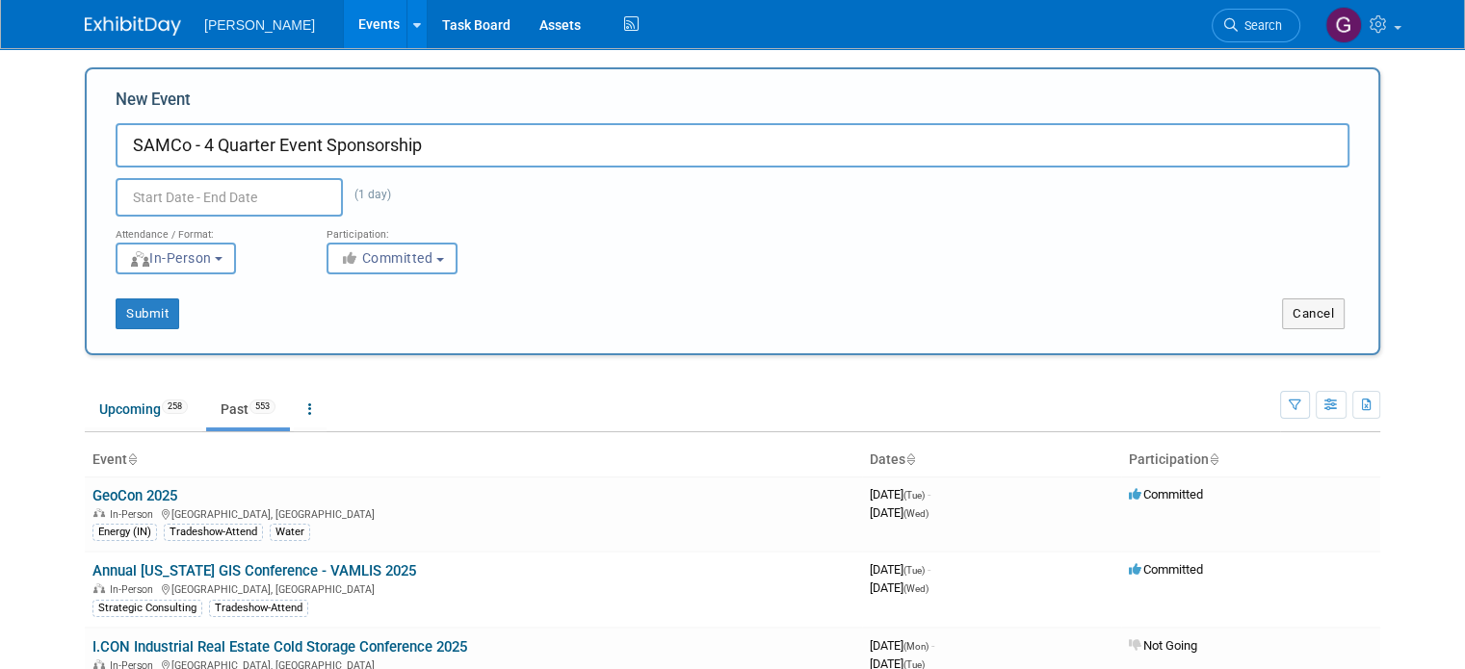
click at [451, 205] on div "(1 day) Duplicate Event Warning" at bounding box center [732, 192] width 1263 height 49
type input "Jan 28, 2026 to Jan 28, 2026"
click at [215, 259] on b "button" at bounding box center [219, 259] width 8 height 4
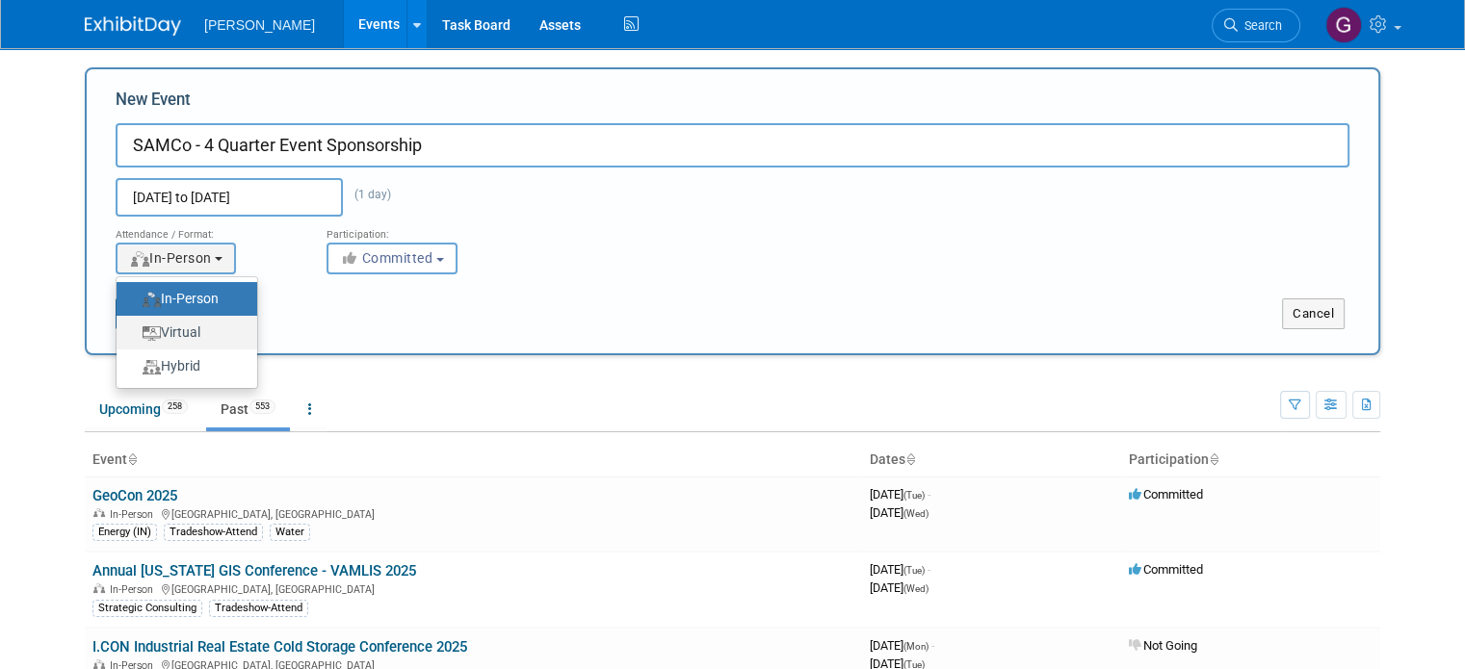
click at [213, 326] on label "Virtual" at bounding box center [182, 333] width 112 height 26
click at [134, 326] on input "Virtual" at bounding box center [127, 332] width 13 height 13
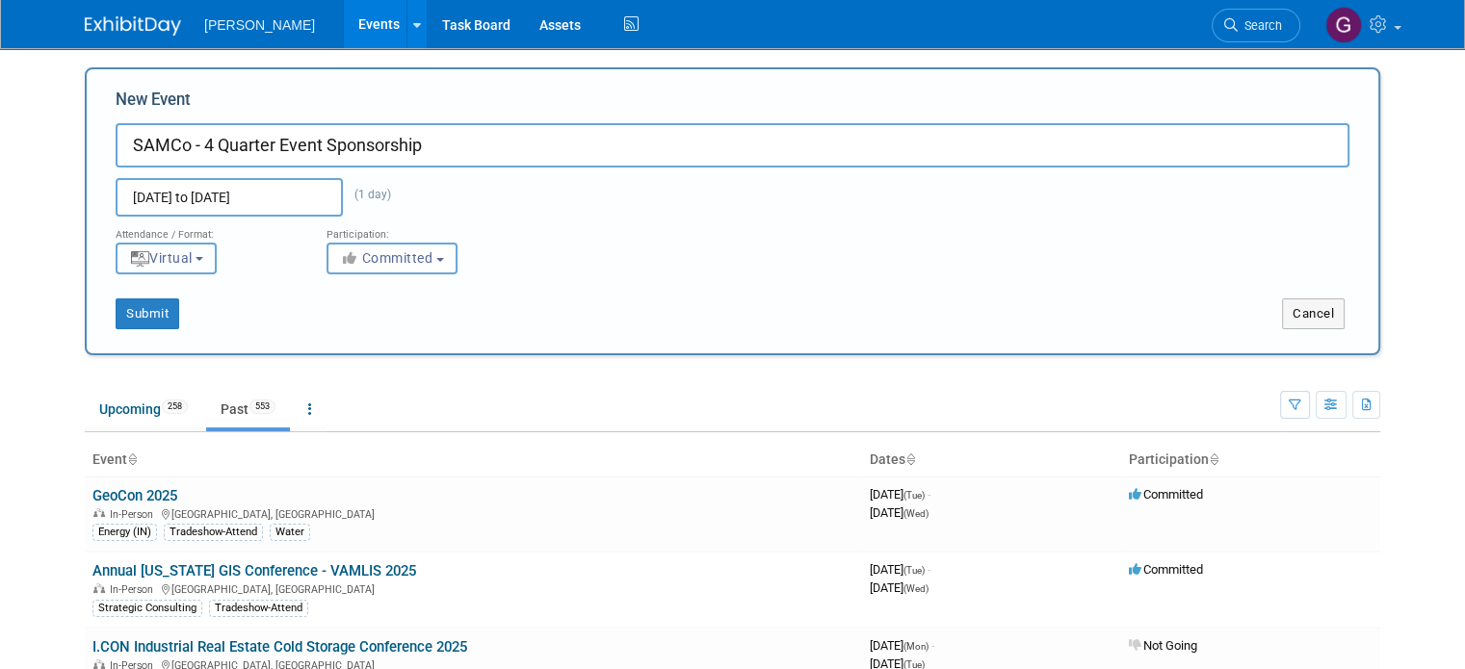
click at [196, 273] on button "Virtual" at bounding box center [166, 259] width 101 height 32
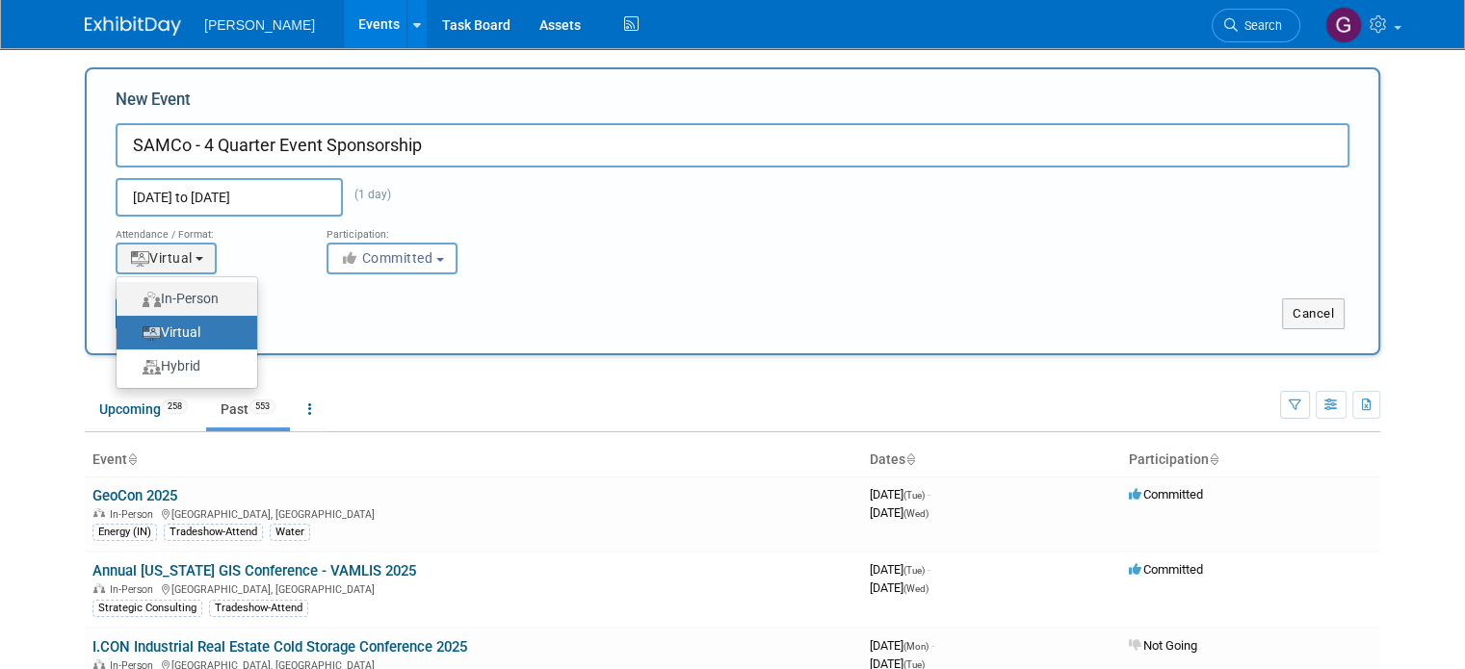
click at [196, 305] on label "In-Person" at bounding box center [182, 299] width 112 height 26
click at [134, 305] on input "In-Person" at bounding box center [127, 299] width 13 height 13
select select "1"
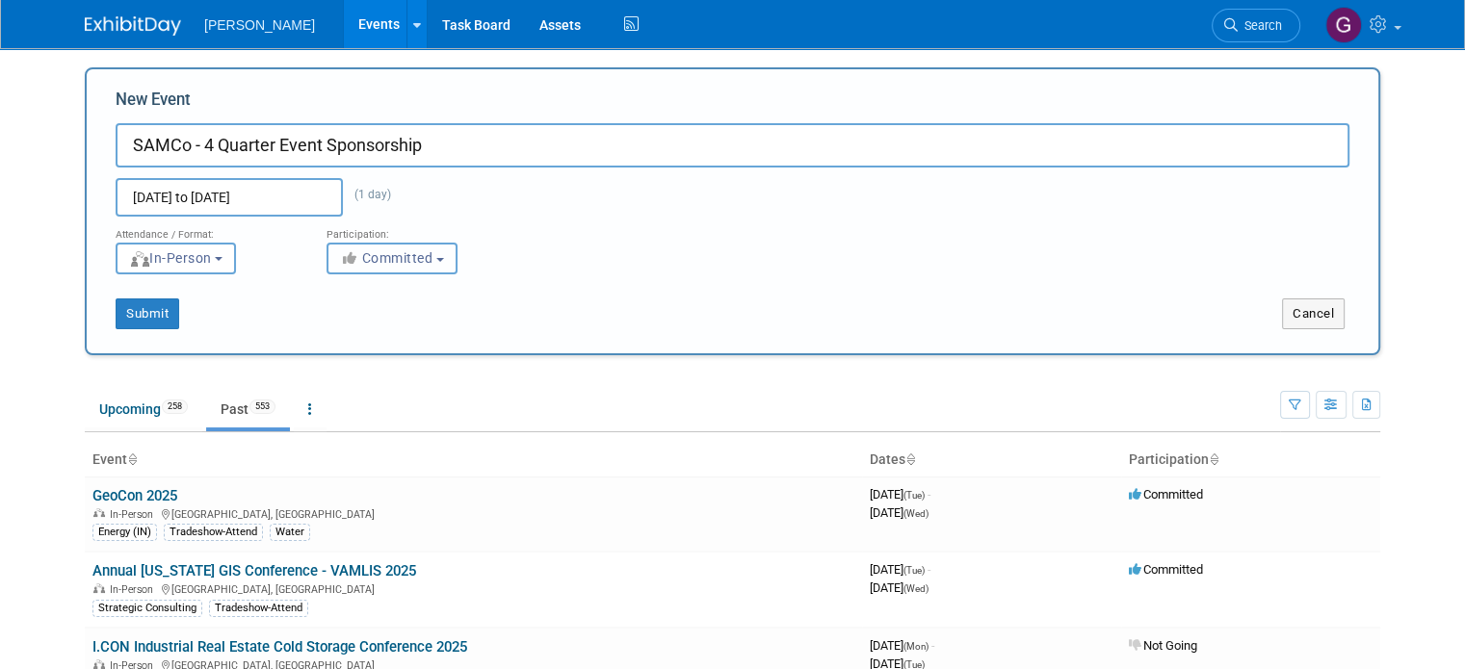
click at [389, 261] on span "Committed" at bounding box center [386, 257] width 93 height 15
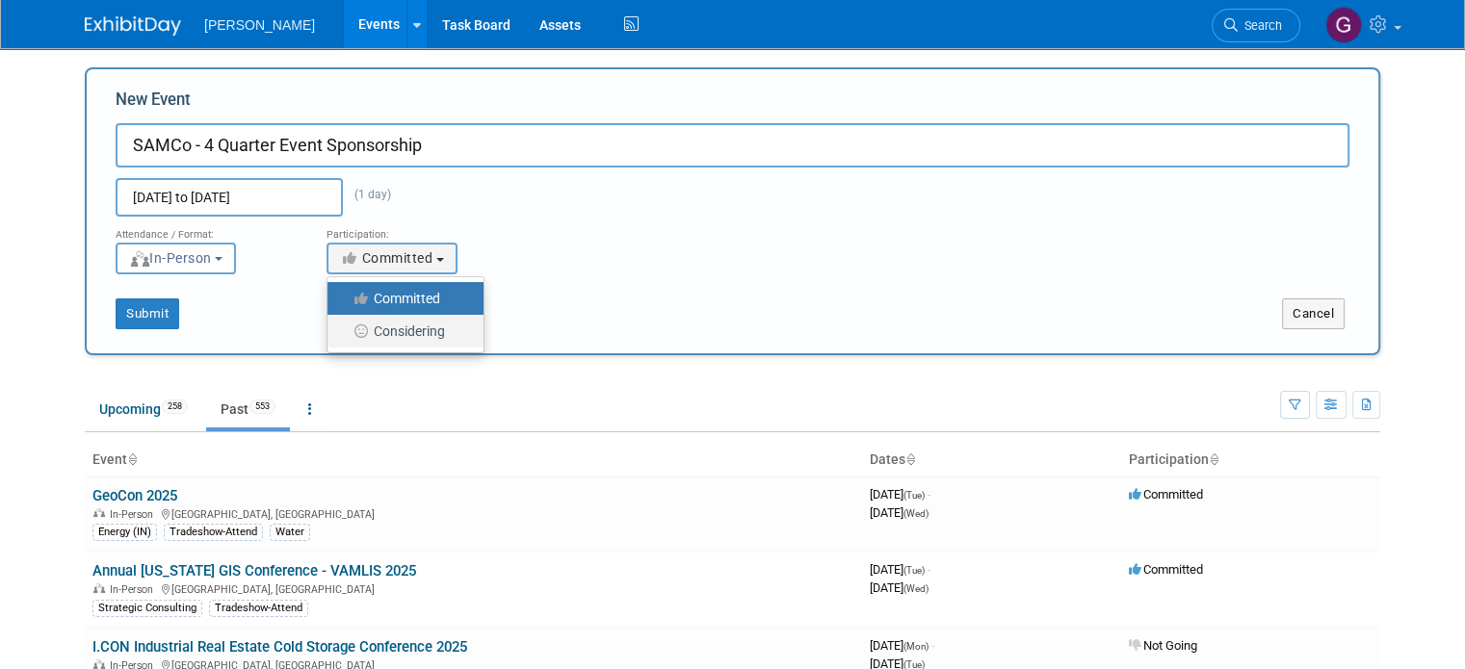
click at [387, 323] on label "Considering" at bounding box center [400, 331] width 127 height 25
click at [345, 326] on input "Considering" at bounding box center [338, 332] width 13 height 13
select select "2"
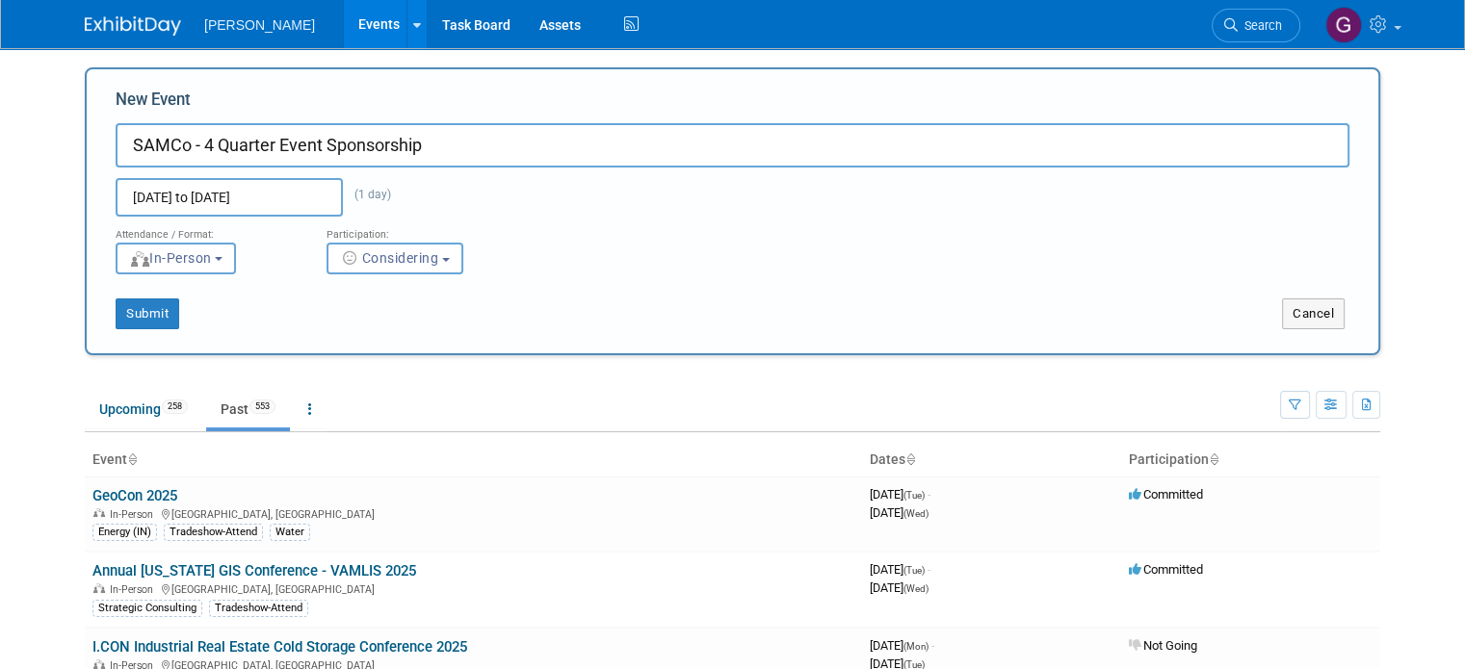
click at [413, 145] on input "SAMCo - 4 Quarter Event Sponsorship" at bounding box center [733, 145] width 1234 height 44
type input "SAMCo - 4 Quarter Event Sponsorship (Silver & Gold)"
click at [140, 314] on button "Submit" at bounding box center [148, 314] width 64 height 31
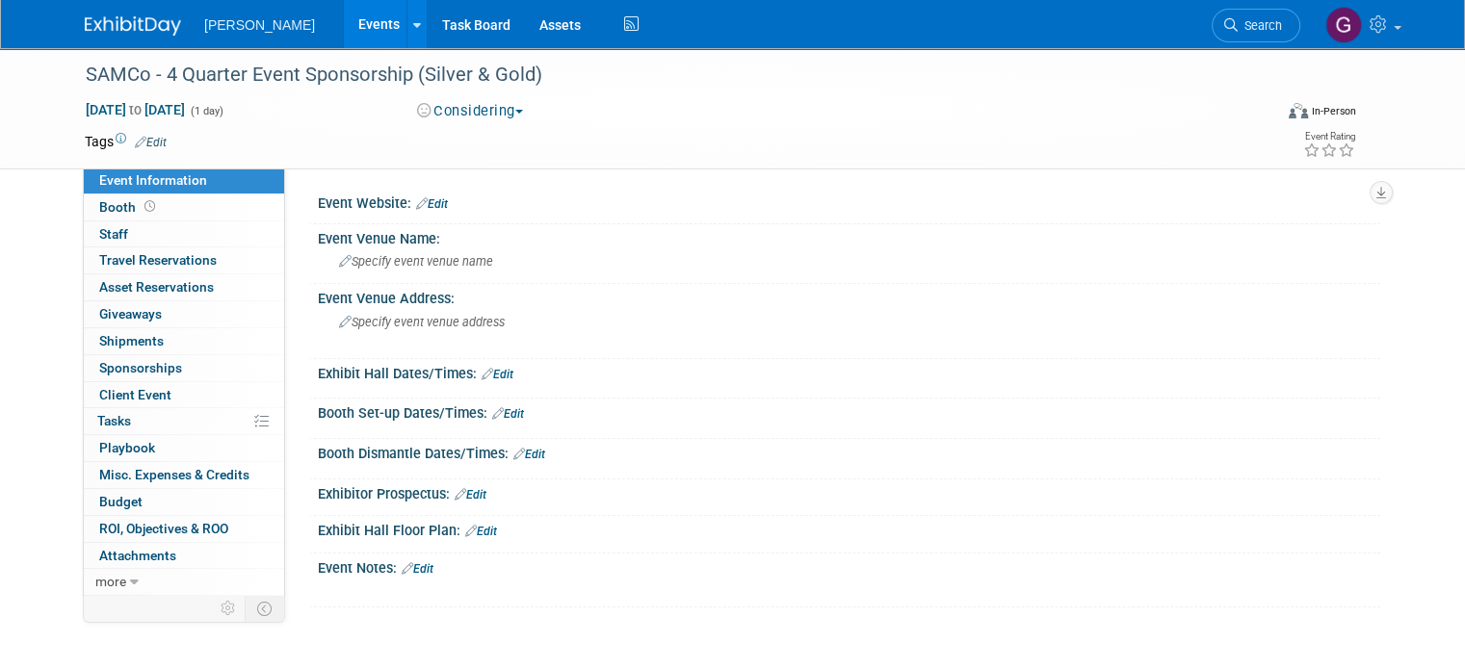
click at [431, 202] on link "Edit" at bounding box center [432, 203] width 32 height 13
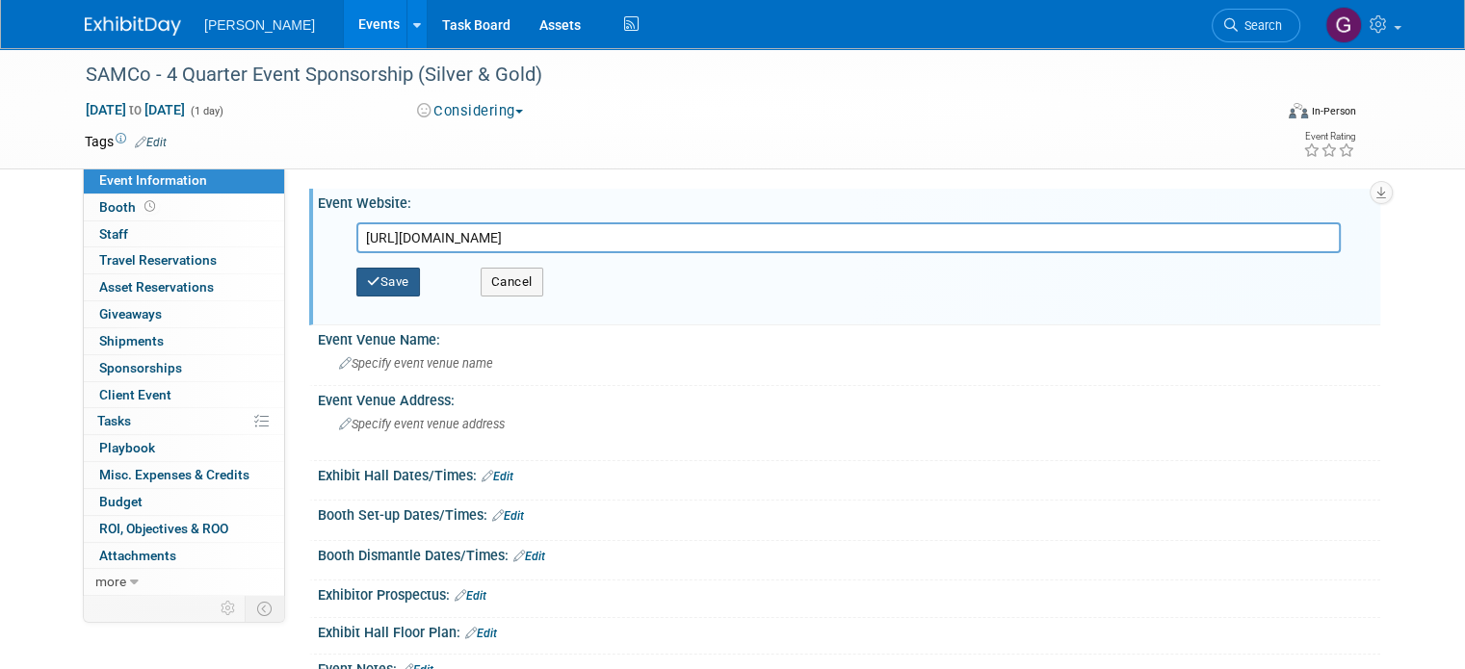
type input "[URL][DOMAIN_NAME]"
click at [379, 275] on button "Save" at bounding box center [388, 282] width 64 height 29
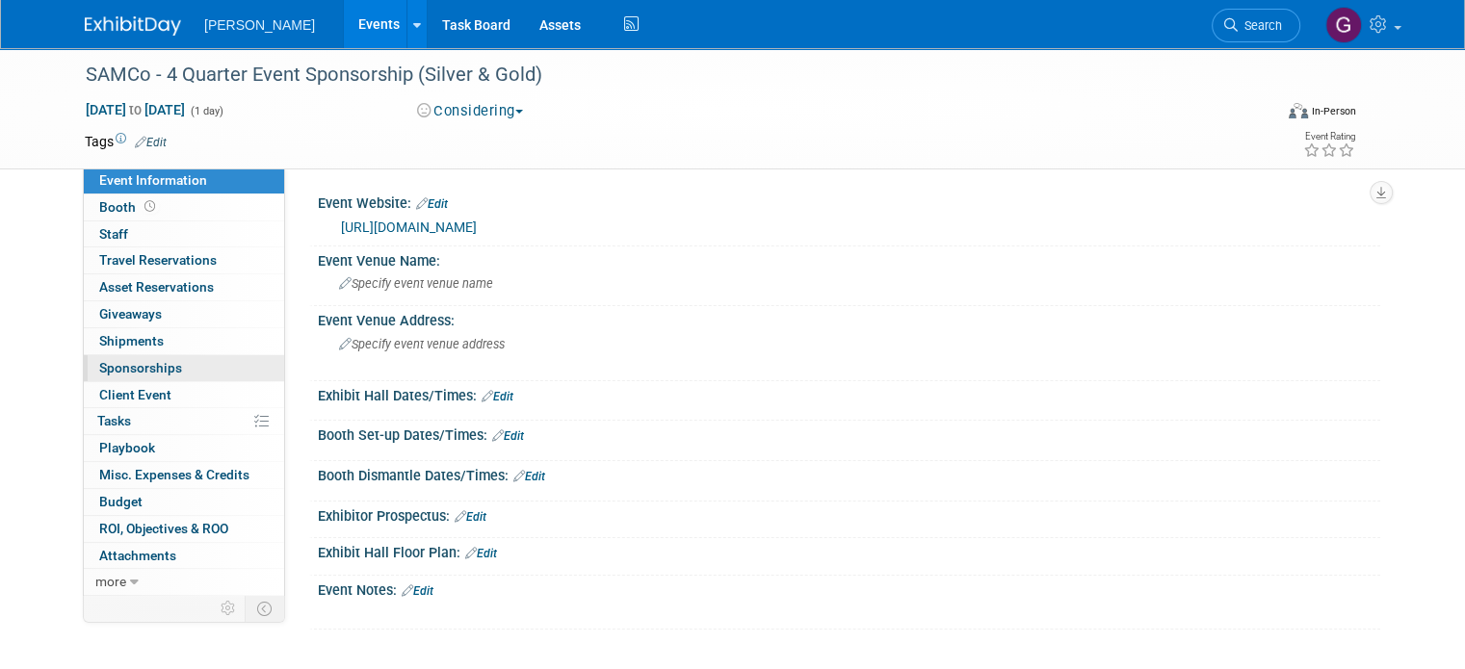
click at [153, 365] on span "Sponsorships 0" at bounding box center [140, 367] width 83 height 15
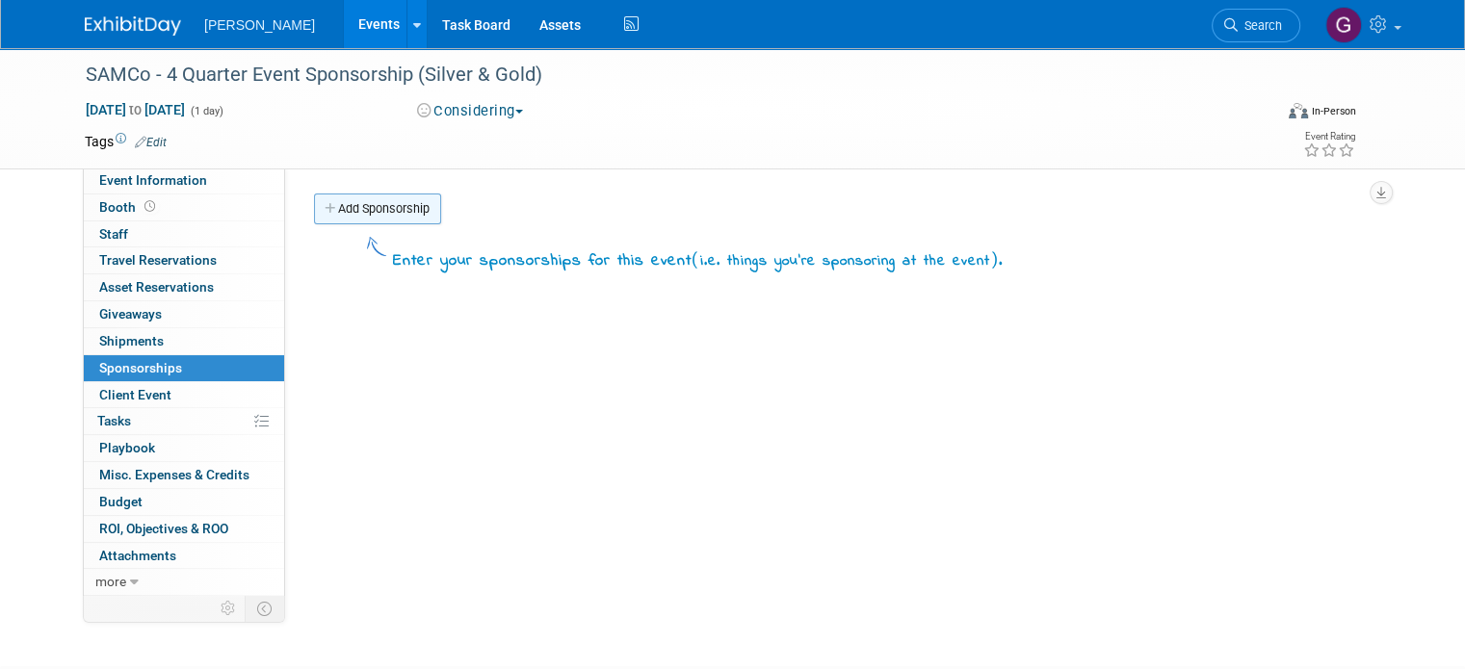
click at [396, 195] on link "Add Sponsorship" at bounding box center [377, 209] width 127 height 31
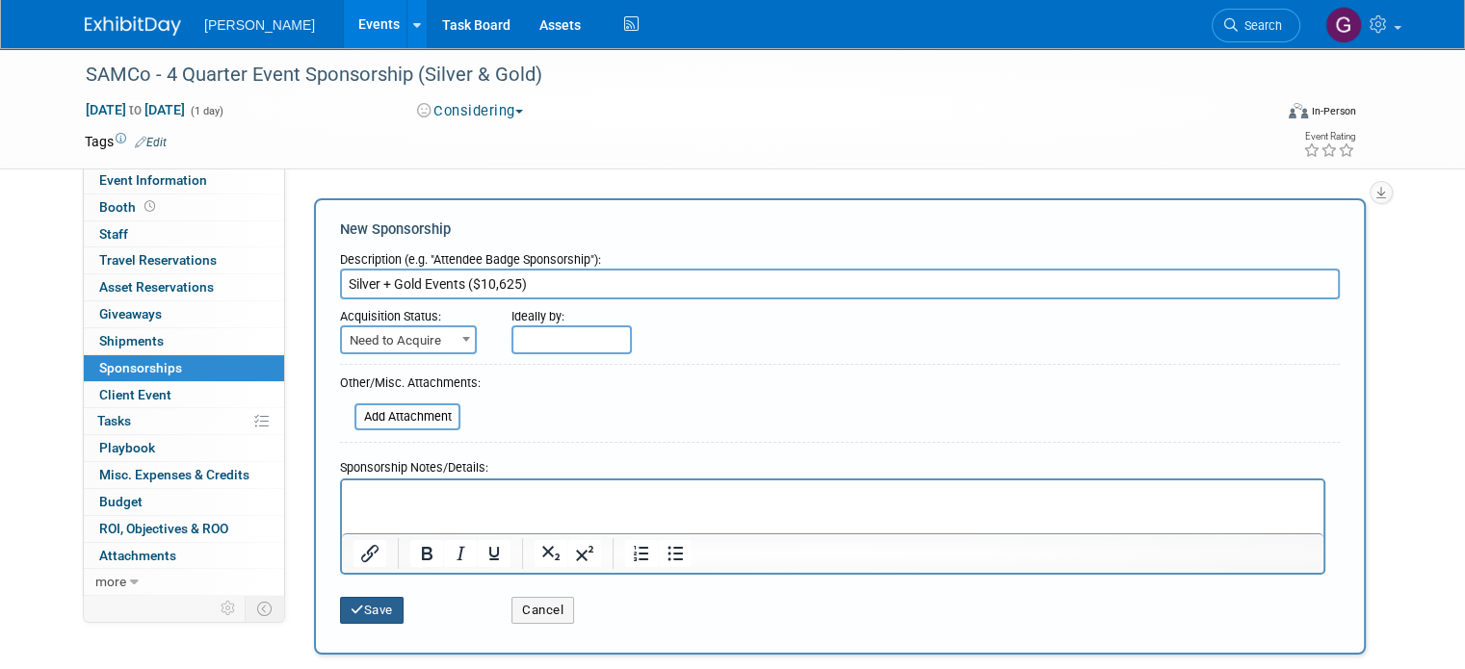
type input "Silver + Gold Events ($10,625)"
click at [362, 599] on button "Save" at bounding box center [372, 610] width 64 height 27
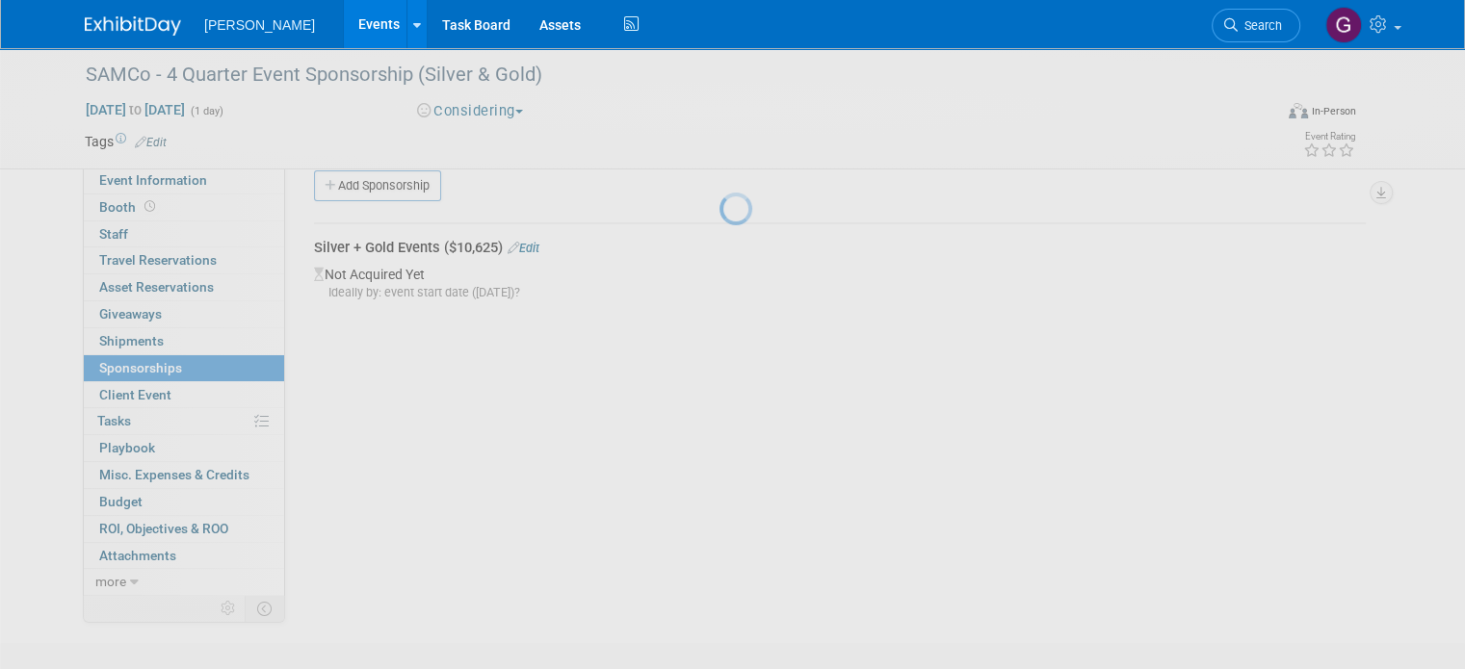
scroll to position [39, 0]
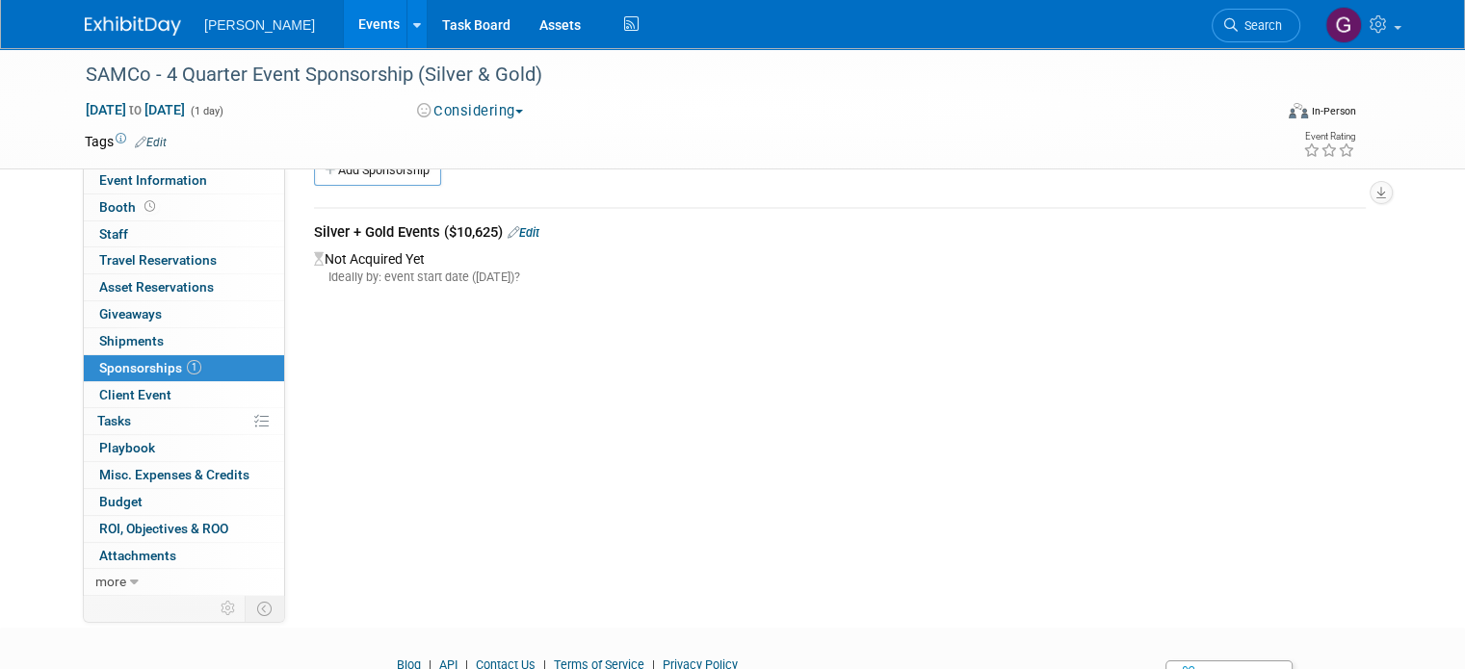
click at [148, 142] on link "Edit" at bounding box center [151, 142] width 32 height 13
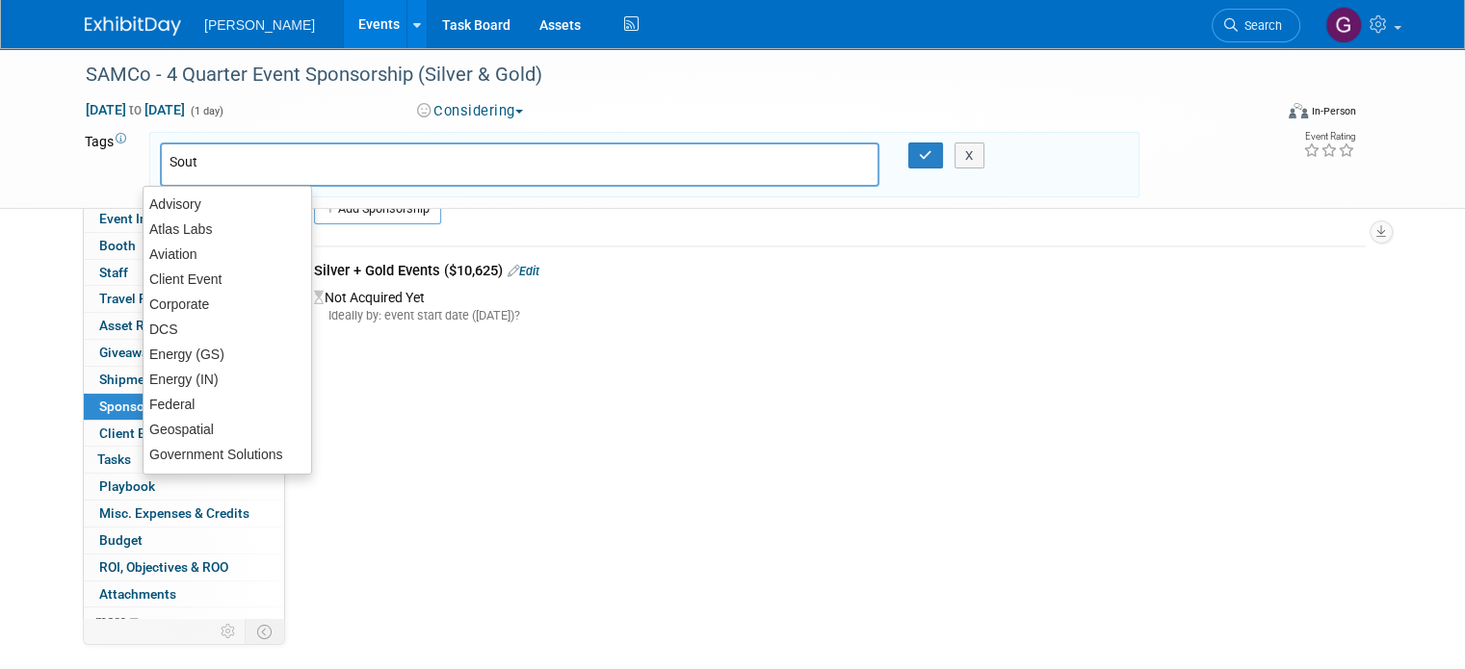
type input "South"
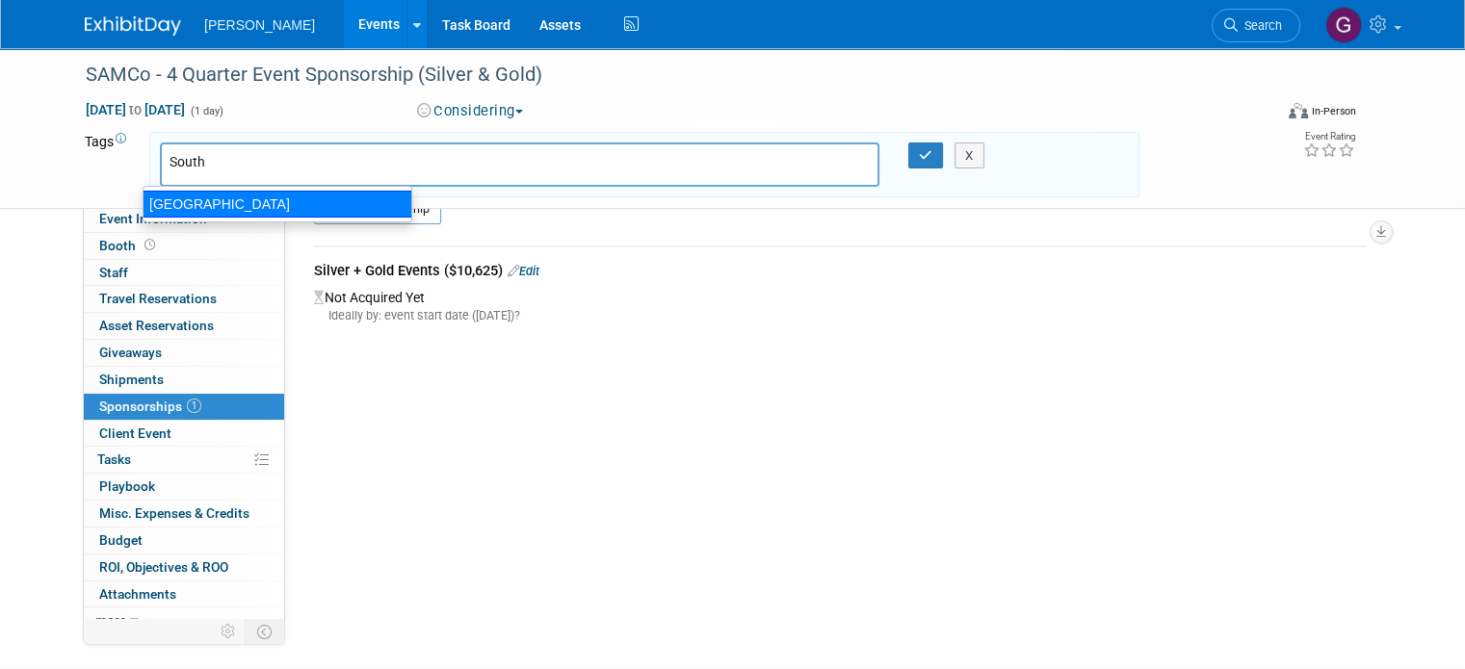
click at [170, 203] on div "[GEOGRAPHIC_DATA]" at bounding box center [278, 204] width 270 height 27
type input "[GEOGRAPHIC_DATA]"
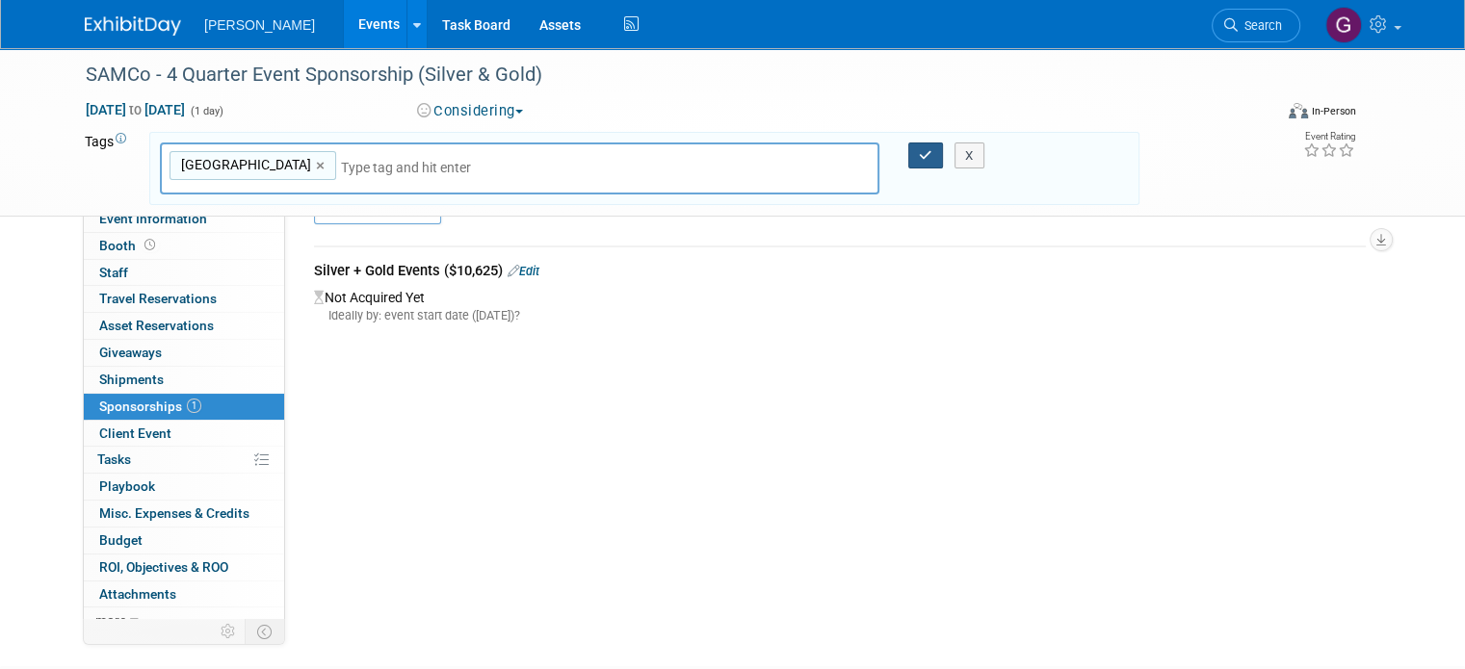
click at [937, 146] on button "button" at bounding box center [925, 156] width 35 height 27
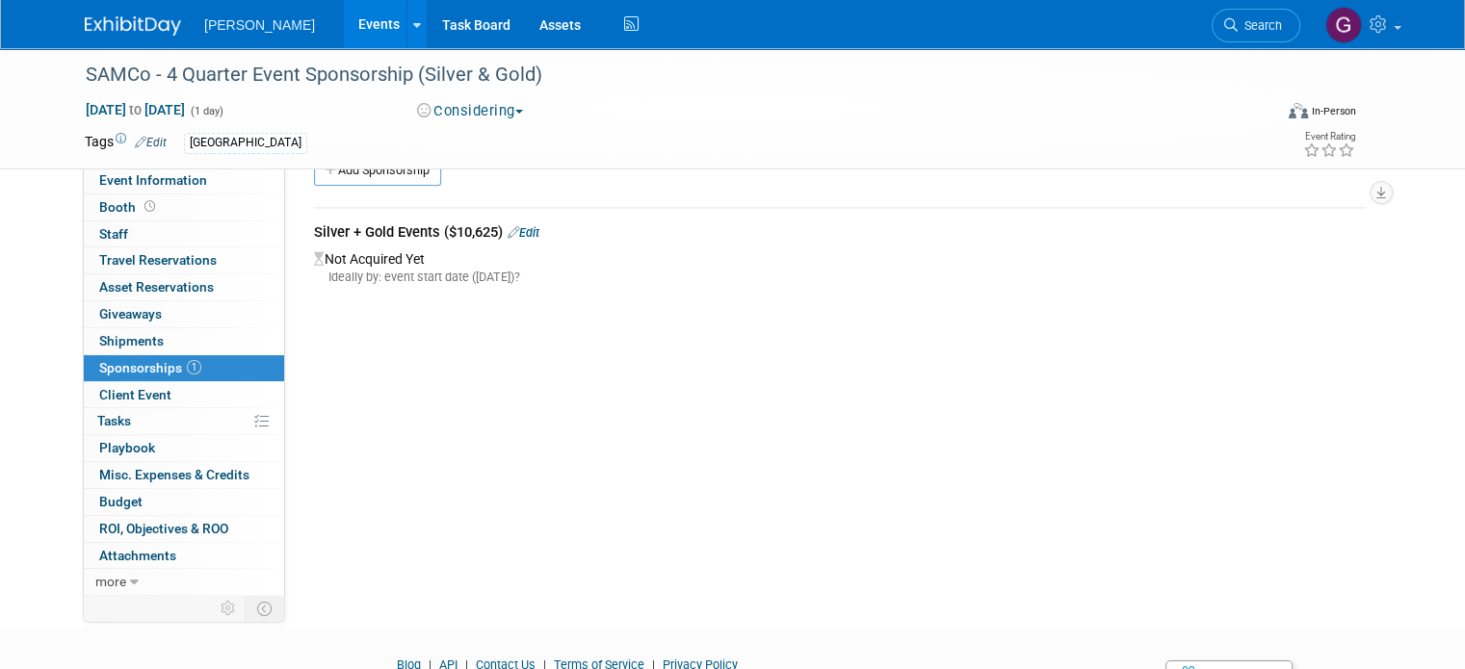
click at [100, 13] on link at bounding box center [144, 16] width 119 height 15
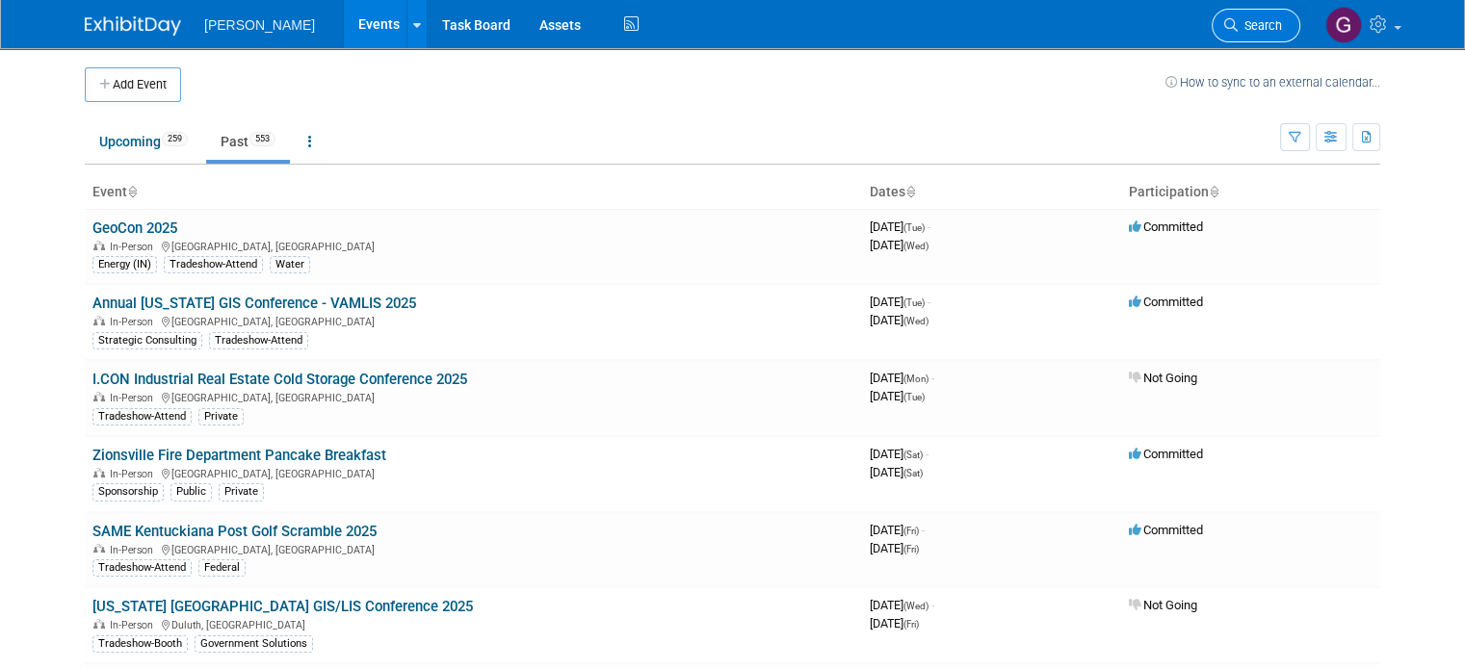
click at [1259, 30] on span "Search" at bounding box center [1260, 25] width 44 height 14
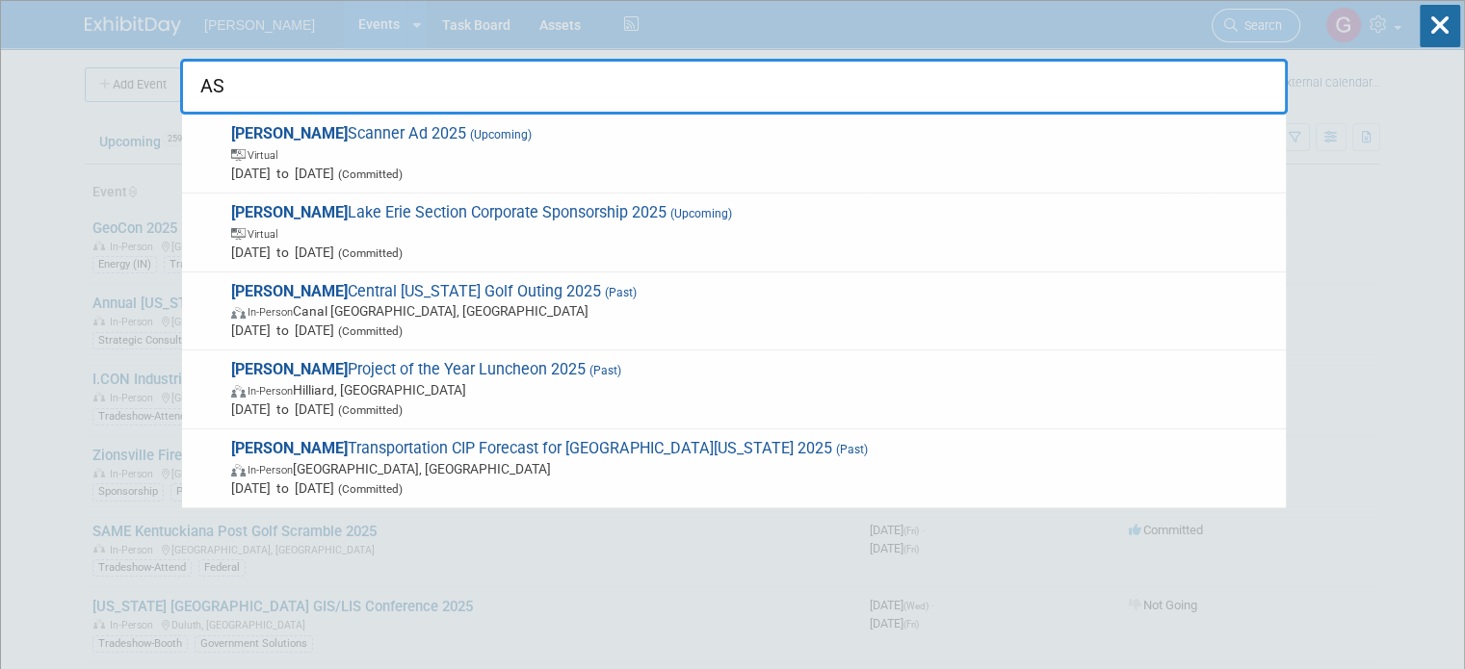
type input "A"
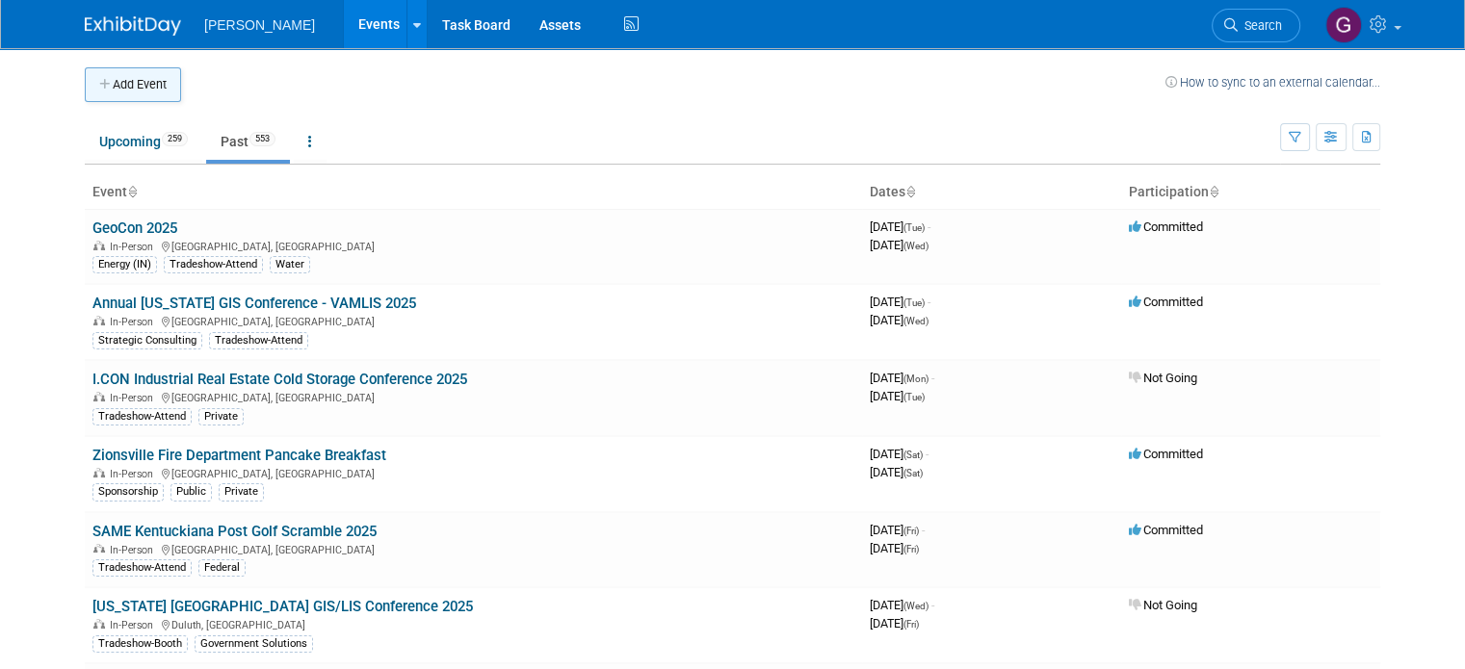
click at [134, 85] on button "Add Event" at bounding box center [133, 84] width 96 height 35
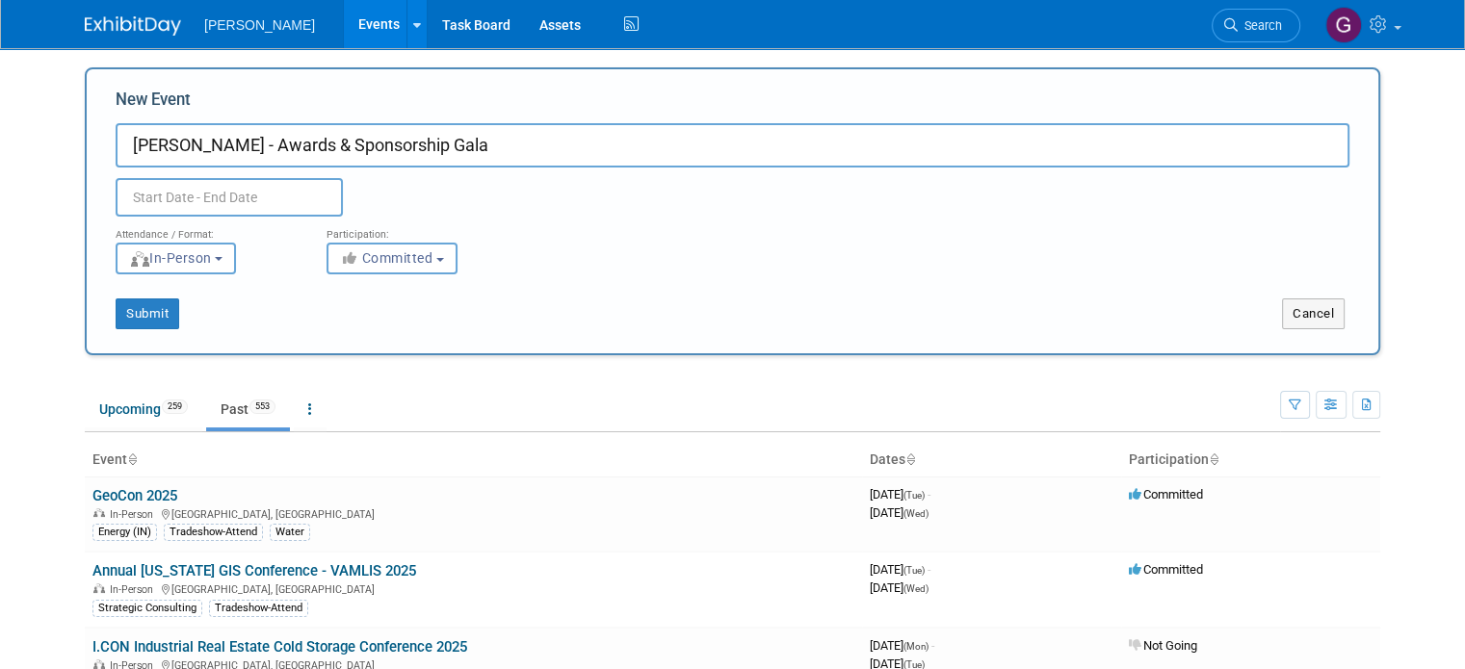
type input "[PERSON_NAME] - Awards & Sponsorship Gala"
click at [193, 201] on input "text" at bounding box center [229, 197] width 227 height 39
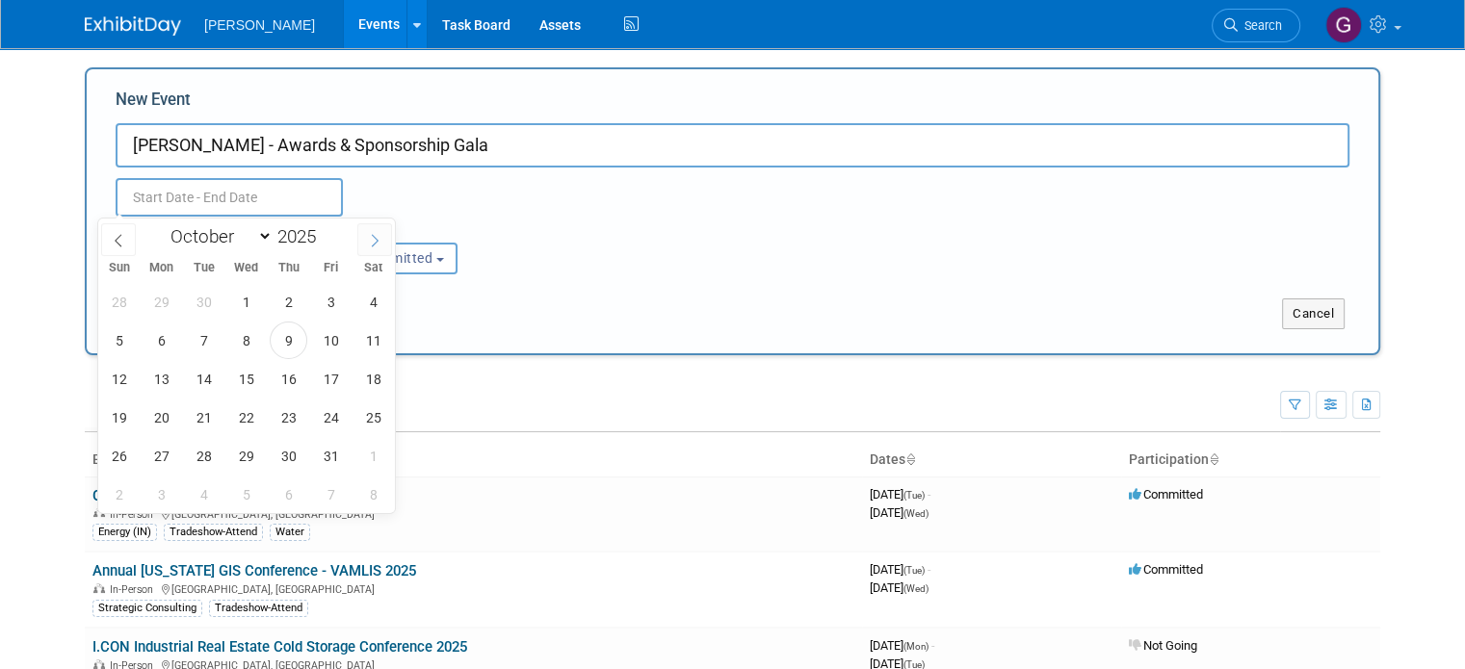
click at [373, 243] on icon at bounding box center [374, 240] width 13 height 13
select select "11"
click at [373, 243] on icon at bounding box center [374, 240] width 13 height 13
type input "2026"
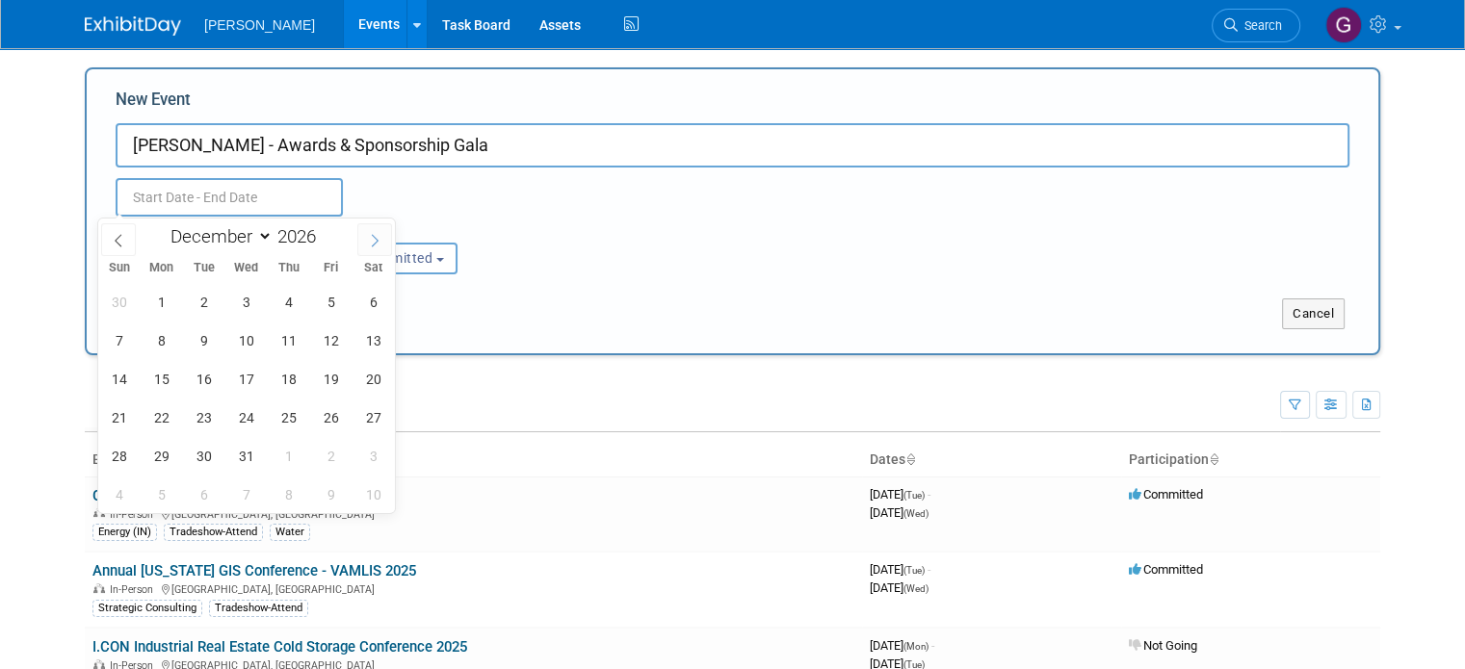
select select "0"
click at [328, 415] on span "23" at bounding box center [331, 418] width 38 height 38
type input "[DATE] to [DATE]"
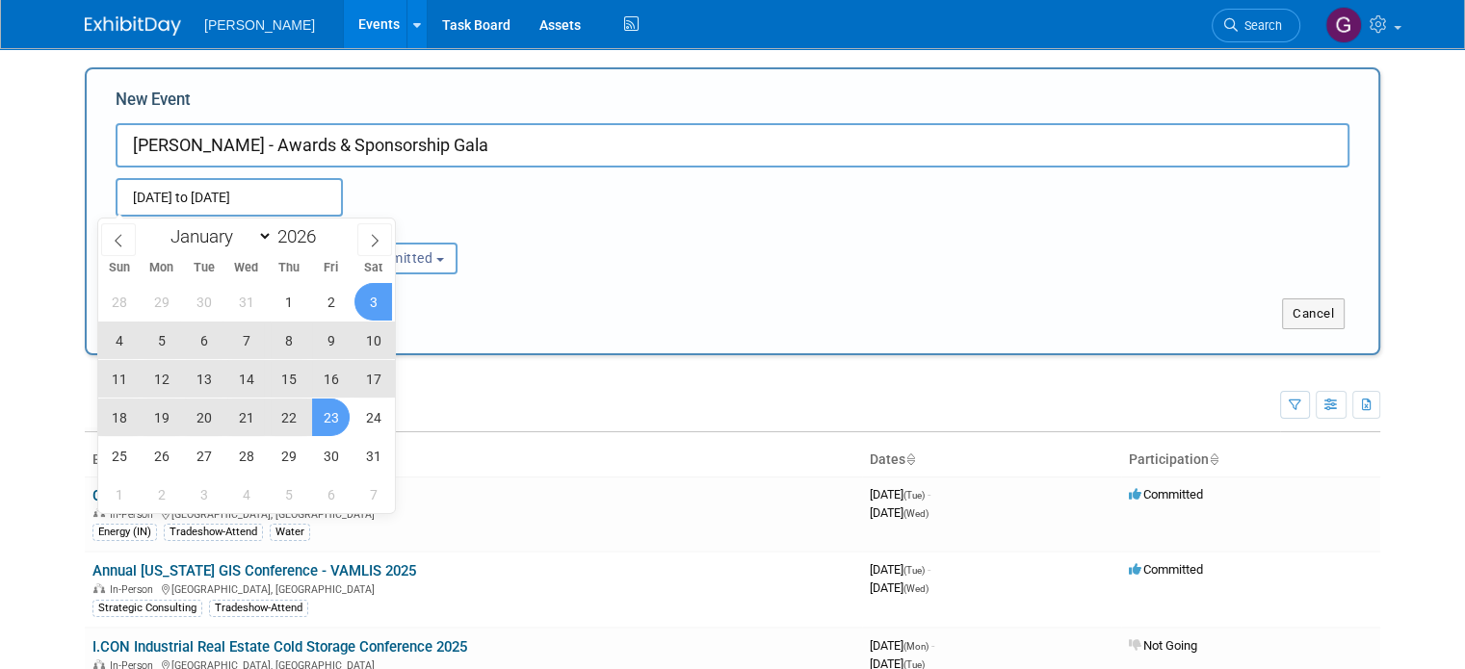
click at [462, 228] on div "Participation:" at bounding box center [417, 229] width 182 height 25
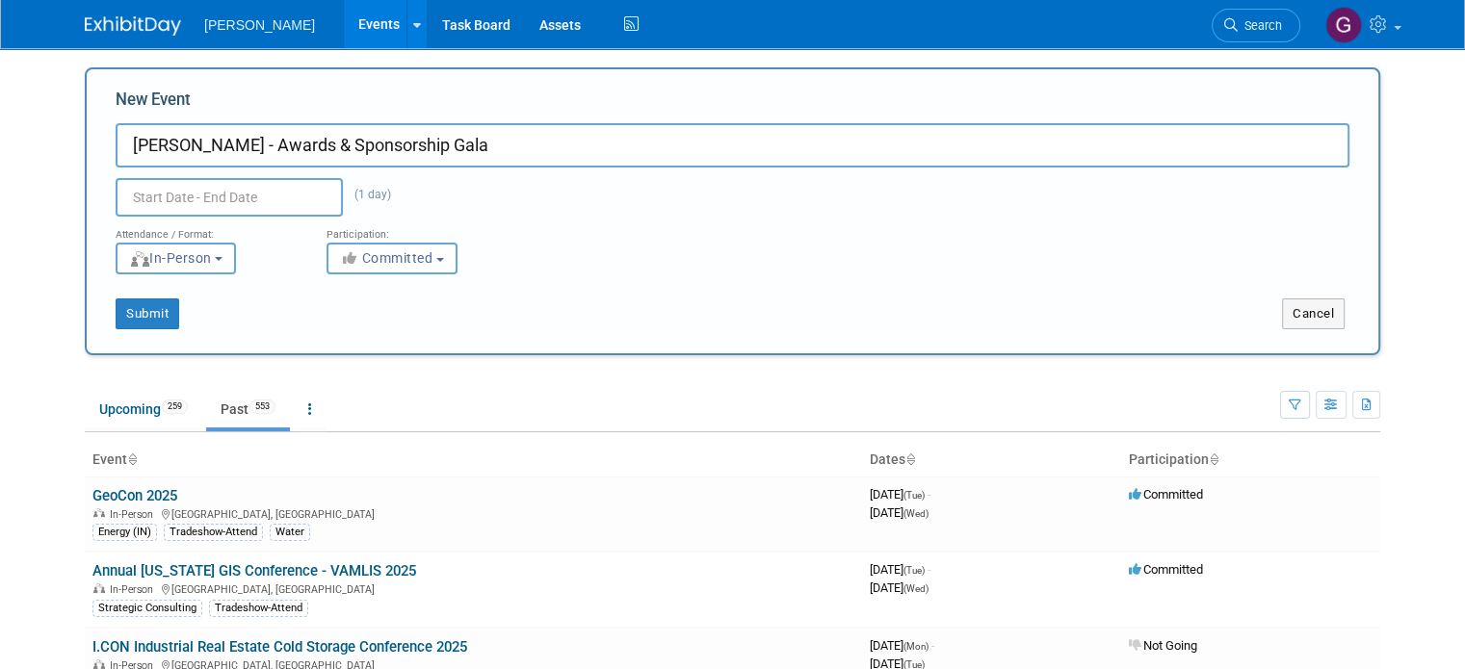
type input "[DATE] to [DATE]"
click at [369, 266] on span "Committed" at bounding box center [386, 257] width 93 height 15
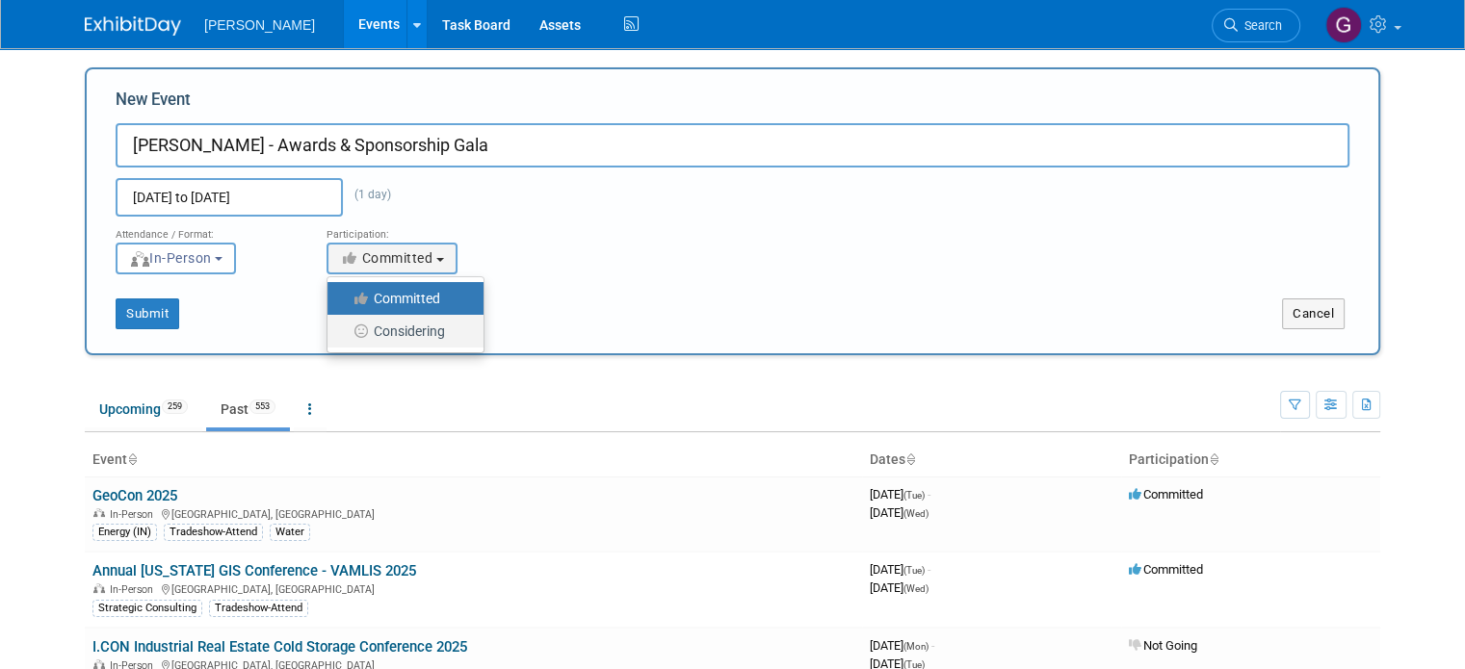
click at [376, 327] on label "Considering" at bounding box center [400, 331] width 127 height 25
click at [345, 327] on input "Considering" at bounding box center [338, 332] width 13 height 13
select select "2"
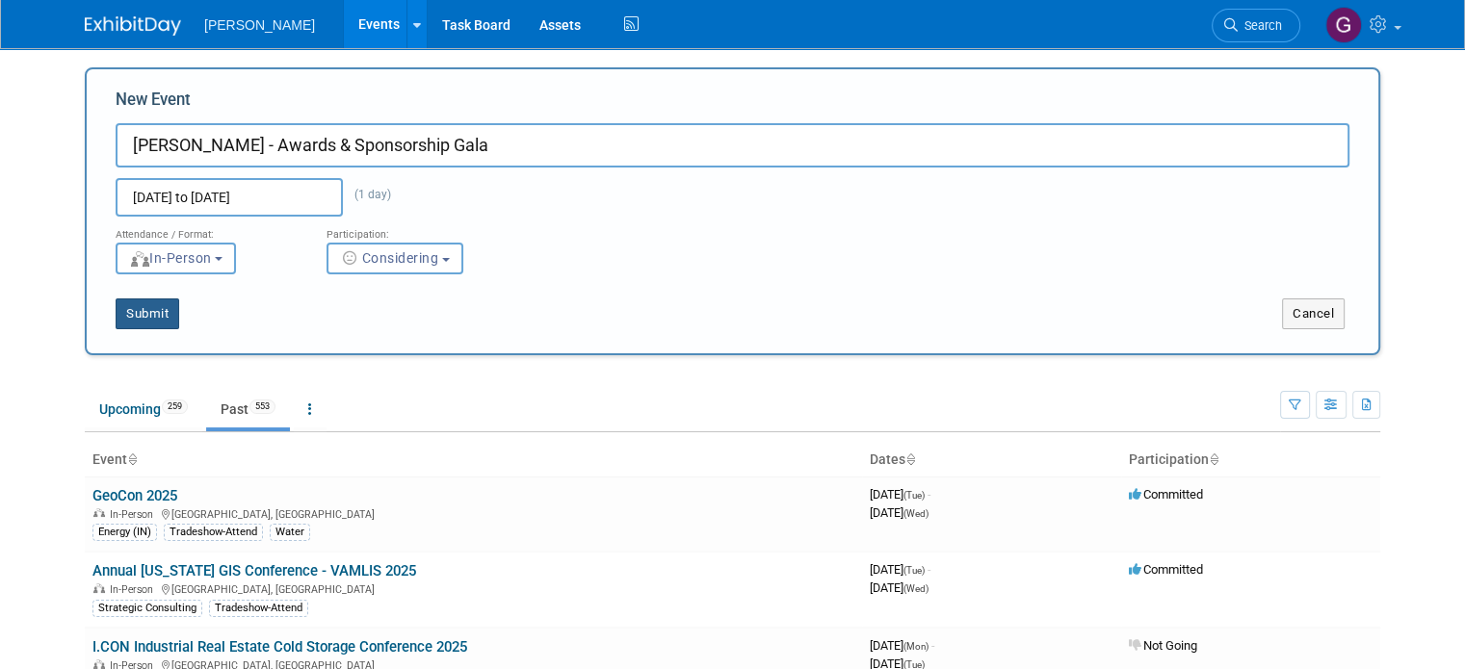
click at [139, 317] on button "Submit" at bounding box center [148, 314] width 64 height 31
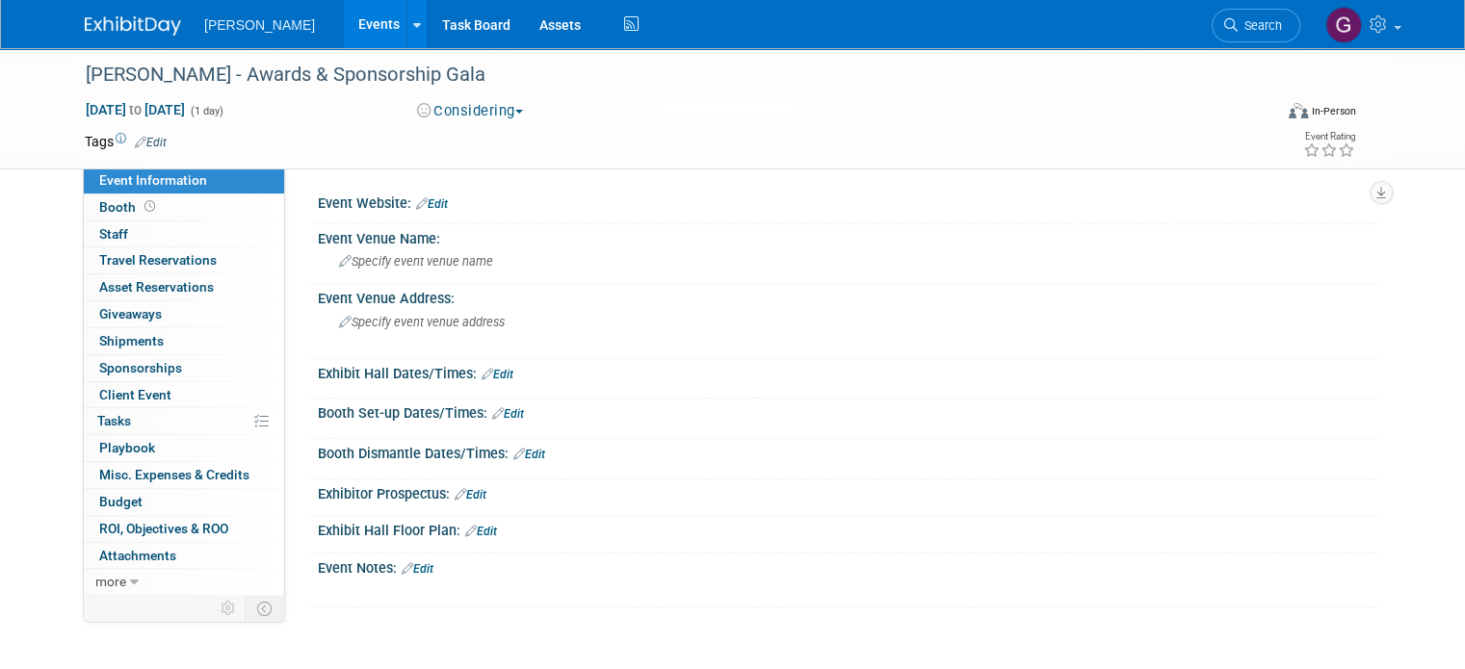
click at [439, 205] on div "Event Website: Edit" at bounding box center [849, 201] width 1062 height 25
click at [430, 203] on link "Edit" at bounding box center [432, 203] width 32 height 13
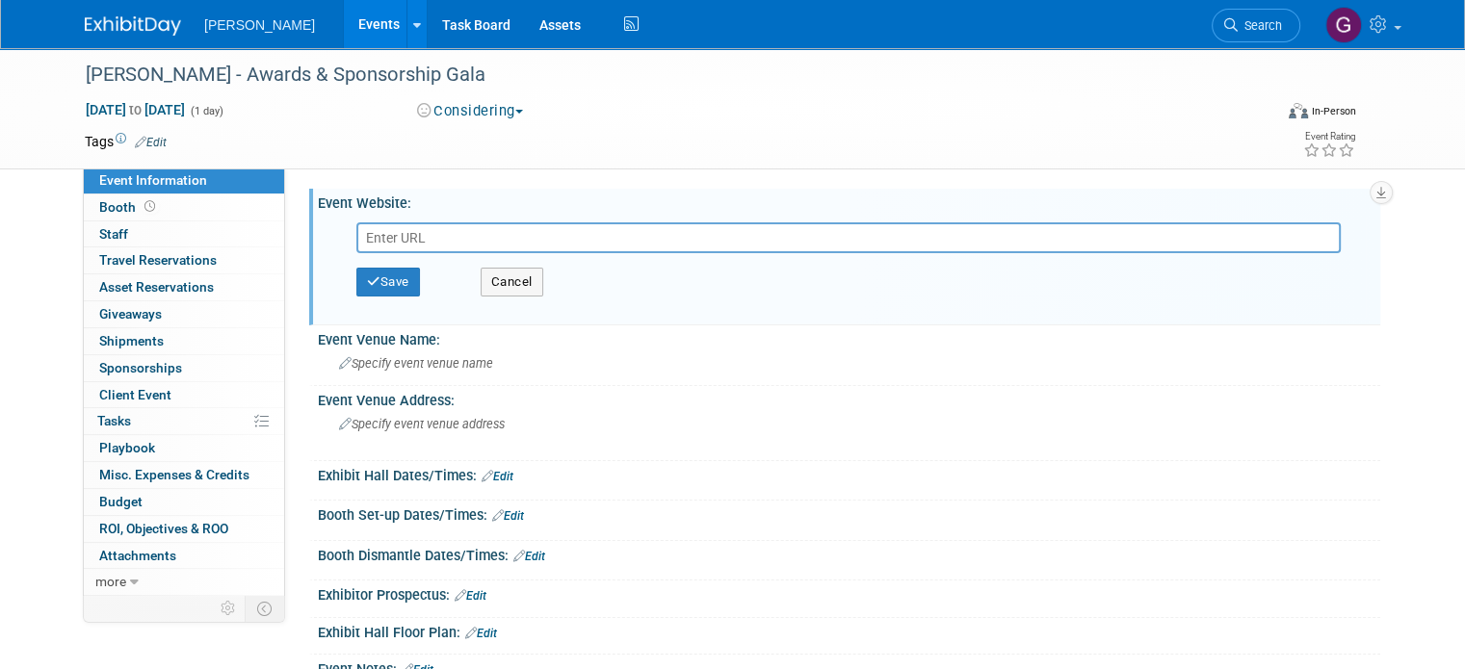
click at [417, 232] on input "text" at bounding box center [848, 237] width 984 height 31
type input "[URL][DOMAIN_NAME]"
click at [390, 283] on button "Save" at bounding box center [388, 282] width 64 height 29
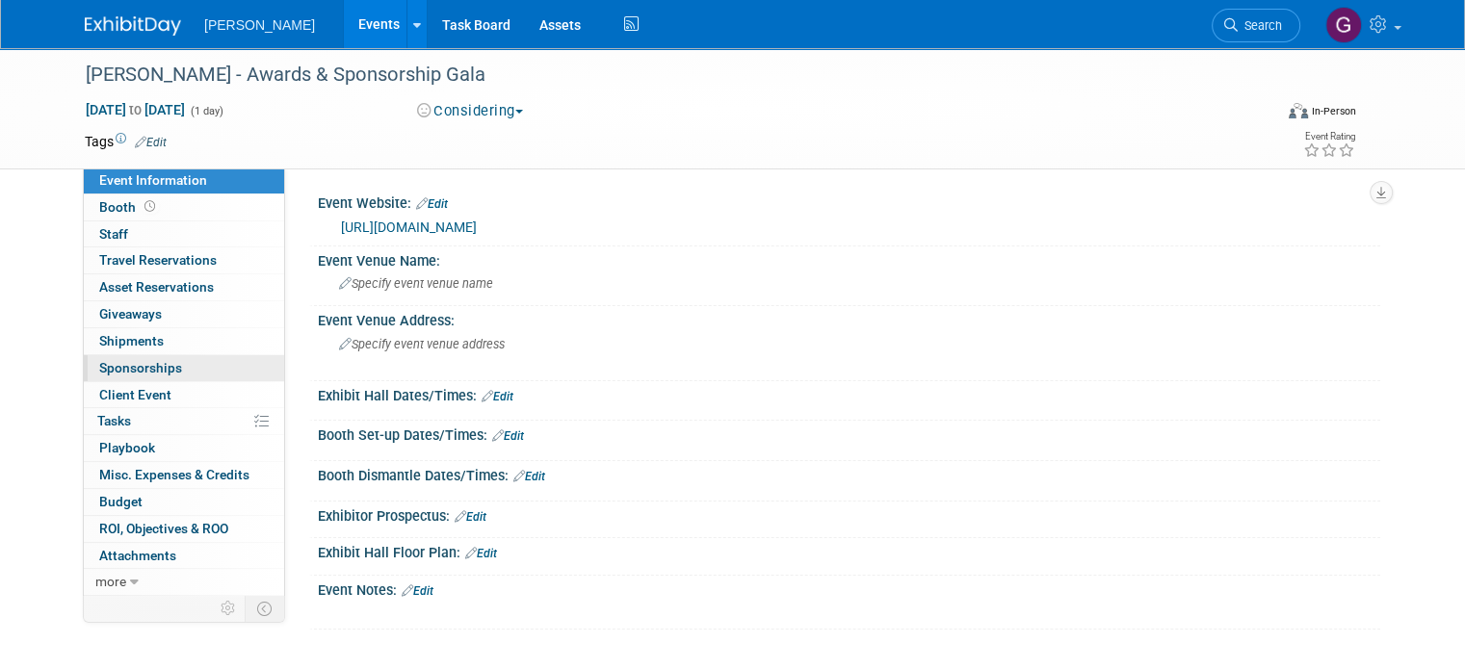
click at [161, 367] on span "Sponsorships 0" at bounding box center [140, 367] width 83 height 15
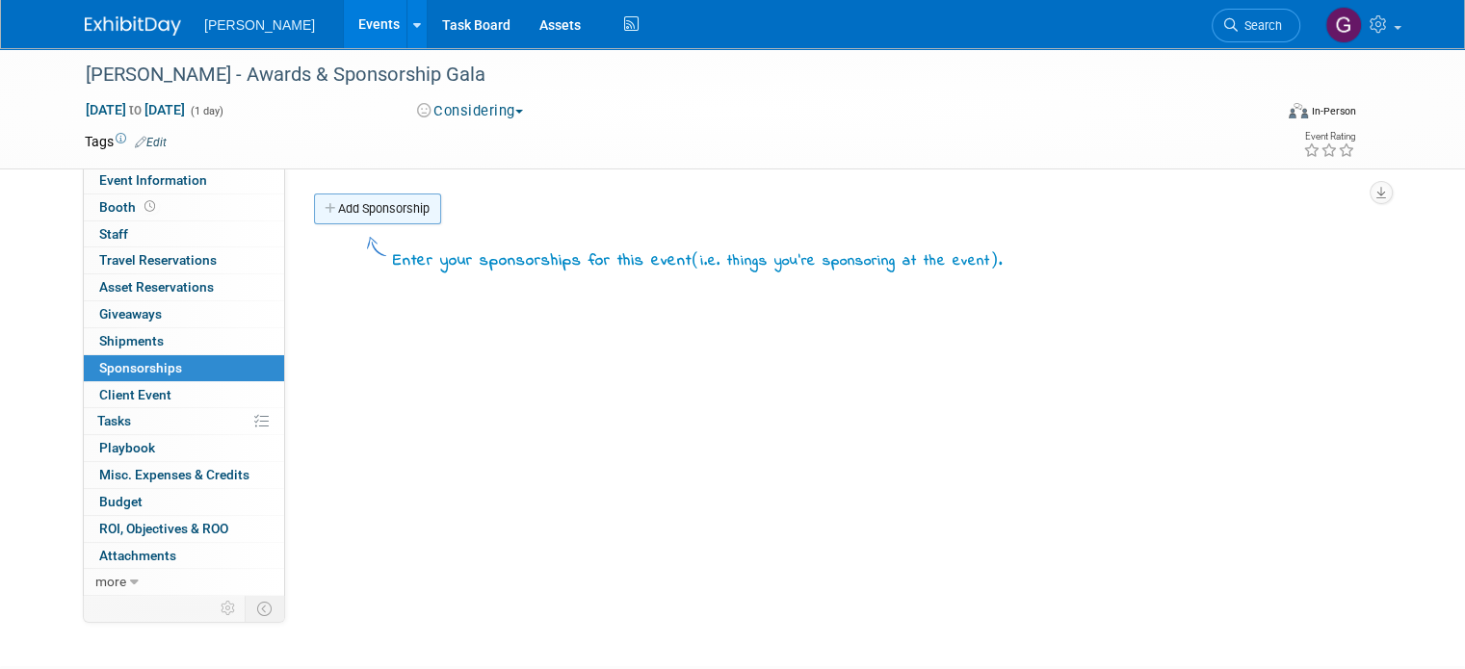
click at [386, 211] on link "Add Sponsorship" at bounding box center [377, 209] width 127 height 31
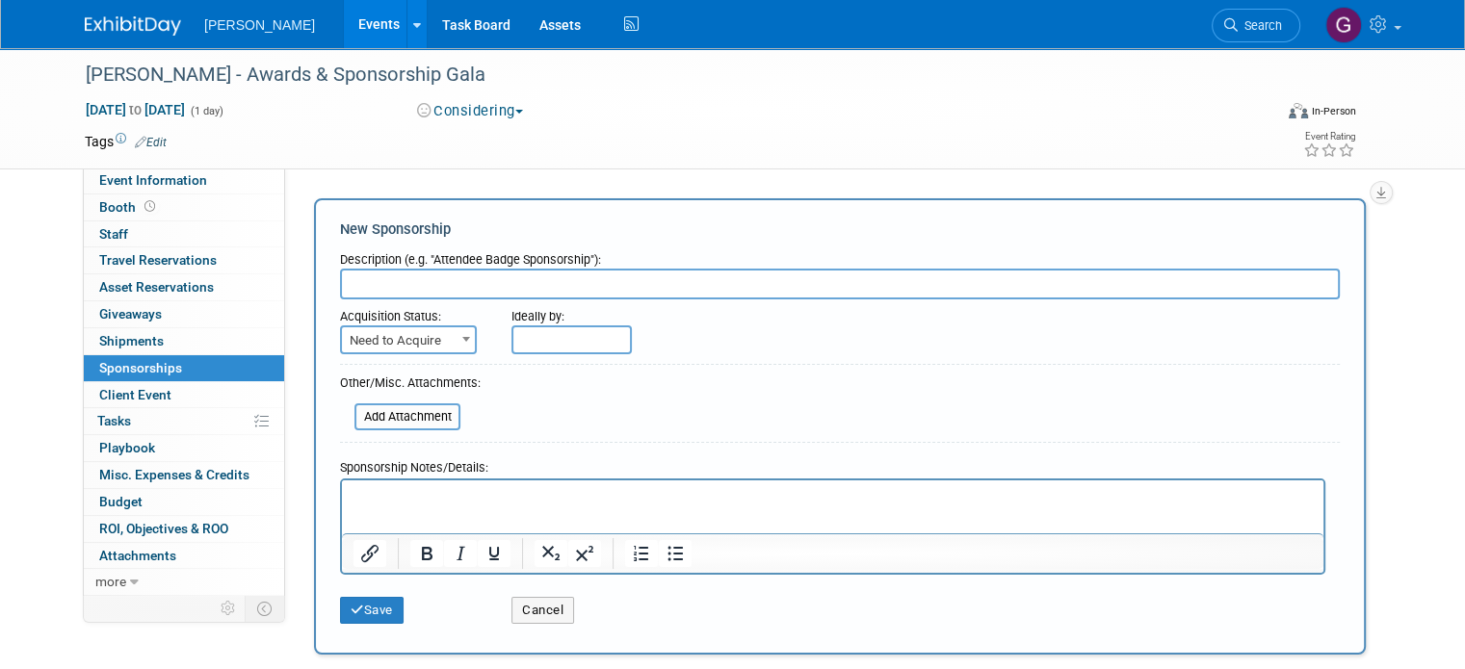
click at [366, 291] on input "text" at bounding box center [840, 284] width 1000 height 31
click at [402, 285] on input "$2500 Sposnorship" at bounding box center [840, 284] width 1000 height 31
type input "$2500 Sponsorship"
click at [375, 613] on button "Save" at bounding box center [372, 610] width 64 height 27
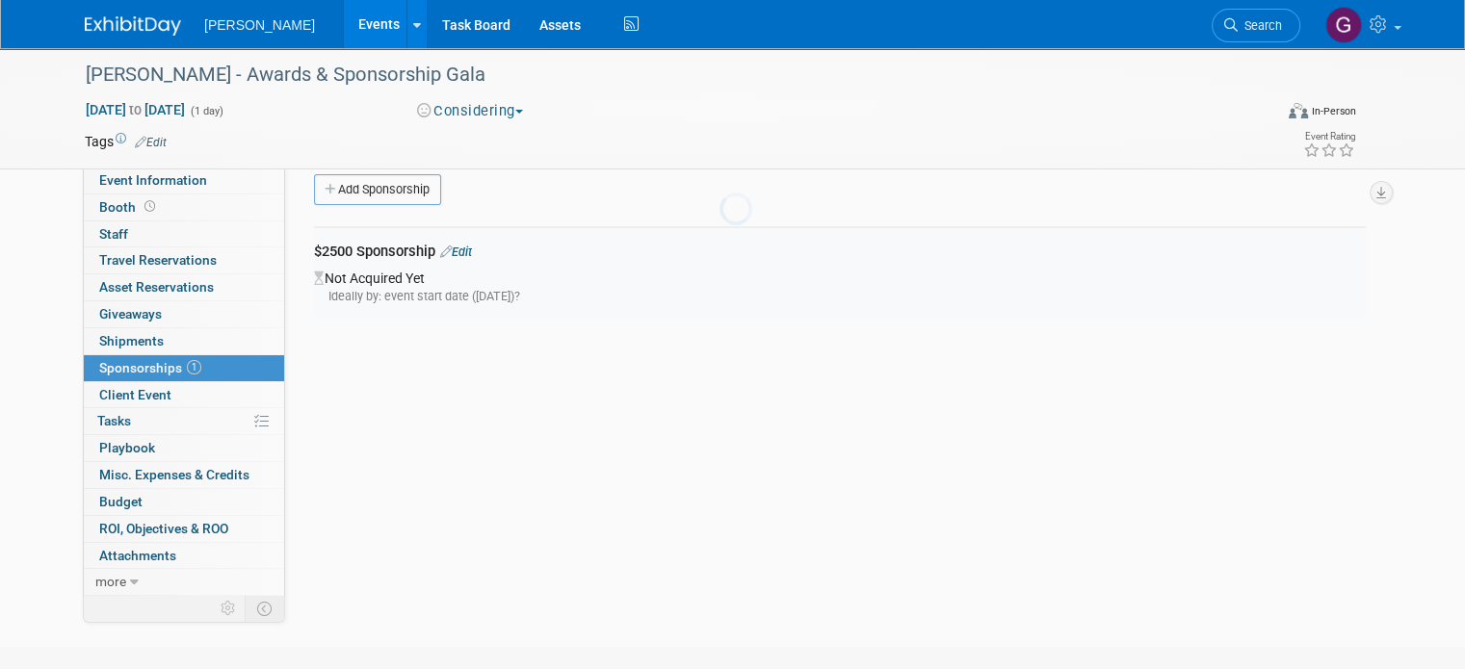
scroll to position [39, 0]
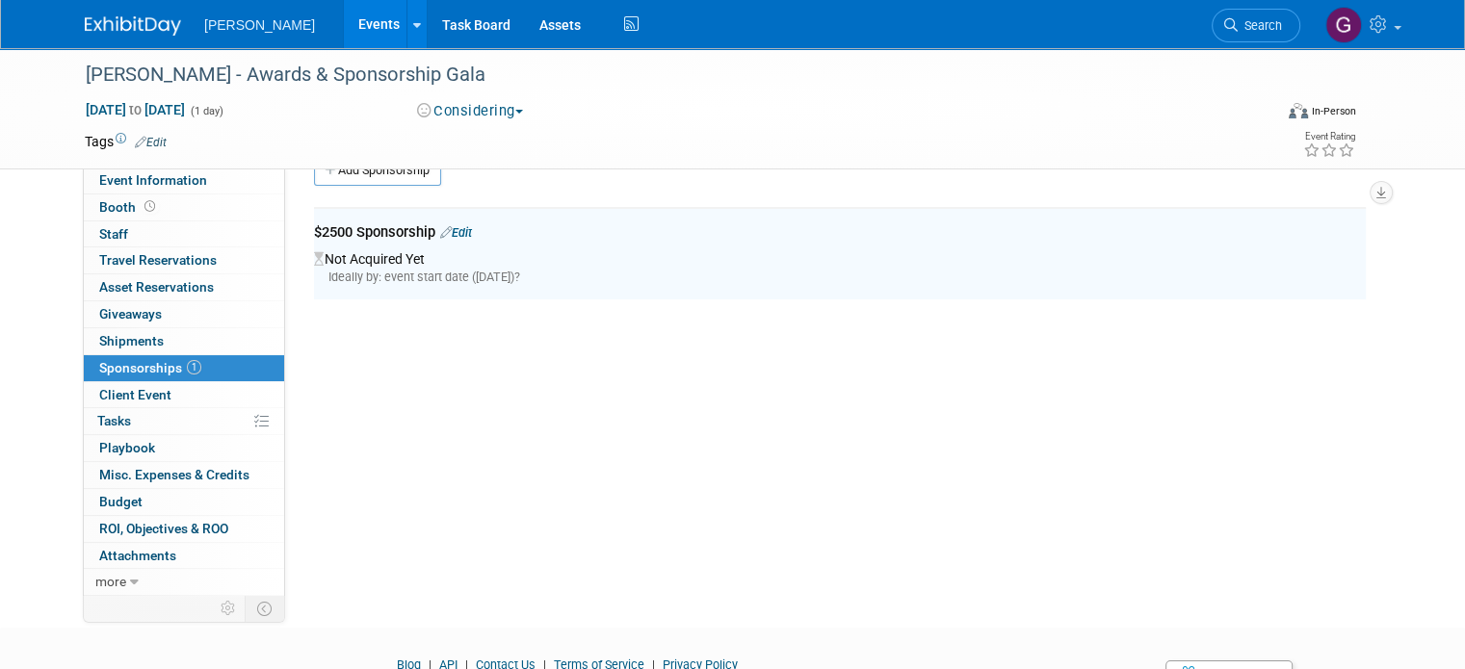
click at [146, 136] on link "Edit" at bounding box center [151, 142] width 32 height 13
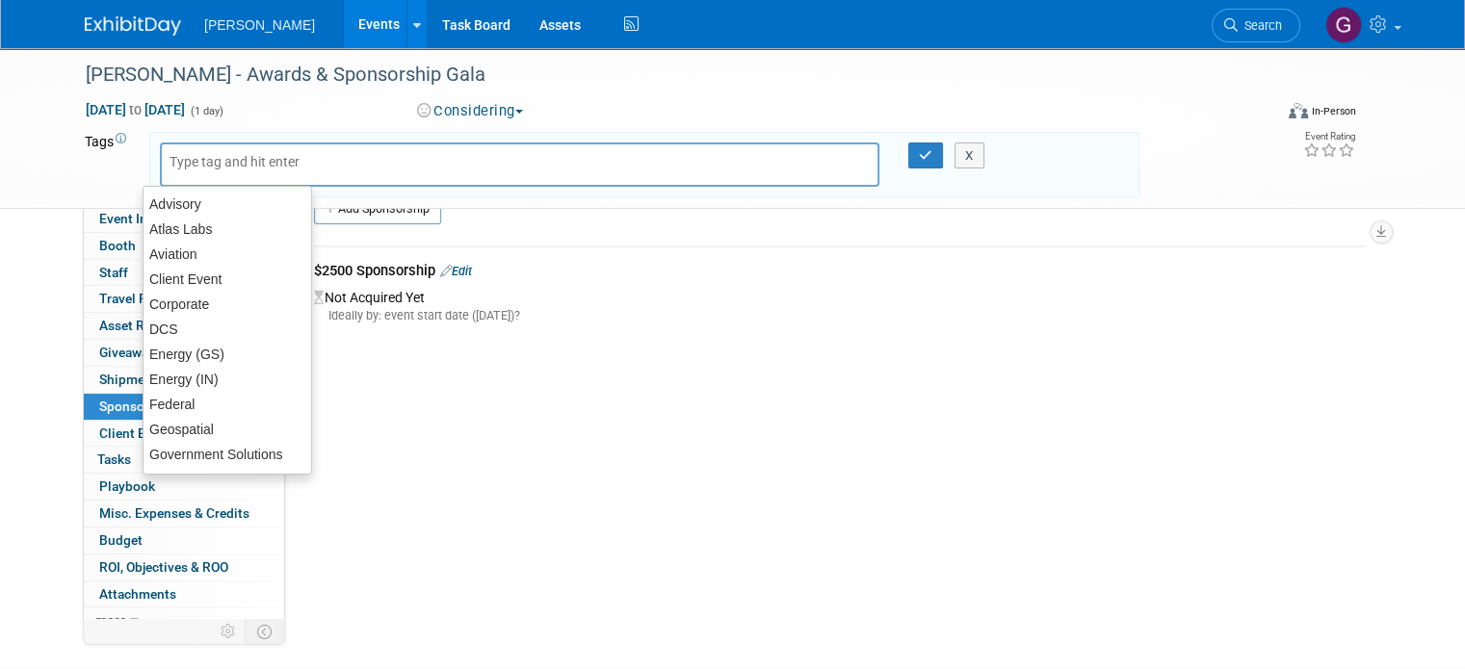
click at [175, 153] on input "text" at bounding box center [247, 161] width 154 height 19
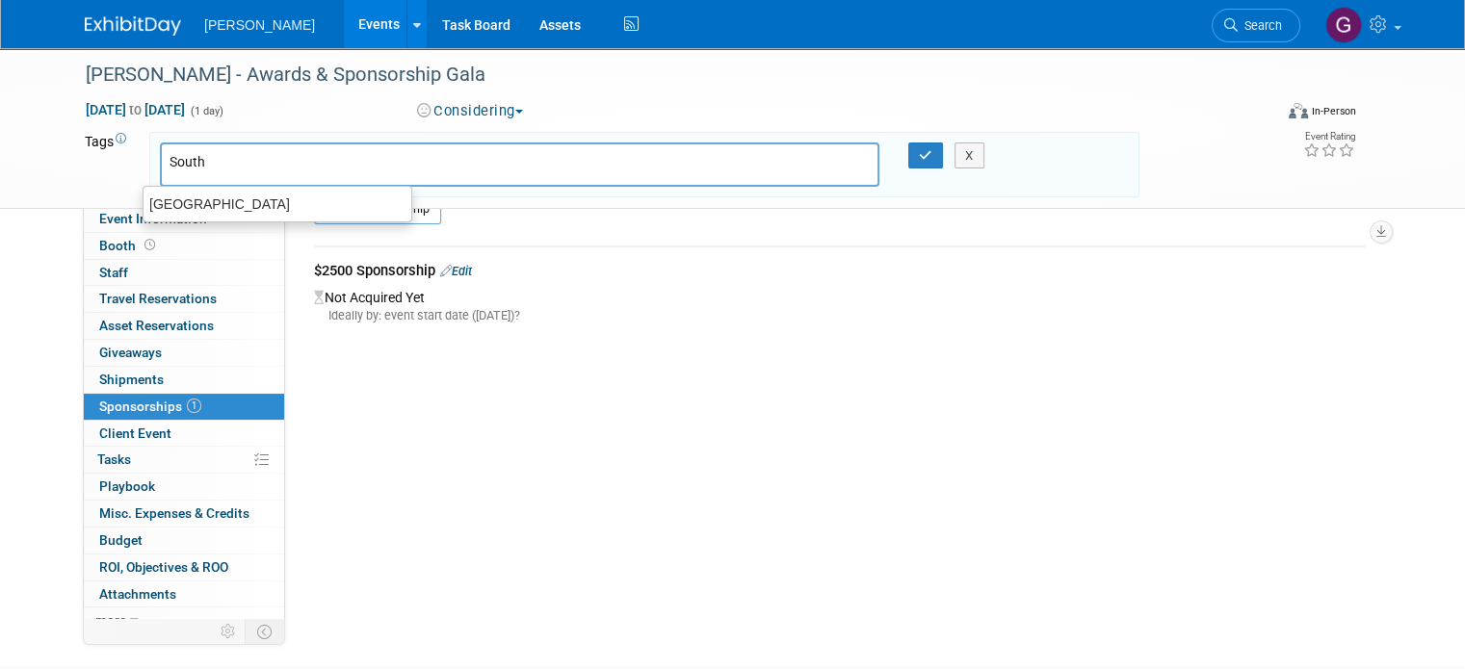
type input "South"
click at [200, 198] on div "[GEOGRAPHIC_DATA]" at bounding box center [278, 204] width 270 height 27
type input "[GEOGRAPHIC_DATA]"
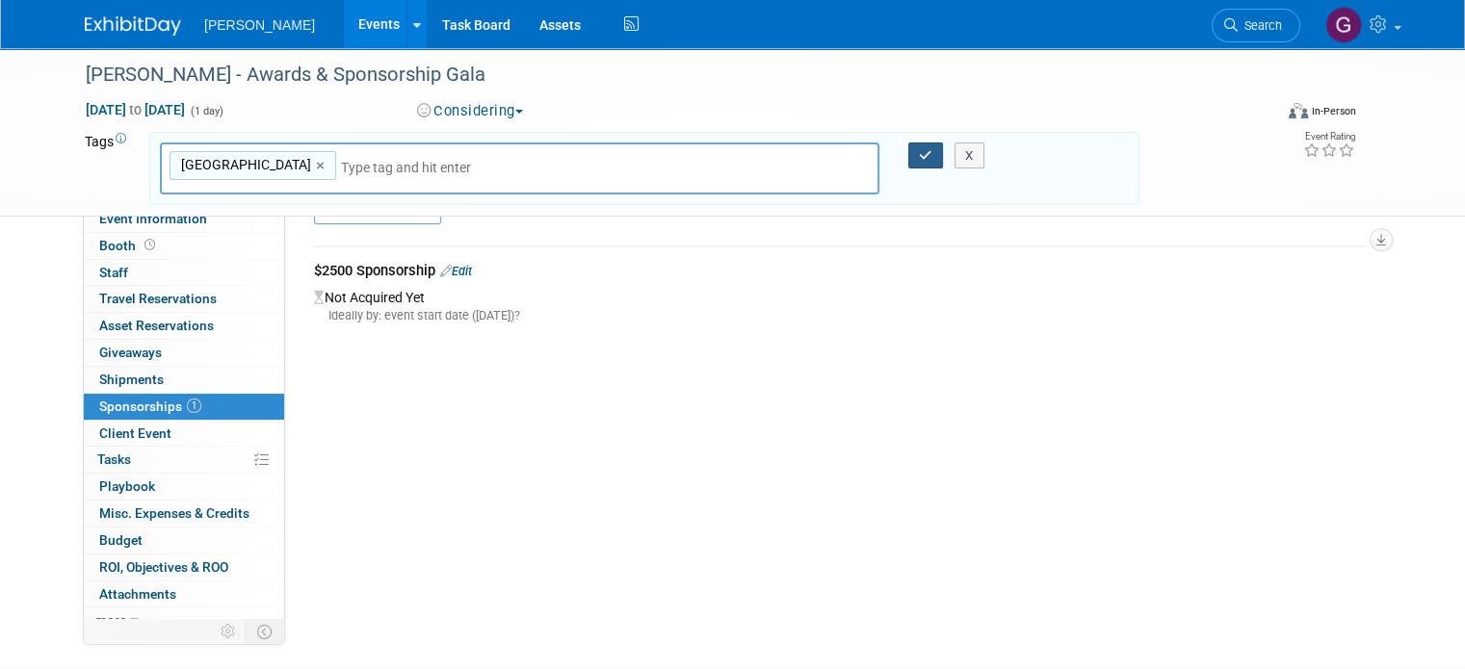
click at [927, 145] on button "button" at bounding box center [925, 156] width 35 height 27
